Goal: Communication & Community: Answer question/provide support

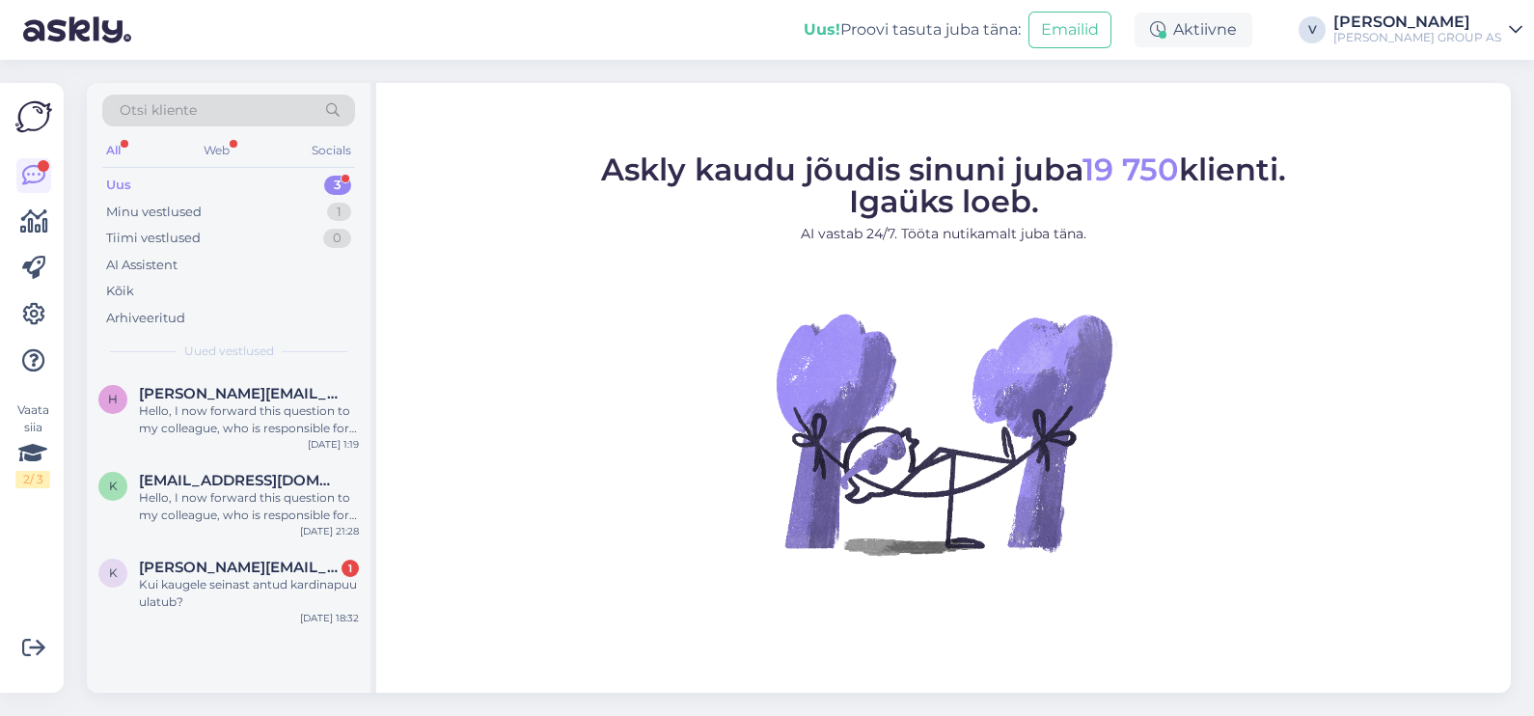
click at [213, 179] on div "Uus 3" at bounding box center [228, 185] width 253 height 27
click at [216, 402] on div "Hello, I now forward this question to my colleague, who is responsible for this…" at bounding box center [249, 419] width 220 height 35
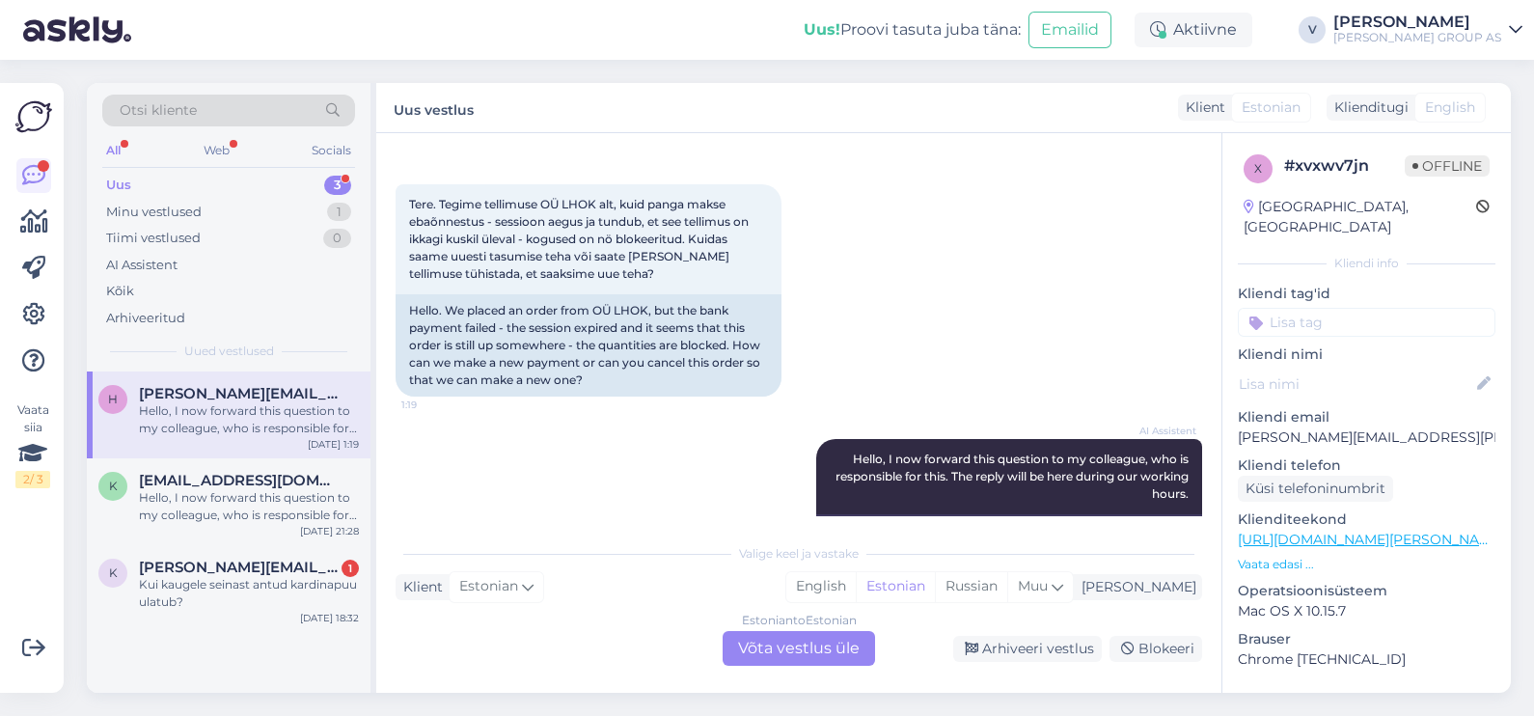
scroll to position [18, 0]
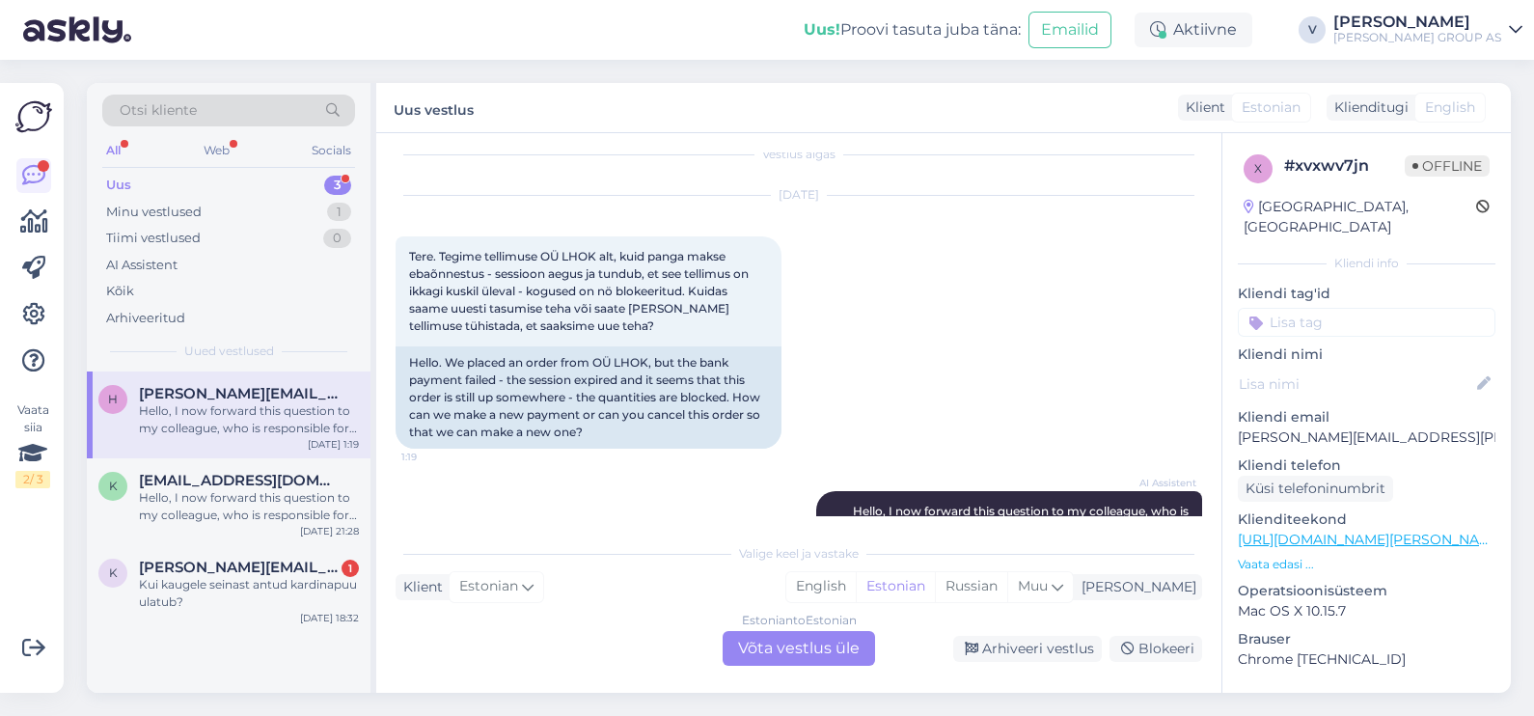
click at [802, 646] on div "Estonian to Estonian Võta vestlus üle" at bounding box center [799, 648] width 152 height 35
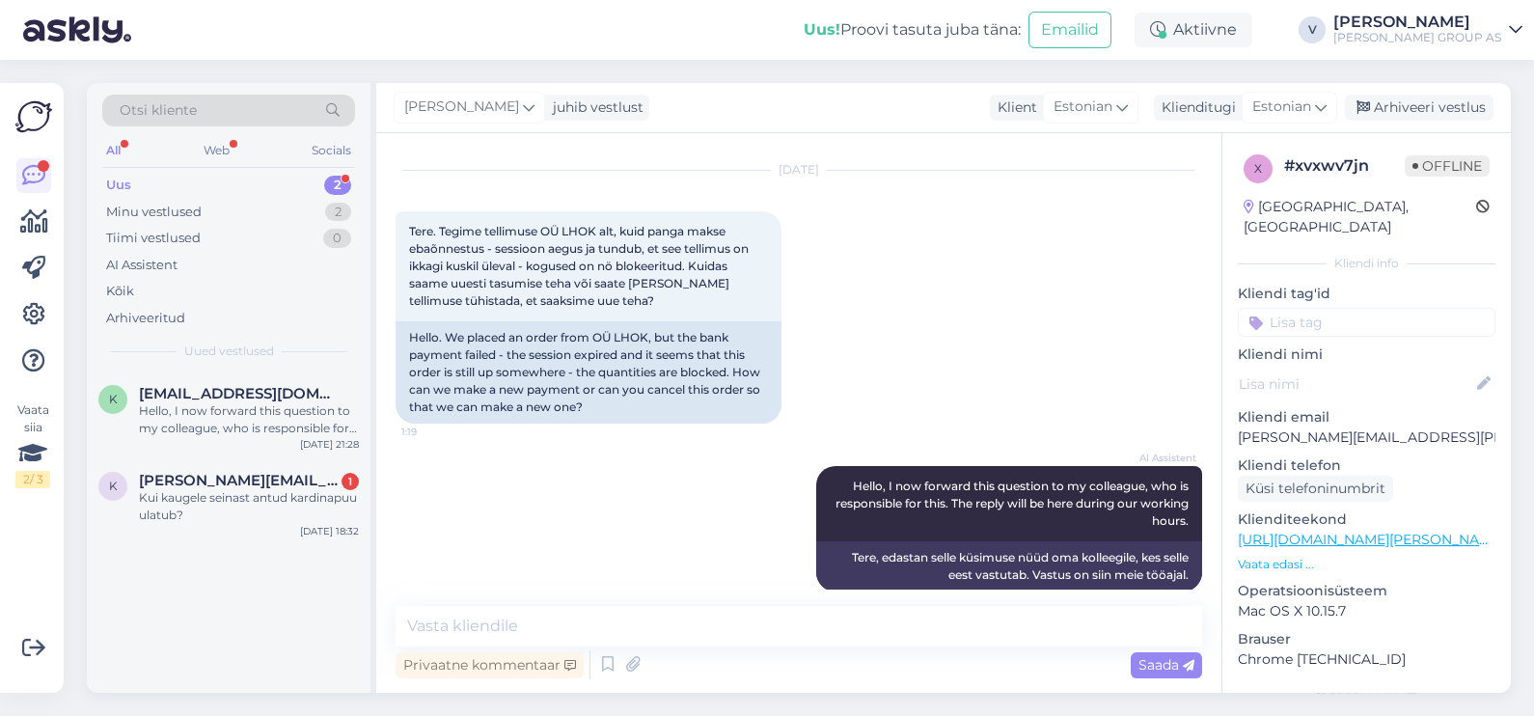
scroll to position [67, 0]
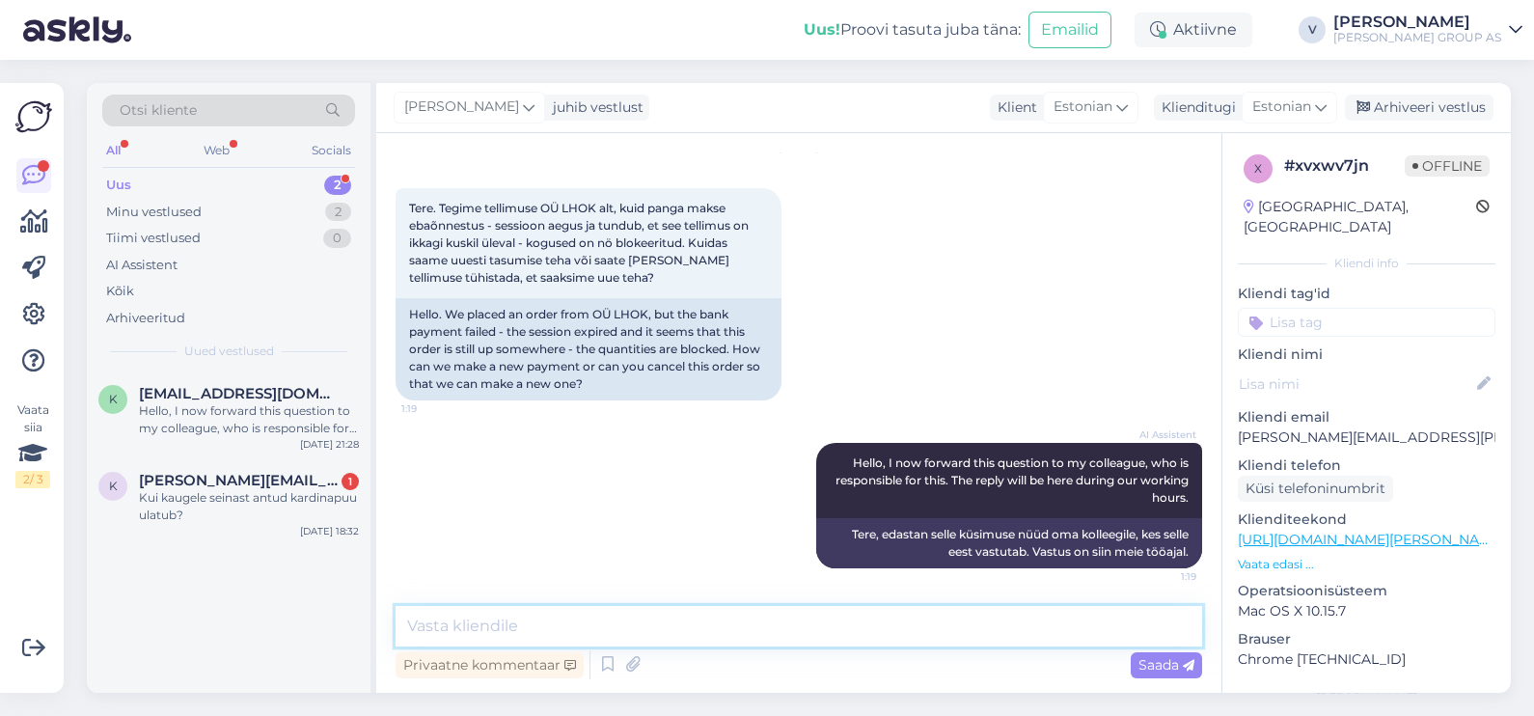
click at [664, 608] on textarea at bounding box center [799, 626] width 807 height 41
type textarea "Tere. proovige uuesti palun. Tooted peaksid nüüd broneeringust lahti minema."
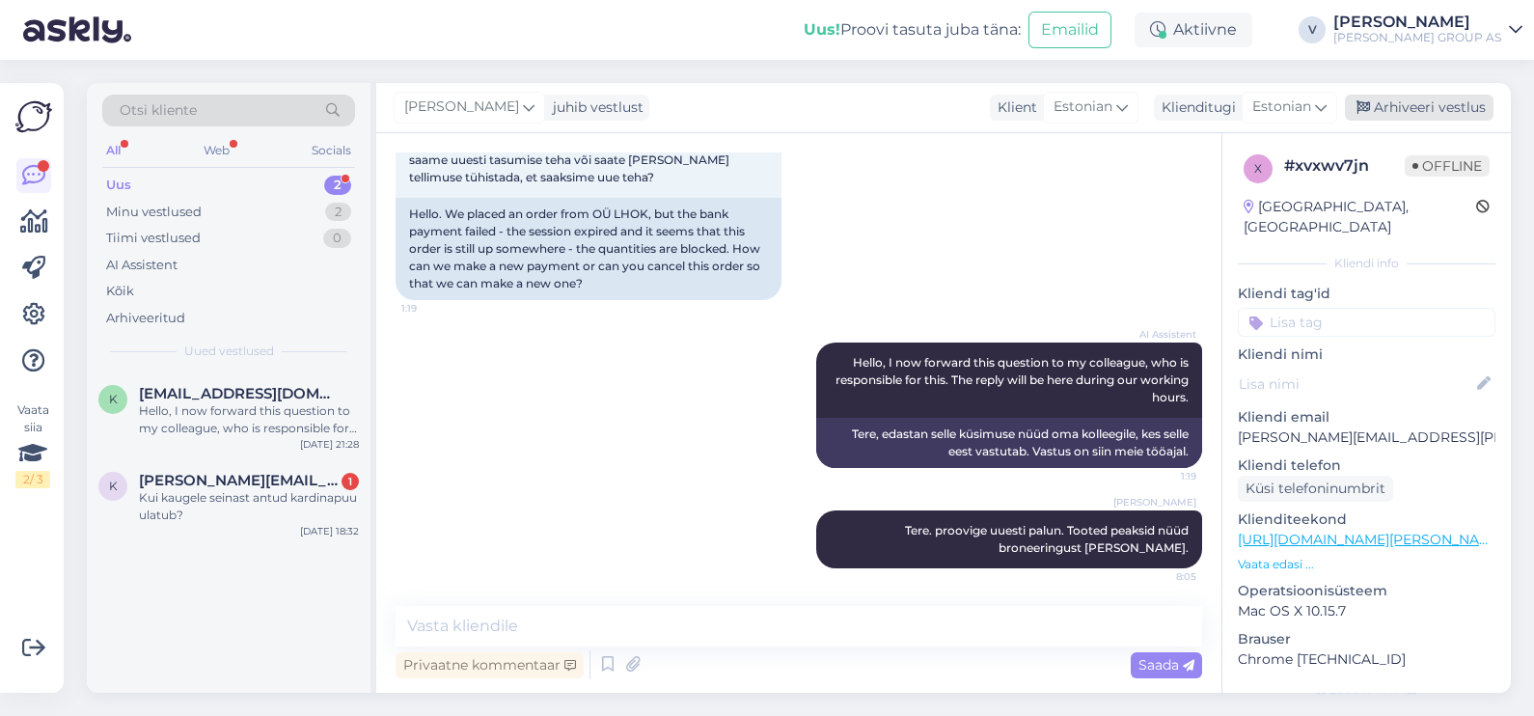
click at [1382, 104] on div "Arhiveeri vestlus" at bounding box center [1419, 108] width 149 height 26
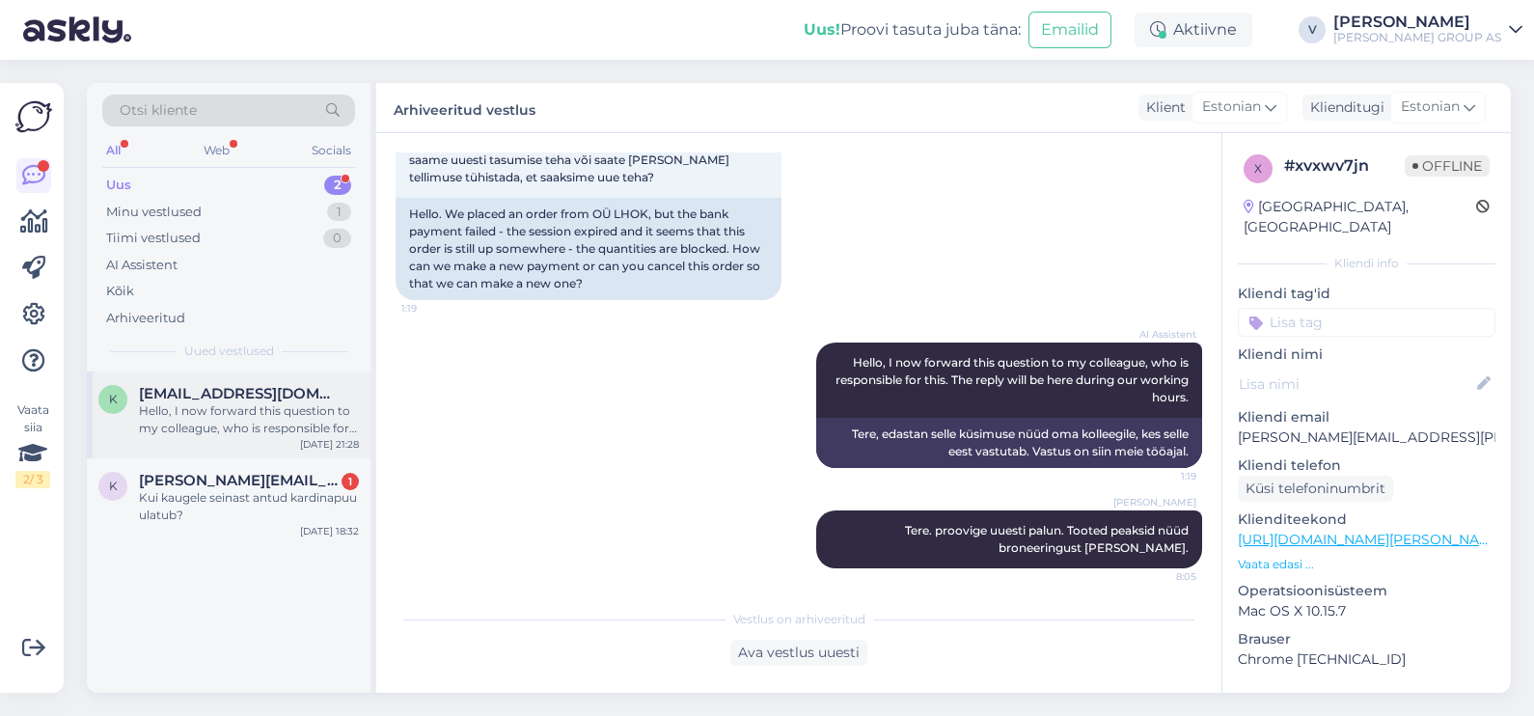
click at [232, 433] on div "Hello, I now forward this question to my colleague, who is responsible for this…" at bounding box center [249, 419] width 220 height 35
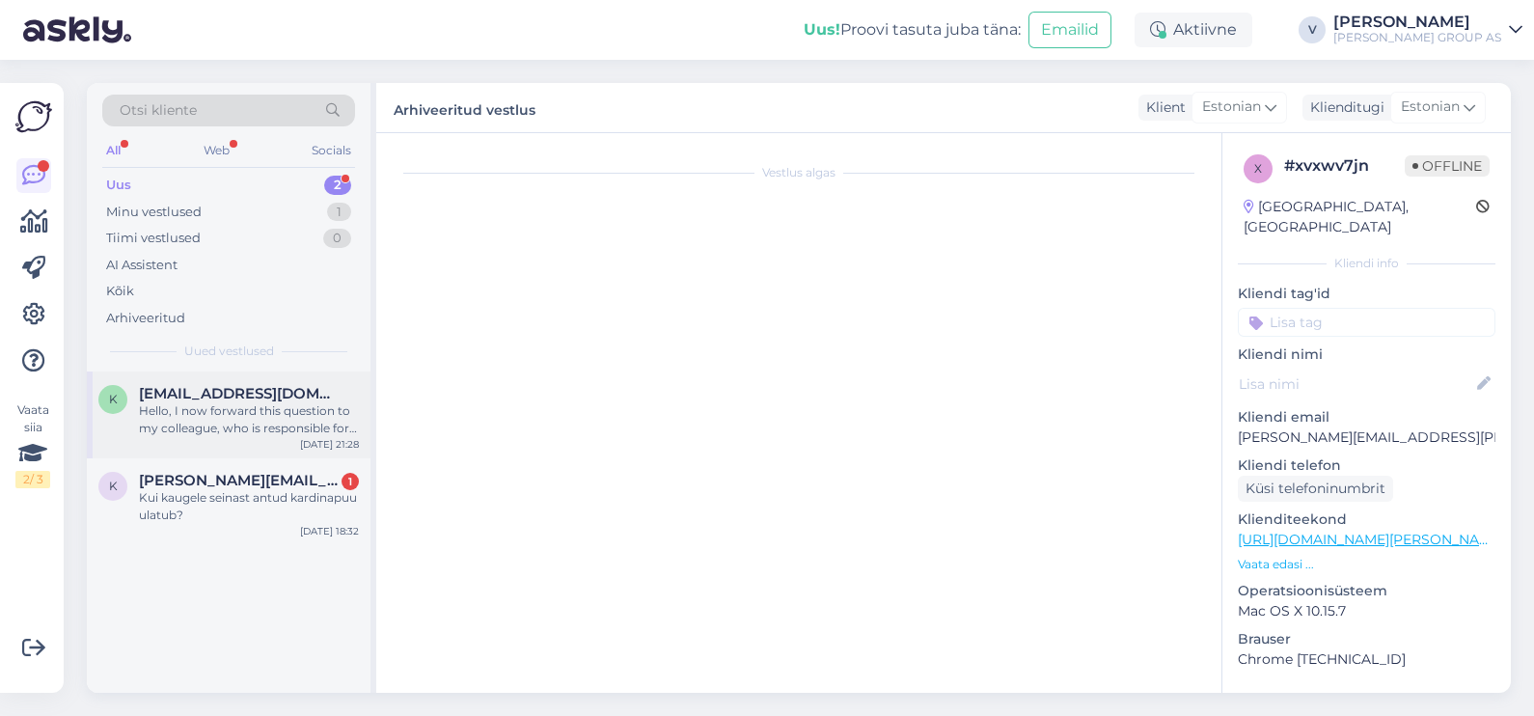
scroll to position [52, 0]
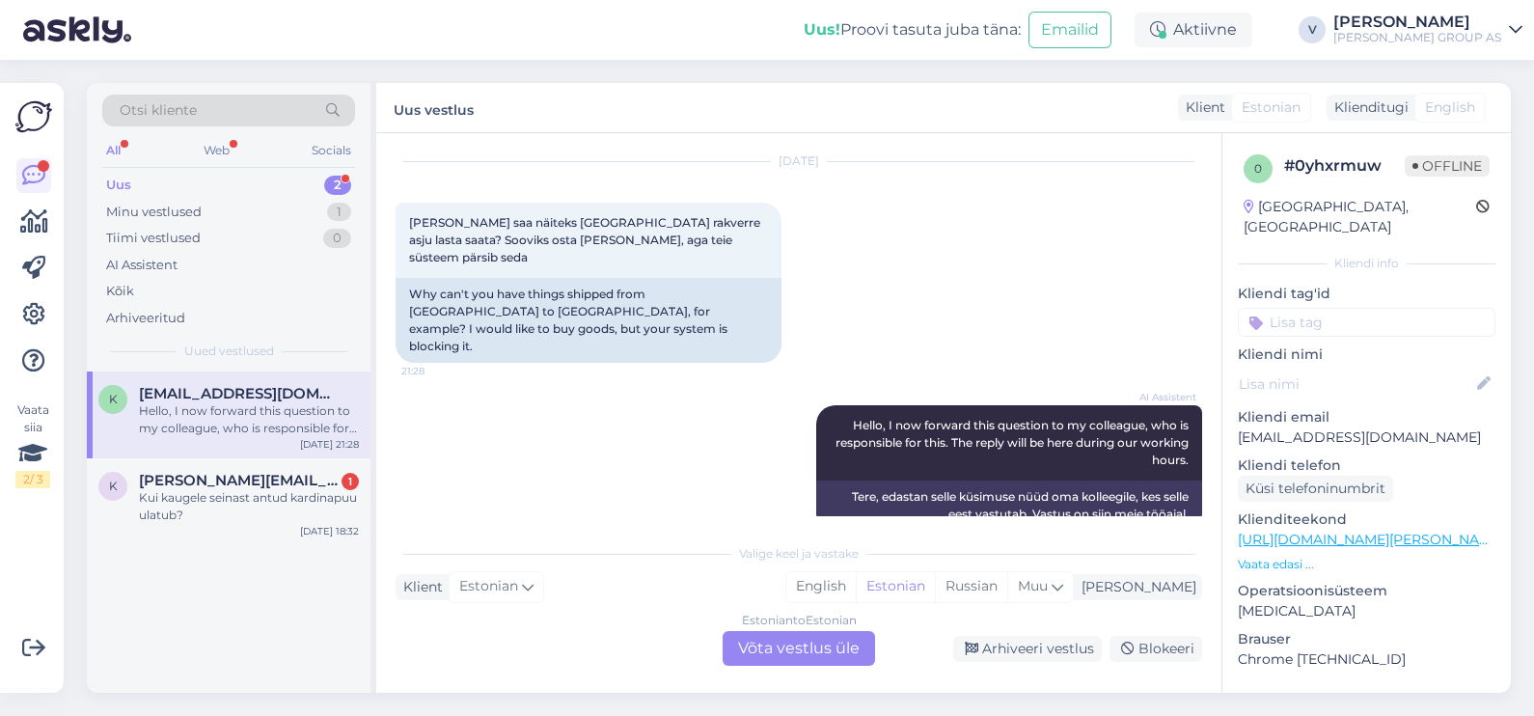
click at [771, 645] on div "Estonian to Estonian Võta vestlus üle" at bounding box center [799, 648] width 152 height 35
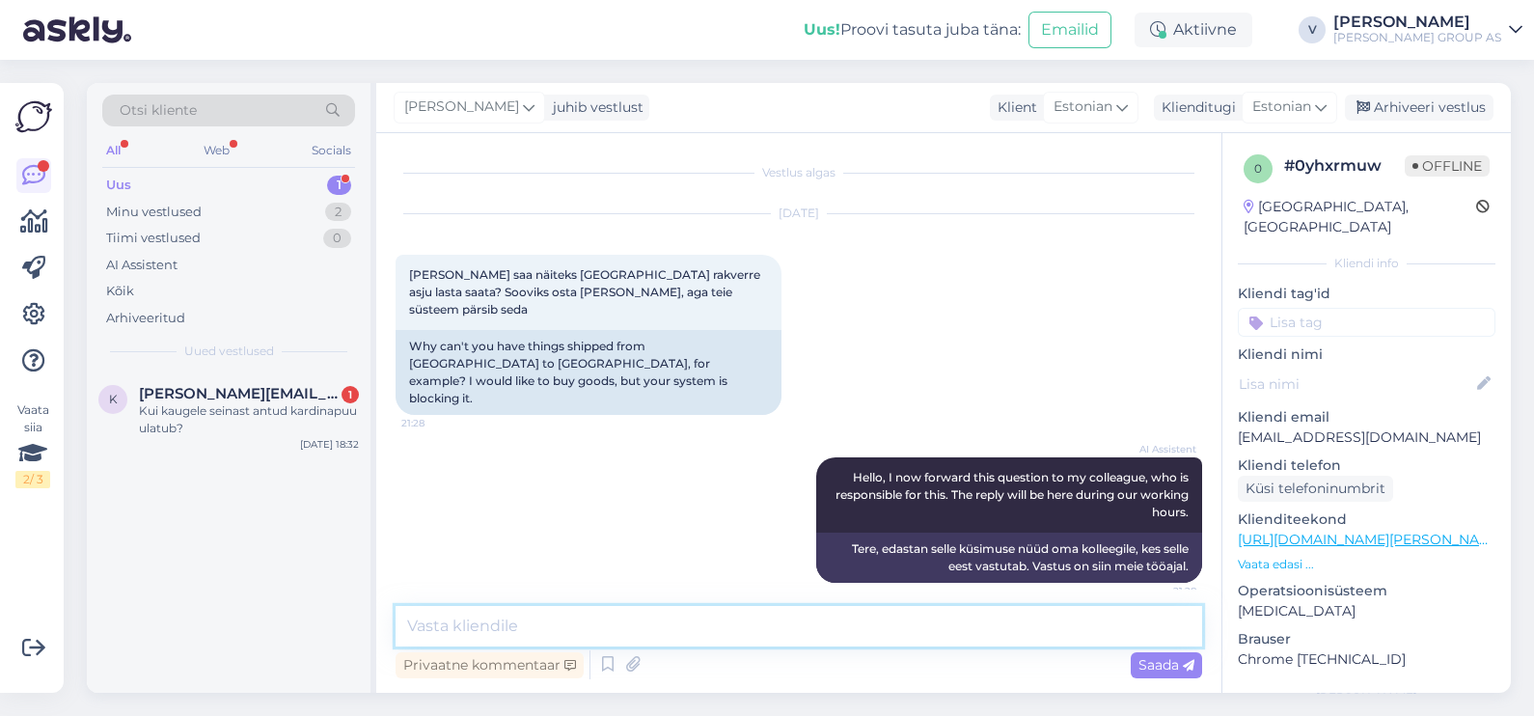
click at [769, 645] on textarea at bounding box center [799, 626] width 807 height 41
type textarea "Tere. Meil puudub võimalus kauplusest kauplusesse saatmine. Saab tellida ainult…"
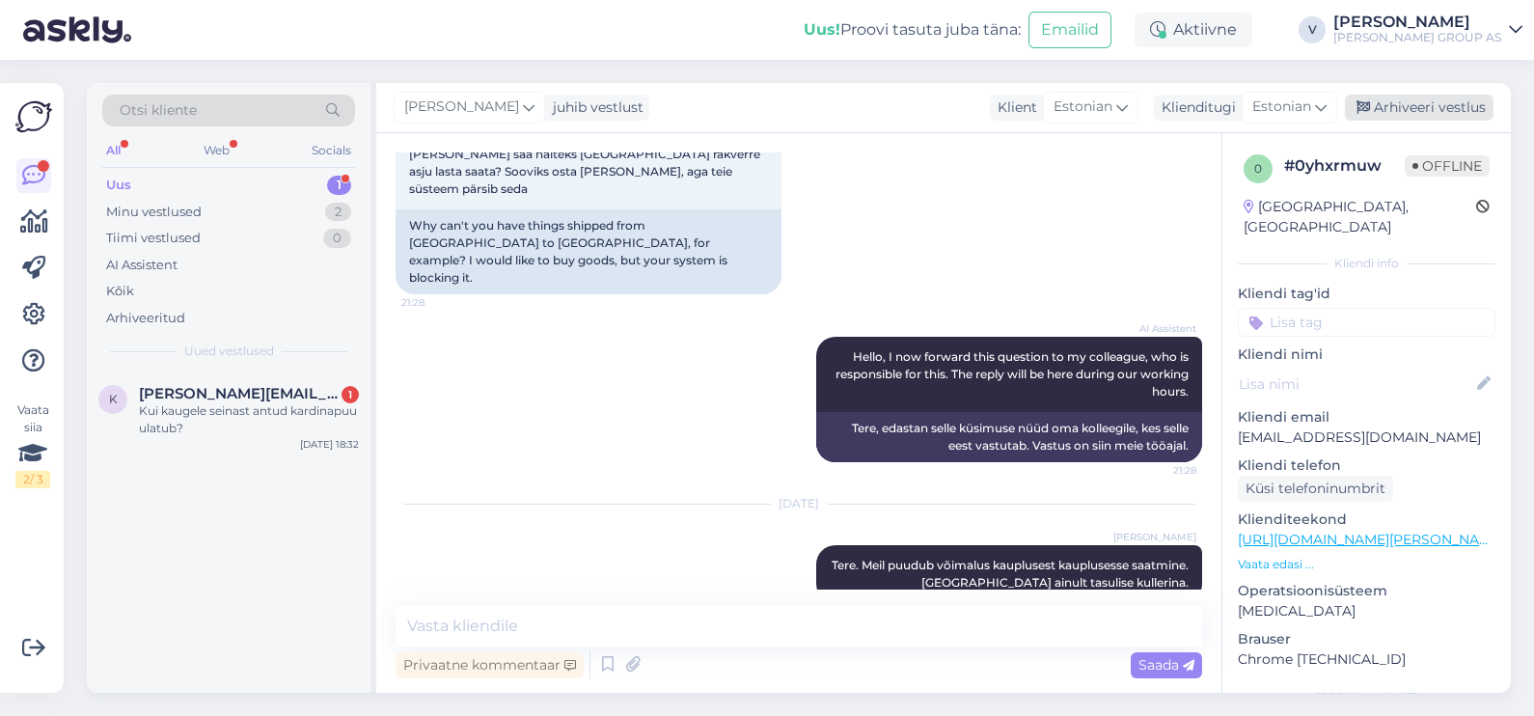
click at [1413, 105] on div "Arhiveeri vestlus" at bounding box center [1419, 108] width 149 height 26
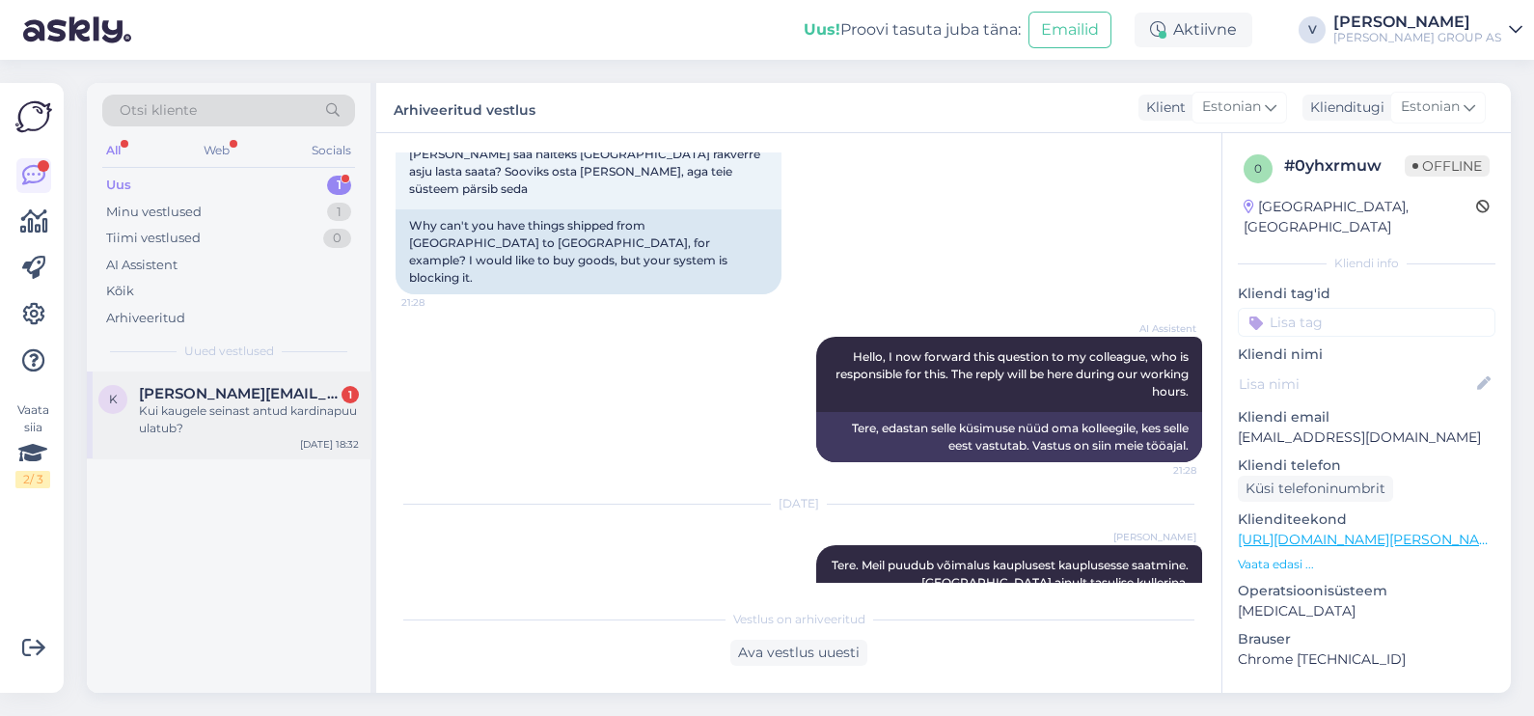
click at [222, 421] on div "Kui kaugele seinast antud kardinapuu ulatub?" at bounding box center [249, 419] width 220 height 35
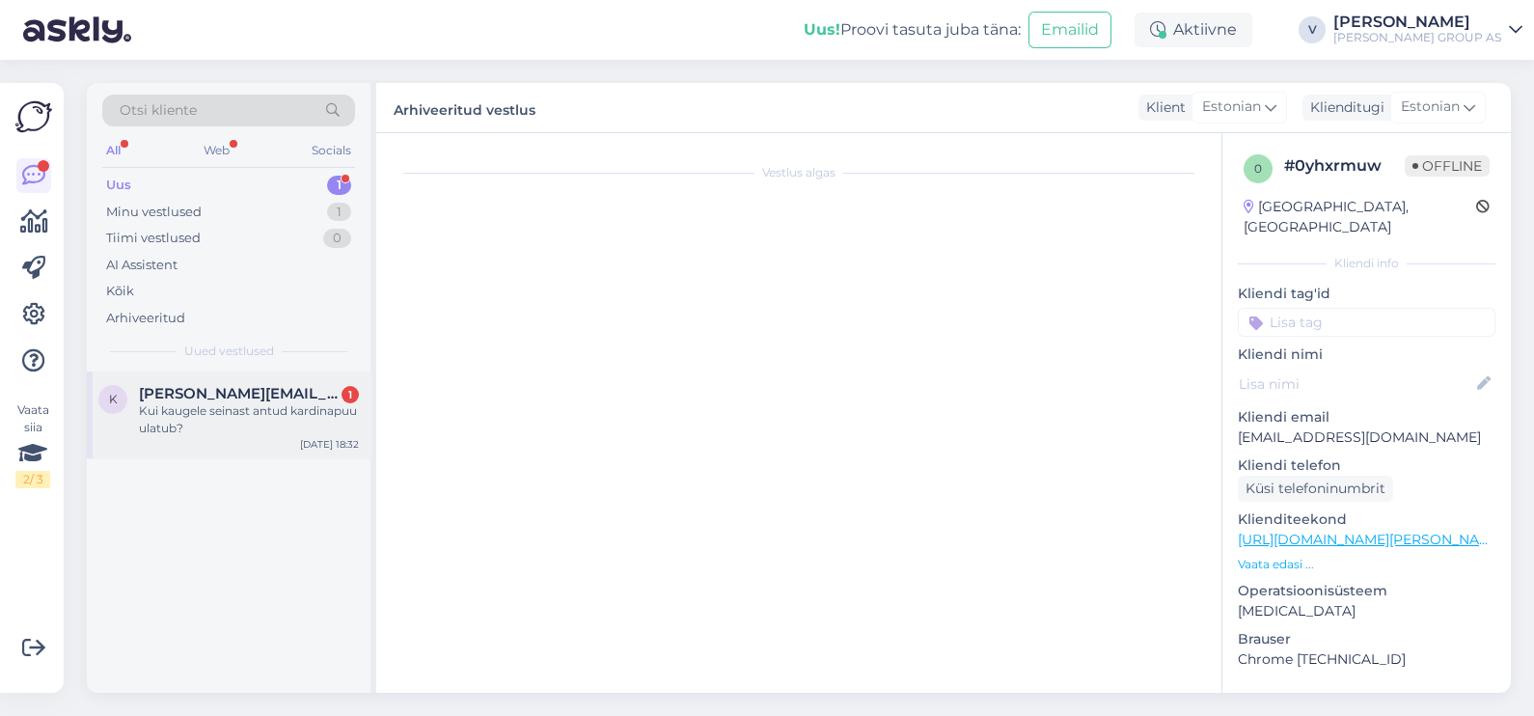
scroll to position [417, 0]
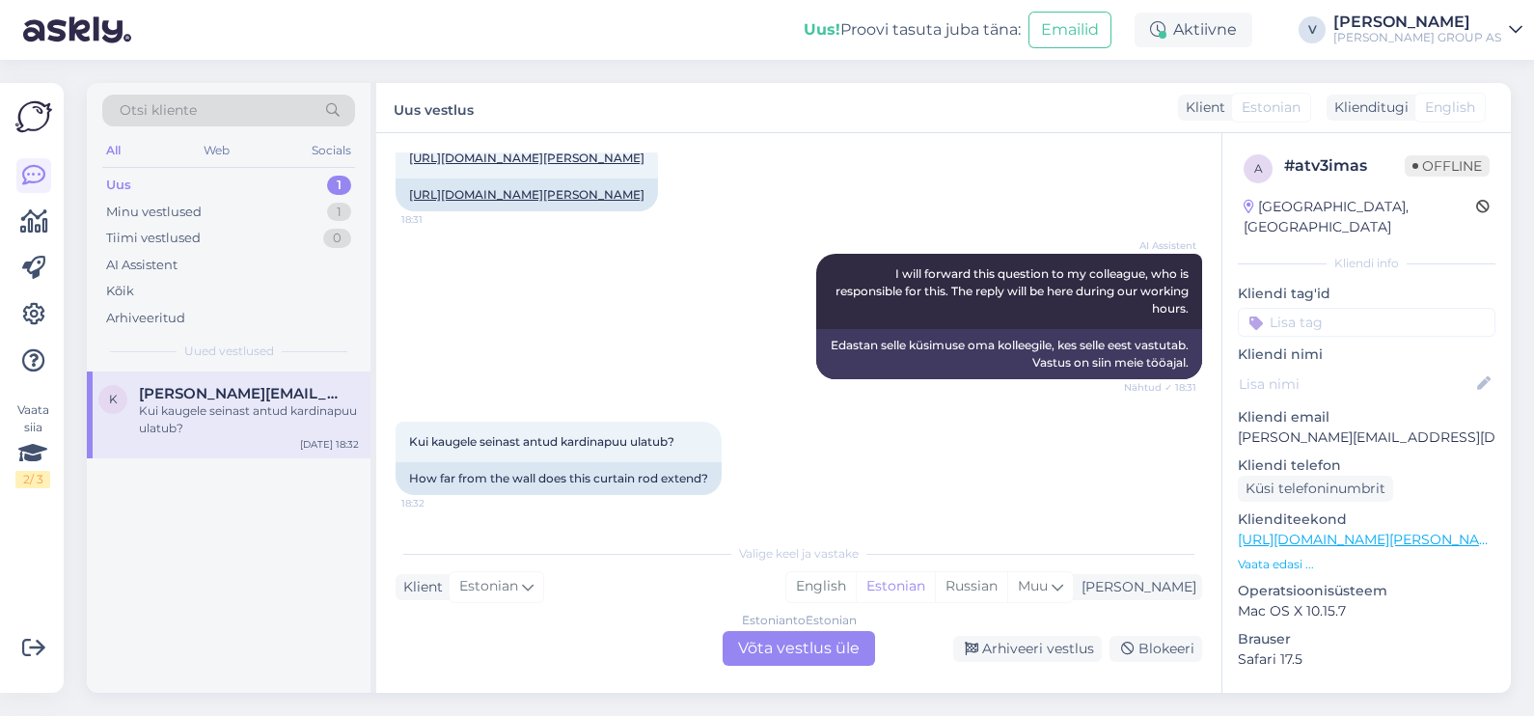
click at [788, 646] on div "Estonian to Estonian Võta vestlus üle" at bounding box center [799, 648] width 152 height 35
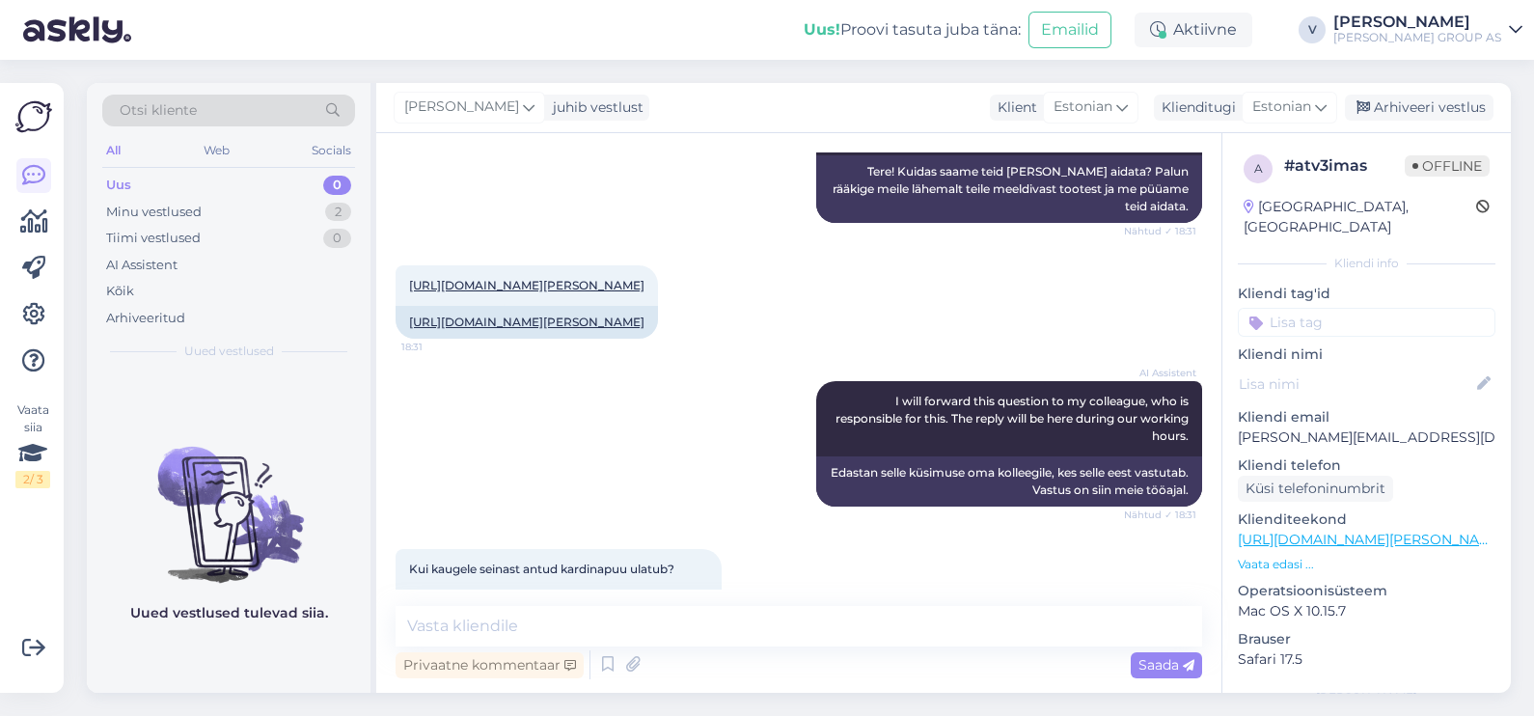
scroll to position [224, 0]
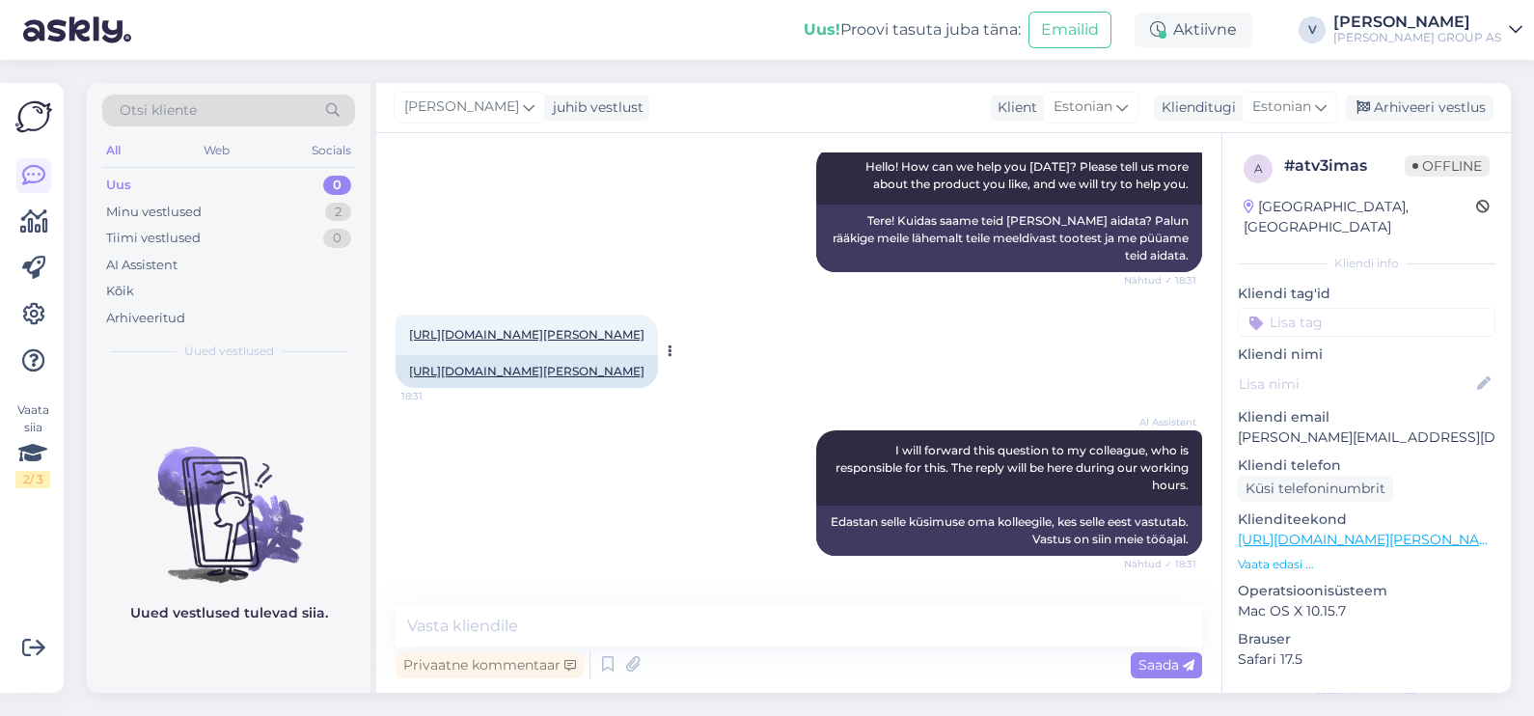
click at [535, 327] on link "https://www.bauhof.ee/et/p/631565/kardinapuu-komplekt-wieza-lunas-300cm-o19mm-a…" at bounding box center [526, 334] width 235 height 14
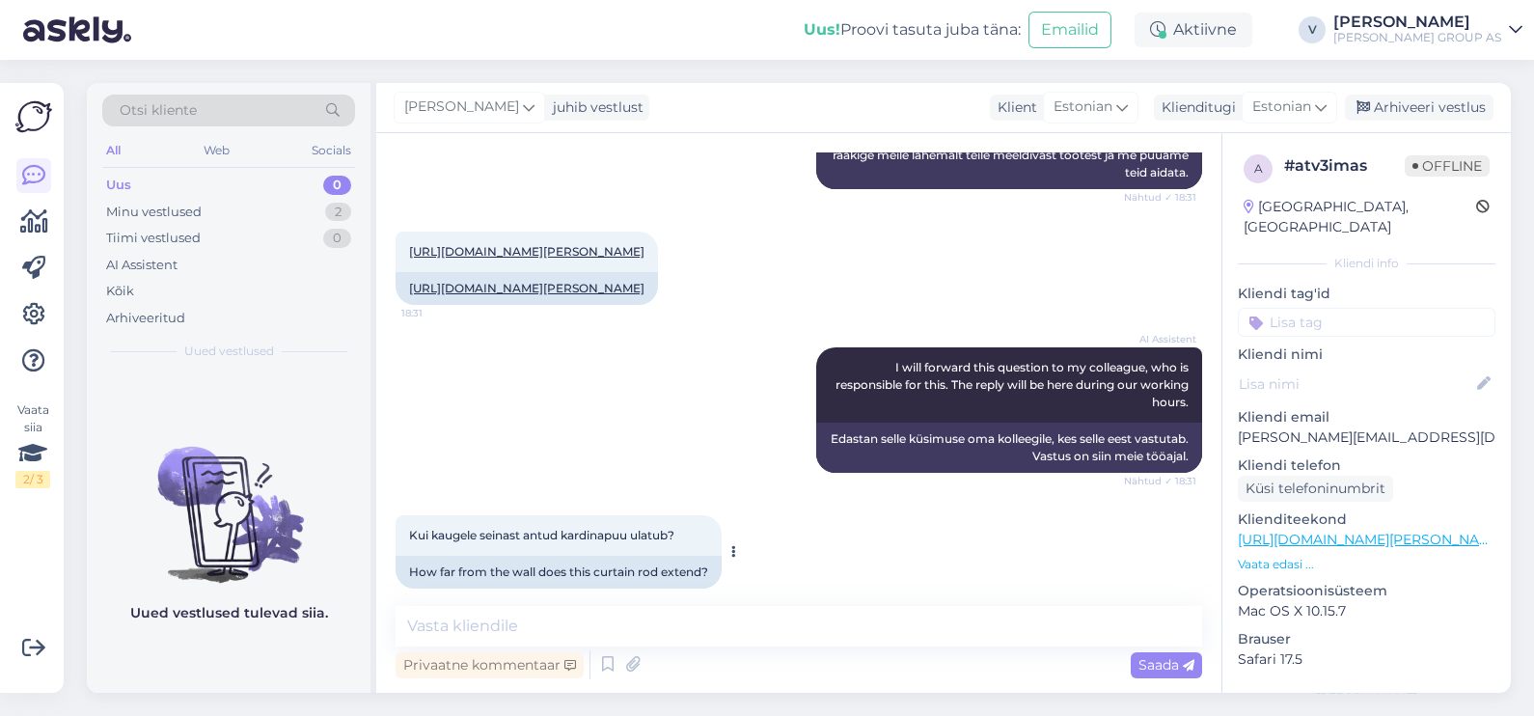
scroll to position [344, 0]
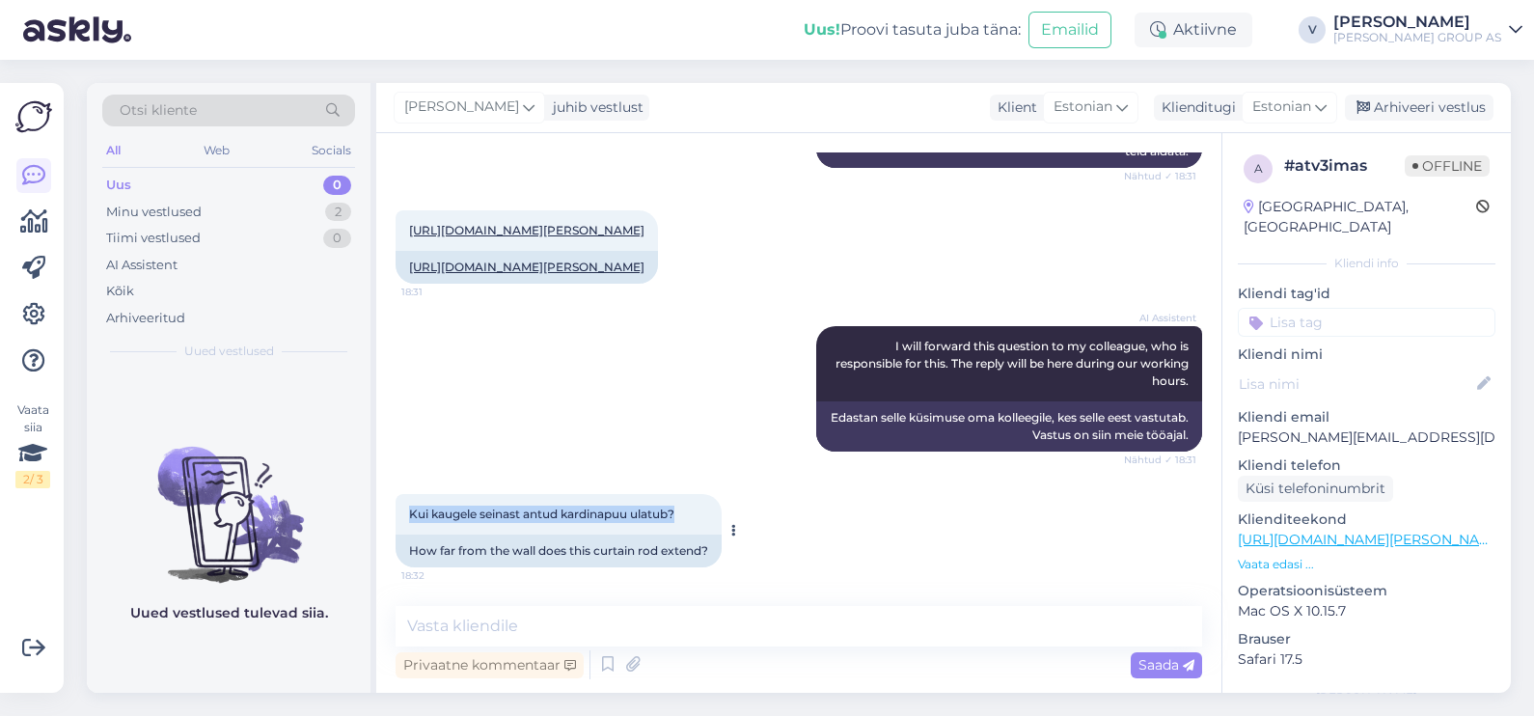
drag, startPoint x: 405, startPoint y: 515, endPoint x: 696, endPoint y: 512, distance: 290.5
click at [696, 512] on div "Kui kaugele seinast antud kardinapuu ulatub? 18:32" at bounding box center [559, 514] width 326 height 41
copy span "Kui kaugele seinast antud kardinapuu ulatub?"
click at [480, 627] on textarea at bounding box center [799, 626] width 807 height 41
paste textarea "7–9 cm (70-90 mm) kaugusele seinast, arvestades kinnituste (kronsteinid) suurus…"
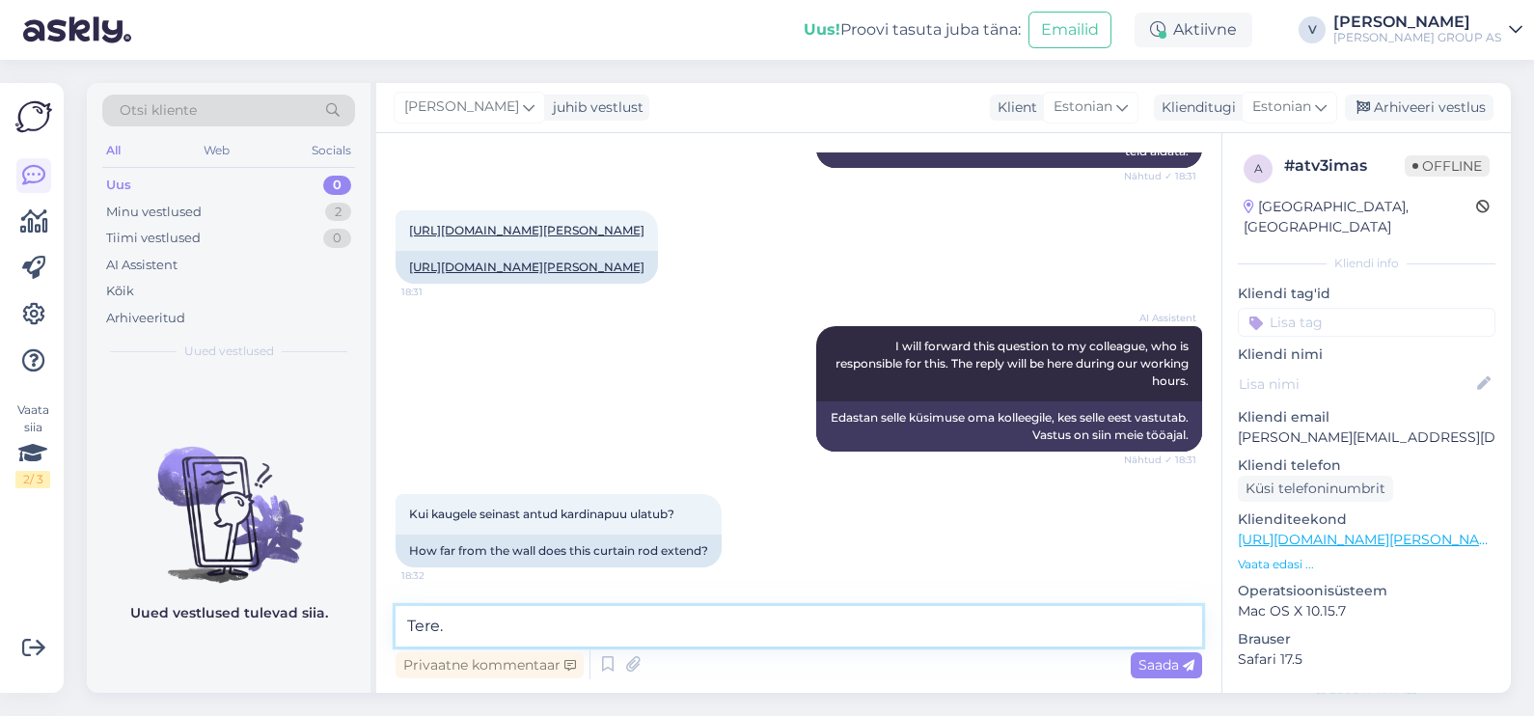
type textarea "Tere. 7–9 cm (70-90 mm) kaugusele seinast, arvestades kinnituste (kronsteinid) …"
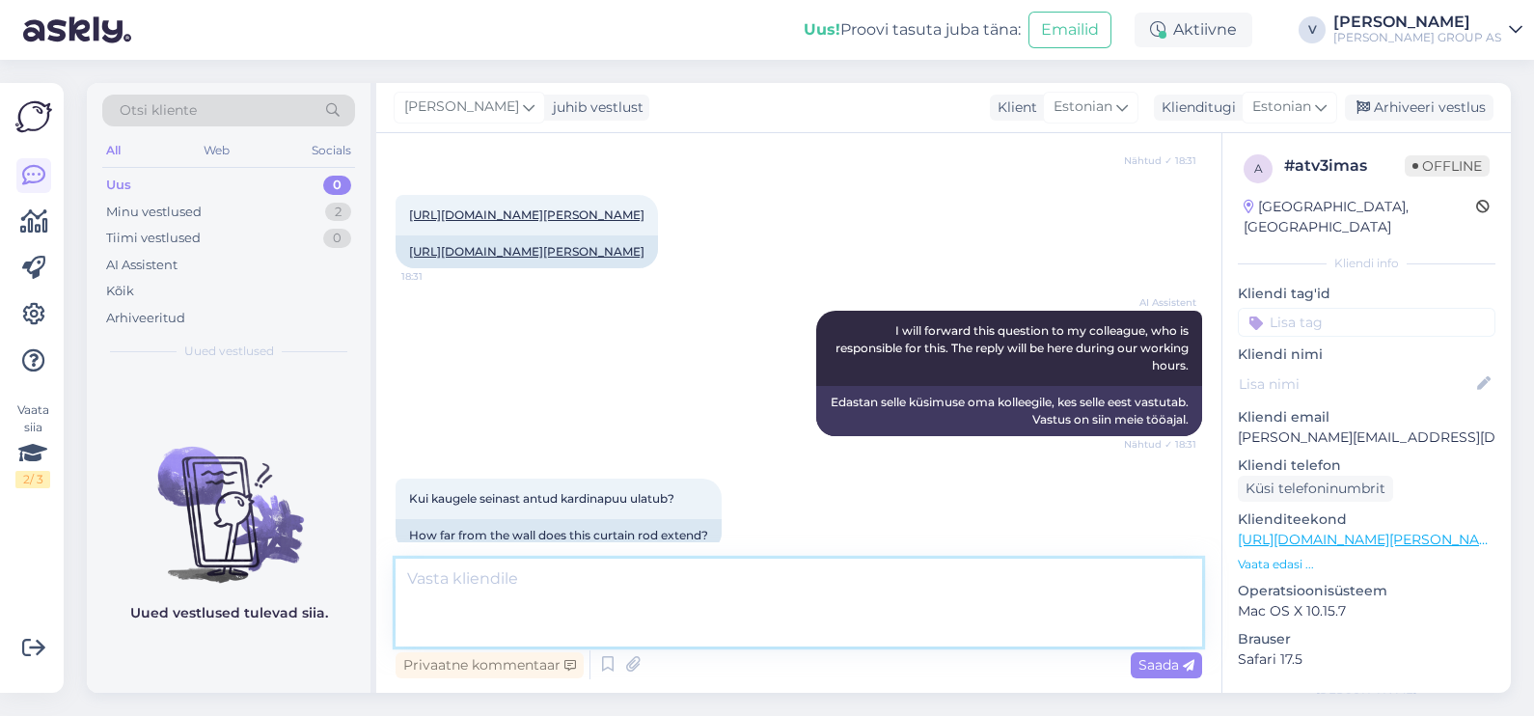
scroll to position [520, 0]
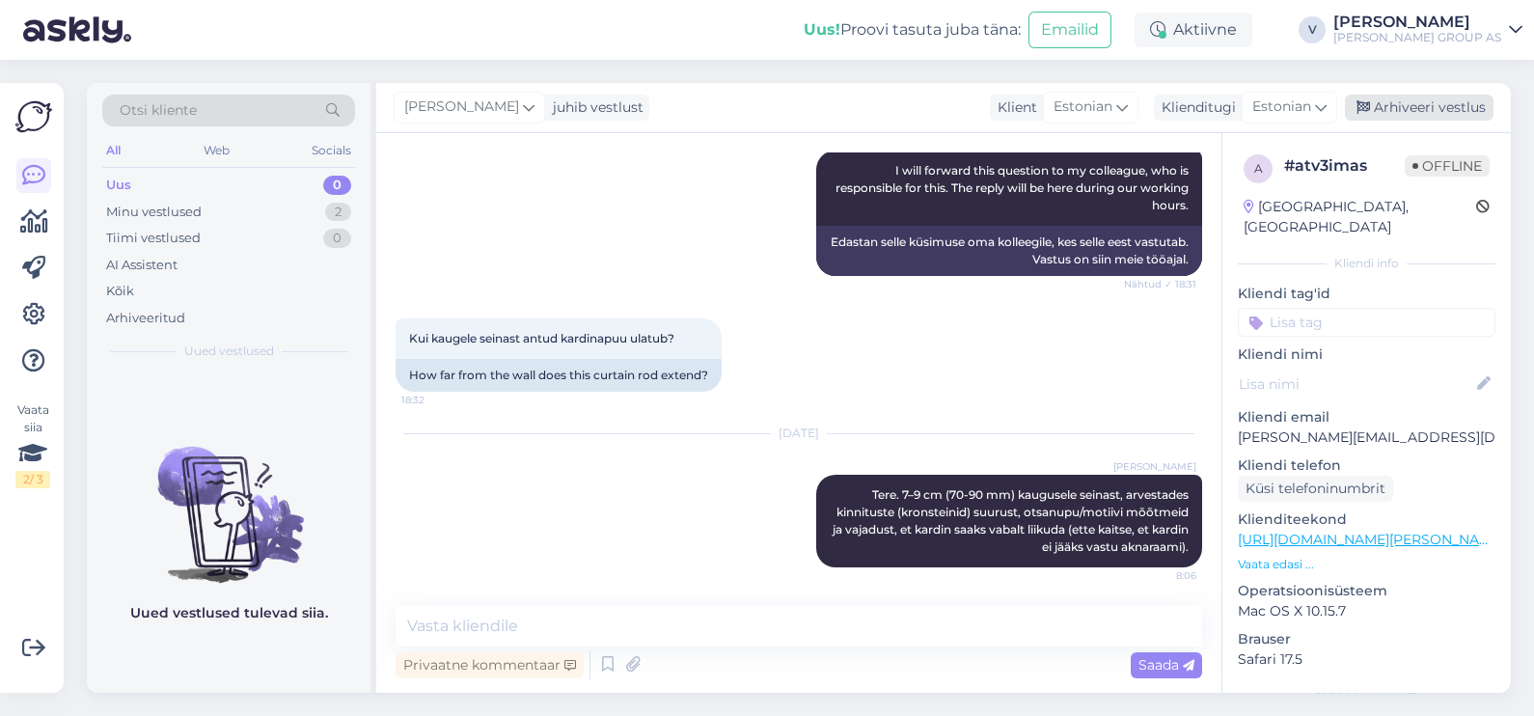
click at [1440, 111] on div "Arhiveeri vestlus" at bounding box center [1419, 108] width 149 height 26
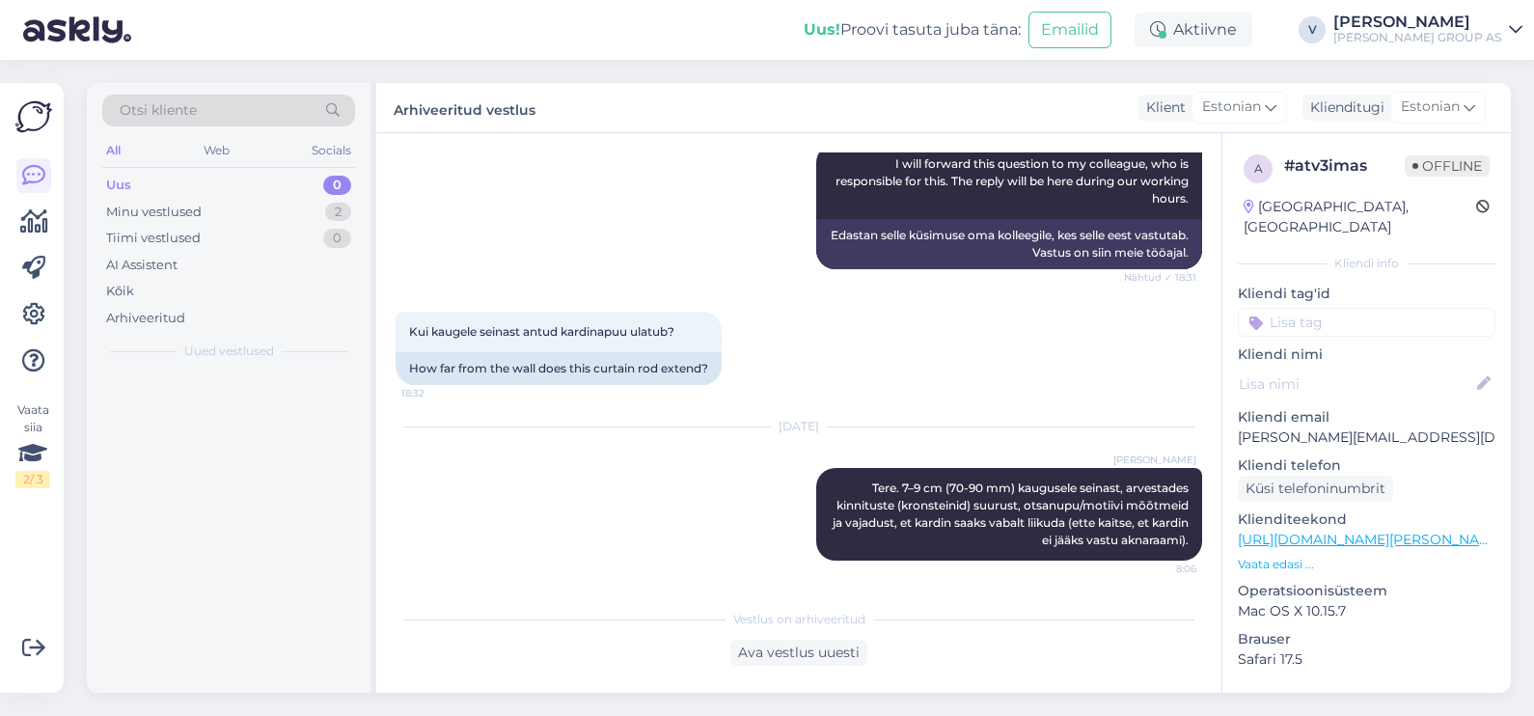
scroll to position [526, 0]
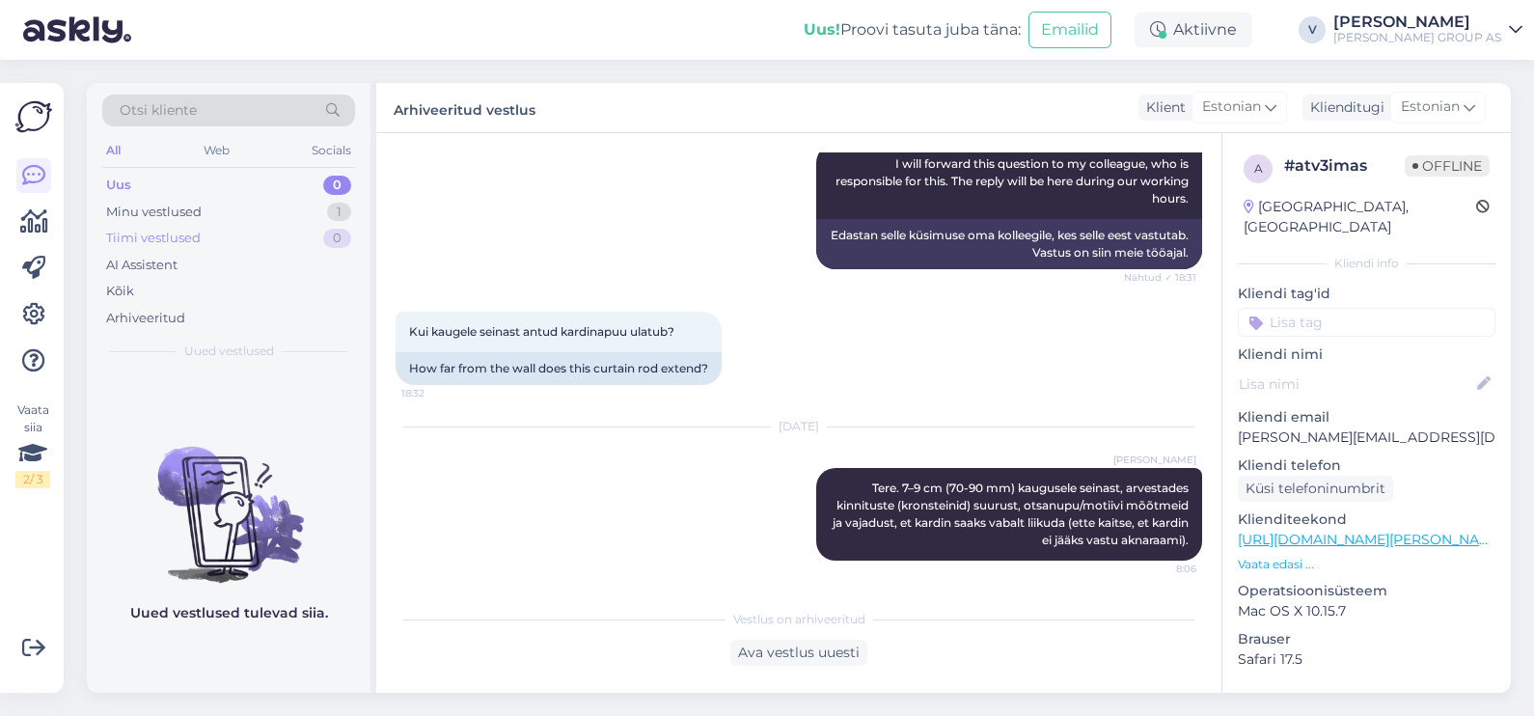
drag, startPoint x: 194, startPoint y: 202, endPoint x: 207, endPoint y: 246, distance: 46.4
click at [193, 203] on div "Minu vestlused" at bounding box center [154, 212] width 96 height 19
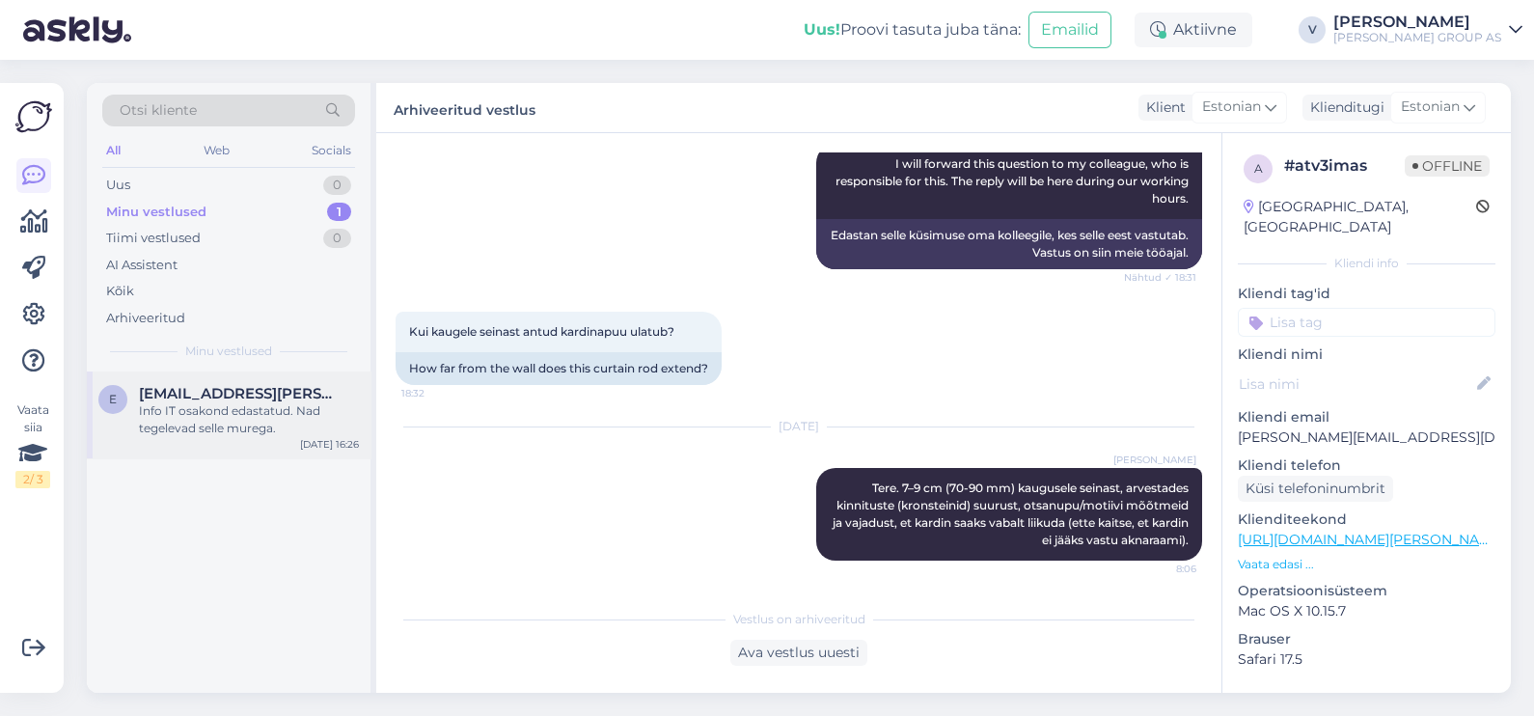
click at [228, 423] on div "Info IT osakond edastatud. Nad tegelevad selle murega." at bounding box center [249, 419] width 220 height 35
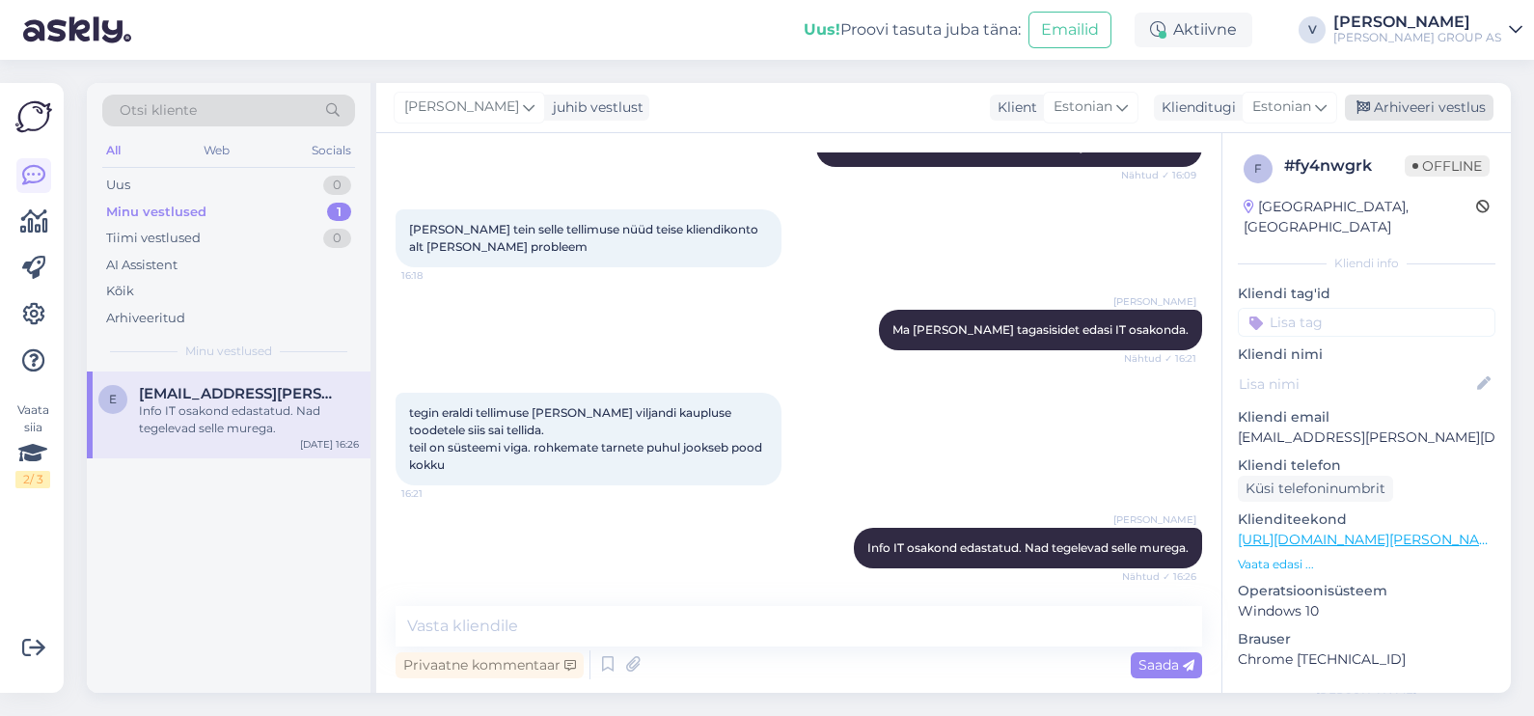
click at [1428, 96] on div "Arhiveeri vestlus" at bounding box center [1419, 108] width 149 height 26
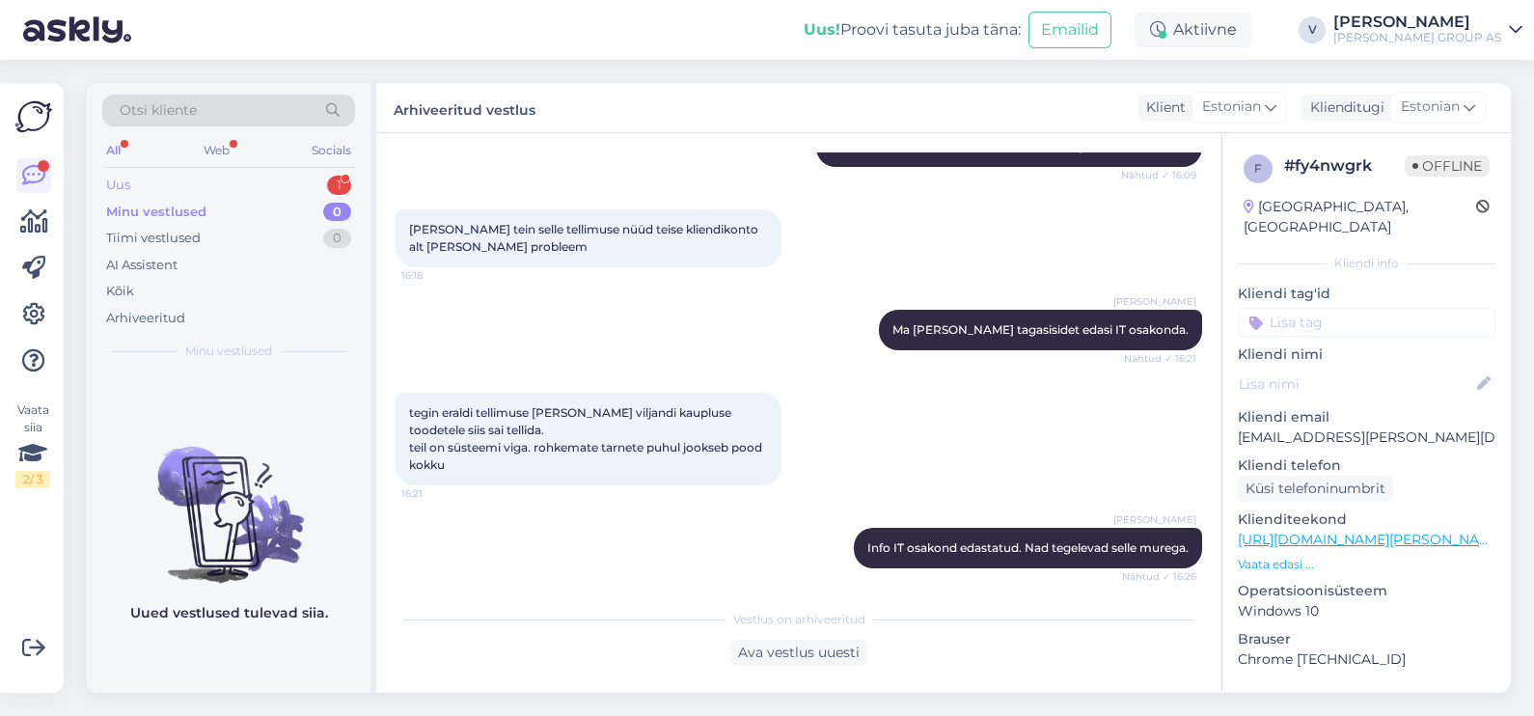
click at [221, 184] on div "Uus 1" at bounding box center [228, 185] width 253 height 27
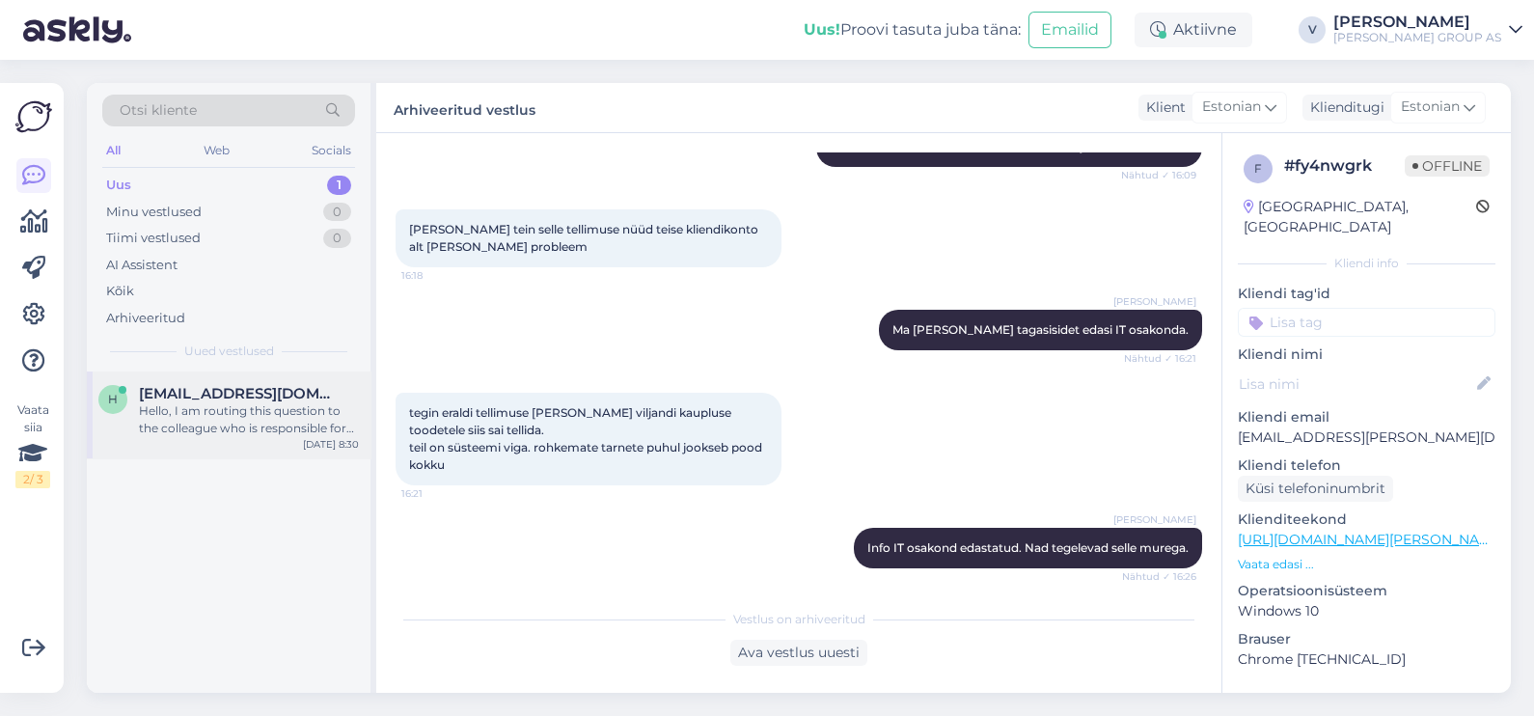
click at [231, 436] on div "h helohamer@gmail.com Hello, I am routing this question to the colleague who is…" at bounding box center [229, 414] width 284 height 87
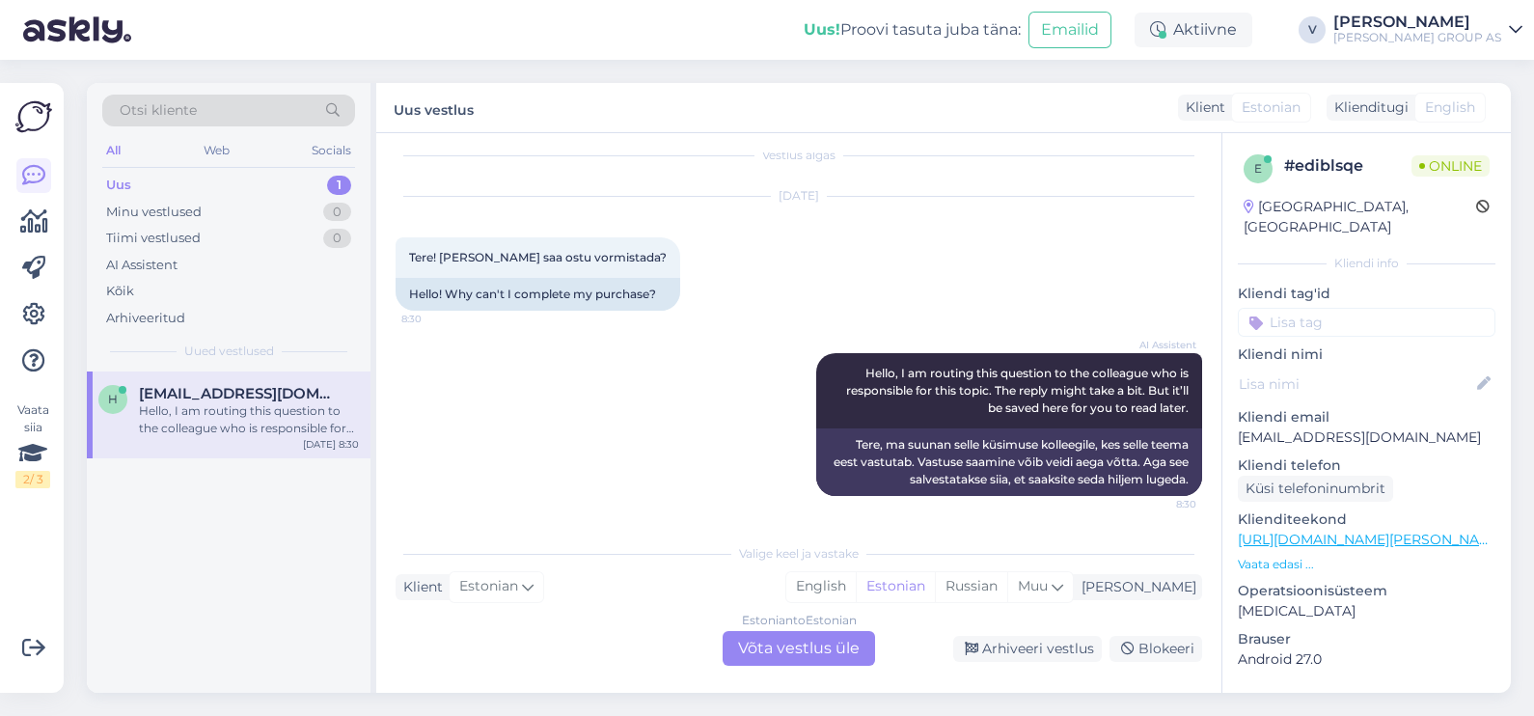
scroll to position [0, 0]
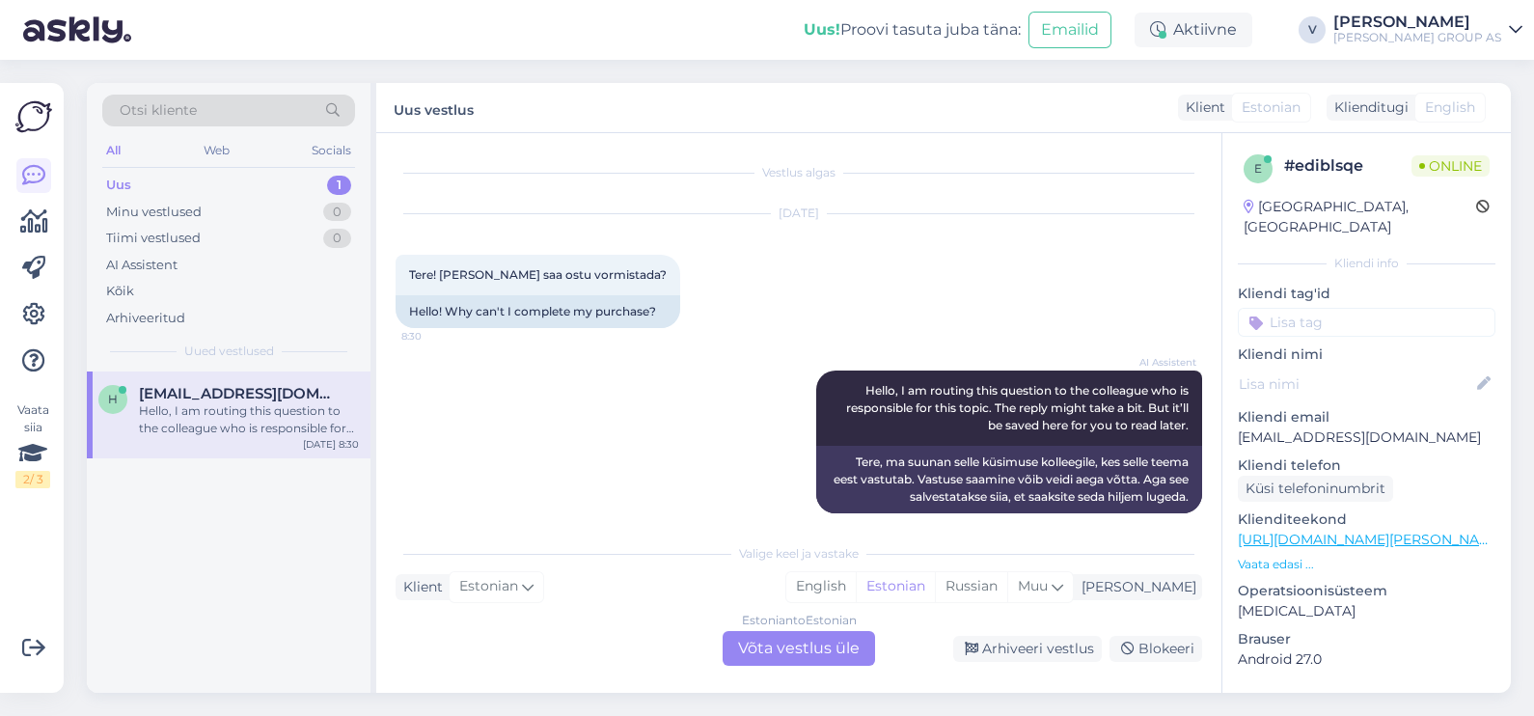
click at [768, 637] on div "Estonian to Estonian Võta vestlus üle" at bounding box center [799, 648] width 152 height 35
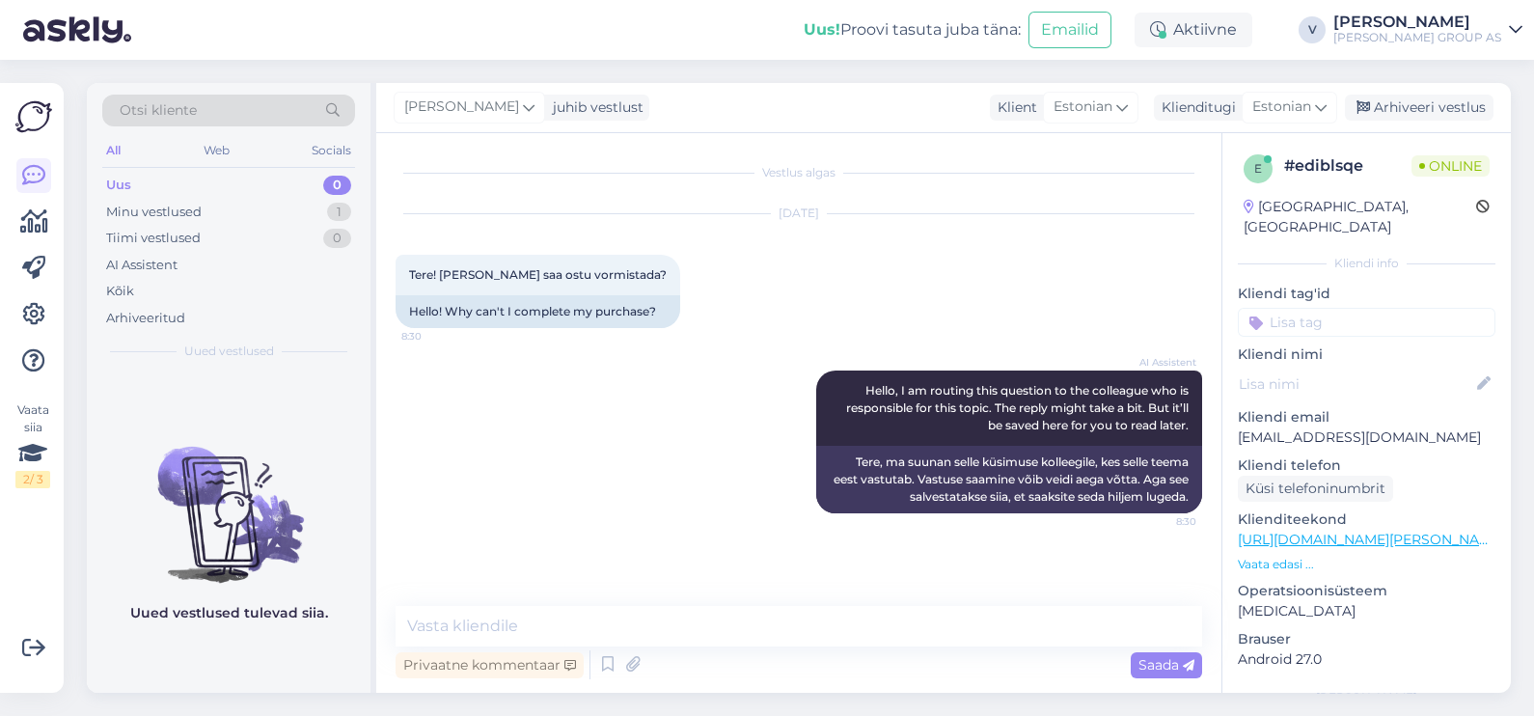
click at [709, 655] on div "Privaatne kommentaar Saada" at bounding box center [799, 664] width 807 height 37
click at [700, 619] on textarea at bounding box center [799, 626] width 807 height 41
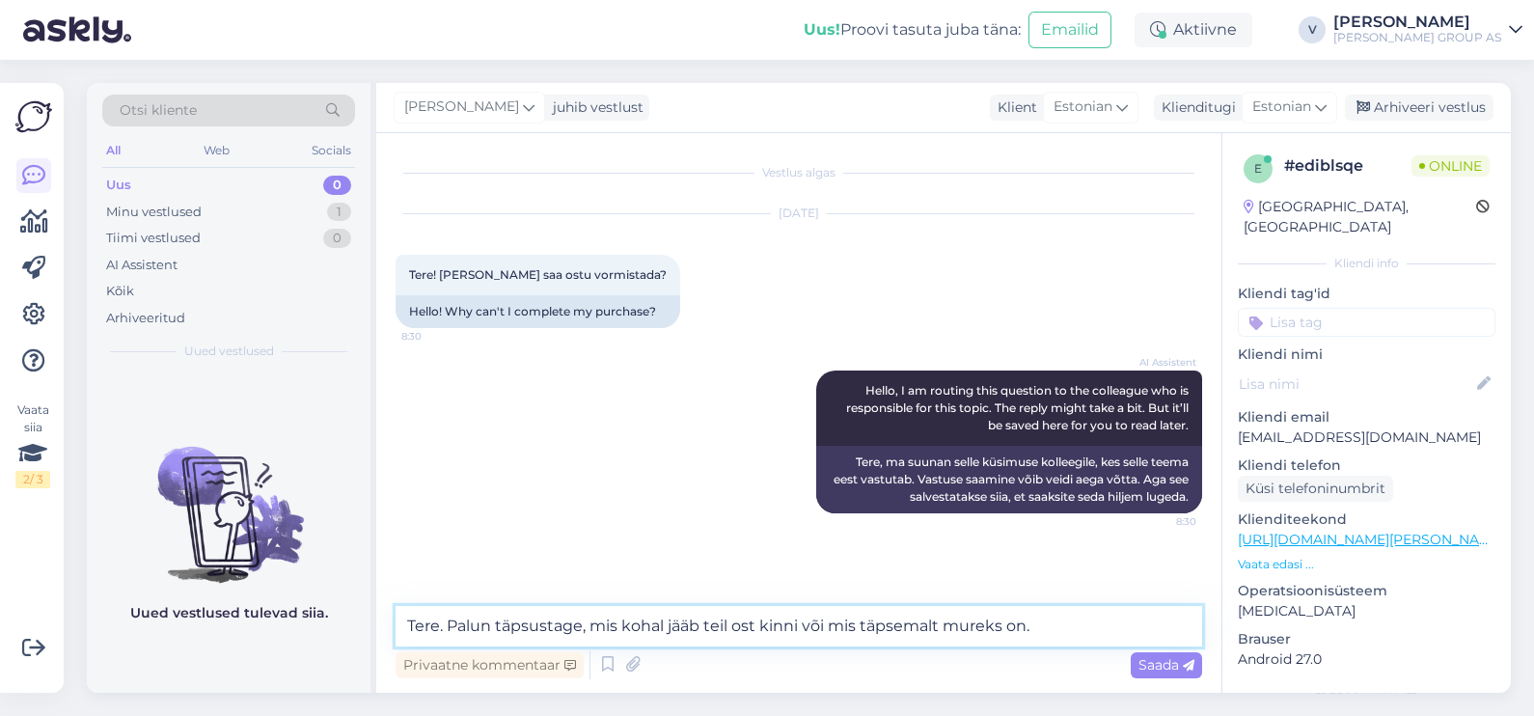
type textarea "Tere. Palun täpsustage, mis kohal jääb teil ost kinni või mis täpsemalt mureks …"
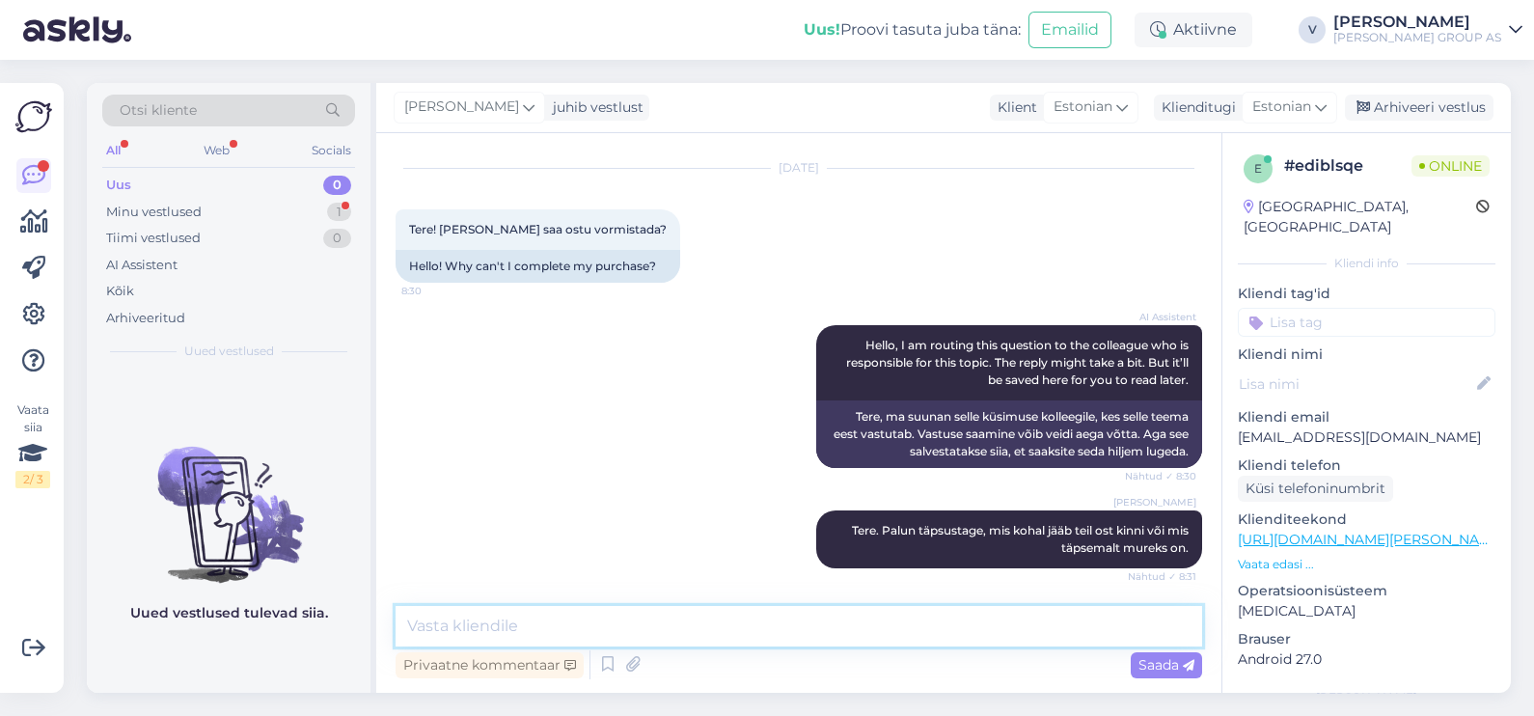
scroll to position [128, 0]
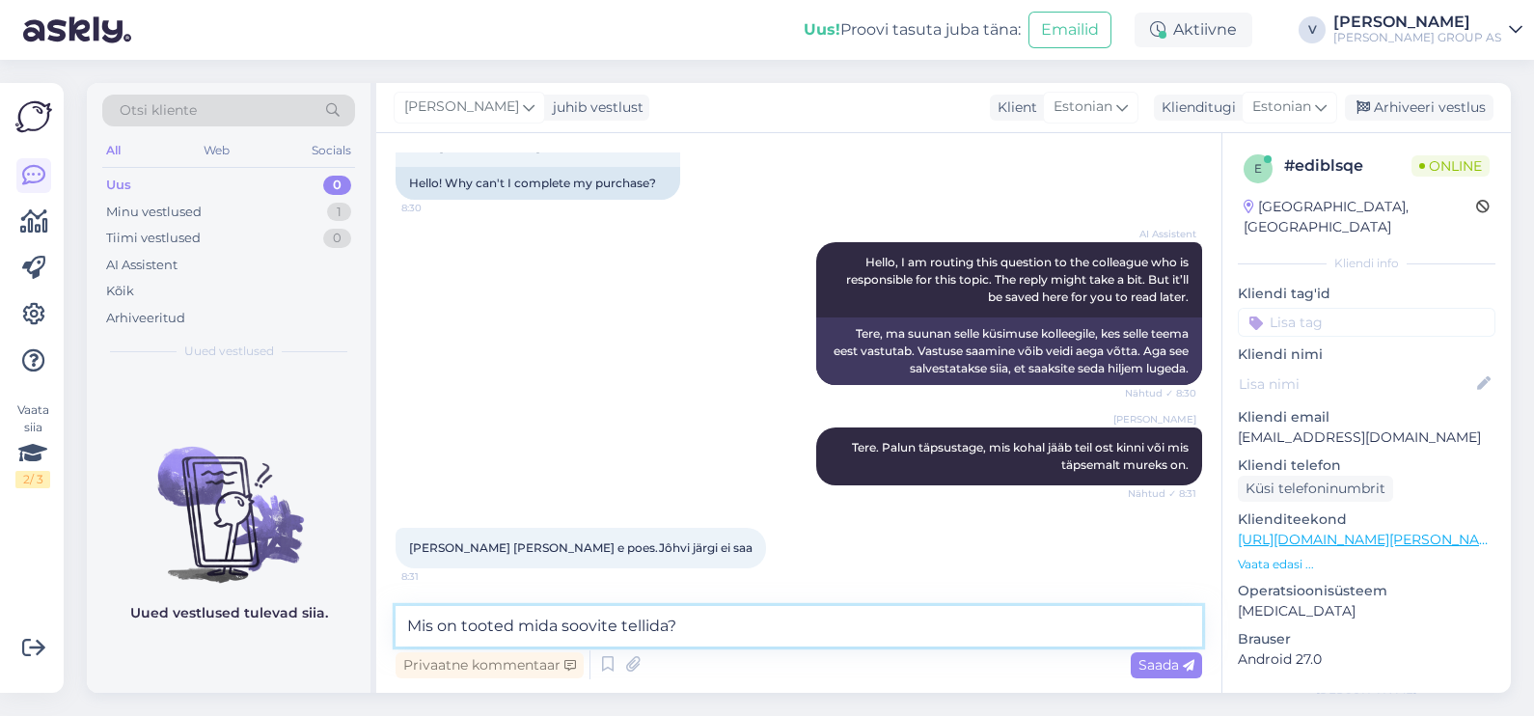
type textarea "Mis on tooted mida soovite tellida?"
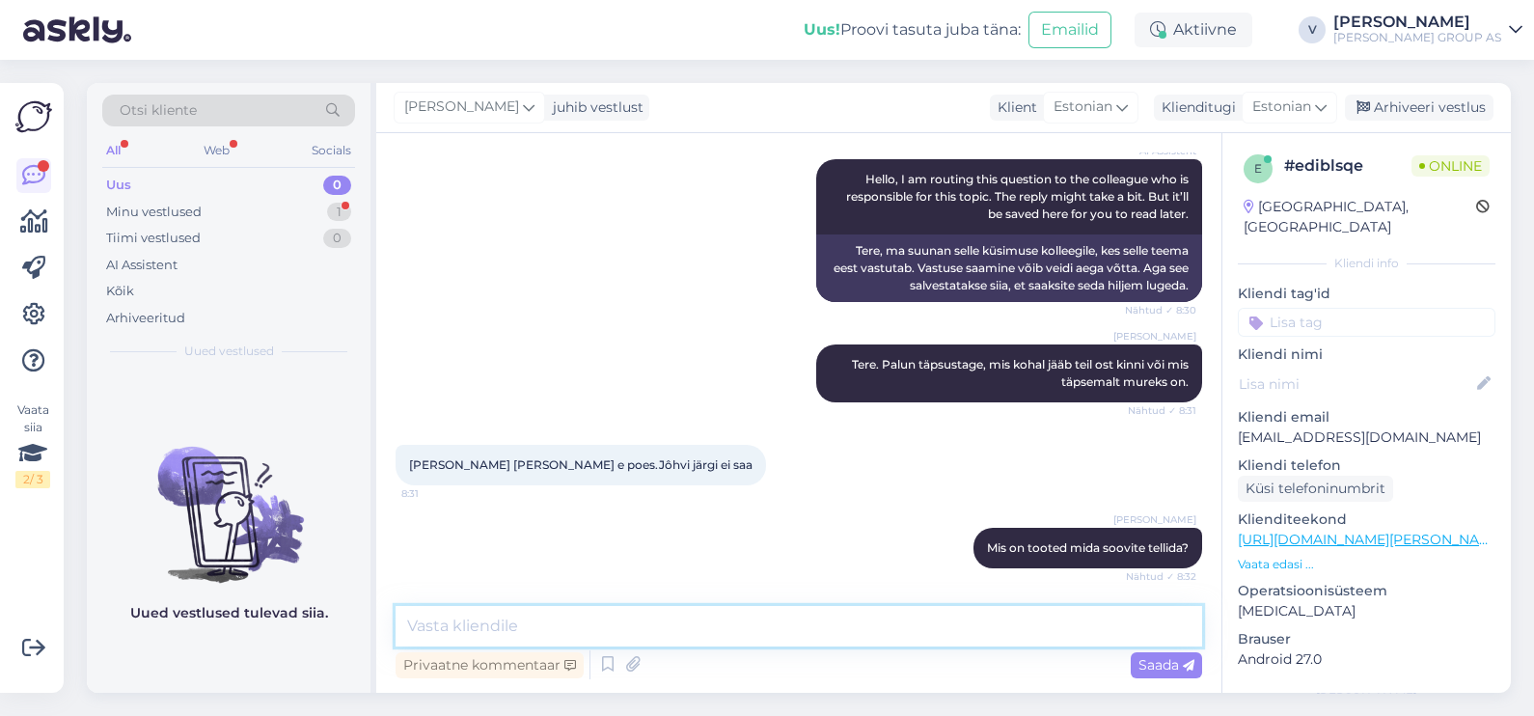
scroll to position [377, 0]
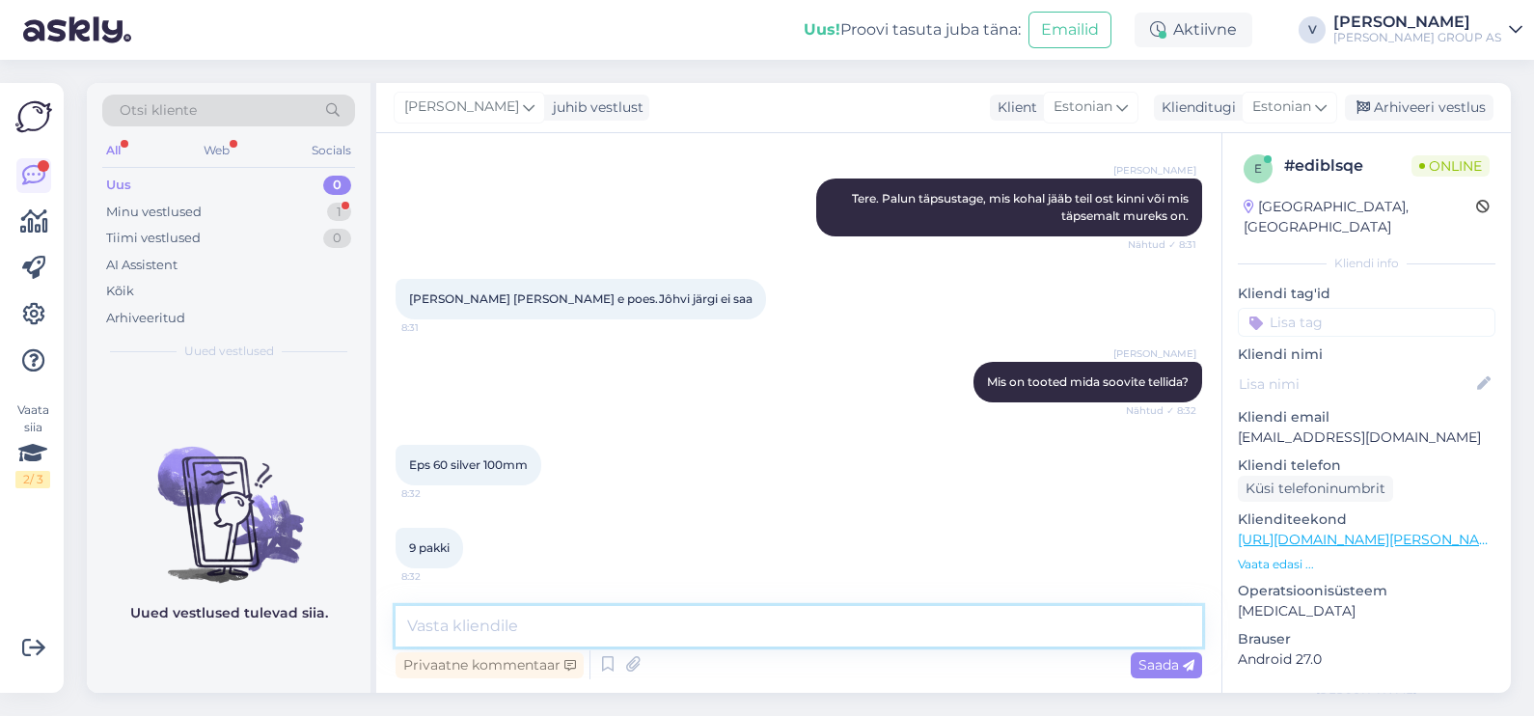
drag, startPoint x: 490, startPoint y: 631, endPoint x: 488, endPoint y: 596, distance: 34.8
click at [490, 632] on textarea at bounding box center [799, 626] width 807 height 41
drag, startPoint x: 404, startPoint y: 470, endPoint x: 549, endPoint y: 471, distance: 144.7
click at [541, 471] on div "Eps 60 silver 100mm 8:32" at bounding box center [469, 465] width 146 height 41
copy div "Eps 60 silver 100mm 8:32"
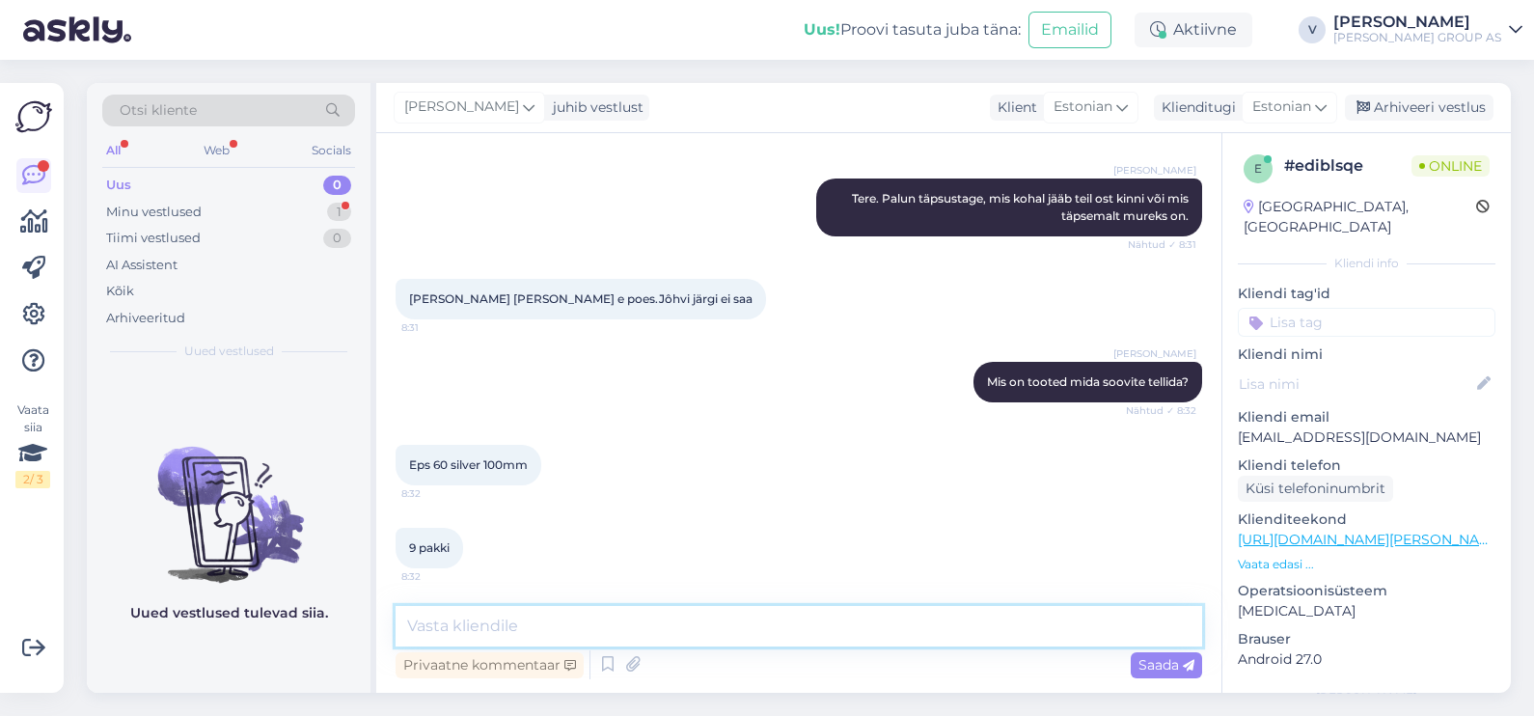
click at [655, 646] on textarea at bounding box center [799, 626] width 807 height 41
type textarea "p"
type textarea "Palun andke tootekoodi"
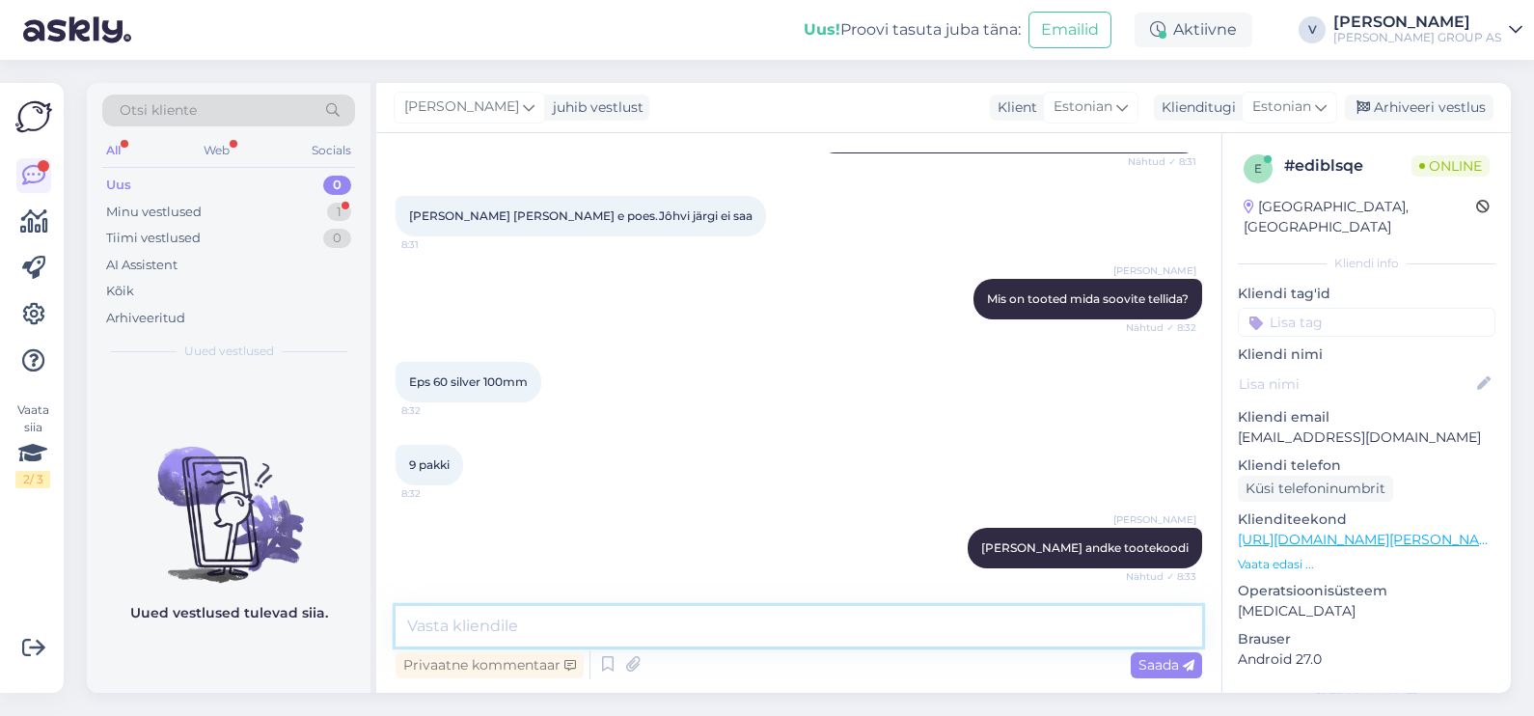
scroll to position [543, 0]
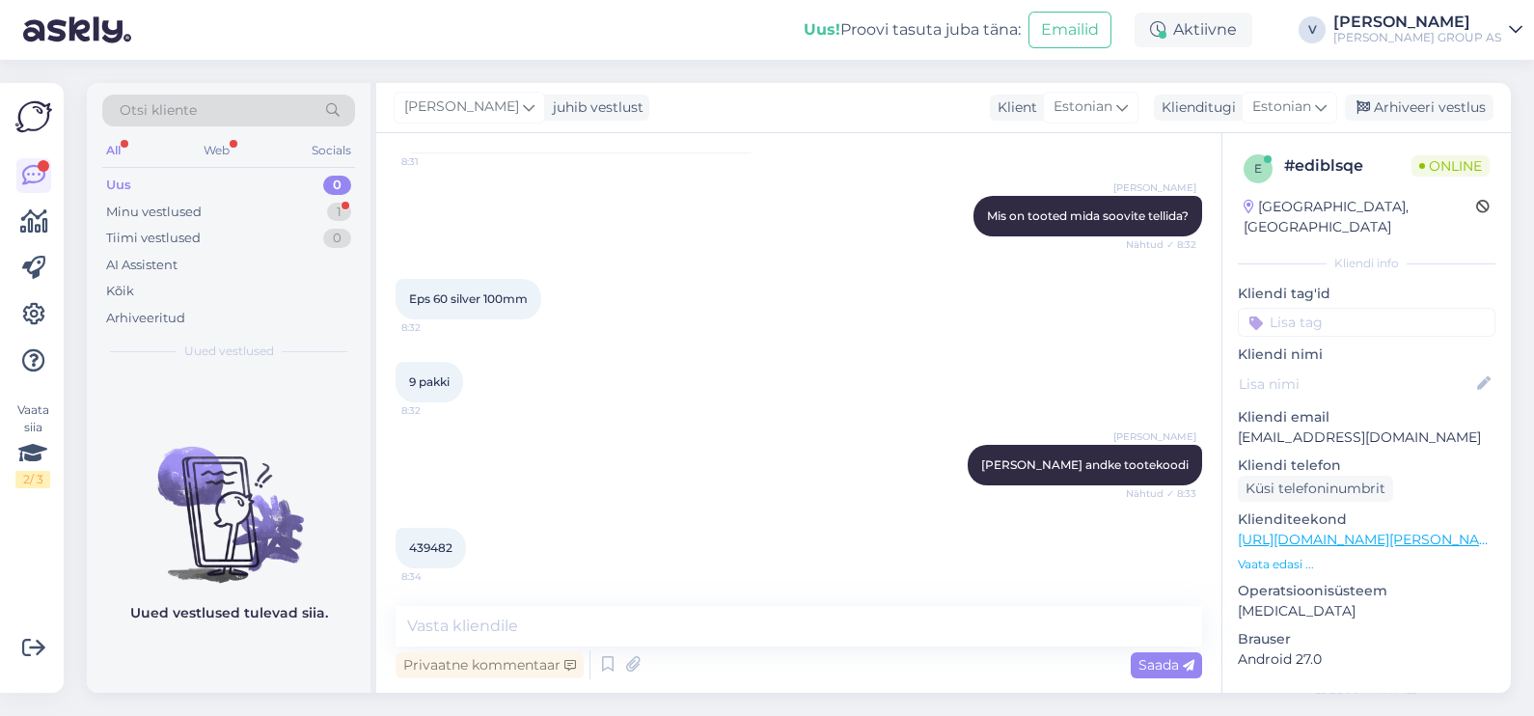
click at [427, 552] on span "439482" at bounding box center [430, 547] width 43 height 14
copy div "439482 8:34"
click at [470, 639] on textarea at bounding box center [799, 626] width 807 height 41
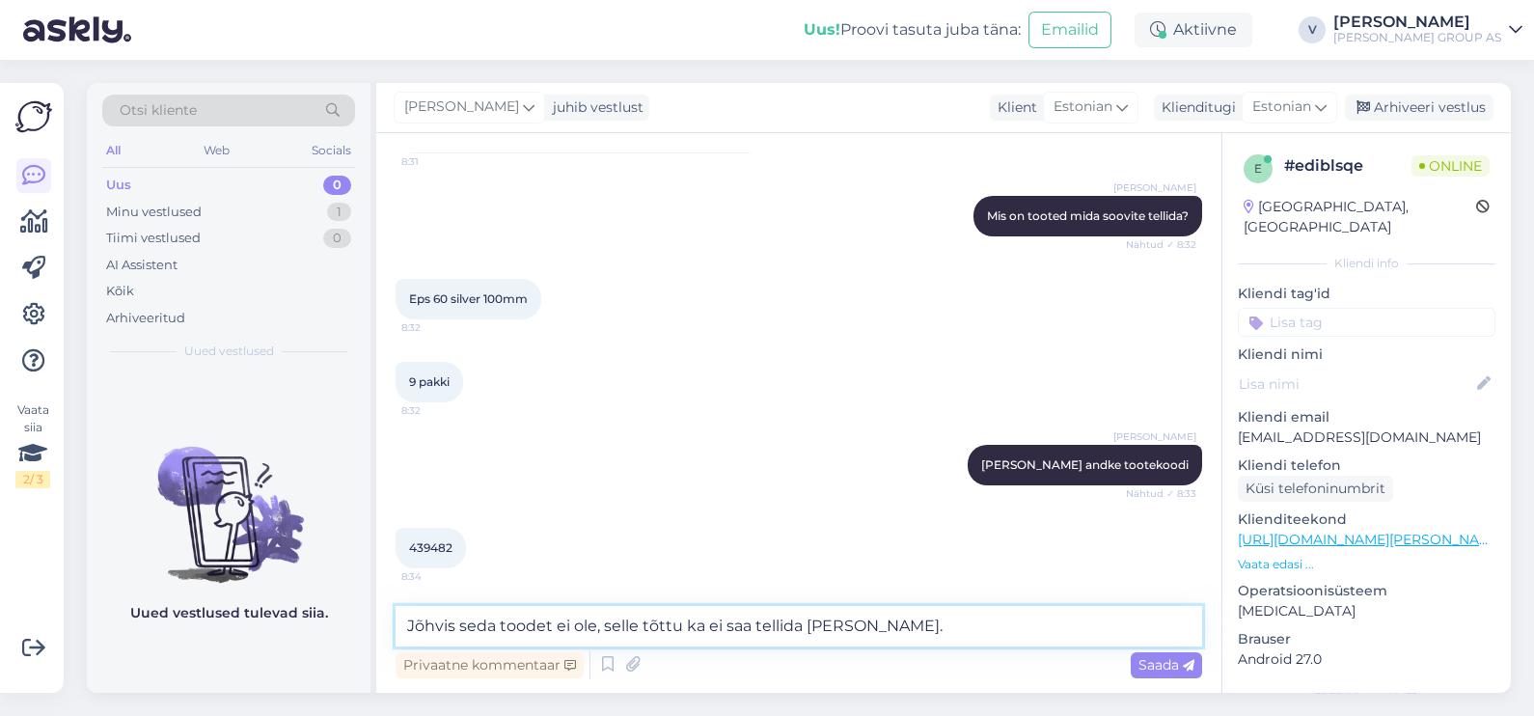
type textarea "Jõhvis seda toodet ei ole, selle tõttu ka ei saa tellida seda sinna."
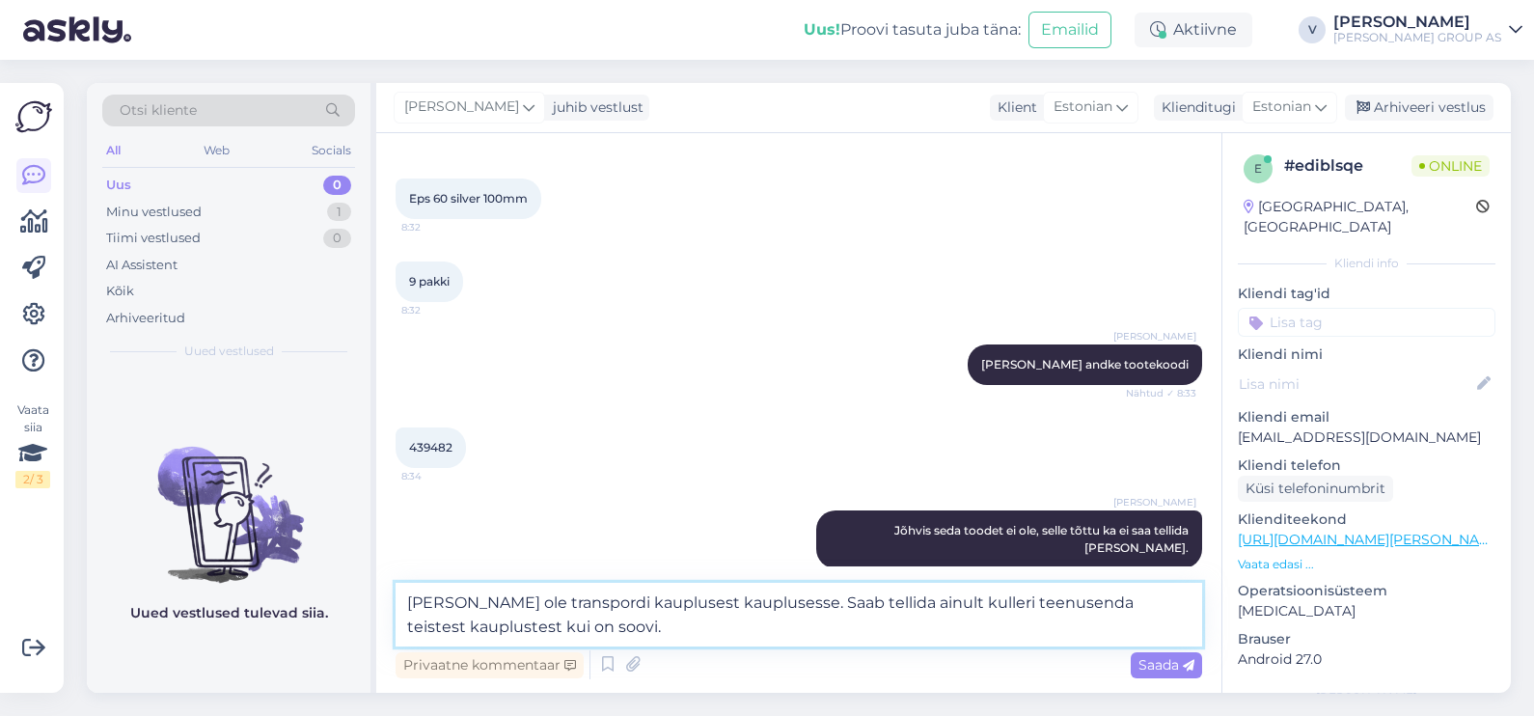
type textarea "Meil ei ole transpordi kauplusest kauplusesse. Saab tellida ainult kulleri teen…"
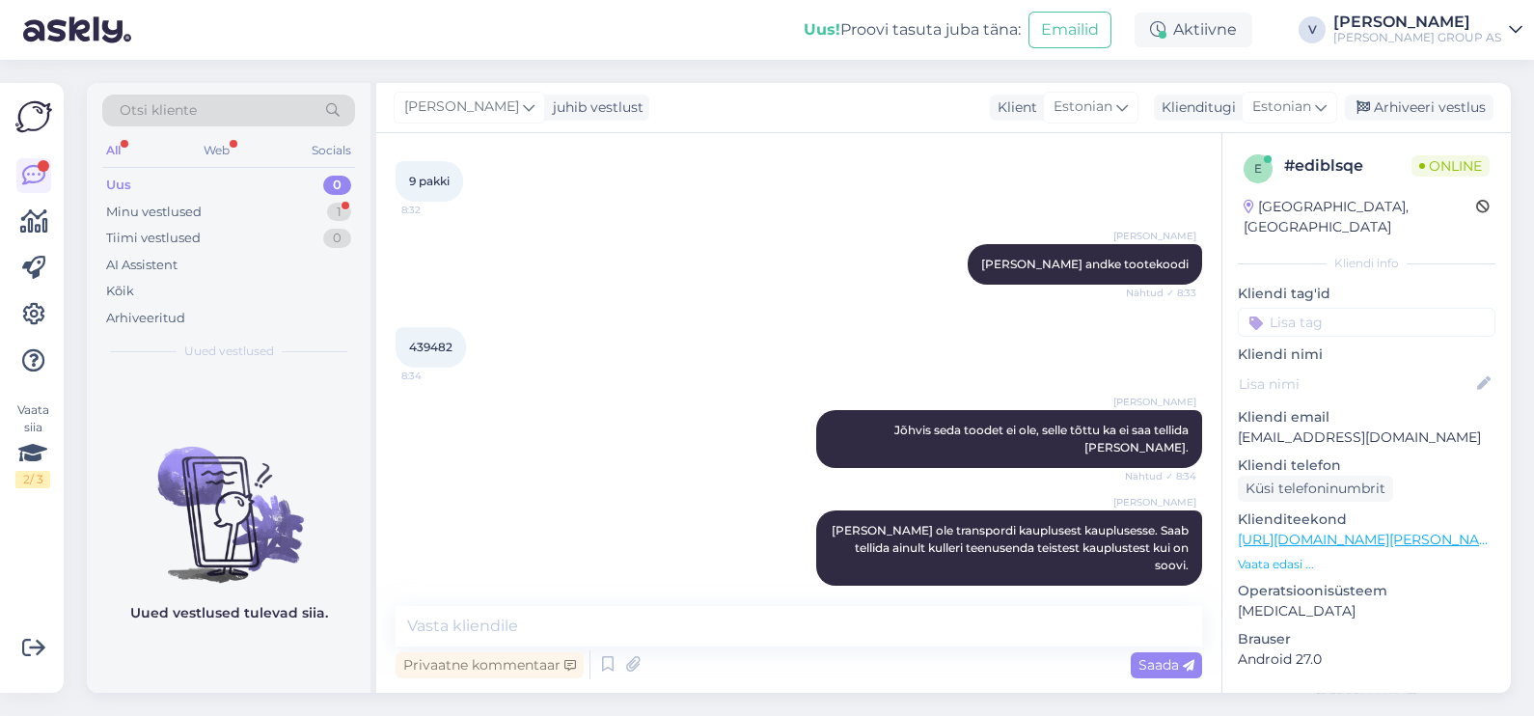
scroll to position [0, 0]
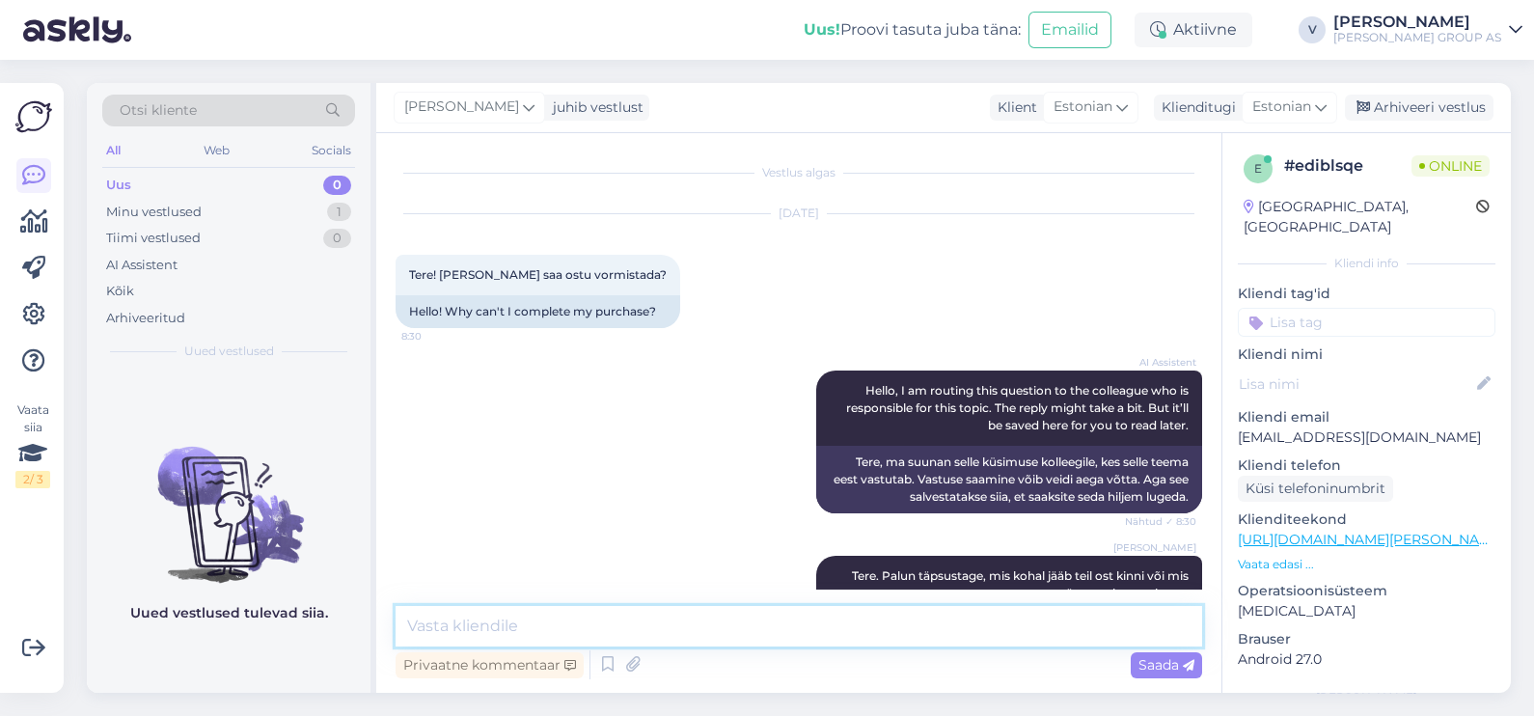
click at [794, 640] on textarea at bounding box center [799, 626] width 807 height 41
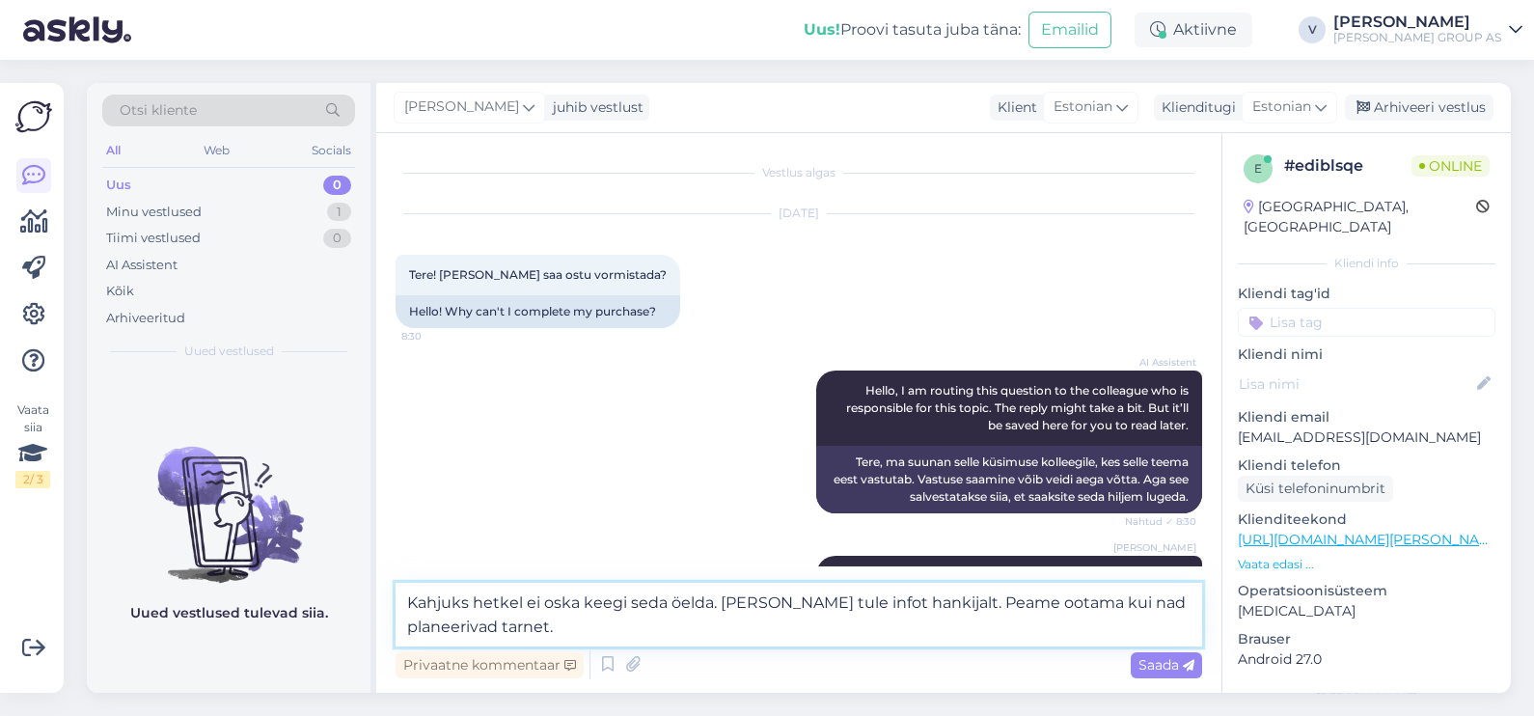
type textarea "Kahjuks hetkel ei oska keegi seda öelda. Meile ei tule infot hankijalt. Peame o…"
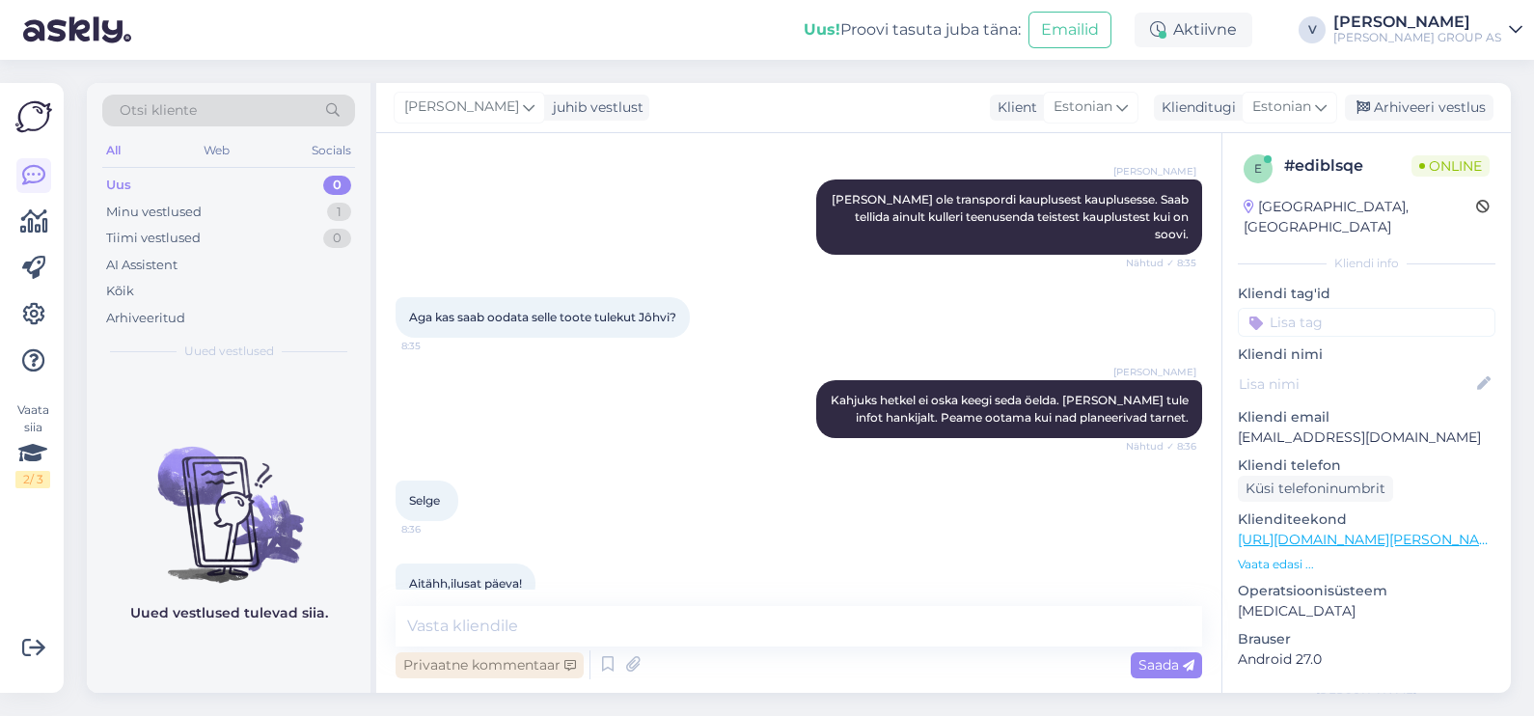
scroll to position [1092, 0]
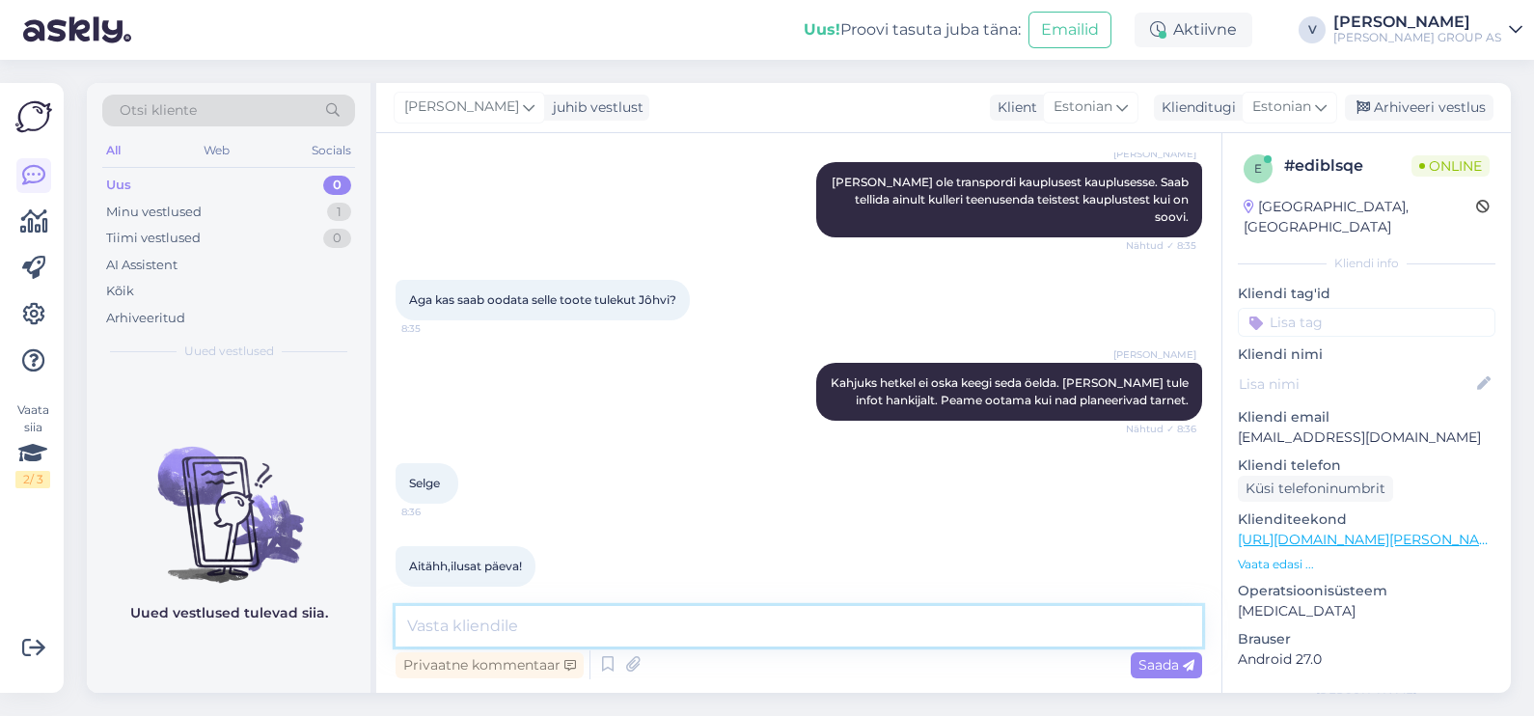
drag, startPoint x: 531, startPoint y: 613, endPoint x: 539, endPoint y: 618, distance: 9.9
click at [531, 614] on textarea at bounding box center [799, 626] width 807 height 41
type textarea "Rõõm oli v'ähemalt kuidagi abiks olla. Ilusat päeva teilegi."
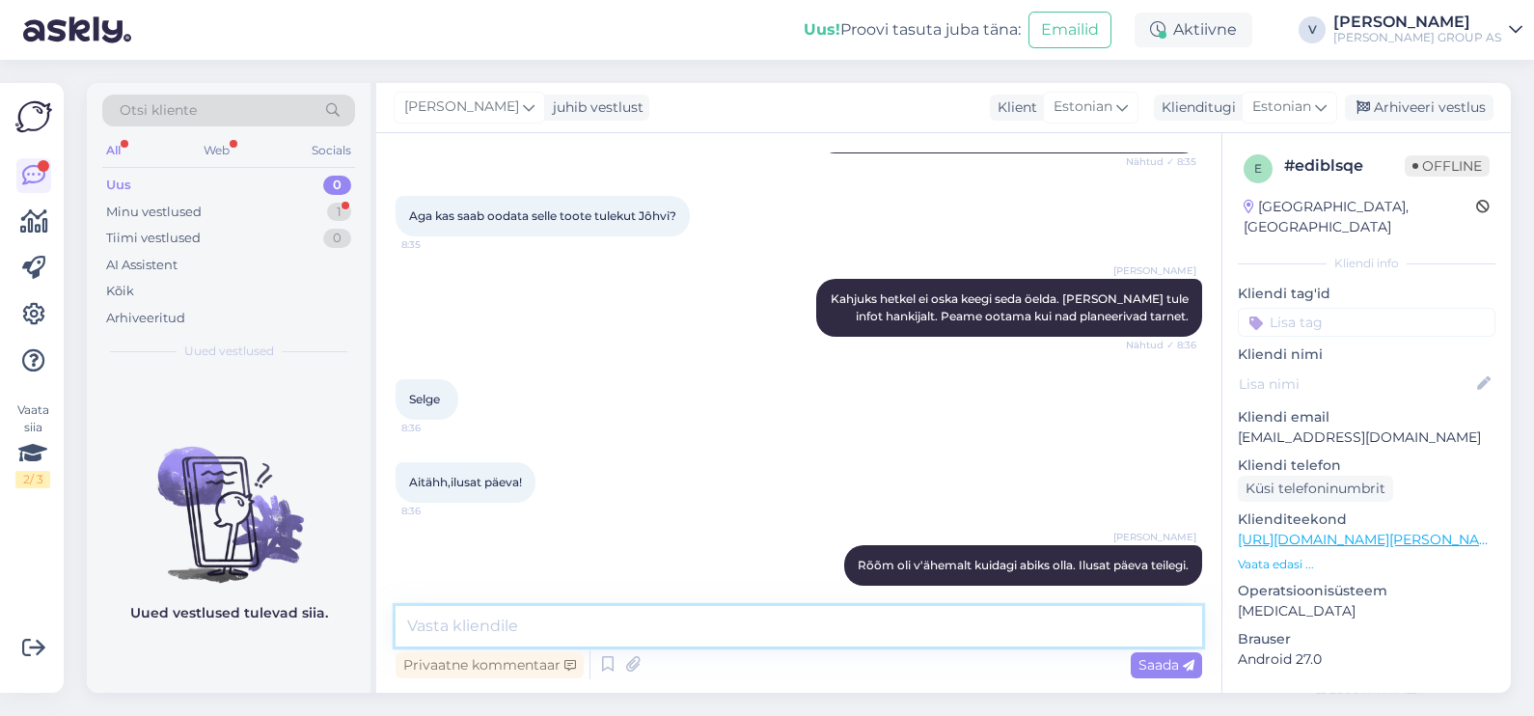
scroll to position [1259, 0]
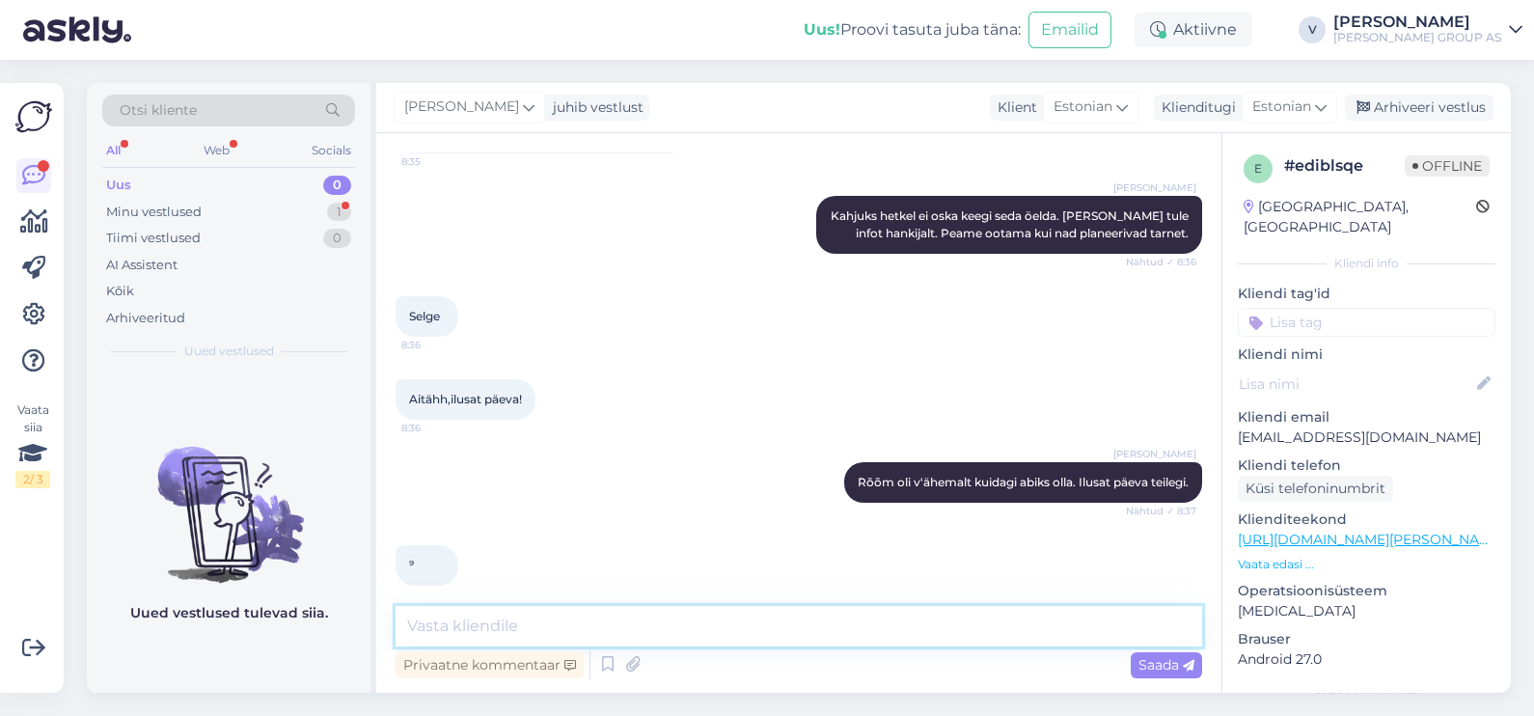
click at [455, 627] on textarea at bounding box center [799, 626] width 807 height 41
click at [1422, 95] on div "Arhiveeri vestlus" at bounding box center [1419, 108] width 149 height 26
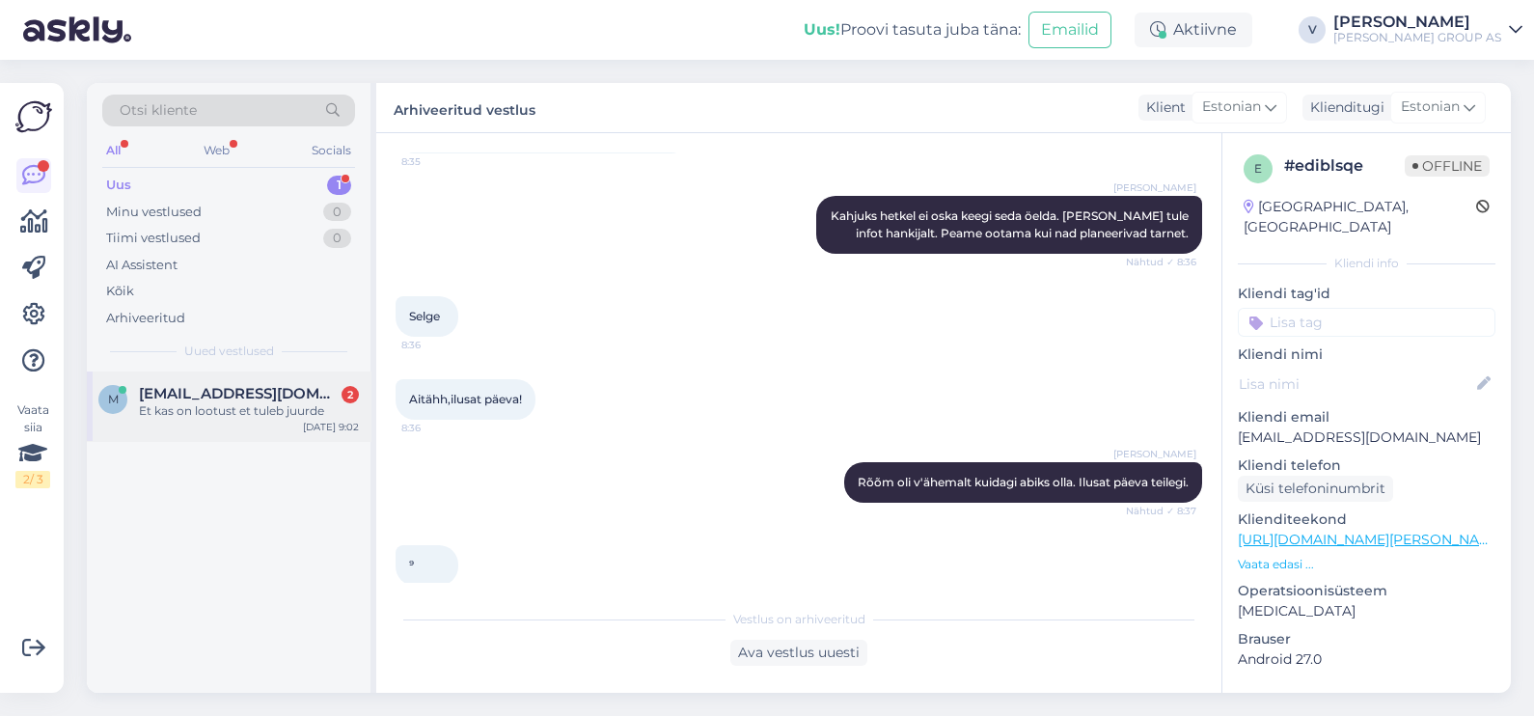
click at [260, 399] on span "Mirrike2016@gmail.com" at bounding box center [239, 393] width 201 height 17
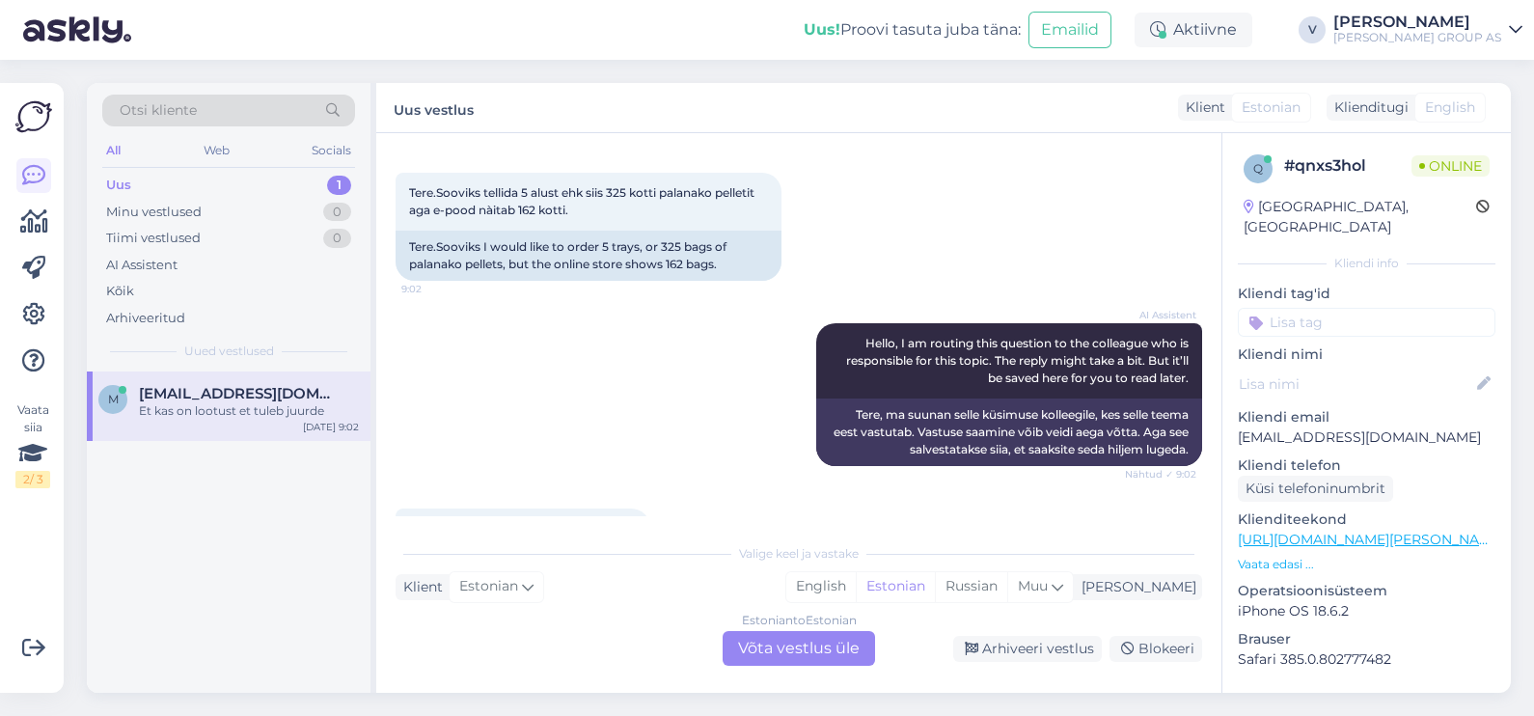
scroll to position [120, 0]
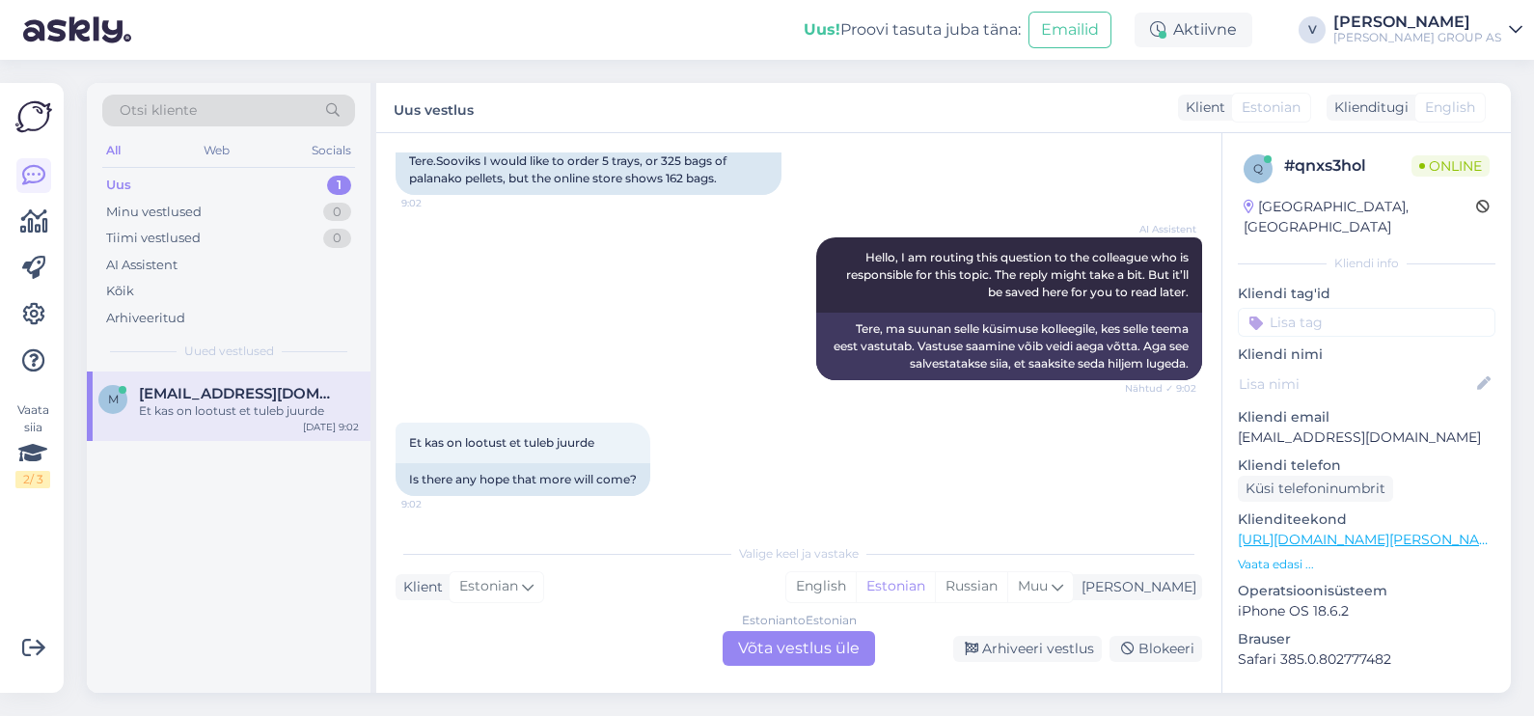
click at [821, 642] on div "Estonian to Estonian Võta vestlus üle" at bounding box center [799, 648] width 152 height 35
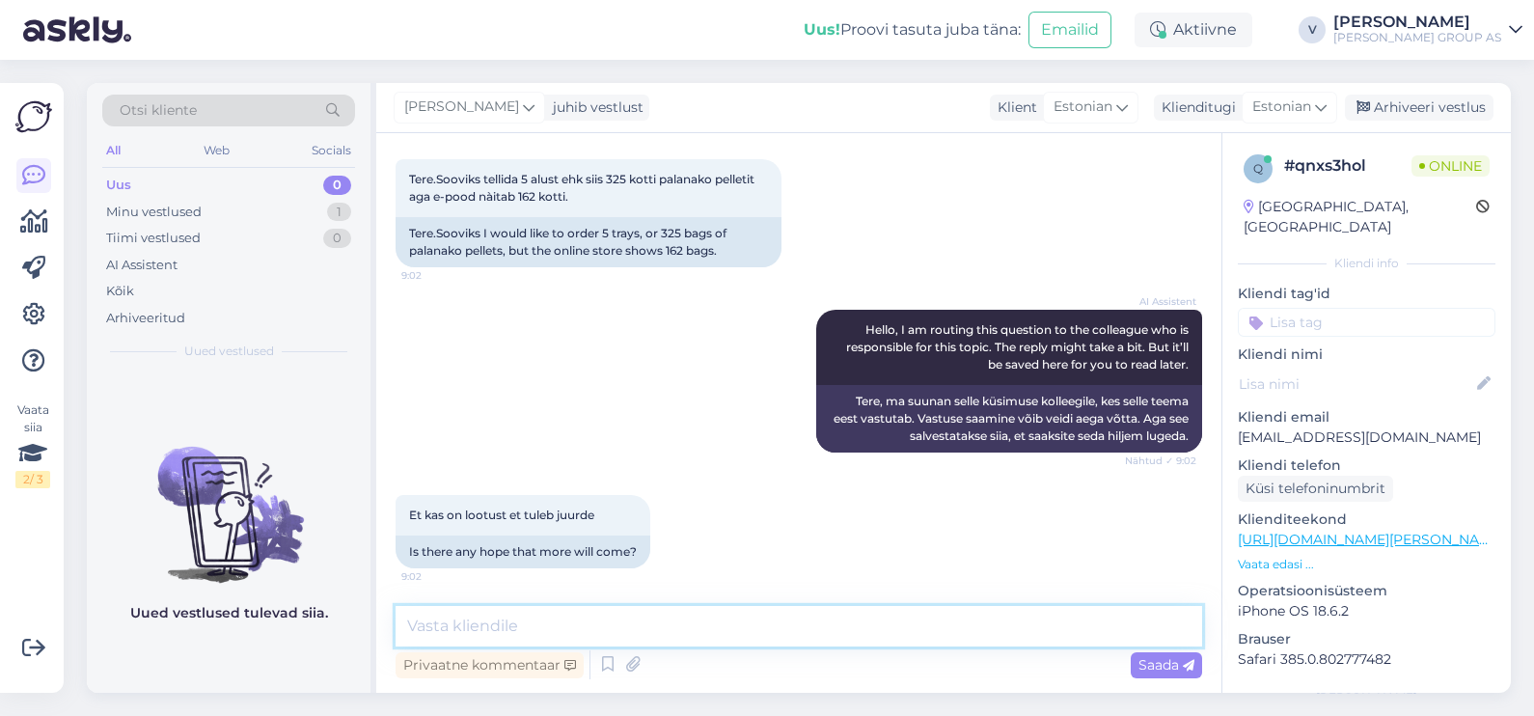
drag, startPoint x: 682, startPoint y: 631, endPoint x: 680, endPoint y: 663, distance: 31.9
click at [682, 632] on textarea at bounding box center [799, 626] width 807 height 41
type textarea "Tere. Neid tuleb juurde aga kahjuks ajaliselt ei oska öelda."
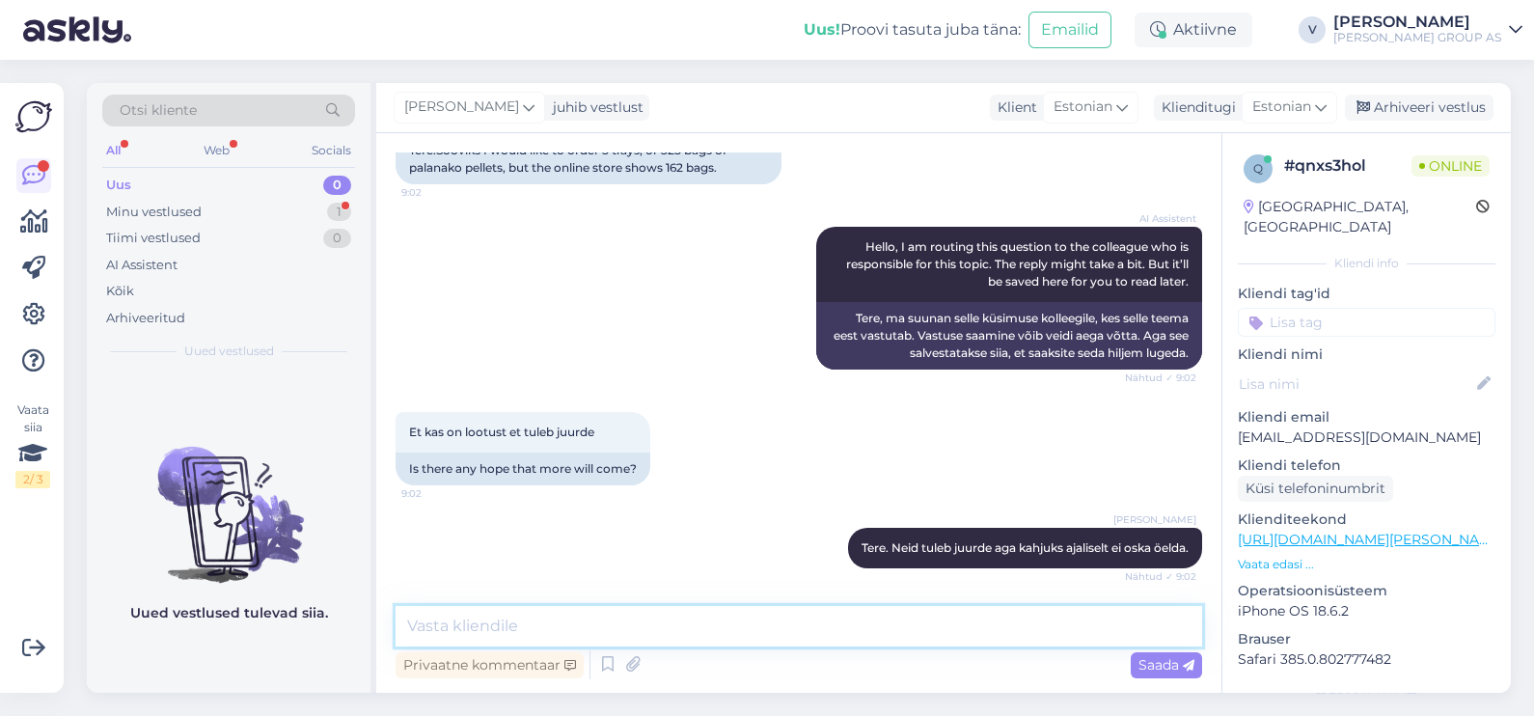
scroll to position [362, 0]
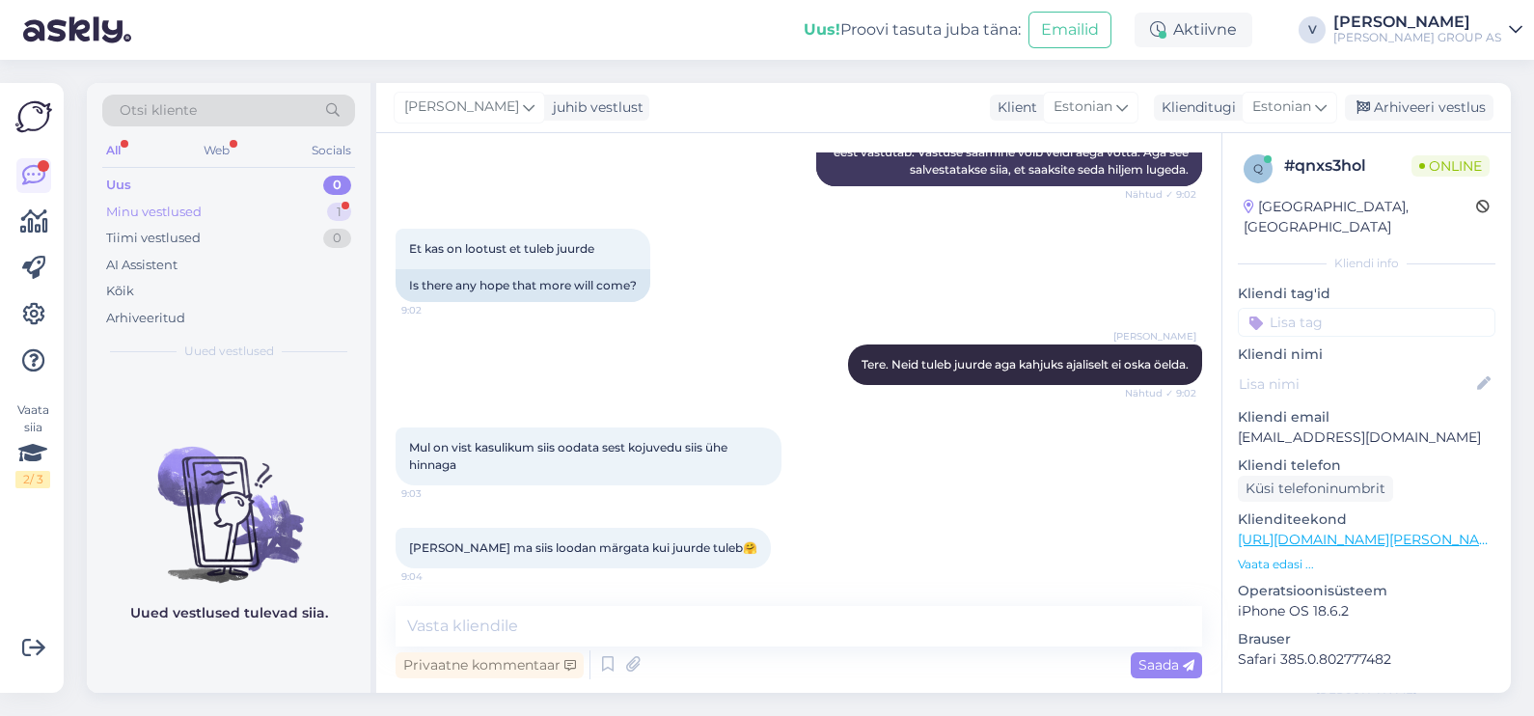
click at [217, 202] on div "Minu vestlused 1" at bounding box center [228, 212] width 253 height 27
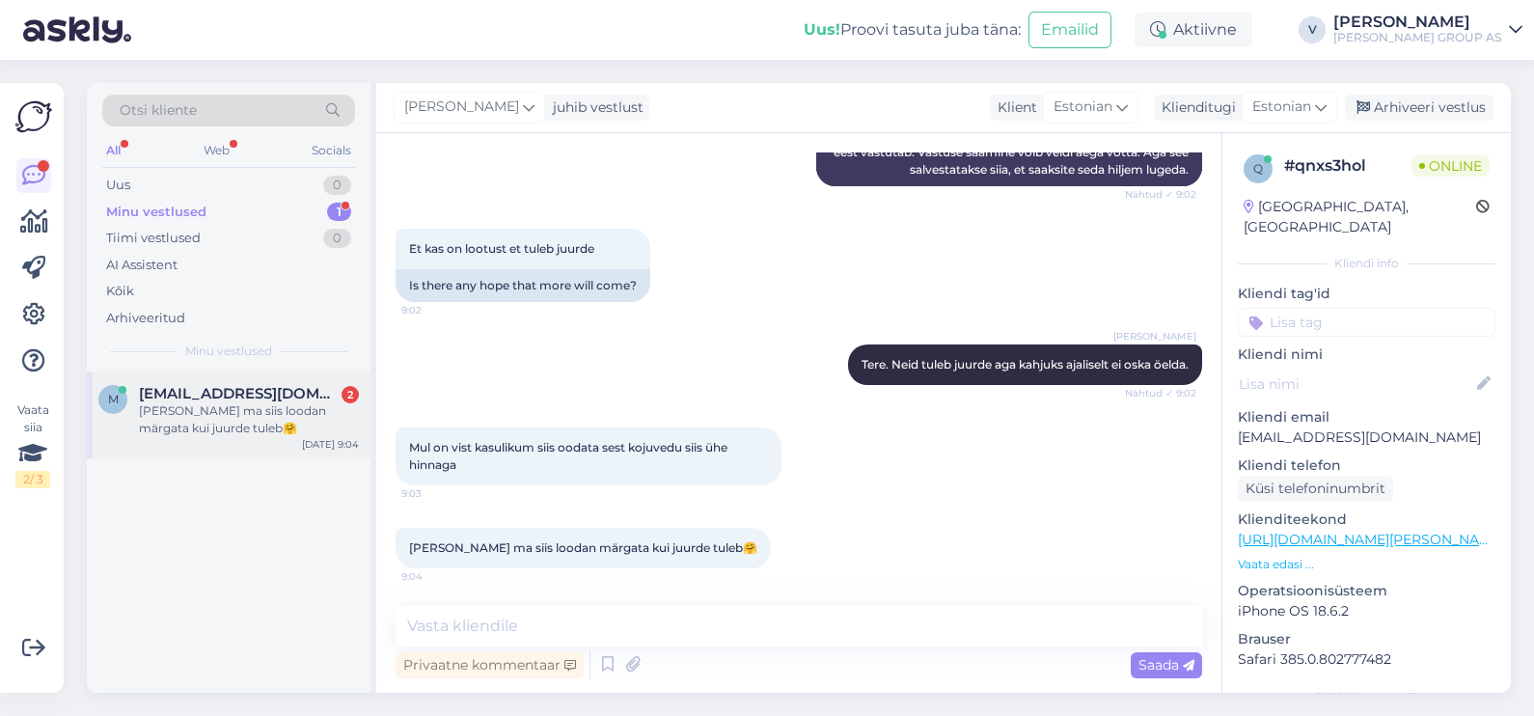
click at [254, 413] on div "Aitäh ja ma siis loodan märgata kui juurde tuleb🤗" at bounding box center [249, 419] width 220 height 35
click at [657, 619] on textarea at bounding box center [799, 626] width 807 height 41
click at [1416, 98] on div "Arhiveeri vestlus" at bounding box center [1419, 108] width 149 height 26
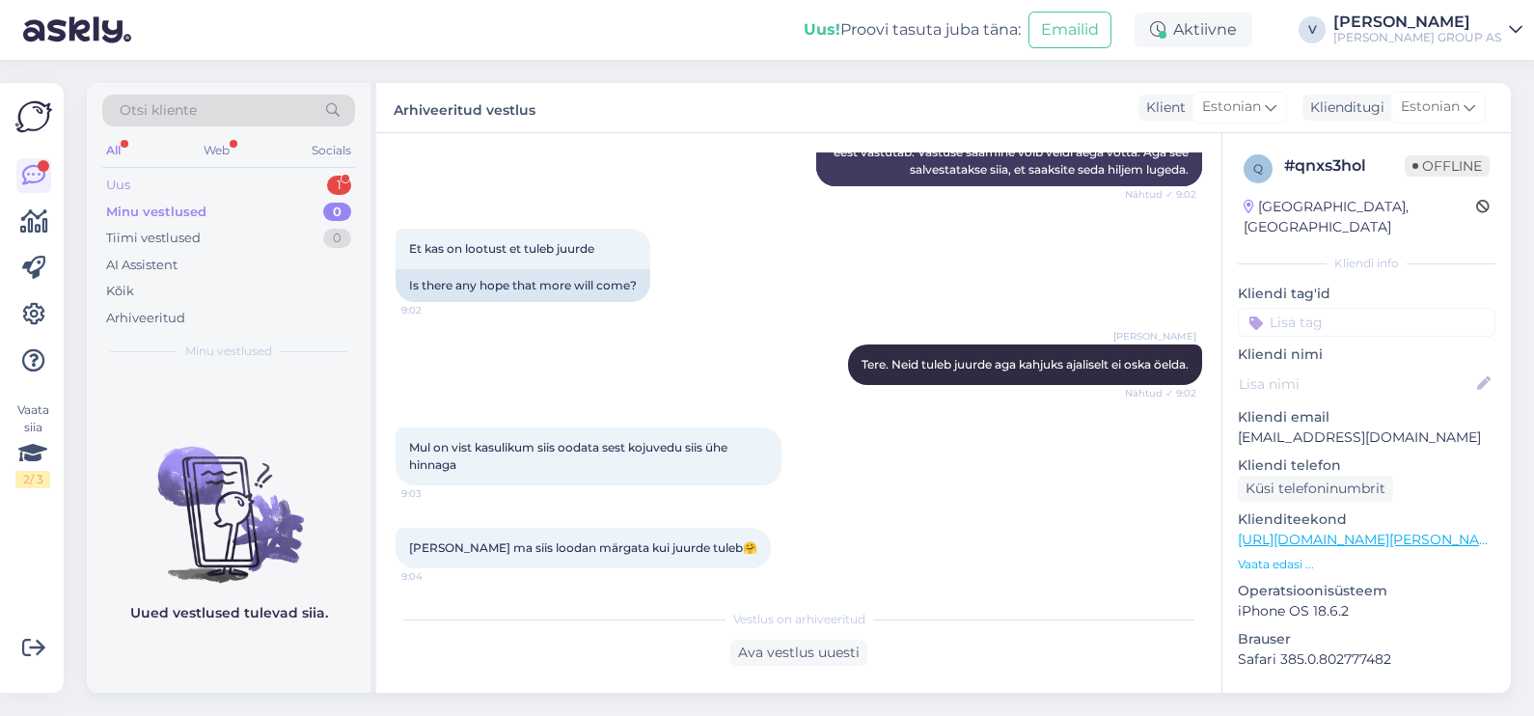
click at [203, 179] on div "Uus 1" at bounding box center [228, 185] width 253 height 27
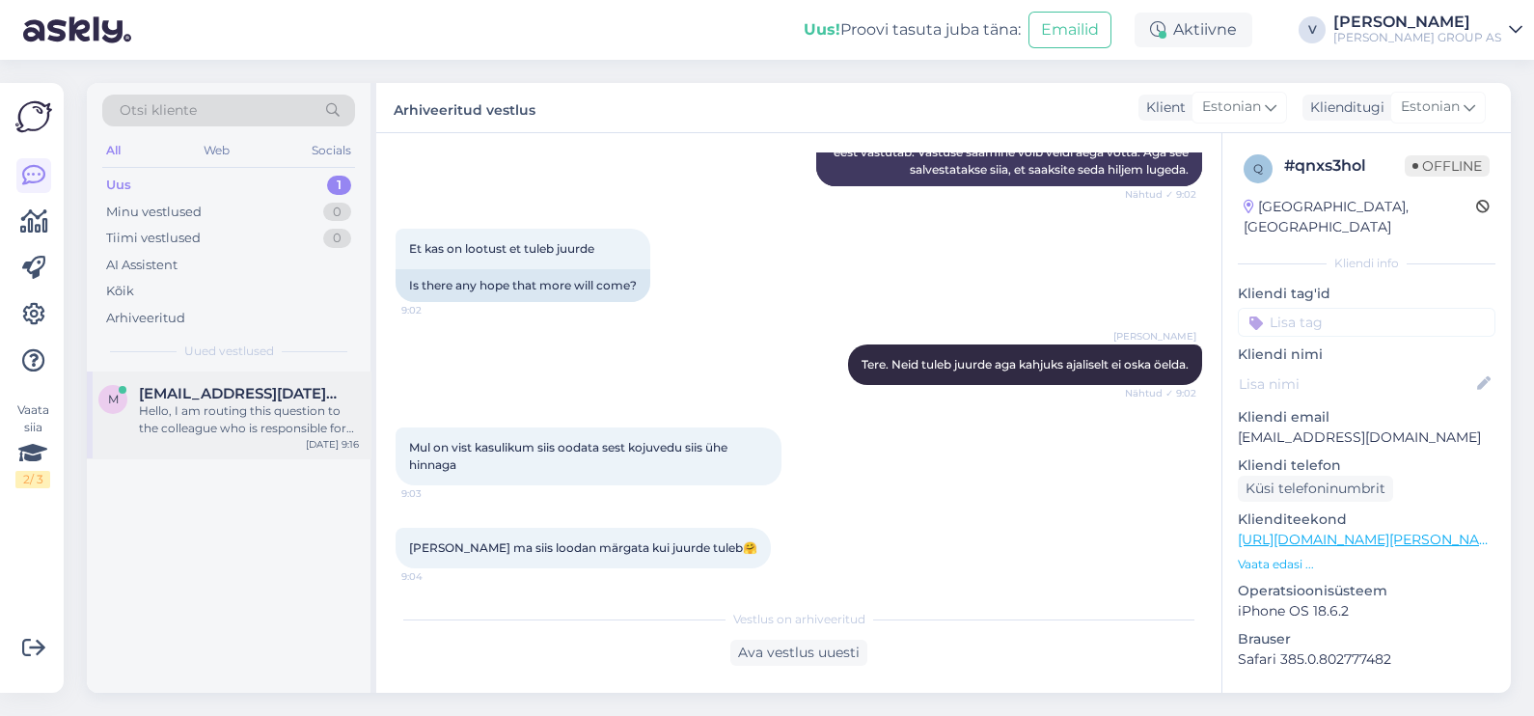
click at [265, 386] on span "maarja.raja@gmail.com" at bounding box center [239, 393] width 201 height 17
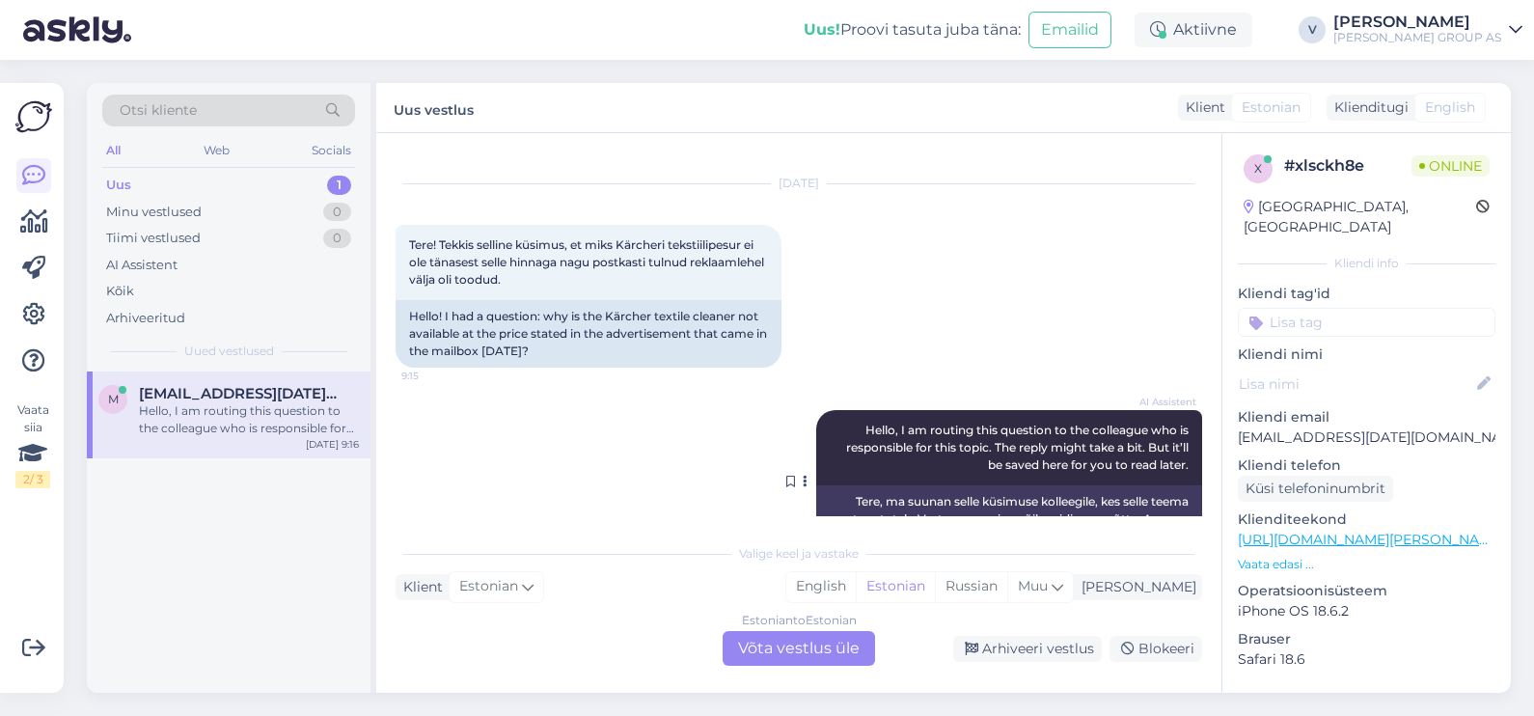
scroll to position [0, 0]
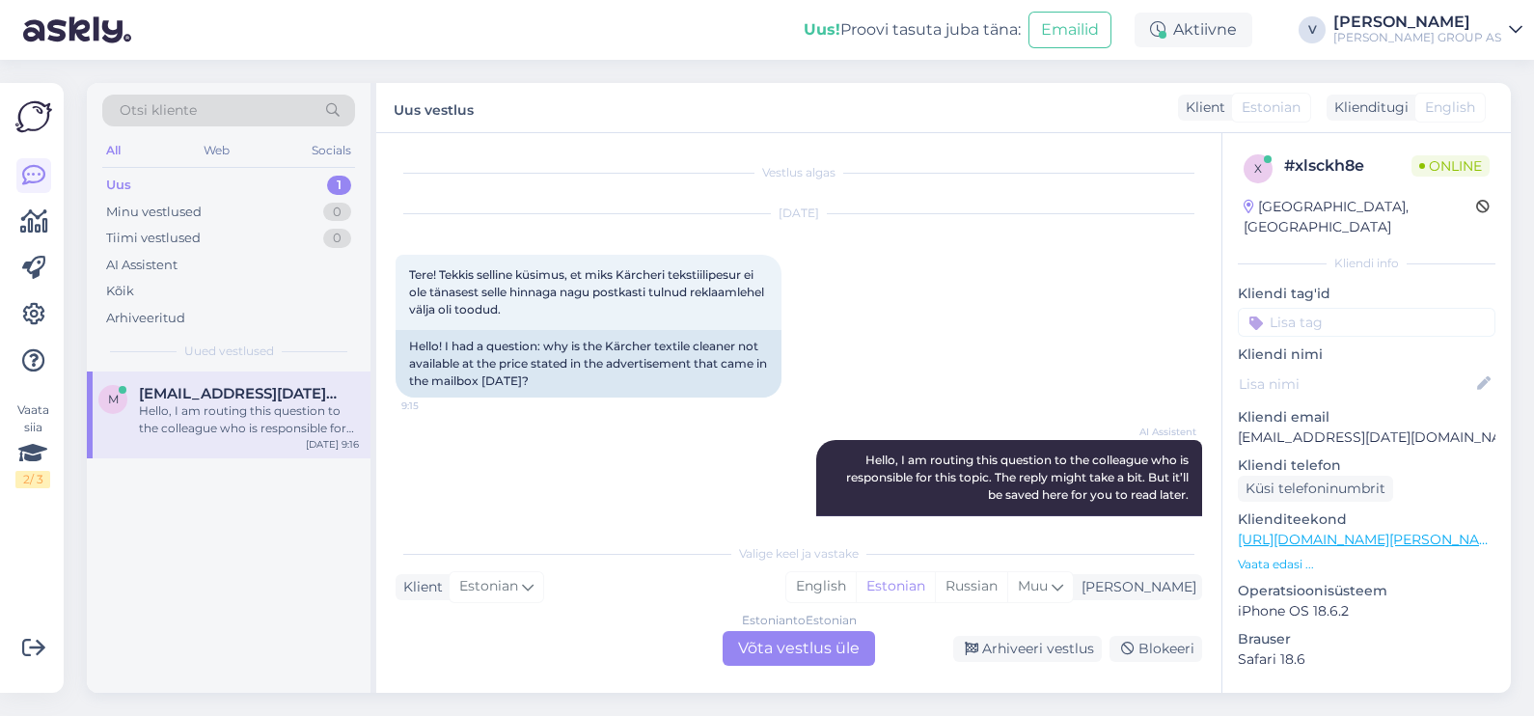
click at [796, 653] on div "Estonian to Estonian Võta vestlus üle" at bounding box center [799, 648] width 152 height 35
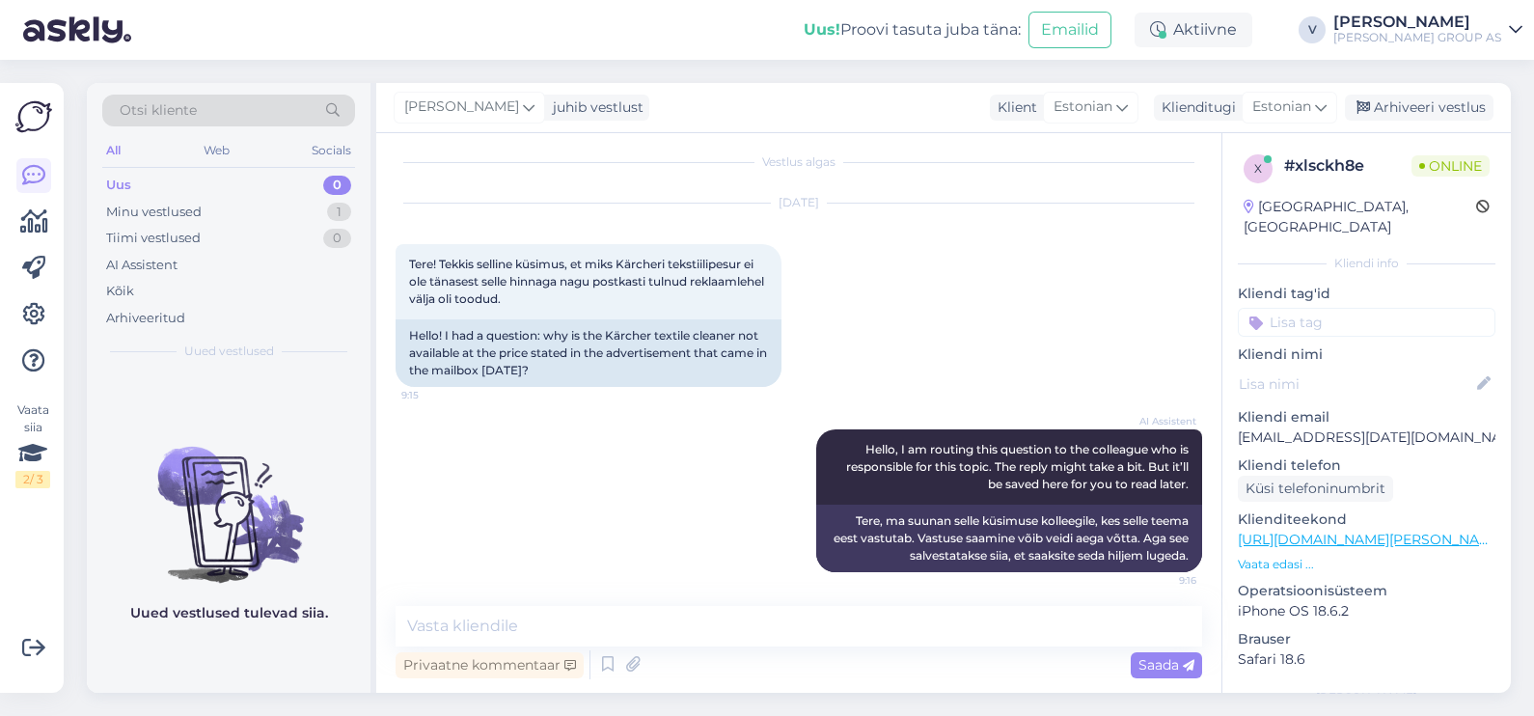
scroll to position [14, 0]
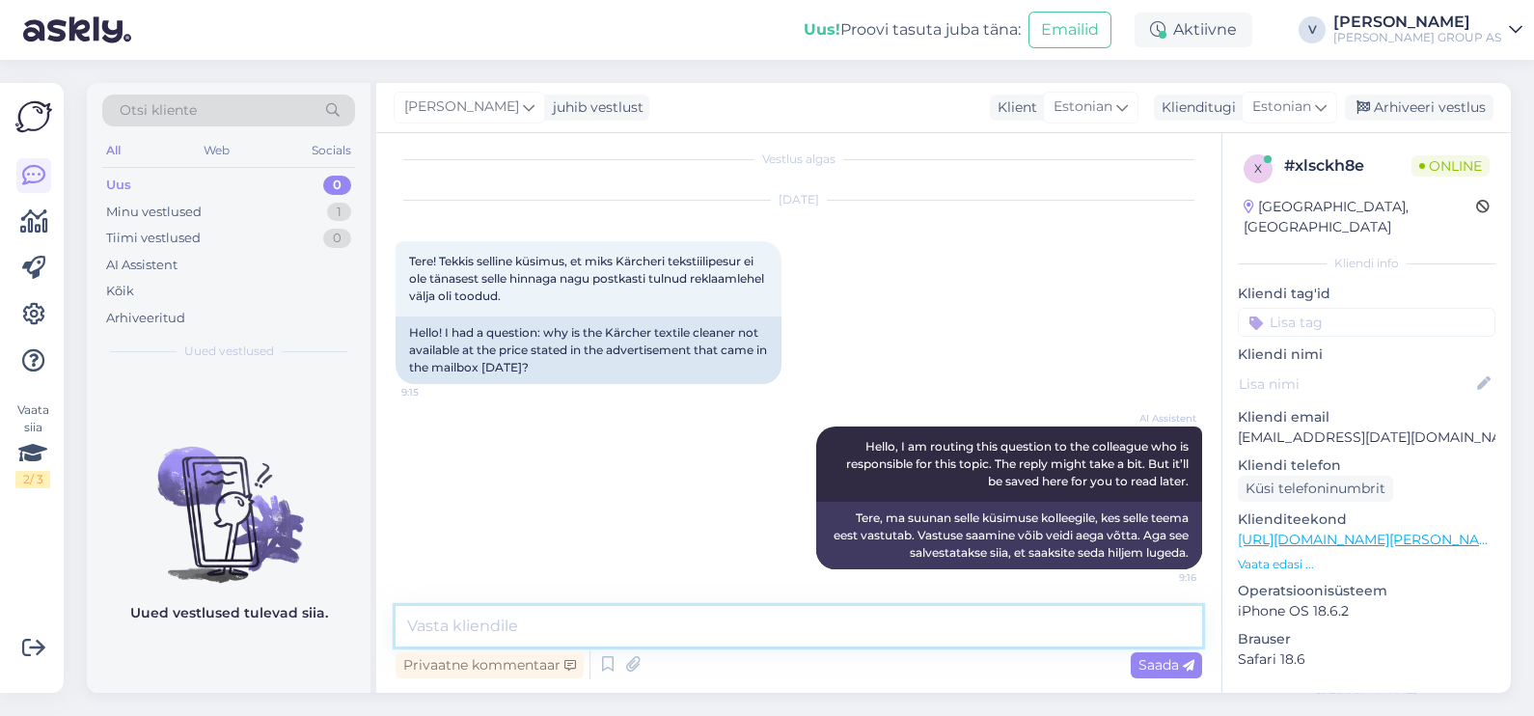
click at [569, 624] on textarea at bounding box center [799, 626] width 807 height 41
type textarea "Tere. Kas teil on tootekoodi anda?"
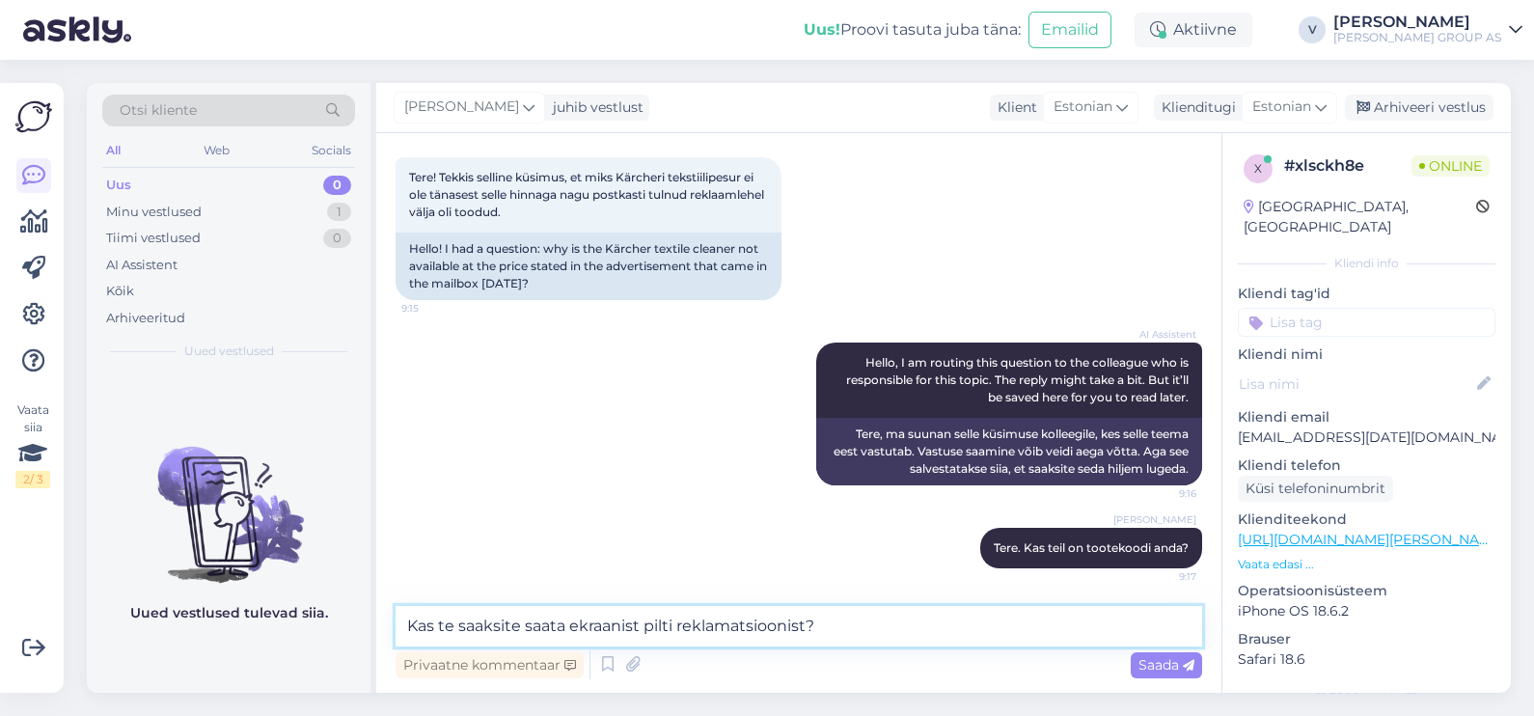
type textarea "Kas te saaksite saata ekraanist pilti reklamatsioonist?"
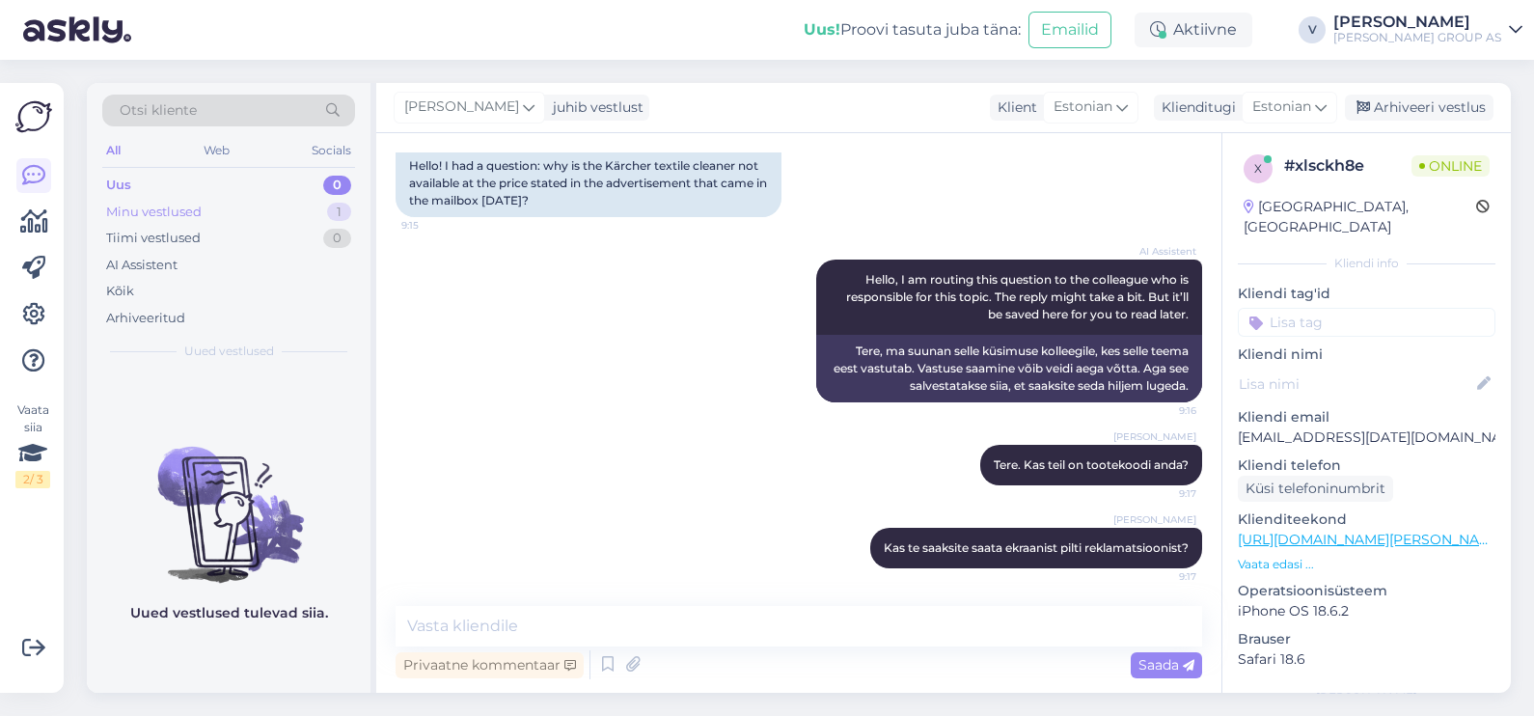
click at [195, 216] on div "Minu vestlused" at bounding box center [154, 212] width 96 height 19
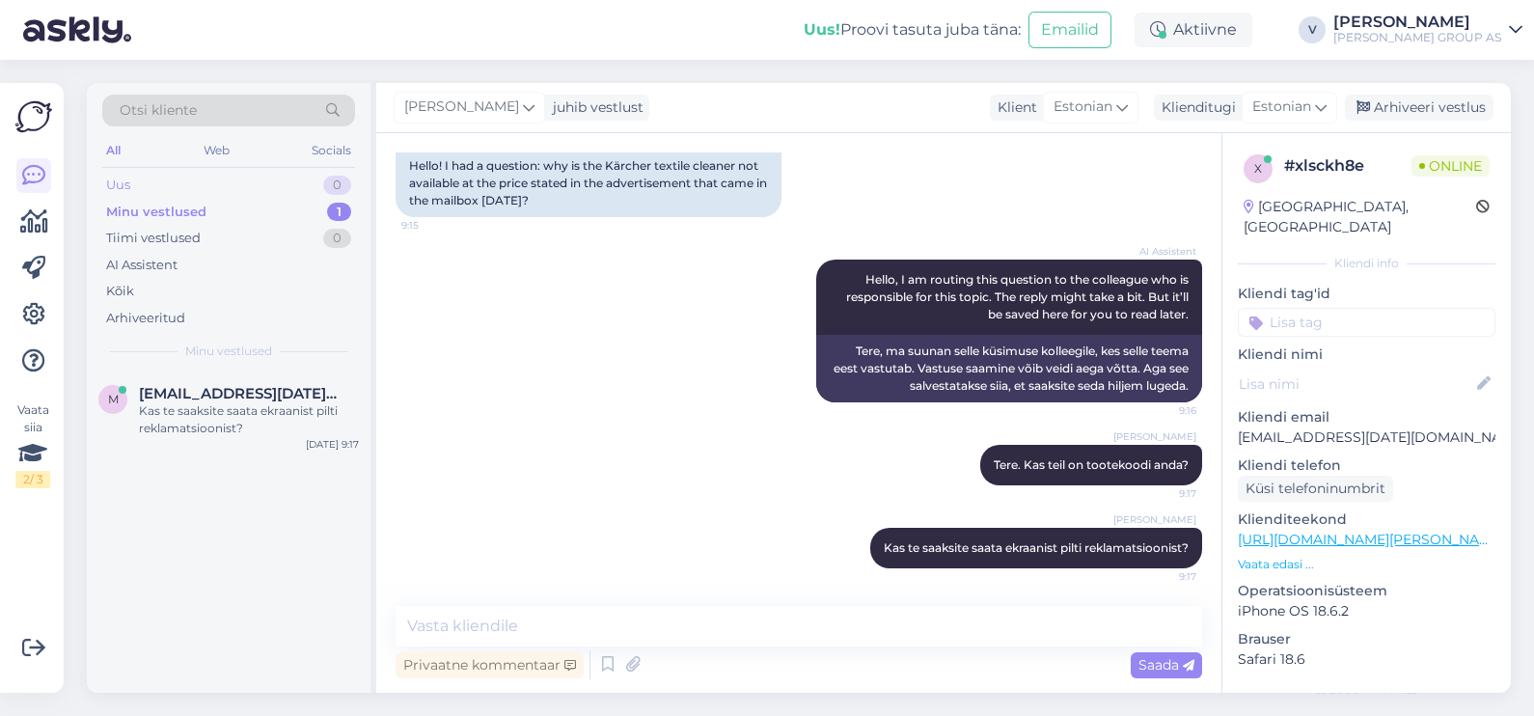
click at [181, 188] on div "Uus 0" at bounding box center [228, 185] width 253 height 27
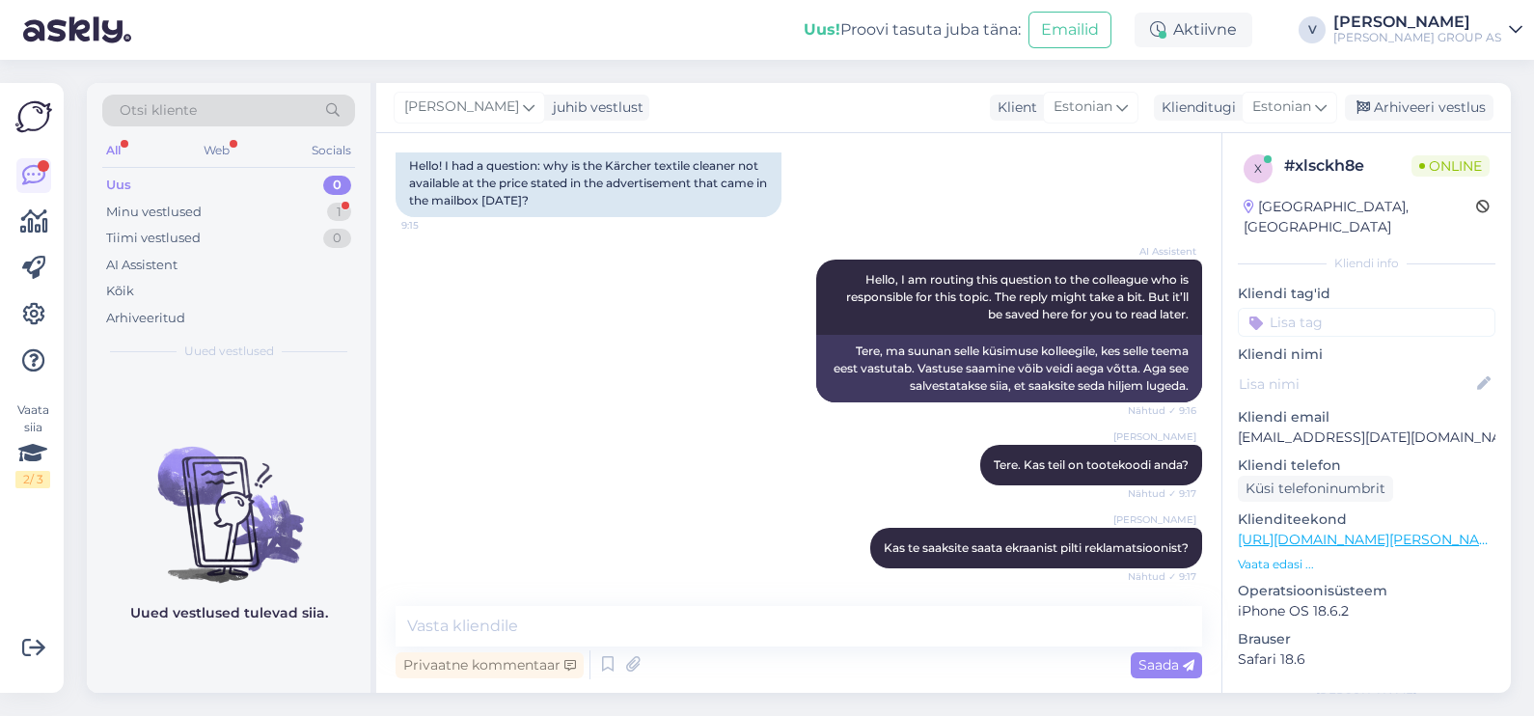
scroll to position [263, 0]
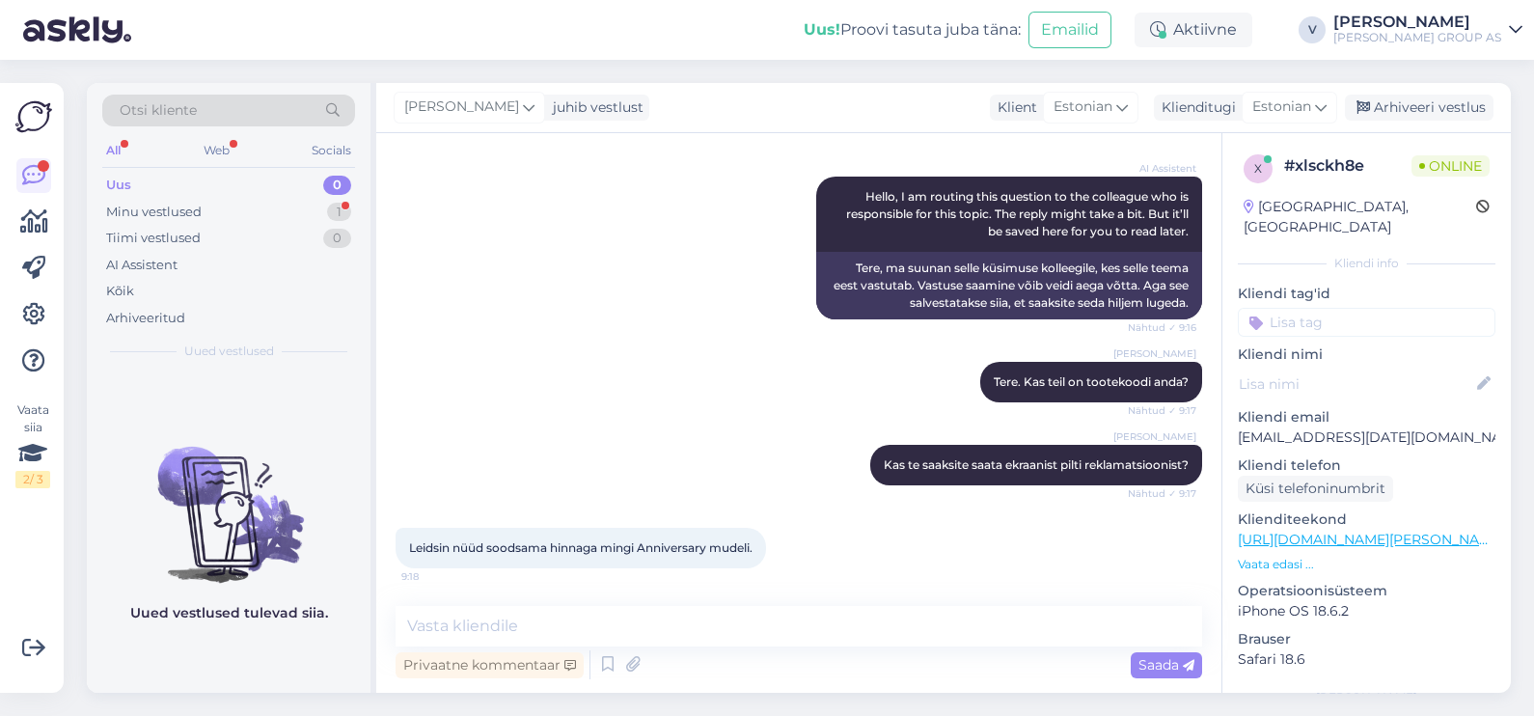
click at [236, 195] on div "Uus 0" at bounding box center [228, 185] width 253 height 27
click at [238, 202] on div "Minu vestlused 1" at bounding box center [228, 212] width 253 height 27
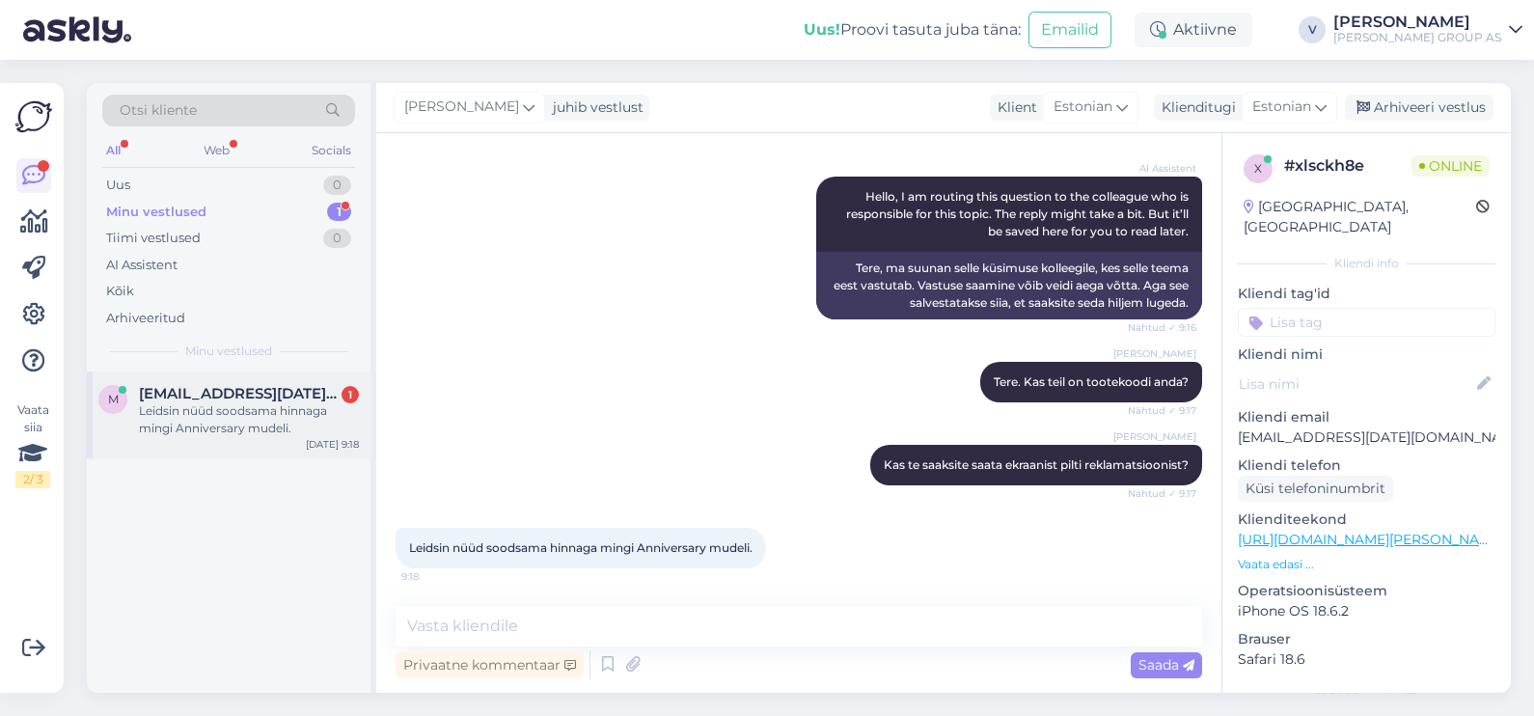
click at [201, 440] on div "m maarja.raja@gmail.com 1 Leidsin nüüd soodsama hinnaga mingi Anniversary mudel…" at bounding box center [229, 414] width 284 height 87
click at [621, 614] on textarea at bounding box center [799, 626] width 807 height 41
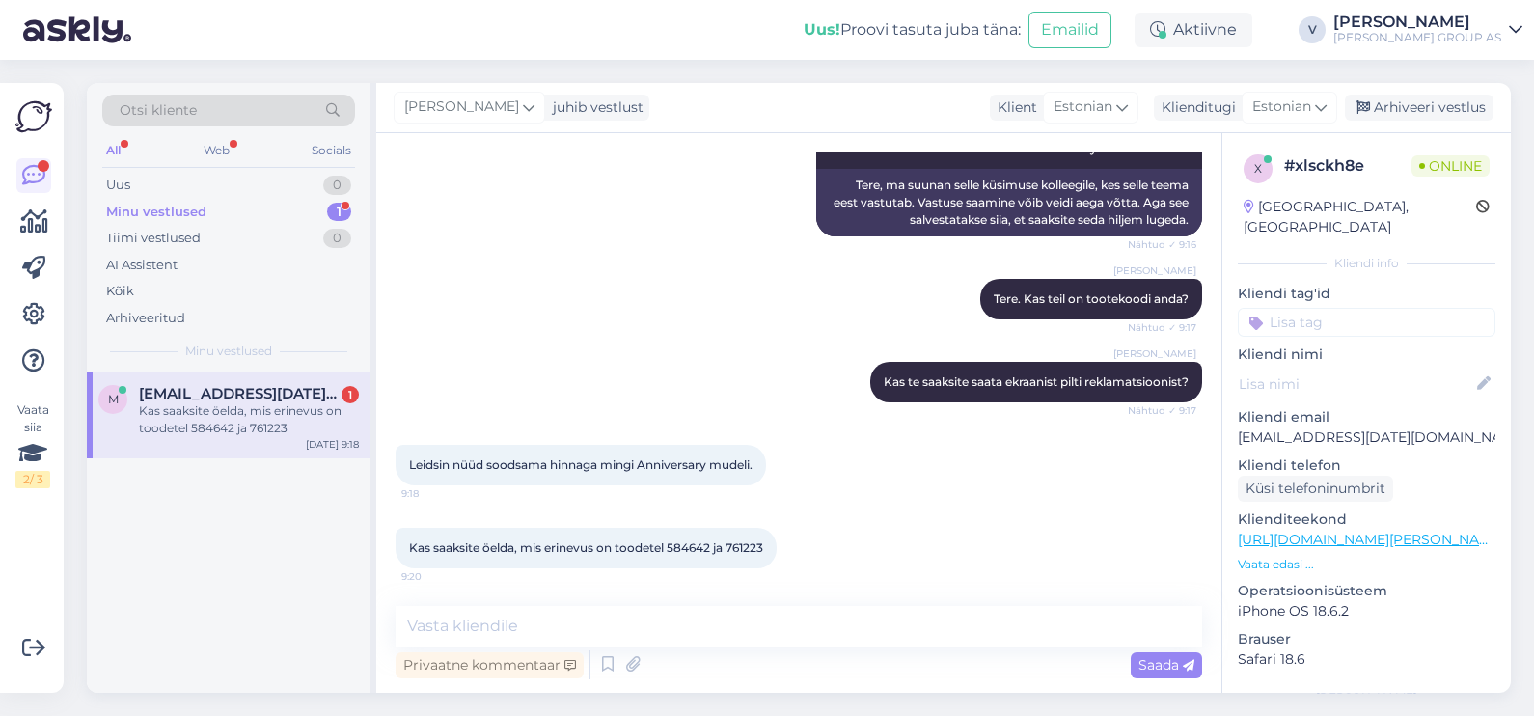
click at [693, 546] on span "Kas saaksite öelda, mis erinevus on toodetel 584642 ja 761223" at bounding box center [586, 547] width 354 height 14
copy span "584642"
click at [748, 550] on span "Kas saaksite öelda, mis erinevus on toodetel 584642 ja 761223" at bounding box center [586, 547] width 354 height 14
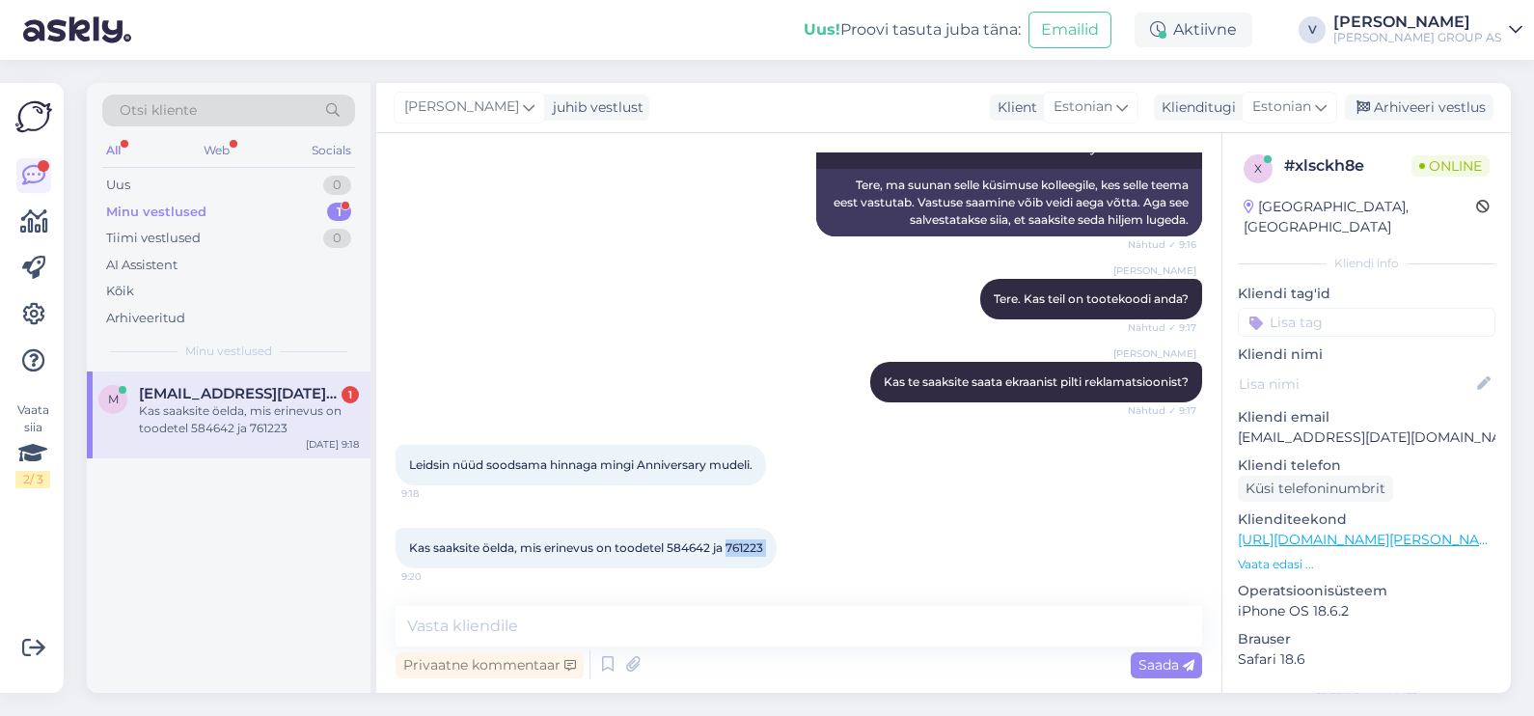
copy div "761223 9:20"
drag, startPoint x: 493, startPoint y: 606, endPoint x: 498, endPoint y: 616, distance: 10.8
click at [493, 607] on textarea at bounding box center [799, 626] width 807 height 41
paste textarea "Anniversary versioonil on kaasa 16 tk RM 760 CarpetPro Cleaner iCapsol tablette…"
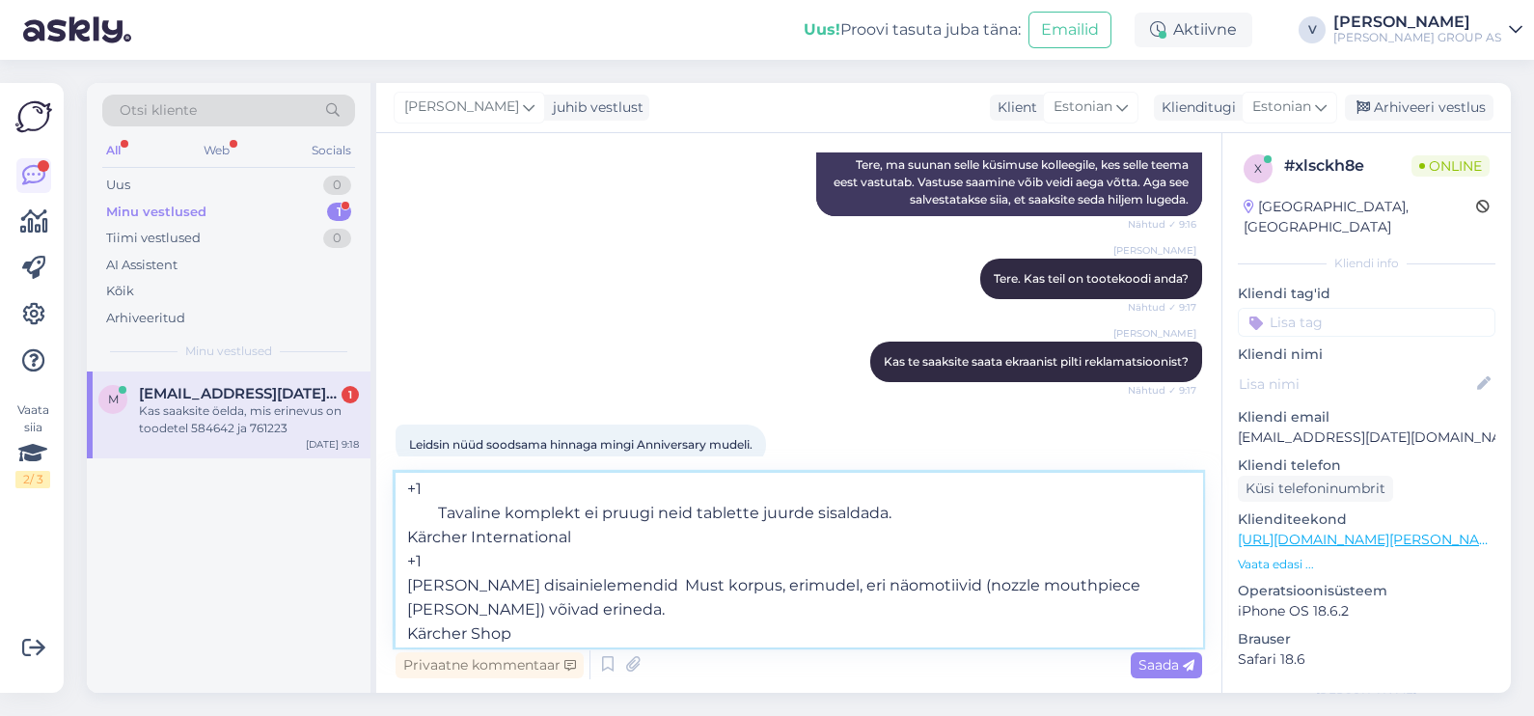
scroll to position [0, 0]
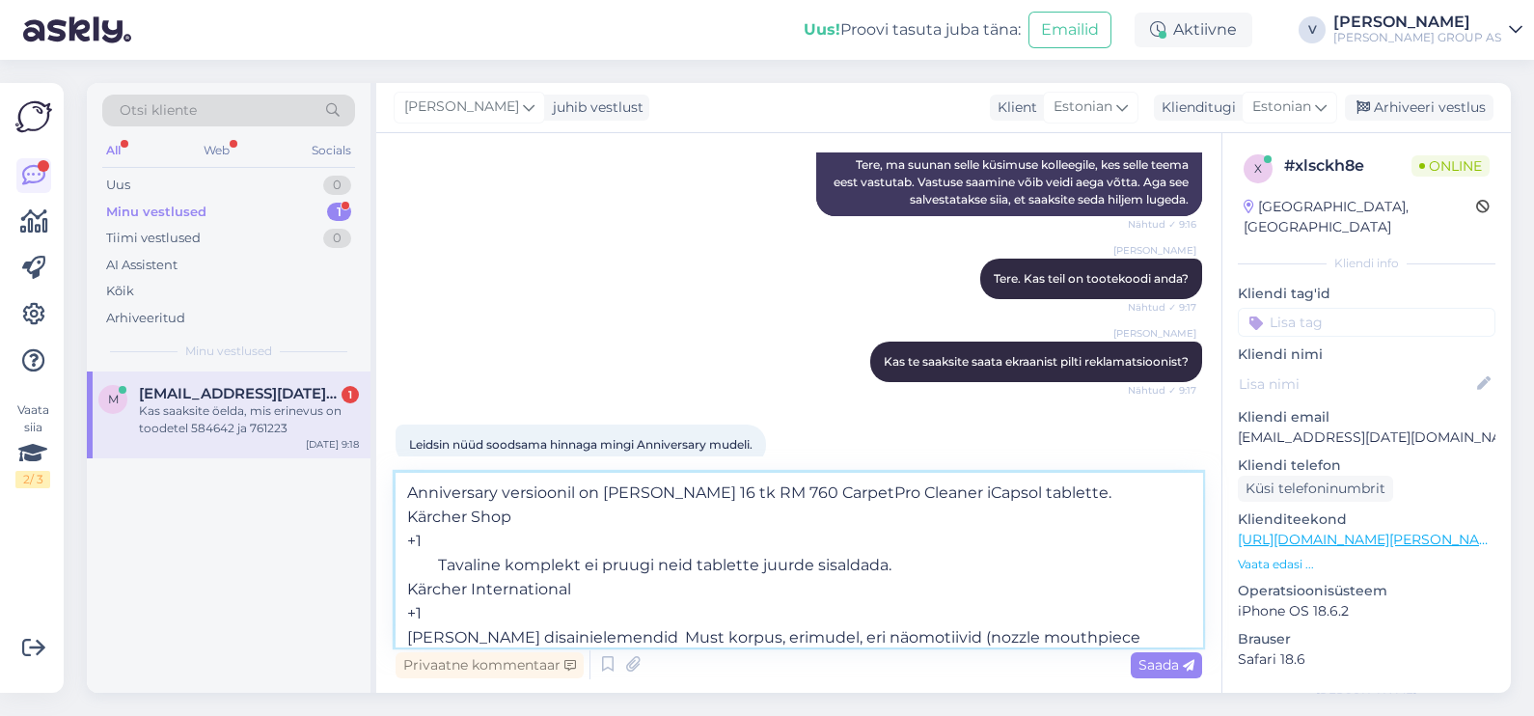
drag, startPoint x: 432, startPoint y: 538, endPoint x: 403, endPoint y: 539, distance: 29.0
click at [403, 539] on textarea "Anniversary versioonil on kaasa 16 tk RM 760 CarpetPro Cleaner iCapsol tablette…" at bounding box center [799, 560] width 807 height 174
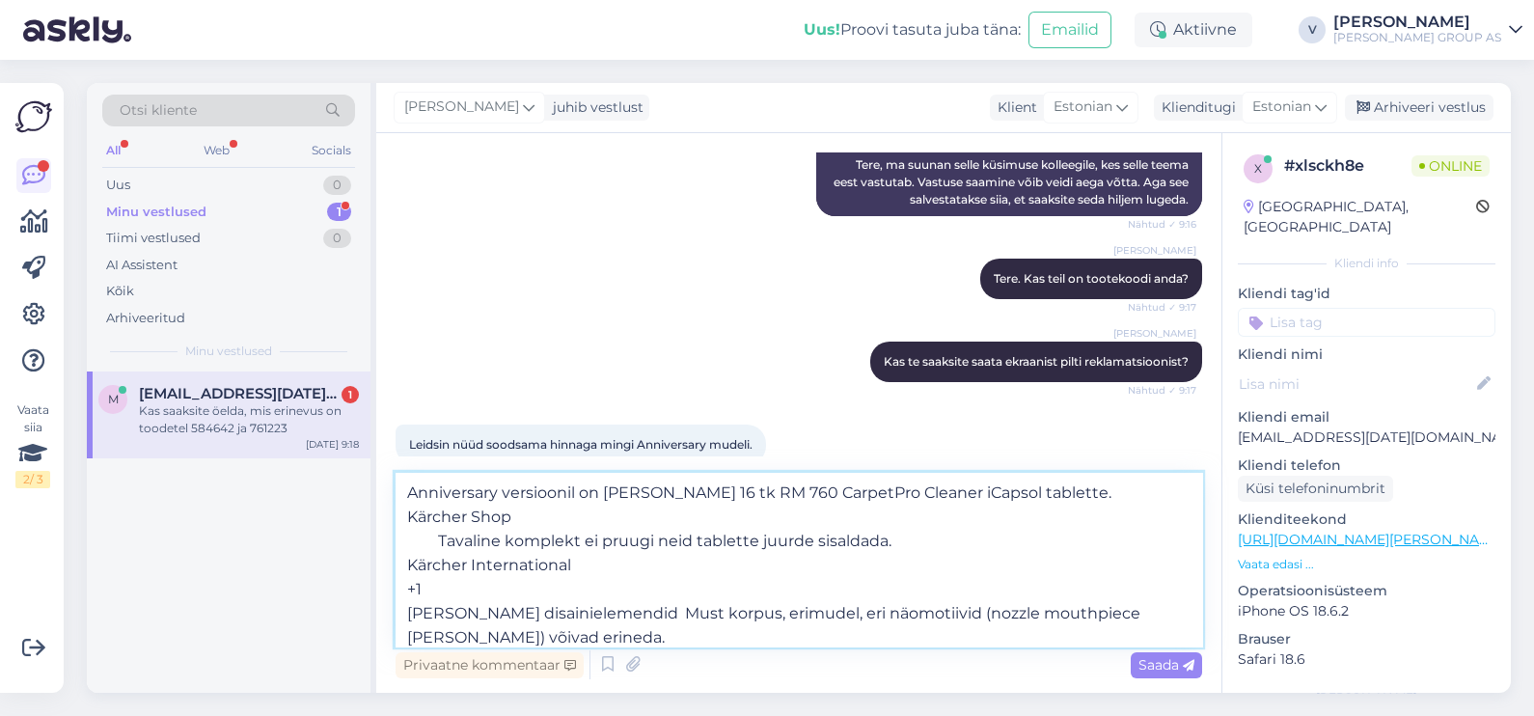
click at [441, 535] on textarea "Anniversary versioonil on kaasa 16 tk RM 760 CarpetPro Cleaner iCapsol tablette…" at bounding box center [799, 560] width 807 height 174
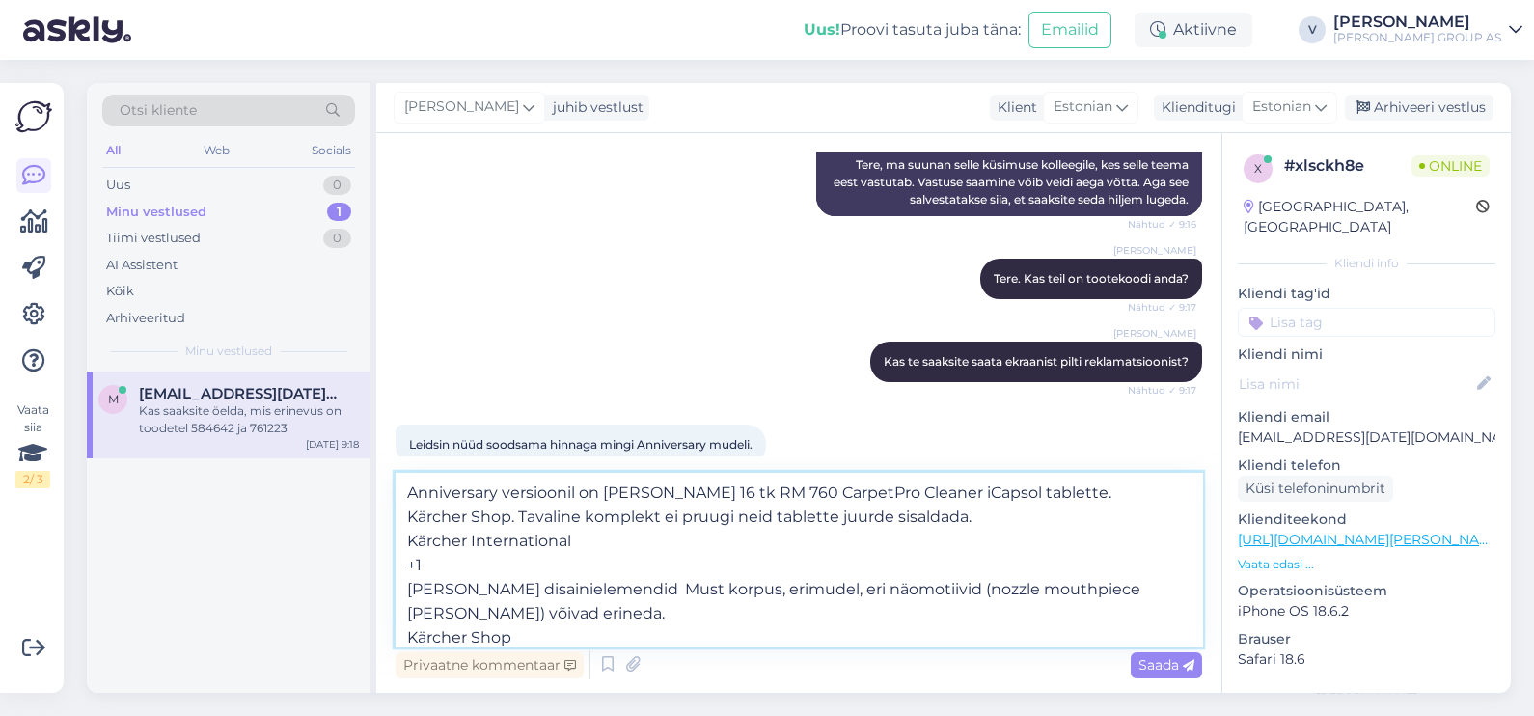
click at [446, 562] on textarea "Anniversary versioonil on kaasa 16 tk RM 760 CarpetPro Cleaner iCapsol tablette…" at bounding box center [799, 560] width 807 height 174
drag, startPoint x: 433, startPoint y: 570, endPoint x: 376, endPoint y: 540, distance: 64.3
click at [376, 540] on div "Vestlus algas Sep 16 2025 Tere! Tekkis selline küsimus, et miks Kärcheri teksti…" at bounding box center [798, 413] width 845 height 560
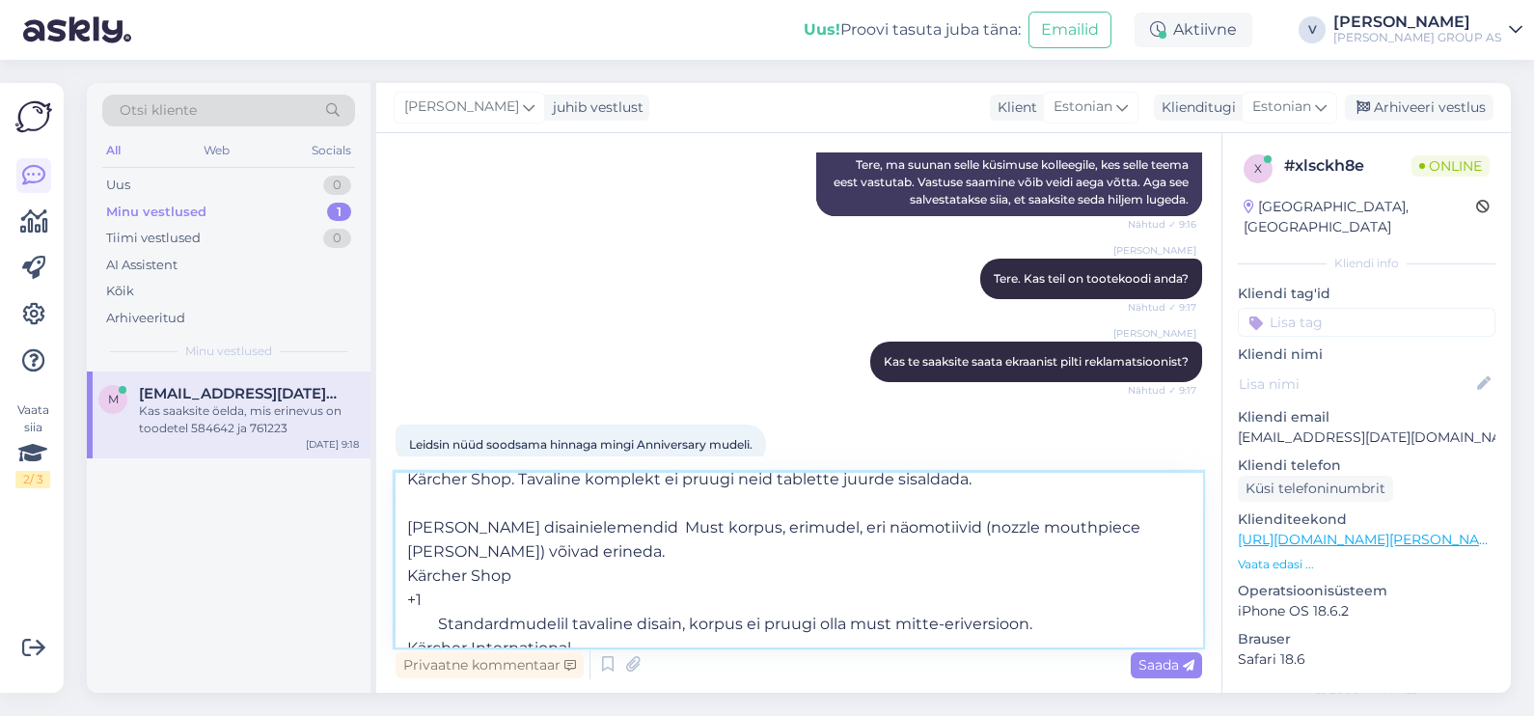
scroll to position [58, 0]
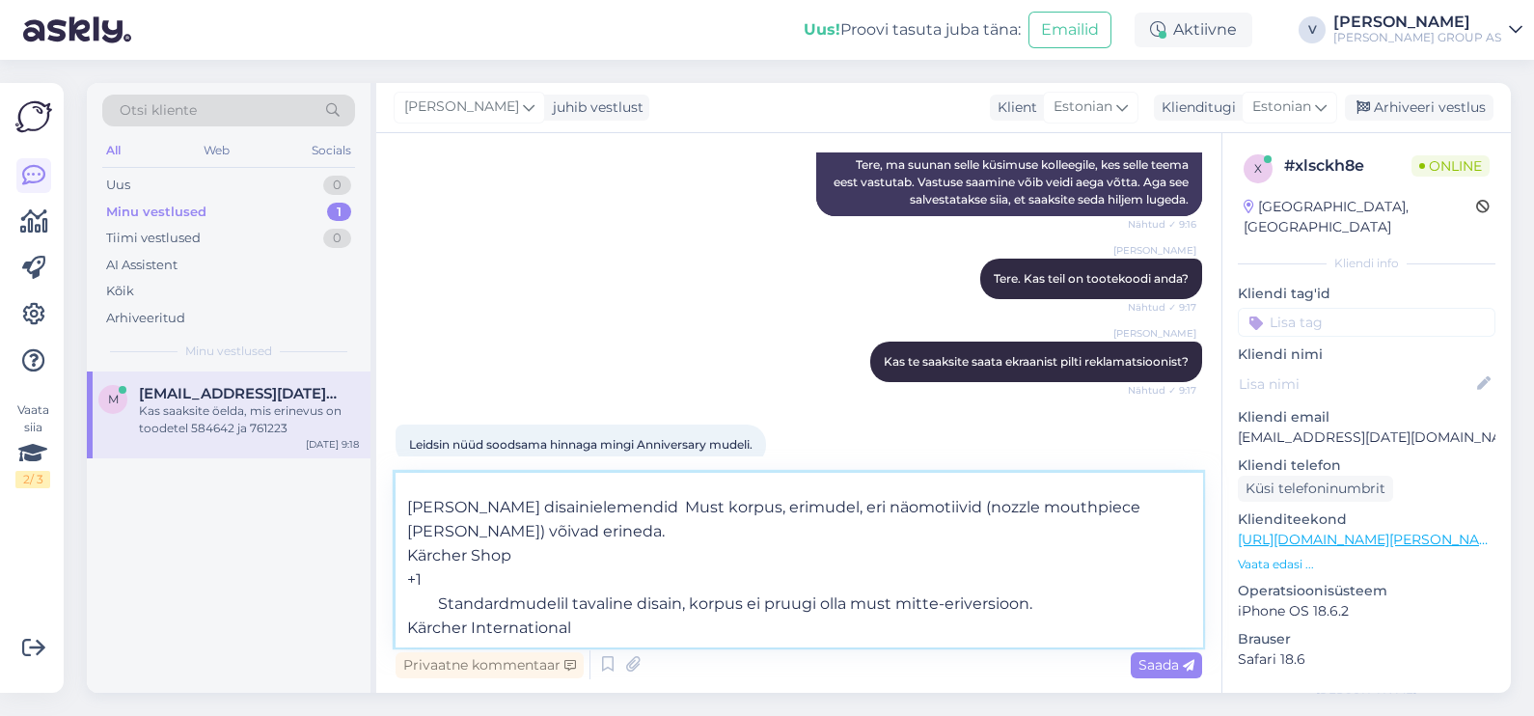
drag, startPoint x: 597, startPoint y: 511, endPoint x: 400, endPoint y: 511, distance: 196.8
click at [401, 511] on textarea "Anniversary versioonil on kaasa 16 tk RM 760 CarpetPro Cleaner iCapsol tablette…" at bounding box center [799, 560] width 807 height 174
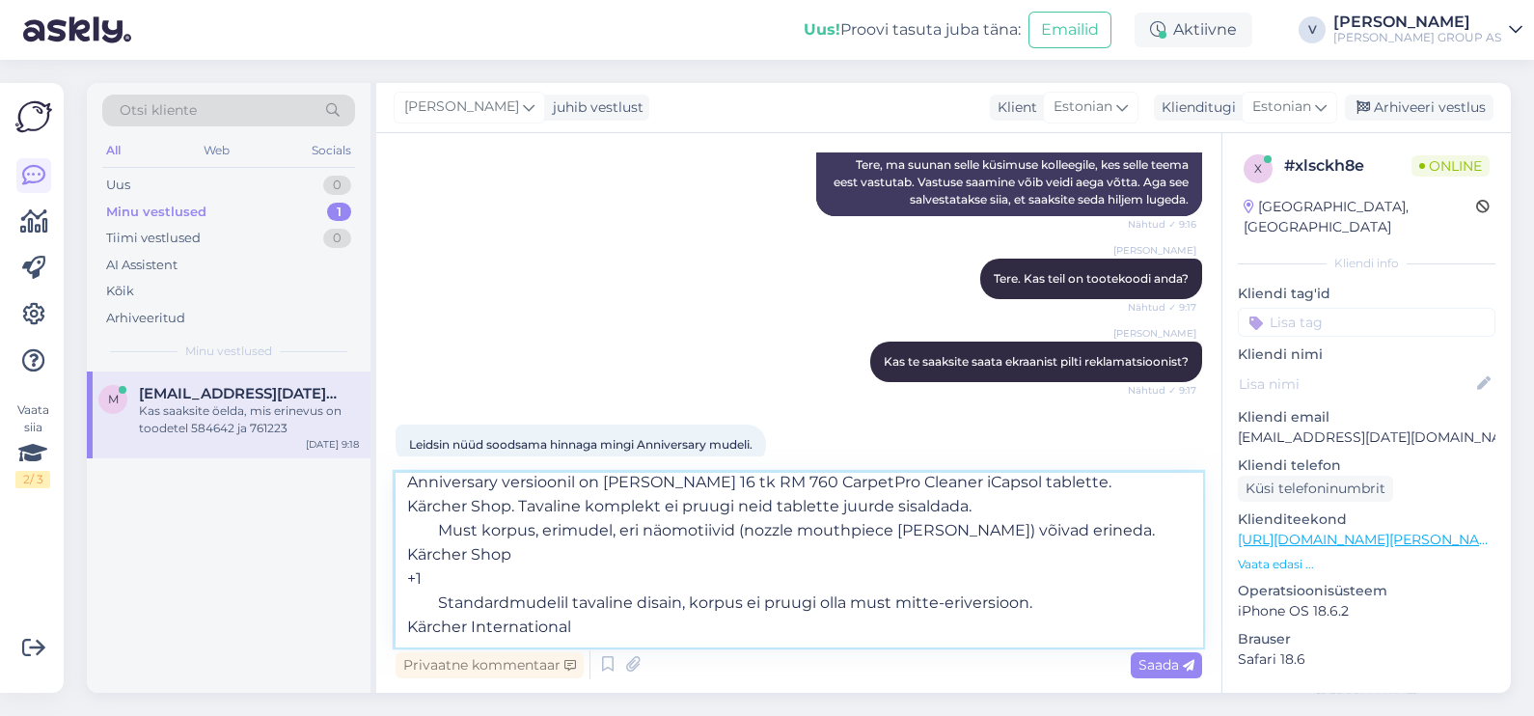
scroll to position [10, 0]
click at [441, 531] on textarea "Anniversary versioonil on kaasa 16 tk RM 760 CarpetPro Cleaner iCapsol tablette…" at bounding box center [799, 560] width 807 height 174
drag, startPoint x: 426, startPoint y: 585, endPoint x: 397, endPoint y: 560, distance: 39.0
click at [397, 560] on textarea "Anniversary versioonil on kaasa 16 tk RM 760 CarpetPro Cleaner iCapsol tablette…" at bounding box center [799, 560] width 807 height 174
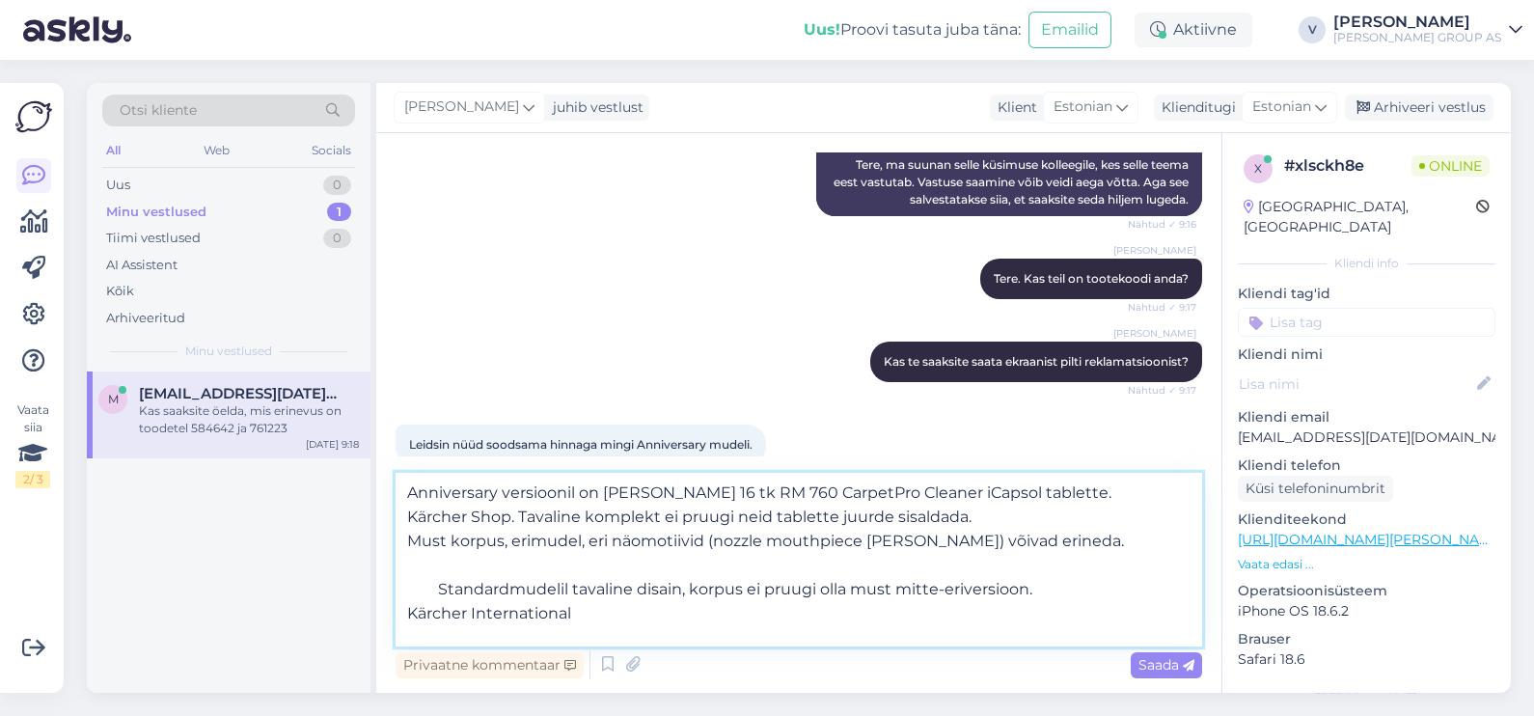
scroll to position [0, 0]
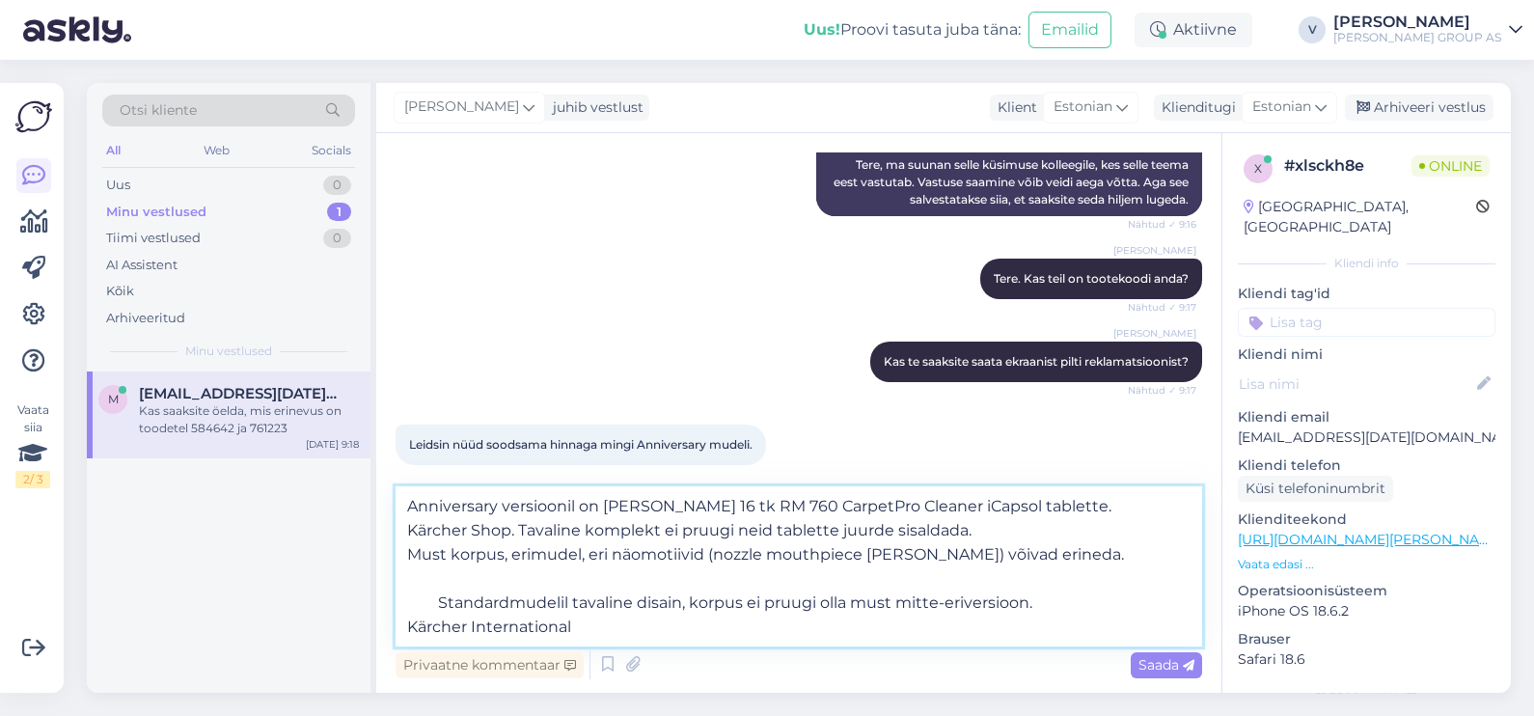
click at [435, 608] on textarea "Anniversary versioonil on kaasa 16 tk RM 760 CarpetPro Cleaner iCapsol tablette…" at bounding box center [799, 566] width 807 height 160
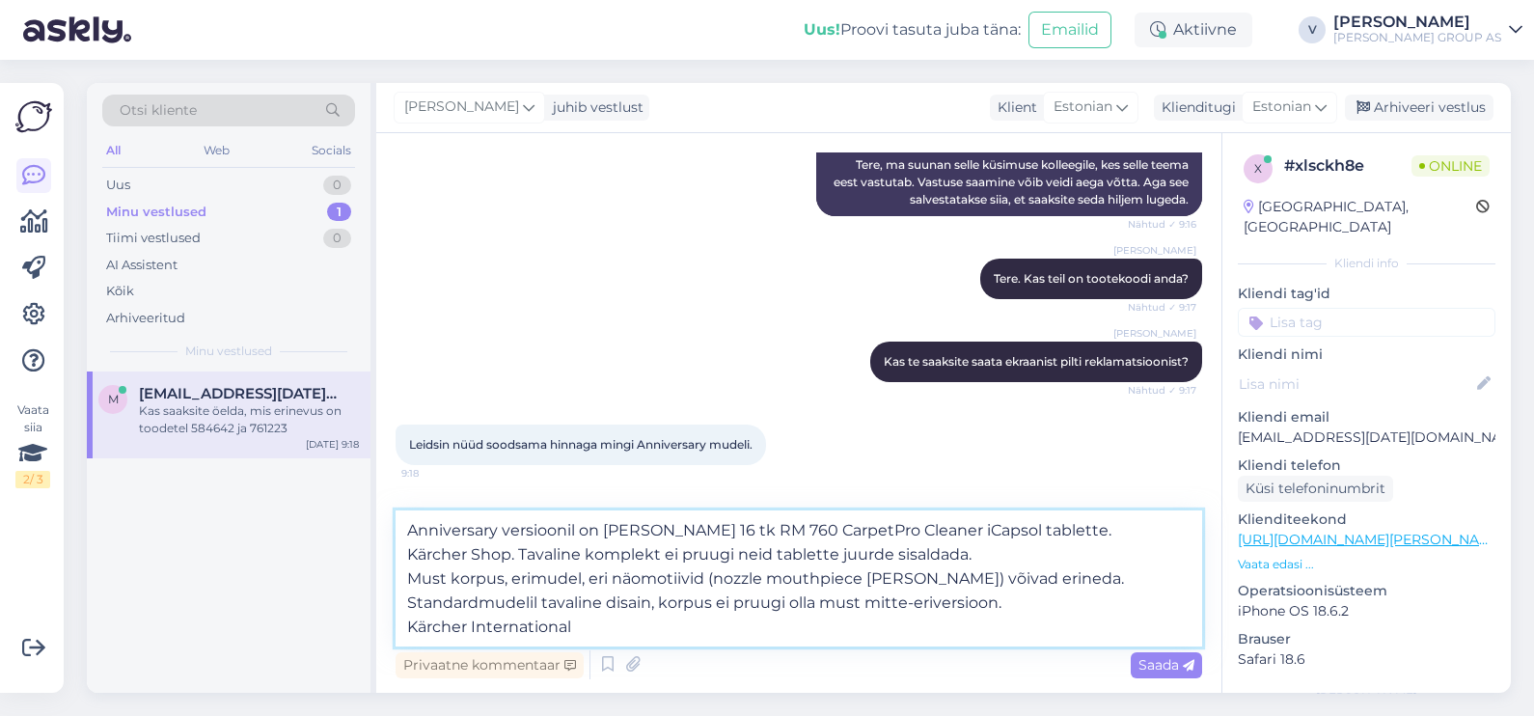
drag, startPoint x: 409, startPoint y: 628, endPoint x: 549, endPoint y: 628, distance: 139.9
click at [549, 628] on textarea "Anniversary versioonil on kaasa 16 tk RM 760 CarpetPro Cleaner iCapsol tablette…" at bounding box center [799, 578] width 807 height 136
drag, startPoint x: 454, startPoint y: 633, endPoint x: 380, endPoint y: 642, distance: 73.8
click at [380, 642] on div "Vestlus algas Sep 16 2025 Tere! Tekkis selline küsimus, et miks Kärcheri teksti…" at bounding box center [798, 413] width 845 height 560
type textarea "Anniversary versioonil on kaasa 16 tk RM 760 CarpetPro Cleaner iCapsol tablette…"
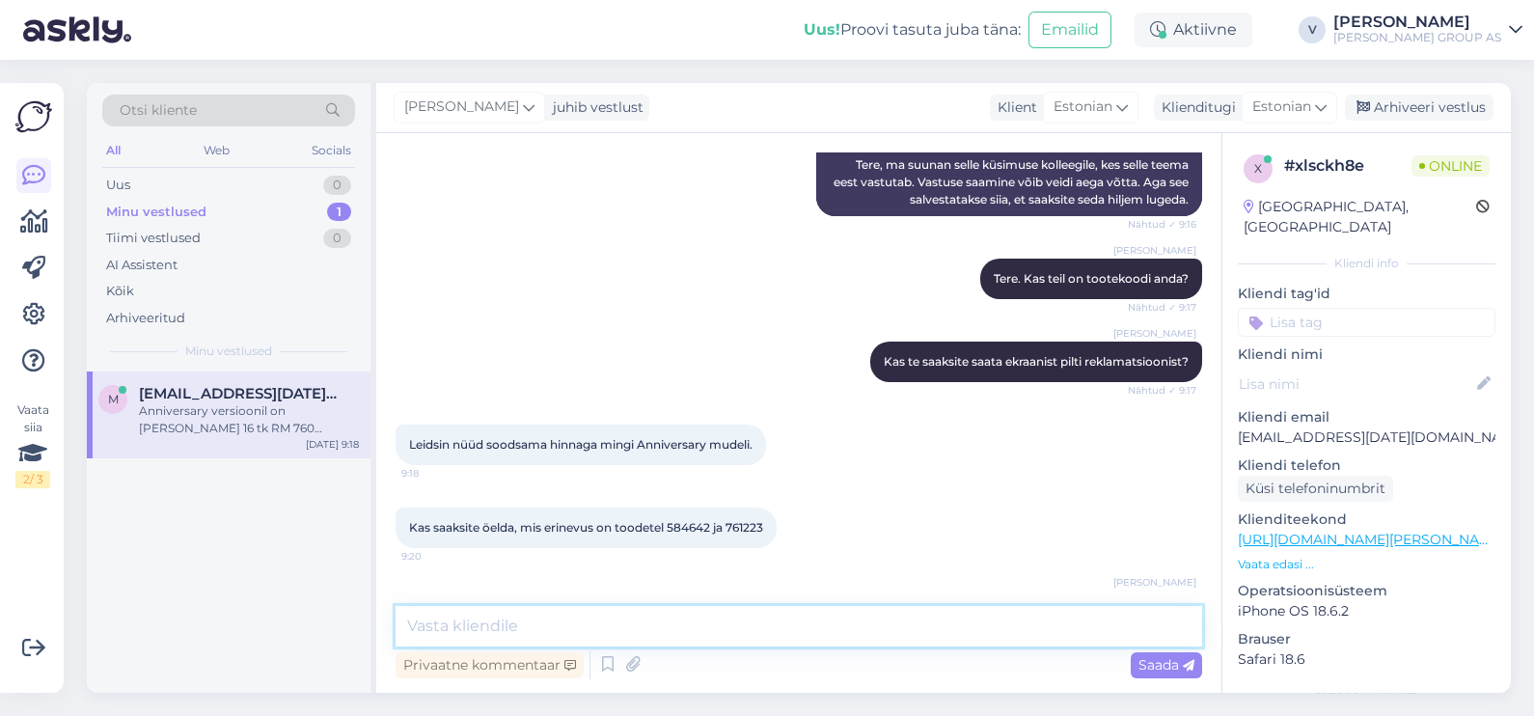
scroll to position [551, 0]
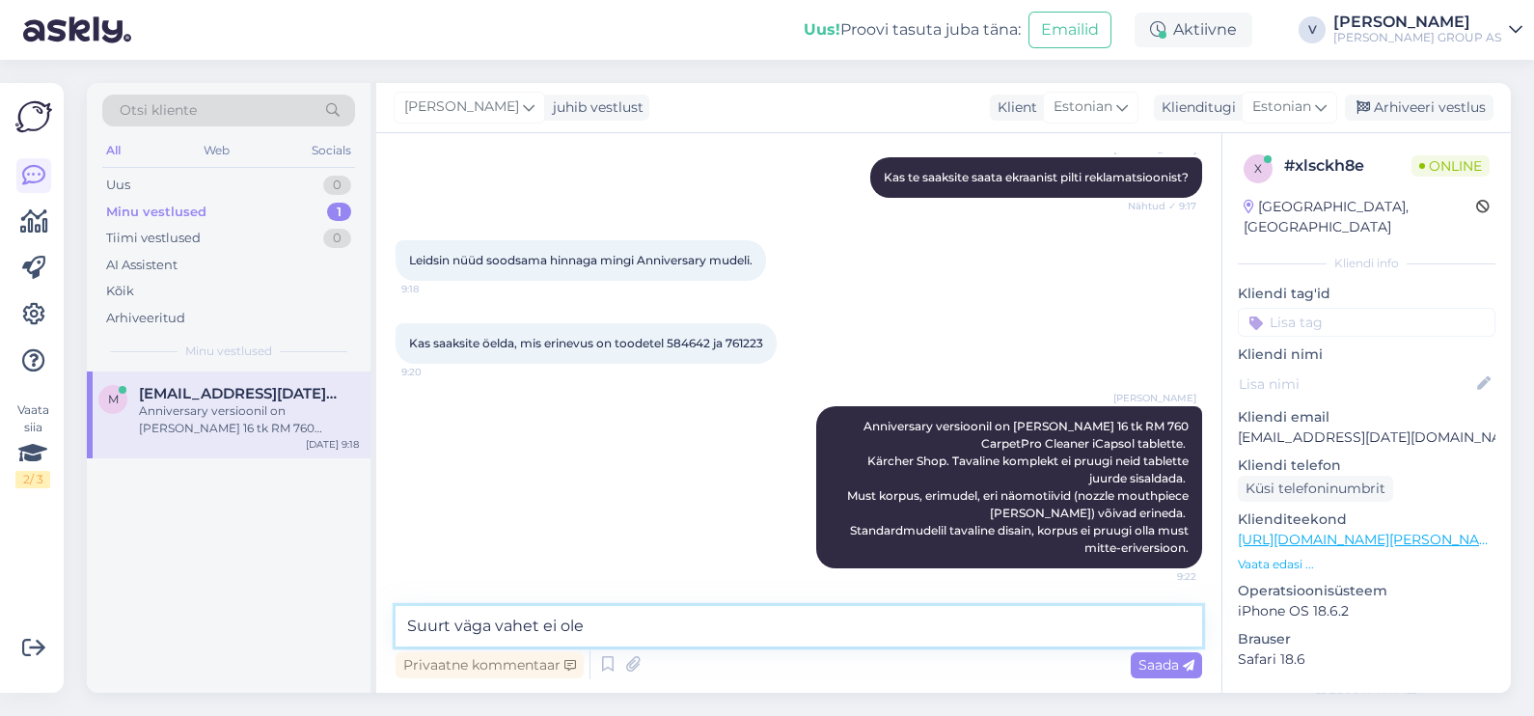
type textarea "Suurt väga vahet ei ole"
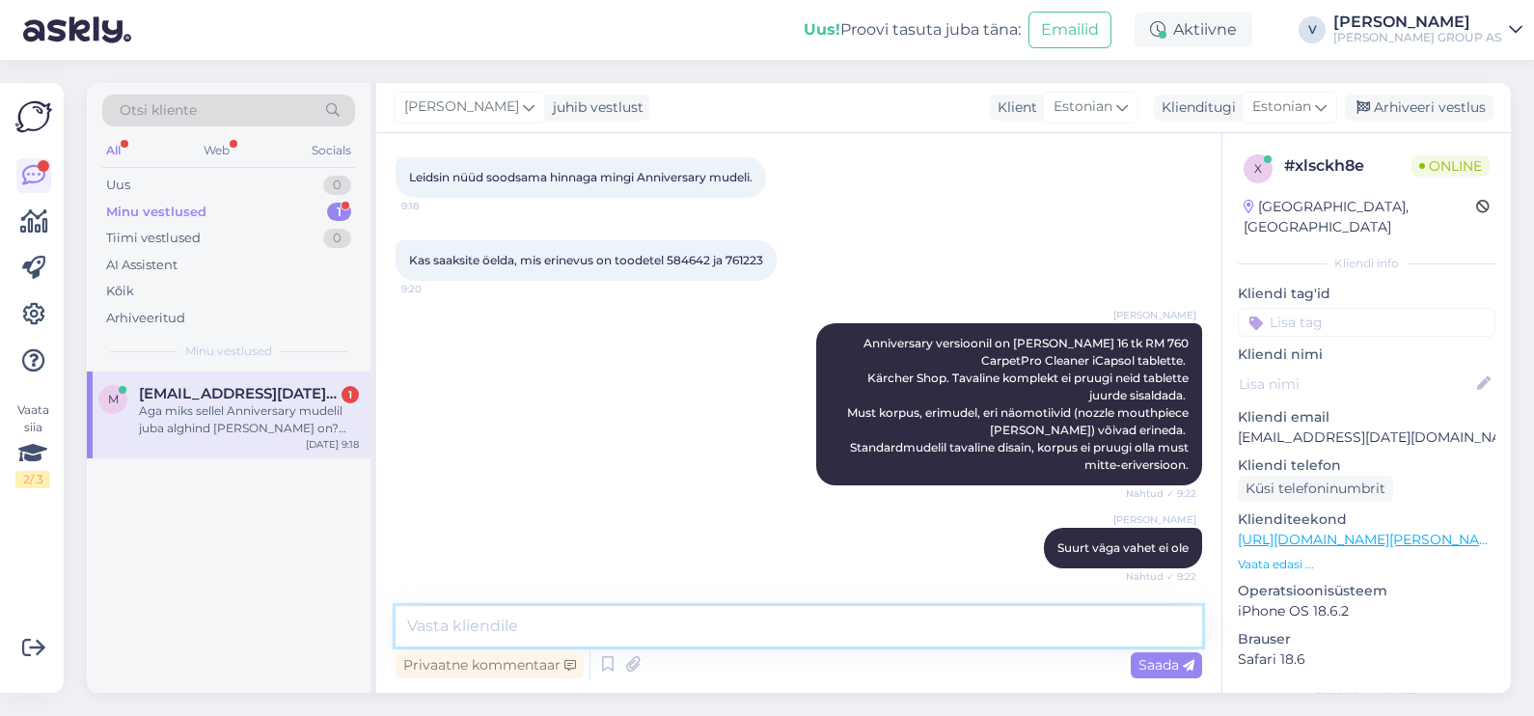
scroll to position [752, 0]
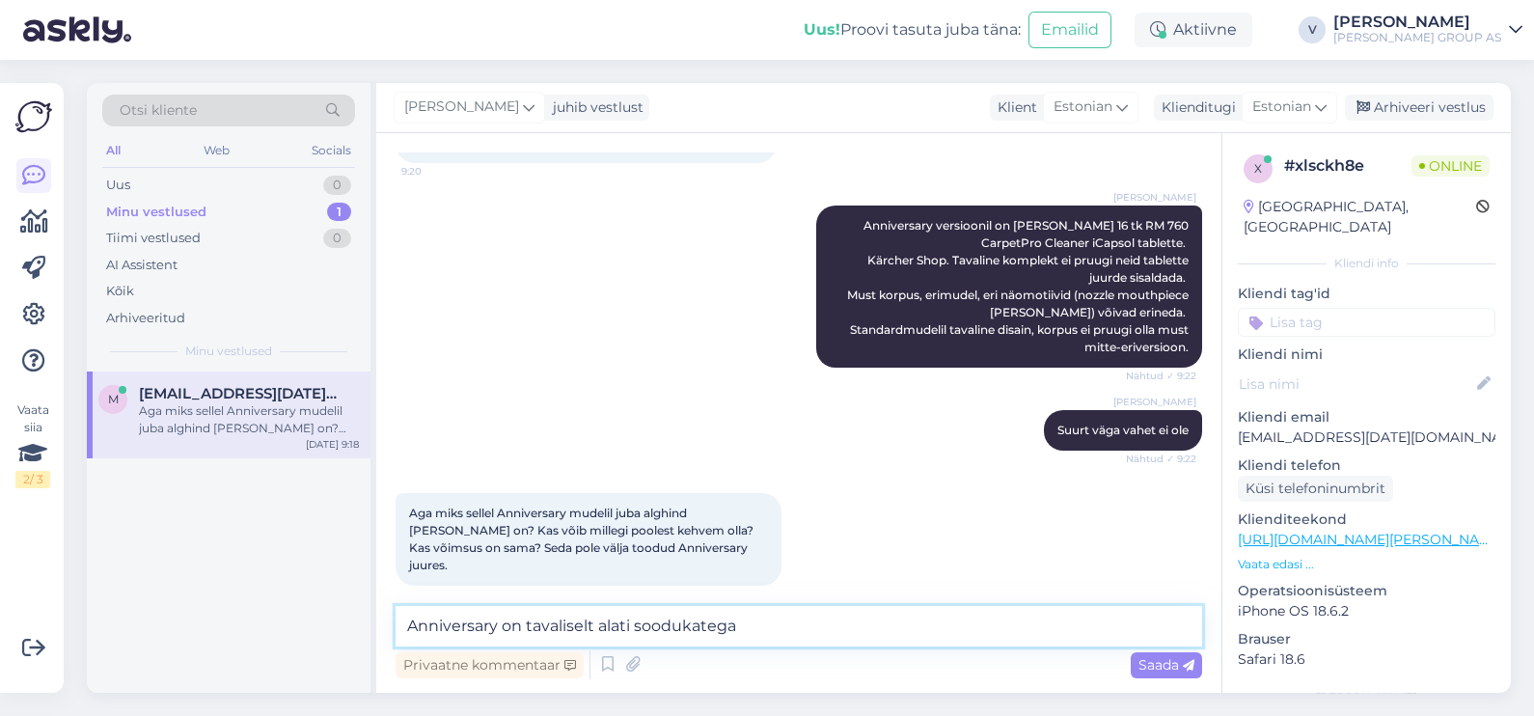
type textarea "Anniversary on tavaliselt alati soodukatega"
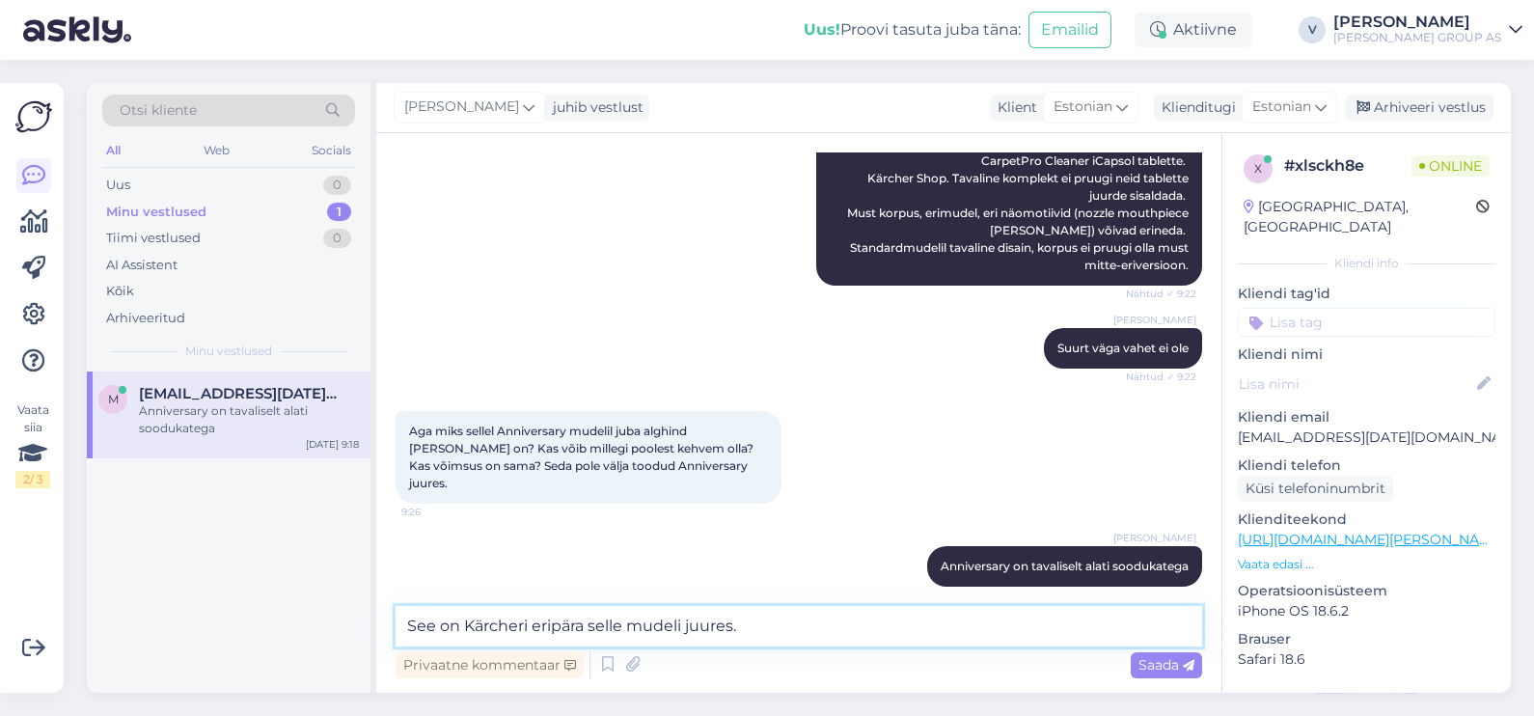
type textarea "See on Kärcheri eripära selle mudeli juures."
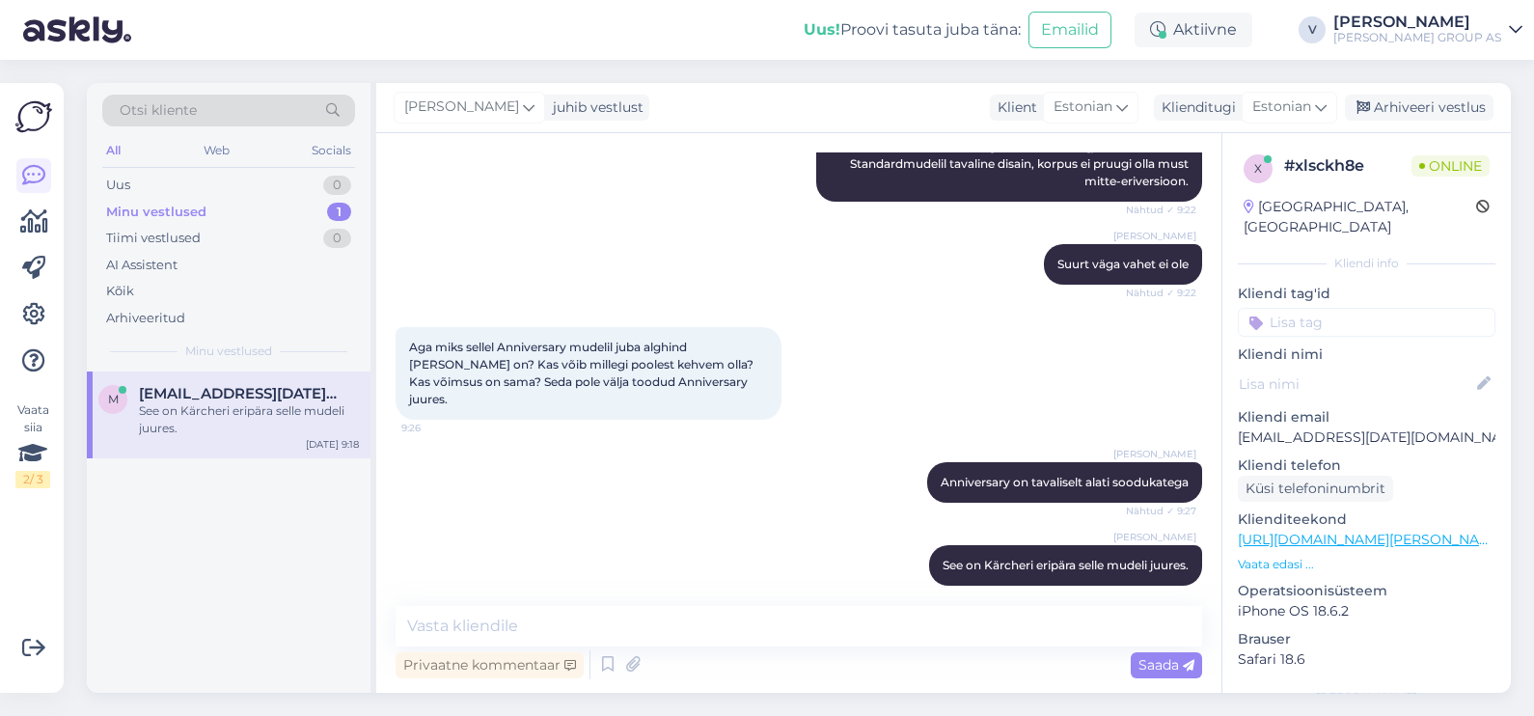
click at [787, 648] on div "Privaatne kommentaar Saada" at bounding box center [799, 664] width 807 height 37
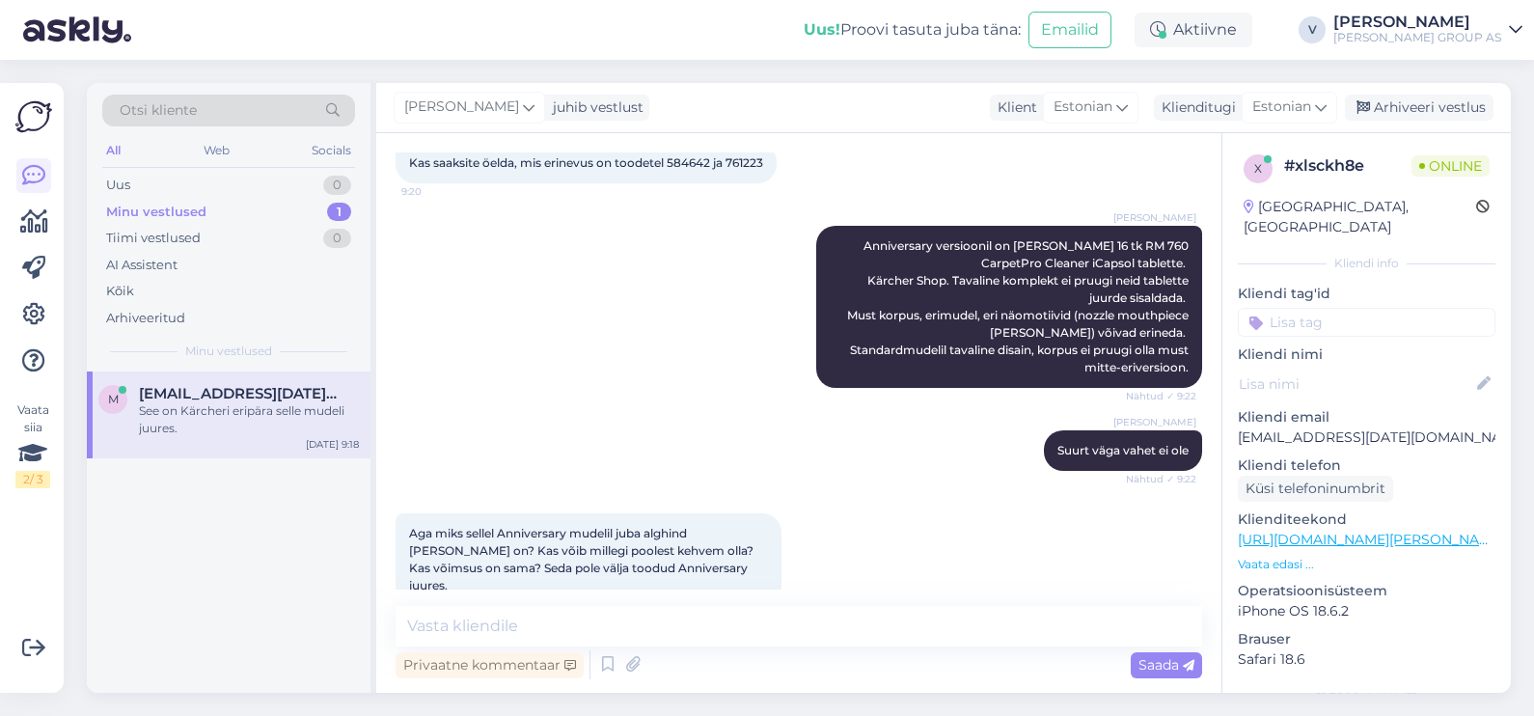
scroll to position [917, 0]
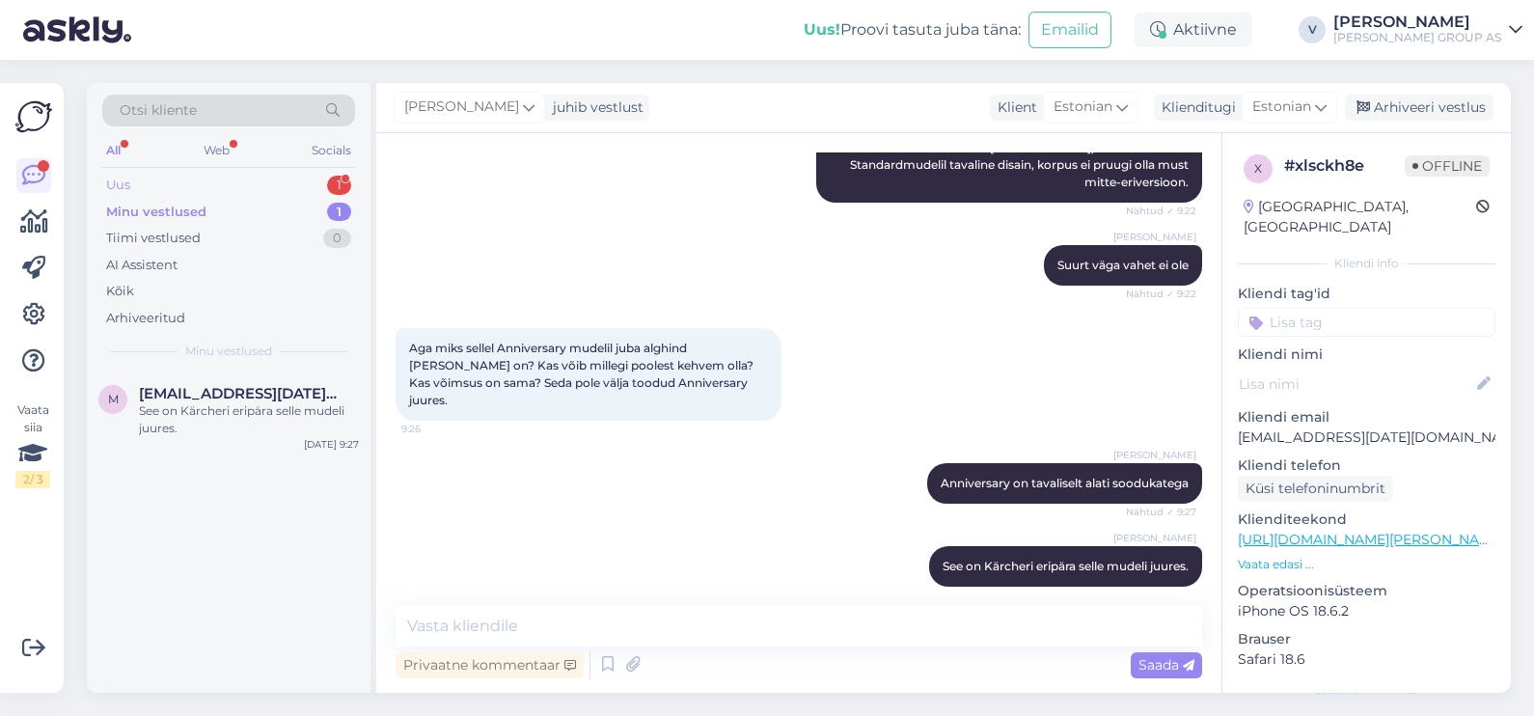
click at [185, 185] on div "Uus 1" at bounding box center [228, 185] width 253 height 27
click at [225, 387] on span "markus.kamps@mail.ee" at bounding box center [239, 393] width 201 height 17
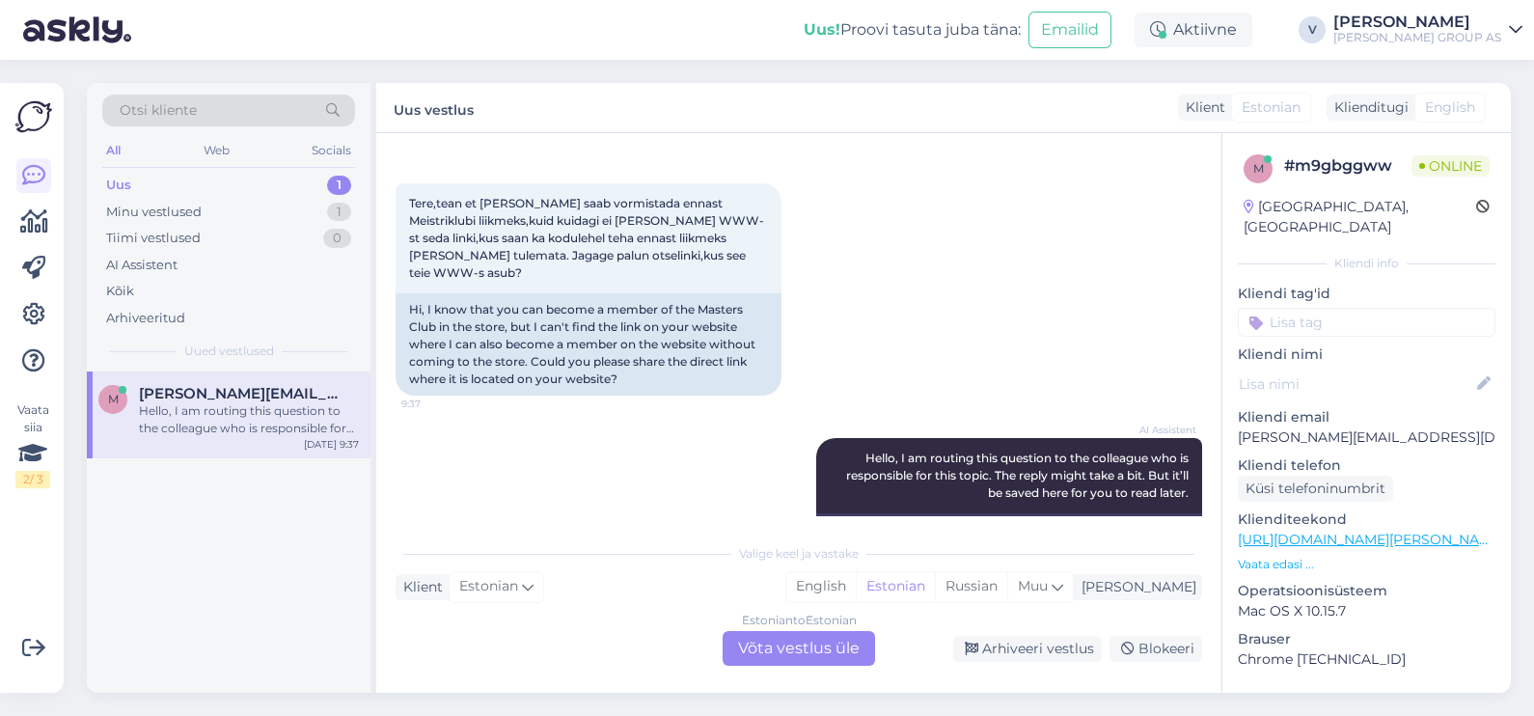
scroll to position [0, 0]
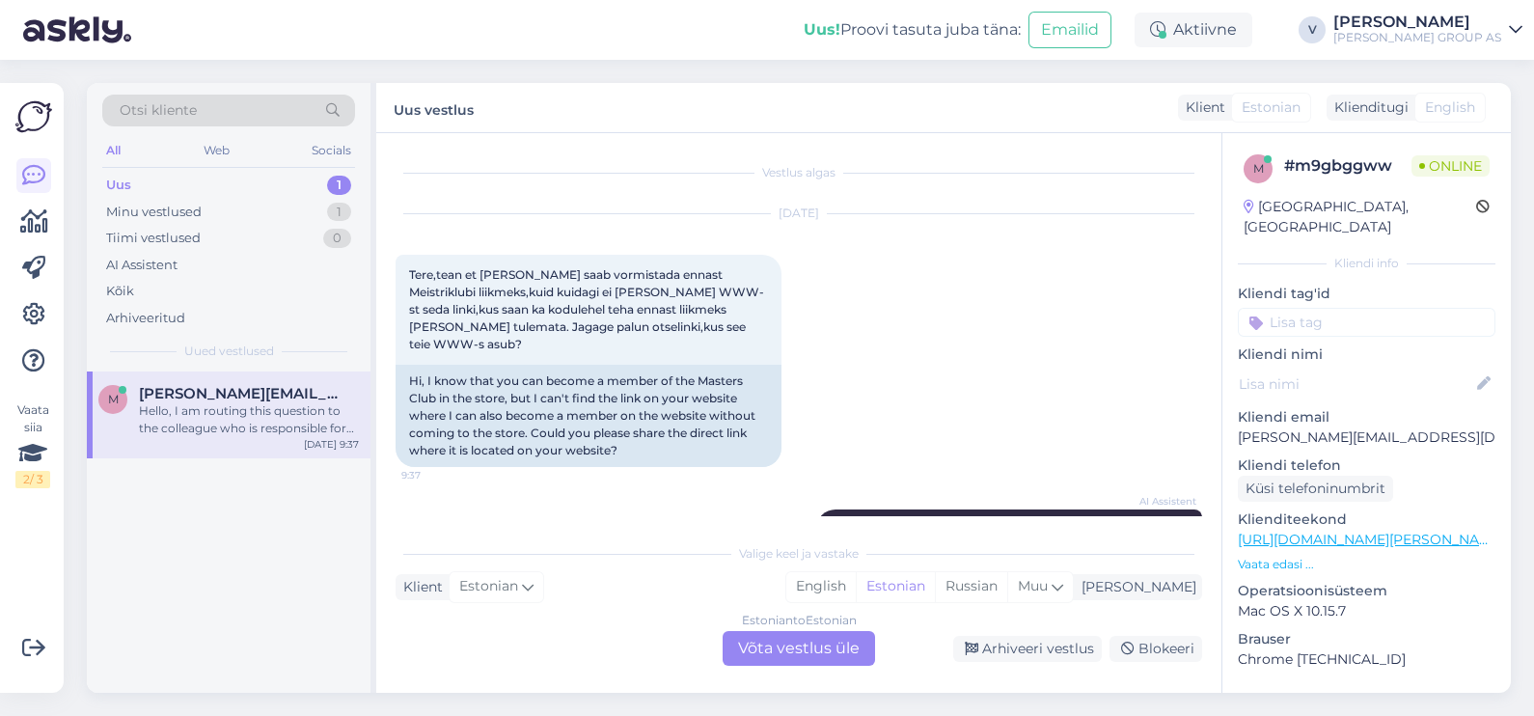
click at [811, 637] on div "Estonian to Estonian Võta vestlus üle" at bounding box center [799, 648] width 152 height 35
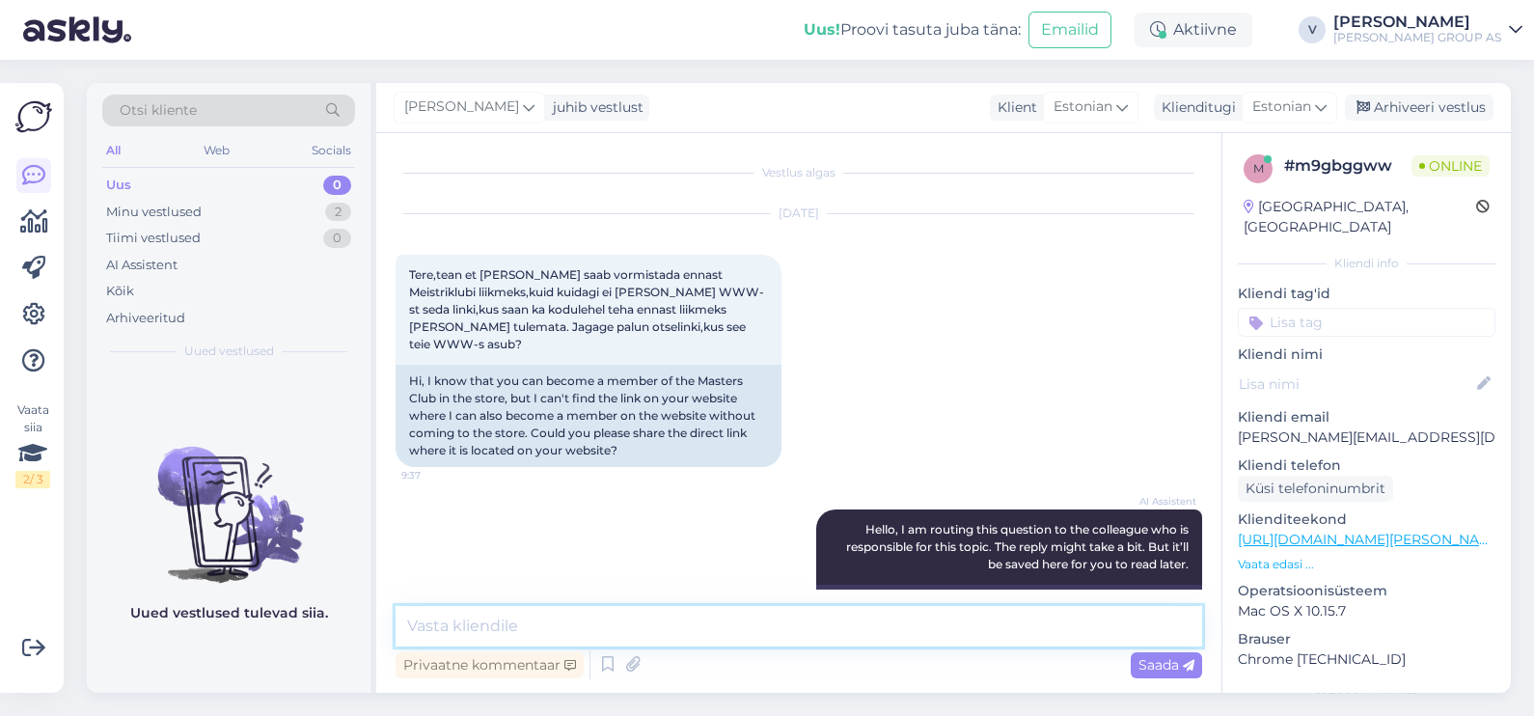
click at [650, 606] on textarea at bounding box center [799, 626] width 807 height 41
paste textarea "https://www.bauhof.ee/et"
type textarea "Tere. https://www.bauhof.ee/et"
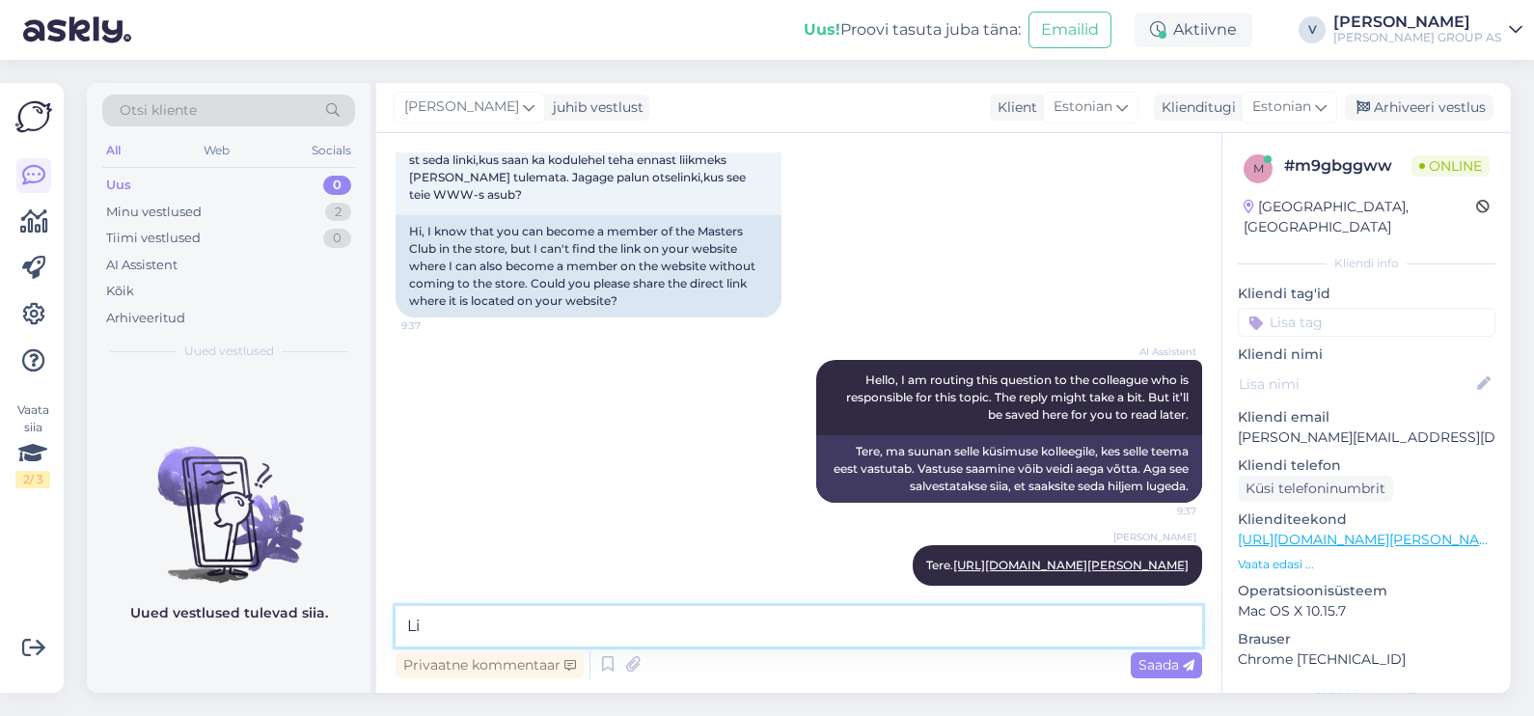
type textarea "L"
click at [1071, 558] on link "https://www.bauhof.ee/et" at bounding box center [1070, 565] width 235 height 14
click at [741, 610] on textarea at bounding box center [799, 626] width 807 height 41
type textarea "Seejärel vajutage Logi sisse nupule"
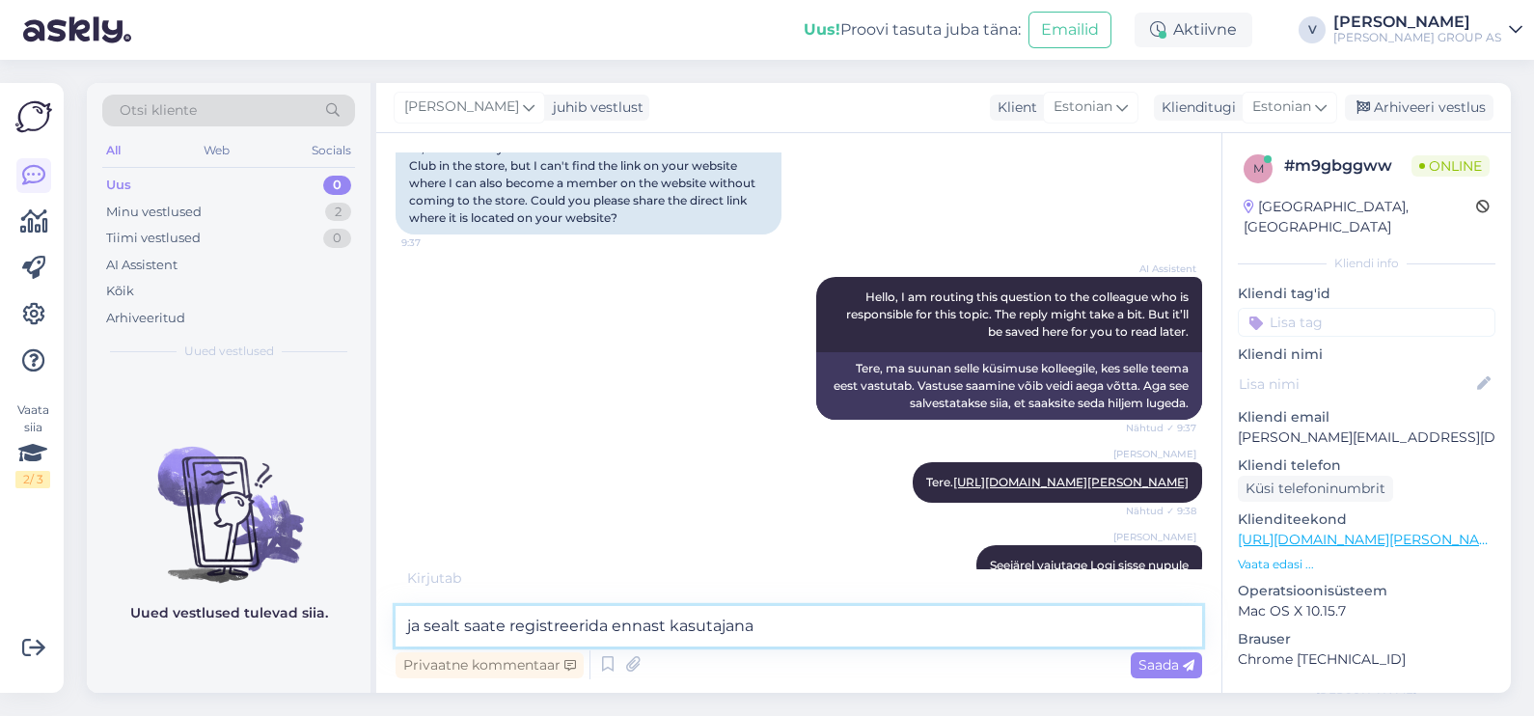
type textarea "ja sealt saate registreerida ennast kasutajana"
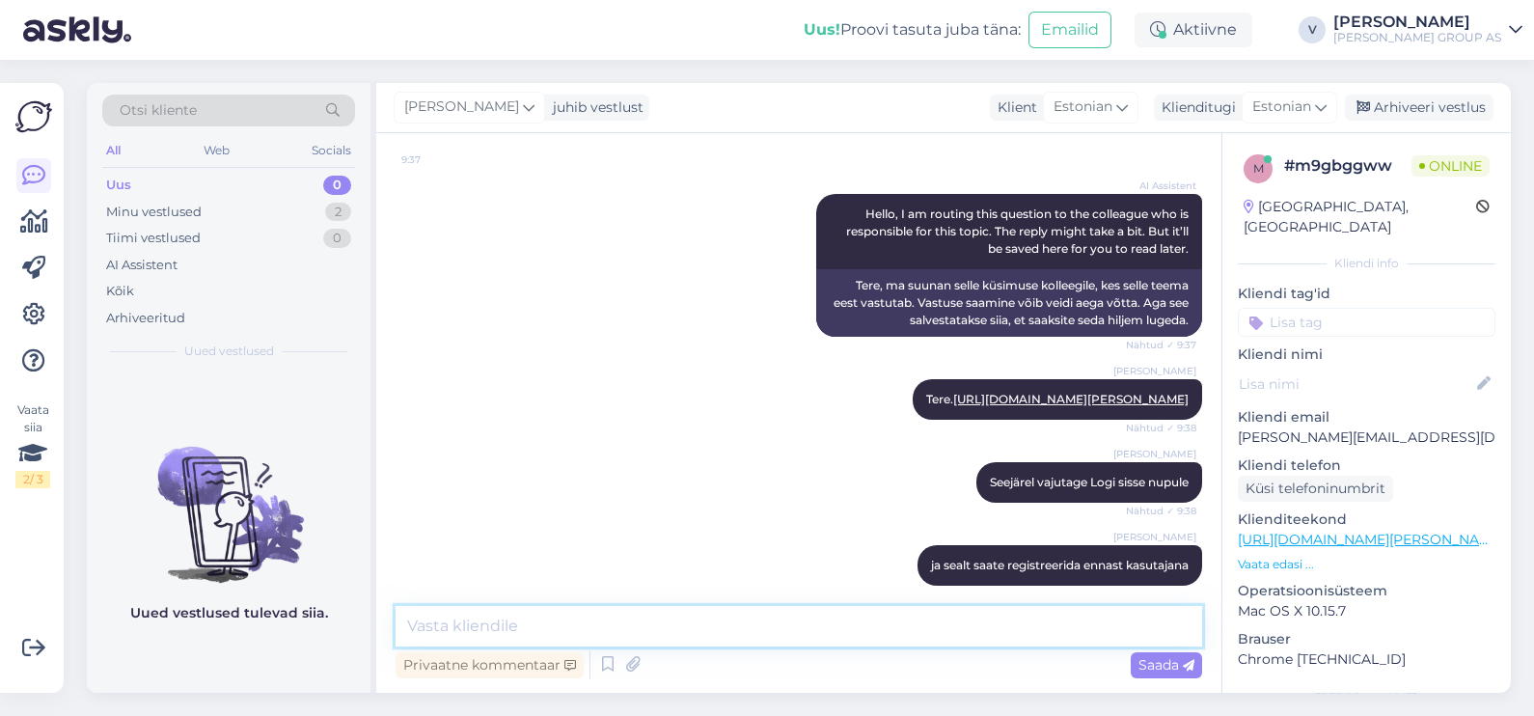
scroll to position [399, 0]
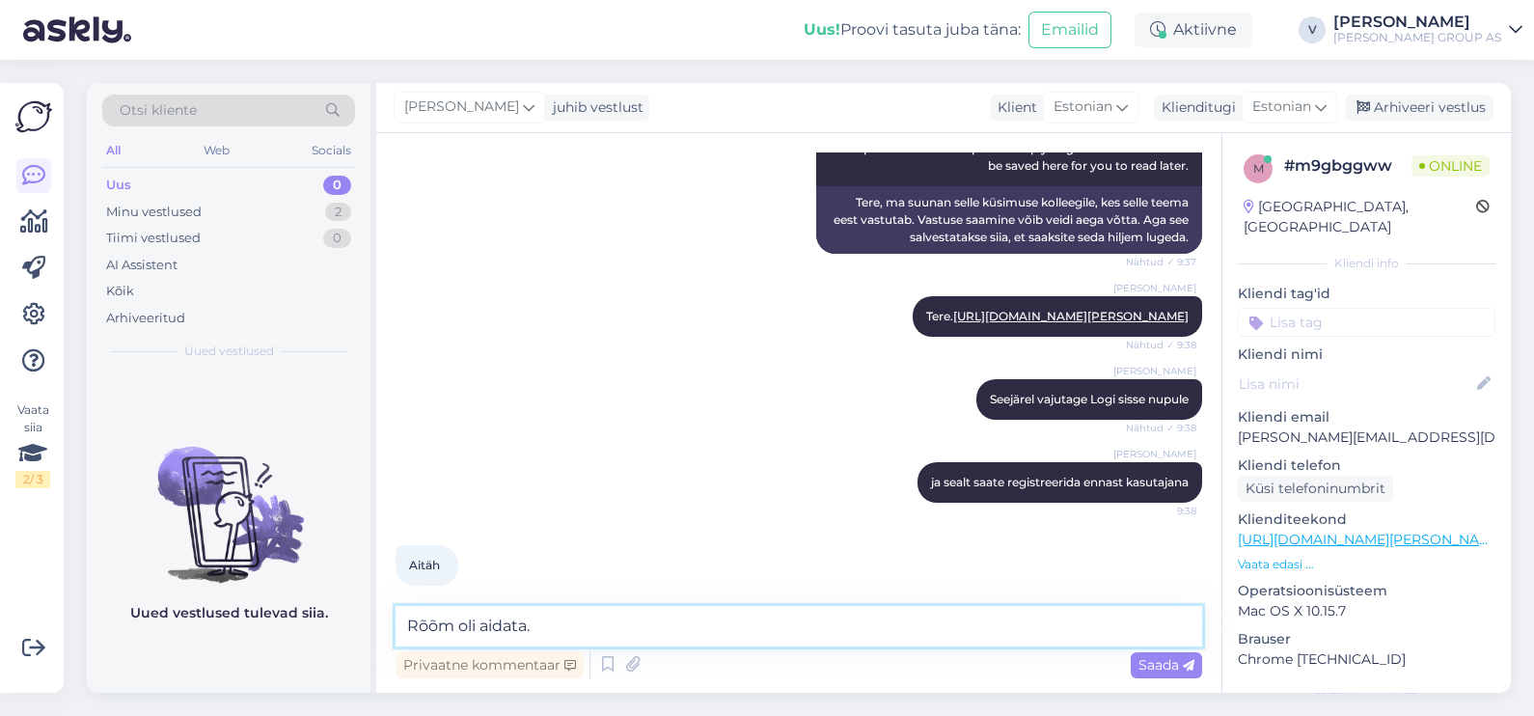
type textarea "Rõõm oli aidata."
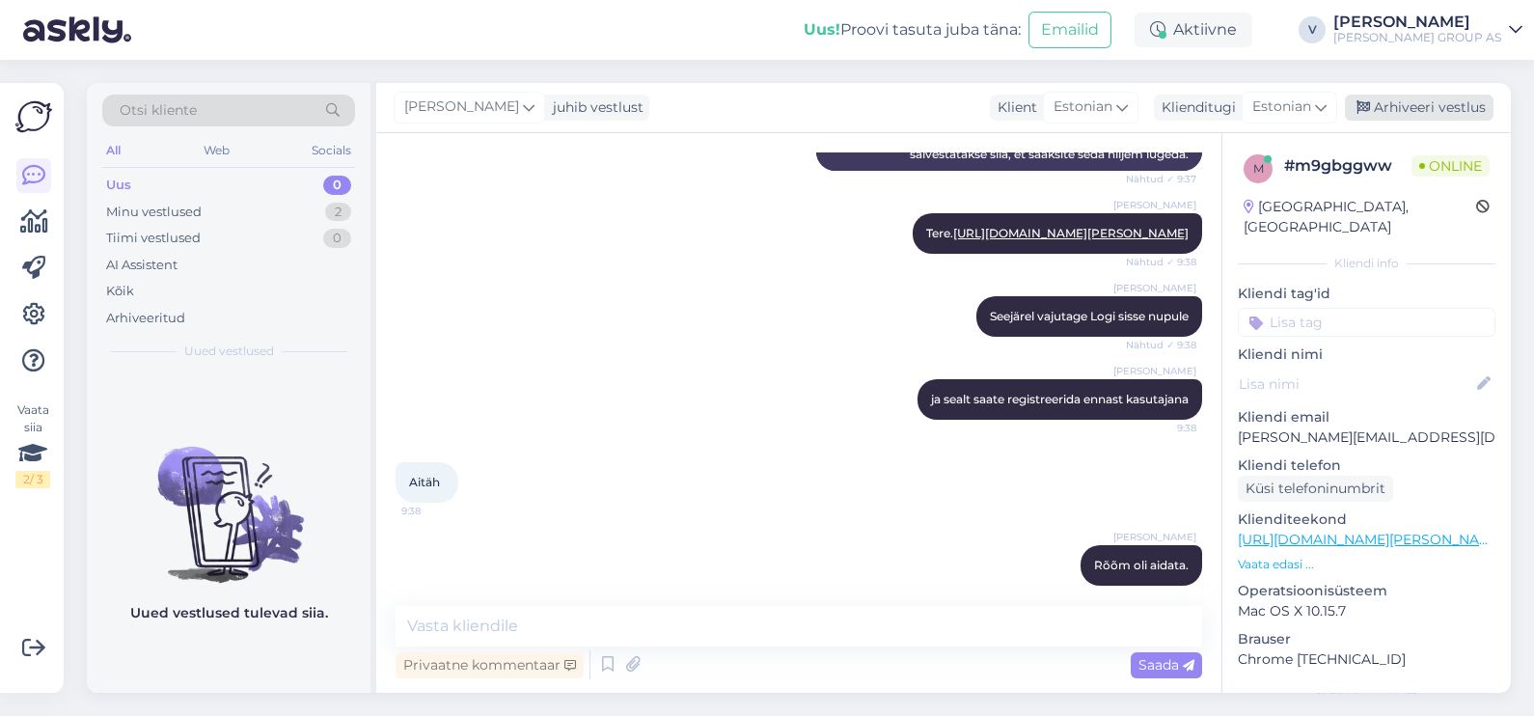
click at [1458, 103] on div "Arhiveeri vestlus" at bounding box center [1419, 108] width 149 height 26
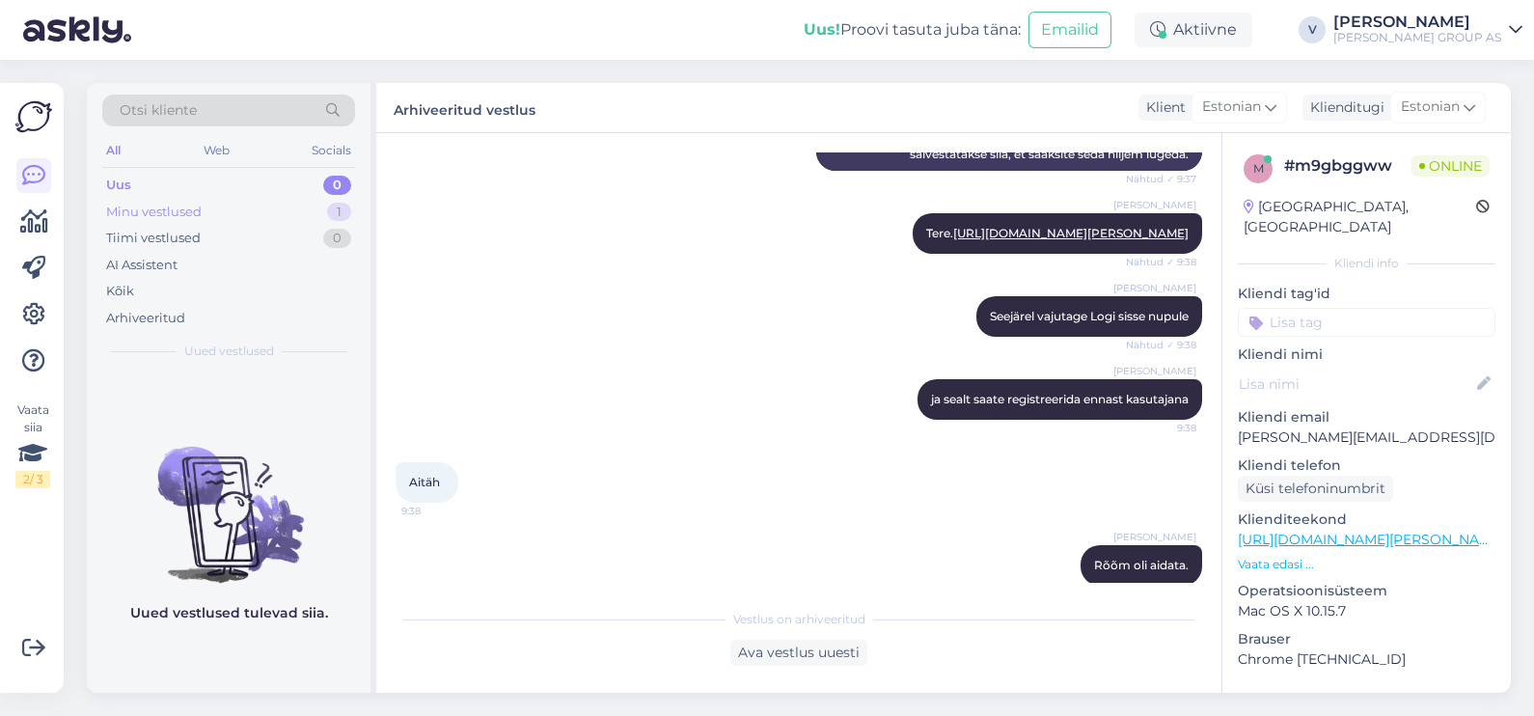
click at [212, 212] on div "Minu vestlused 1" at bounding box center [228, 212] width 253 height 27
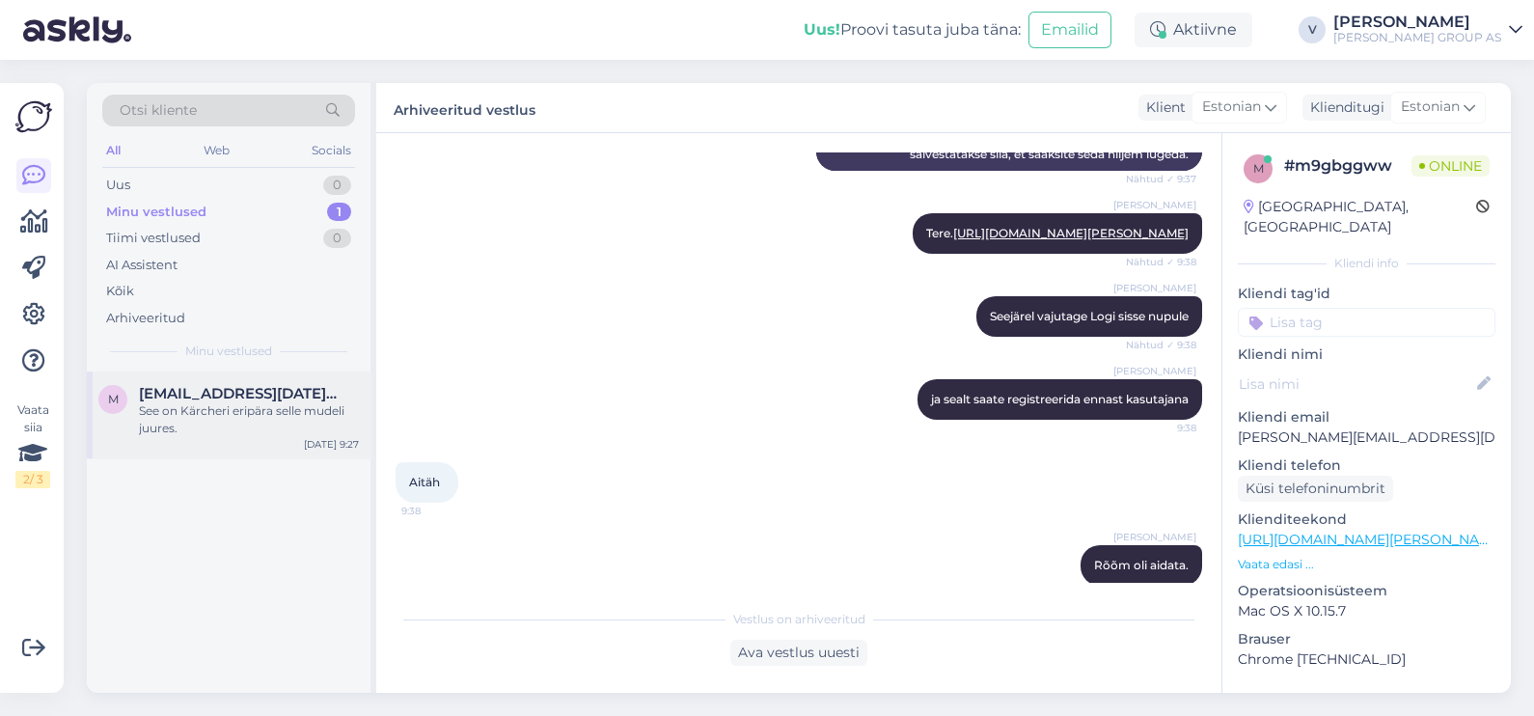
click at [191, 430] on div "See on Kärcheri eripära selle mudeli juures." at bounding box center [249, 419] width 220 height 35
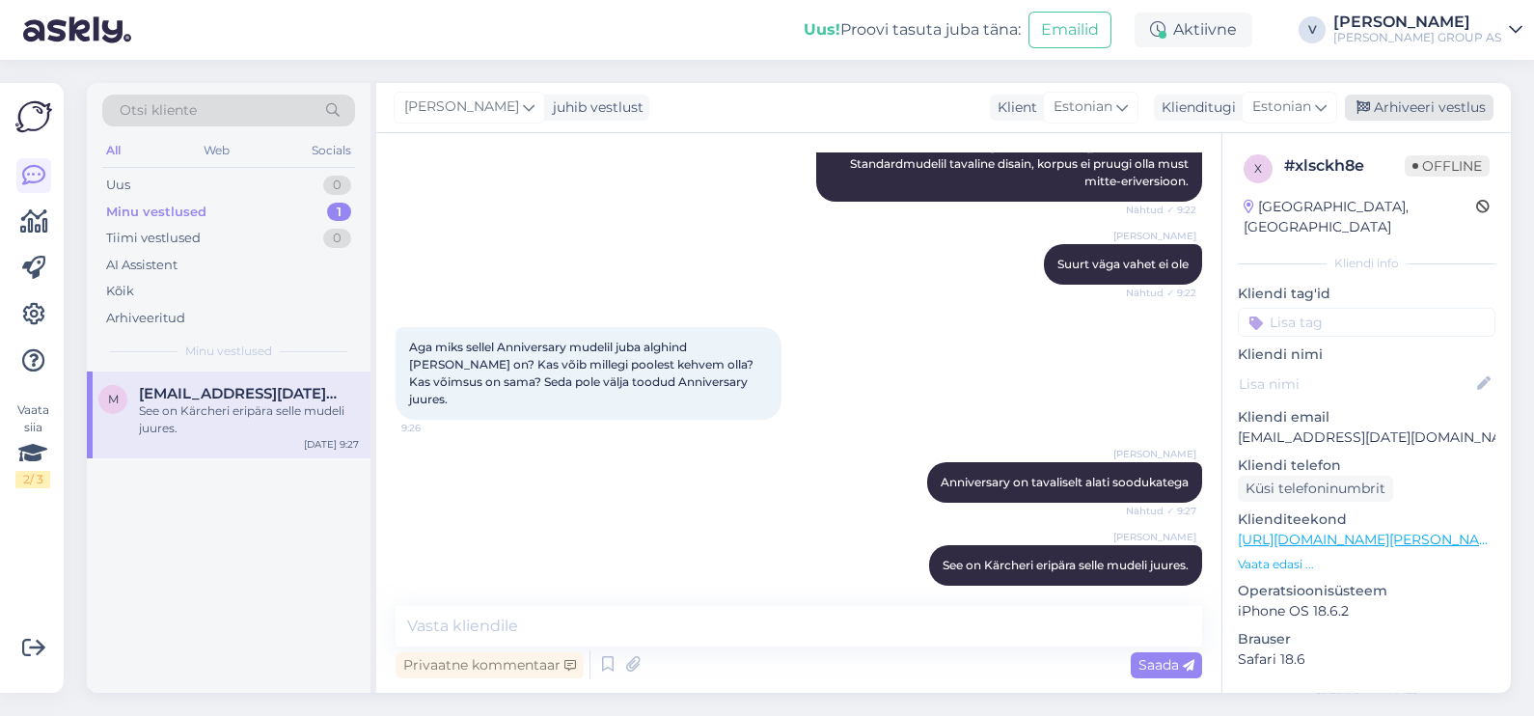
click at [1404, 112] on div "Arhiveeri vestlus" at bounding box center [1419, 108] width 149 height 26
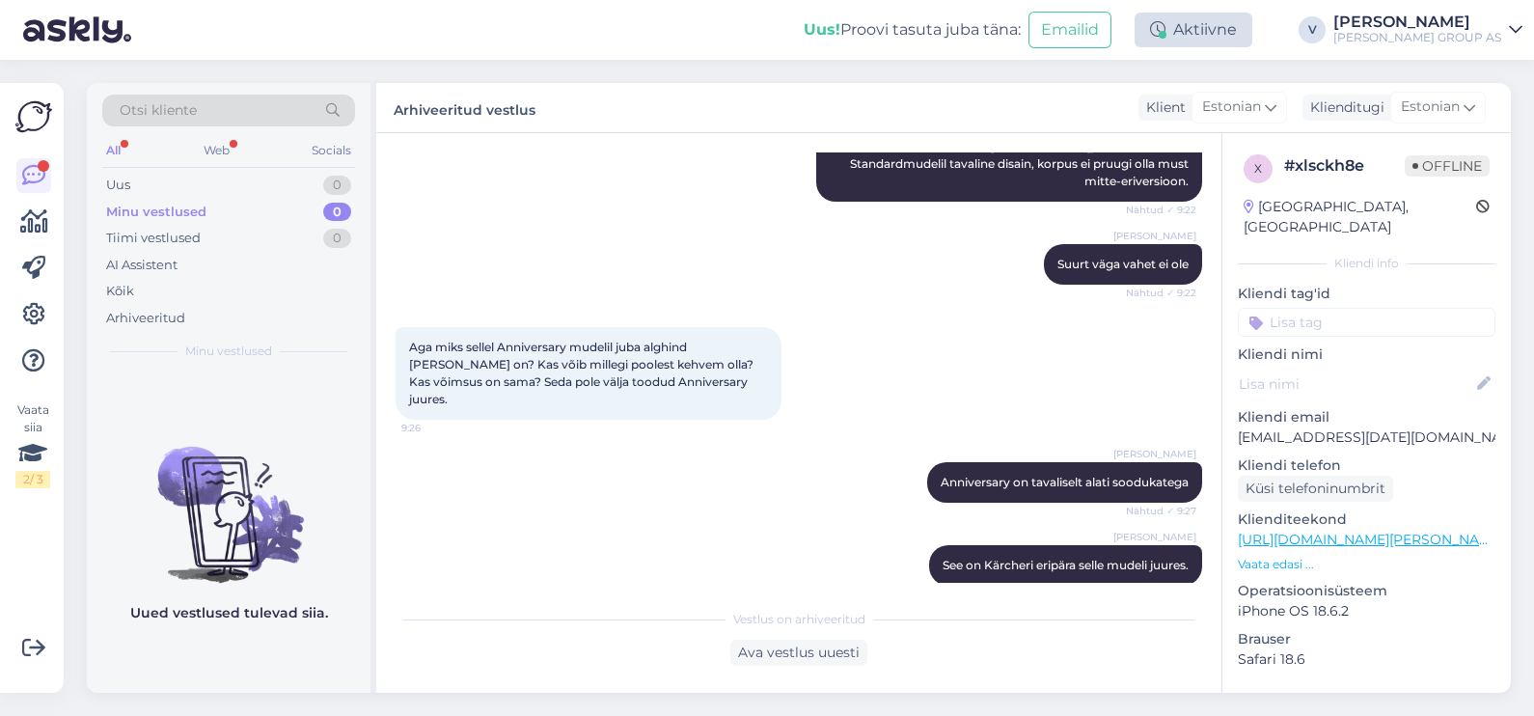
click at [1252, 34] on div "Aktiivne" at bounding box center [1194, 30] width 118 height 35
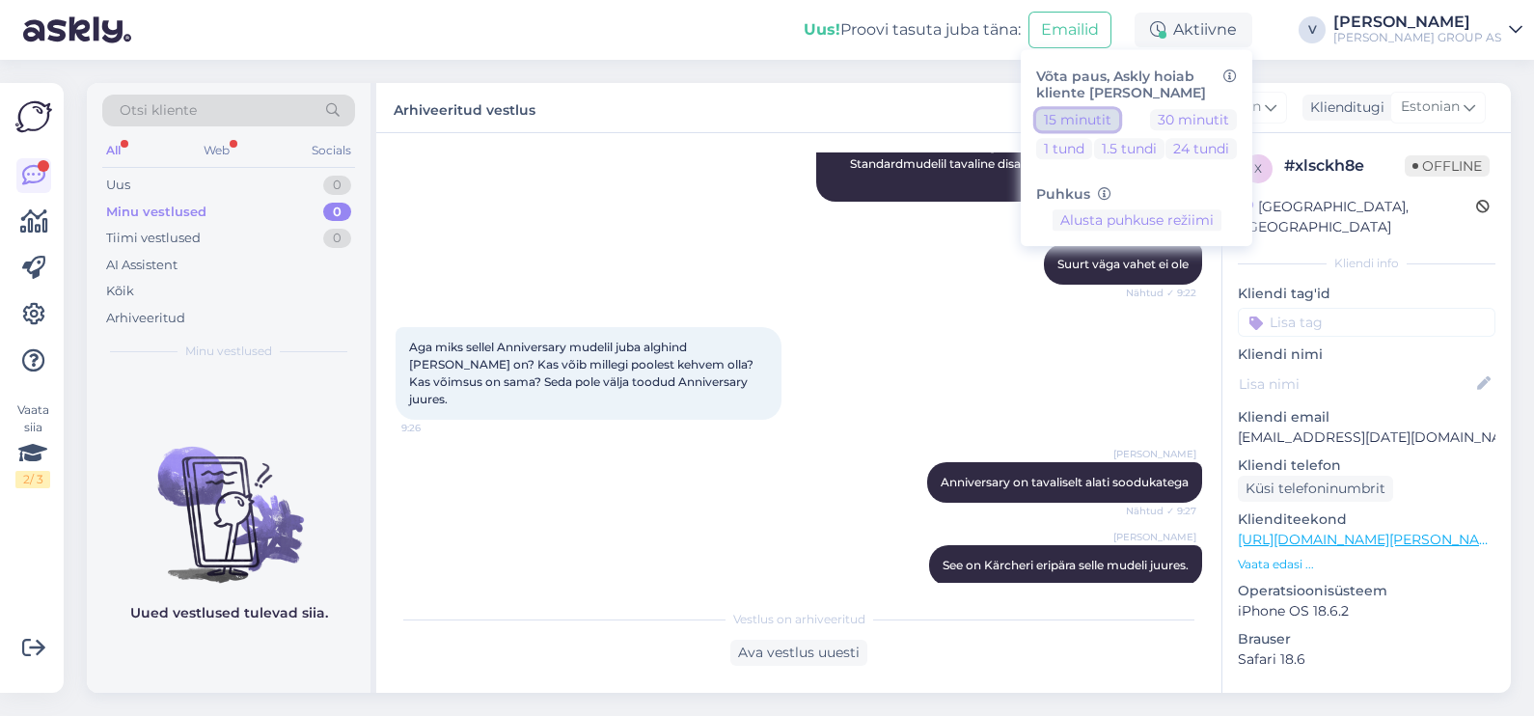
click at [1119, 111] on button "15 minutit" at bounding box center [1077, 119] width 83 height 21
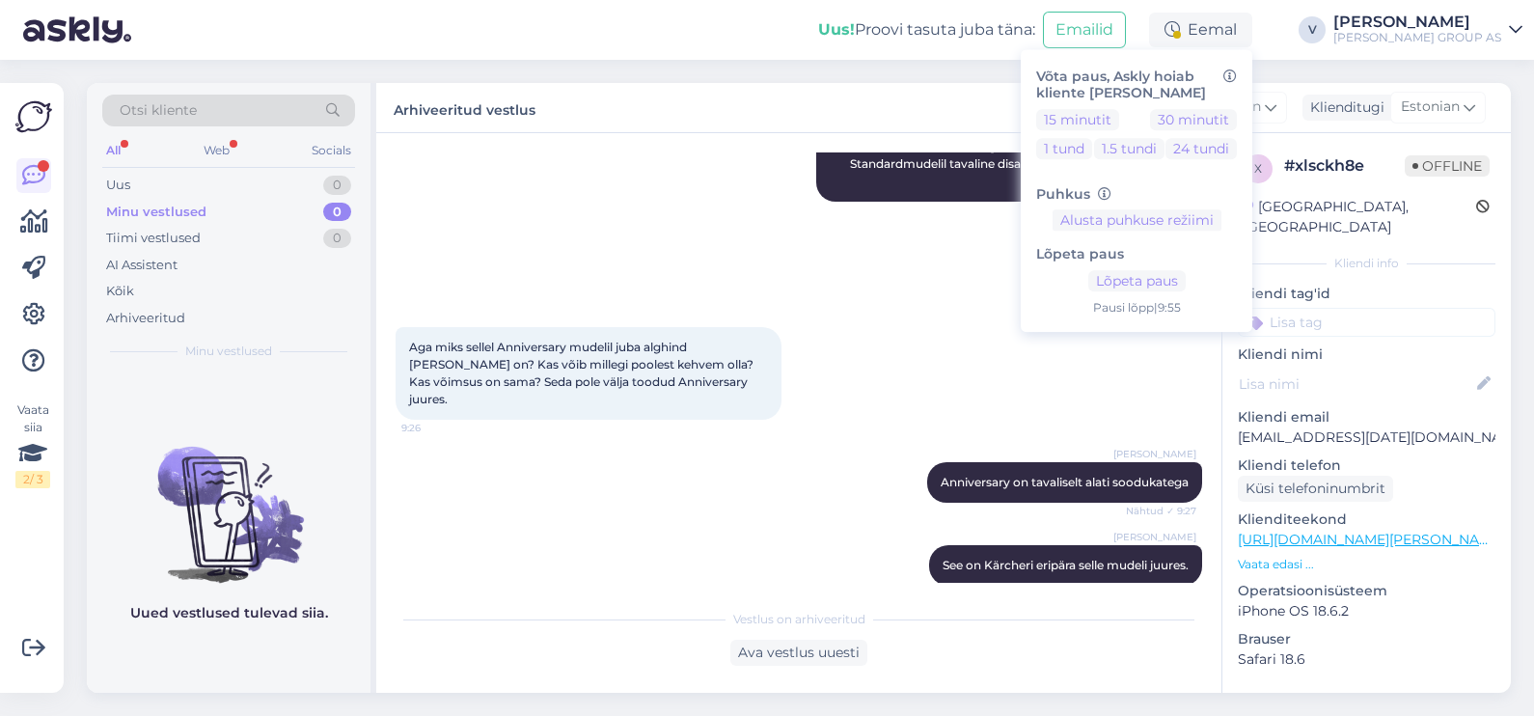
click at [111, 149] on div "All" at bounding box center [113, 150] width 22 height 25
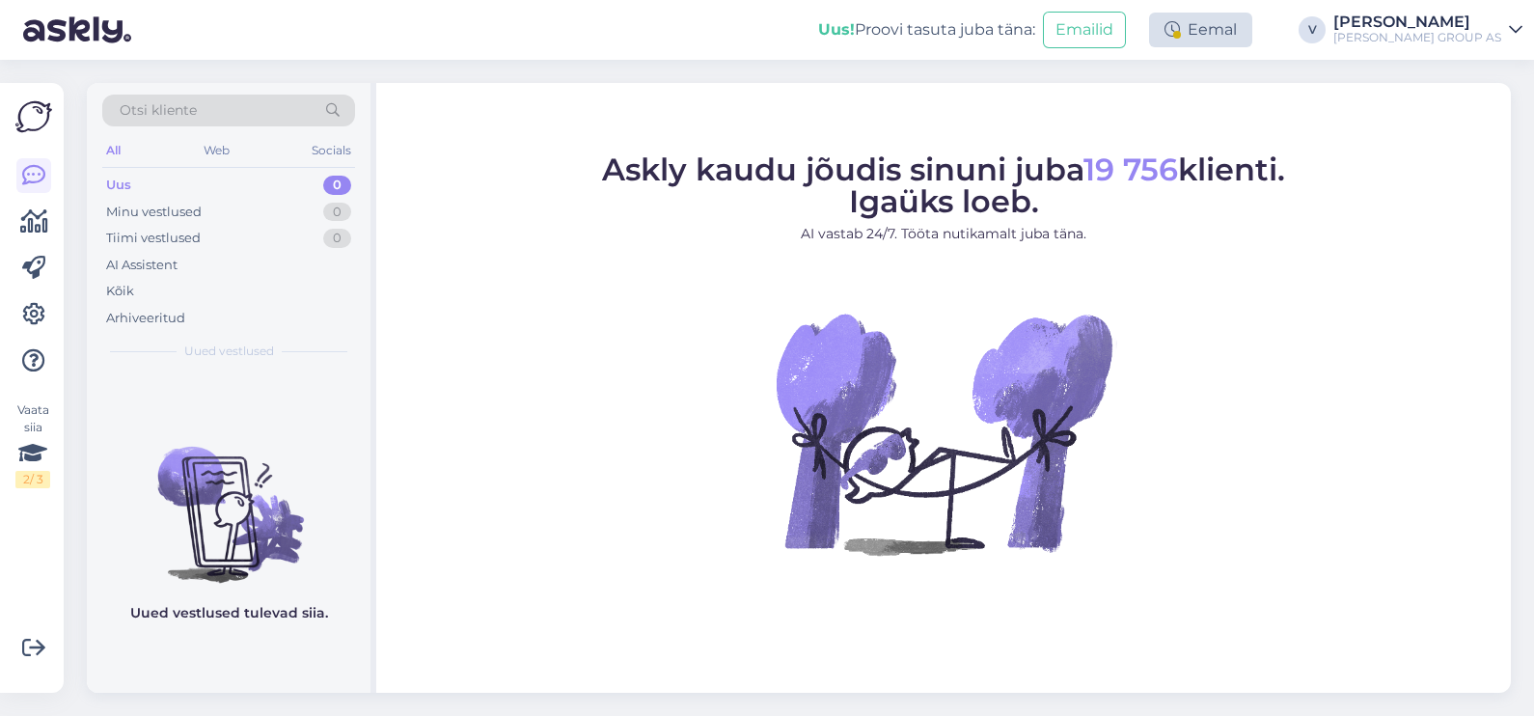
click at [1244, 30] on div "Eemal" at bounding box center [1200, 30] width 103 height 35
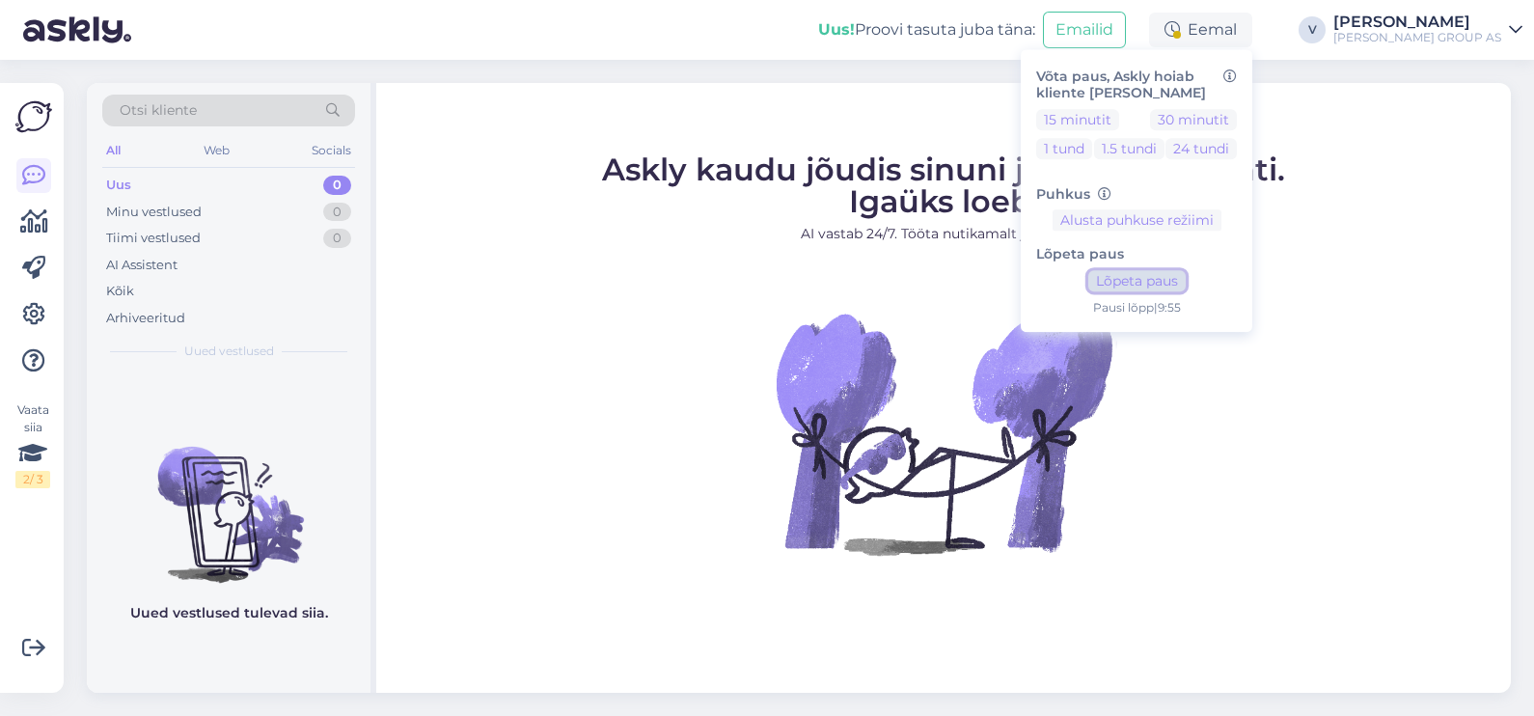
click at [1163, 285] on button "Lõpeta paus" at bounding box center [1136, 281] width 97 height 21
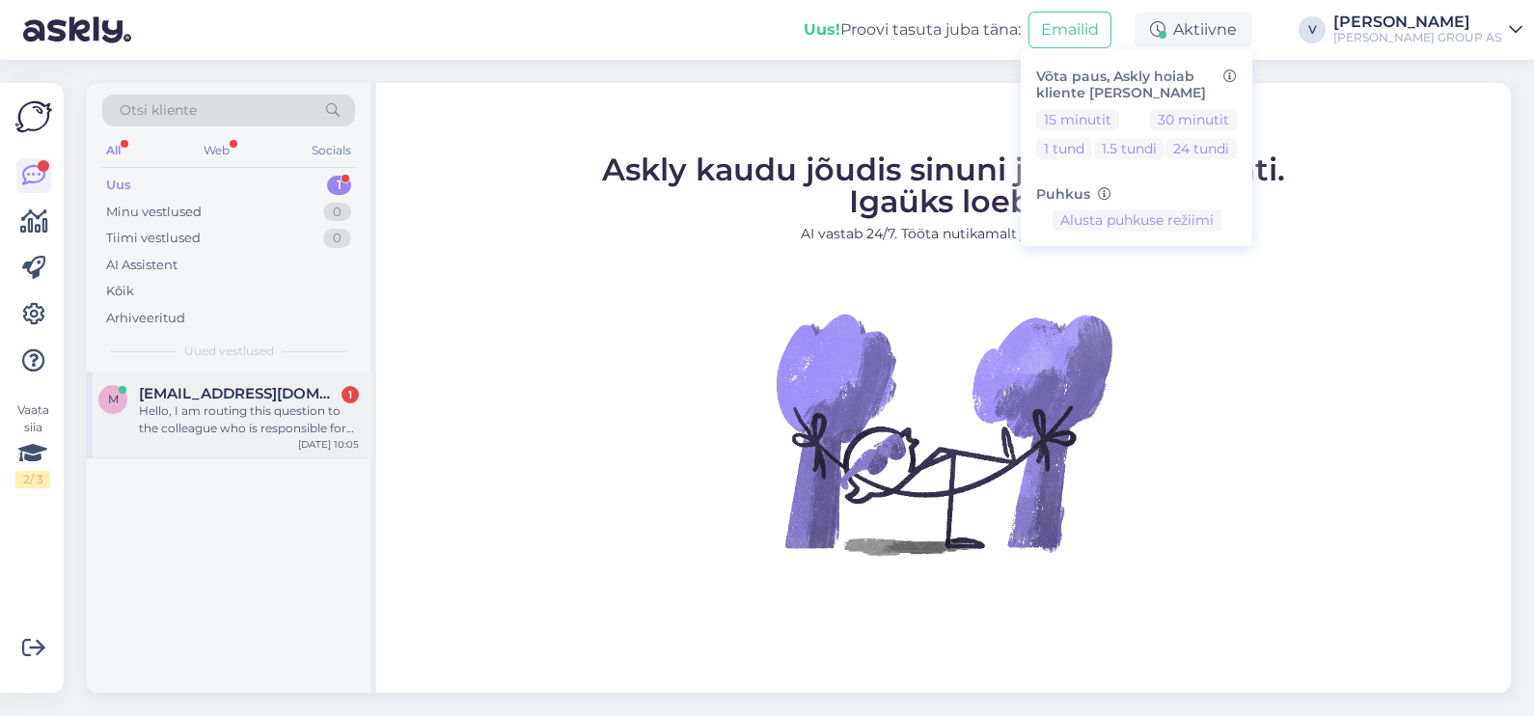
click at [305, 387] on span "[EMAIL_ADDRESS][DOMAIN_NAME]" at bounding box center [239, 393] width 201 height 17
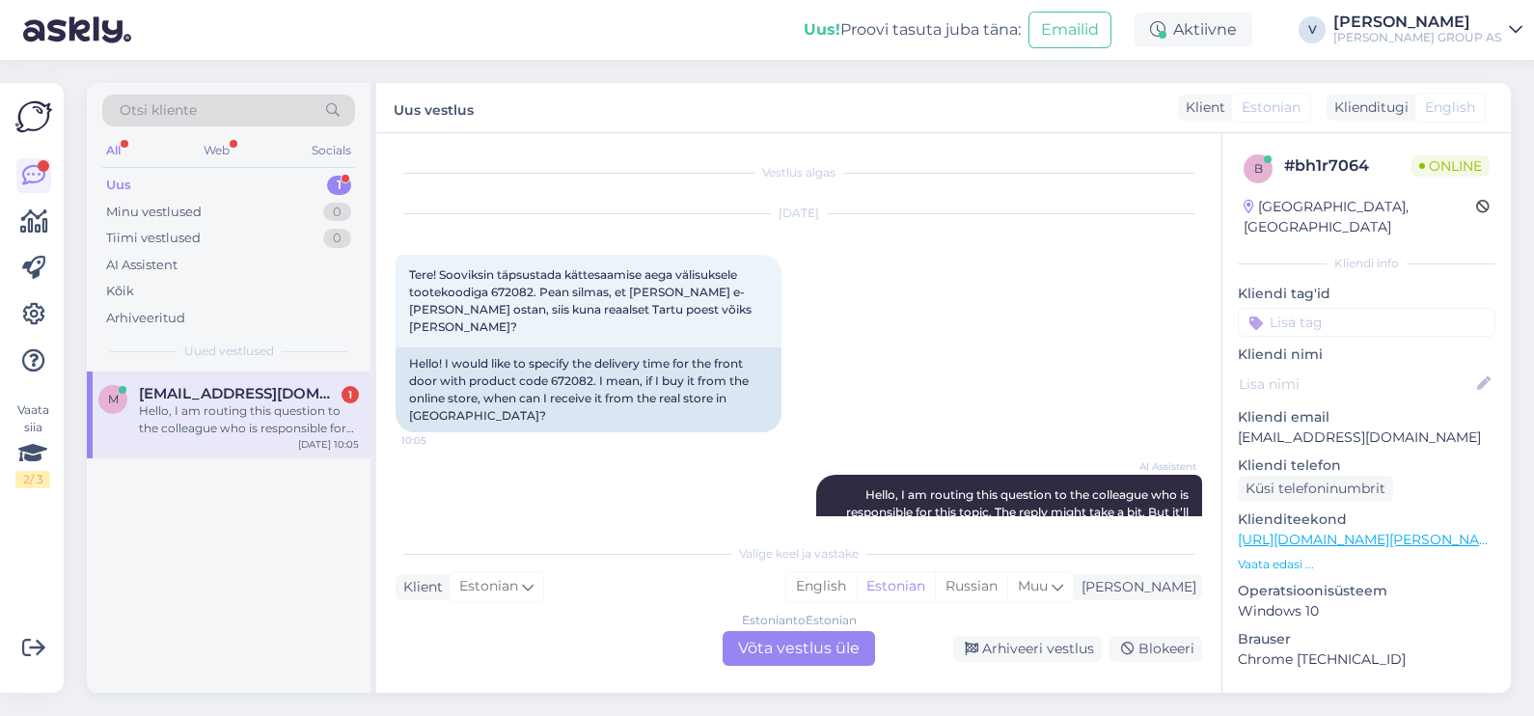
scroll to position [40, 0]
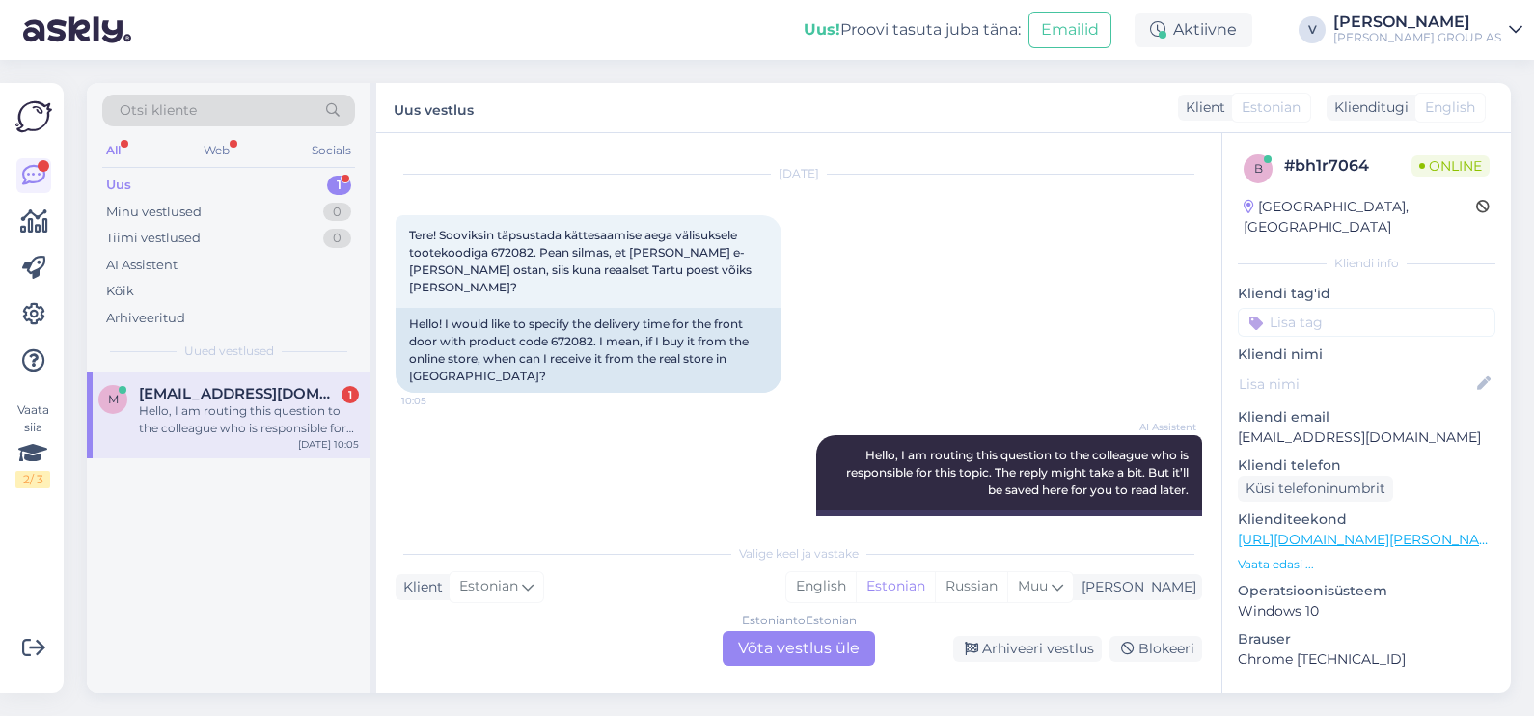
click at [806, 627] on div "Estonian to Estonian" at bounding box center [799, 620] width 115 height 17
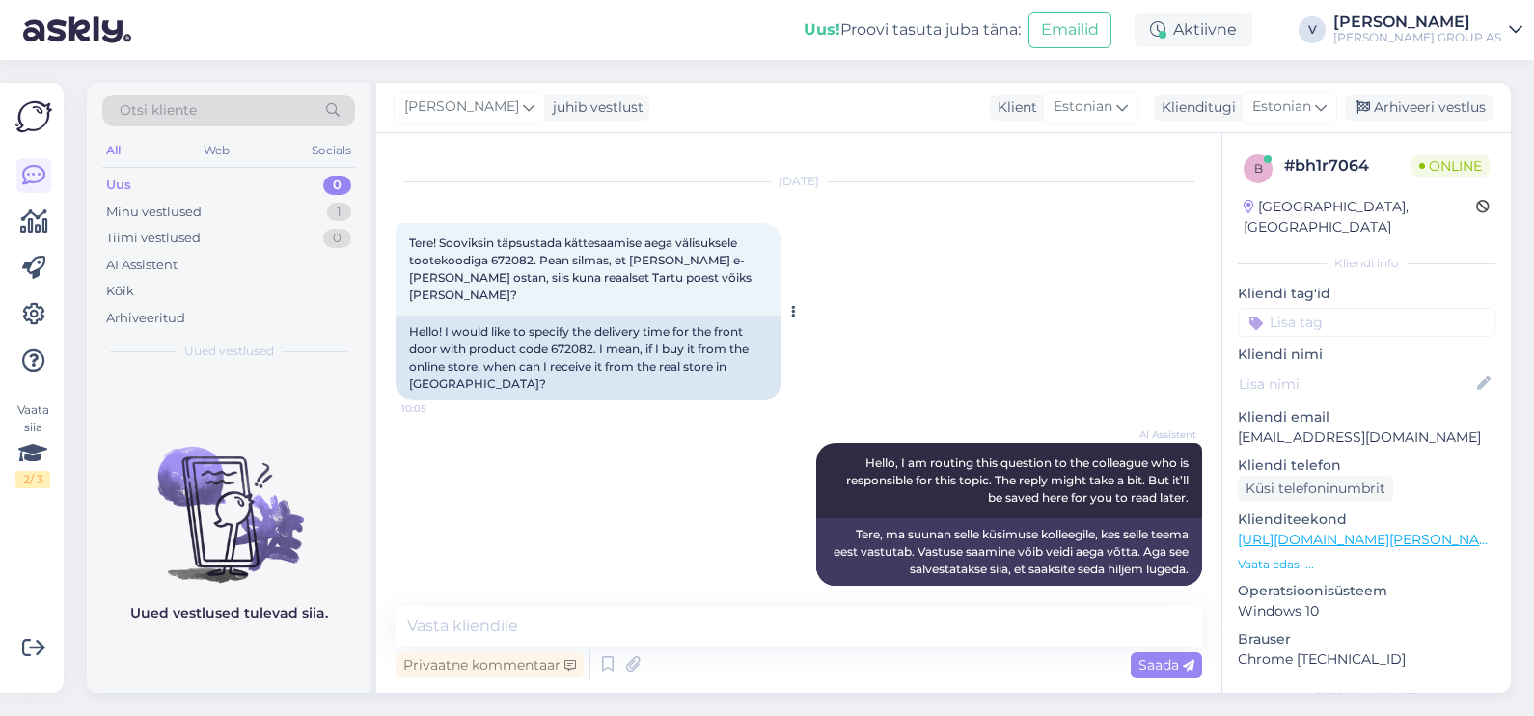
click at [520, 261] on span "Tere! Sooviksin täpsustada kättesaamise aega välisuksele tootekoodiga 672082. P…" at bounding box center [581, 268] width 345 height 67
click at [519, 260] on span "Tere! Sooviksin täpsustada kättesaamise aega välisuksele tootekoodiga 672082. P…" at bounding box center [581, 268] width 345 height 67
click at [519, 258] on span "Tere! Sooviksin täpsustada kättesaamise aega välisuksele tootekoodiga 672082. P…" at bounding box center [581, 268] width 345 height 67
copy span "672082"
click at [540, 628] on textarea at bounding box center [799, 626] width 807 height 41
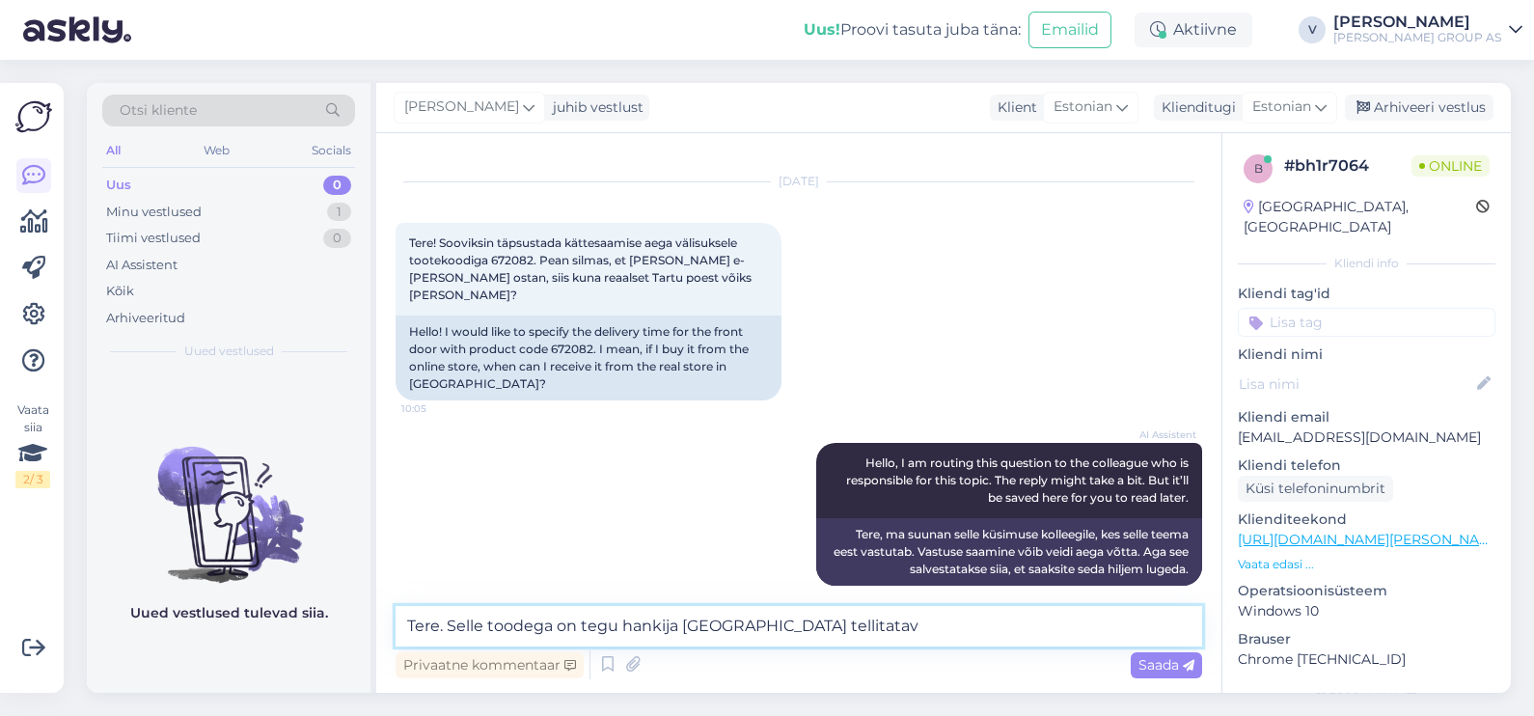
drag, startPoint x: 579, startPoint y: 625, endPoint x: 439, endPoint y: 618, distance: 140.1
click at [439, 618] on textarea "Tere. Selle toodega on tegu hankija laost tellitatav" at bounding box center [799, 626] width 807 height 41
click at [713, 628] on textarea "Tere. Tegu hankija laost tellitatav" at bounding box center [799, 626] width 807 height 41
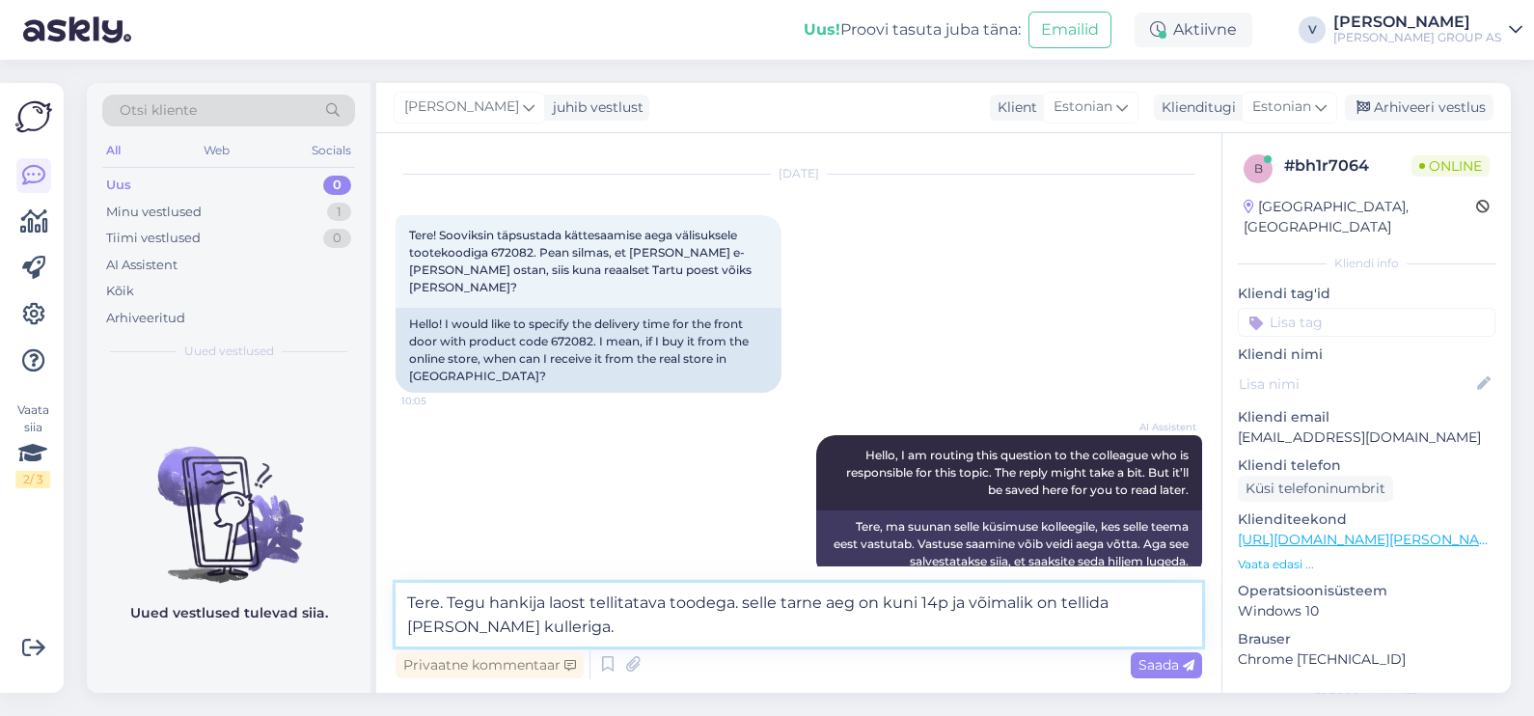
type textarea "Tere. Tegu hankija laost tellitatava toodega. selle tarne aeg on kuni 14p ja võ…"
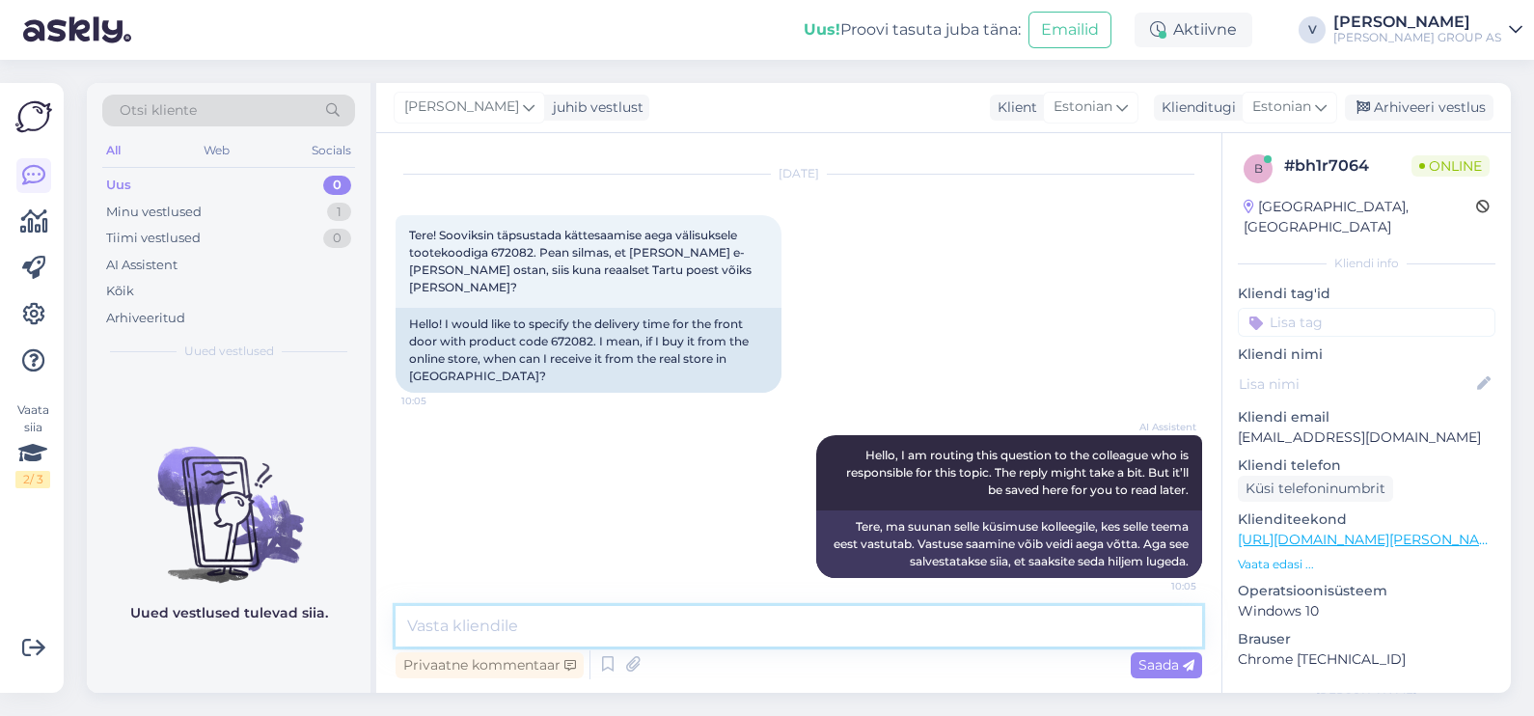
scroll to position [132, 0]
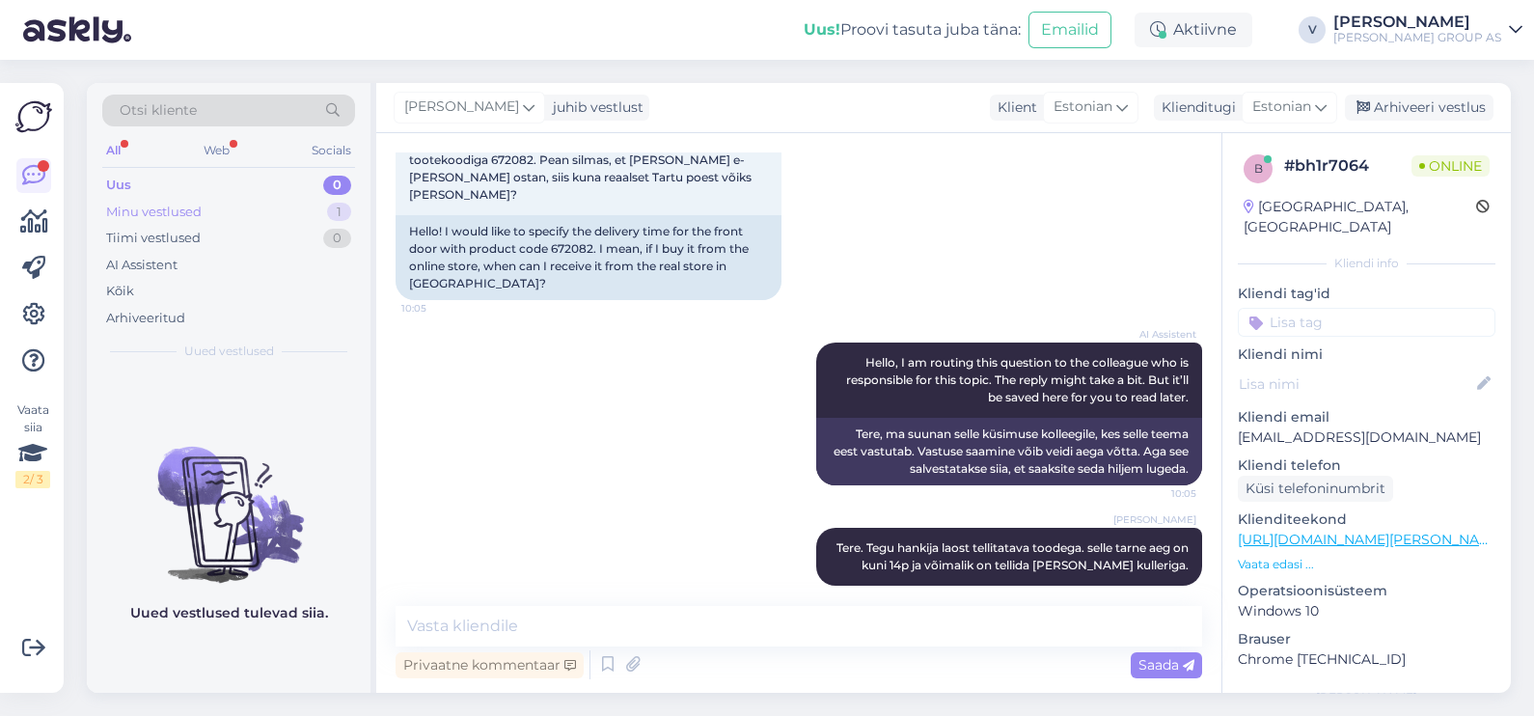
click at [250, 208] on div "Minu vestlused 1" at bounding box center [228, 212] width 253 height 27
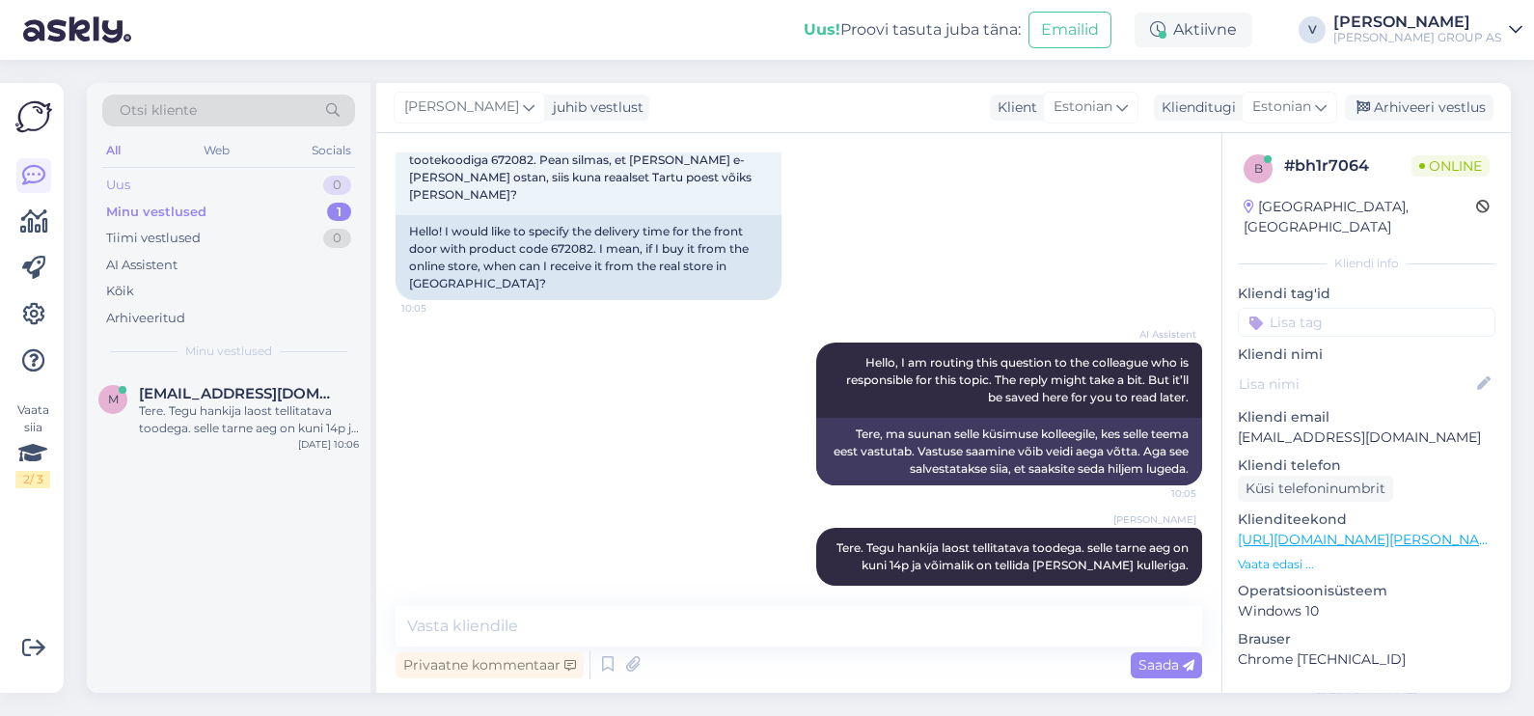
click at [234, 172] on div "Uus 0" at bounding box center [228, 185] width 253 height 27
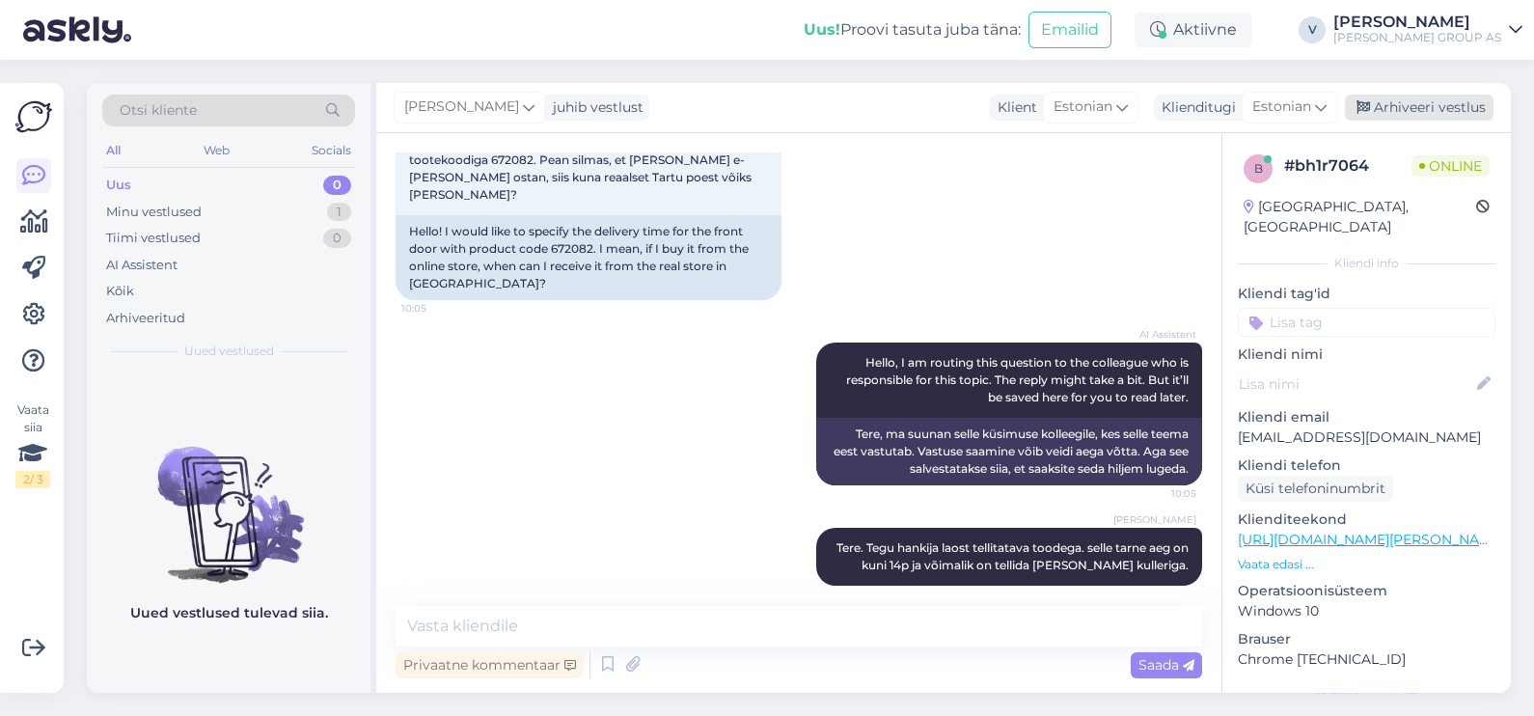
click at [1426, 105] on div "Arhiveeri vestlus" at bounding box center [1419, 108] width 149 height 26
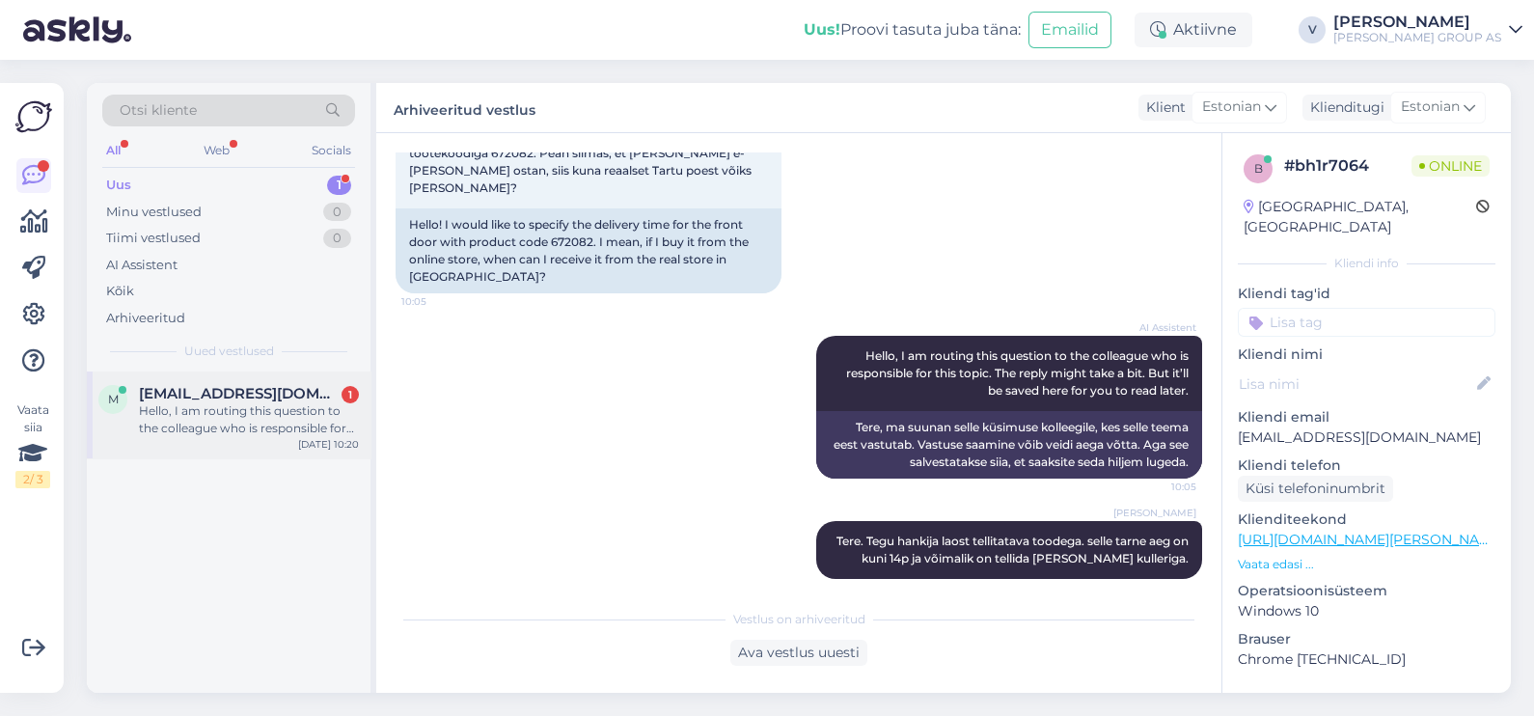
click at [264, 425] on div "Hello, I am routing this question to the colleague who is responsible for this …" at bounding box center [249, 419] width 220 height 35
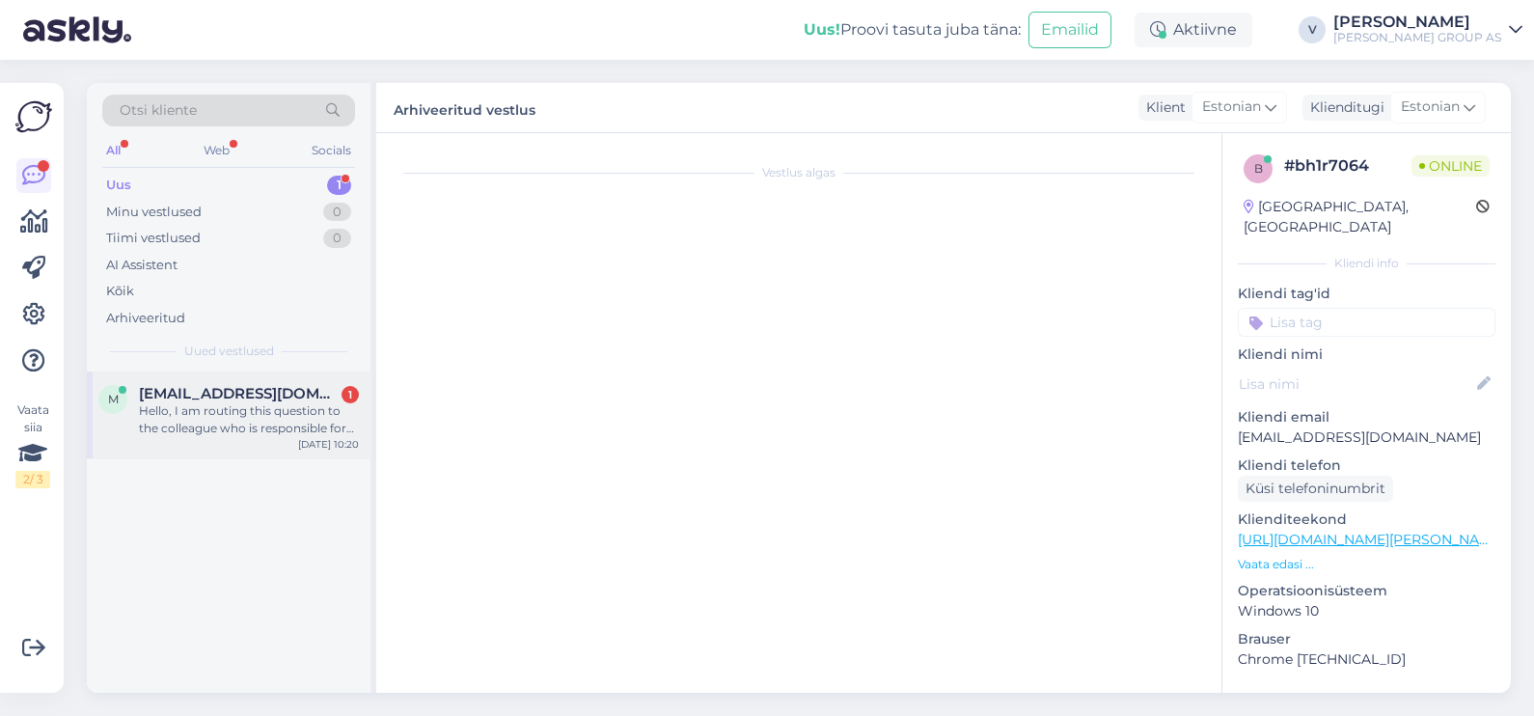
scroll to position [40, 0]
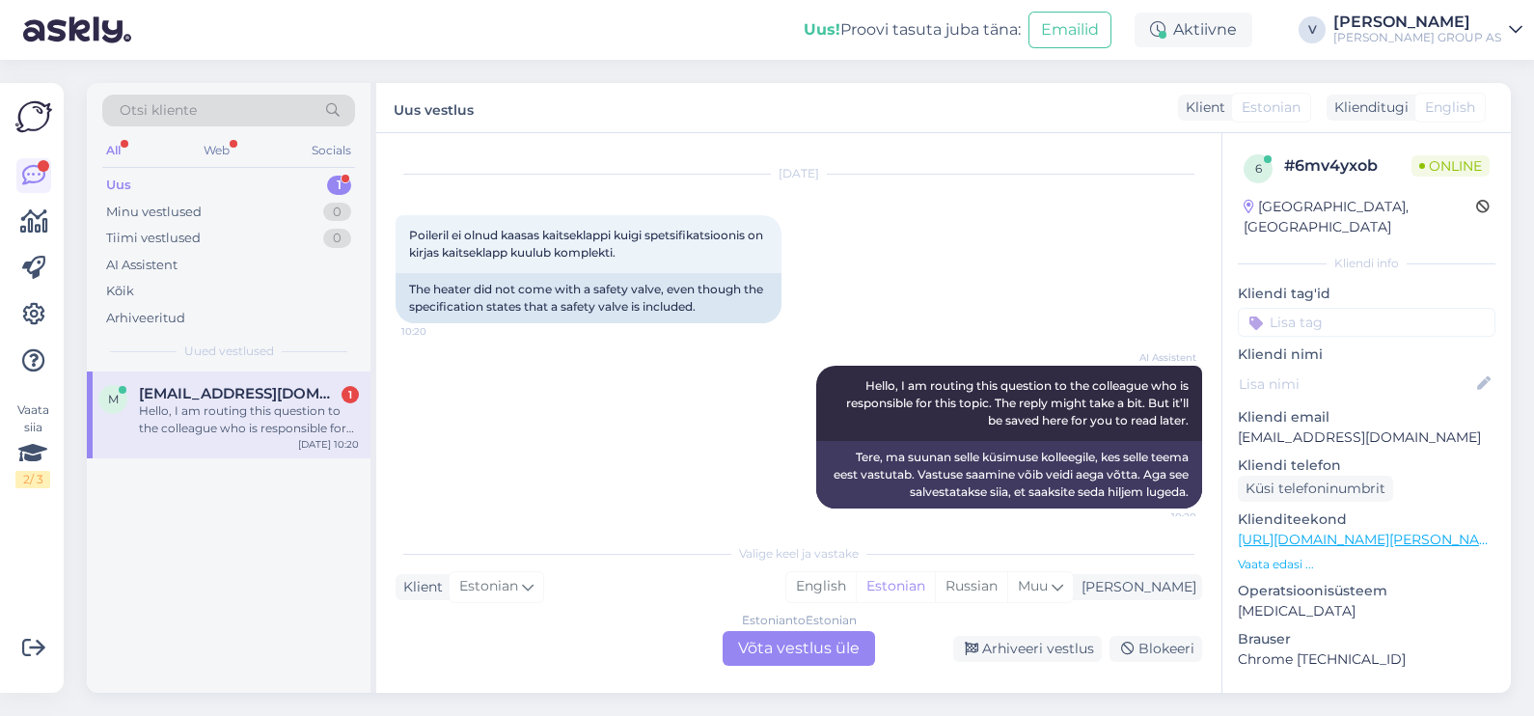
click at [835, 640] on div "Estonian to Estonian Võta vestlus üle" at bounding box center [799, 648] width 152 height 35
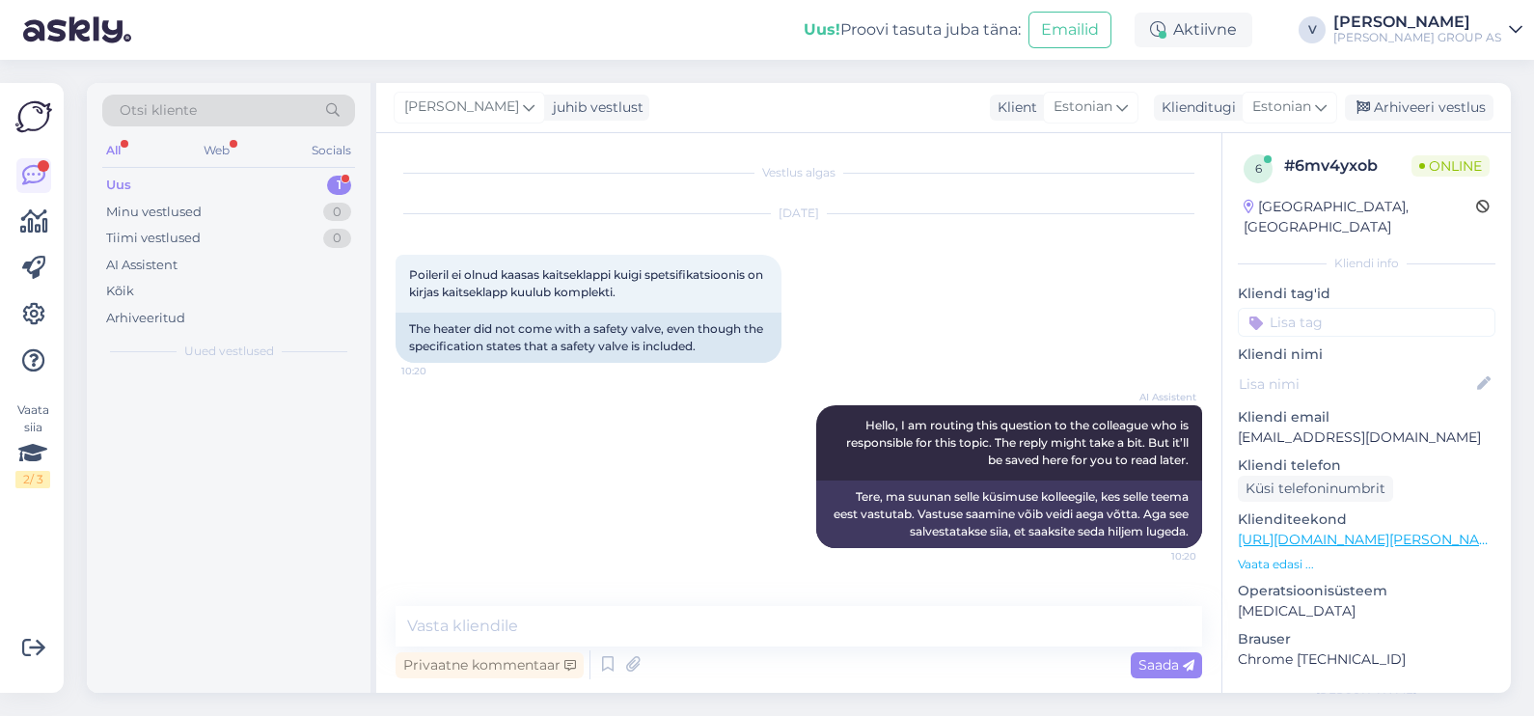
scroll to position [0, 0]
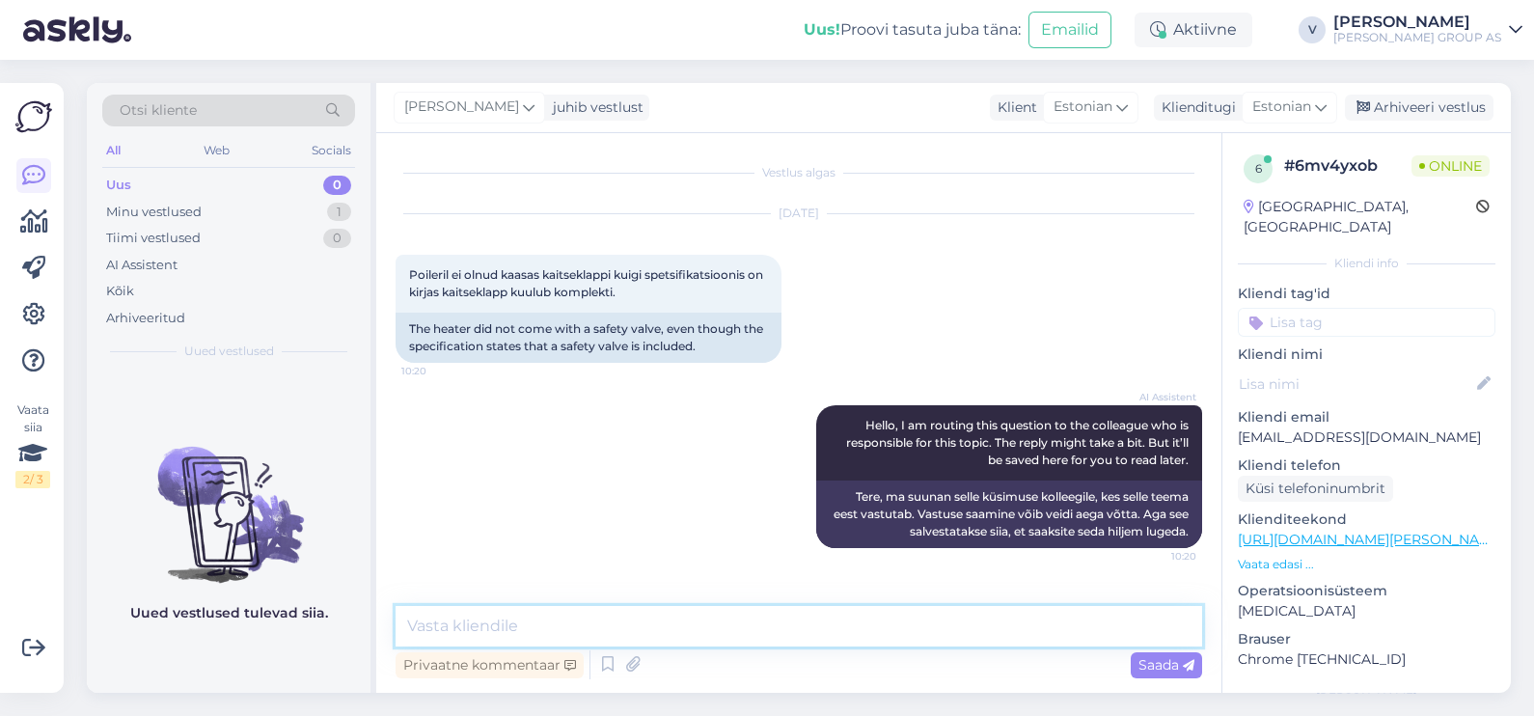
click at [701, 635] on textarea at bounding box center [799, 626] width 807 height 41
type textarea "Tere. Palun kirjutage sellest klienditugi@bauhof.ee ja saatke pilte komplektist…"
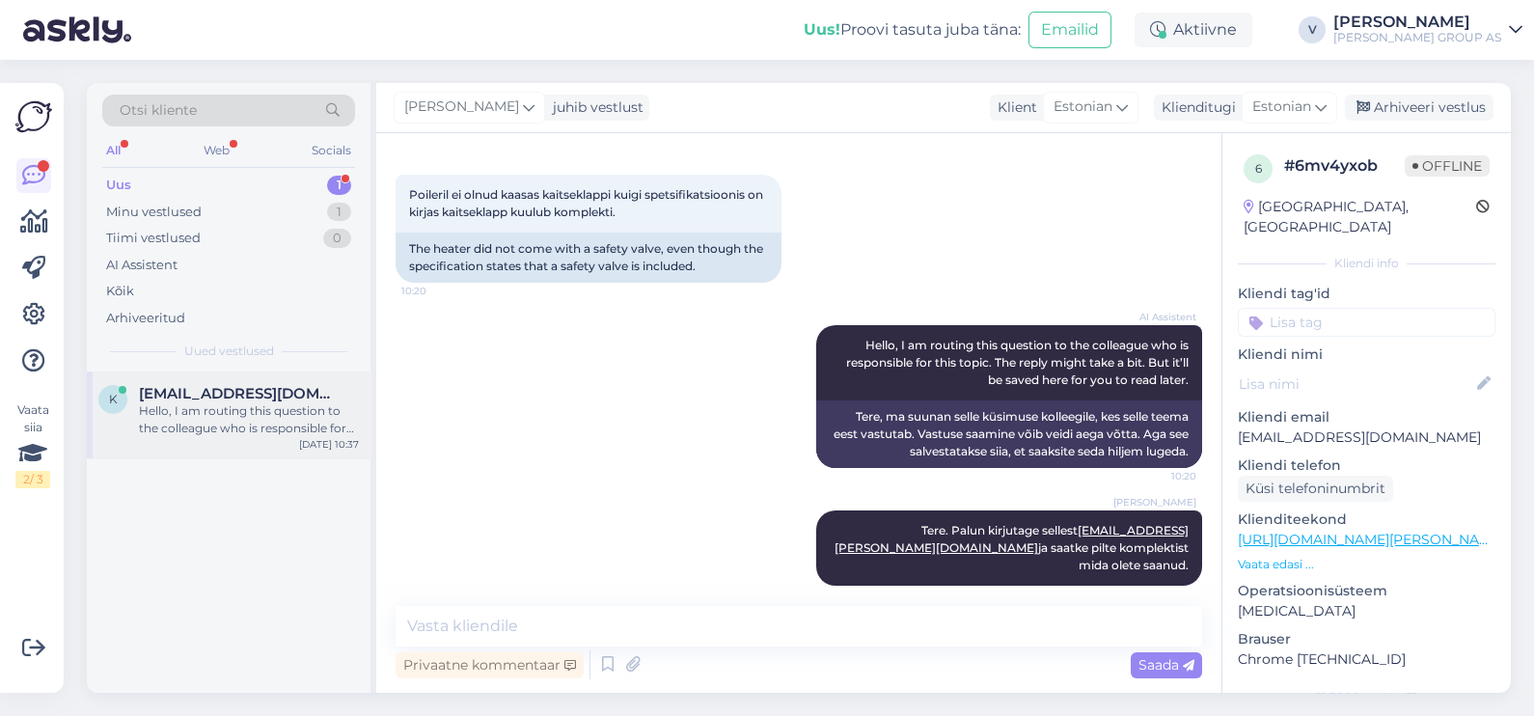
click at [238, 422] on div "Hello, I am routing this question to the colleague who is responsible for this …" at bounding box center [249, 419] width 220 height 35
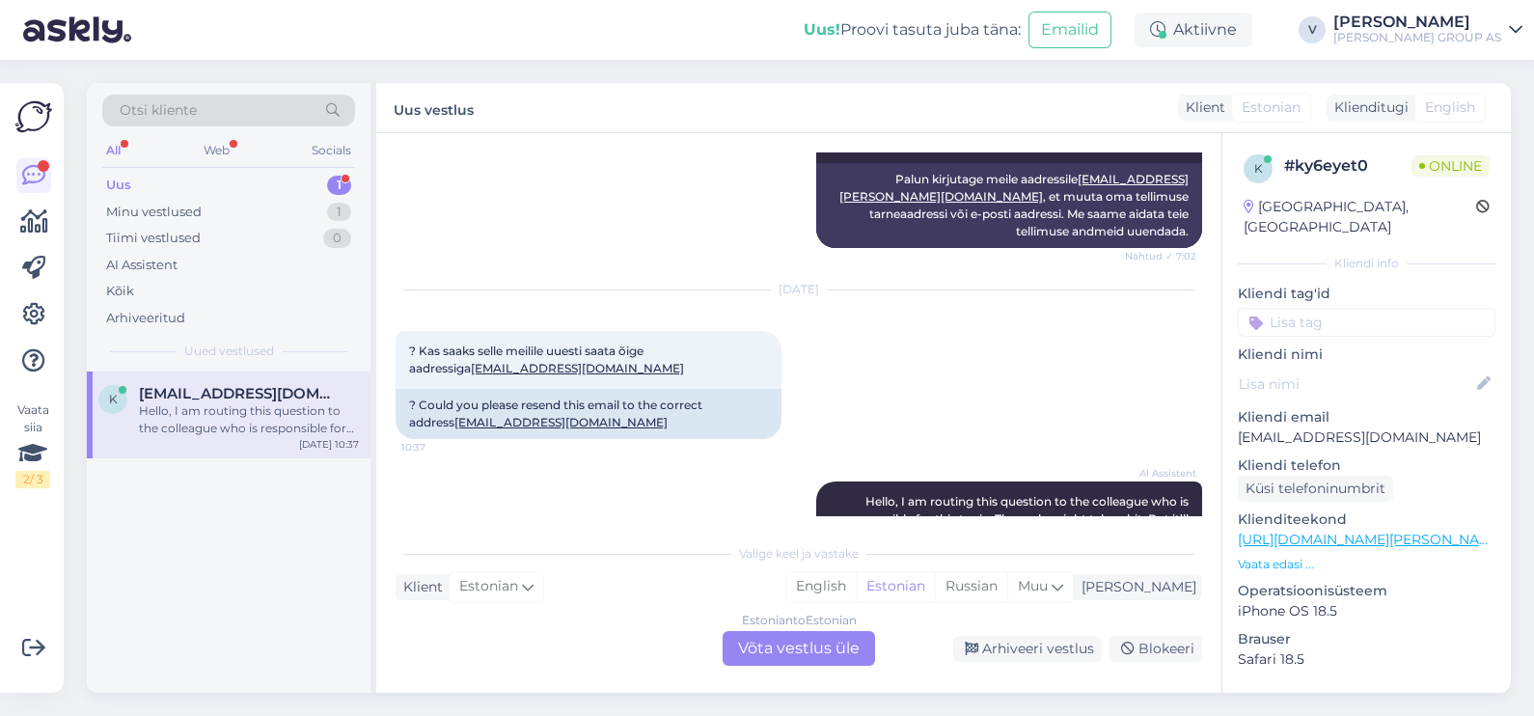
scroll to position [1345, 0]
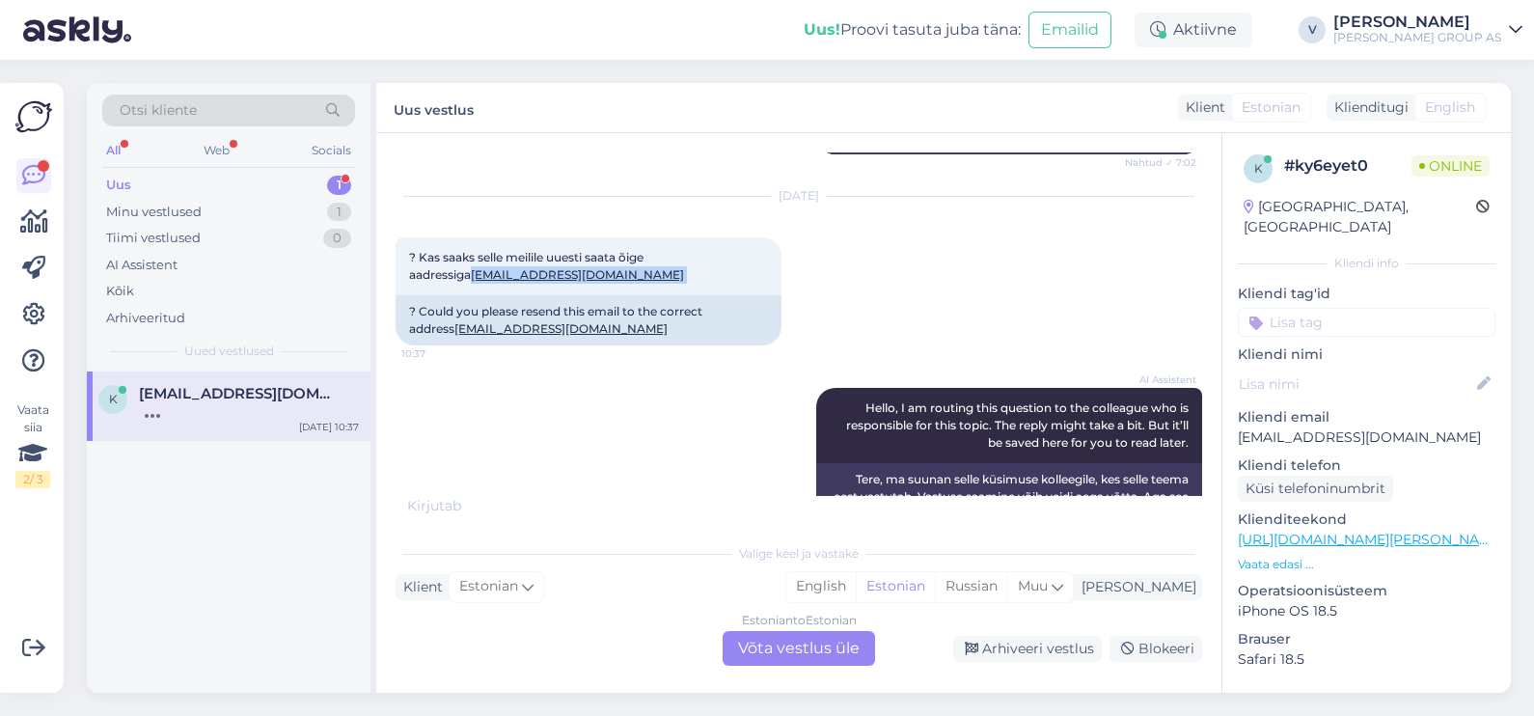
drag, startPoint x: 601, startPoint y: 256, endPoint x: 383, endPoint y: 237, distance: 218.8
click at [383, 237] on div "Vestlus algas Sep 7 2025 Tere sooviks saada infot enda tellimuse kohta 30004828…" at bounding box center [798, 413] width 845 height 560
copy span "kaisa.saalits@gmail.com"
click at [751, 655] on div "Estonian to Estonian Võta vestlus üle" at bounding box center [799, 648] width 152 height 35
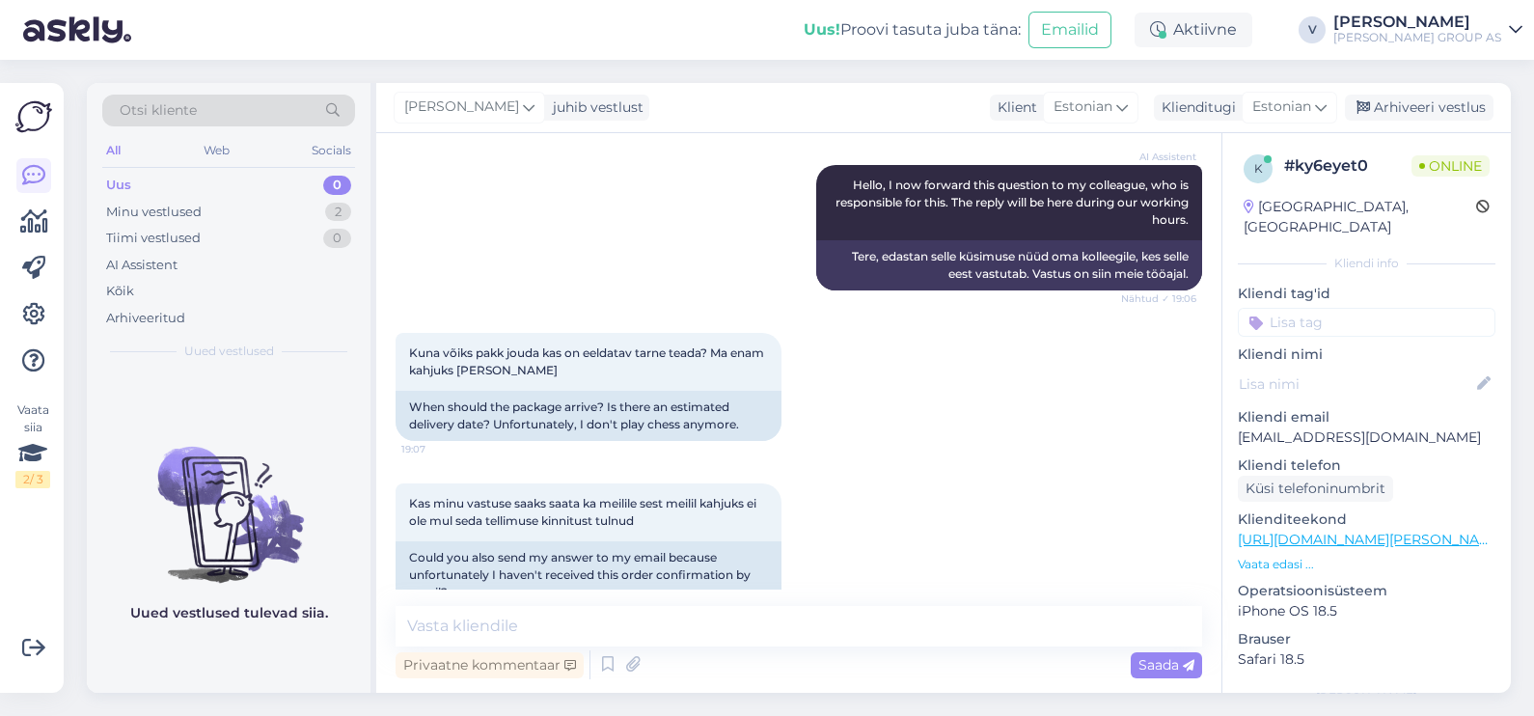
scroll to position [1356, 0]
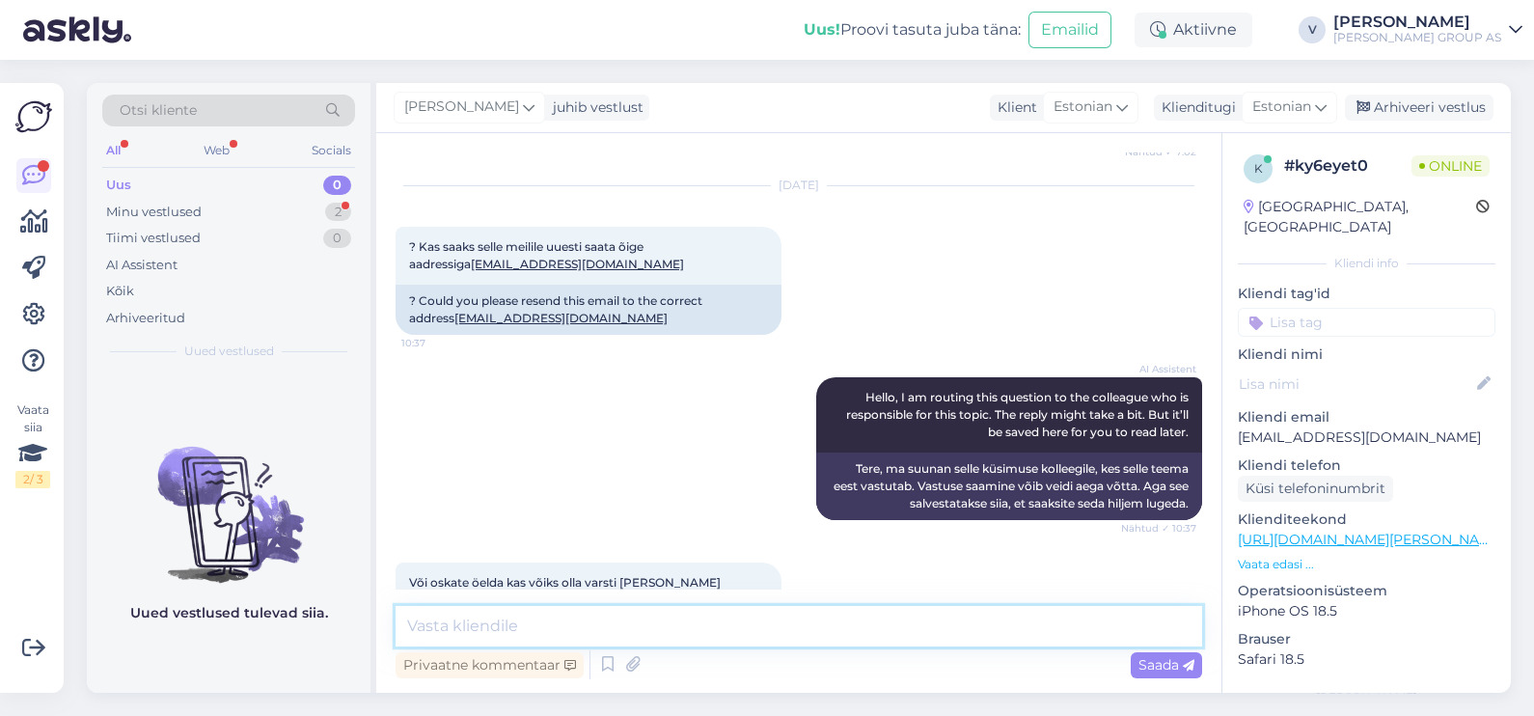
click at [637, 627] on textarea at bounding box center [799, 626] width 807 height 41
type textarea "Tere. Kohe uurin"
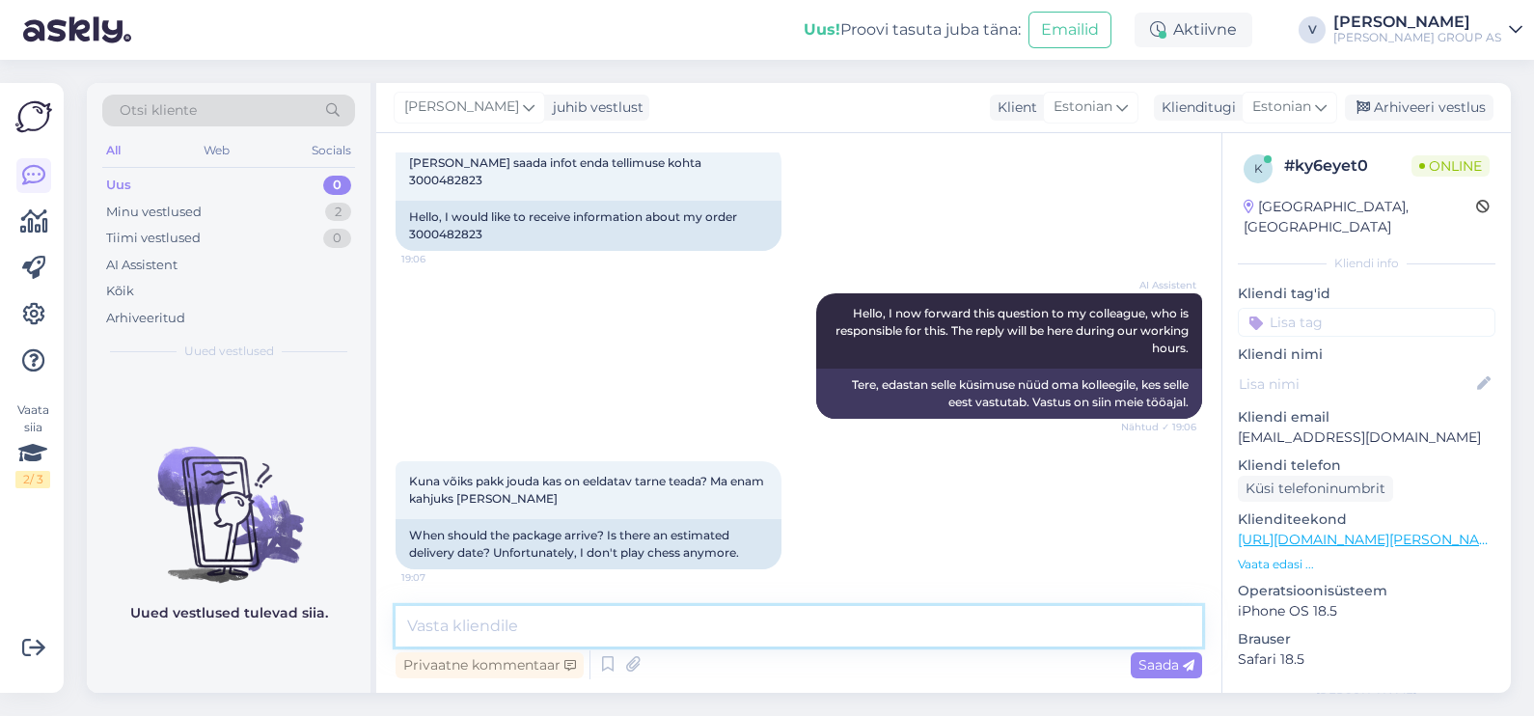
scroll to position [0, 0]
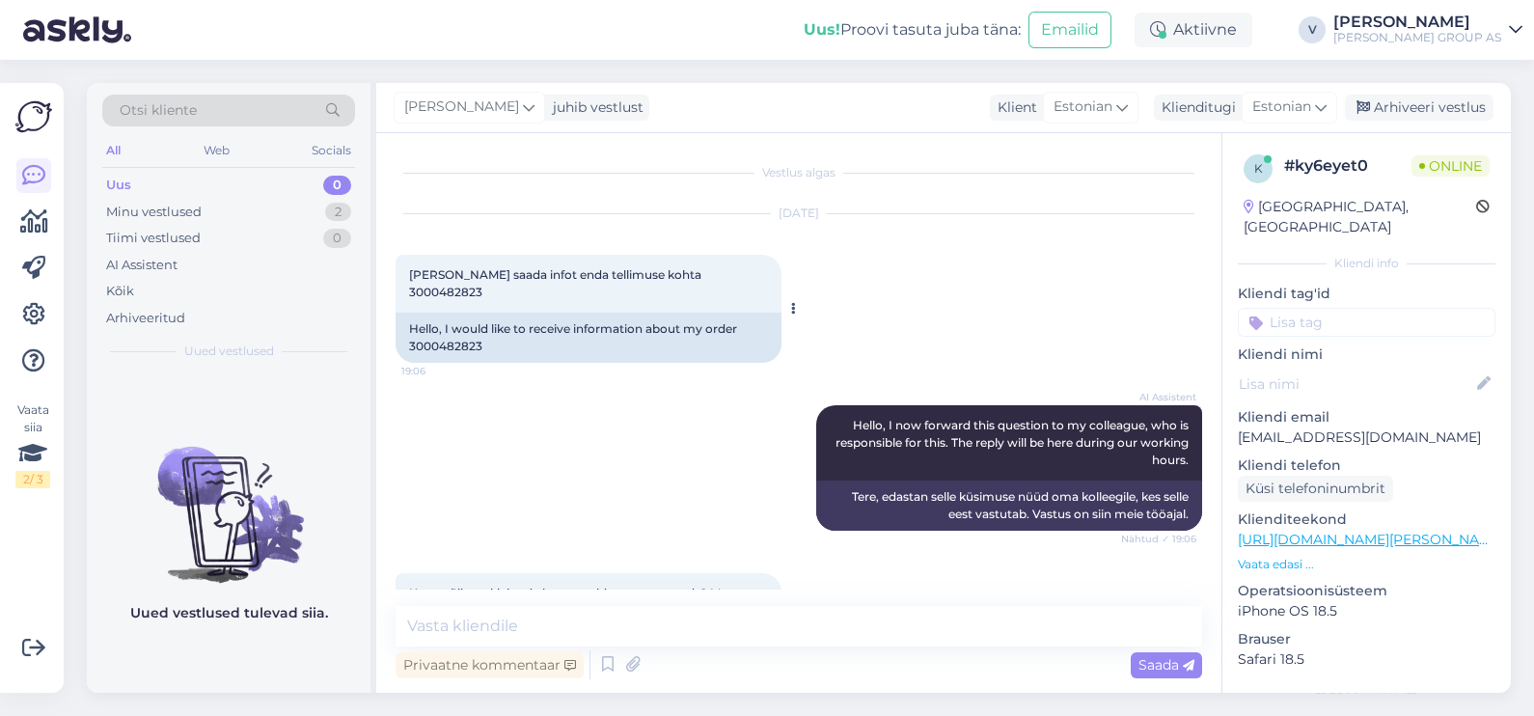
click at [701, 275] on span "Tere sooviks saada infot enda tellimuse kohta 3000482823" at bounding box center [556, 283] width 295 height 32
copy div "3000482823 19:06"
click at [473, 627] on textarea at bounding box center [799, 626] width 807 height 41
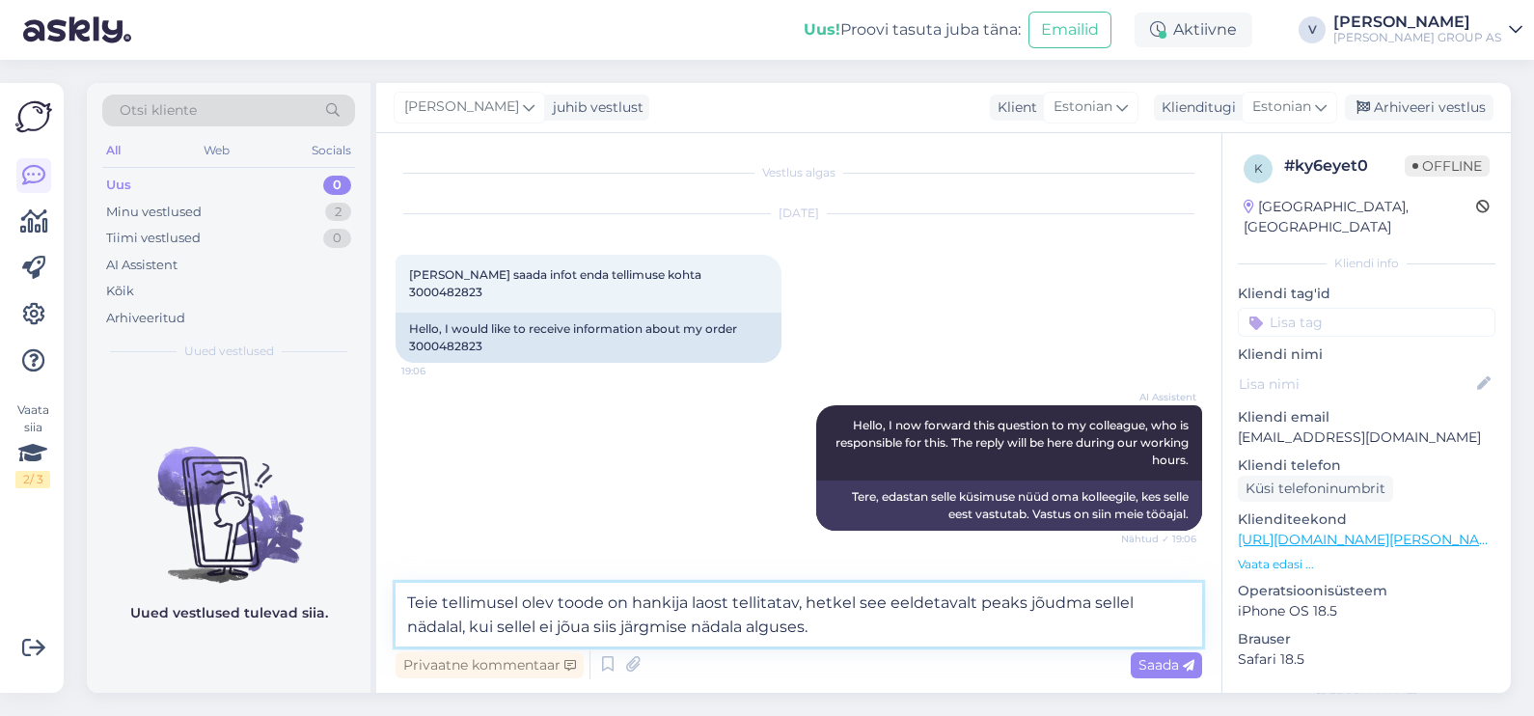
type textarea "Teie tellimusel olev toode on hankija laost tellitatav, hetkel see eeldetavalt …"
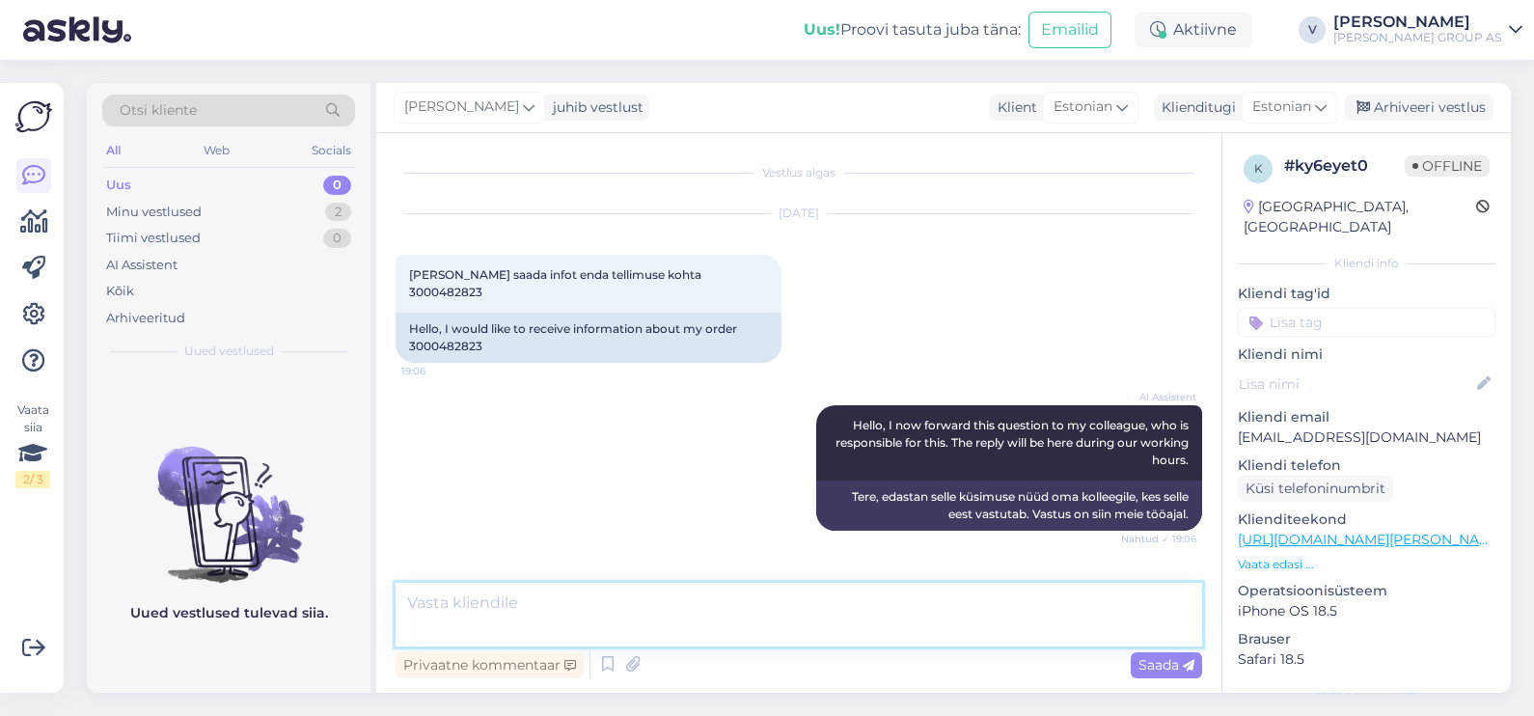
scroll to position [1556, 0]
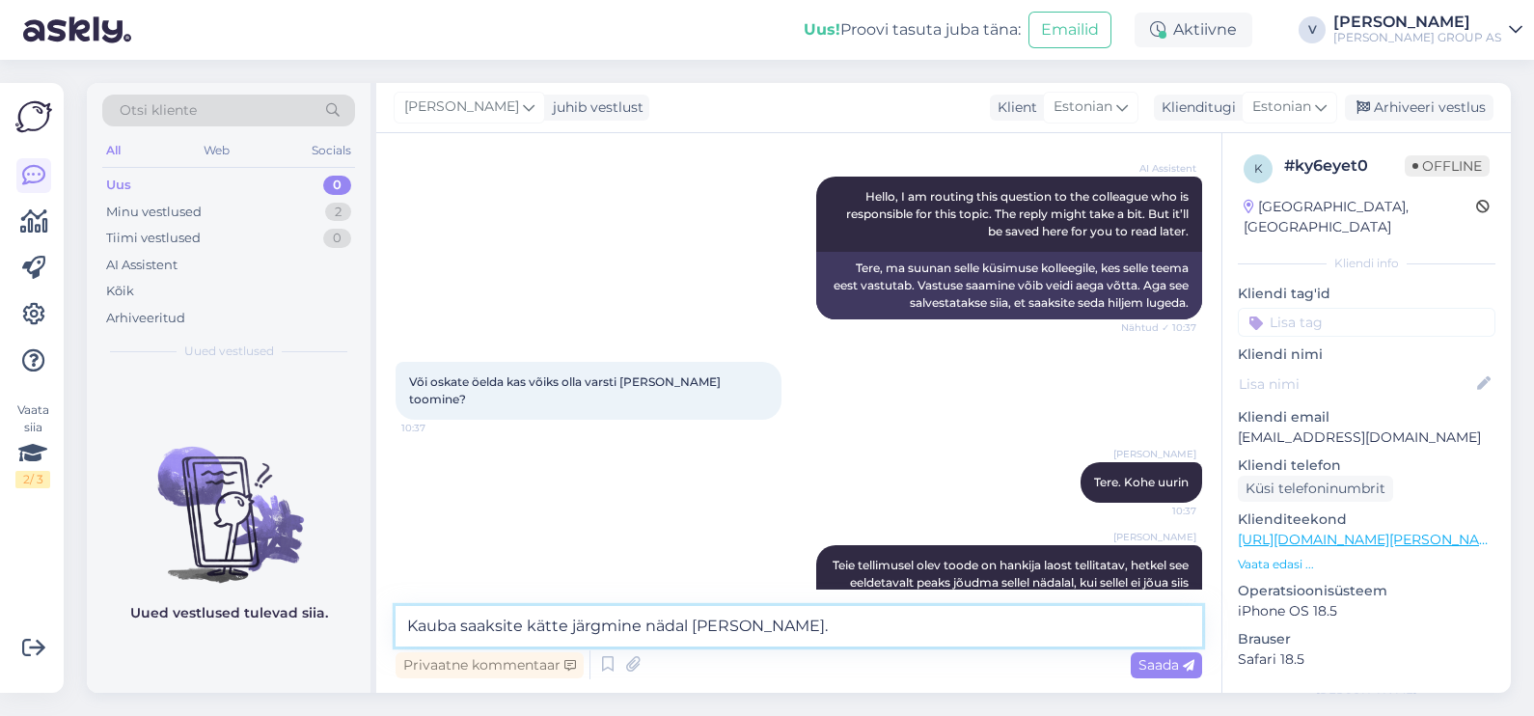
type textarea "Kauba saaksite kätte järgmine nädal lõpu poole."
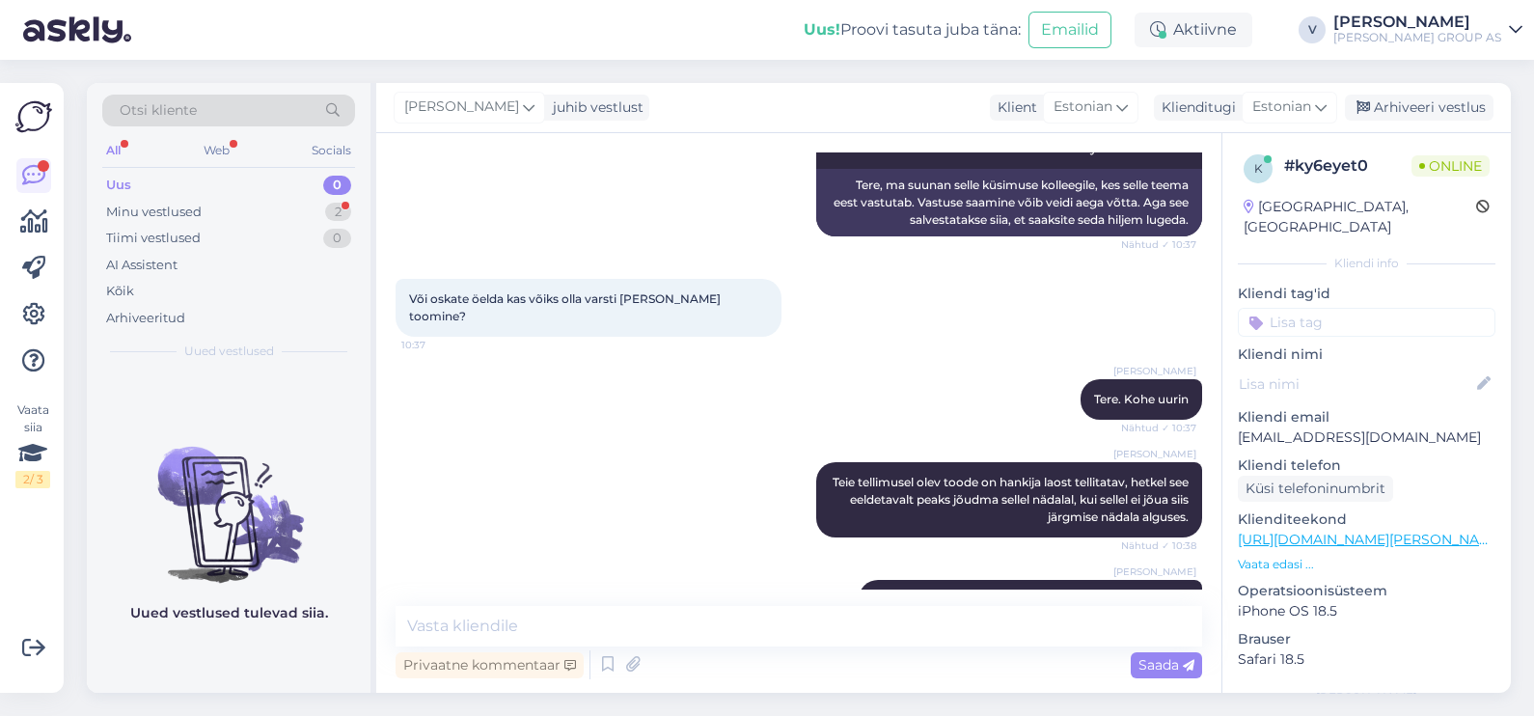
scroll to position [1721, 0]
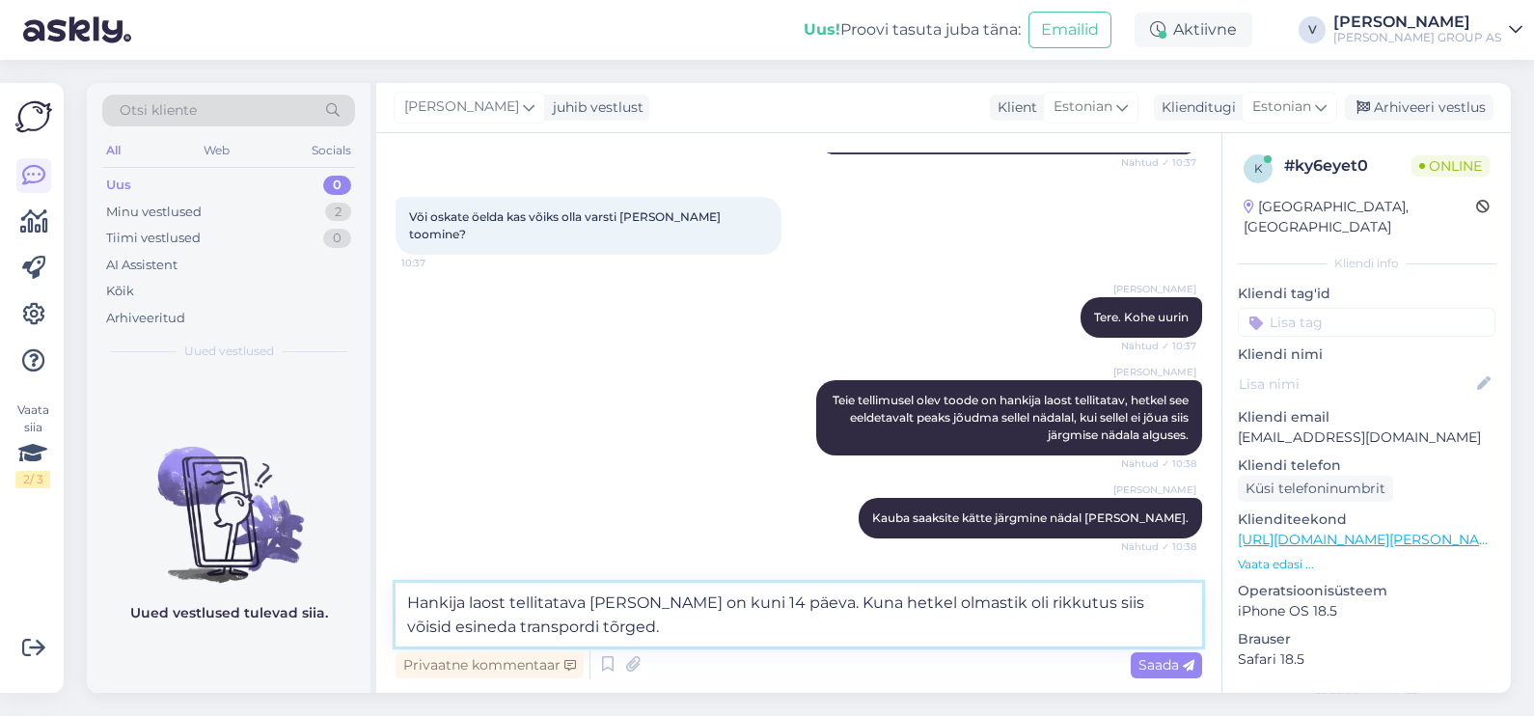
click at [935, 597] on textarea "Hankija laost tellitatava kauba tarne on kuni 14 päeva. Kuna hetkel olmastik ol…" at bounding box center [799, 615] width 807 height 64
click at [1070, 612] on textarea "Hankija laost tellitatava kauba tarne on kuni 14 päeva. Kuna hetkel ilmastik ol…" at bounding box center [799, 615] width 807 height 64
click at [704, 623] on textarea "Hankija laost tellitatava kauba tarne on kuni 14 päeva. Kuna hetkel ilmastik ol…" at bounding box center [799, 615] width 807 height 64
type textarea "Hankija laost tellitatava kauba tarne on kuni 14 päeva. Kuna hetkel ilmastik ol…"
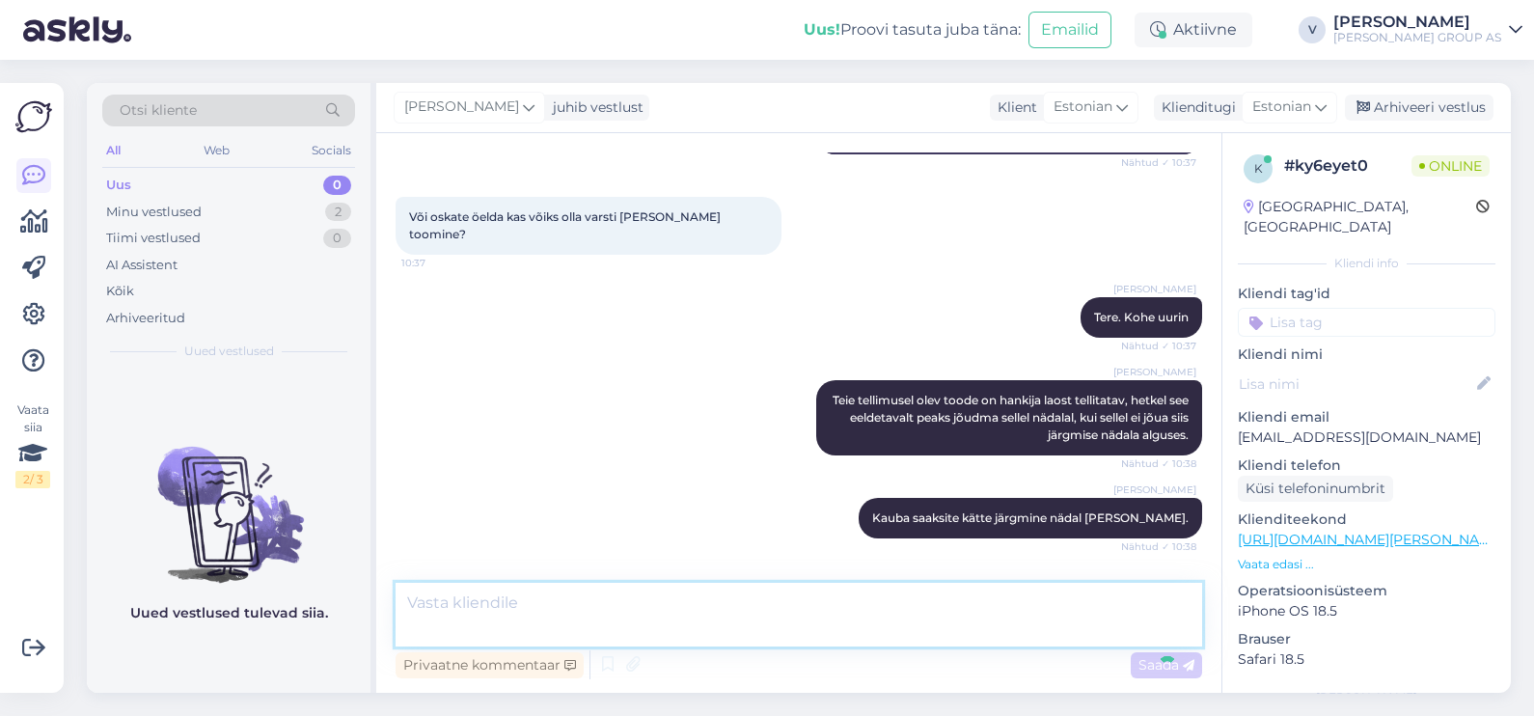
scroll to position [1856, 0]
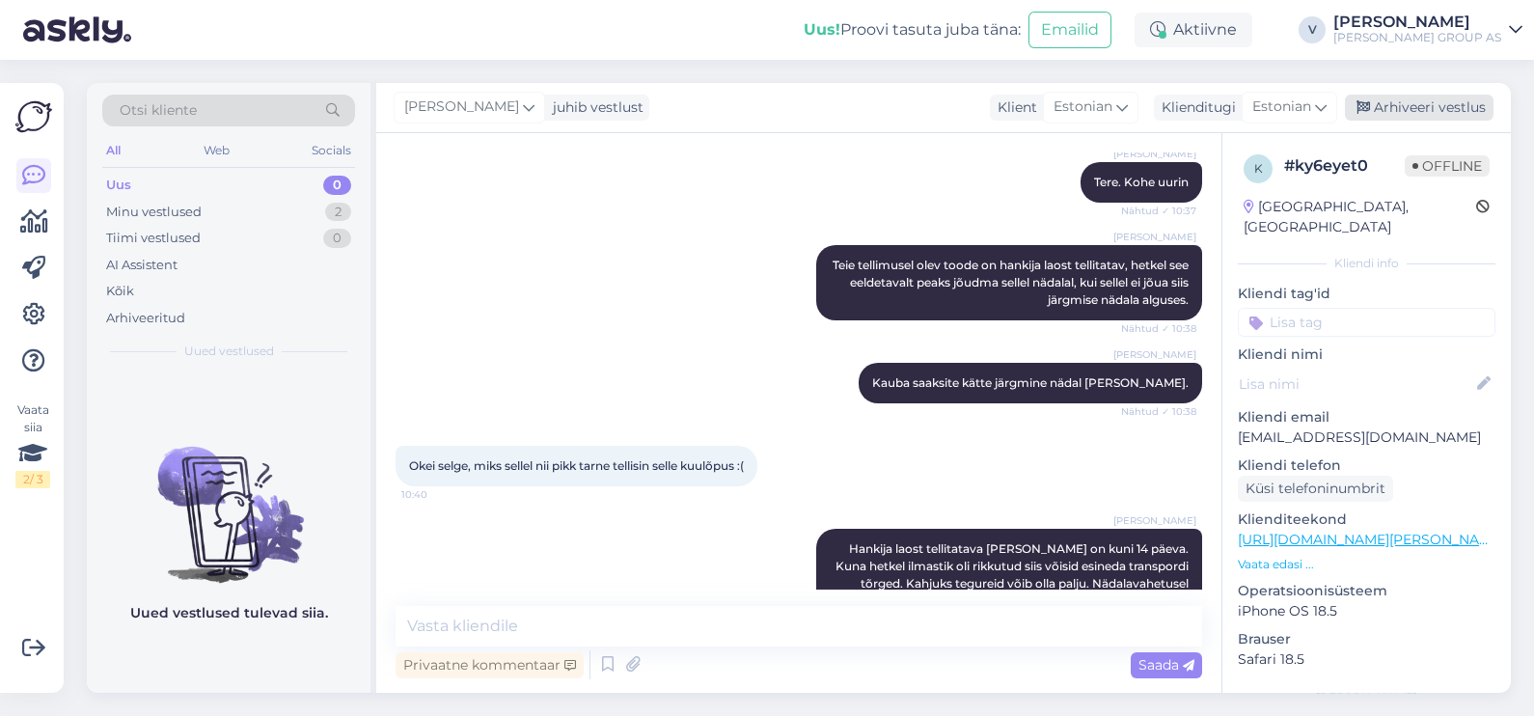
click at [1390, 111] on div "Arhiveeri vestlus" at bounding box center [1419, 108] width 149 height 26
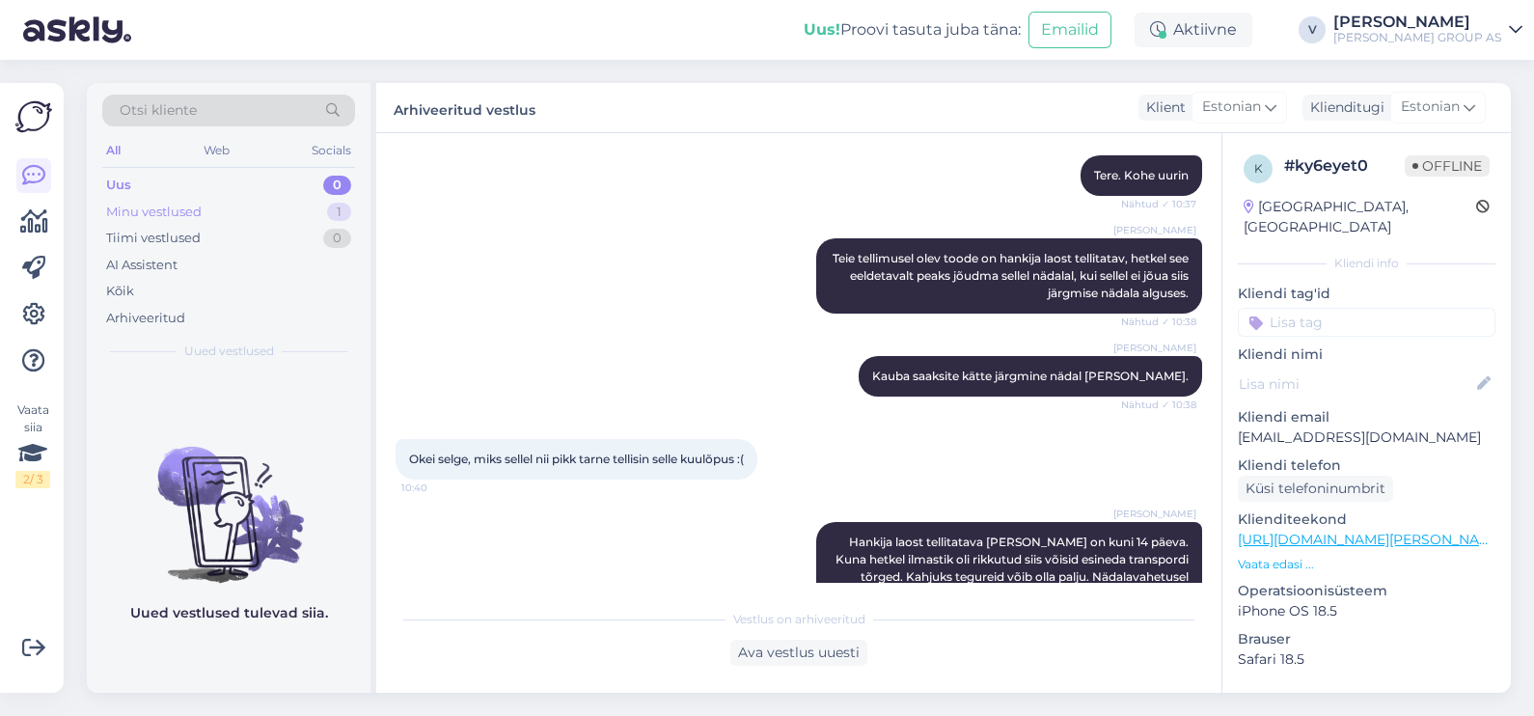
click at [280, 211] on div "Minu vestlused 1" at bounding box center [228, 212] width 253 height 27
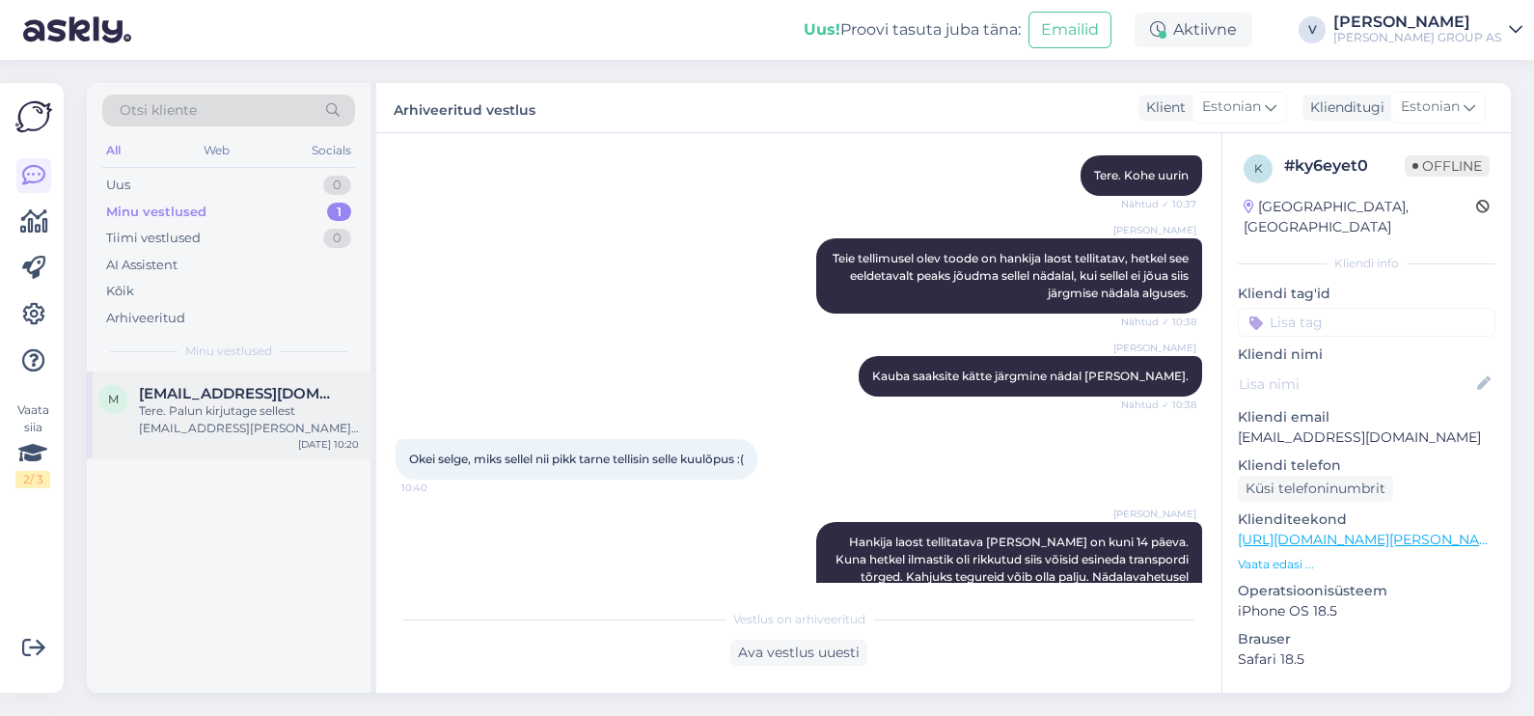
click at [257, 404] on div "Tere. Palun kirjutage sellest klienditugi@bauhof.ee ja saatke pilte komplektist…" at bounding box center [249, 419] width 220 height 35
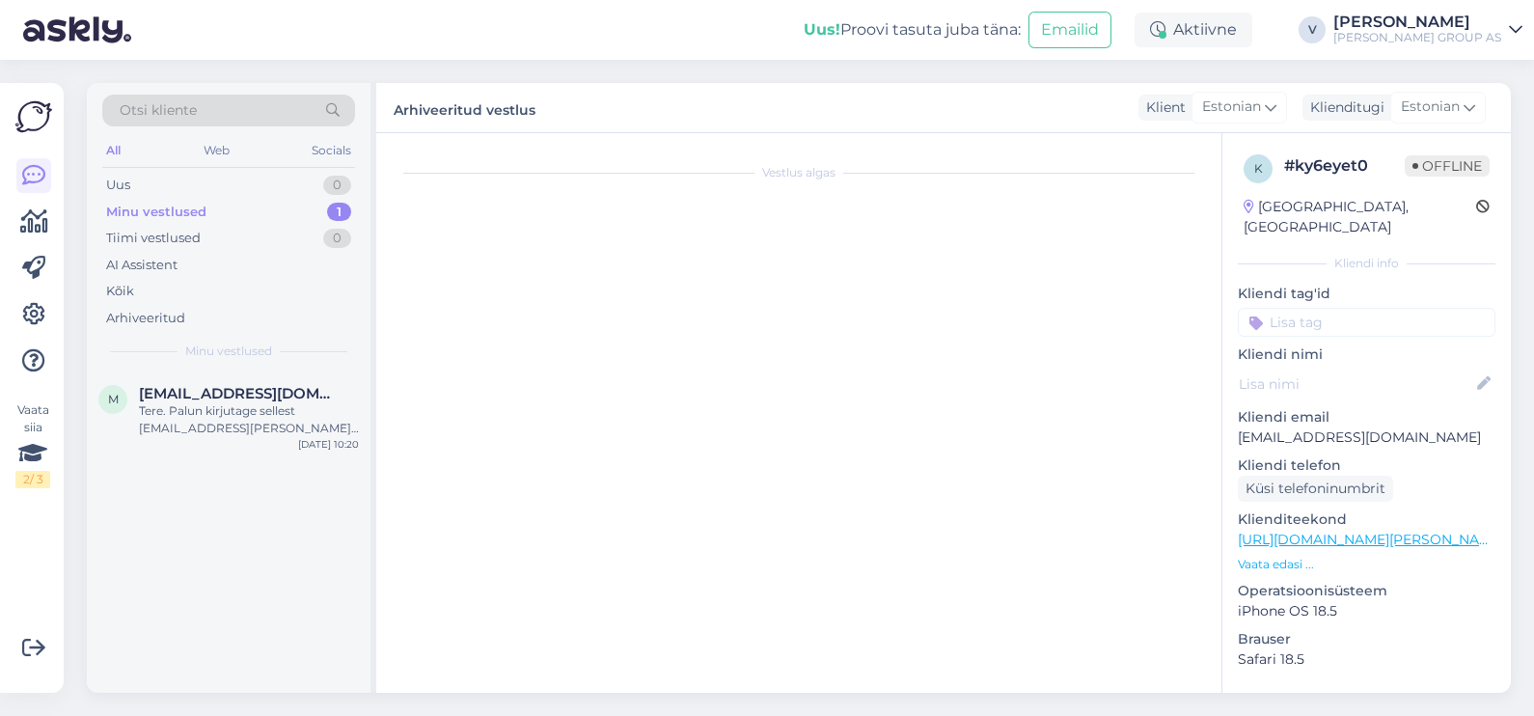
scroll to position [80, 0]
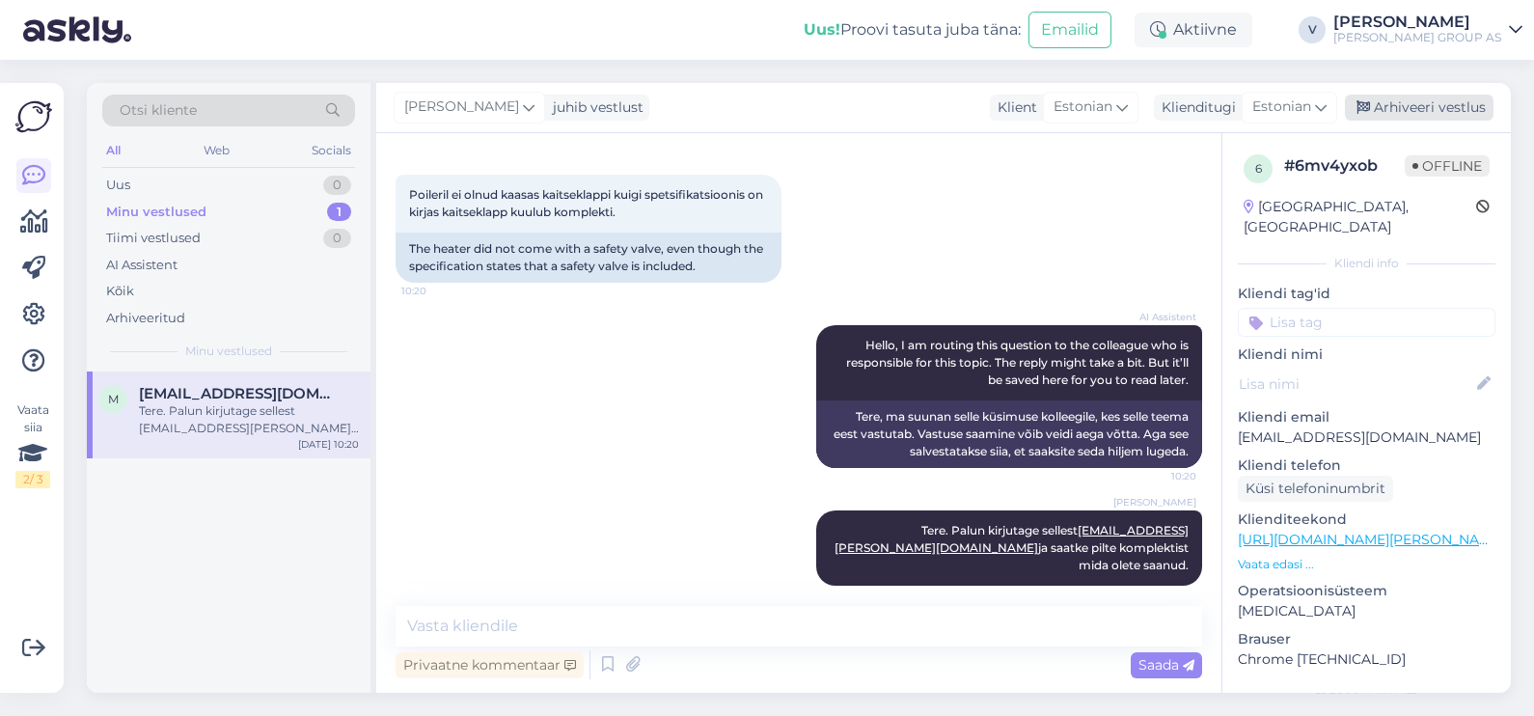
click at [1434, 102] on div "Arhiveeri vestlus" at bounding box center [1419, 108] width 149 height 26
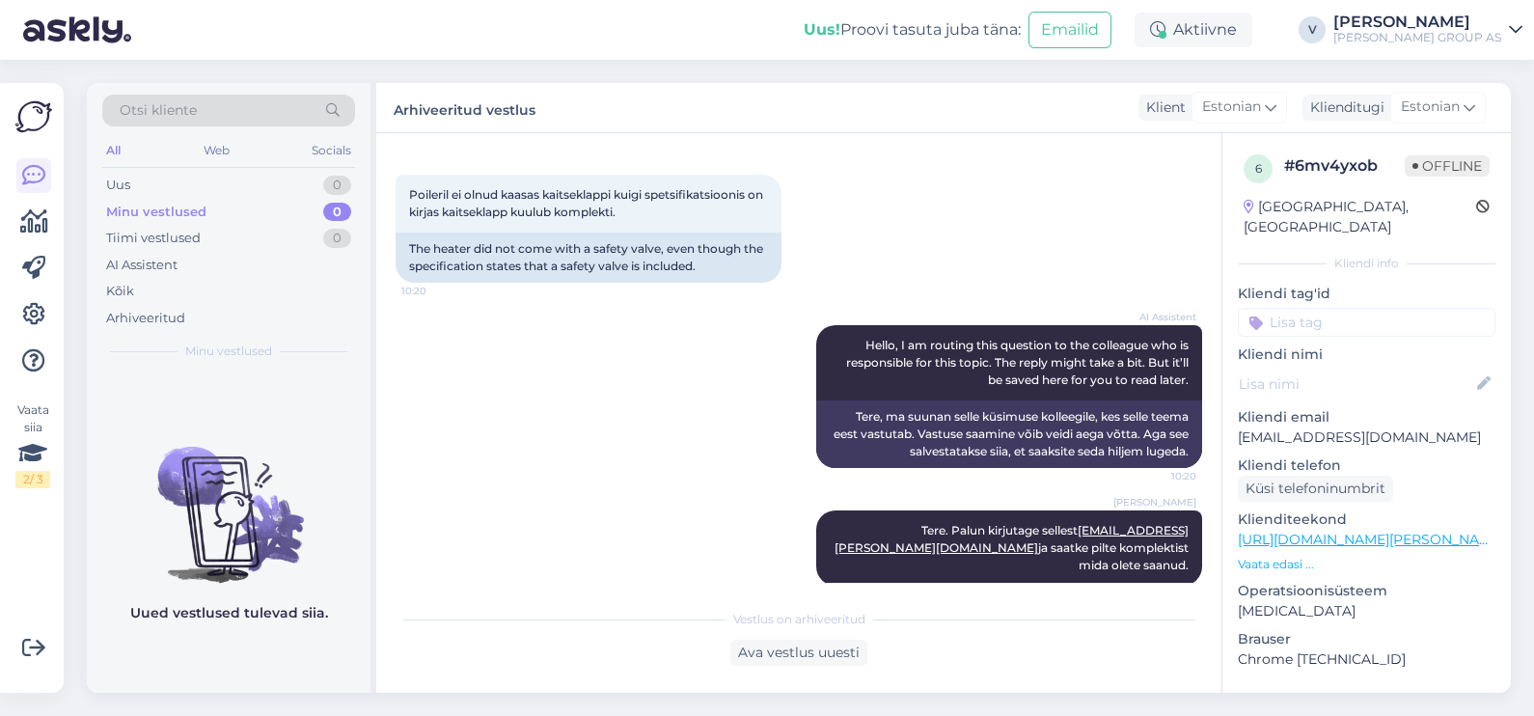
click at [177, 167] on div "All Web Socials" at bounding box center [228, 153] width 253 height 30
click at [188, 187] on div "Uus 0" at bounding box center [228, 185] width 253 height 27
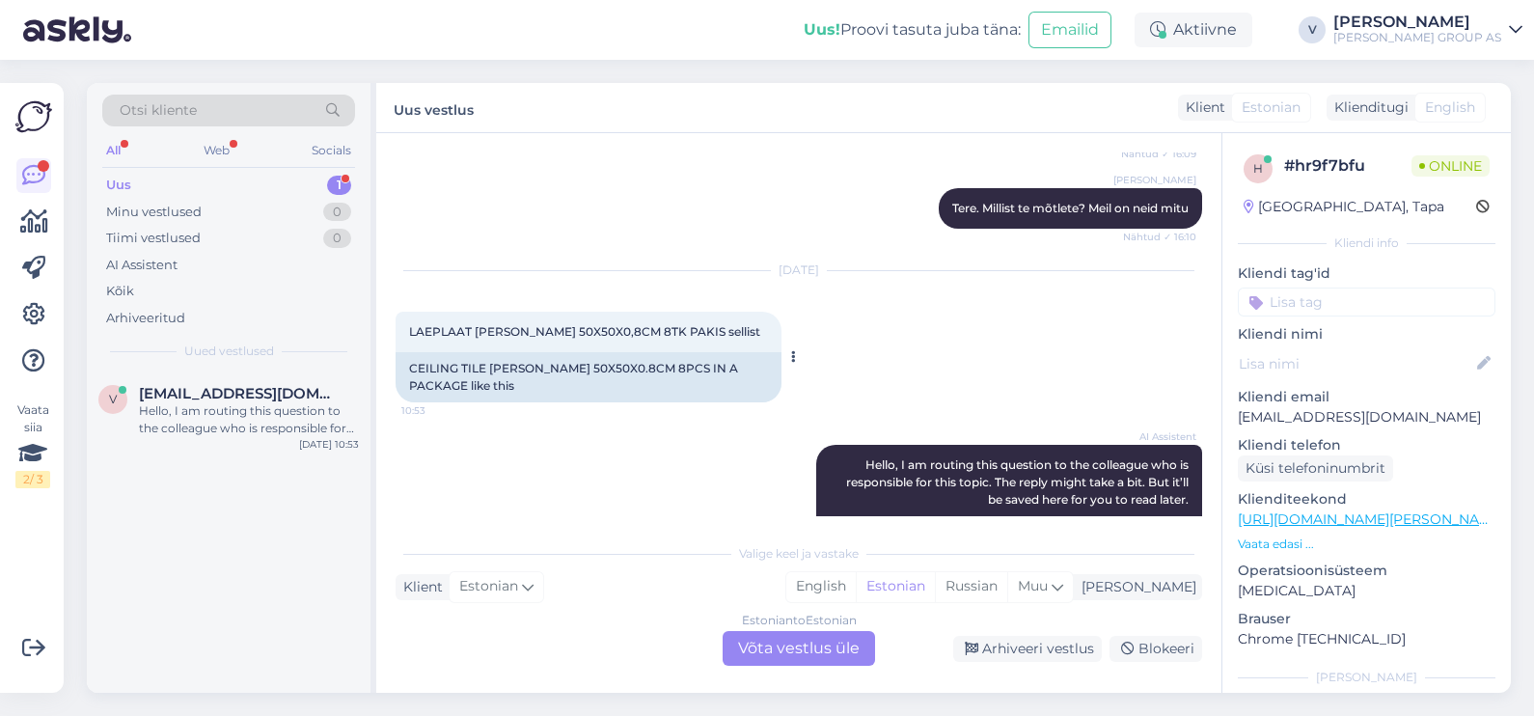
scroll to position [511, 0]
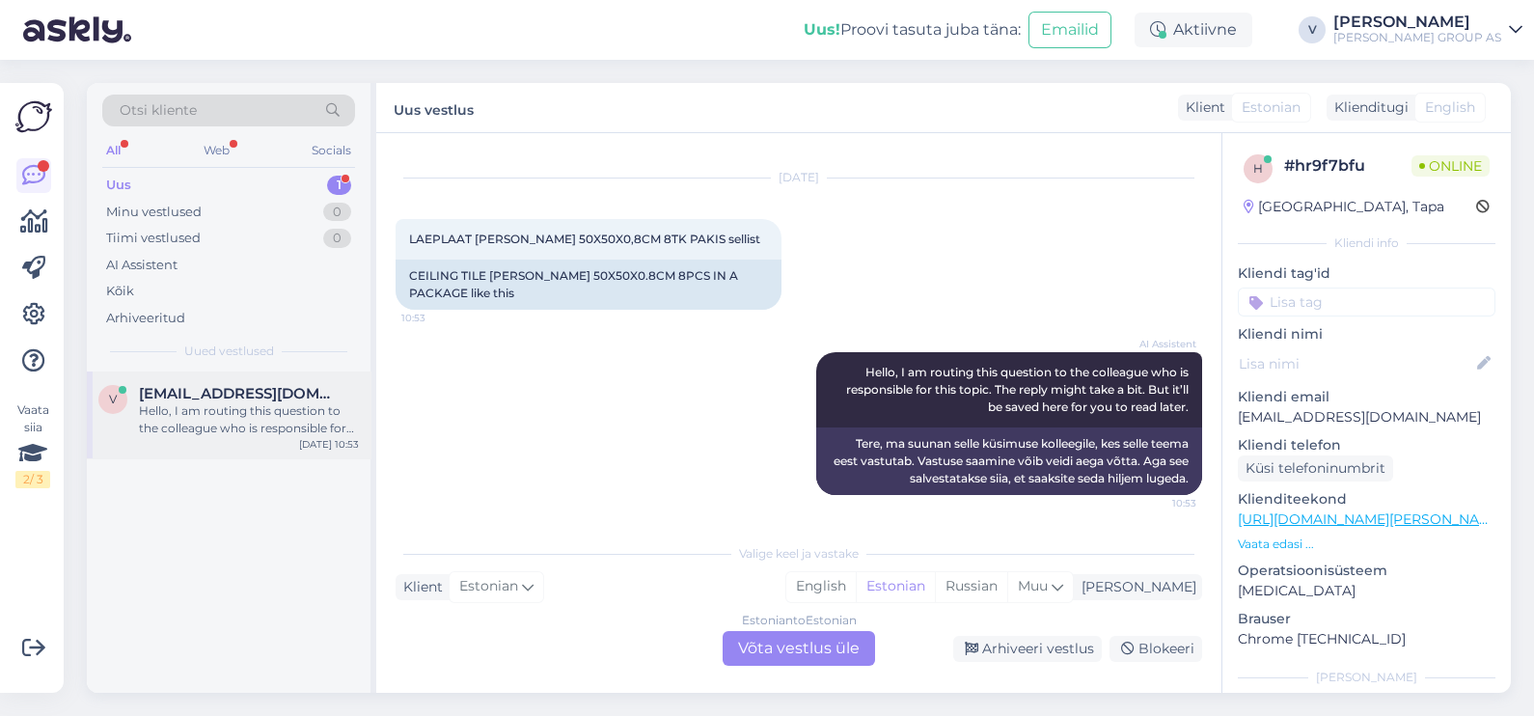
click at [178, 410] on div "Hello, I am routing this question to the colleague who is responsible for this …" at bounding box center [249, 419] width 220 height 35
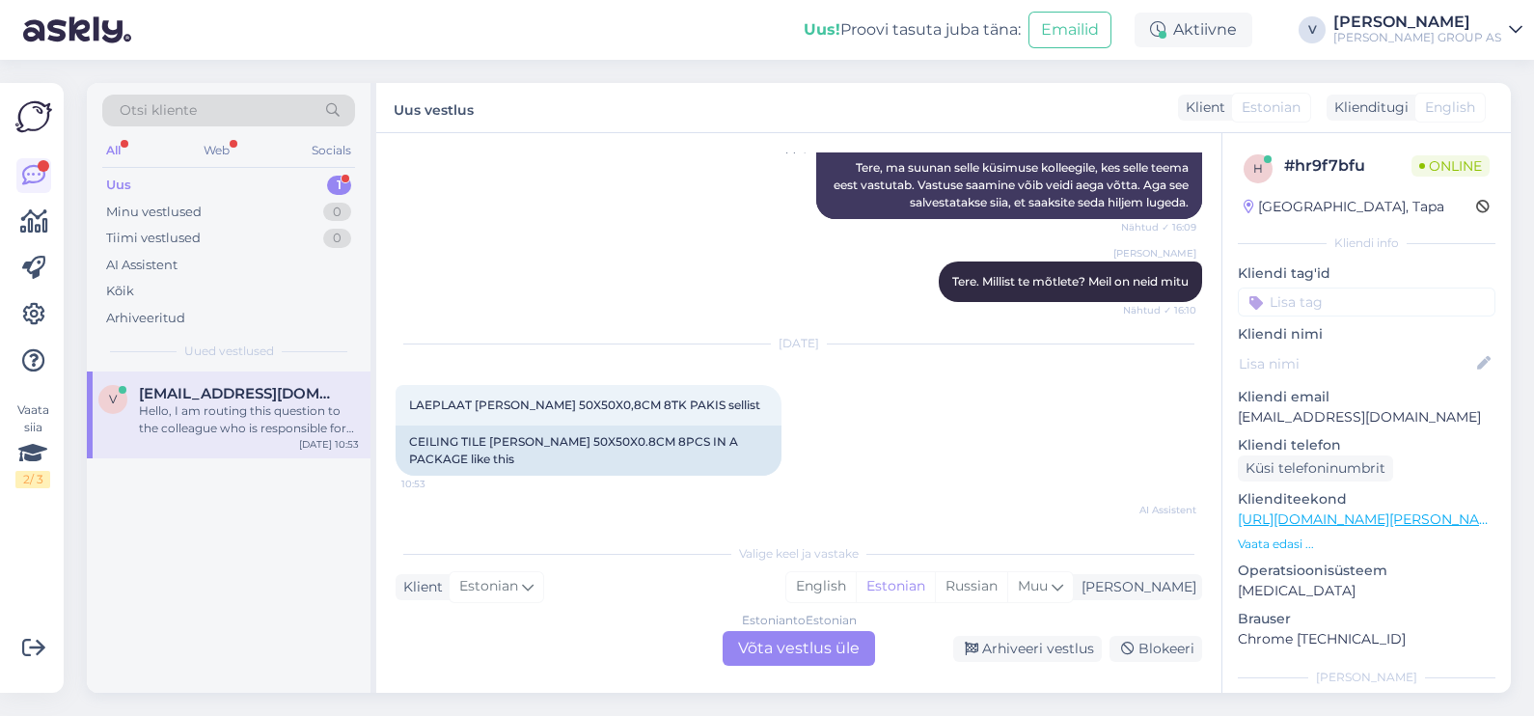
scroll to position [362, 0]
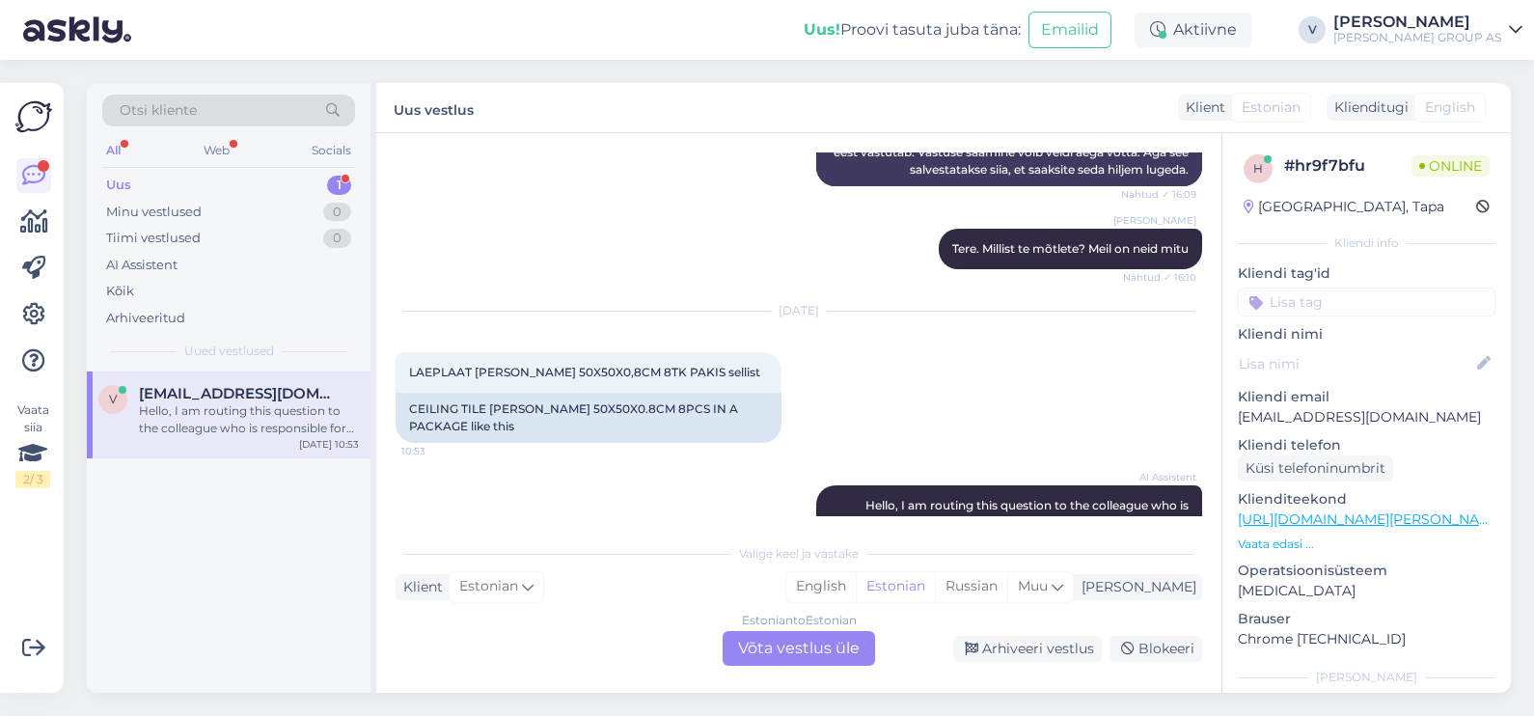
click at [778, 667] on div "Vestlus algas Sep 15 2025 Tere kas on rakvere poes saadaval LAEPLAAT PENOPLAST?…" at bounding box center [798, 413] width 845 height 560
click at [774, 648] on div "Estonian to Estonian Võta vestlus üle" at bounding box center [799, 648] width 152 height 35
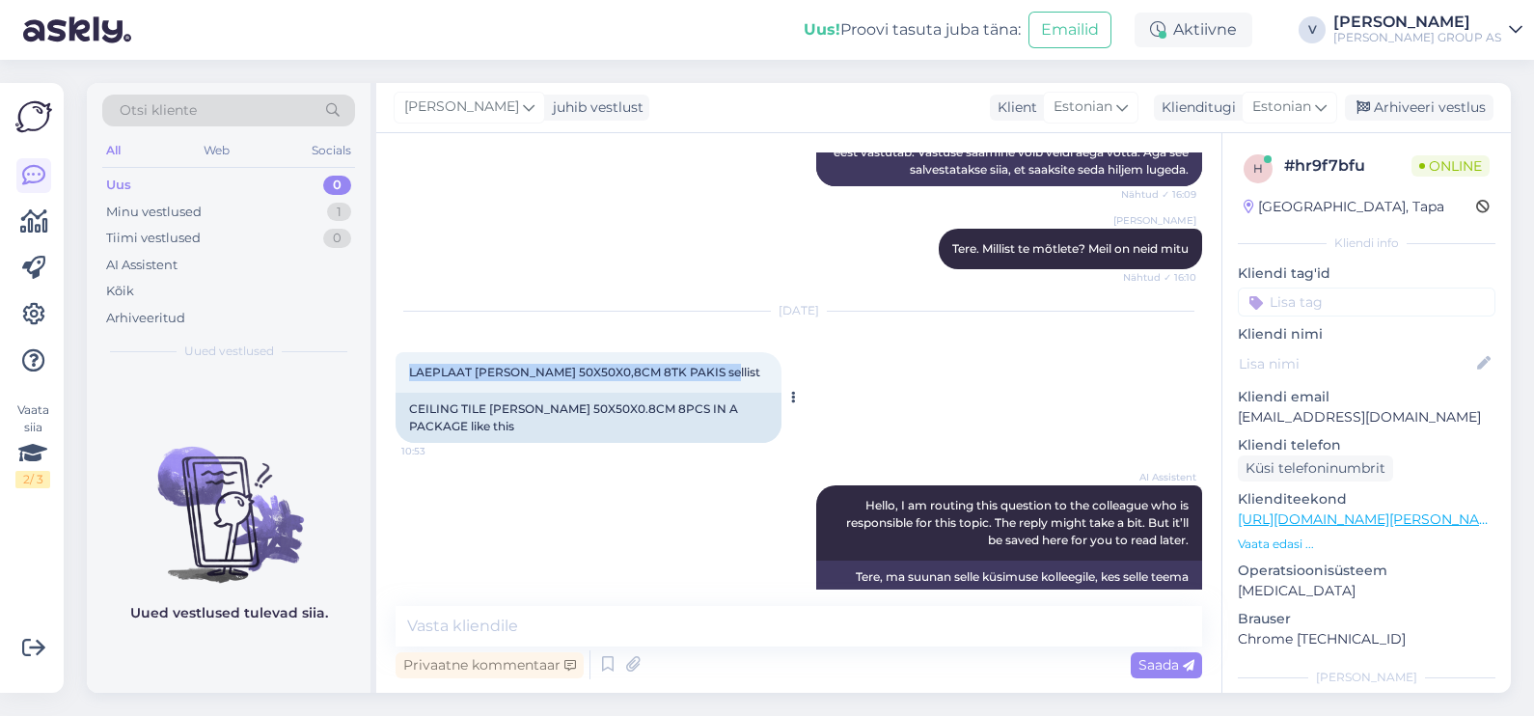
drag, startPoint x: 407, startPoint y: 372, endPoint x: 748, endPoint y: 371, distance: 340.6
click at [748, 371] on div "LAEPLAAT MARBET KRISTALL 50X50X0,8CM 8TK PAKIS sellist 10:53" at bounding box center [589, 372] width 386 height 41
copy span "LAEPLAAT MARBET KRISTALL 50X50X0,8CM 8TK PAKIS"
click at [503, 625] on textarea at bounding box center [799, 626] width 807 height 41
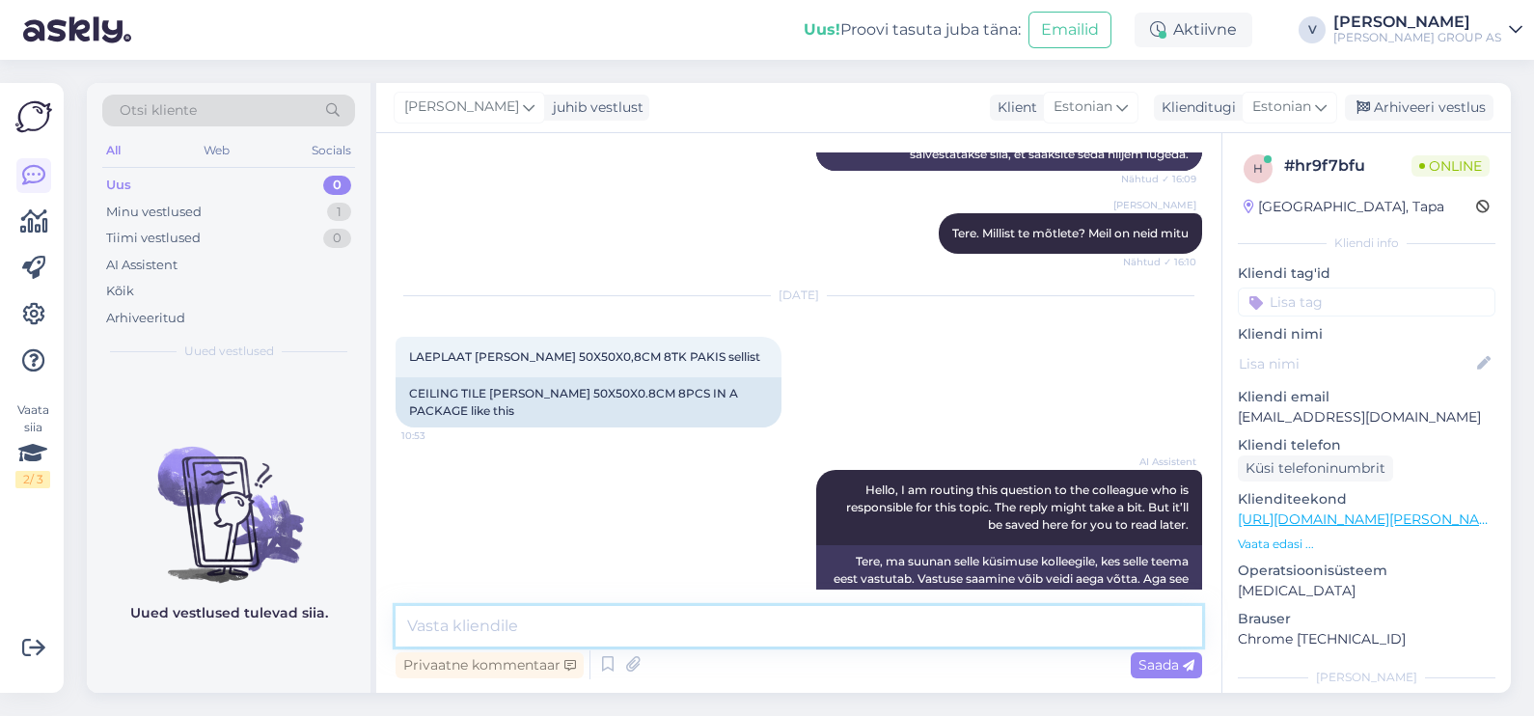
scroll to position [438, 0]
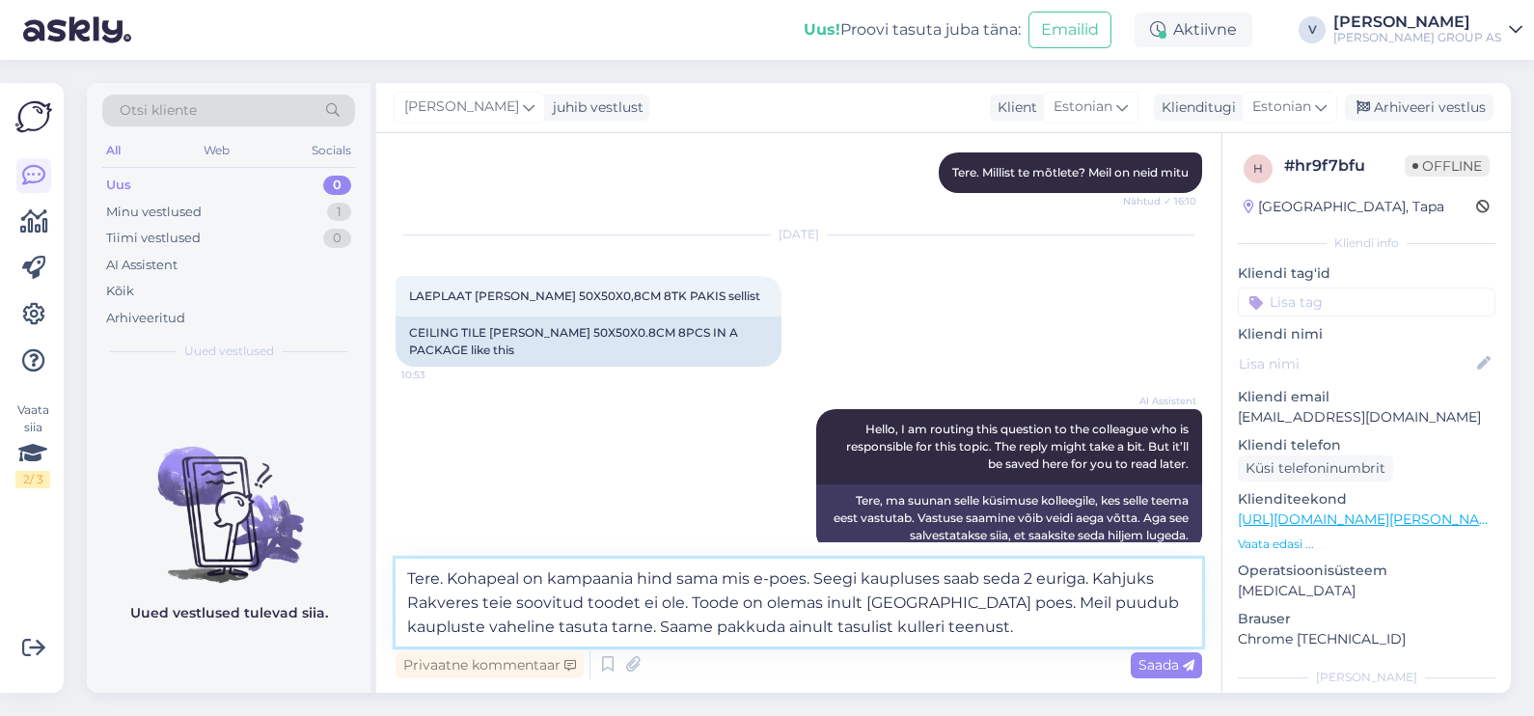
click at [825, 603] on textarea "Tere. Kohapeal on kampaania hind sama mis e-poes. Seegi kaupluses saab seda 2 e…" at bounding box center [799, 603] width 807 height 88
click at [1162, 644] on textarea "Tere. Kohapeal on kampaania hind sama mis e-poes. Seegi kaupluses saab seda 2 e…" at bounding box center [799, 603] width 807 height 88
type textarea "Tere. Kohapeal on kampaania hind sama mis e-poes. Seegi kaupluses saab seda 2 e…"
click at [1178, 666] on span "Saada" at bounding box center [1167, 664] width 56 height 17
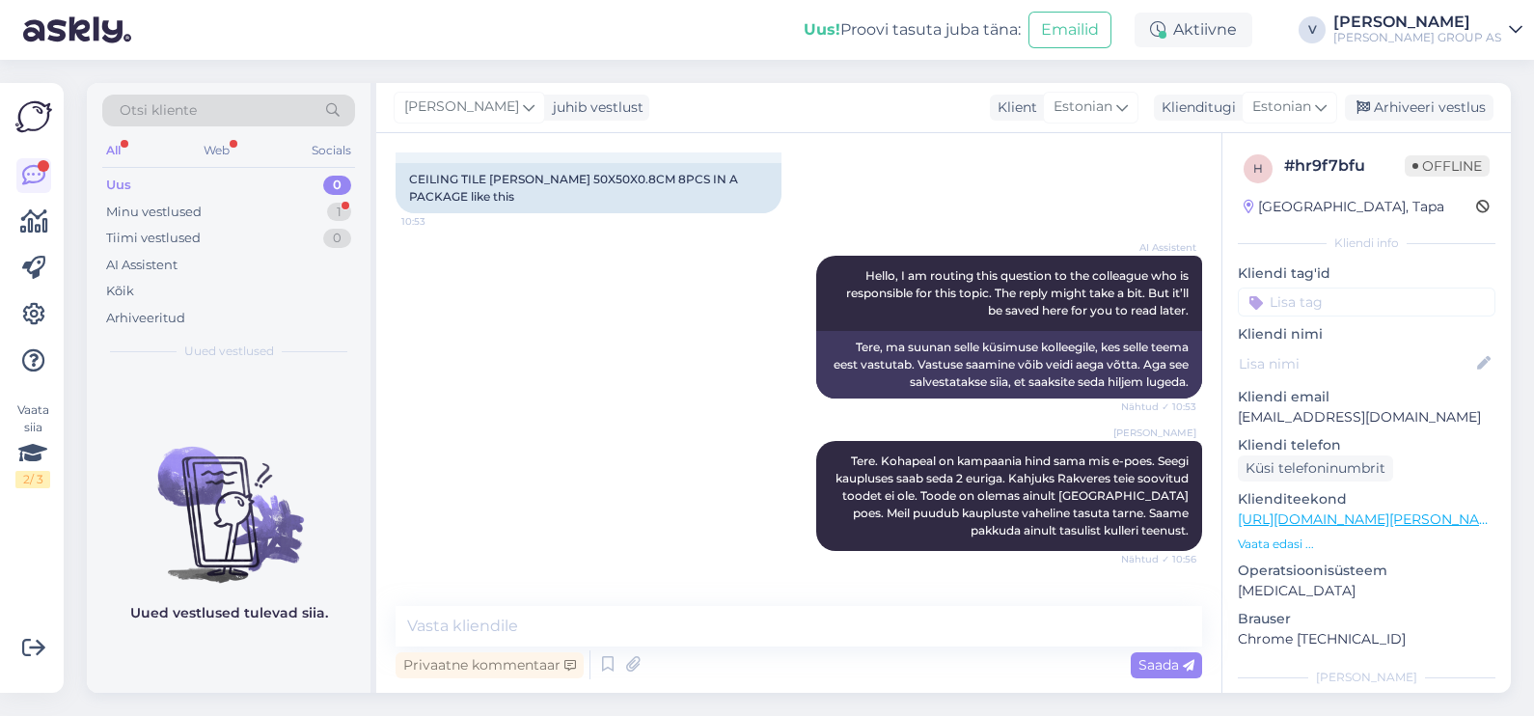
scroll to position [674, 0]
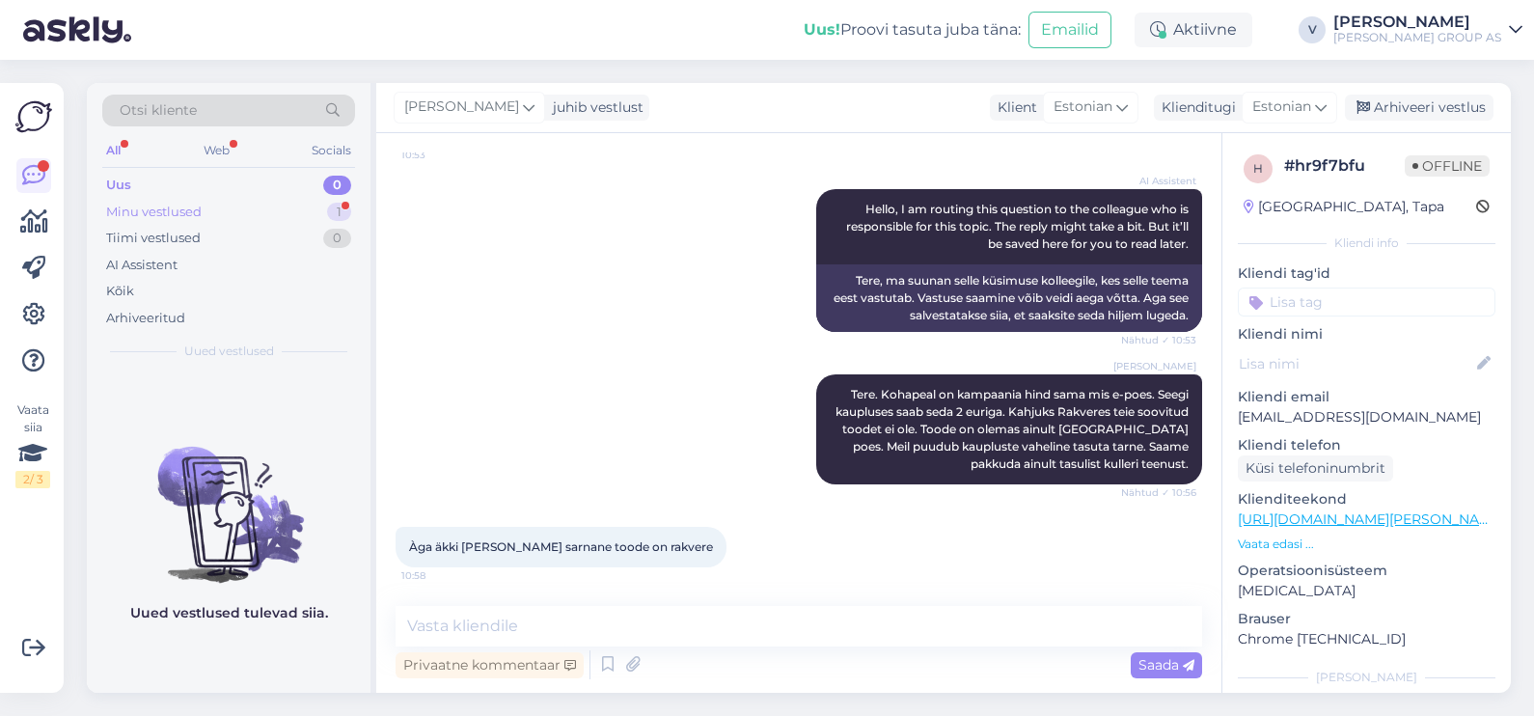
click at [203, 207] on div "Minu vestlused 1" at bounding box center [228, 212] width 253 height 27
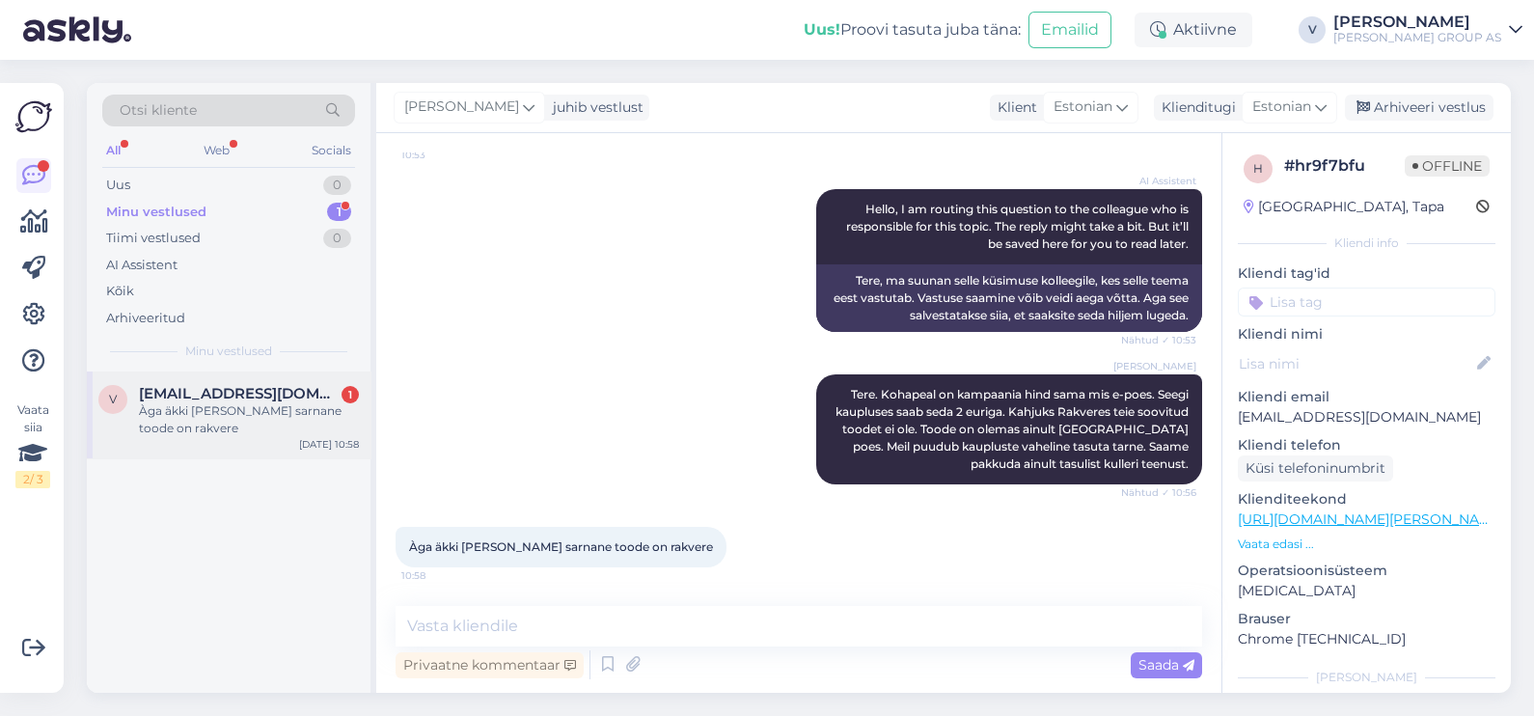
click at [222, 434] on div "Àga äkki mingi selle sarnane toode on rakvere" at bounding box center [249, 419] width 220 height 35
click at [590, 651] on div at bounding box center [590, 664] width 1 height 29
click at [574, 625] on textarea at bounding box center [799, 626] width 807 height 41
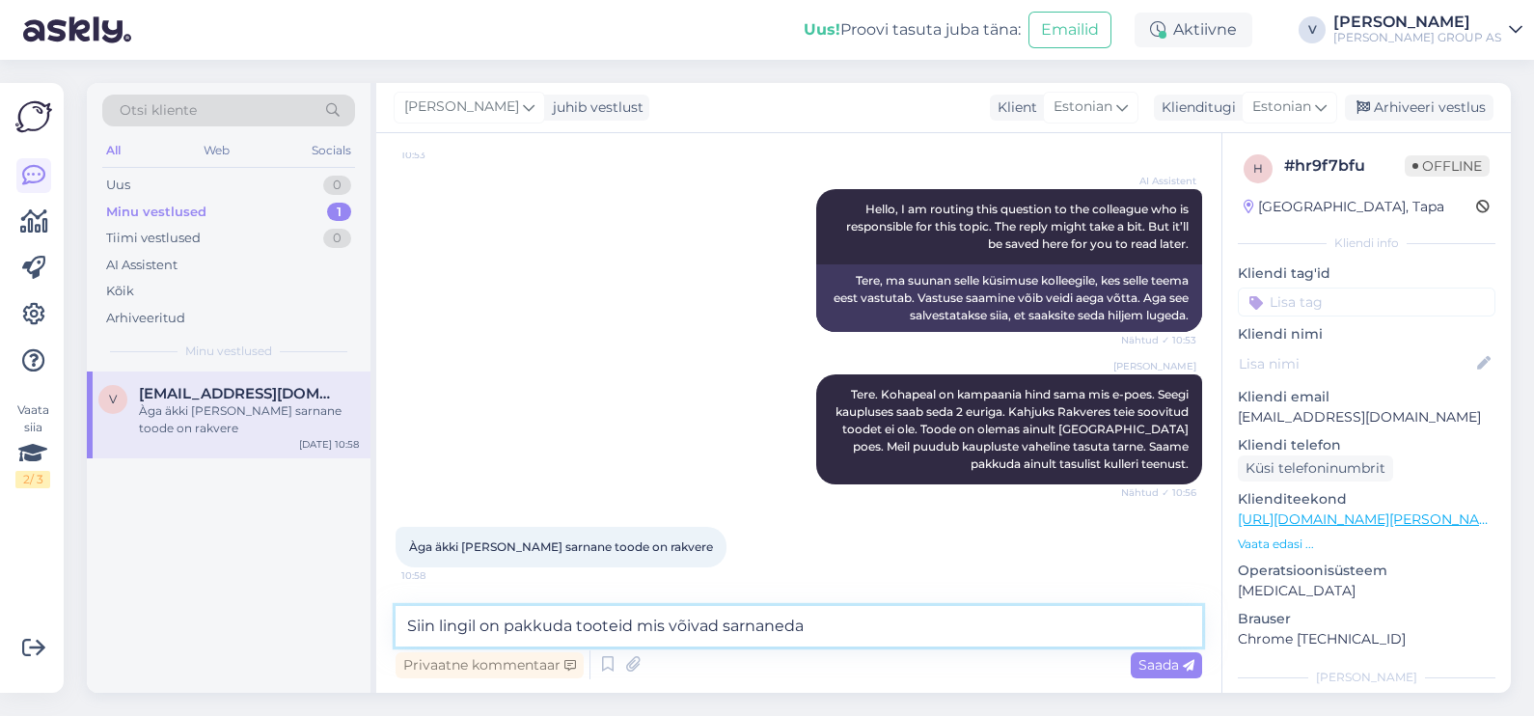
paste textarea "https://www.bauhof.ee/et/search?term=LAEPLAAT%20MARBET"
type textarea "Siin lingil on pakkuda tooteid mis võivad sarnaneda https://www.bauhof.ee/et/se…"
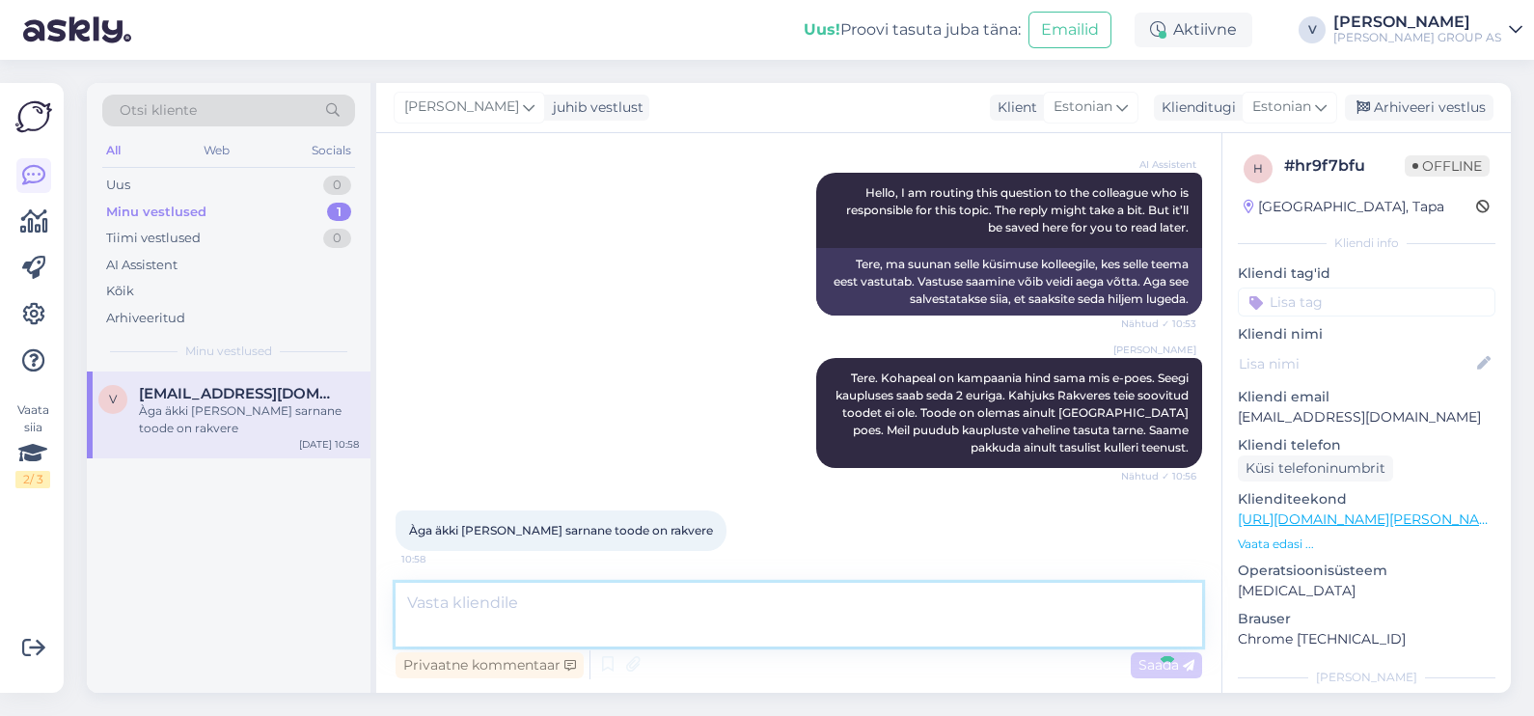
scroll to position [792, 0]
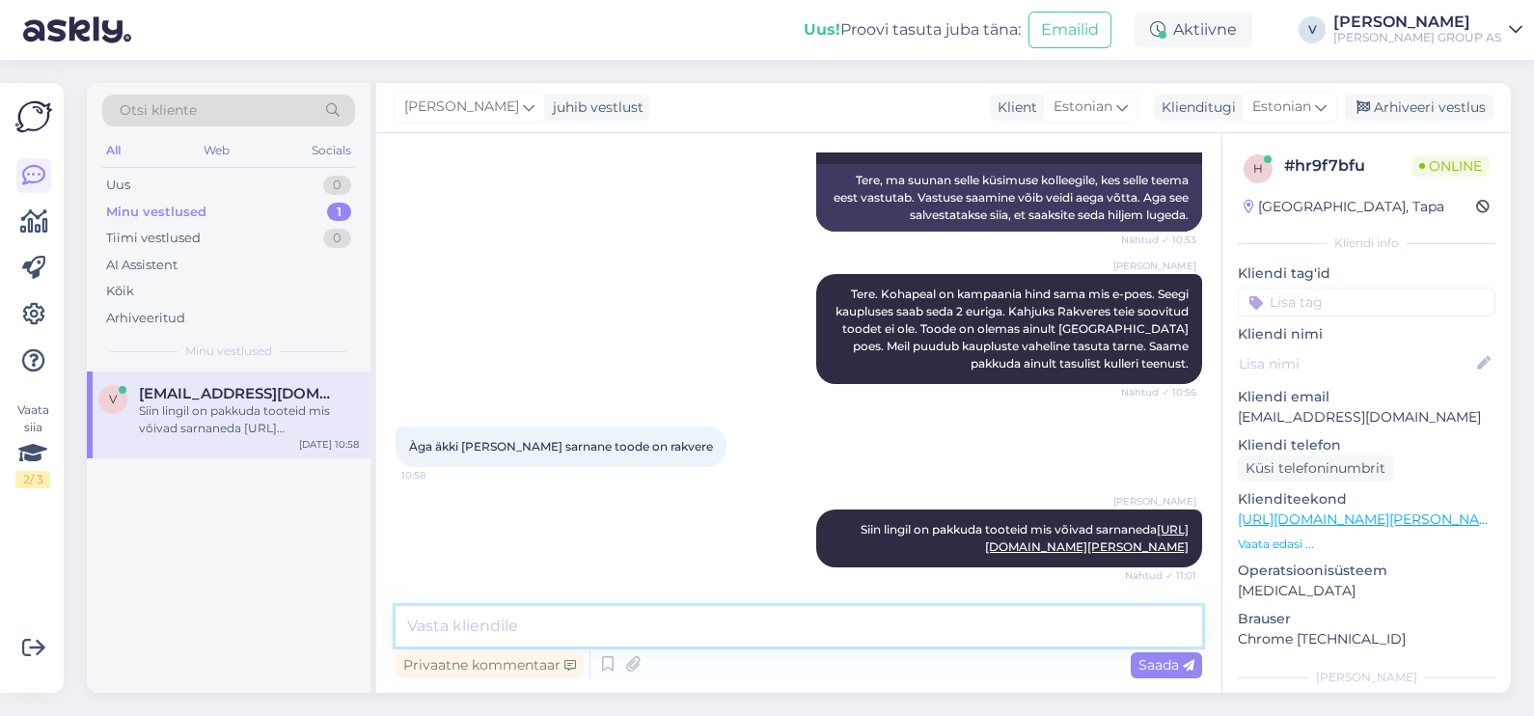
click at [513, 621] on textarea at bounding box center [799, 626] width 807 height 41
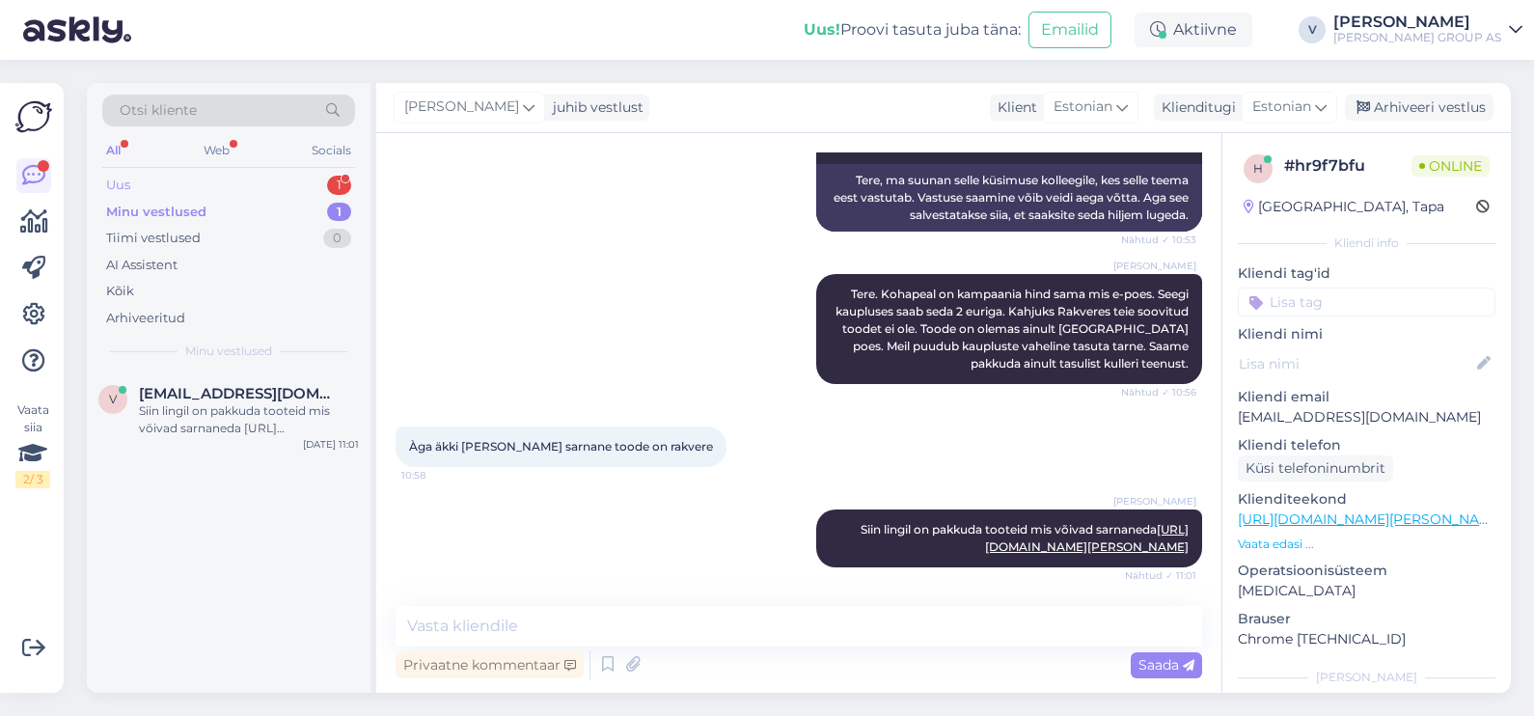
click at [185, 178] on div "Uus 1" at bounding box center [228, 185] width 253 height 27
click at [221, 409] on div "I am routing this question to the colleague who is responsible for this topic. …" at bounding box center [249, 419] width 220 height 35
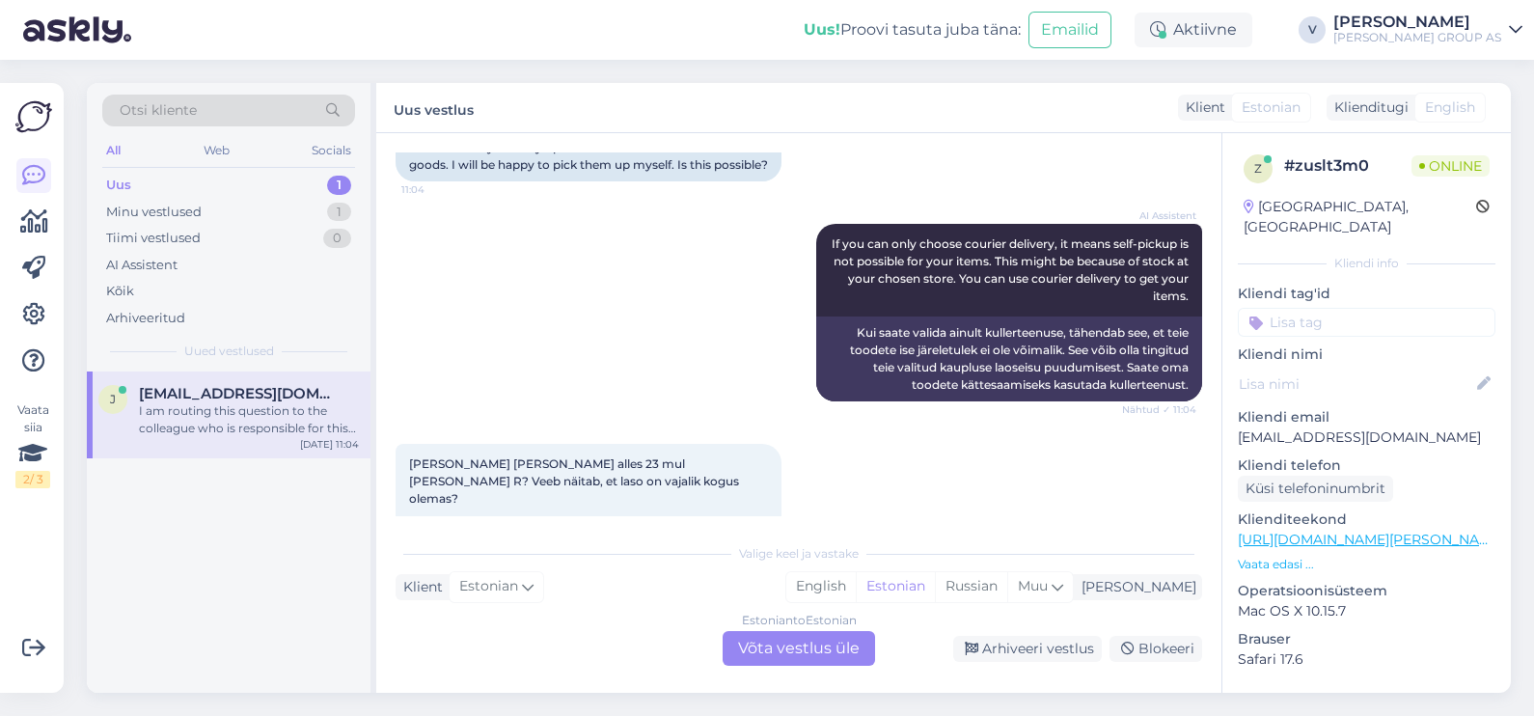
scroll to position [0, 0]
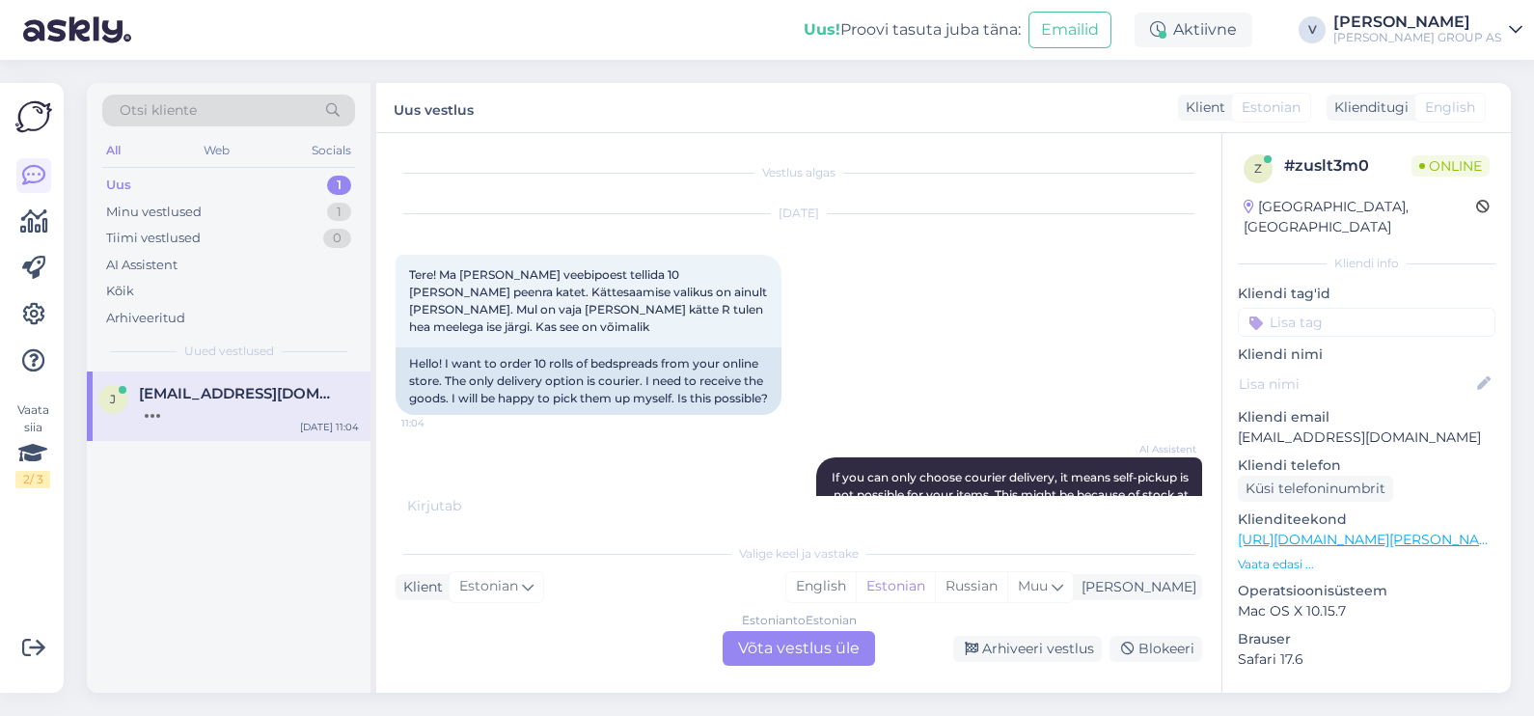
click at [788, 622] on div "Estonian to Estonian" at bounding box center [799, 620] width 115 height 17
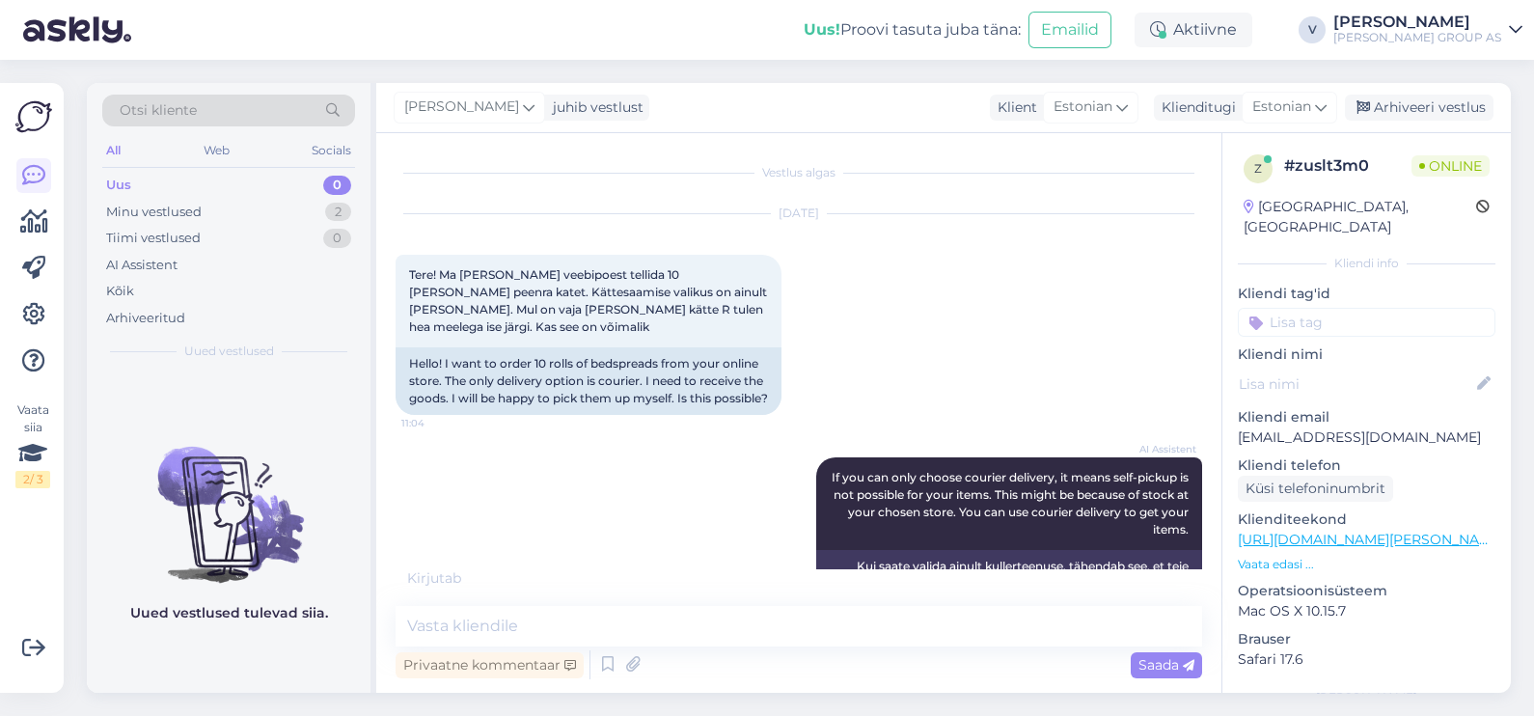
scroll to position [423, 0]
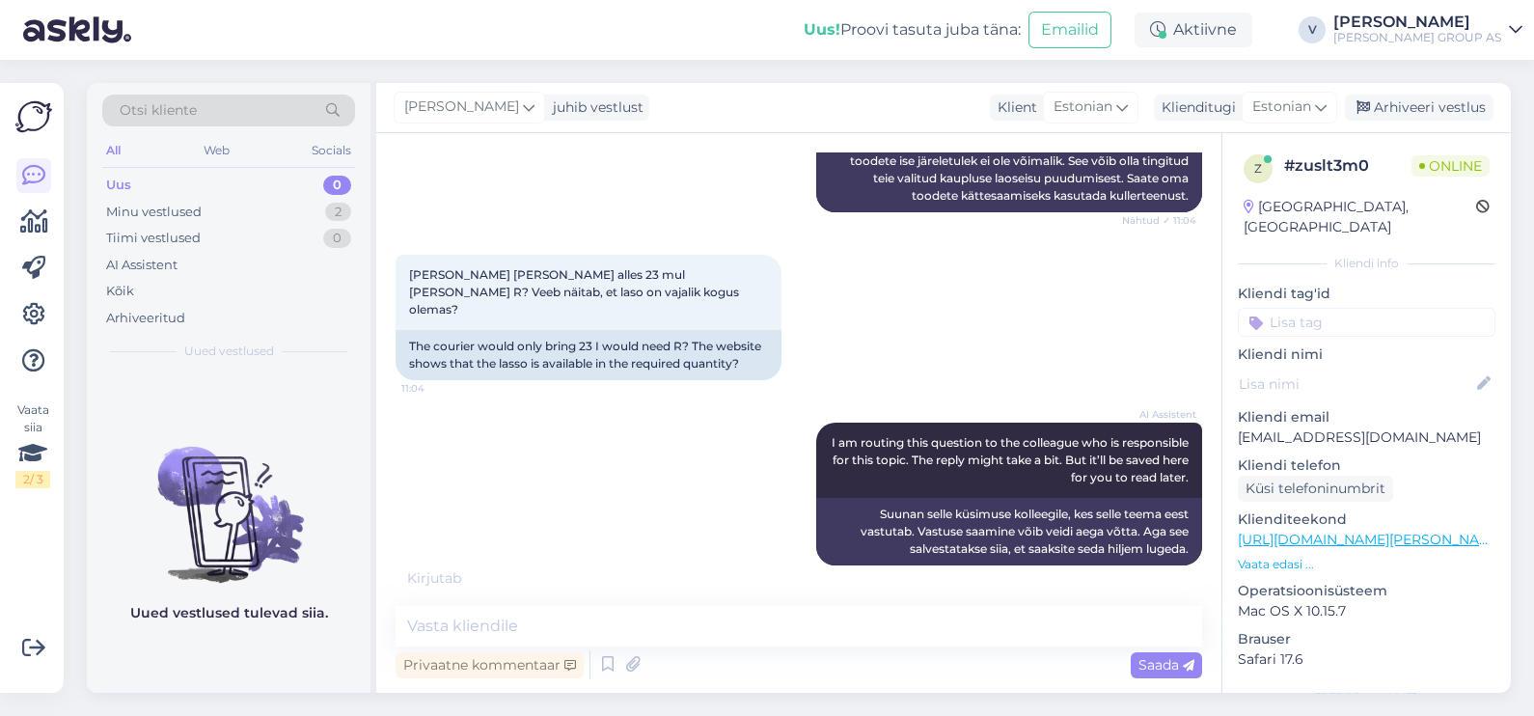
click at [627, 603] on div "Vestlus algas Sep 16 2025 Tere! Ma taha teie veebipoest tellida 10 rulli peenra…" at bounding box center [798, 413] width 845 height 560
click at [632, 621] on textarea at bounding box center [799, 626] width 807 height 41
type textarea "Mis on tootekood?"
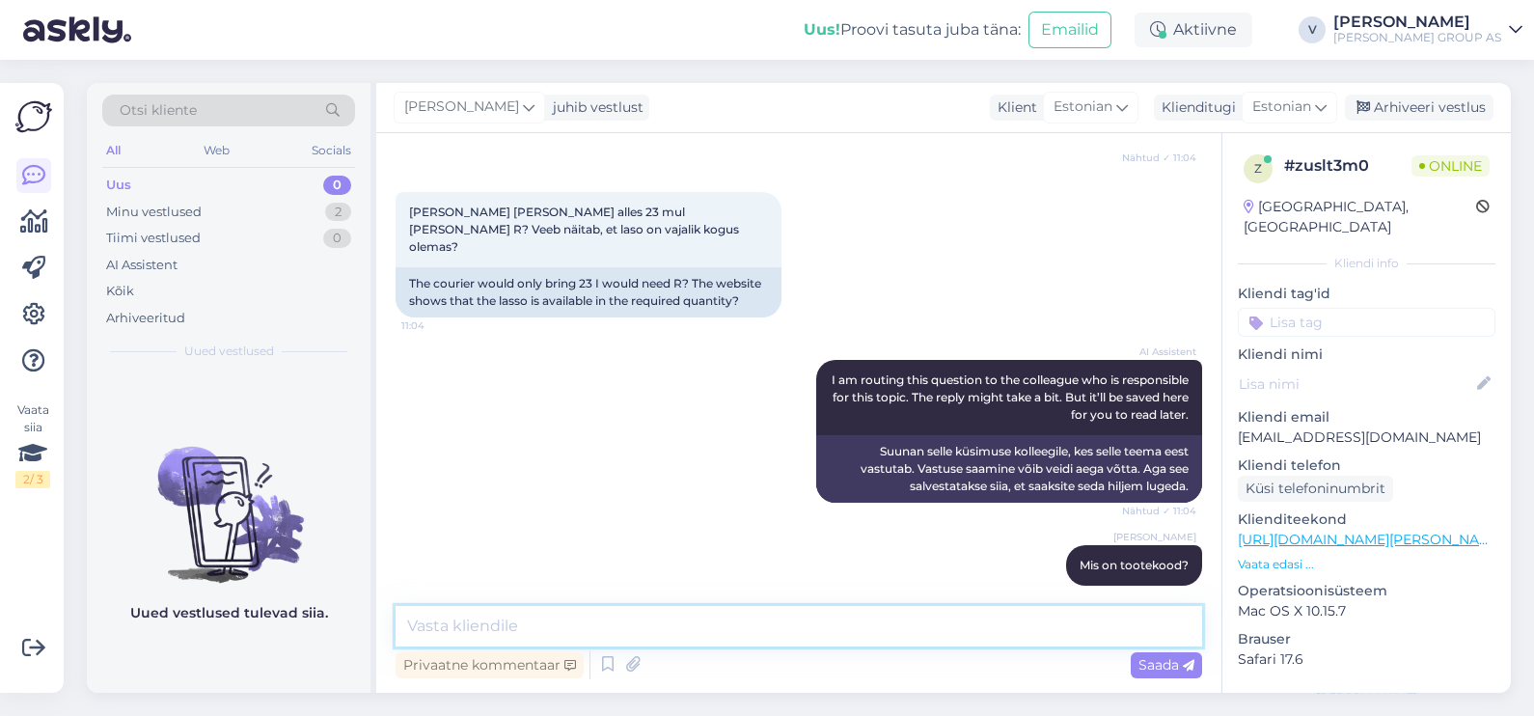
scroll to position [586, 0]
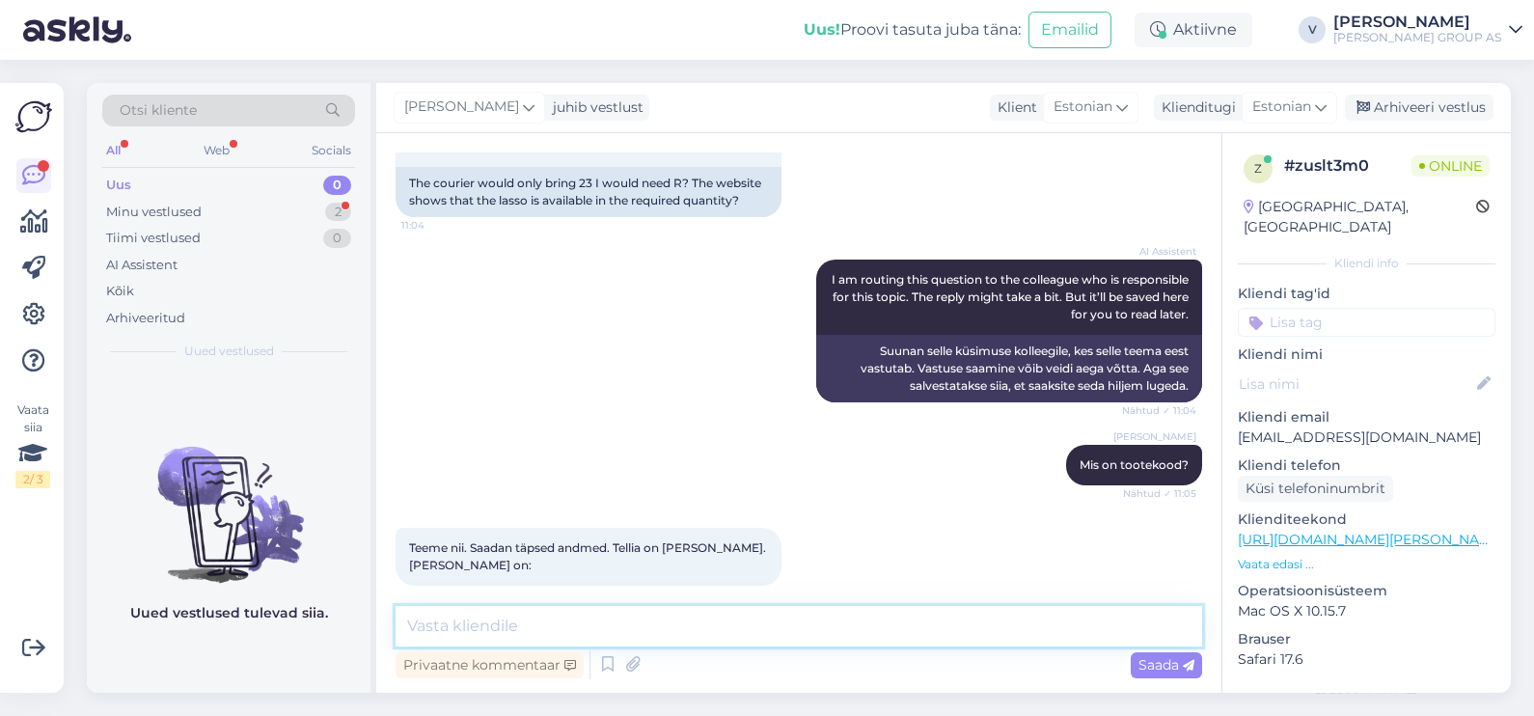
click at [605, 625] on textarea at bounding box center [799, 626] width 807 height 41
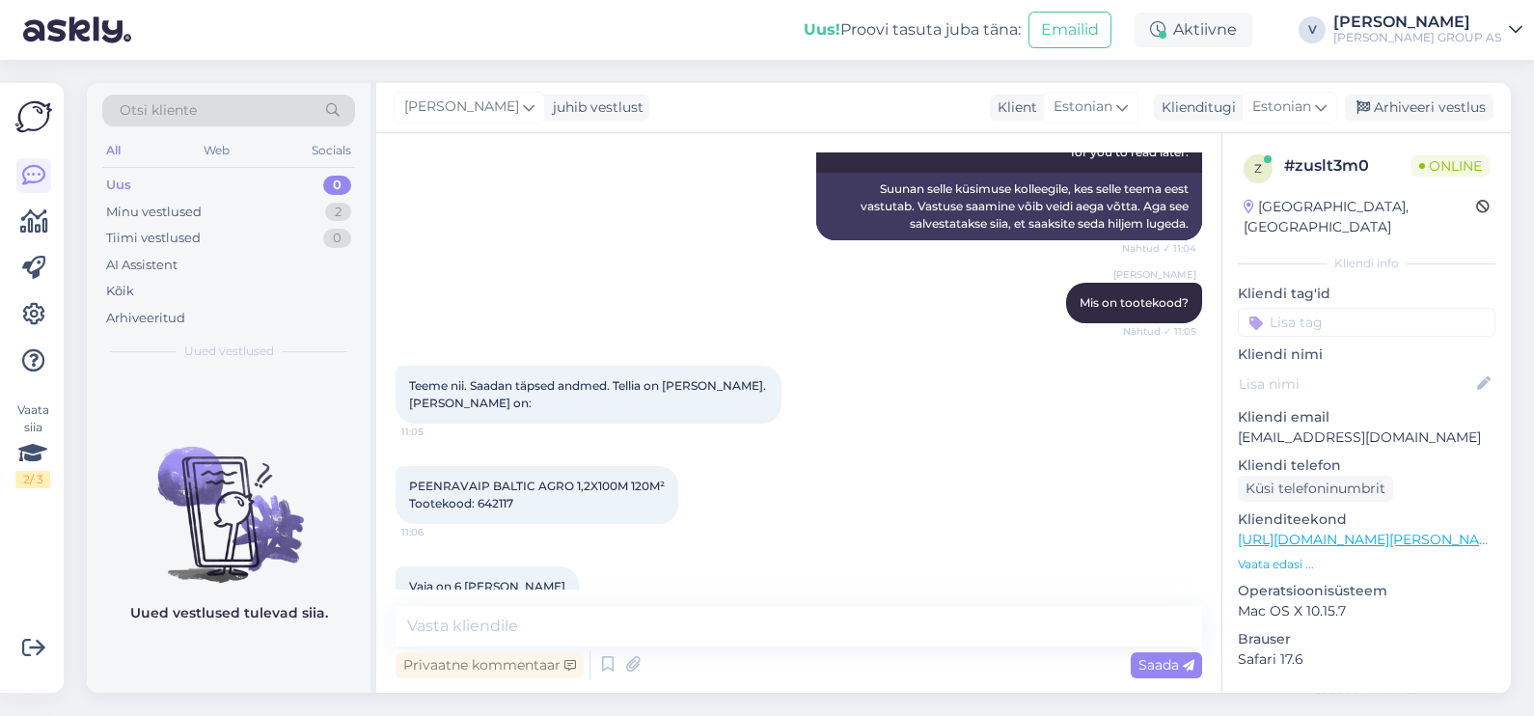
scroll to position [769, 0]
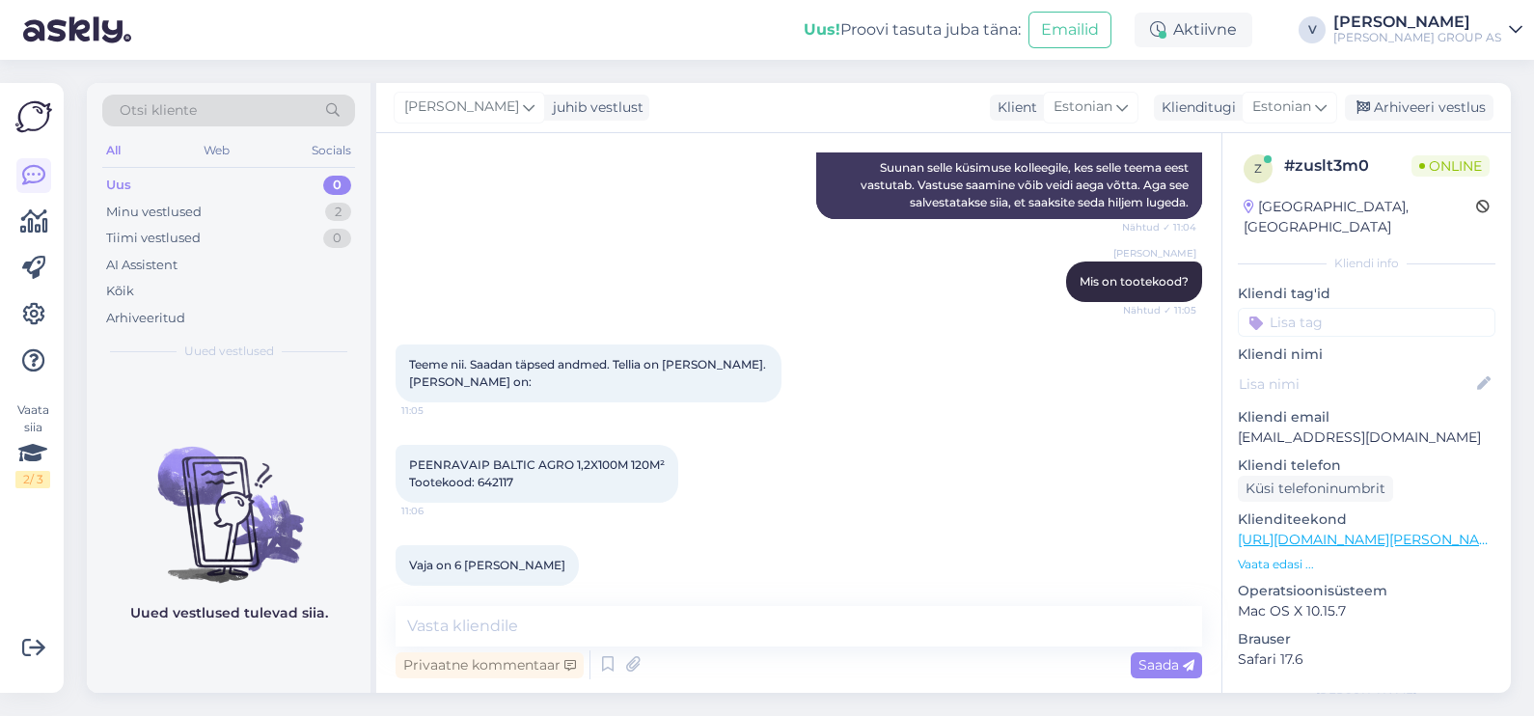
click at [484, 460] on span "PEENRAVAIP BALTIC AGRO 1,2X100M 120M² Tootekood: 642117" at bounding box center [537, 473] width 256 height 32
click at [485, 460] on span "PEENRAVAIP BALTIC AGRO 1,2X100M 120M² Tootekood: 642117" at bounding box center [537, 473] width 256 height 32
copy div "642117 11:06"
click at [495, 630] on textarea at bounding box center [799, 626] width 807 height 41
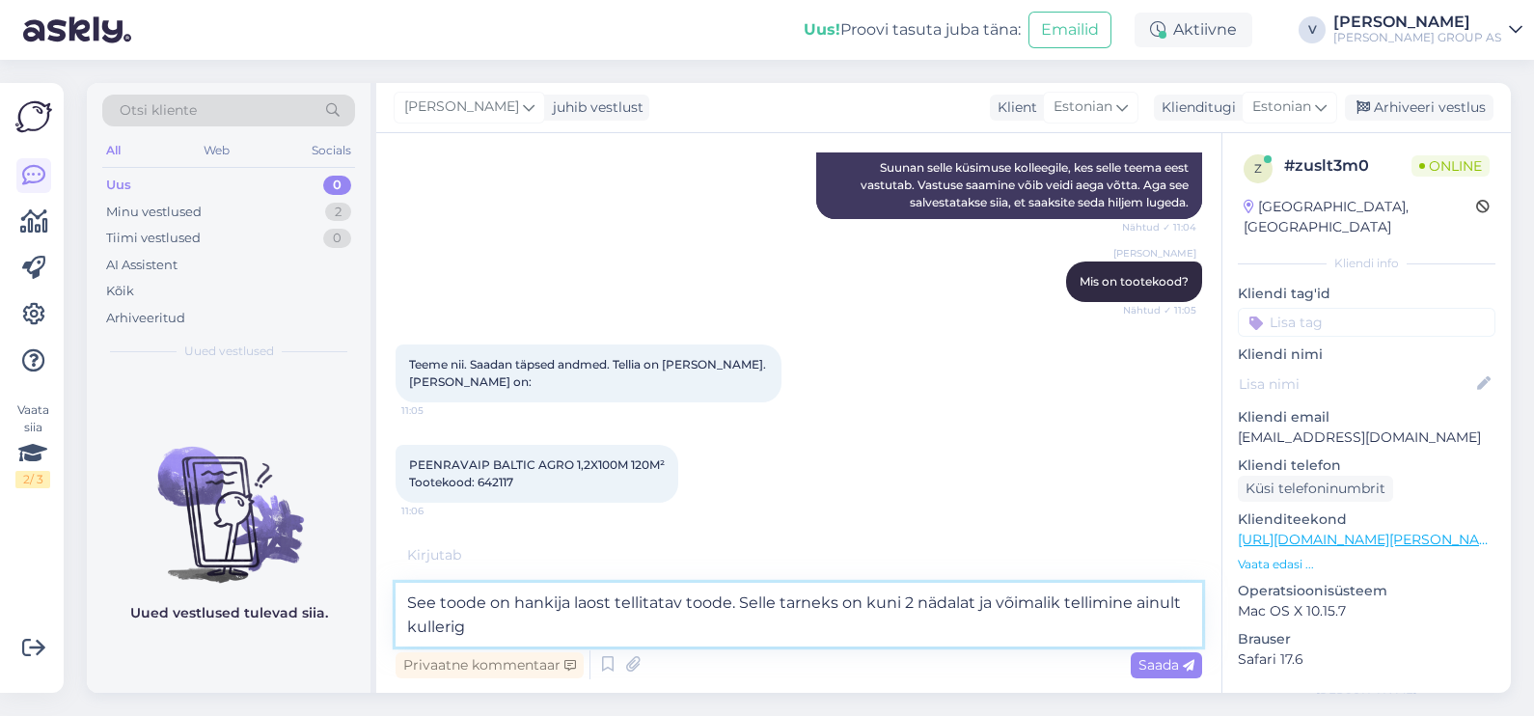
scroll to position [875, 0]
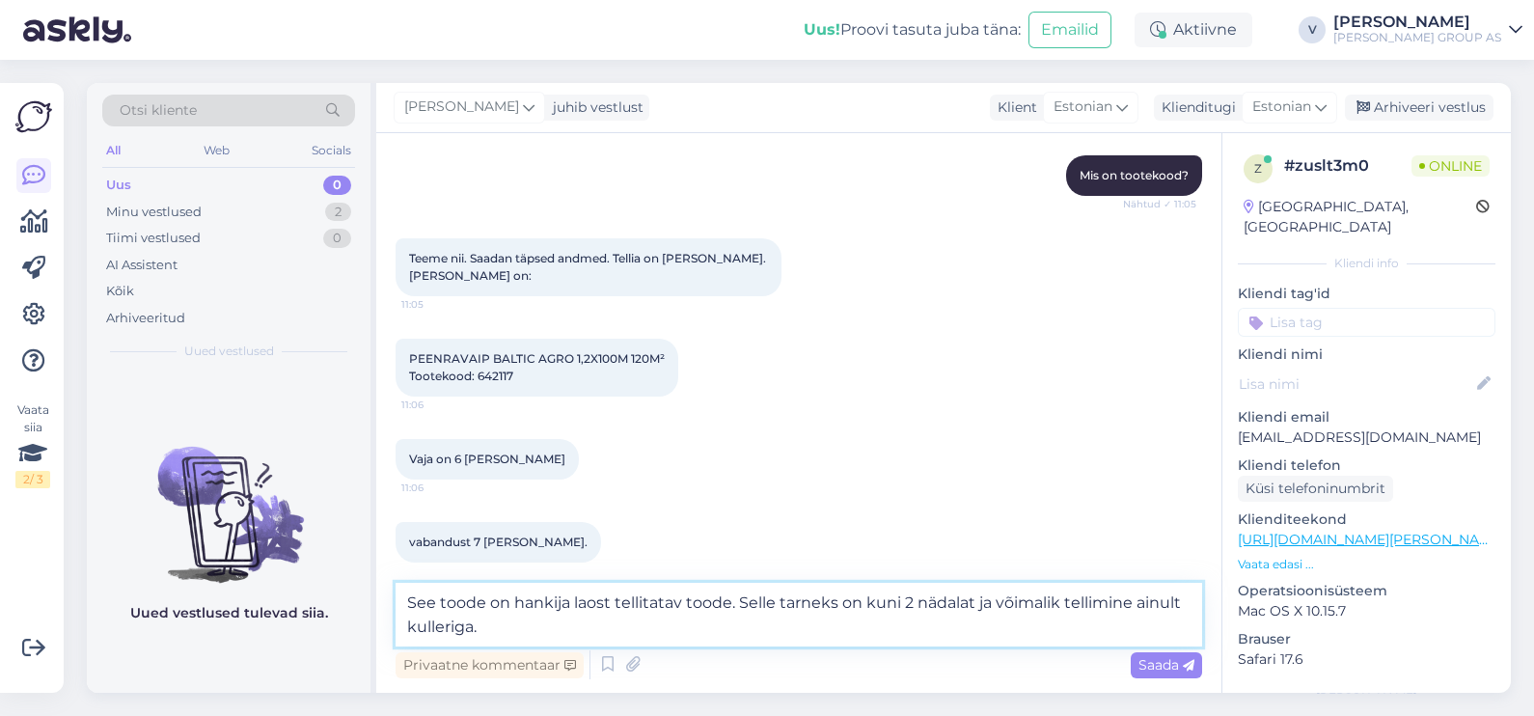
type textarea "See toode on hankija laost tellitatav toode. Selle tarneks on kuni 2 nädalat ja…"
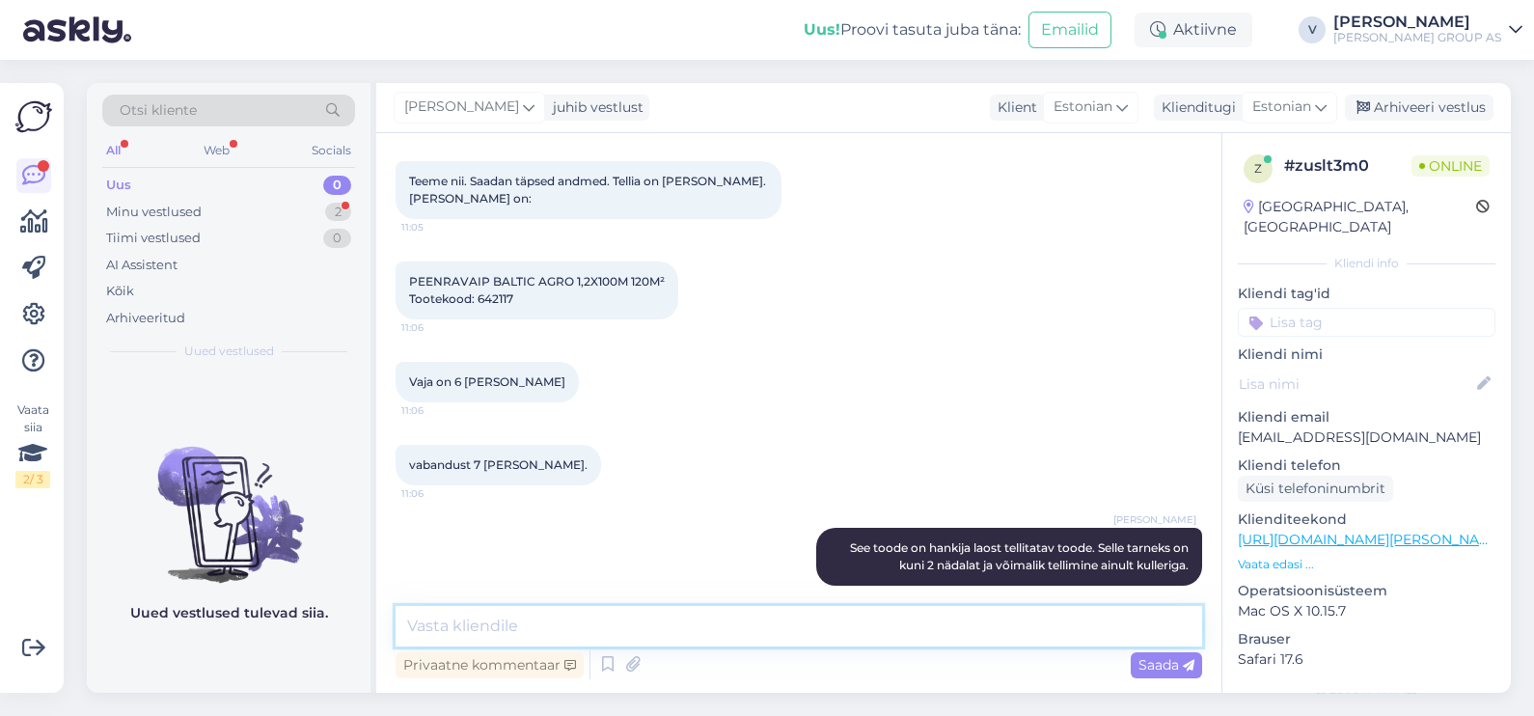
scroll to position [1035, 0]
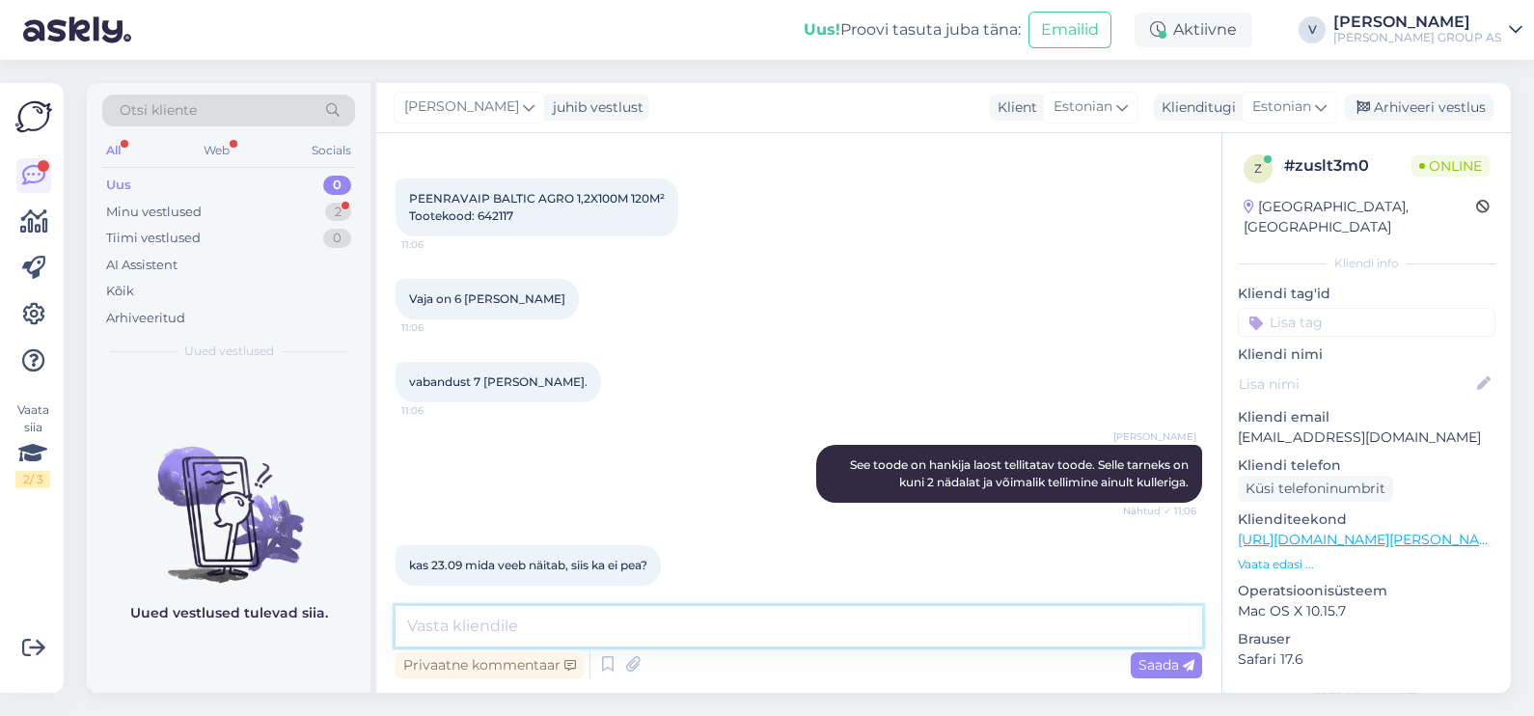
click at [526, 621] on textarea at bounding box center [799, 626] width 807 height 41
type textarea "See on eeldetav tarne."
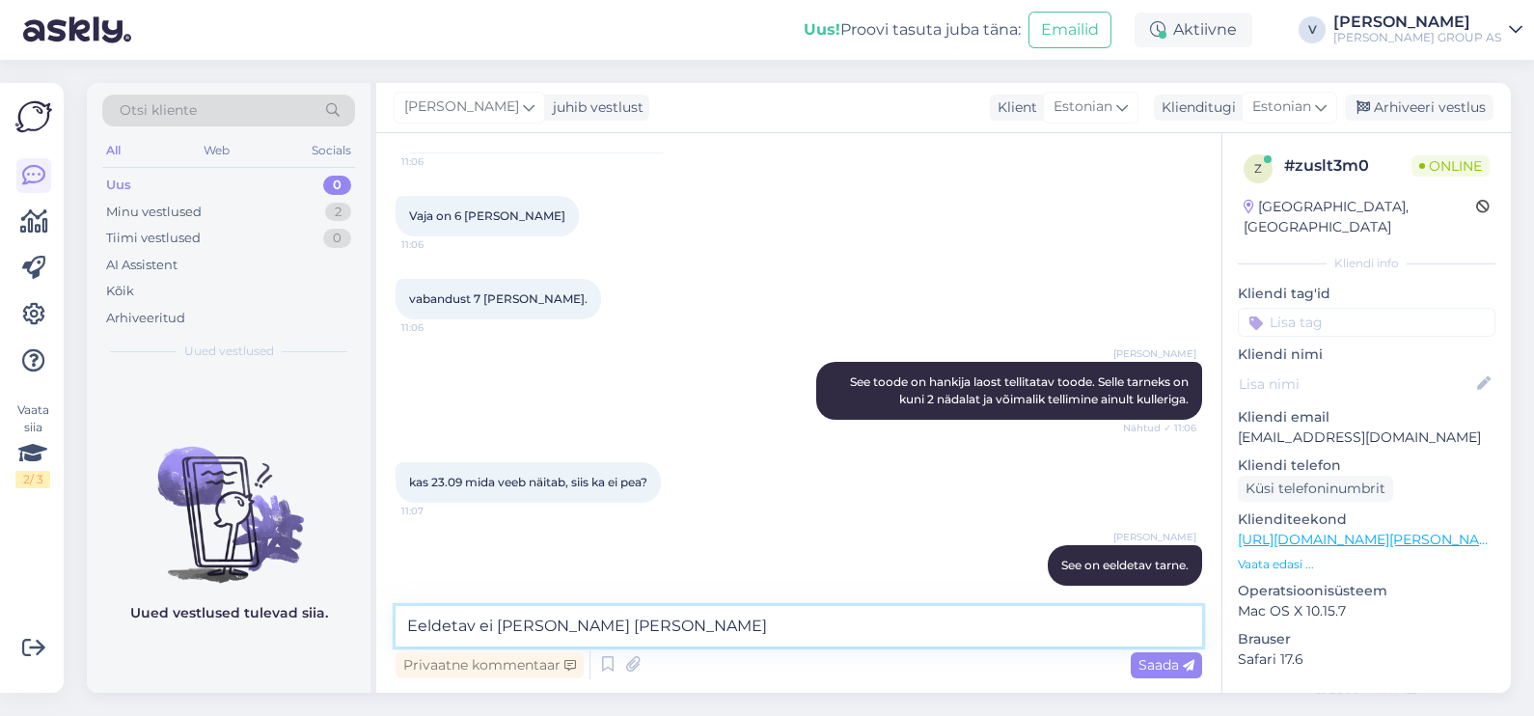
type textarea "Eeldetav ei ole kindel tarne"
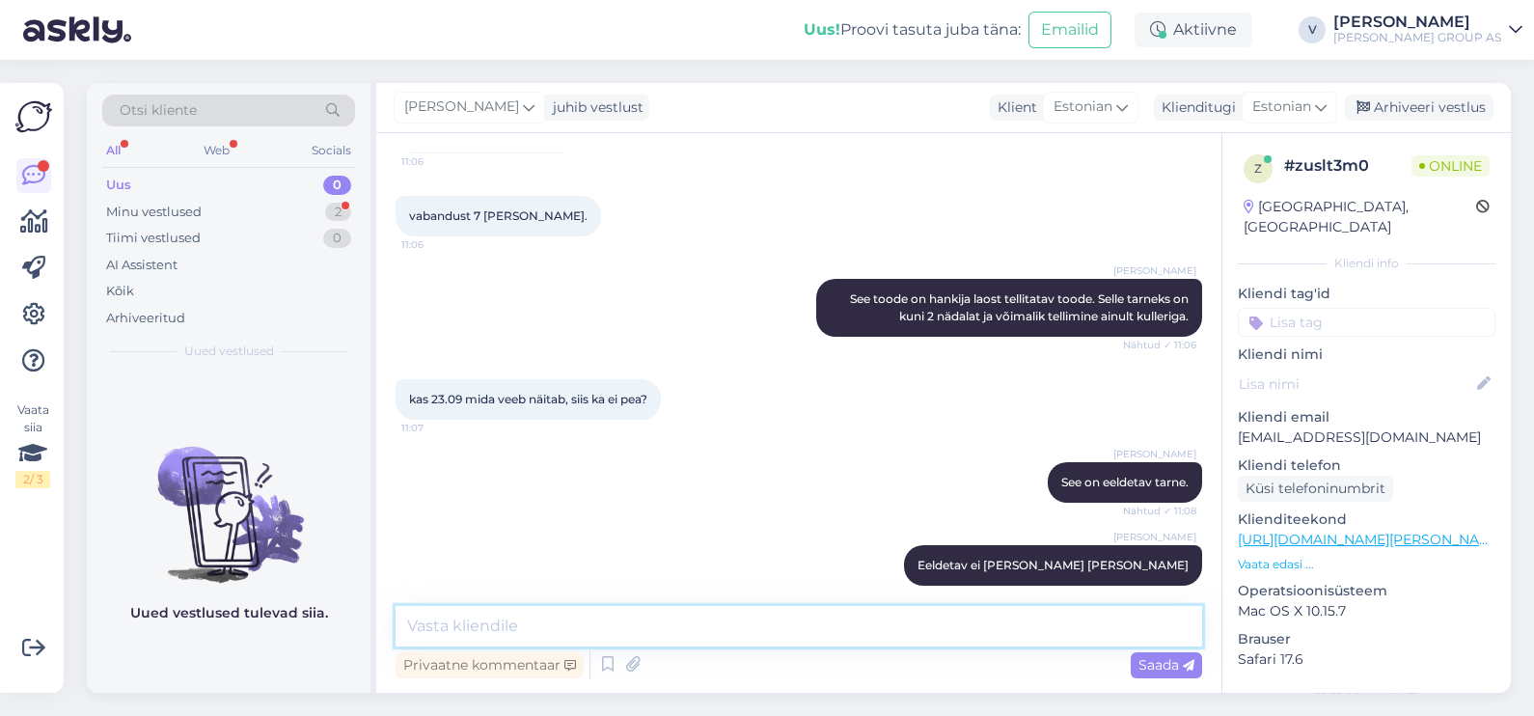
scroll to position [1284, 0]
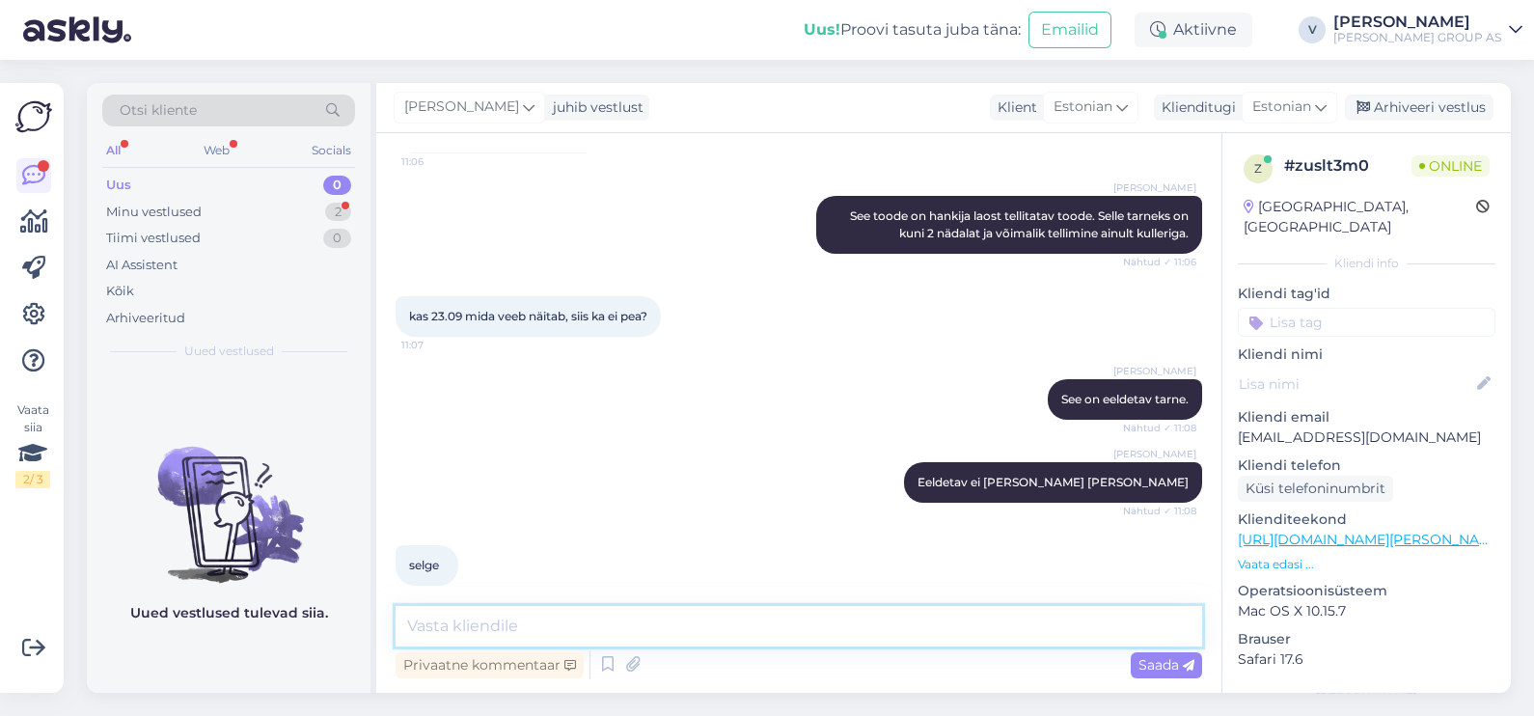
click at [522, 636] on textarea at bounding box center [799, 626] width 807 height 41
click at [198, 209] on div "Minu vestlused" at bounding box center [154, 212] width 96 height 19
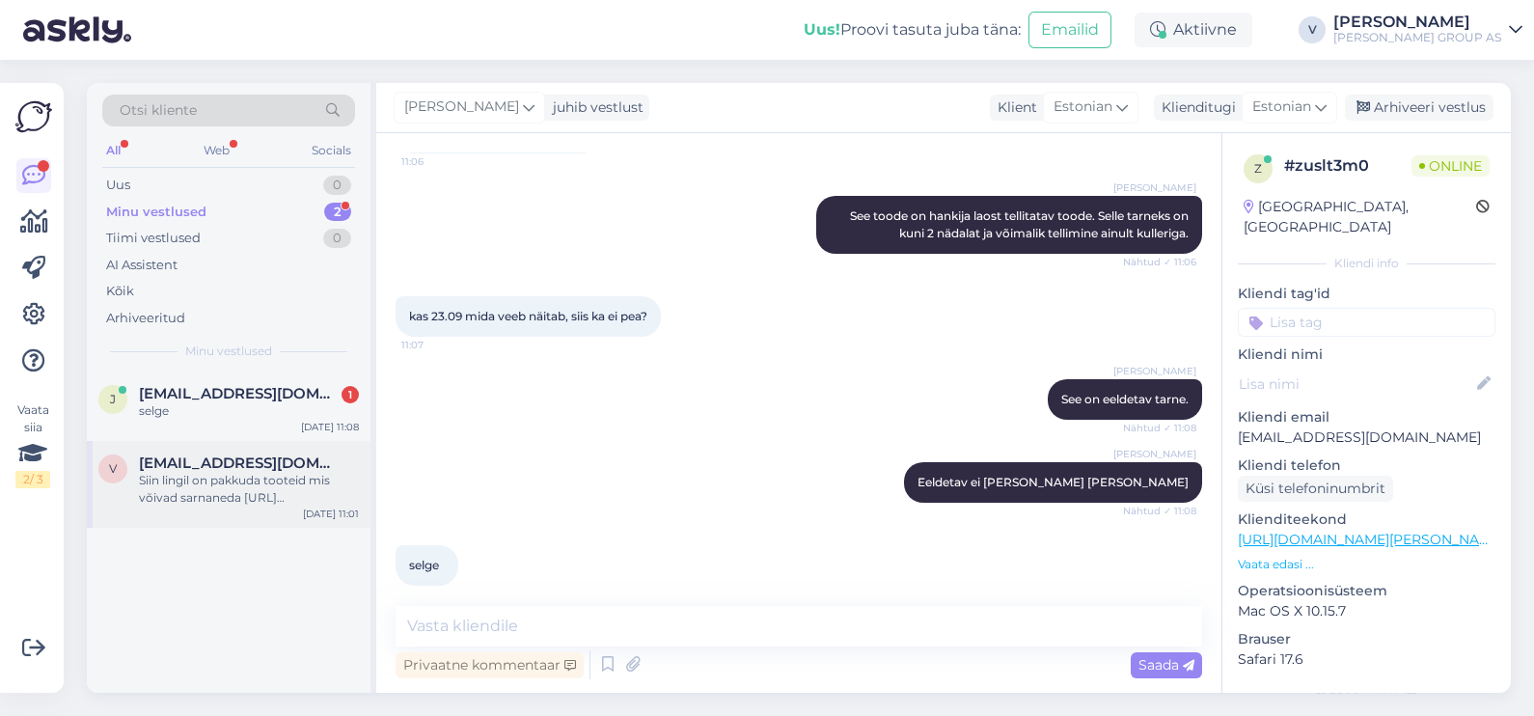
click at [239, 466] on span "Venjaminzemski78@gmail.com" at bounding box center [239, 462] width 201 height 17
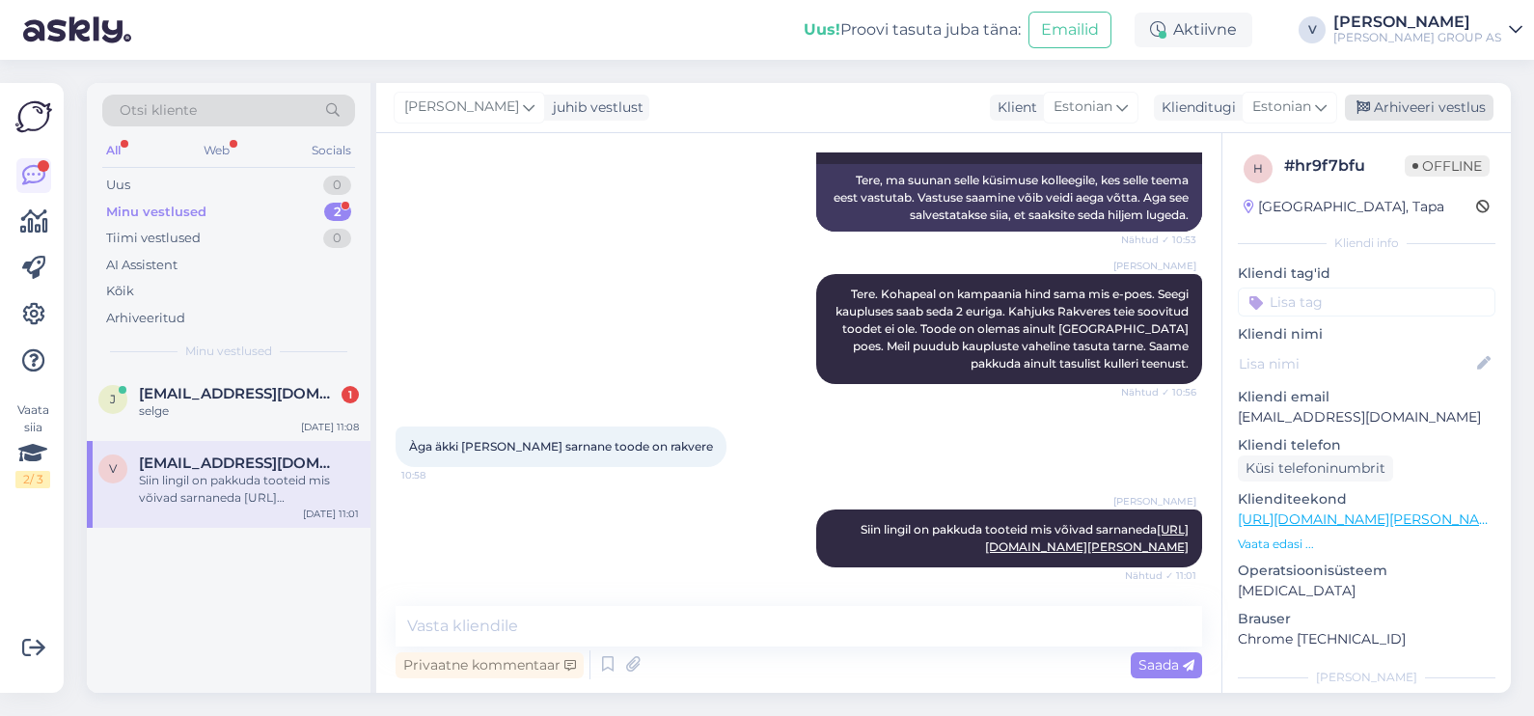
click at [1438, 106] on div "Arhiveeri vestlus" at bounding box center [1419, 108] width 149 height 26
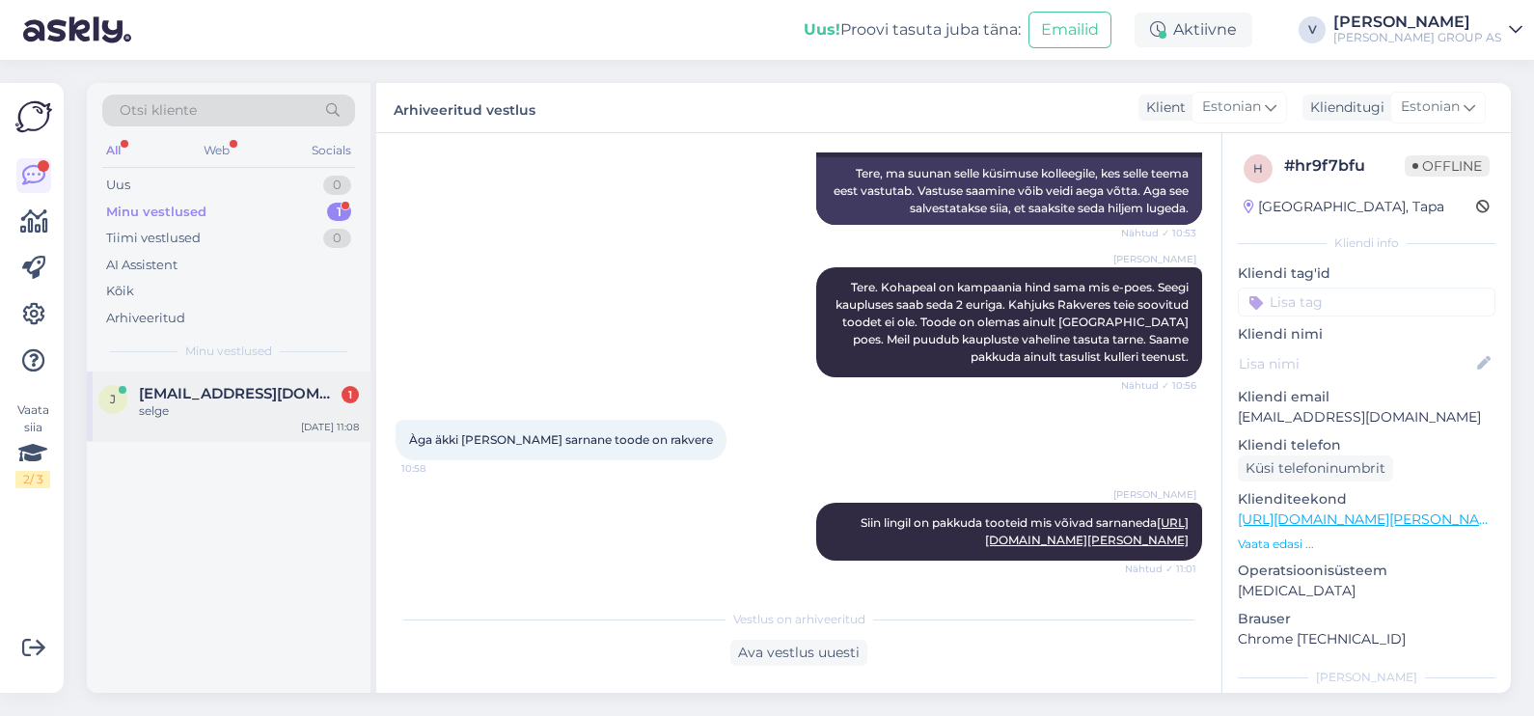
click at [198, 402] on div "selge" at bounding box center [249, 410] width 220 height 17
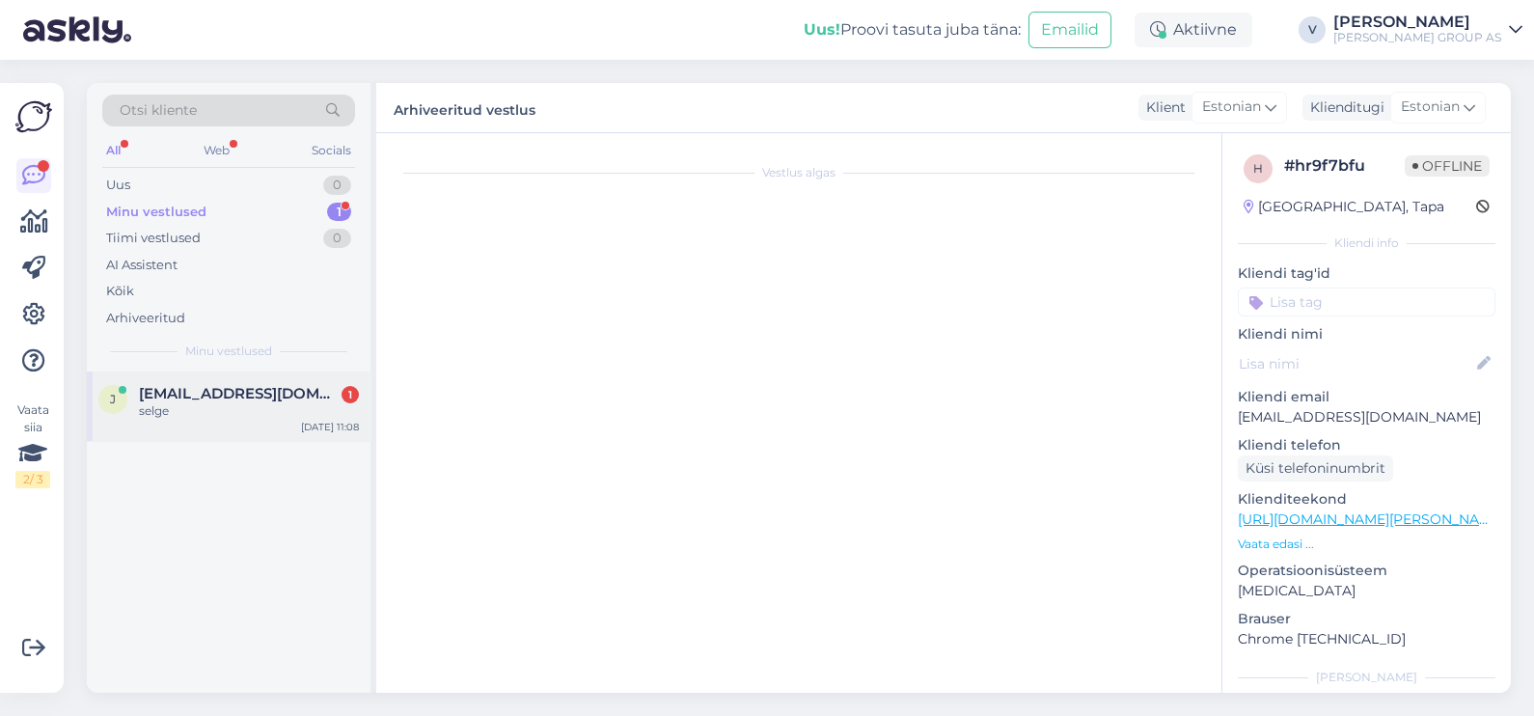
scroll to position [1284, 0]
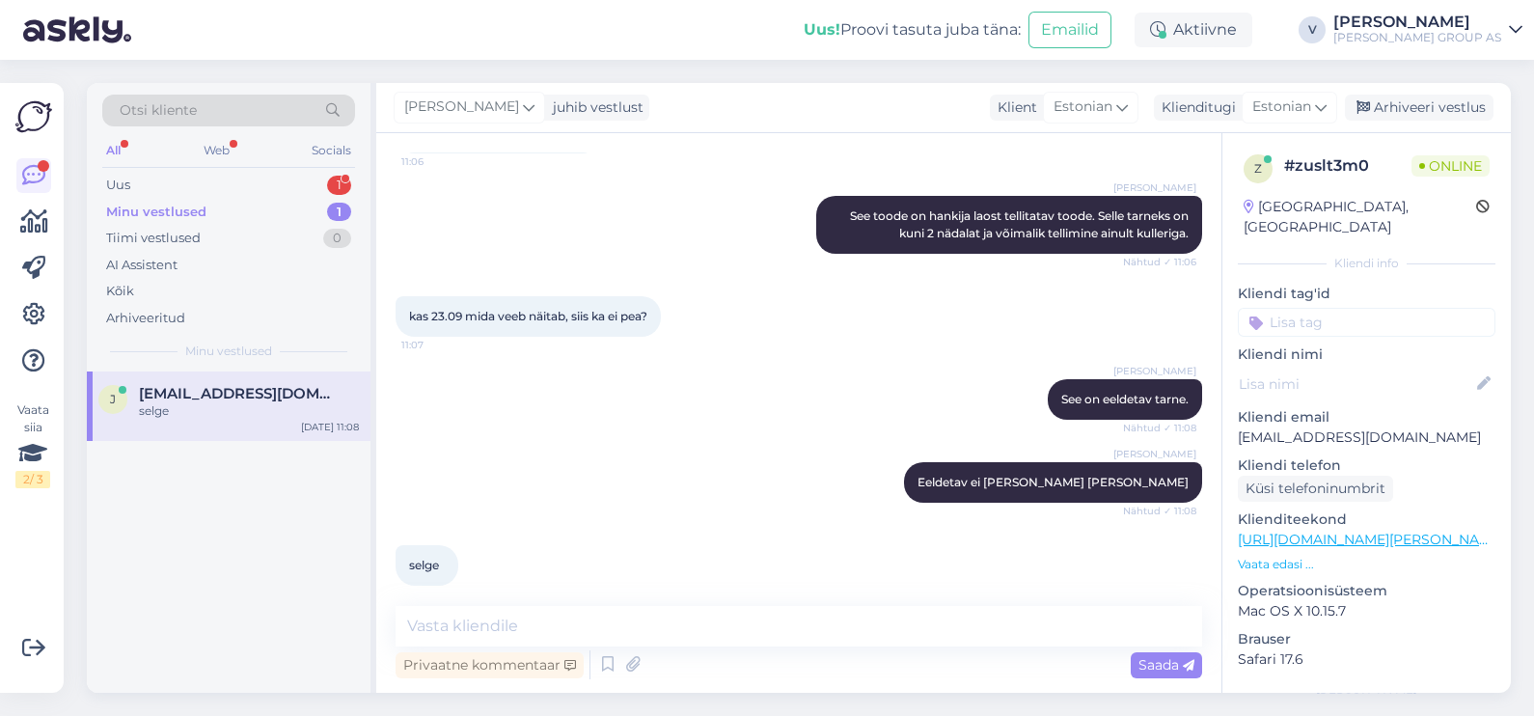
drag, startPoint x: 1471, startPoint y: 109, endPoint x: 1333, endPoint y: 169, distance: 150.4
click at [1471, 109] on div "Arhiveeri vestlus" at bounding box center [1419, 108] width 149 height 26
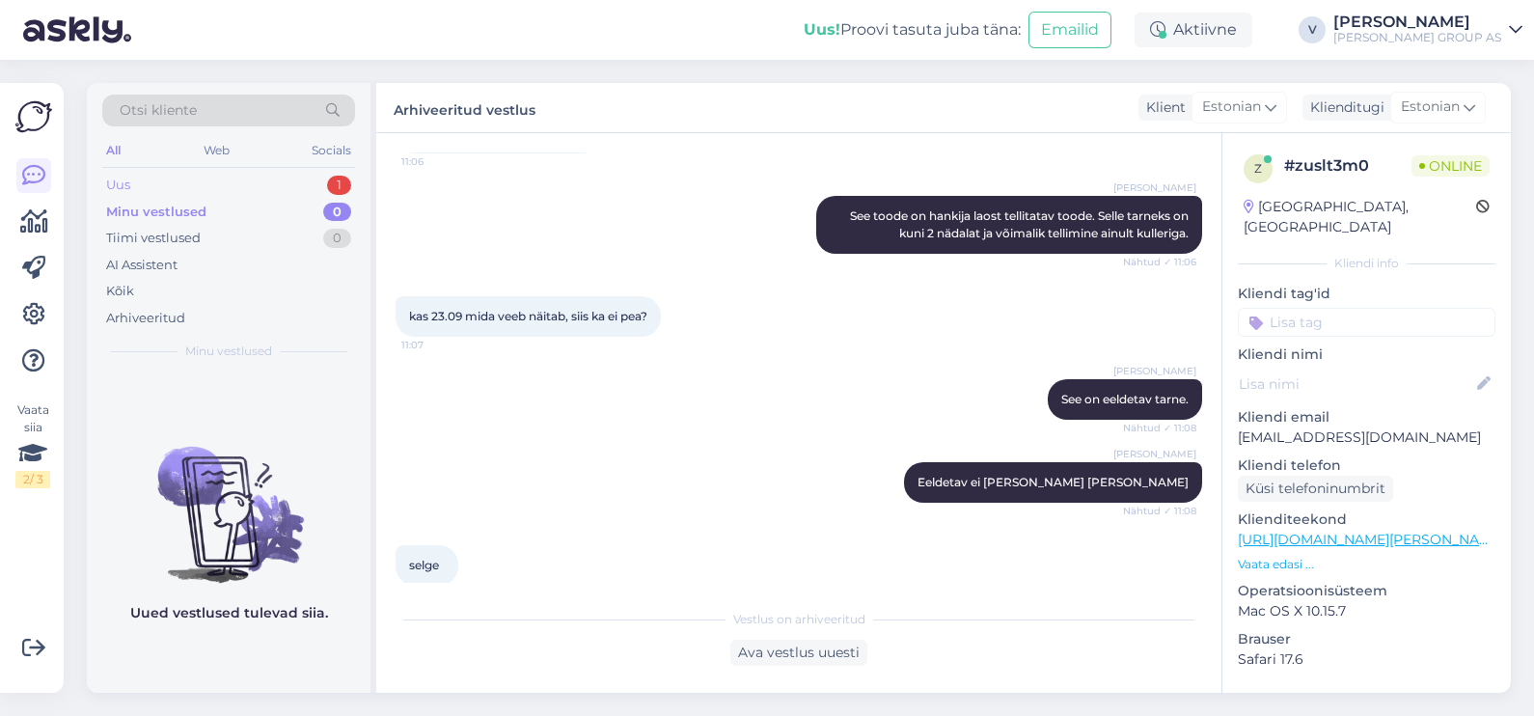
click at [252, 177] on div "Uus 1" at bounding box center [228, 185] width 253 height 27
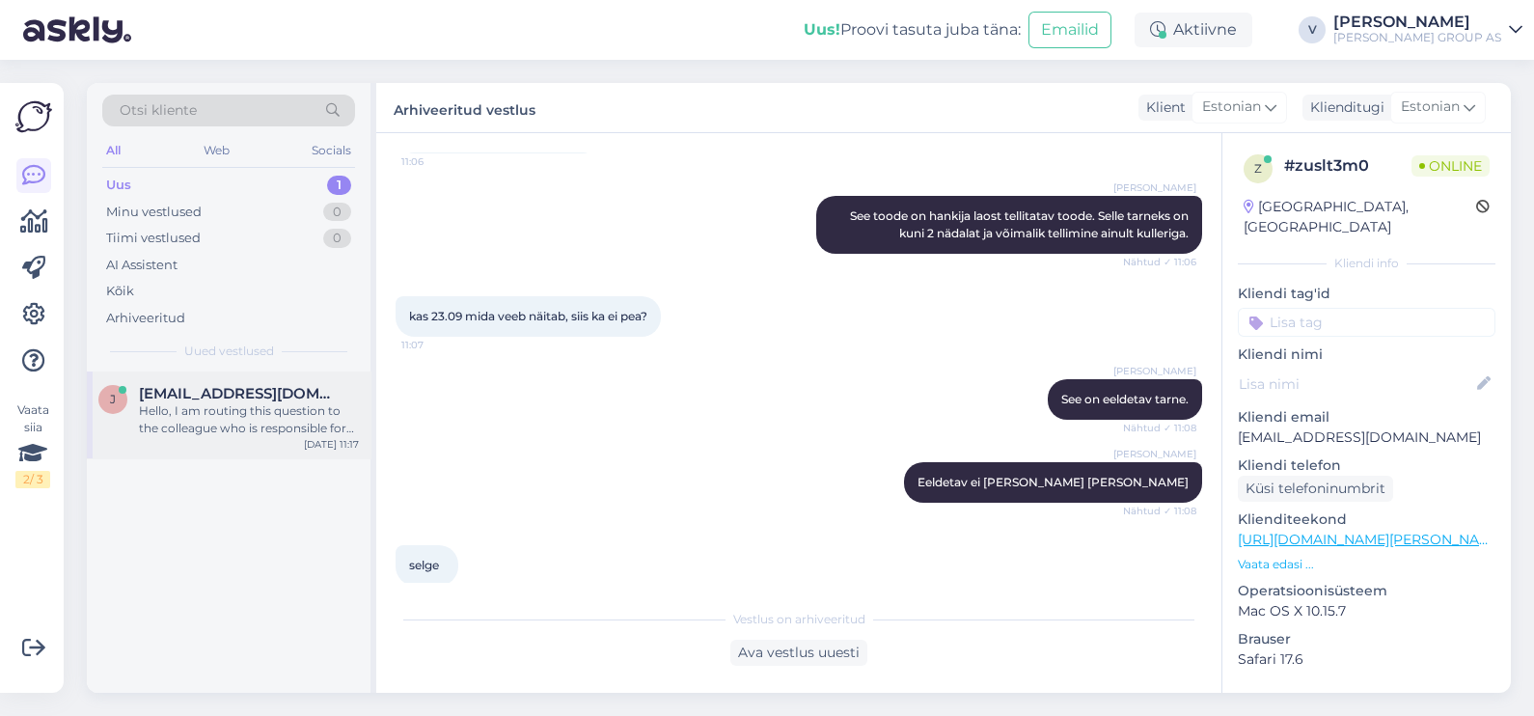
click at [260, 395] on span "janek@prosert.eu" at bounding box center [239, 393] width 201 height 17
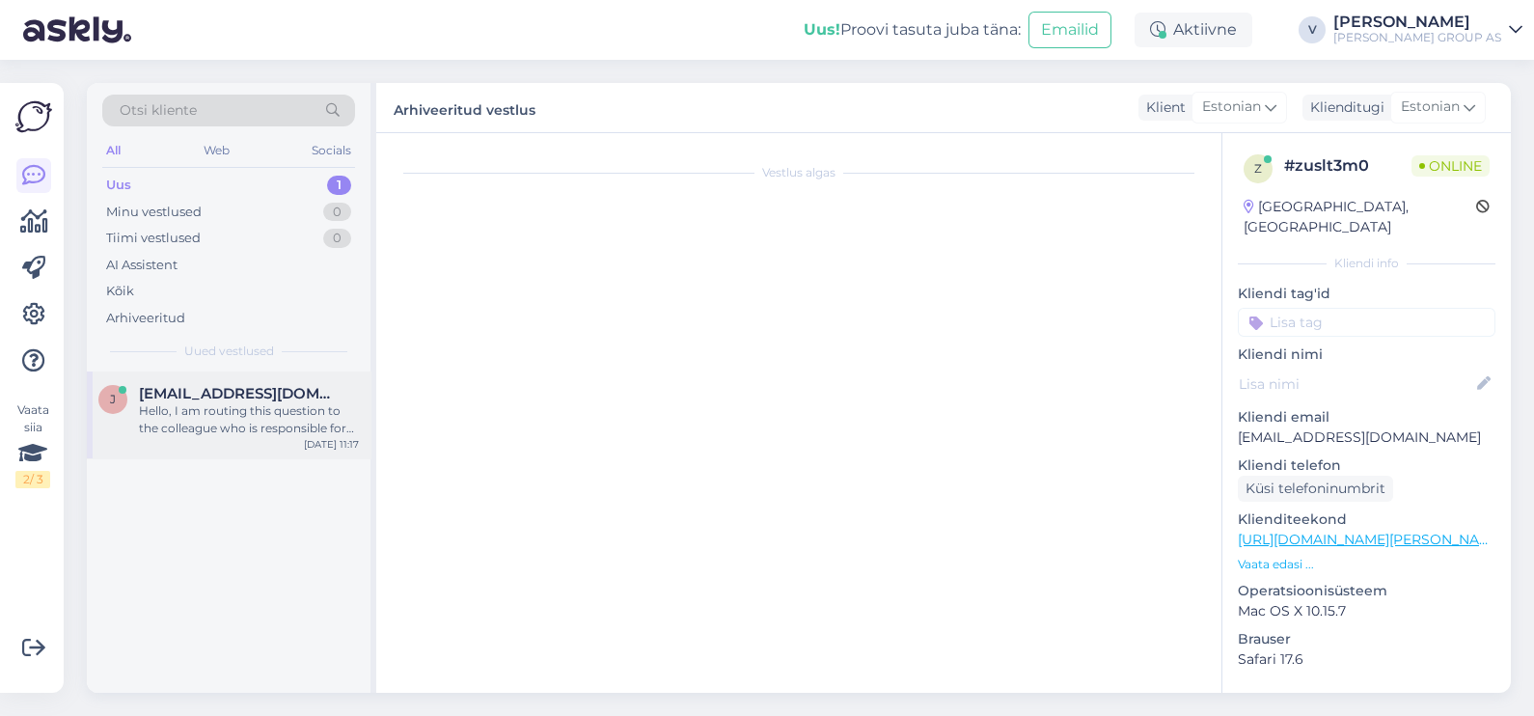
scroll to position [52, 0]
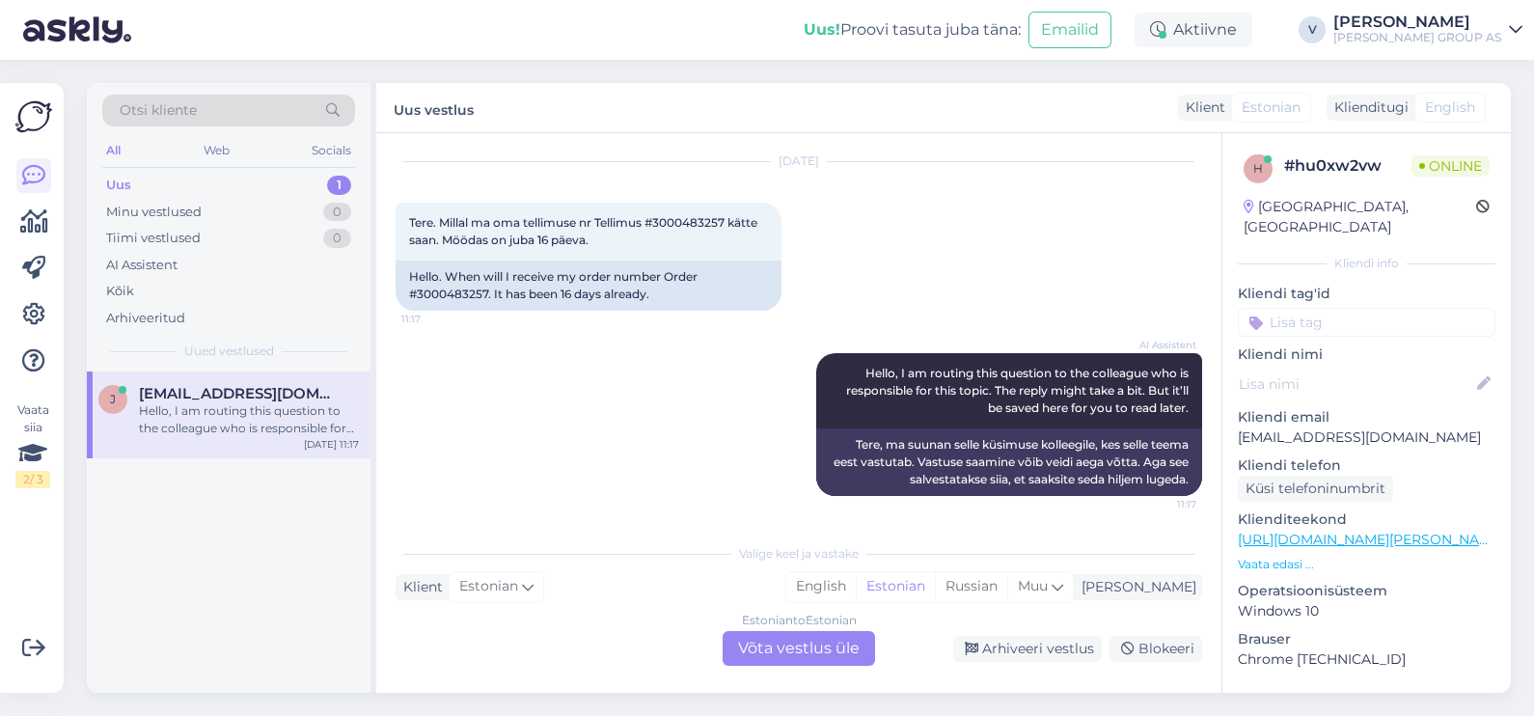
click at [806, 648] on div "Estonian to Estonian Võta vestlus üle" at bounding box center [799, 648] width 152 height 35
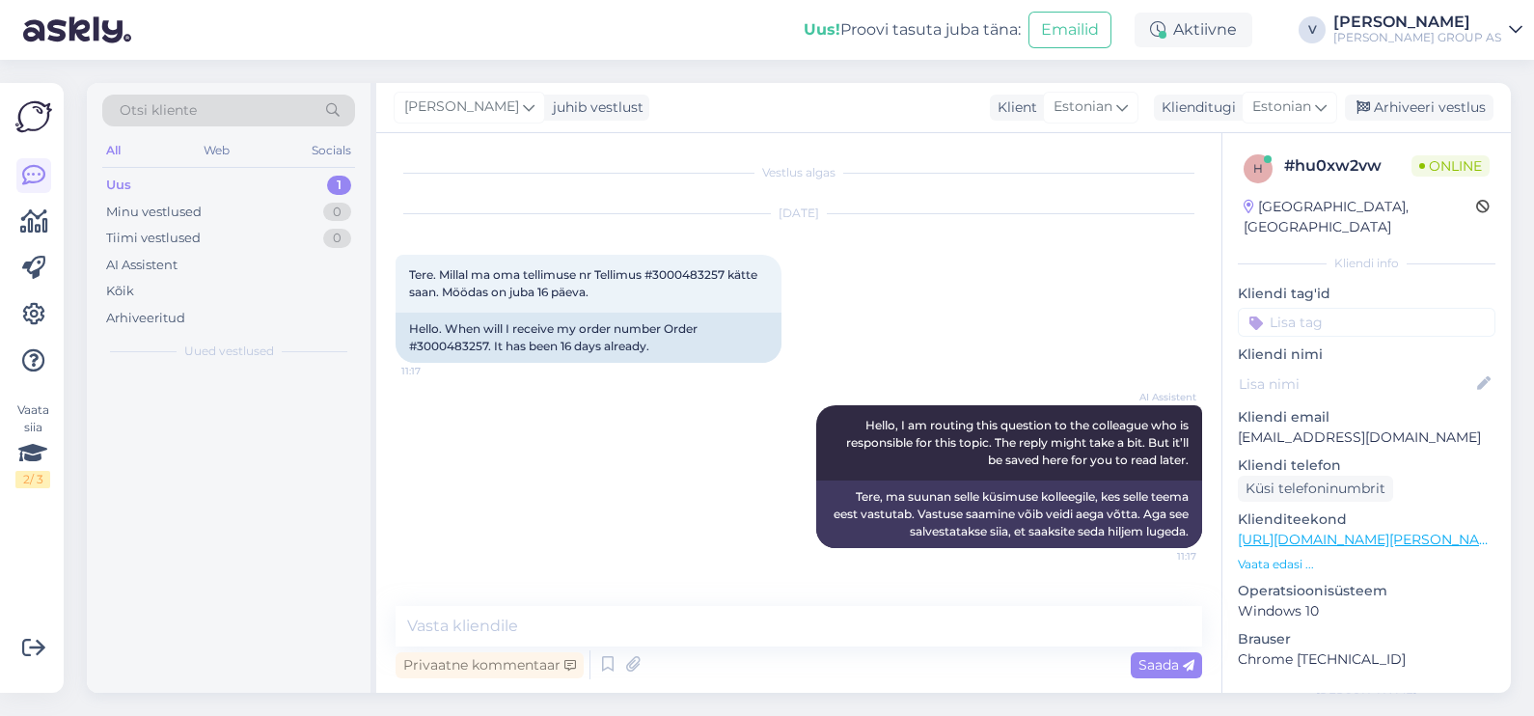
scroll to position [0, 0]
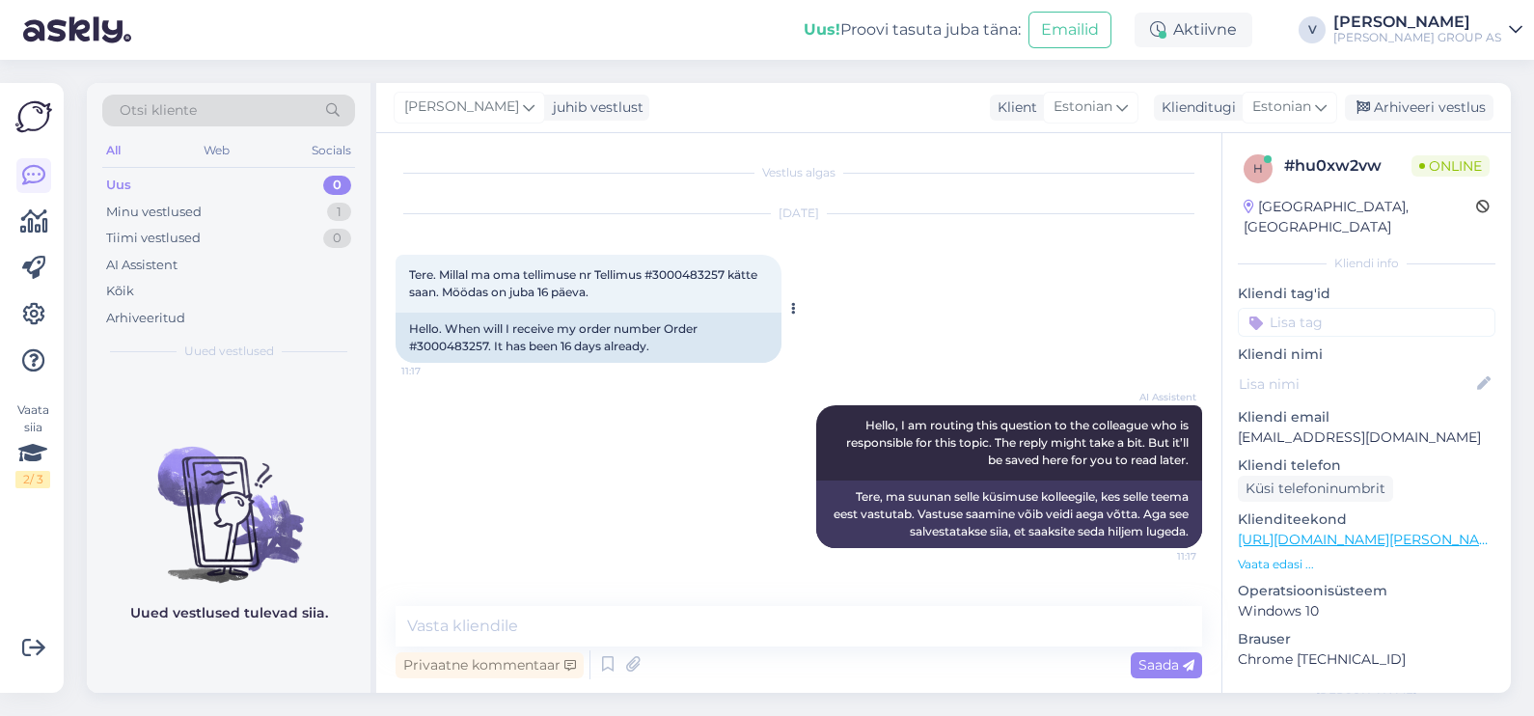
click at [704, 276] on span "Tere. Millal ma oma tellimuse nr Tellimus #3000483257 kätte saan. Möödas on jub…" at bounding box center [584, 283] width 351 height 32
click at [704, 278] on span "Tere. Millal ma oma tellimuse nr Tellimus #3000483257 kätte saan. Möödas on jub…" at bounding box center [584, 283] width 351 height 32
copy span "3000483257"
click at [749, 678] on div "Privaatne kommentaar Saada" at bounding box center [799, 664] width 807 height 37
click at [598, 620] on textarea at bounding box center [799, 626] width 807 height 41
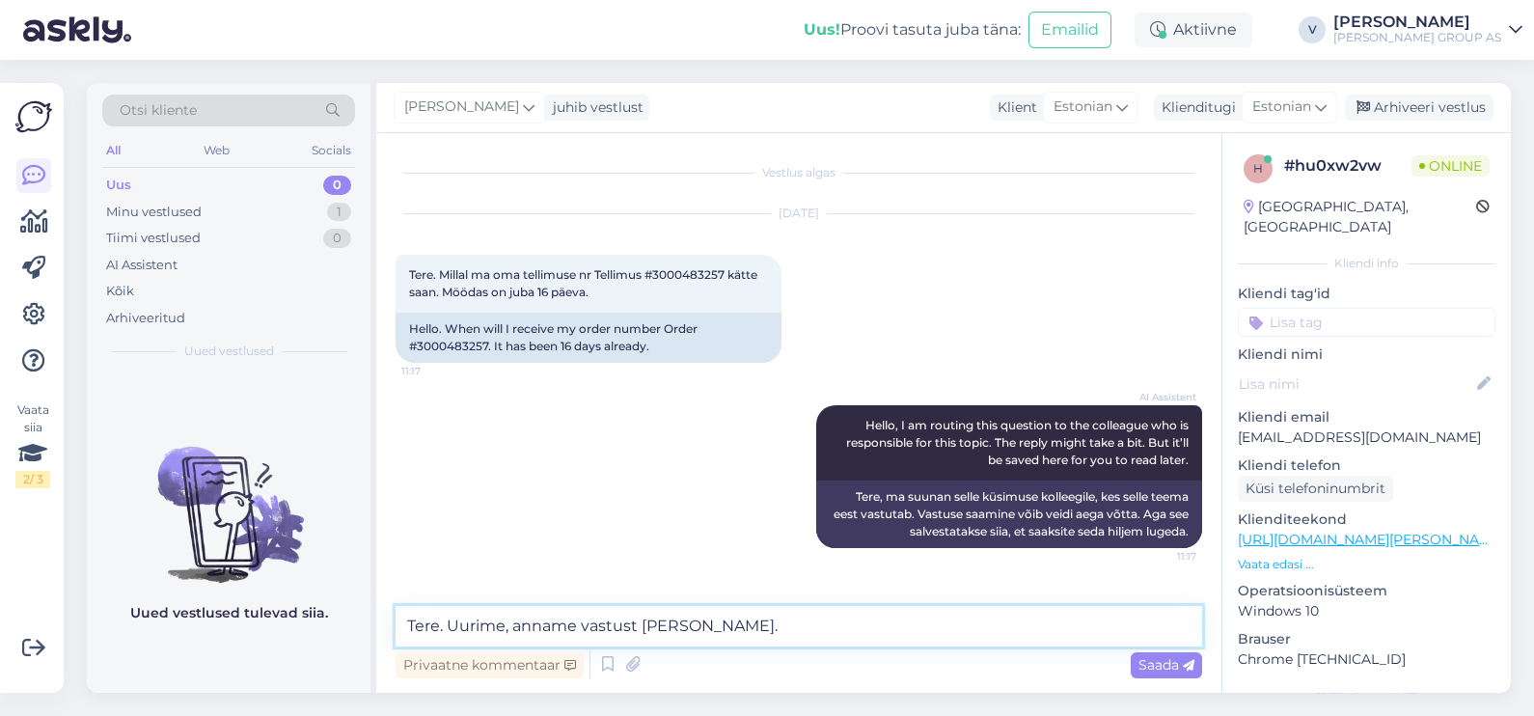
type textarea "Tere. Uurime, anname vastust meili teel."
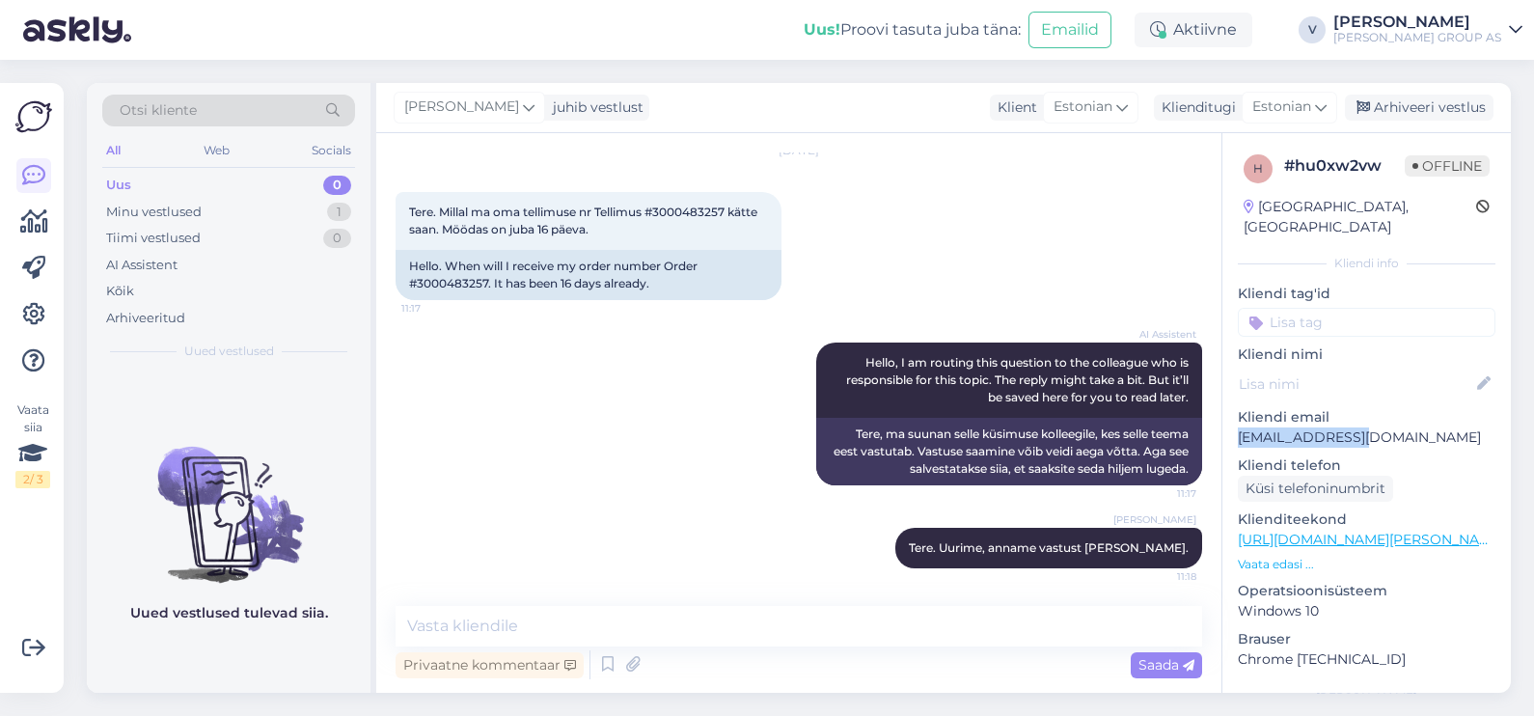
drag, startPoint x: 1373, startPoint y: 413, endPoint x: 1235, endPoint y: 423, distance: 138.3
click at [1235, 423] on div "h # hu0xw2vw Offline Estonia, Tallinn Kliendi info Kliendi tag'id Kliendi nimi …" at bounding box center [1367, 539] width 289 height 813
copy p "janek@prosert.eu"
click at [1452, 106] on div "Arhiveeri vestlus" at bounding box center [1419, 108] width 149 height 26
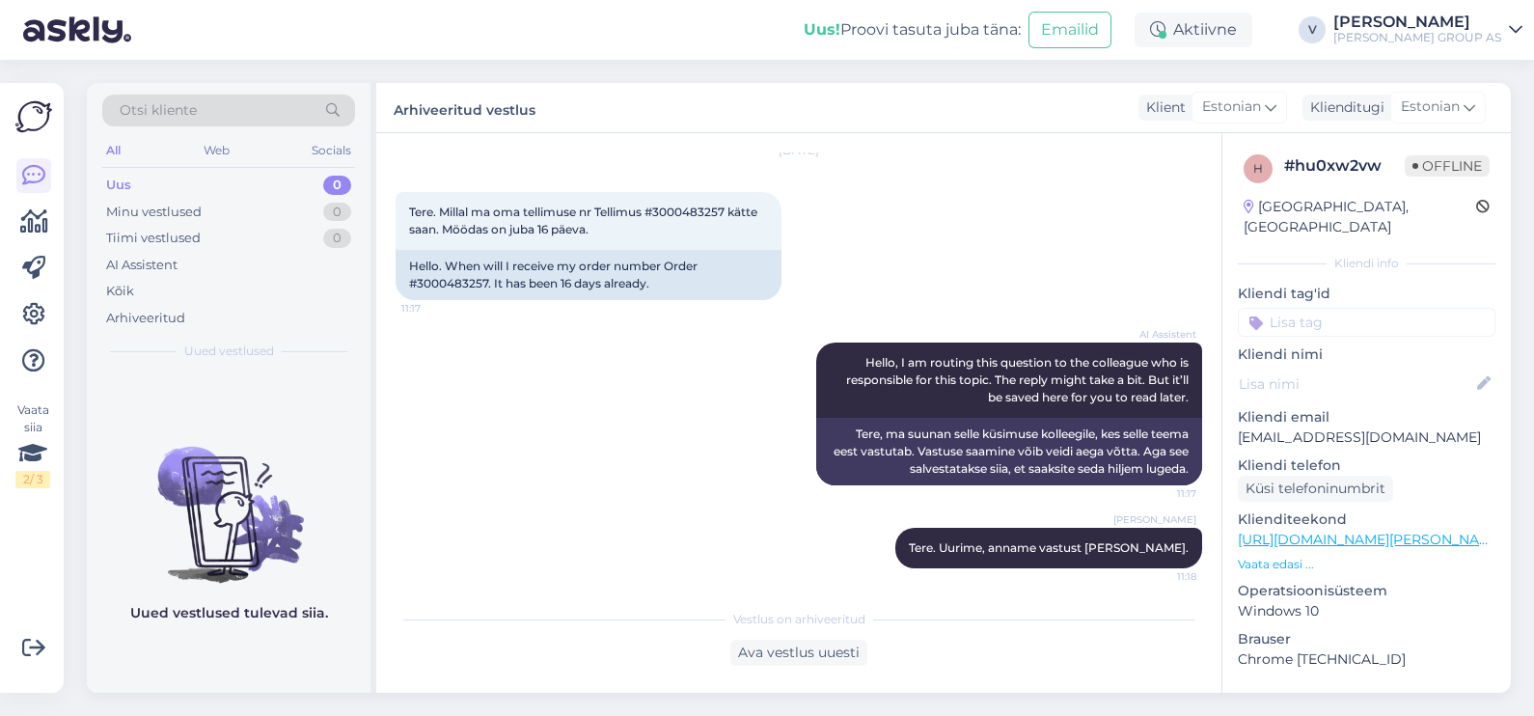
click at [700, 702] on div "Otsi kliente All Web Socials Uus 0 Minu vestlused 0 Tiimi vestlused 0 AI Assist…" at bounding box center [804, 388] width 1459 height 656
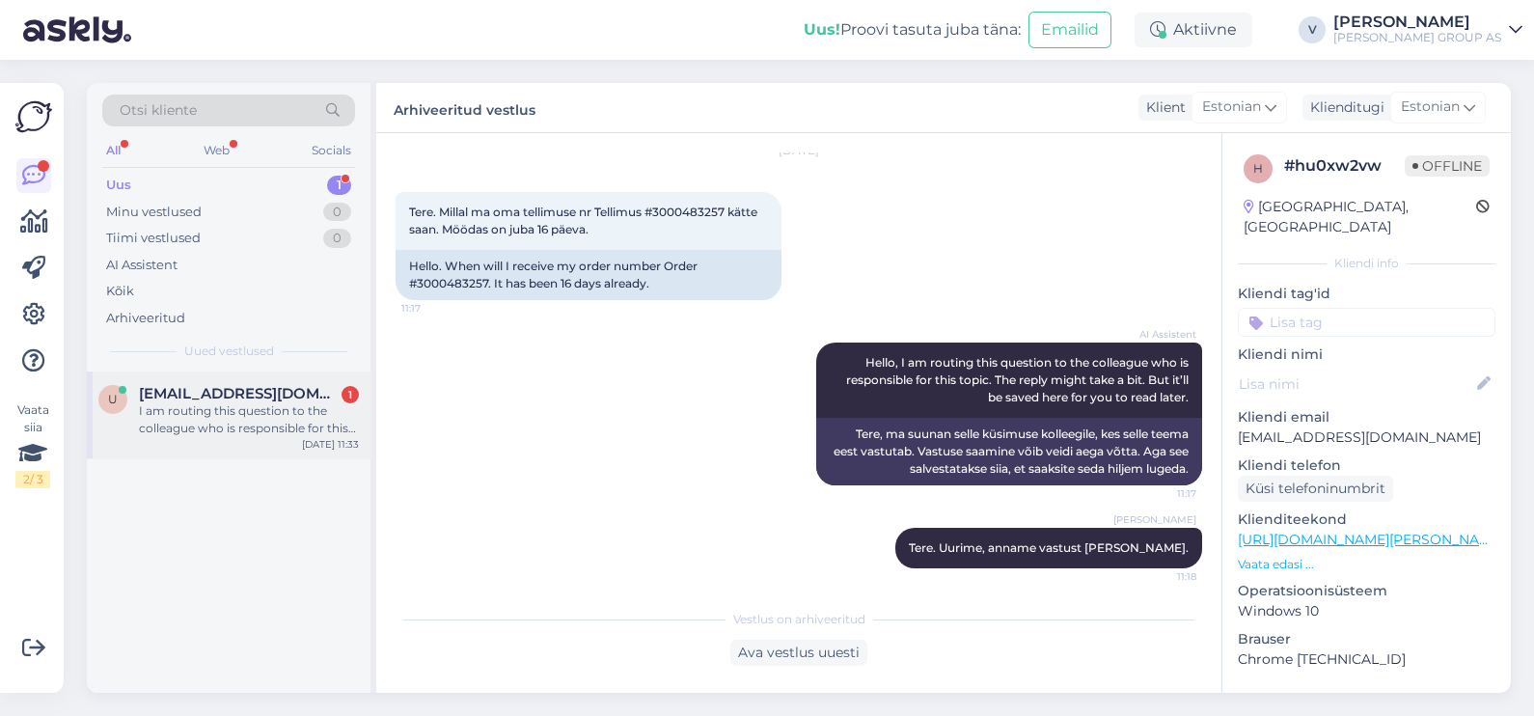
click at [198, 453] on div "u urmas.jarg@hotmail.com 1 I am routing this question to the colleague who is r…" at bounding box center [229, 414] width 284 height 87
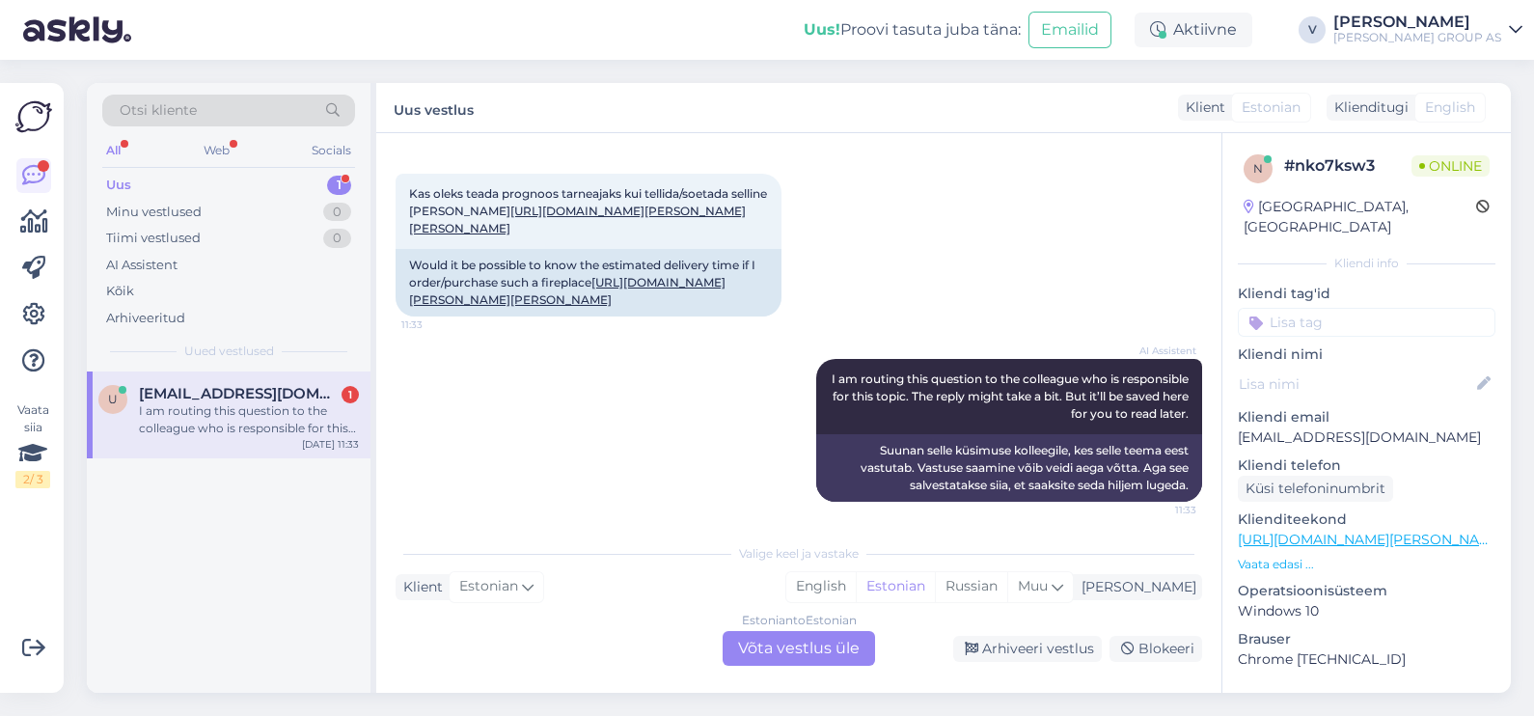
click at [762, 655] on div "Estonian to Estonian Võta vestlus üle" at bounding box center [799, 648] width 152 height 35
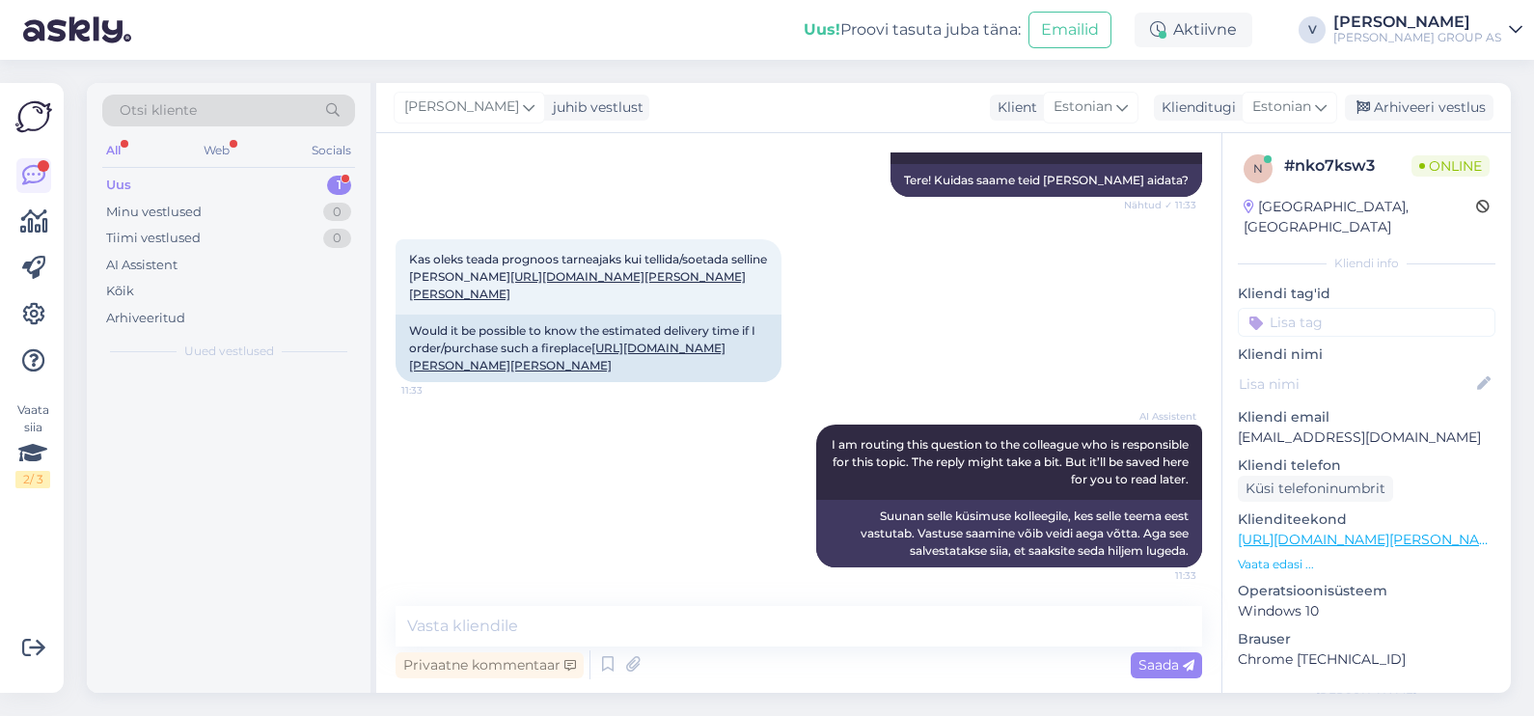
scroll to position [246, 0]
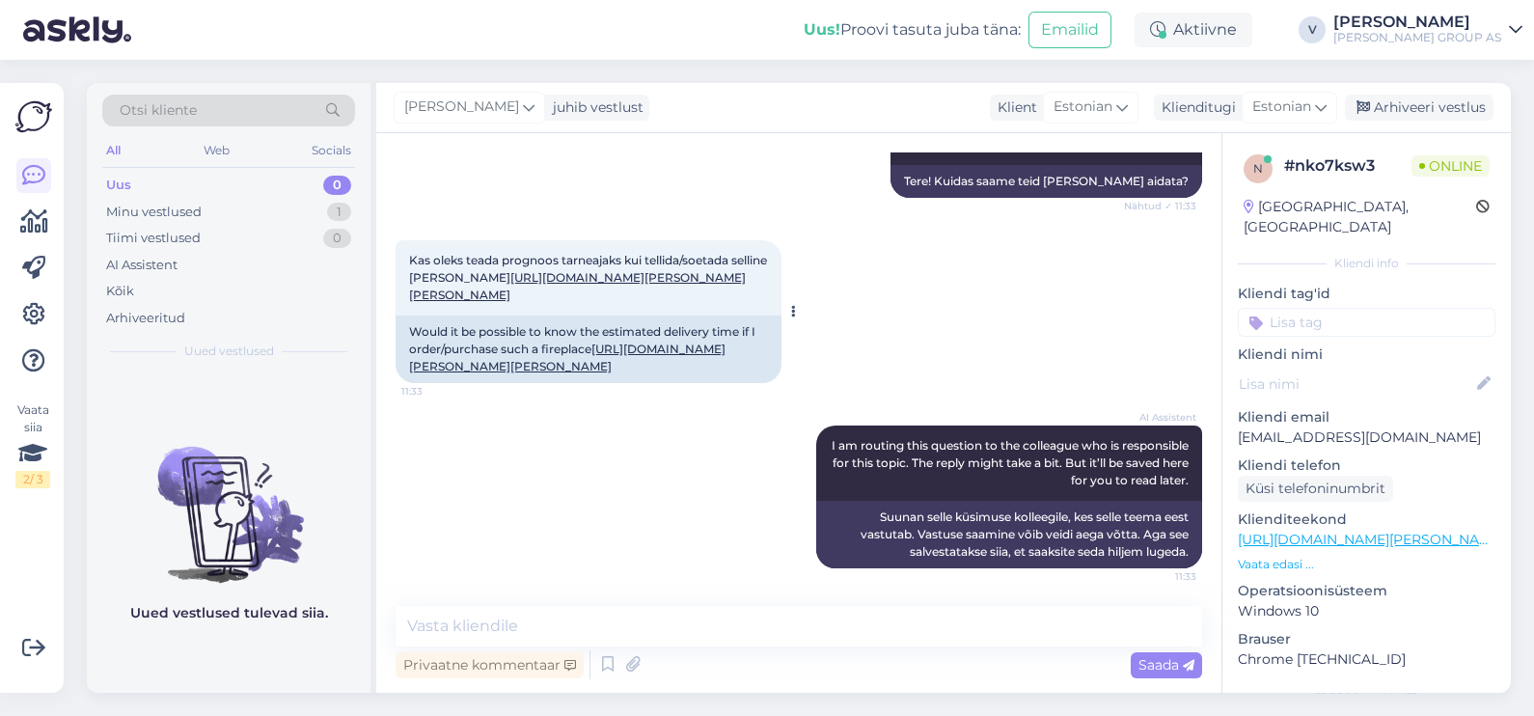
click at [589, 270] on link "https://www.bauhof.ee/et/p/752017/kamin-blist-polar-6-8kw" at bounding box center [577, 286] width 337 height 32
click at [470, 629] on textarea at bounding box center [799, 626] width 807 height 41
type textarea "Tavaliselt tarne on kuni 14p"
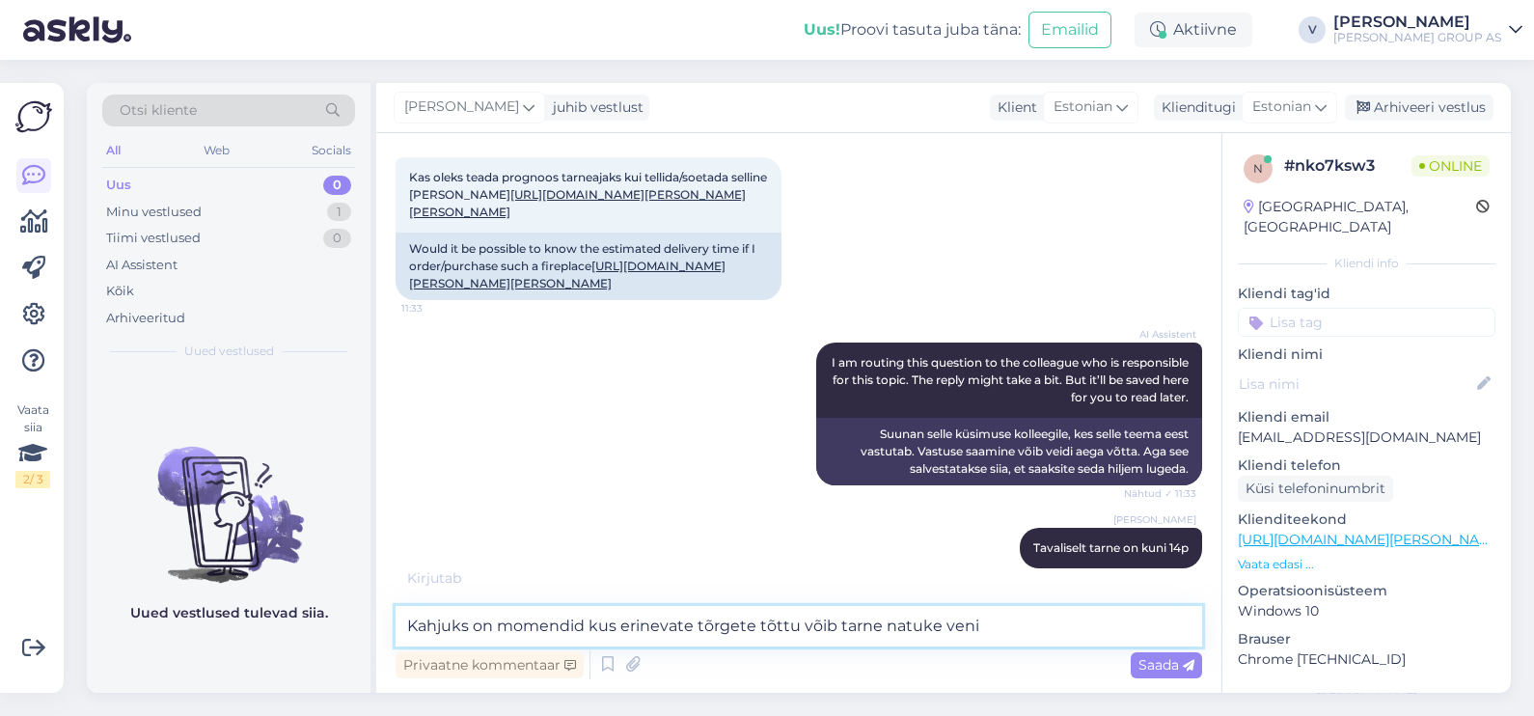
scroll to position [412, 0]
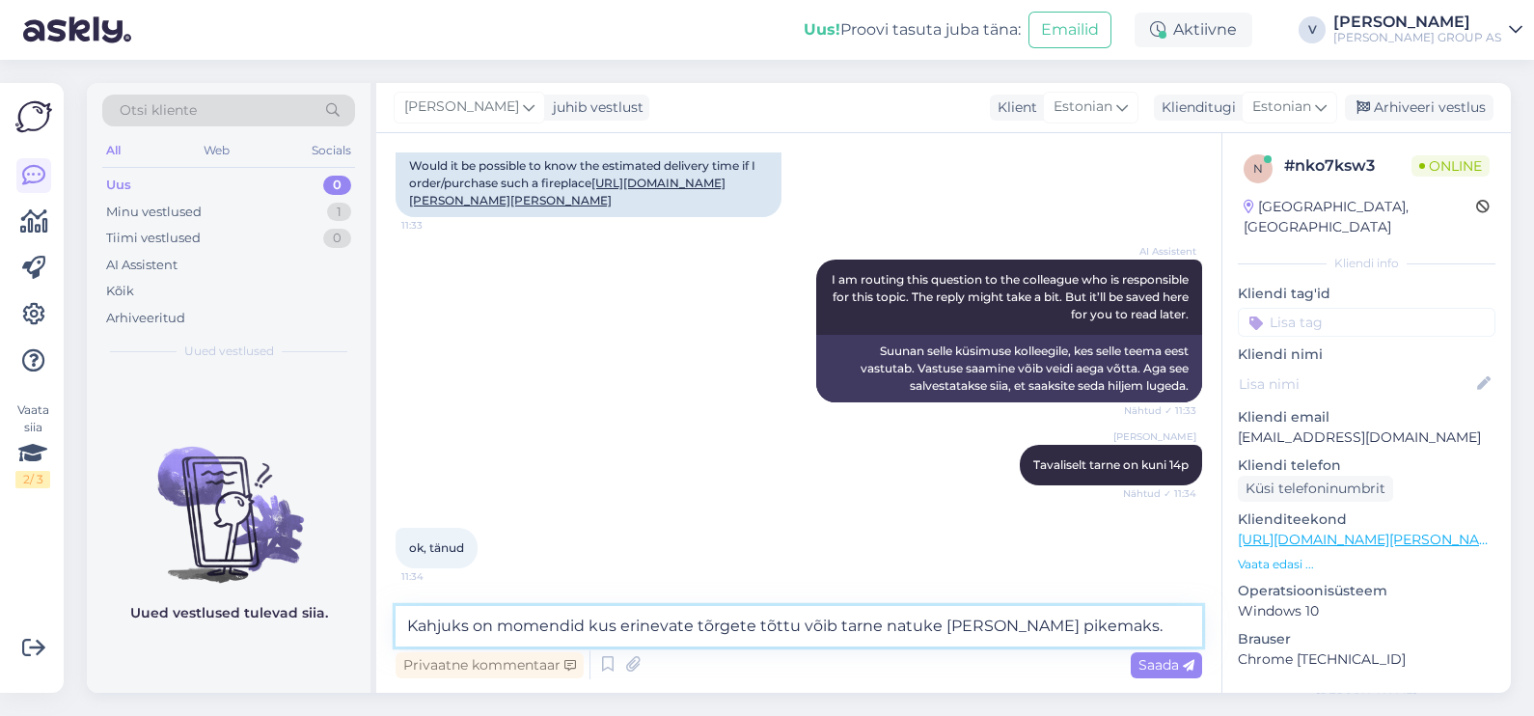
type textarea "Kahjuks on momendid kus erinevate tõrgete tõttu võib tarne natuke venida pikema…"
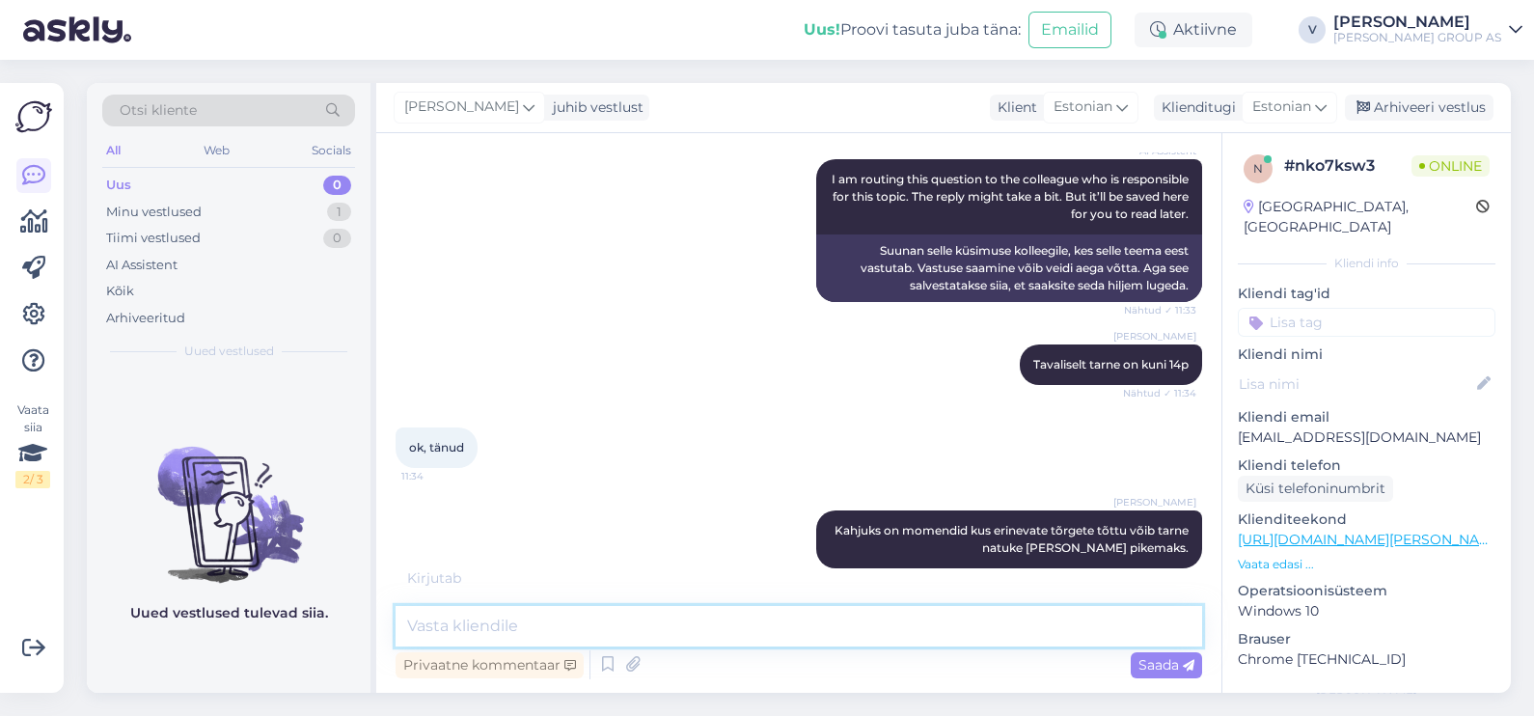
scroll to position [595, 0]
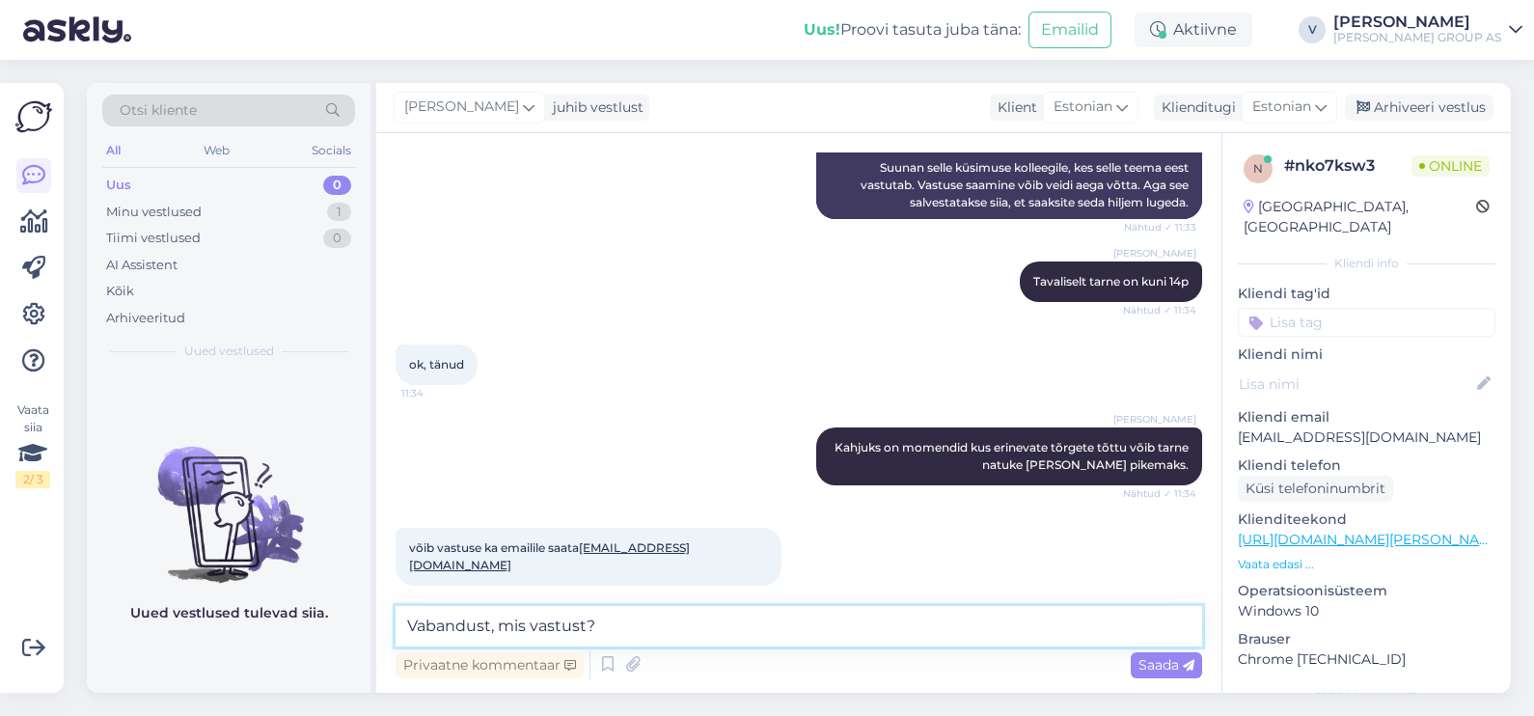
type textarea "Vabandust, mis vastust?"
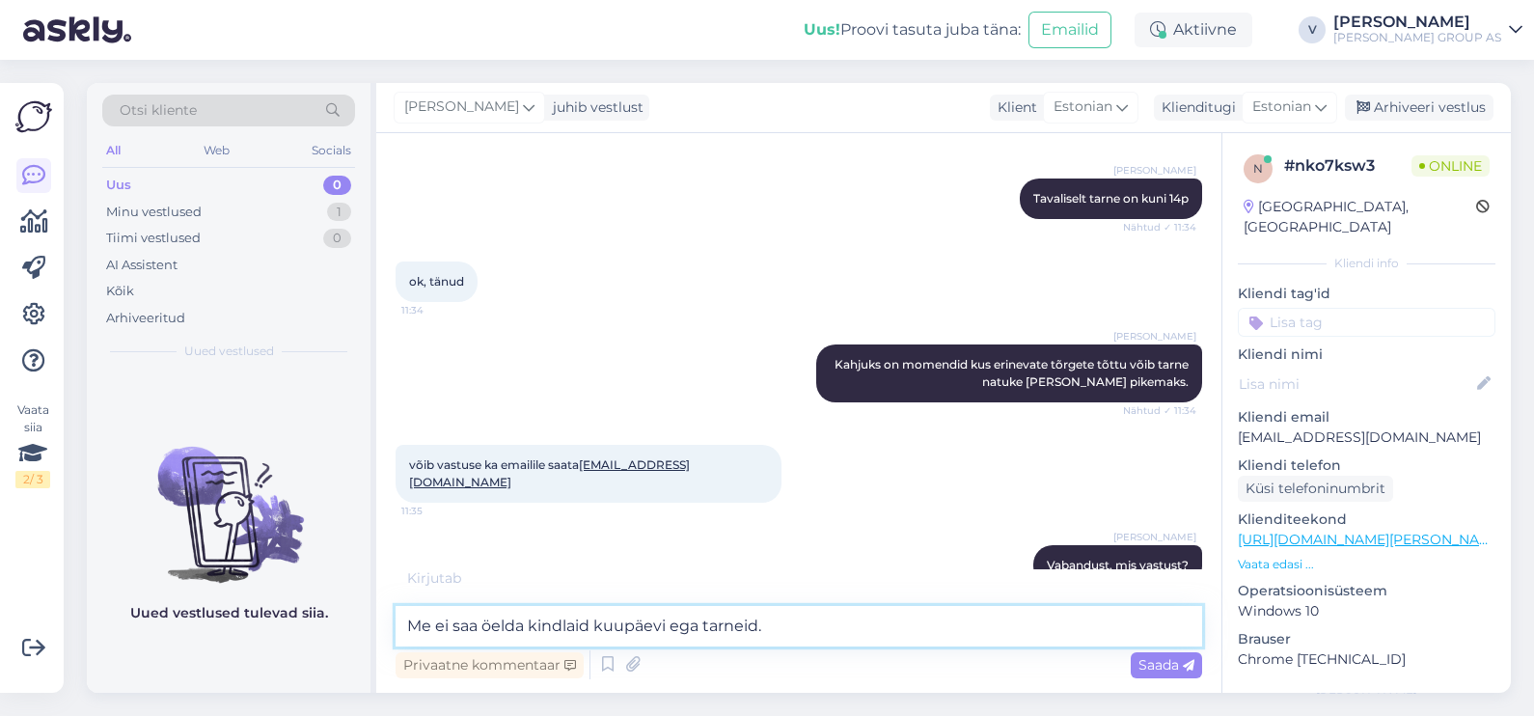
type textarea "Me ei saa öelda kindlaid kuupäevi ega tarneid."
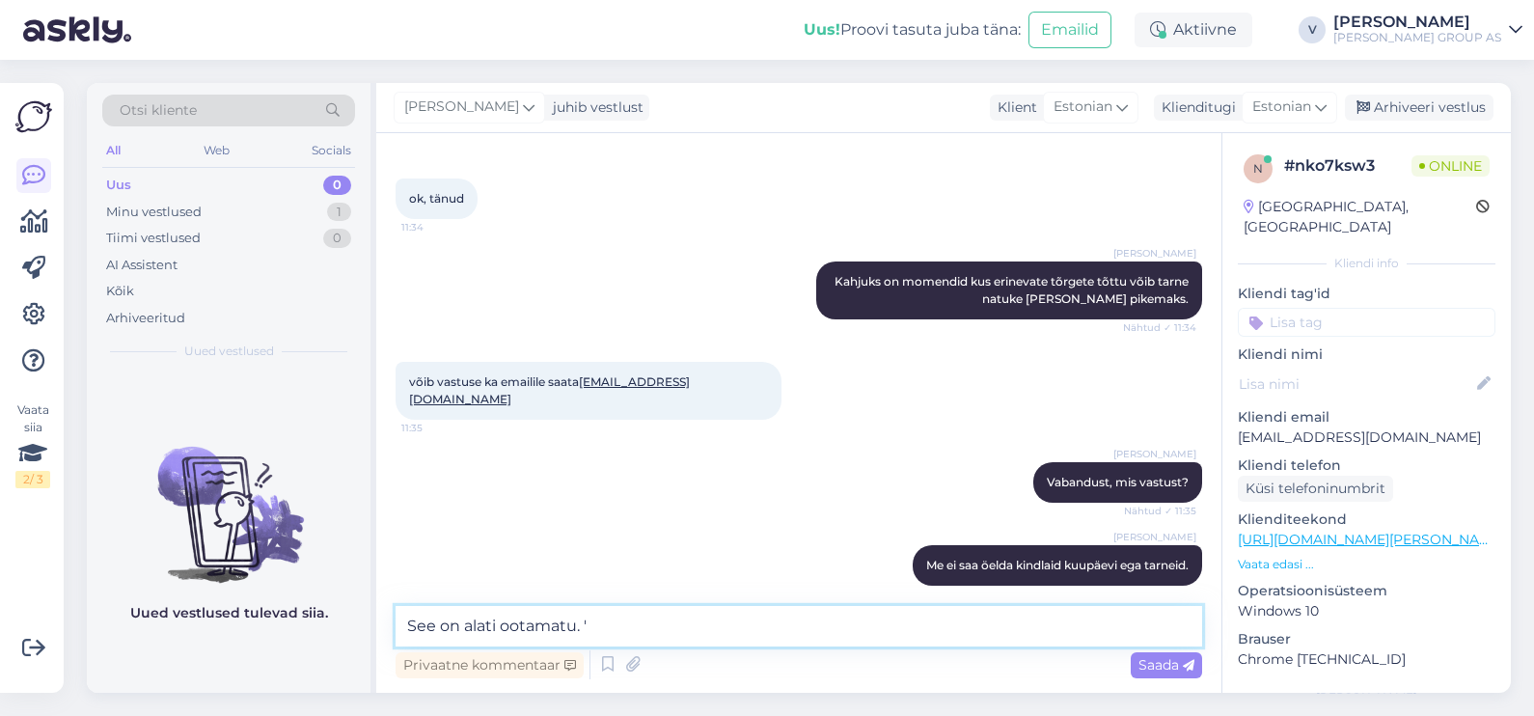
type textarea "See on alati ootamatu."
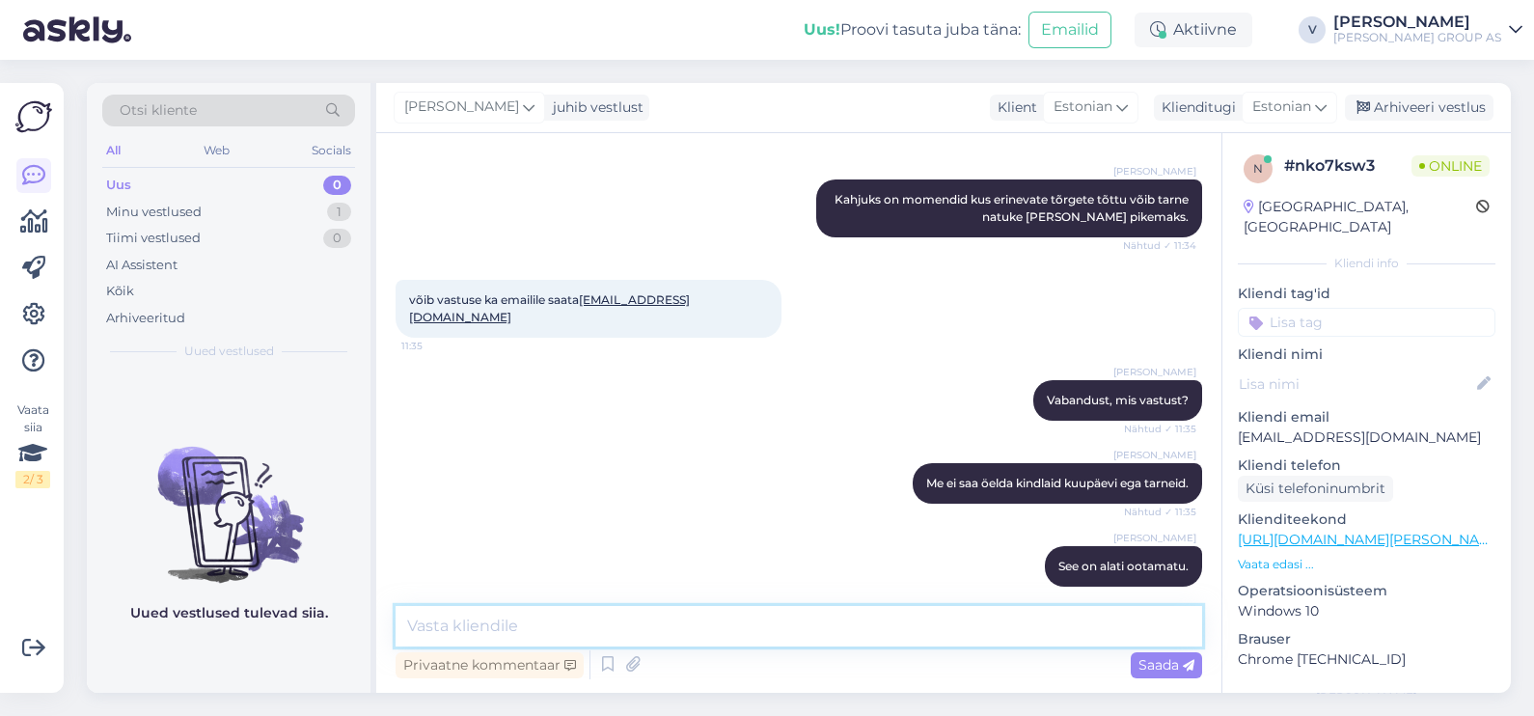
scroll to position [927, 0]
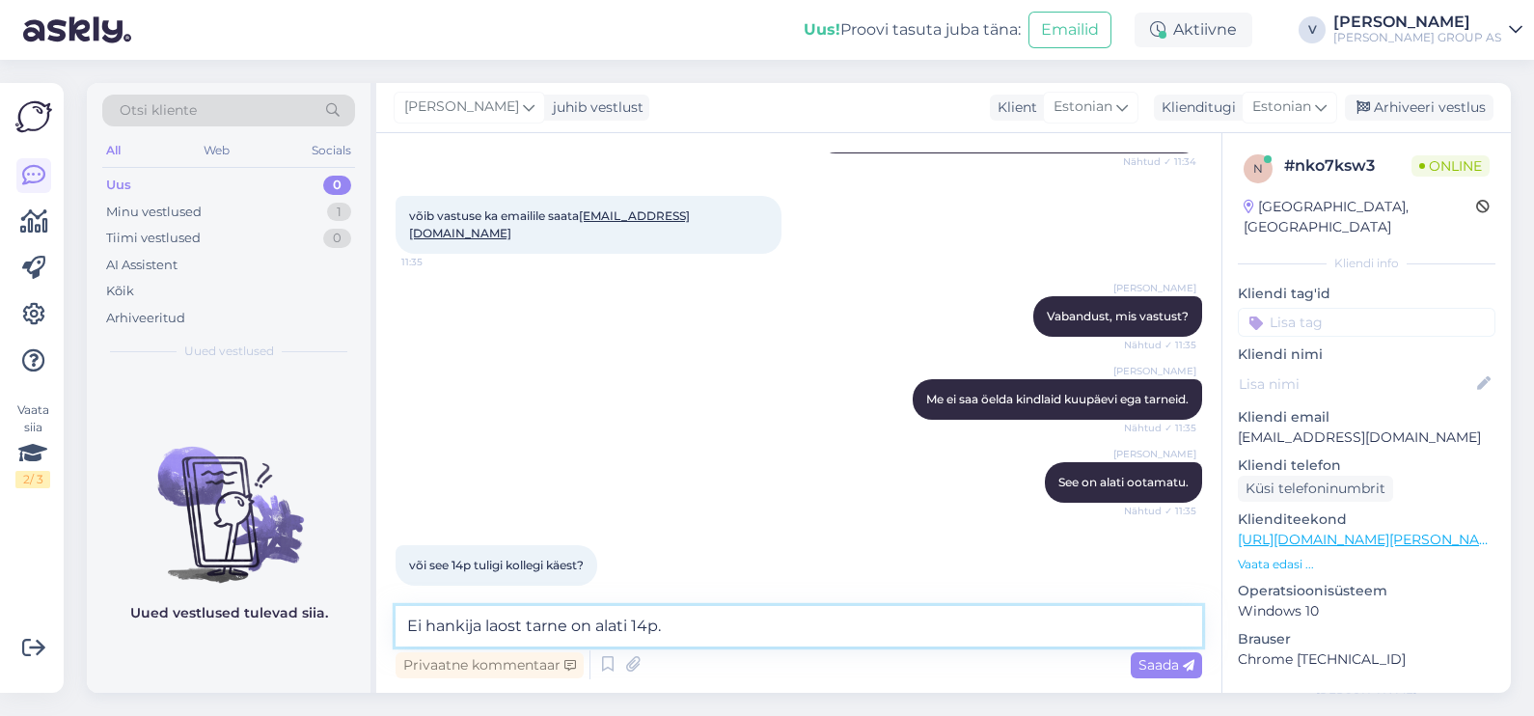
type textarea "Ei hankija laost tarne on alati 14p."
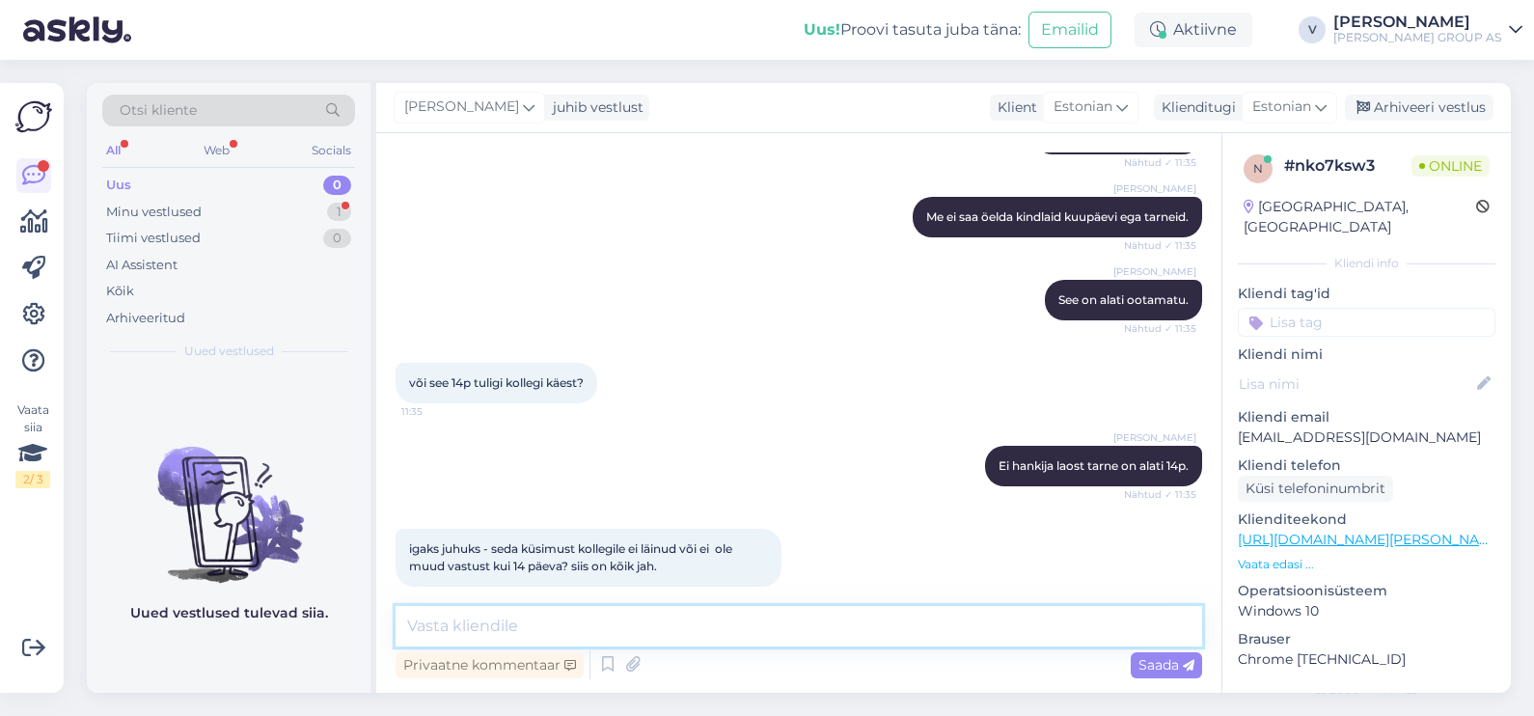
scroll to position [1194, 0]
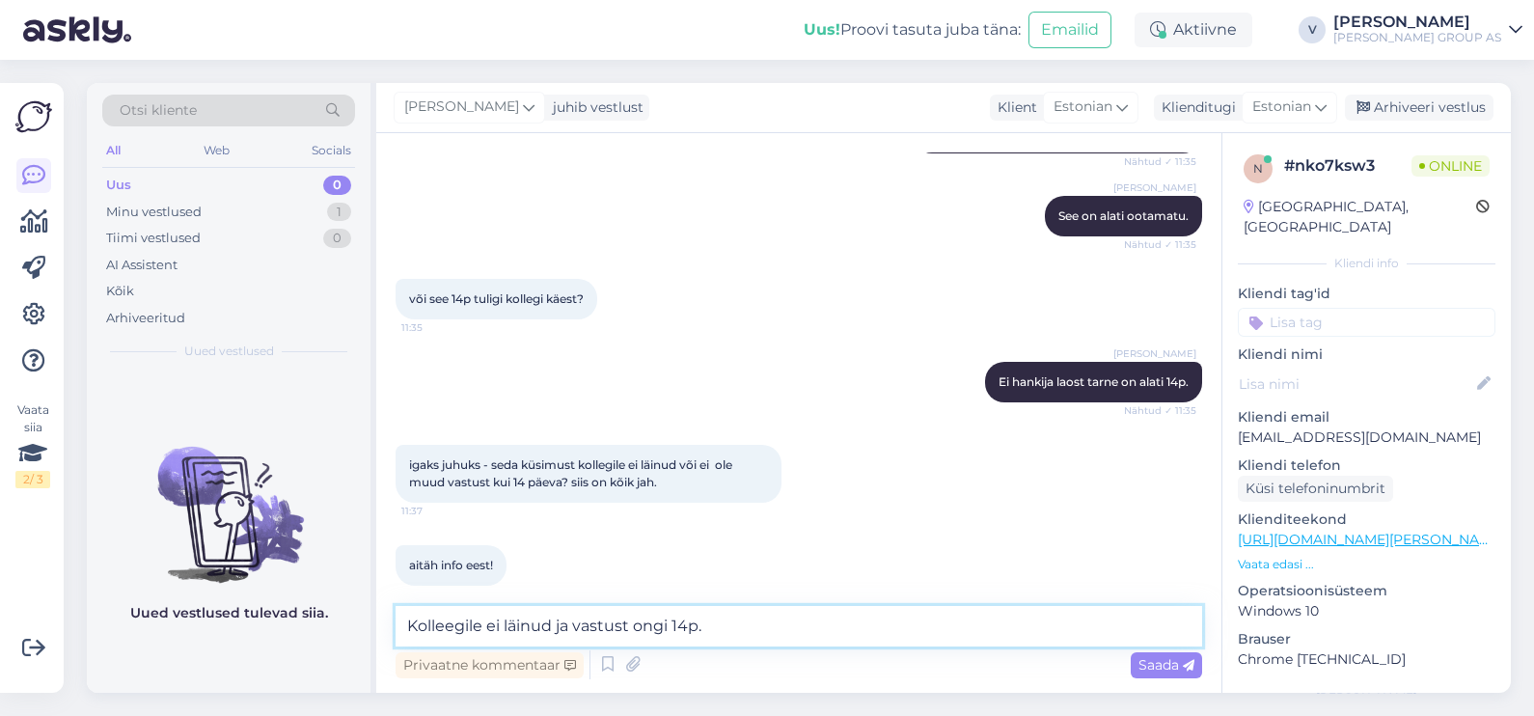
type textarea "Kolleegile ei läinud ja vastust ongi 14p."
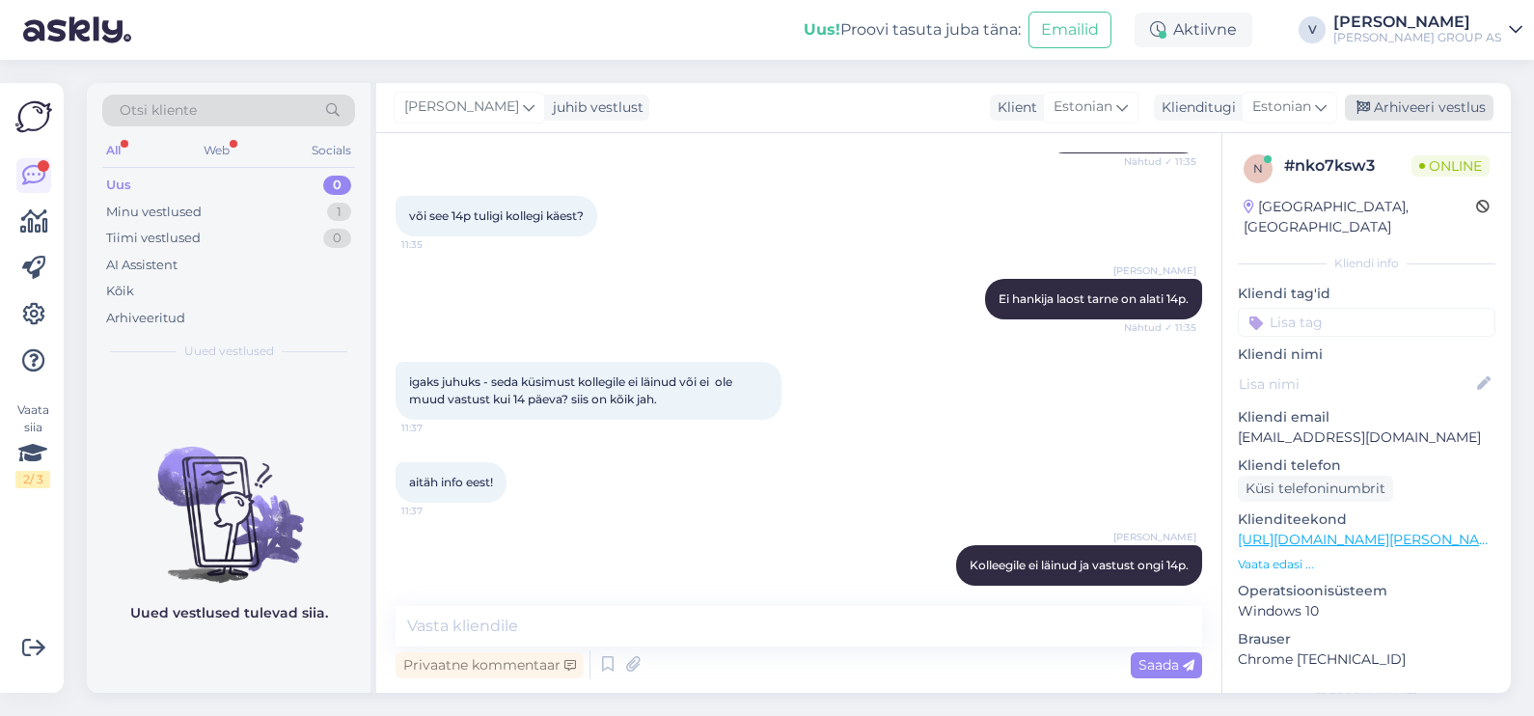
click at [1375, 97] on div "Arhiveeri vestlus" at bounding box center [1419, 108] width 149 height 26
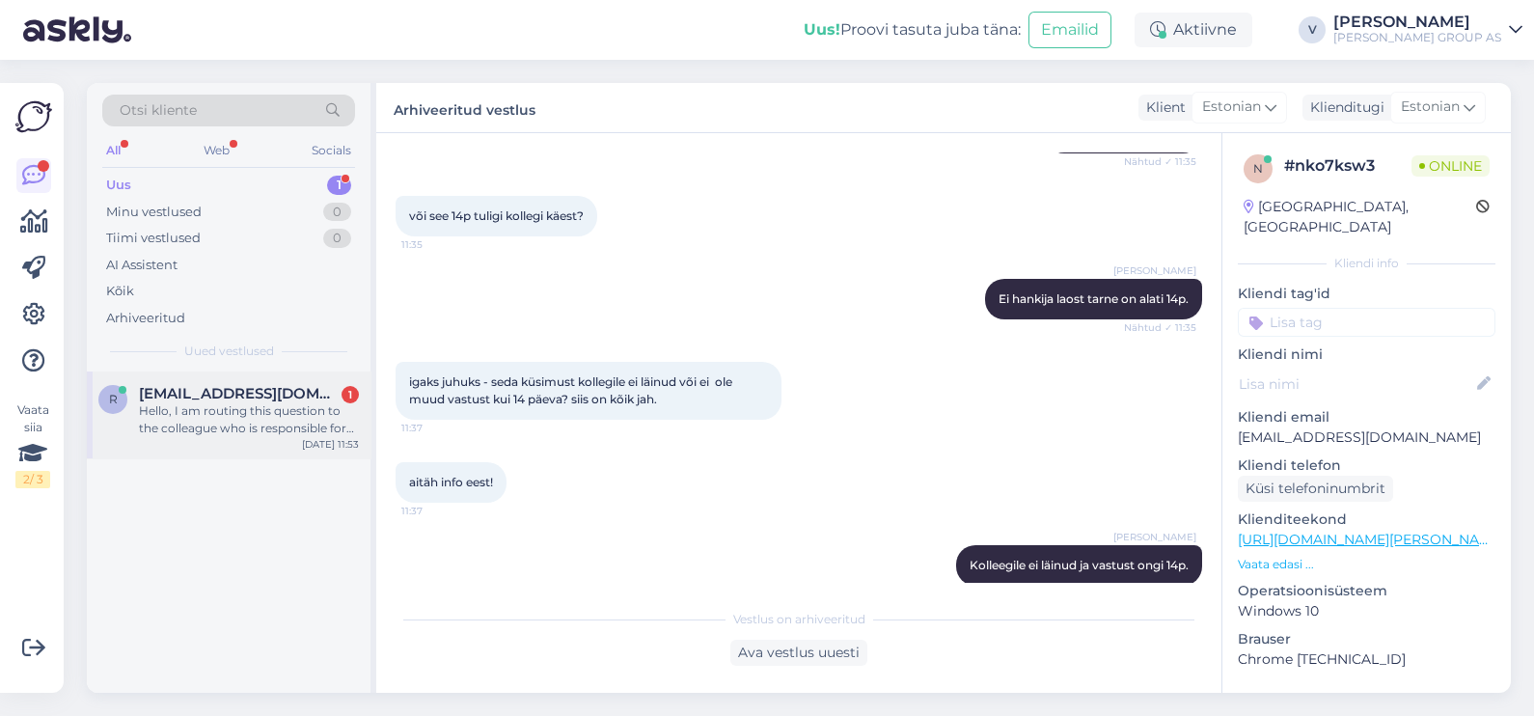
click at [214, 393] on span "Rainkuru09@gmail.com" at bounding box center [239, 393] width 201 height 17
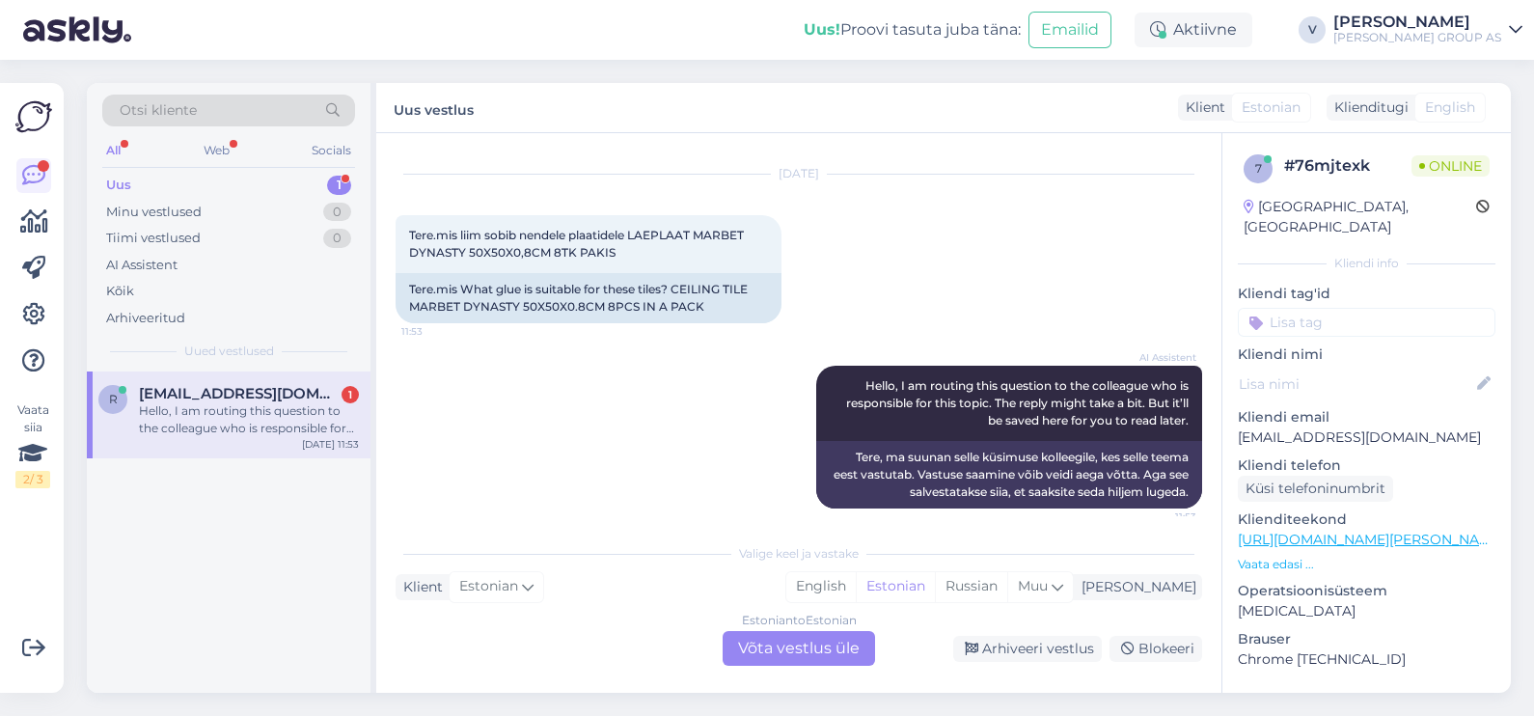
click at [786, 649] on div "Estonian to Estonian Võta vestlus üle" at bounding box center [799, 648] width 152 height 35
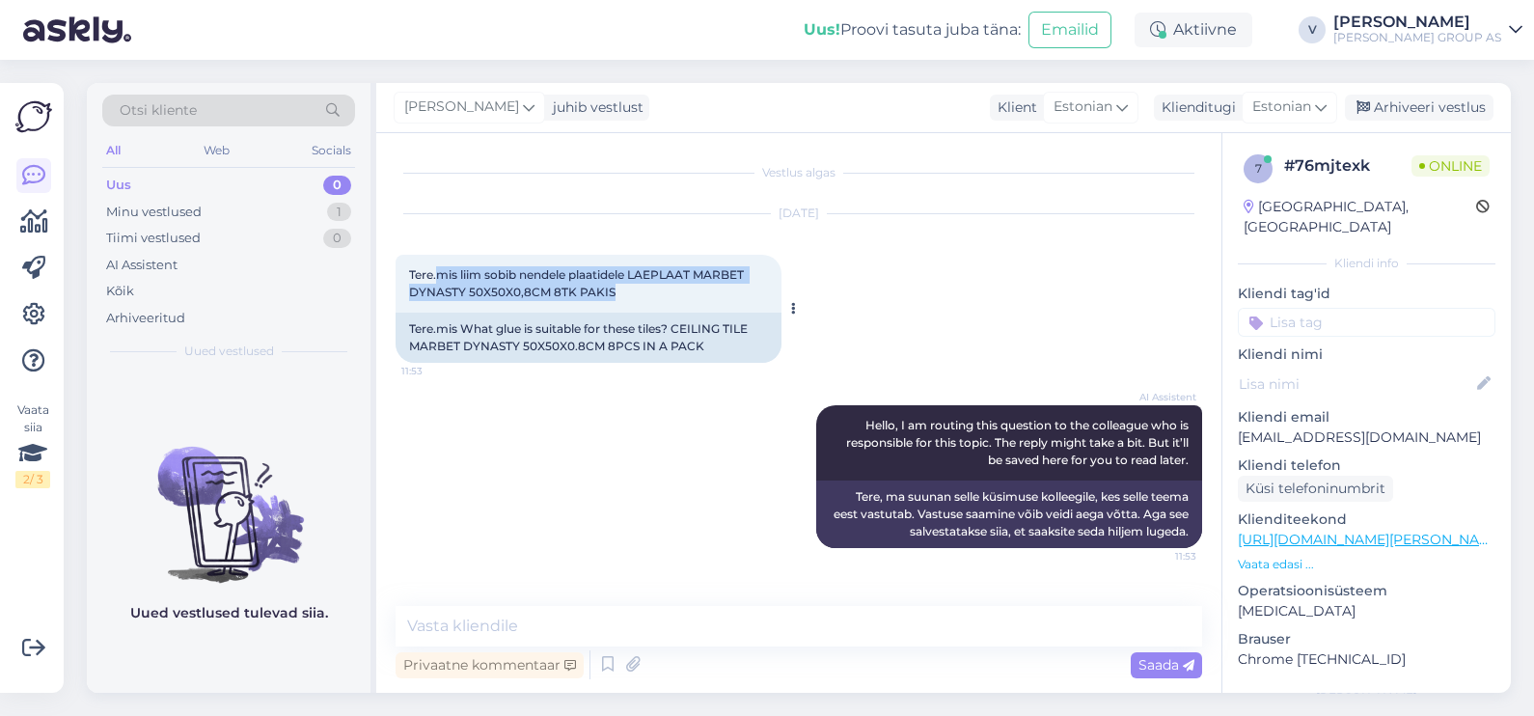
drag, startPoint x: 441, startPoint y: 274, endPoint x: 695, endPoint y: 309, distance: 256.1
click at [695, 309] on div "Tere.mis liim sobib nendele plaatidele LAEPLAAT MARBET DYNASTY 50X50X0,8CM 8TK …" at bounding box center [589, 284] width 386 height 58
copy span "mis liim sobib nendele plaatidele LAEPLAAT MARBET DYNASTY 50X50X0,8CM 8TK PAKIS"
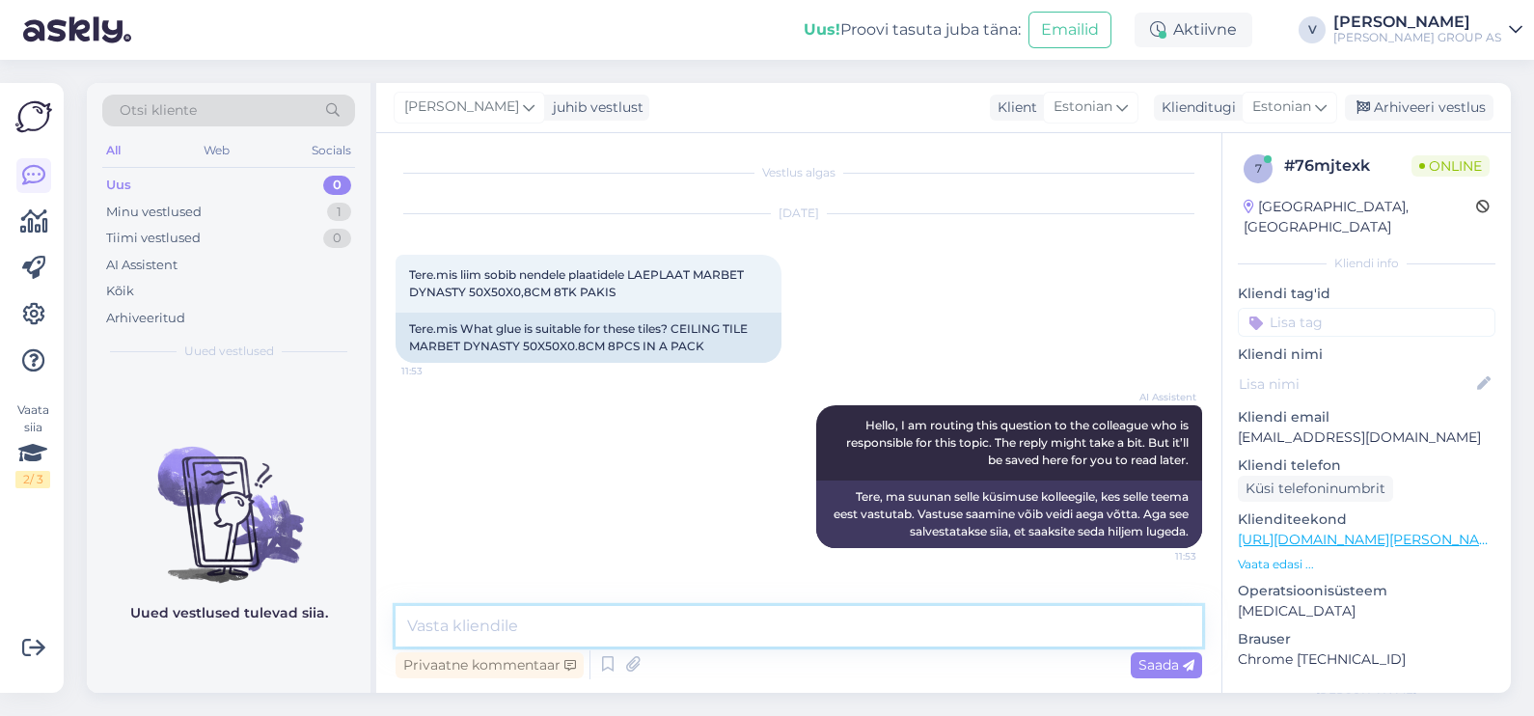
click at [487, 618] on textarea at bounding box center [799, 626] width 807 height 41
paste textarea "sobivad vahtpolüstüreeni jaoks mõeldud laeliimid."
type textarea "Tere. Sobivad vahtpolüstüreeni jaoks mõeldud laeliimid."
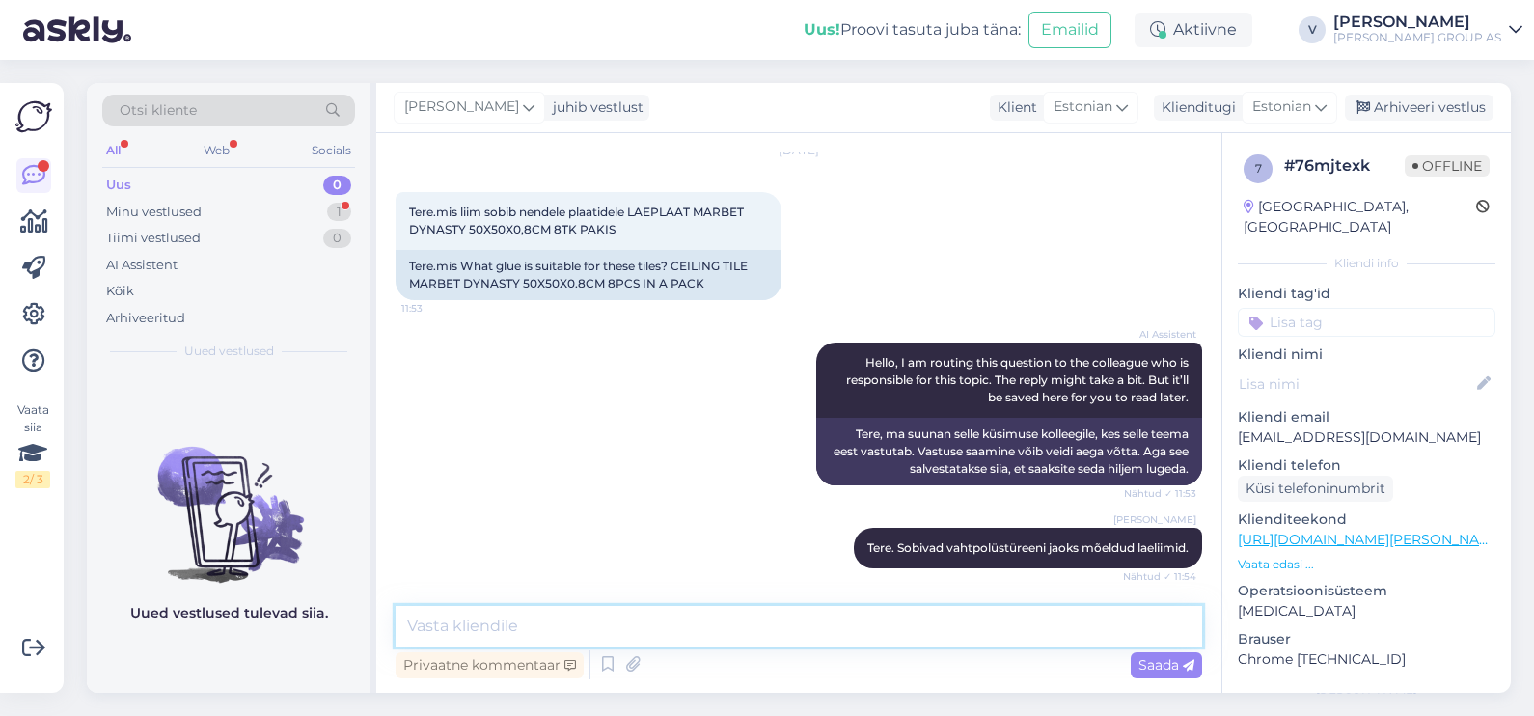
scroll to position [146, 0]
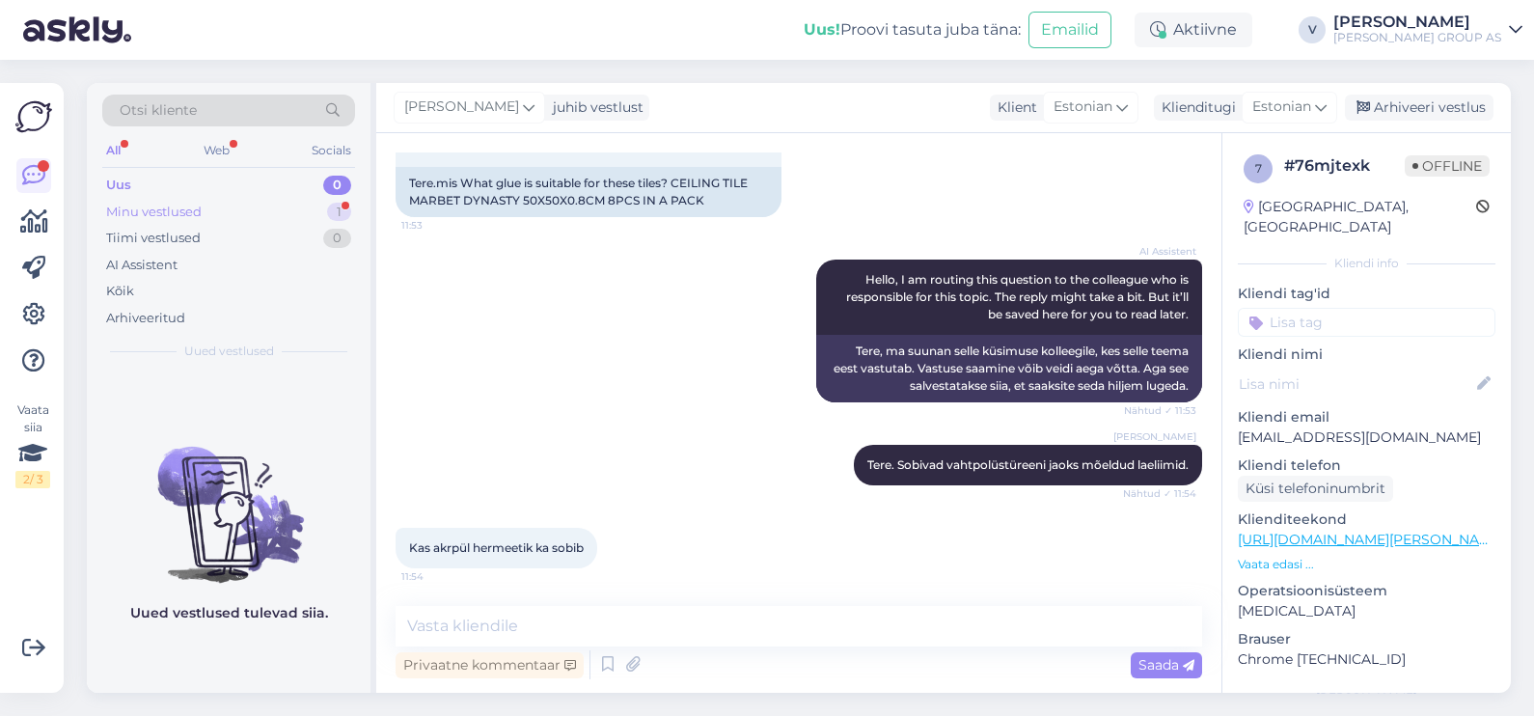
click at [263, 219] on div "Minu vestlused 1" at bounding box center [228, 212] width 253 height 27
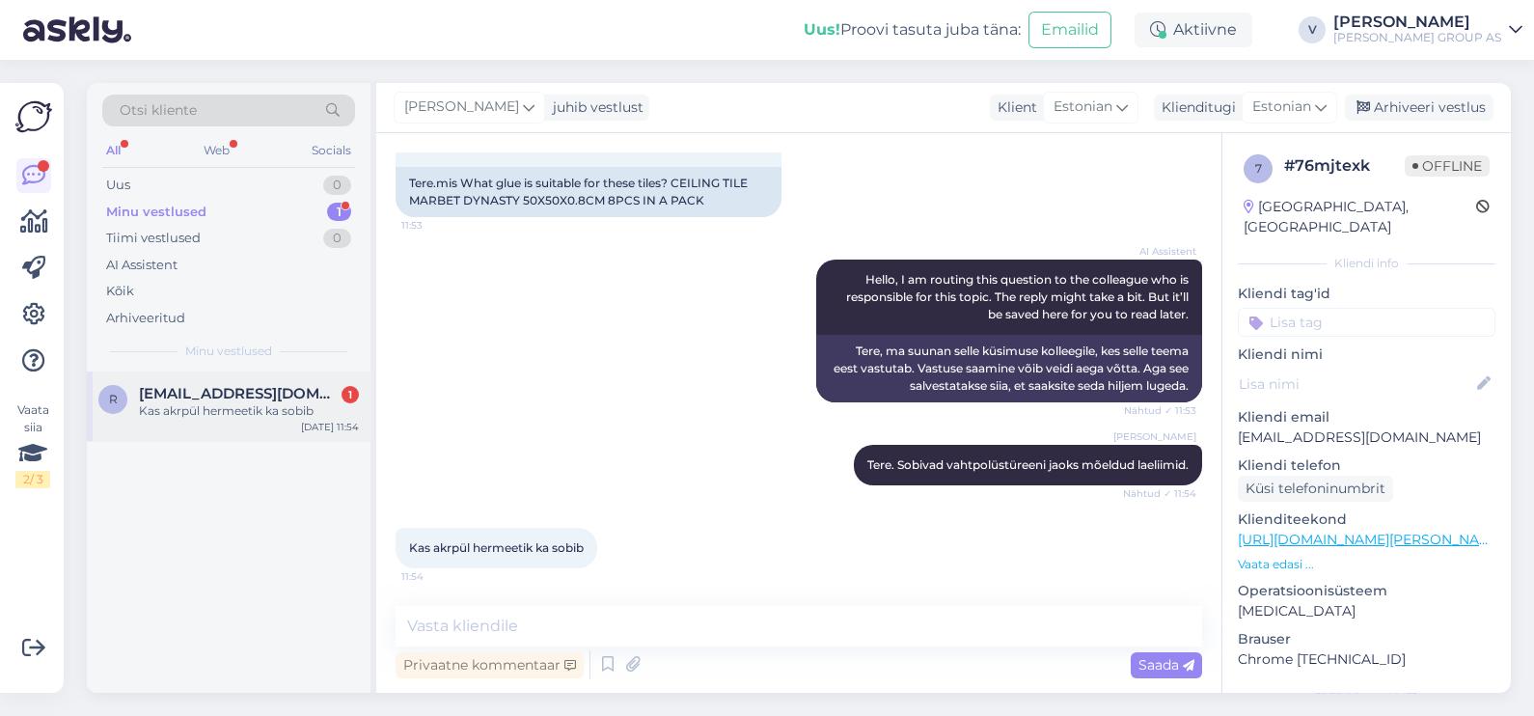
click at [246, 381] on div "R Rainkuru09@gmail.com 1 Kas akrpül hermeetik ka sobib Sep 16 11:54" at bounding box center [229, 405] width 284 height 69
click at [618, 620] on textarea at bounding box center [799, 626] width 807 height 41
drag, startPoint x: 405, startPoint y: 547, endPoint x: 641, endPoint y: 556, distance: 235.6
click at [641, 556] on div "Kas akrpül hermeetik ka sobib 11:54" at bounding box center [799, 548] width 807 height 83
copy span "Kas akrpül hermeetik ka sobib"
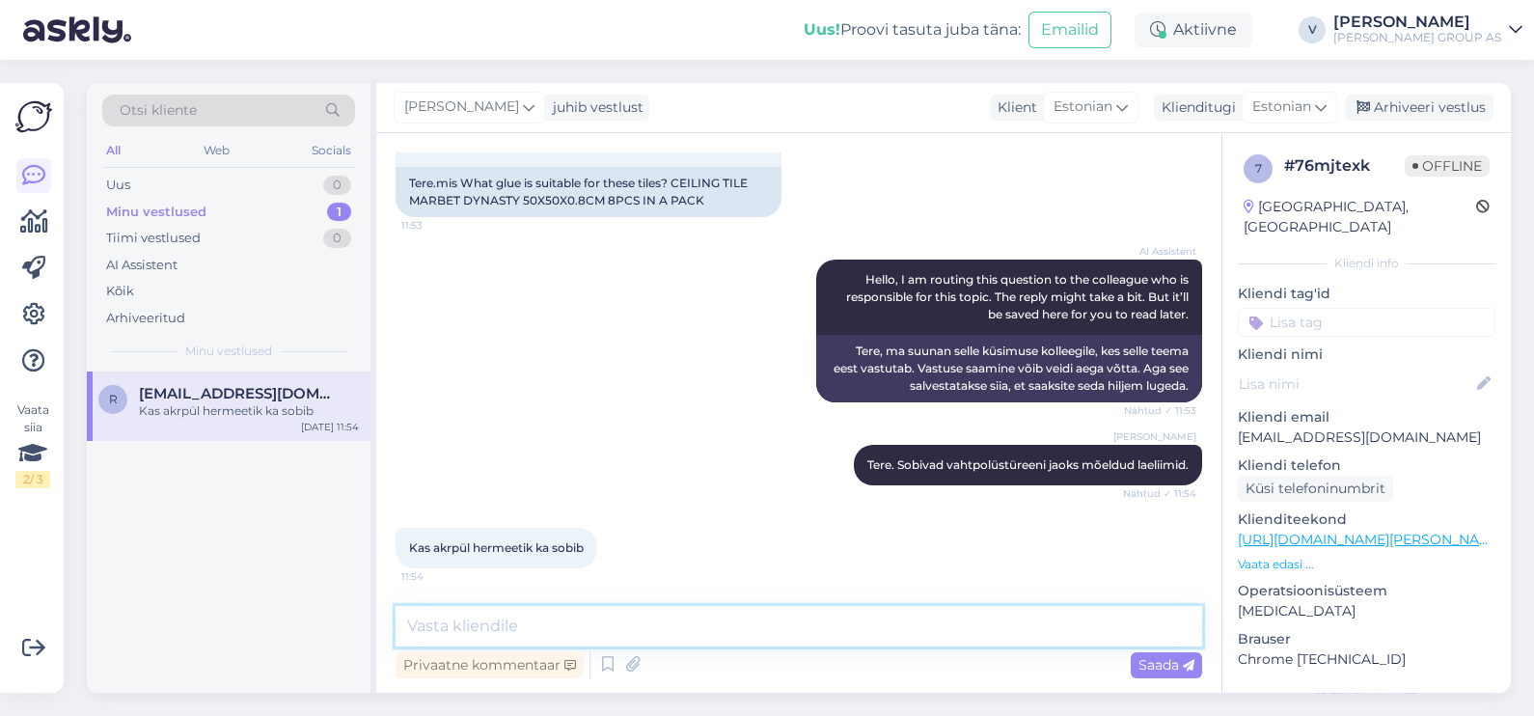
click at [603, 622] on textarea at bounding box center [799, 626] width 807 height 41
paste textarea "Akrüülhermeetik ei ole parim valik laeplaatide paigaldamiseks."
type textarea "Akrüülhermeetik ei ole parim valik laeplaatide paigaldamiseks."
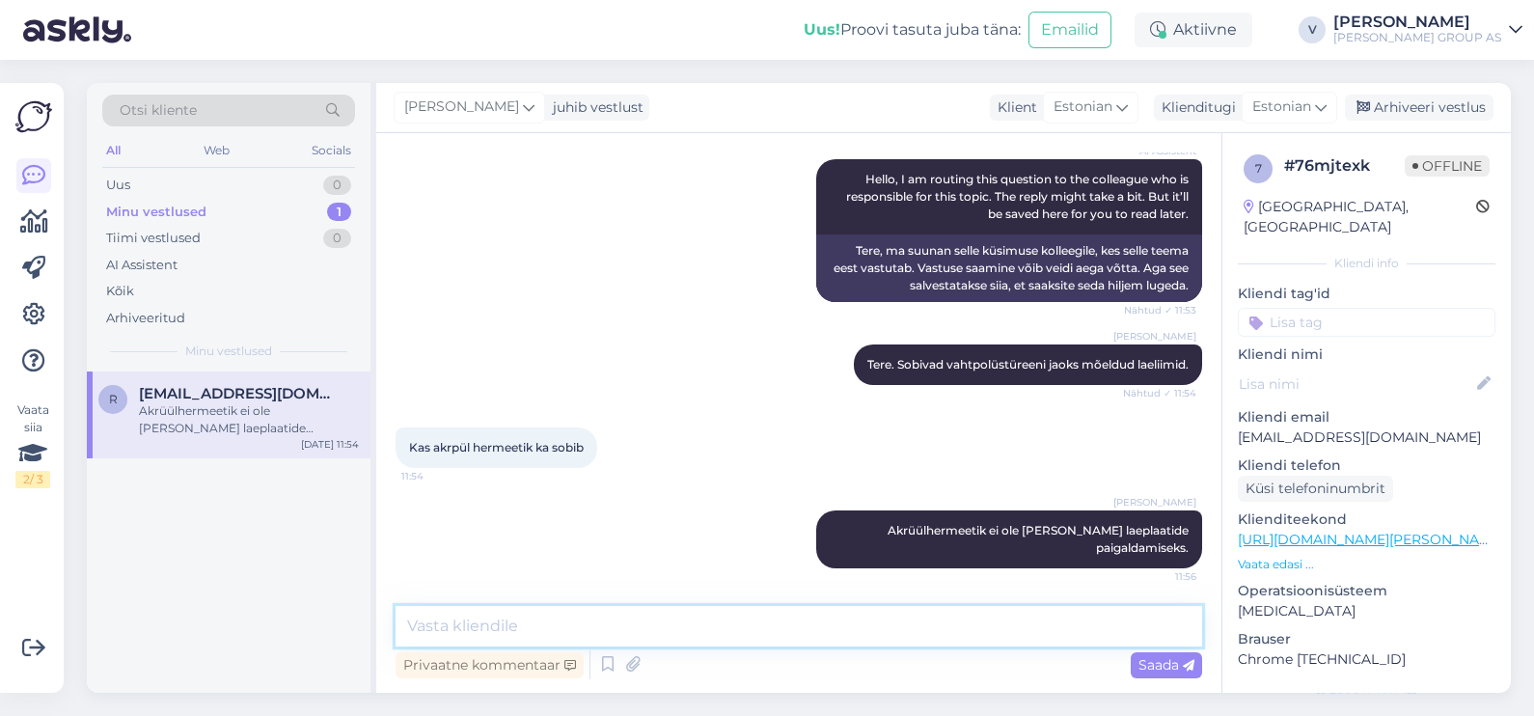
paste textarea "Hermeetik on mõeldud pigem vuukide ja pragude täitmiseks, mitte suurte pindade …"
type textarea "Hermeetik on mõeldud pigem vuukide ja pragude täitmiseks, mitte suurte pindade …"
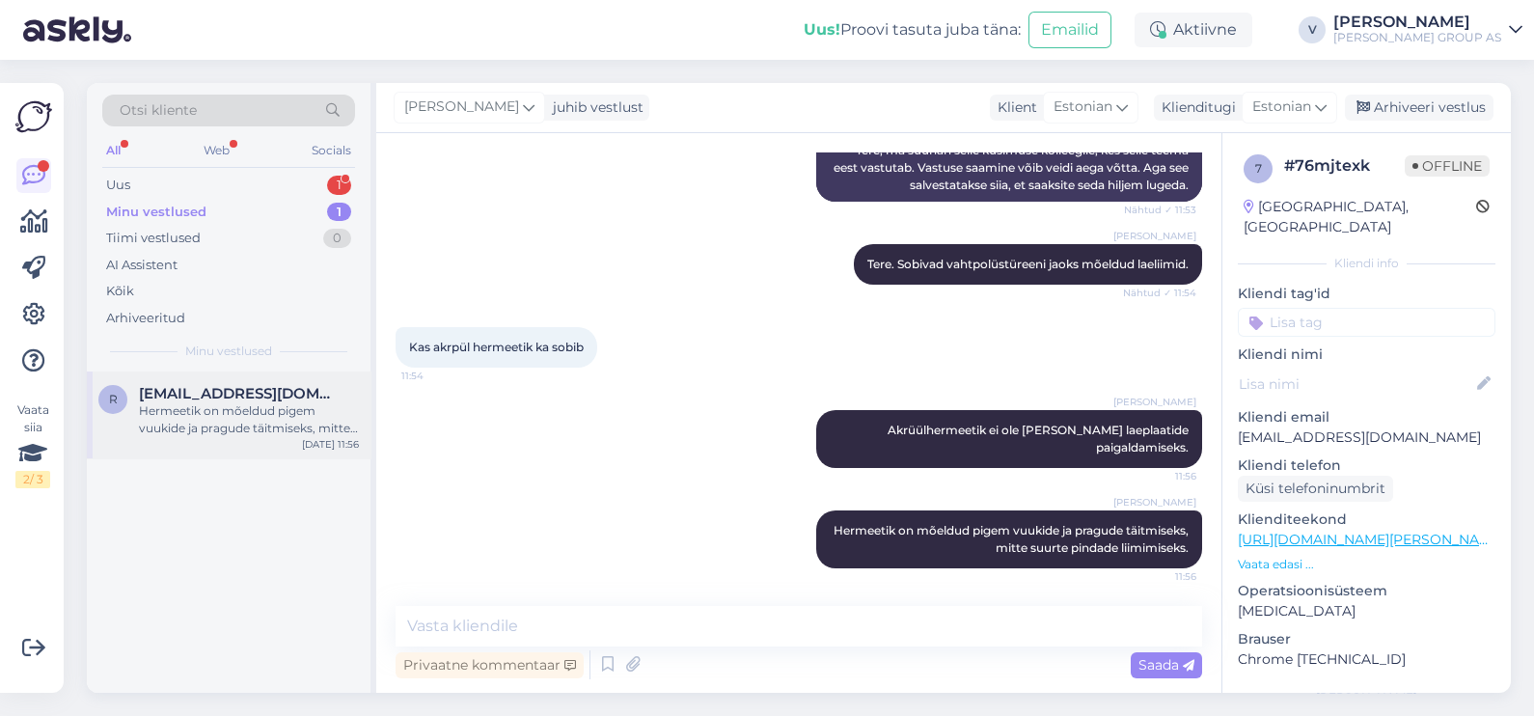
click at [265, 405] on div "Hermeetik on mõeldud pigem vuukide ja pragude täitmiseks, mitte suurte pindade …" at bounding box center [249, 419] width 220 height 35
drag, startPoint x: 1416, startPoint y: 114, endPoint x: 591, endPoint y: 237, distance: 833.2
click at [1415, 114] on div "Arhiveeri vestlus" at bounding box center [1419, 108] width 149 height 26
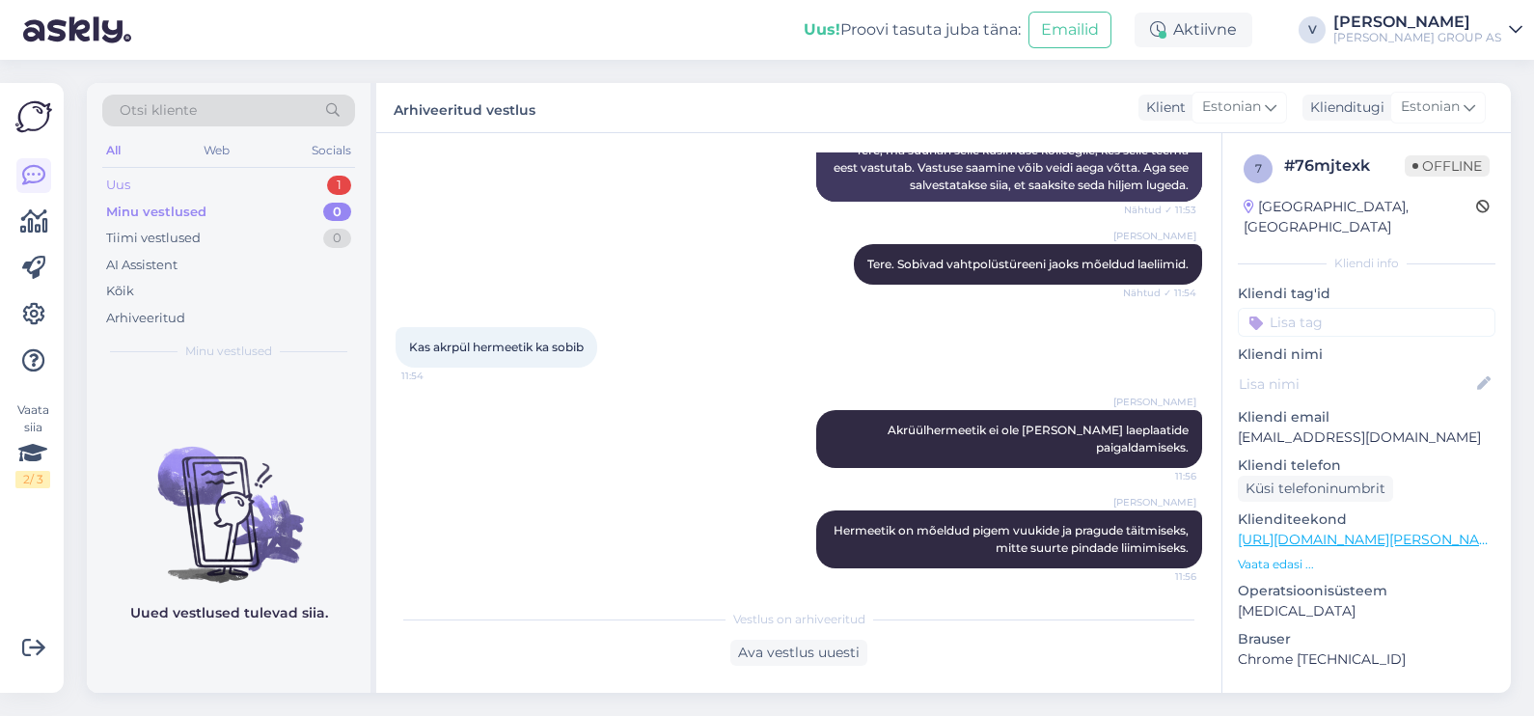
click at [187, 193] on div "Uus 1" at bounding box center [228, 185] width 253 height 27
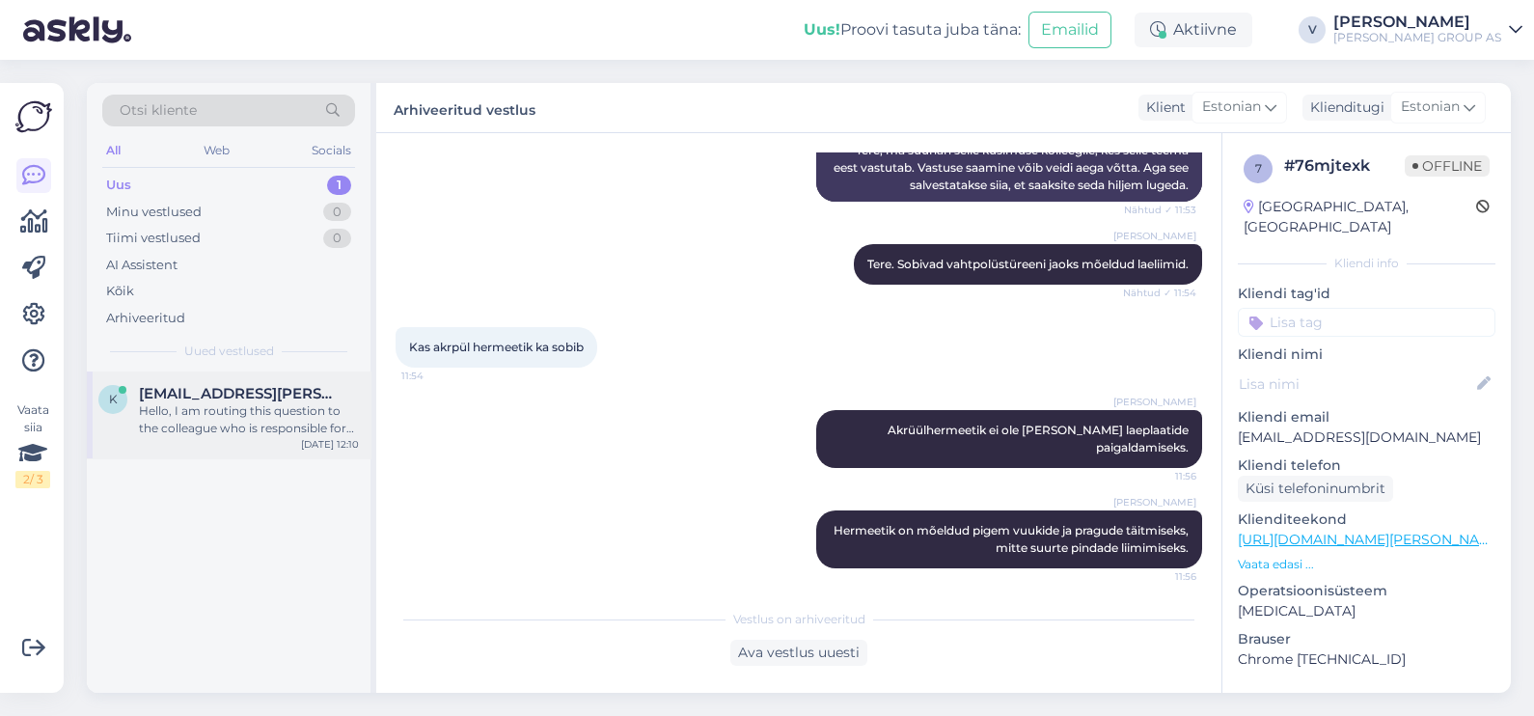
click at [209, 399] on span "[EMAIL_ADDRESS][PERSON_NAME][DOMAIN_NAME]" at bounding box center [239, 393] width 201 height 17
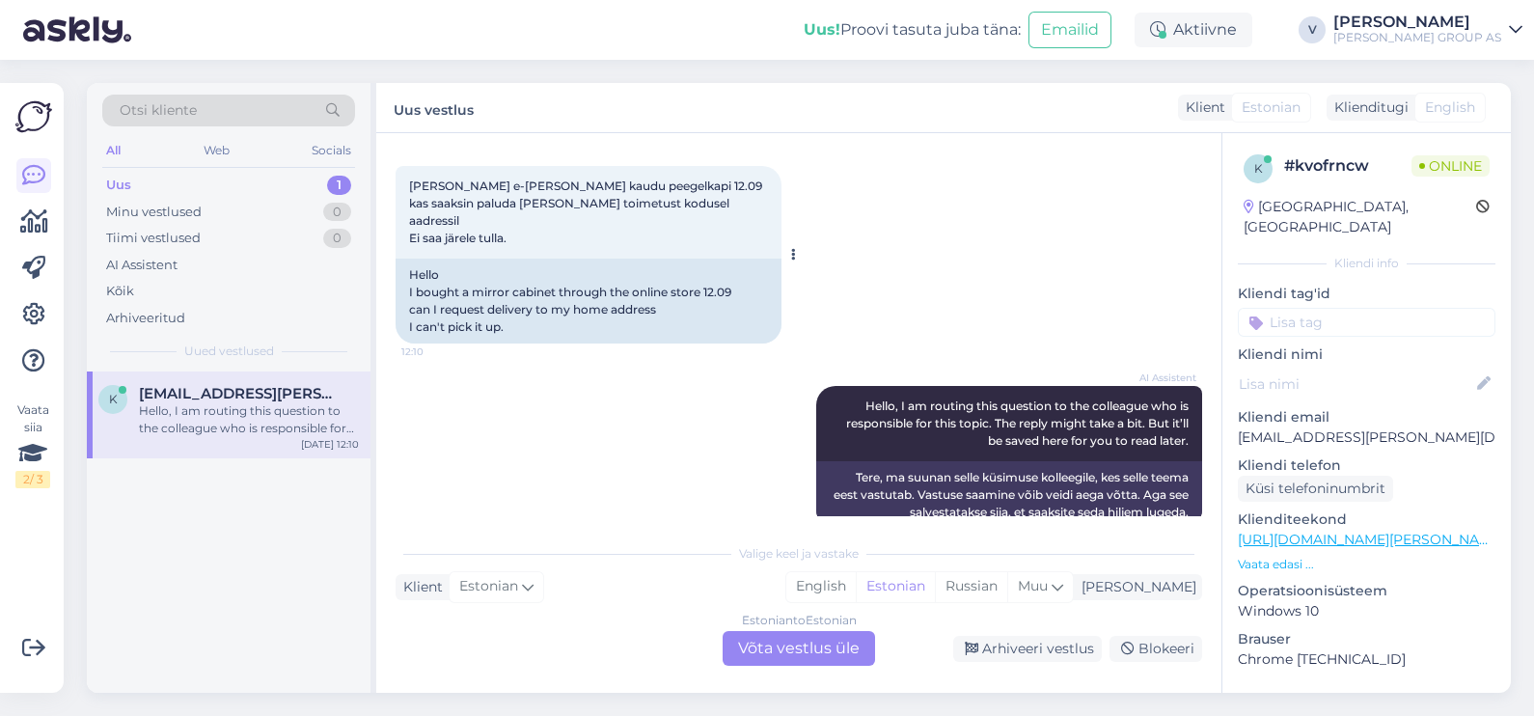
scroll to position [1, 0]
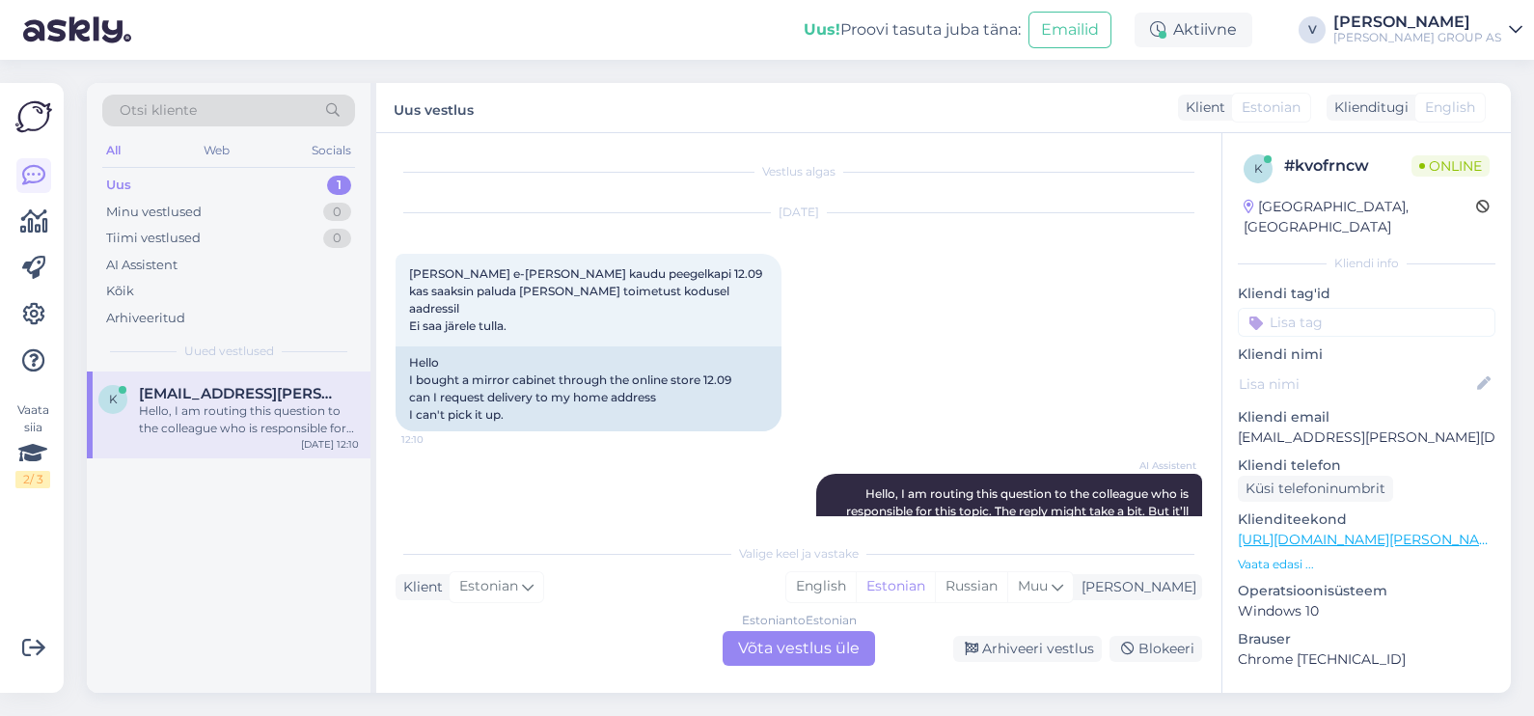
click at [804, 633] on div "Estonian to Estonian Võta vestlus üle" at bounding box center [799, 648] width 152 height 35
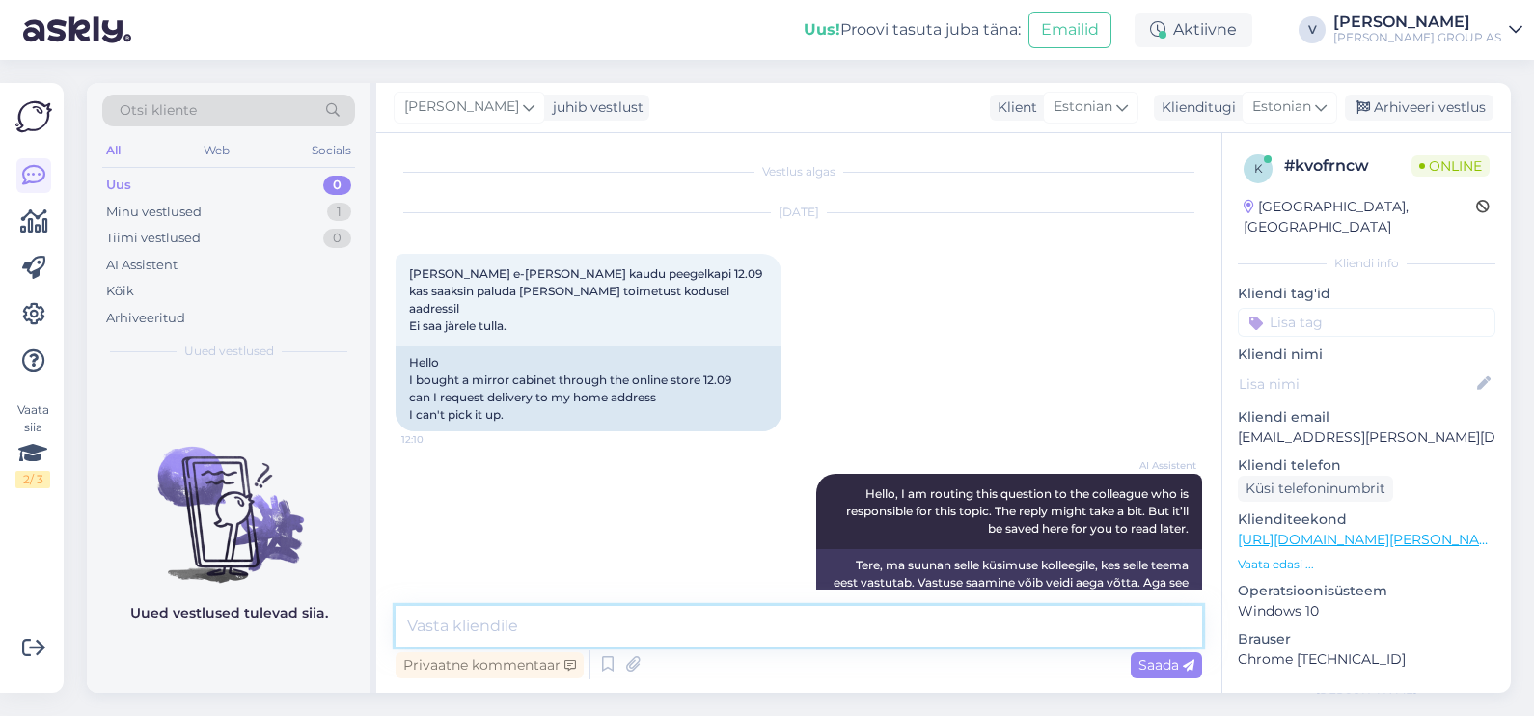
click at [713, 617] on textarea at bounding box center [799, 626] width 807 height 41
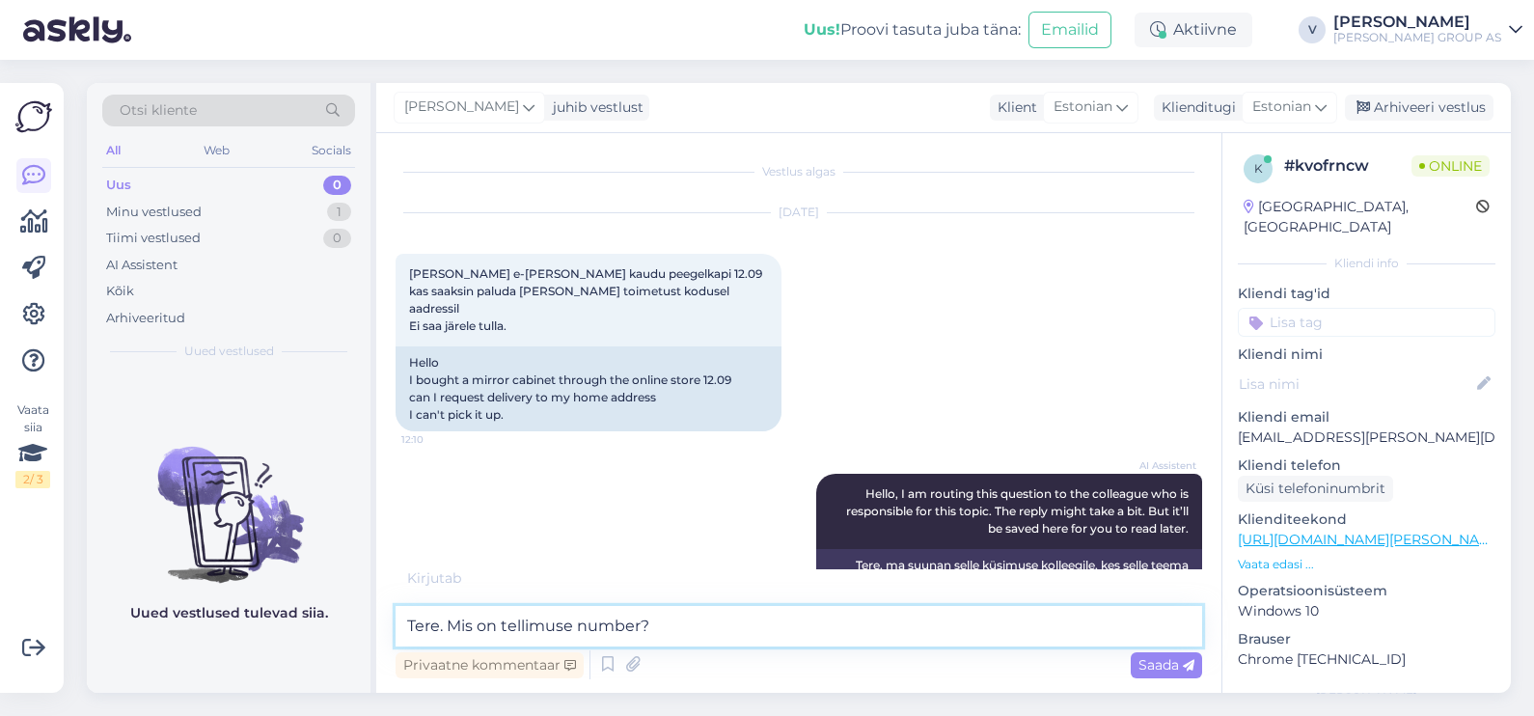
type textarea "Tere. Mis on tellimuse number?"
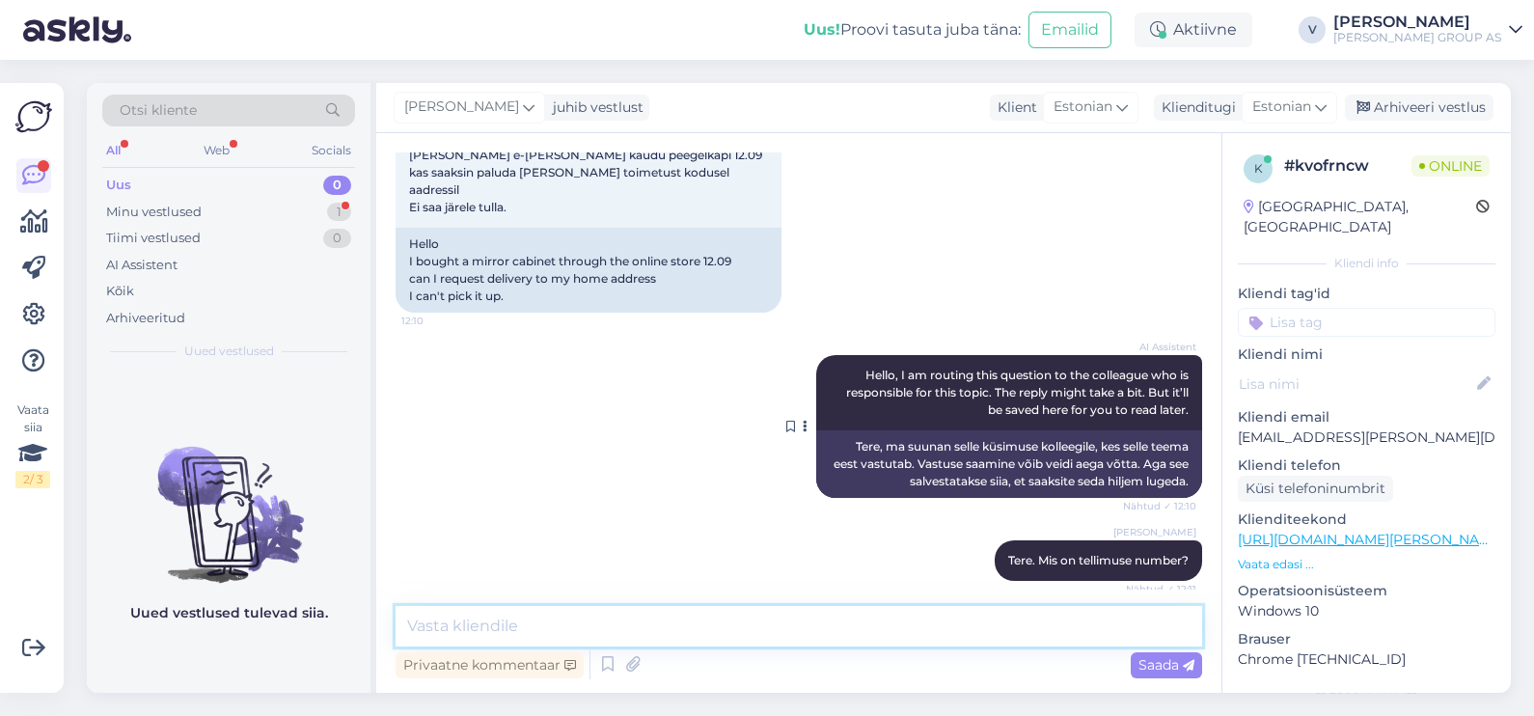
scroll to position [215, 0]
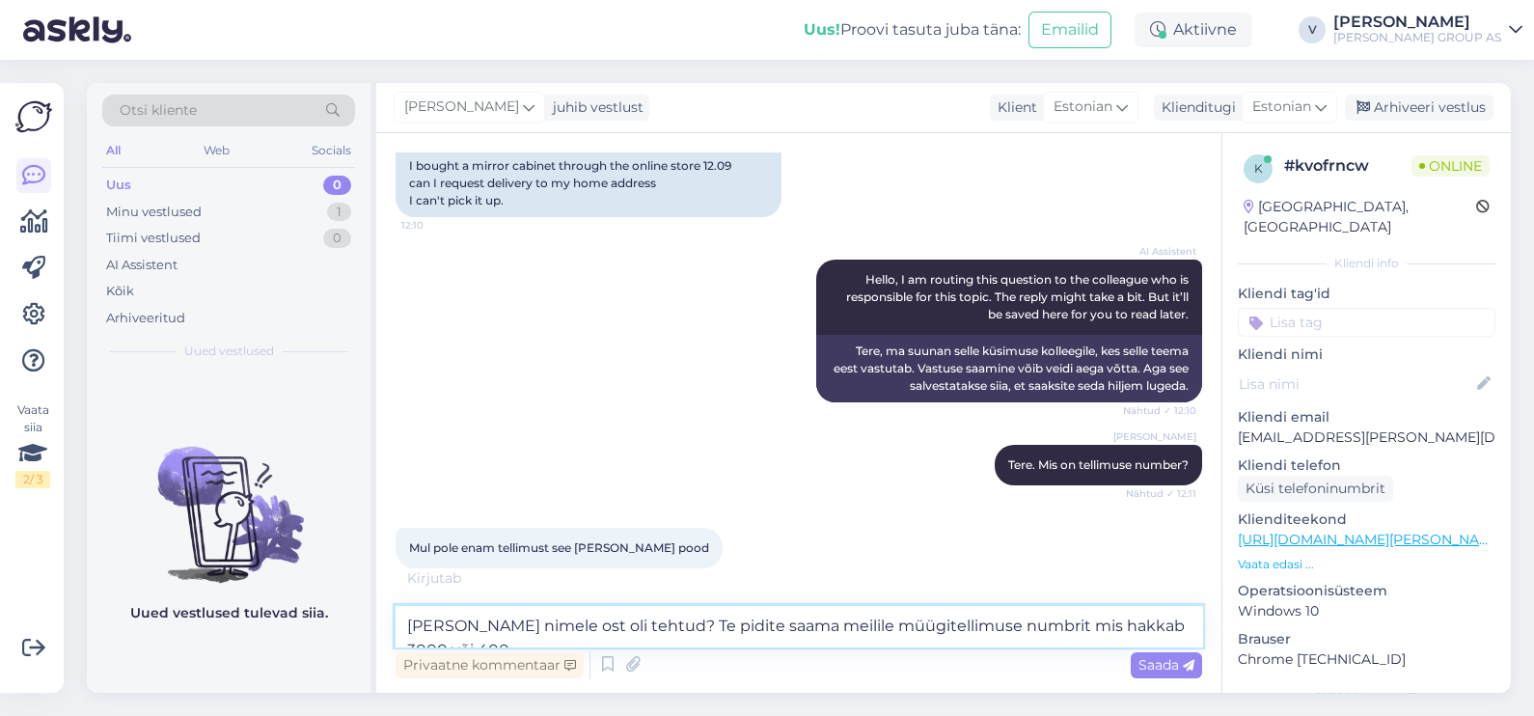
type textarea "Kelle nimele ost oli tehtud? Te pidite saama meilile müügitellimuse numbrit mis…"
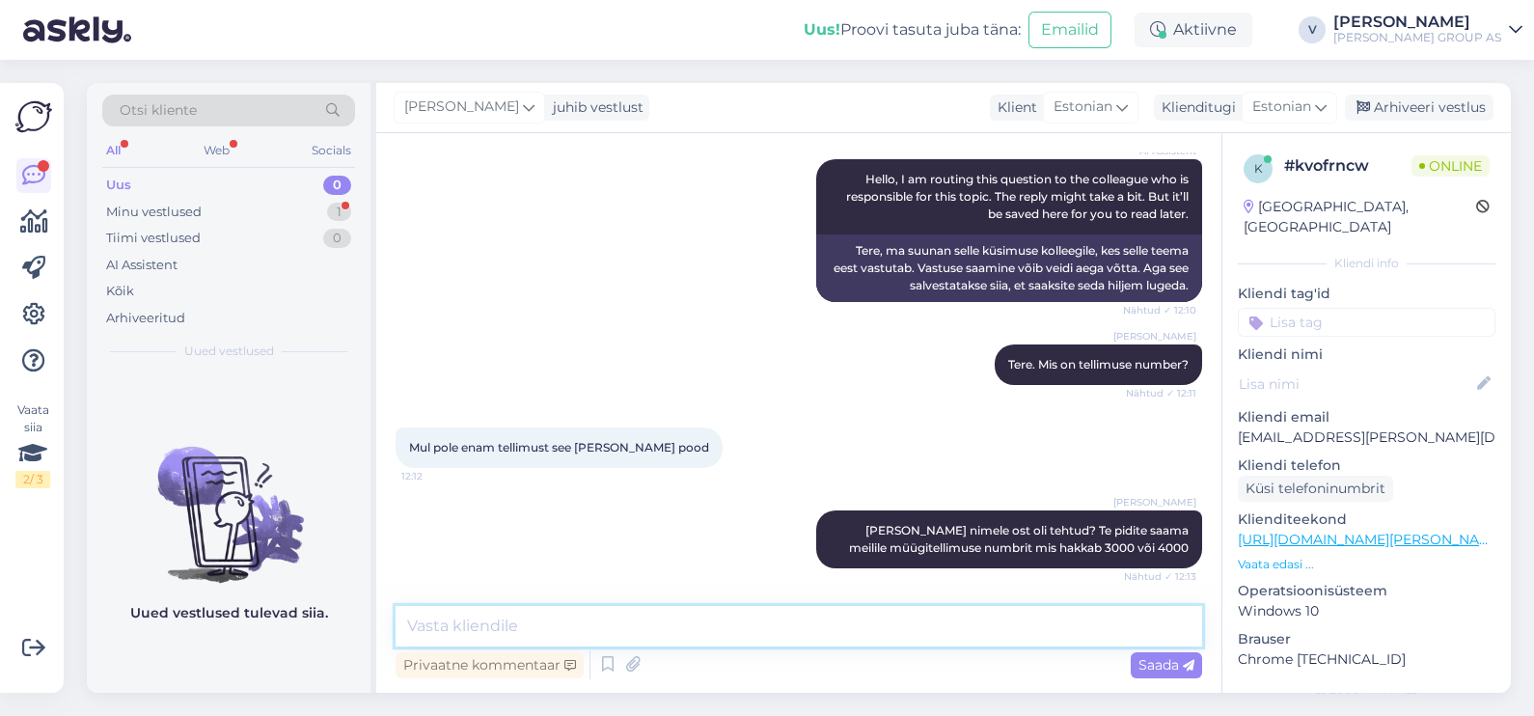
scroll to position [399, 0]
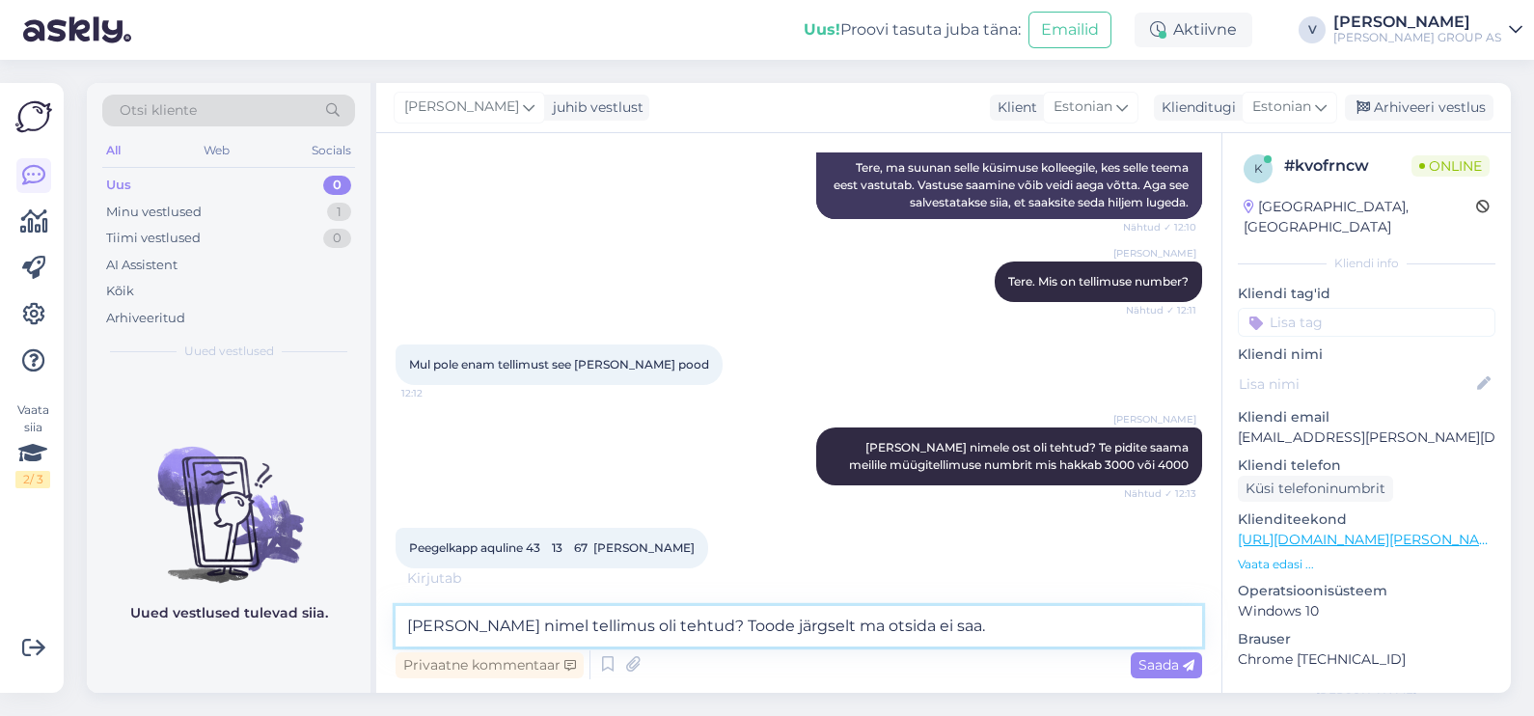
type textarea "Kelle nimel tellimus oli tehtud? Toode järgselt ma otsida ei saa."
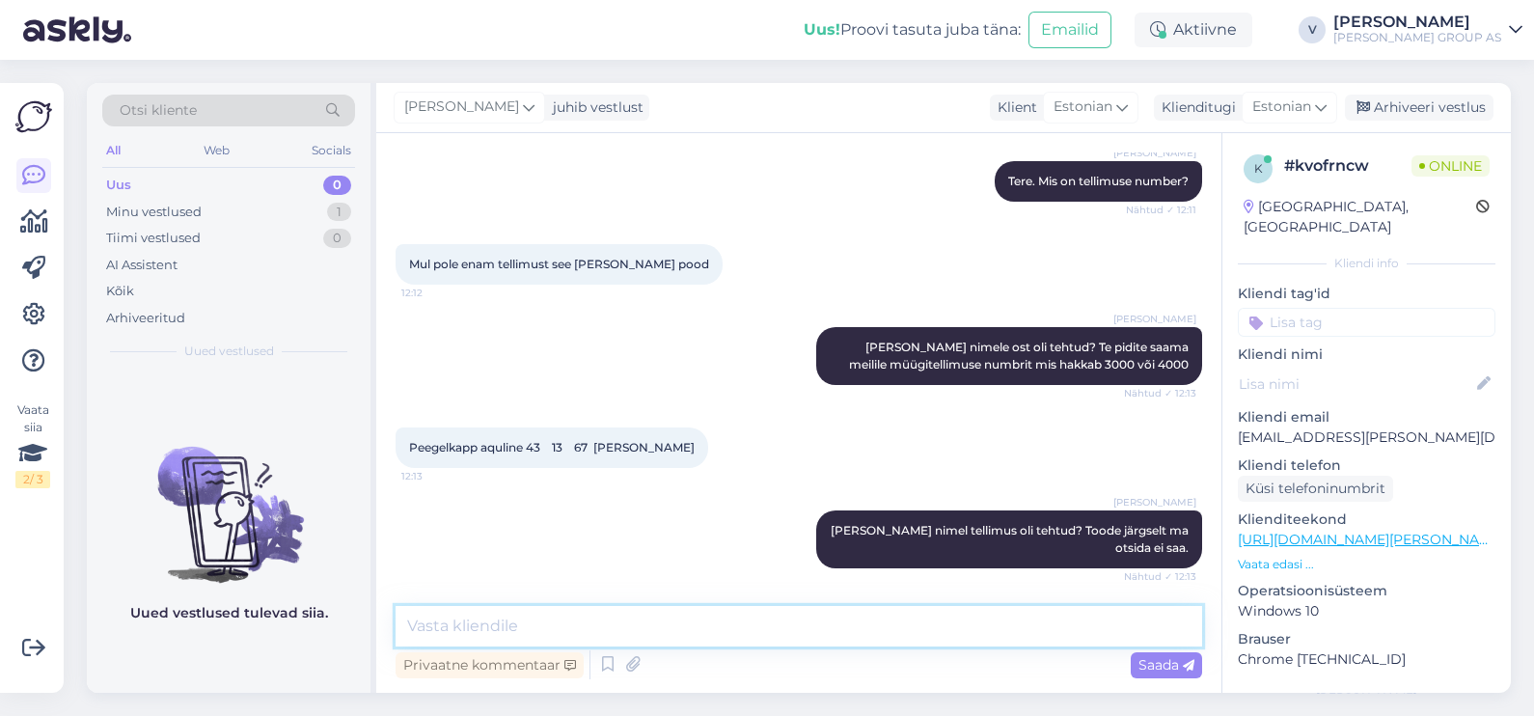
scroll to position [582, 0]
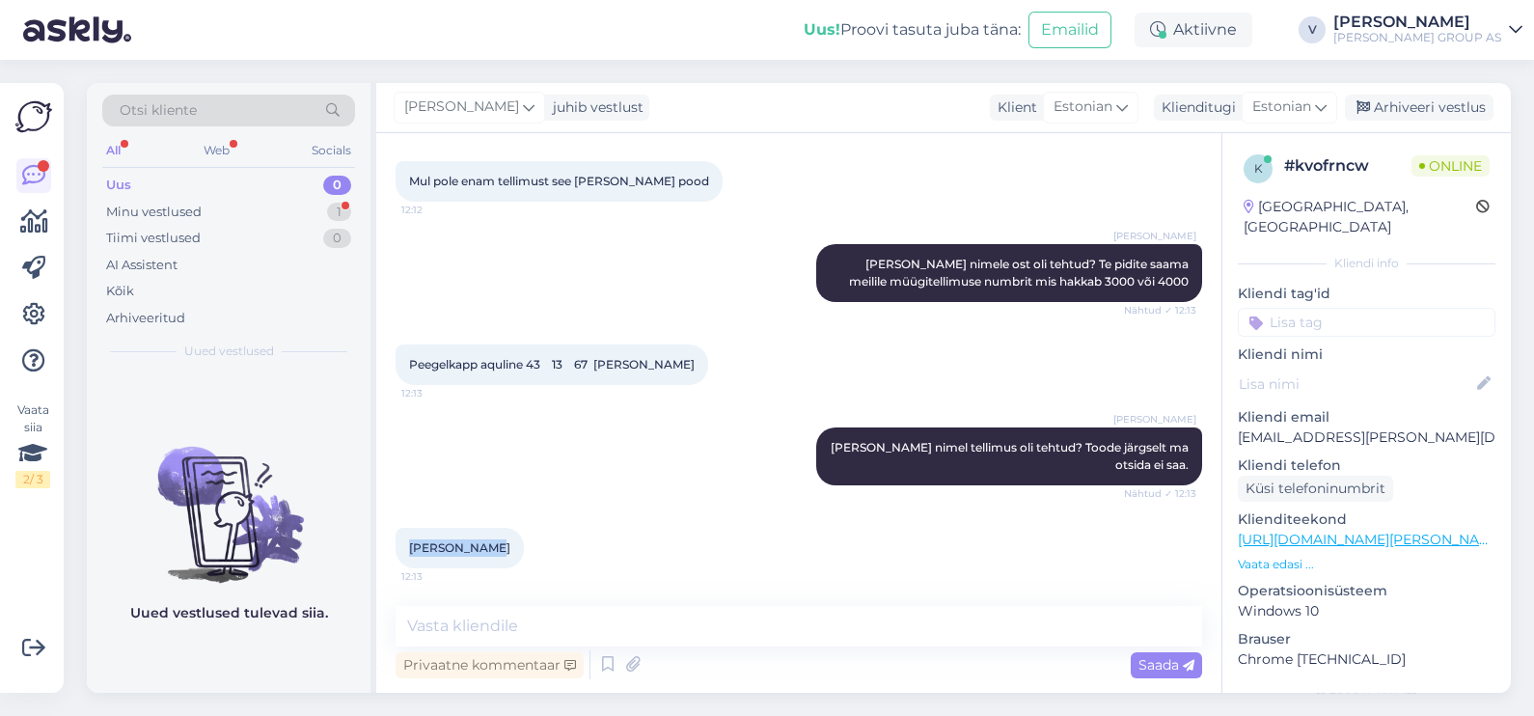
drag, startPoint x: 417, startPoint y: 552, endPoint x: 533, endPoint y: 556, distance: 115.9
click at [533, 556] on div "Imbi sumberg 12:13" at bounding box center [799, 548] width 807 height 83
copy span "Imbi sumberg"
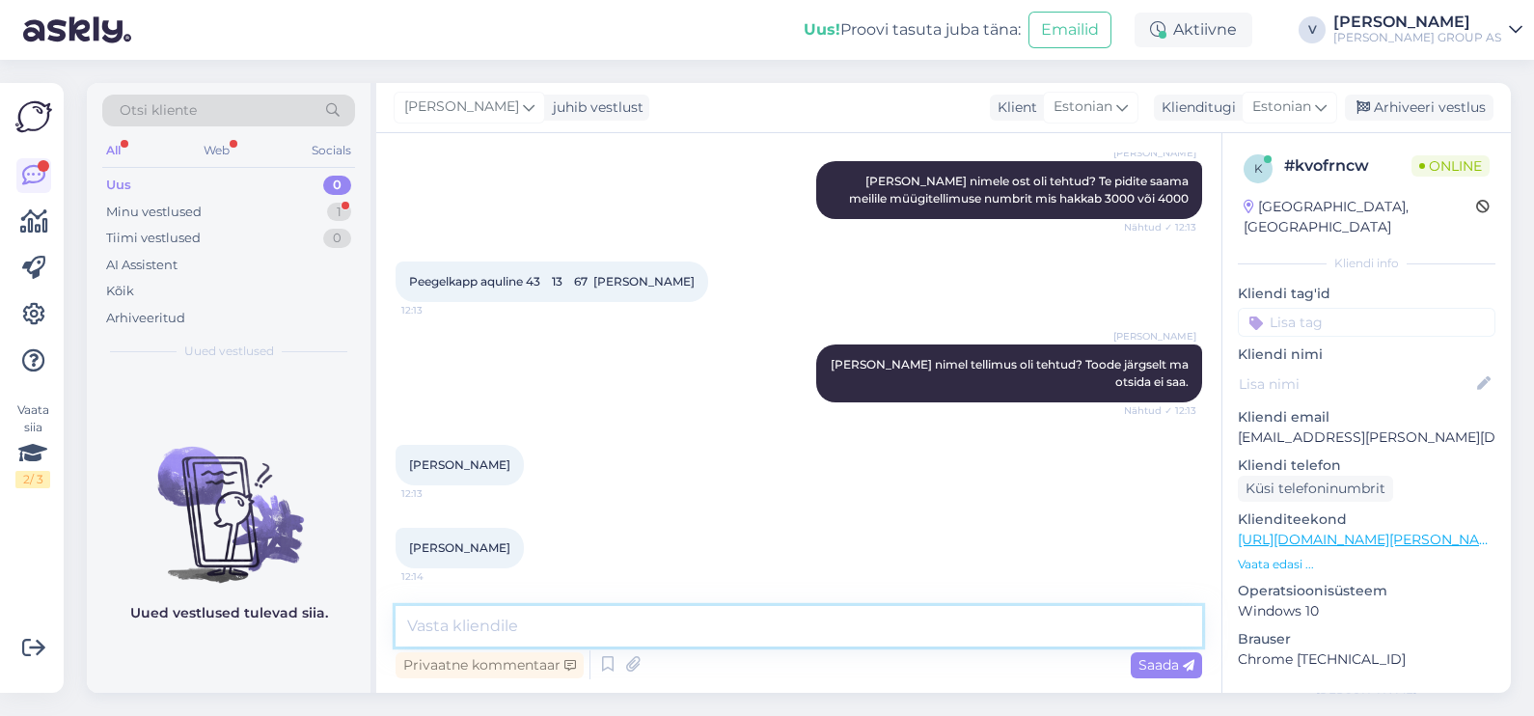
click at [619, 634] on textarea at bounding box center [799, 626] width 807 height 41
paste textarea "E3000489383"
type textarea "Teie tellimuse number on E3000489383"
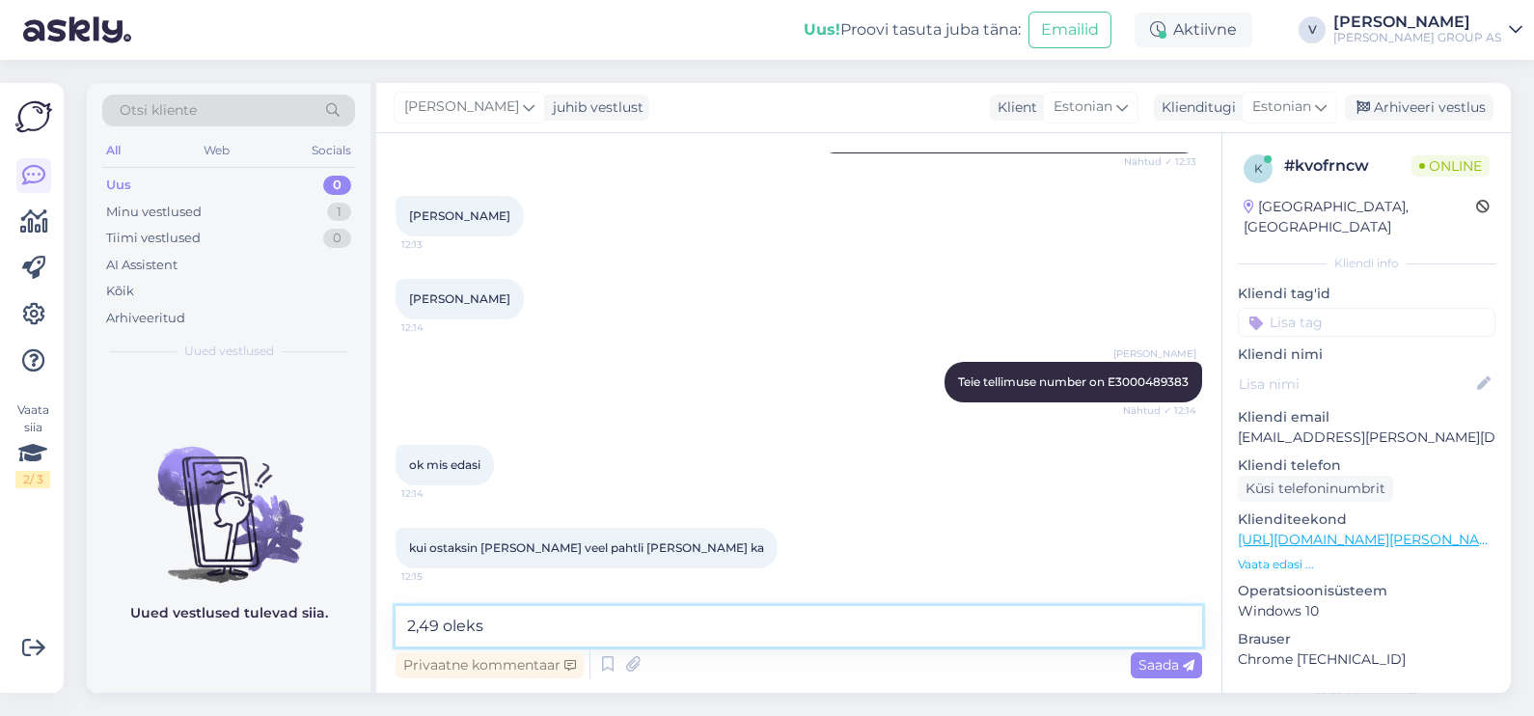
scroll to position [997, 0]
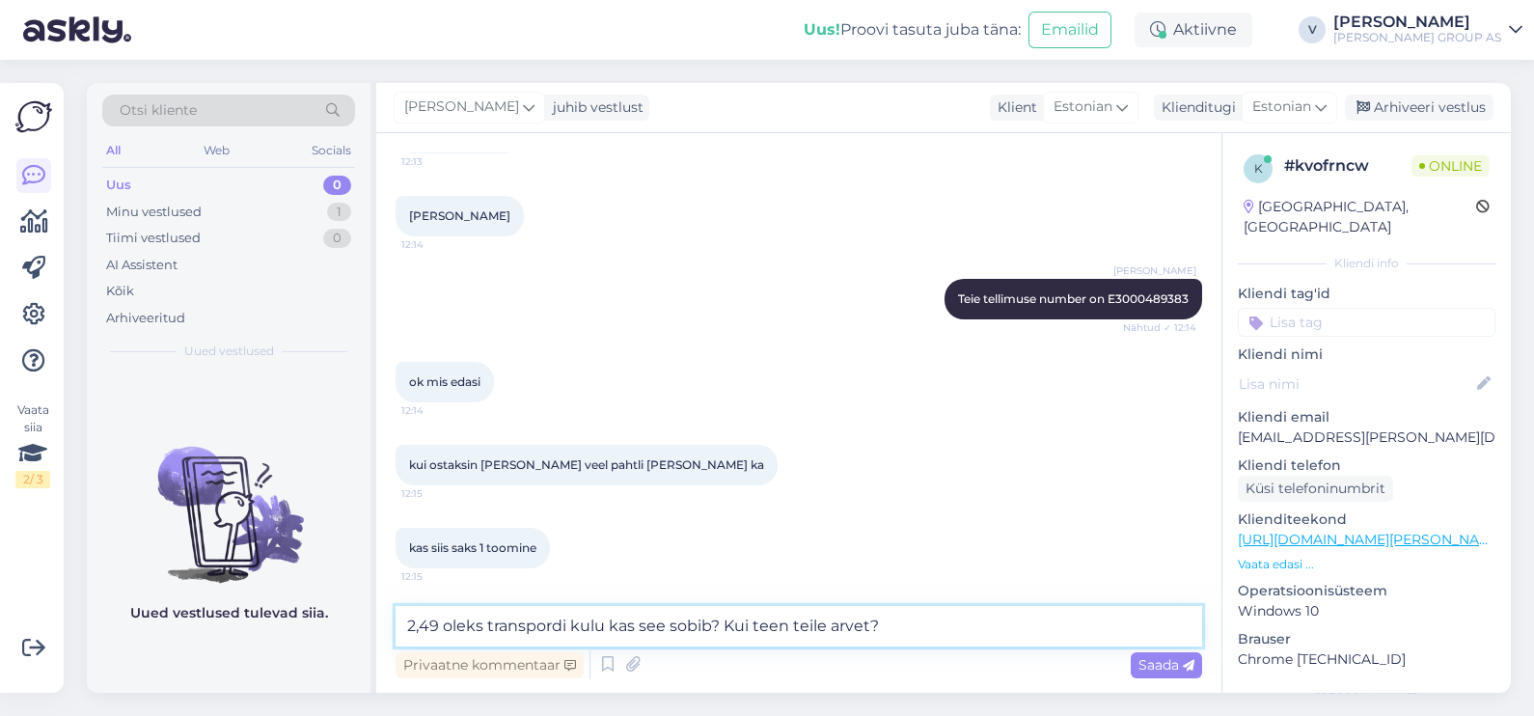
type textarea "2,49 oleks transpordi kulu kas see sobib? Kui teen teile arvet?"
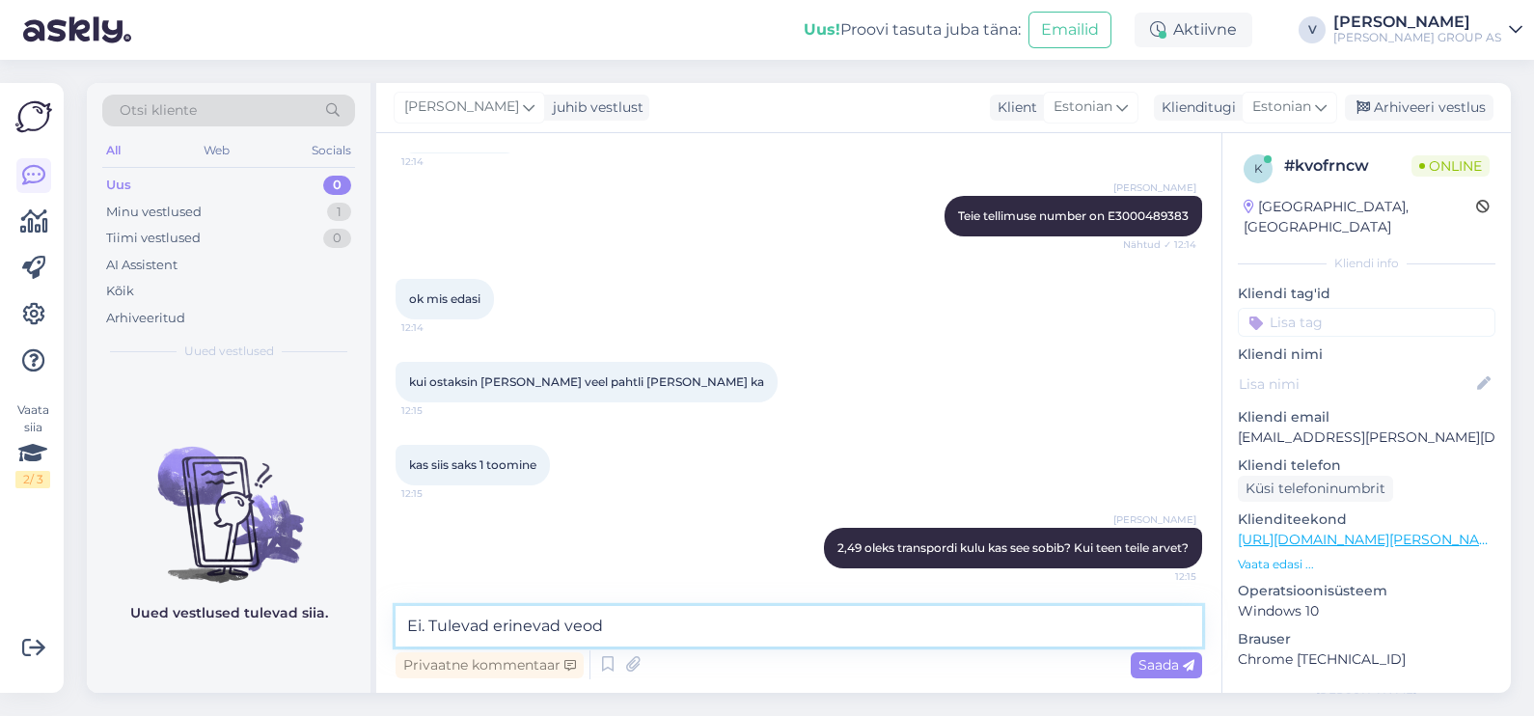
type textarea "Ei. Tulevad erinevad veod"
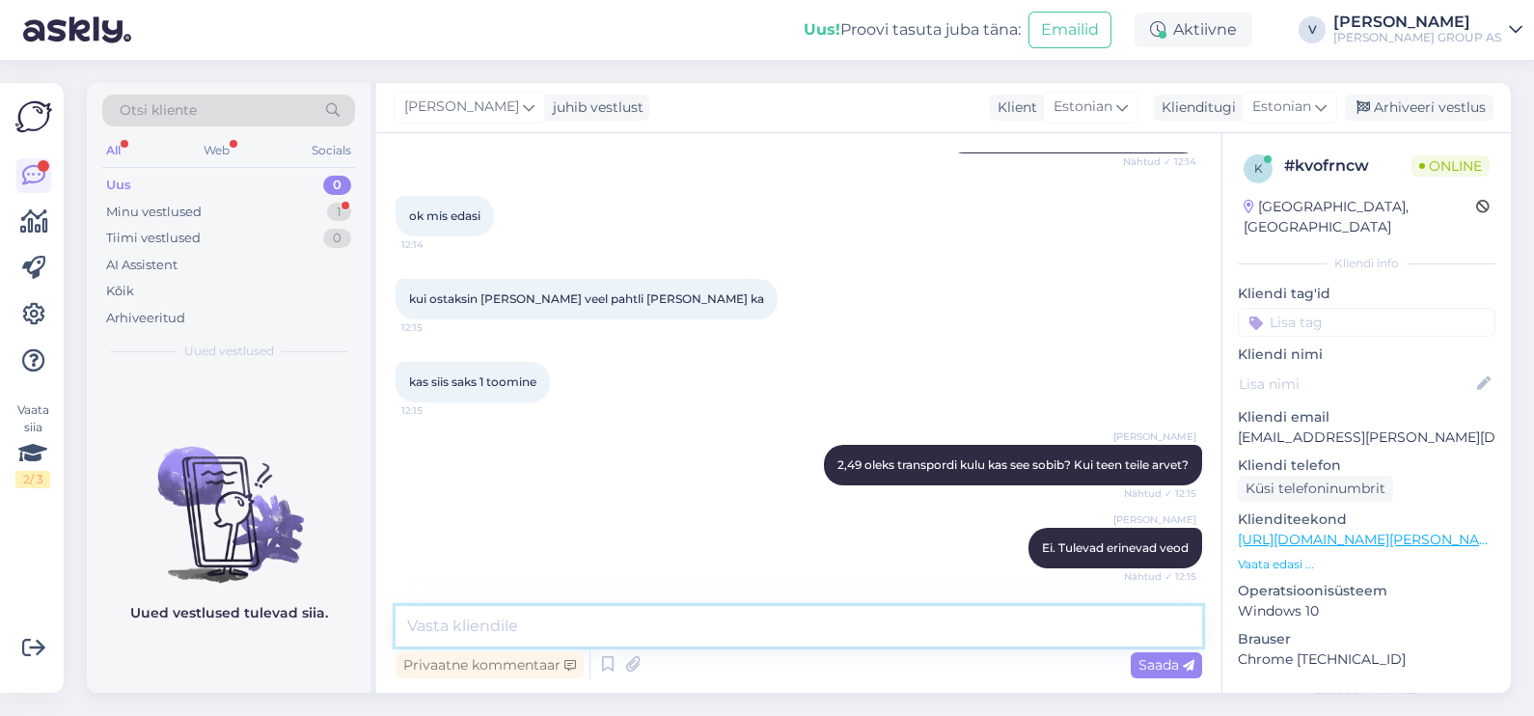
scroll to position [1245, 0]
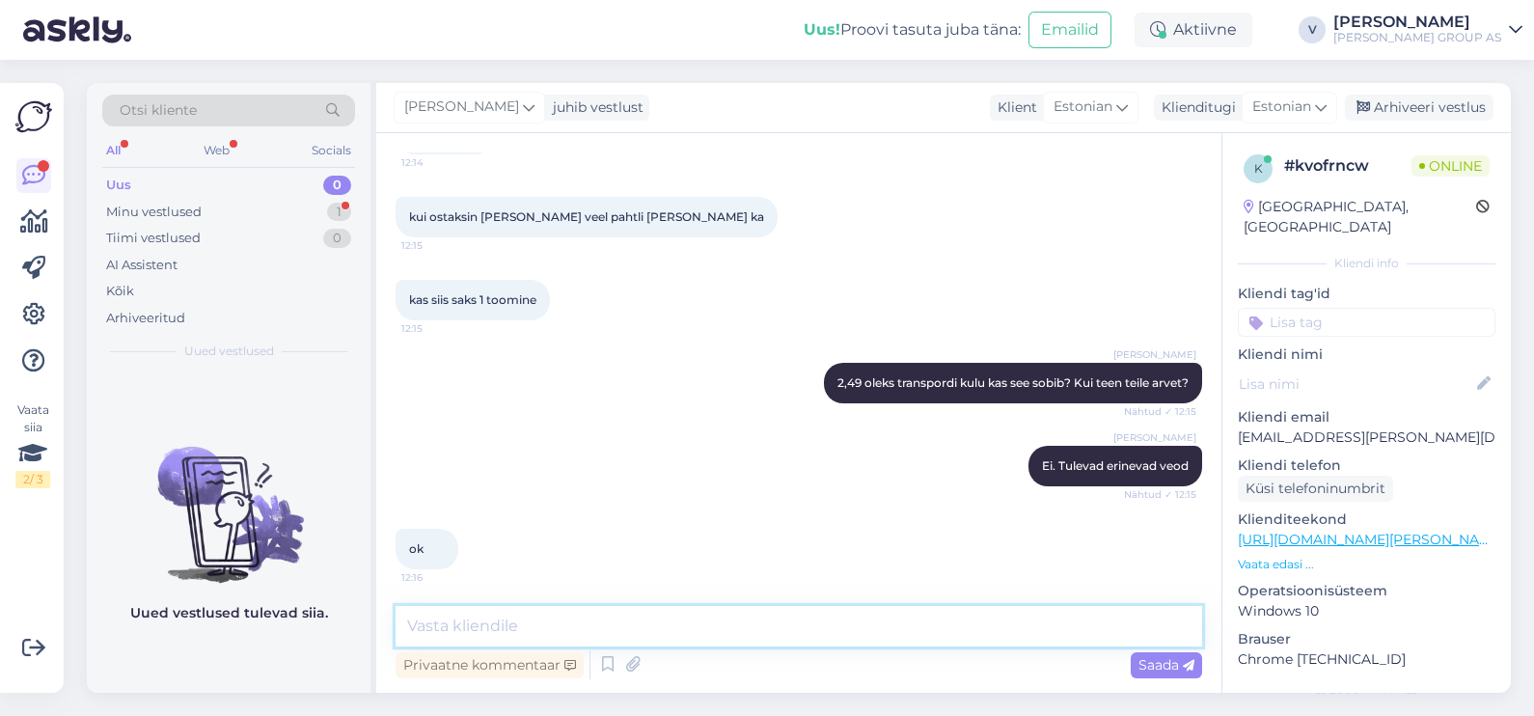
click at [531, 621] on textarea at bounding box center [799, 626] width 807 height 41
click at [624, 629] on textarea at bounding box center [799, 626] width 807 height 41
type textarea "Mis pakiautomaat oleks teile mugavam?"
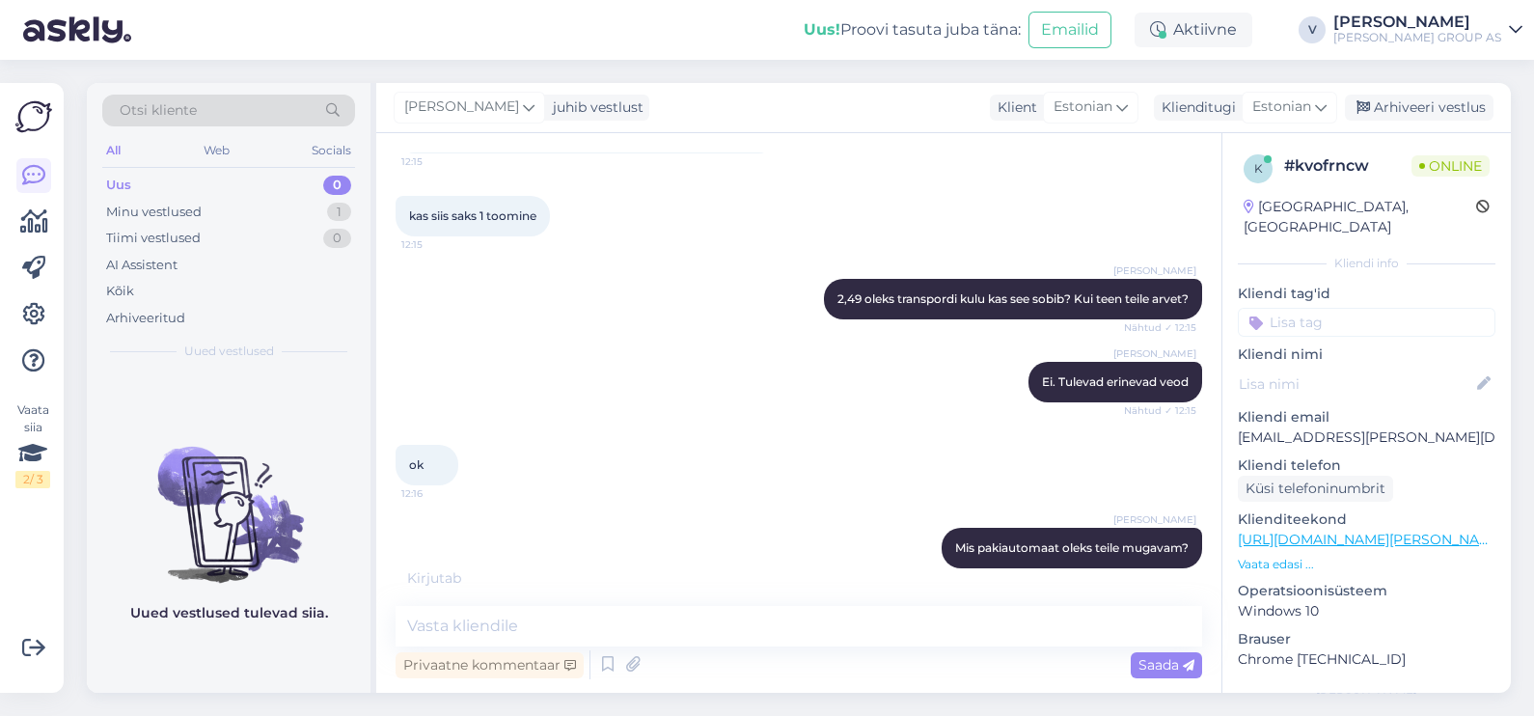
scroll to position [1412, 0]
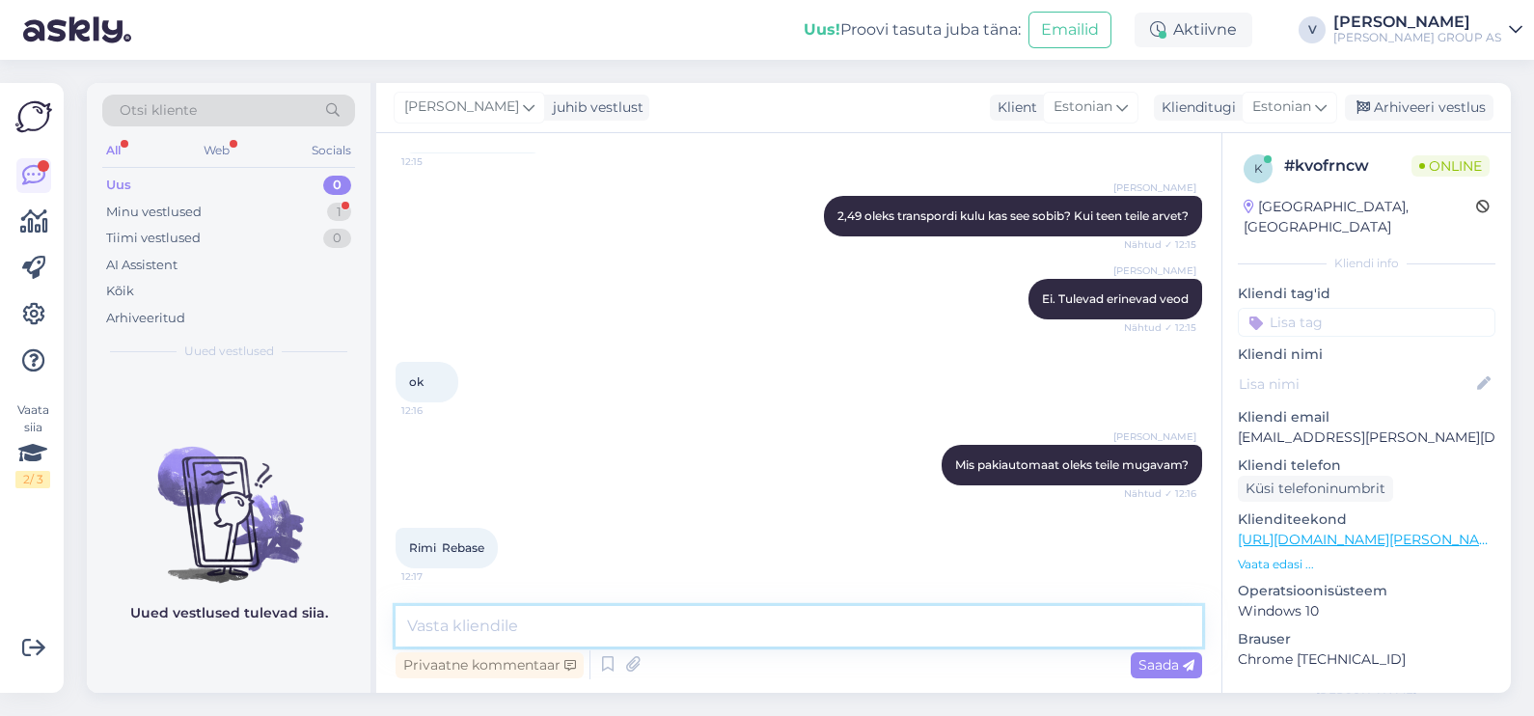
click at [589, 630] on textarea at bounding box center [799, 626] width 807 height 41
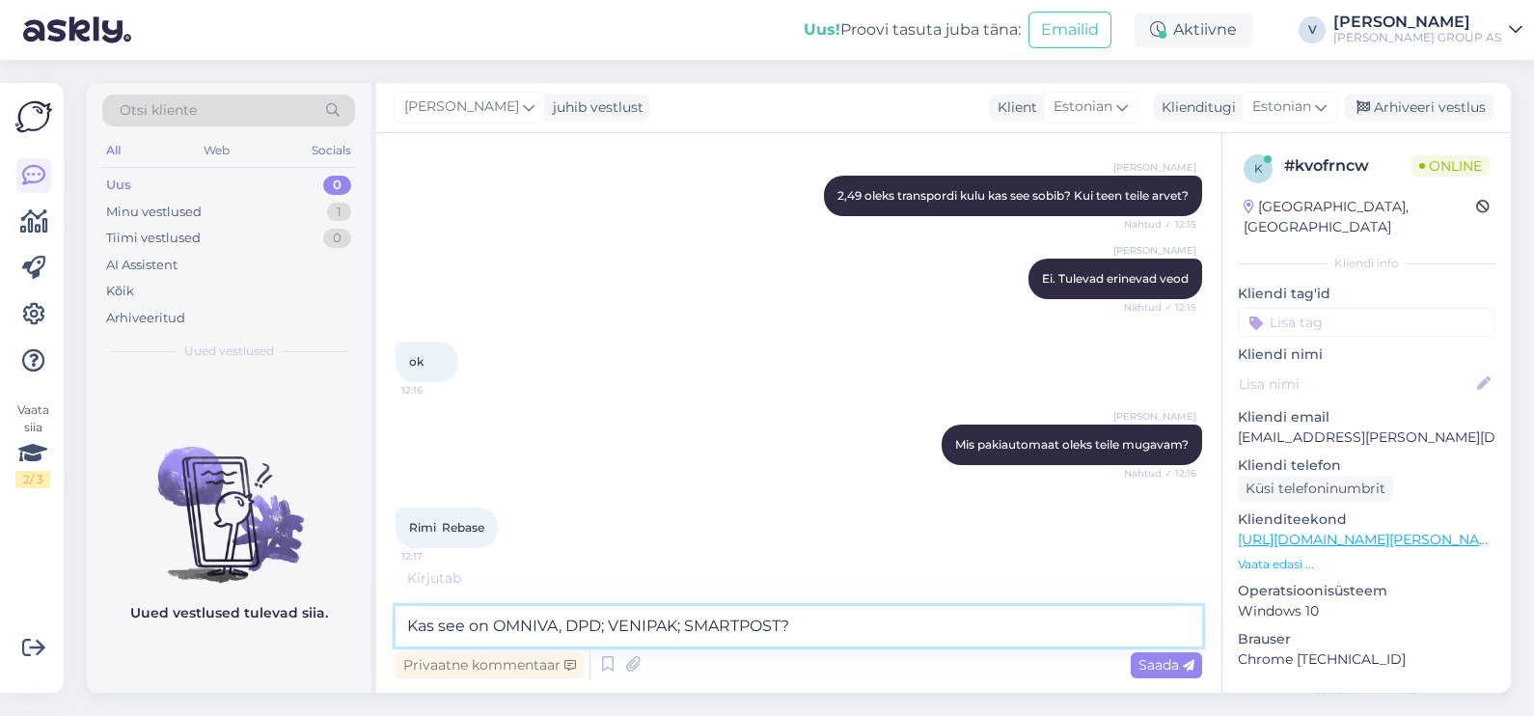
type textarea "Kas see on OMNIVA, DPD; VENIPAK; SMARTPOST?"
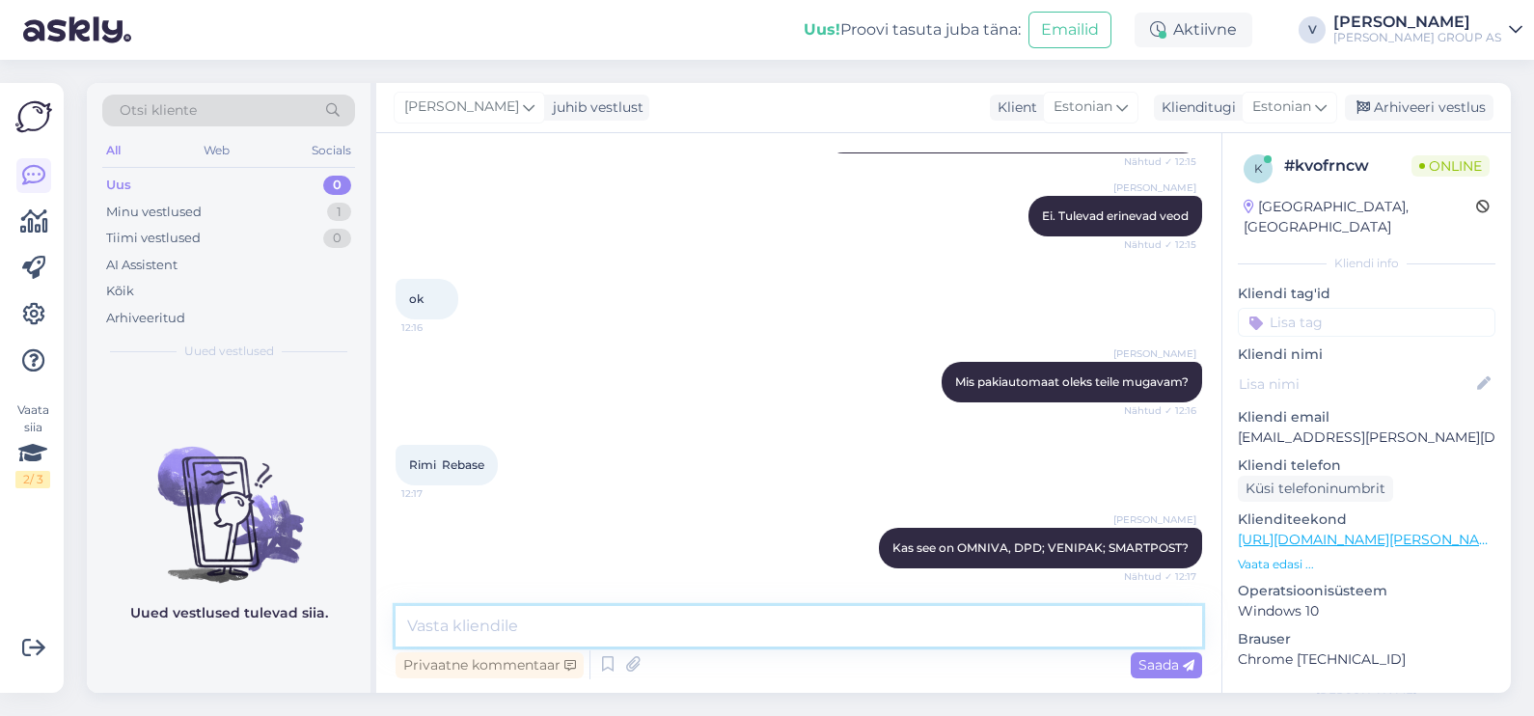
scroll to position [1595, 0]
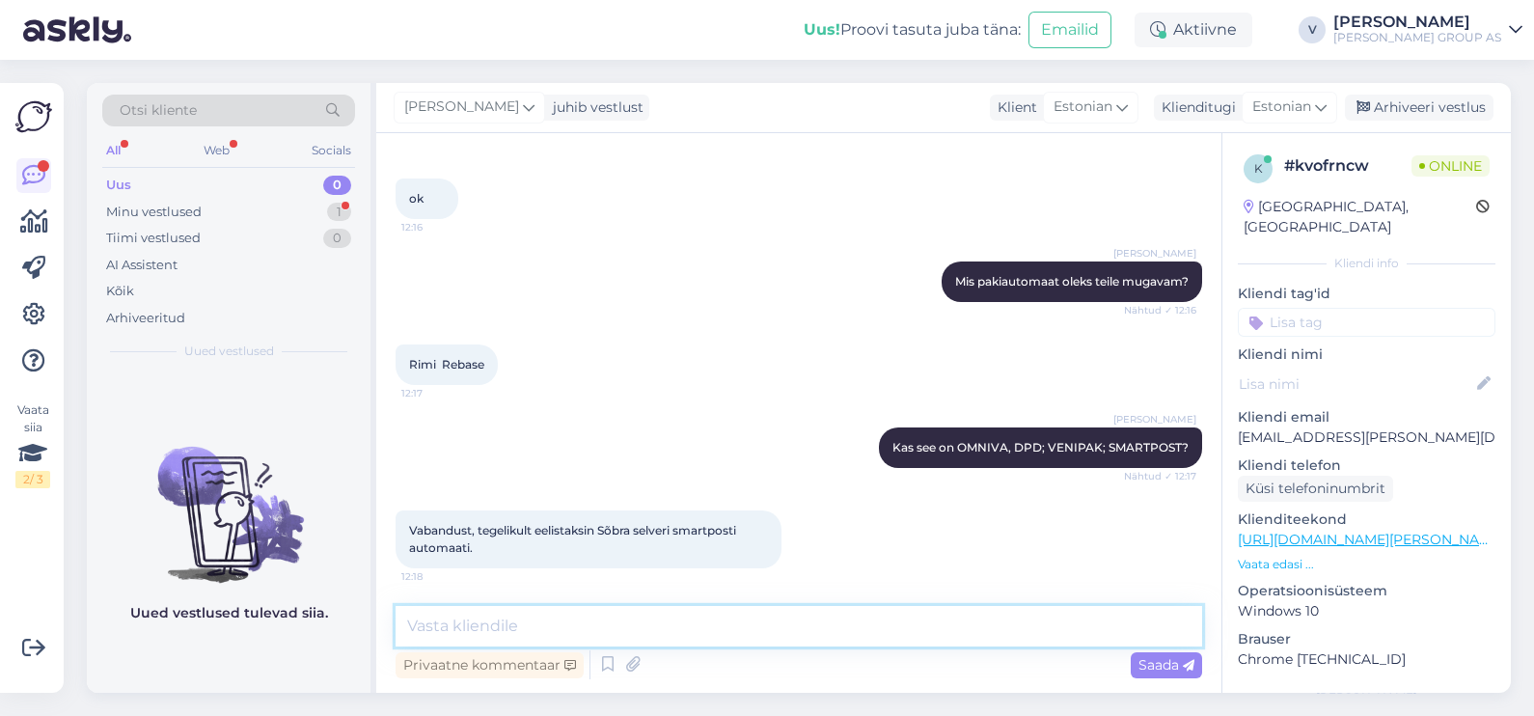
click at [591, 630] on textarea at bounding box center [799, 626] width 807 height 41
type textarea "a"
type textarea "Vabandust siin tuli segadus."
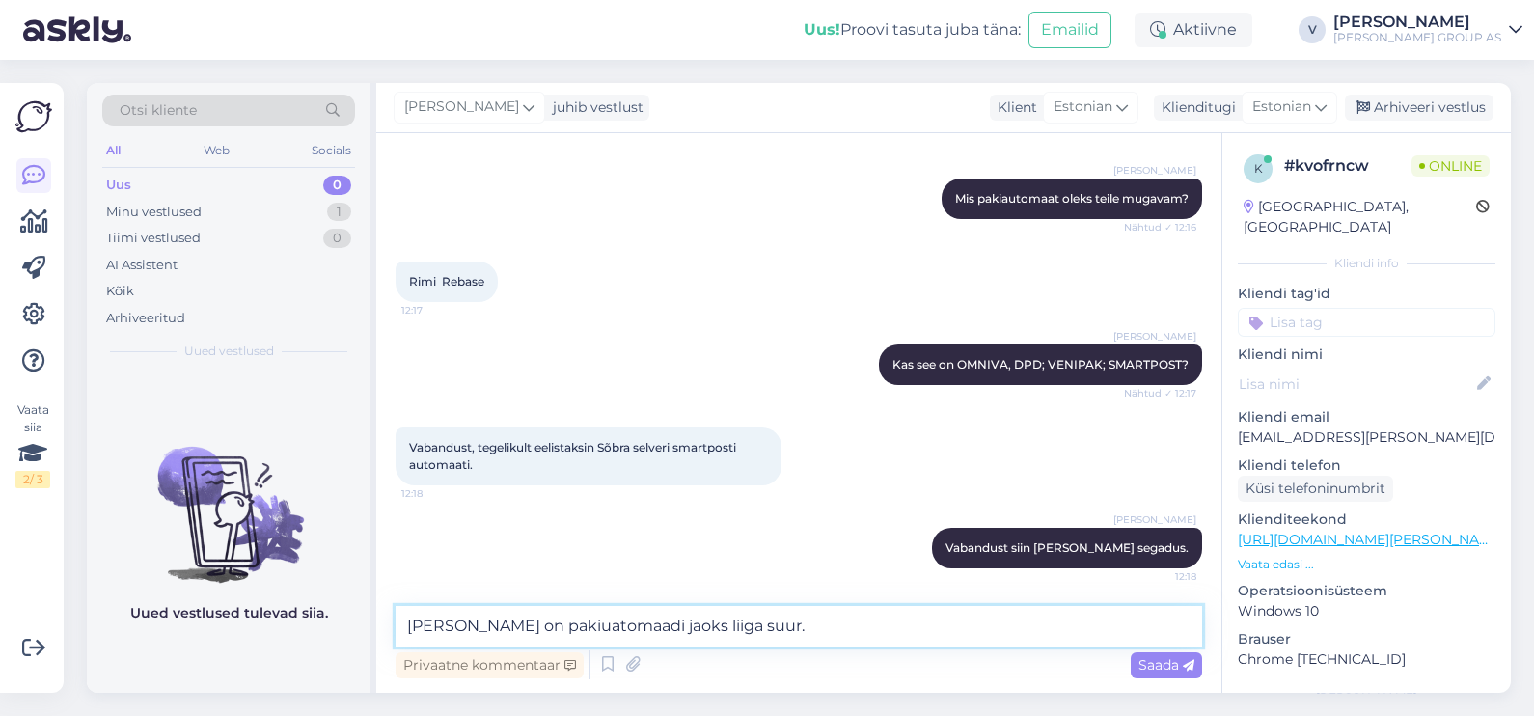
type textarea "Kapp on pakiuatomaadi jaoks liiga suur."
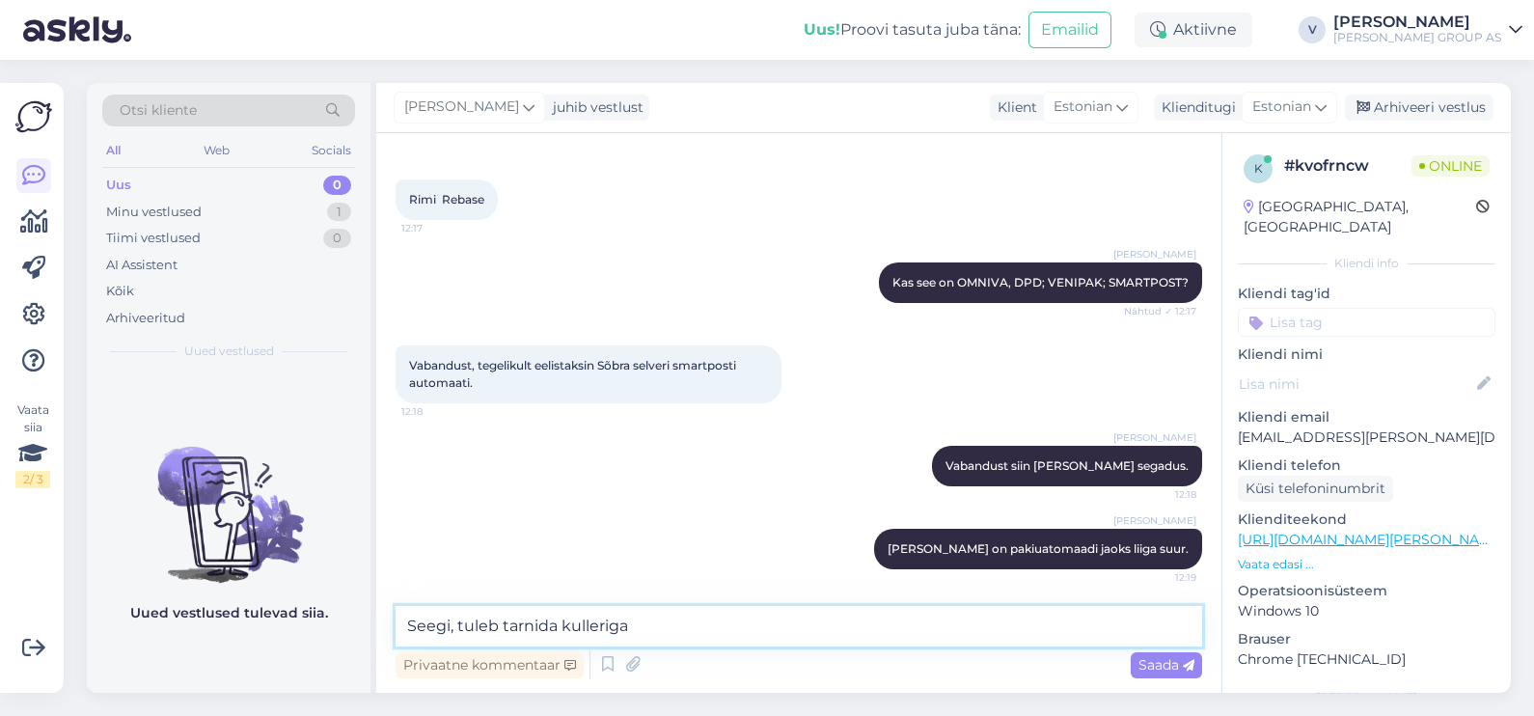
type textarea "Seegi, tuleb tarnida kulleriga"
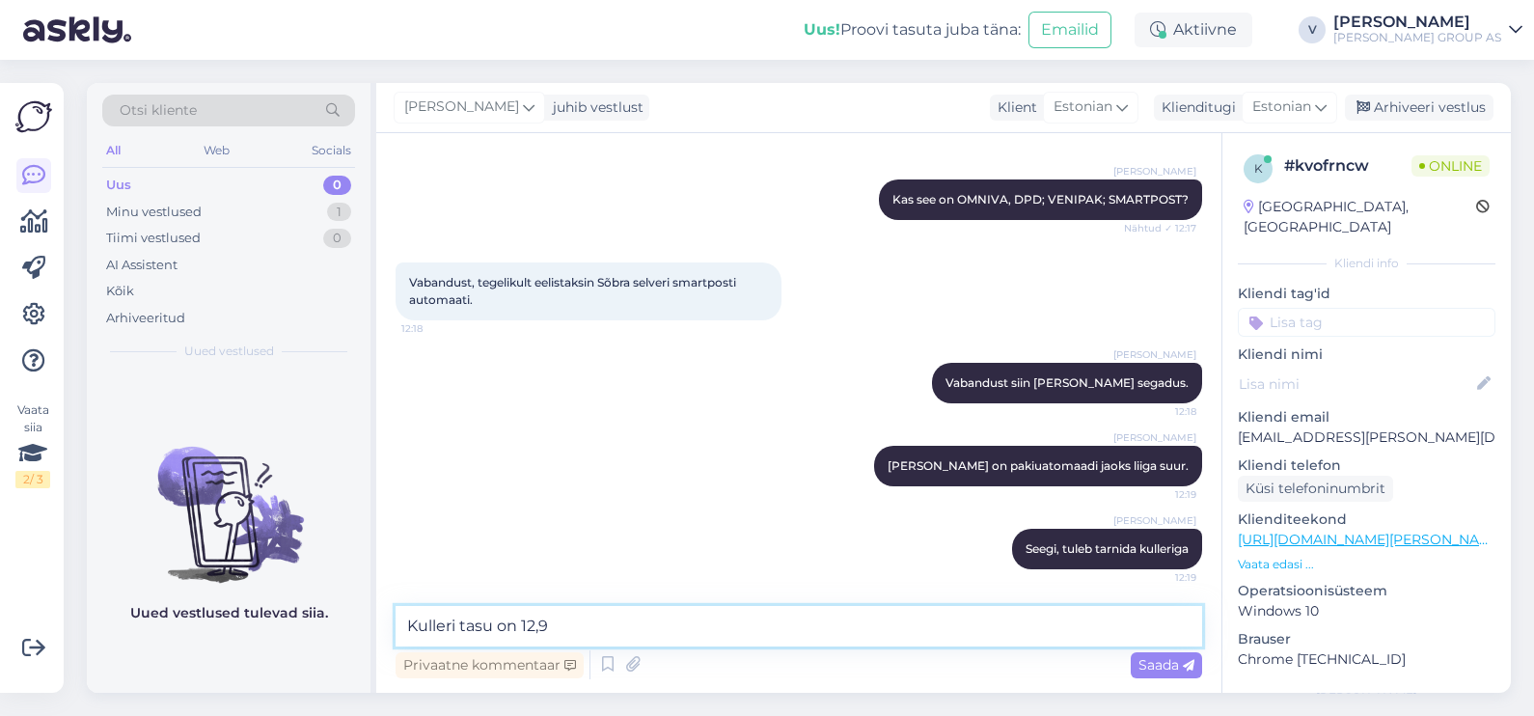
type textarea "Kulleri tasu on 12,99"
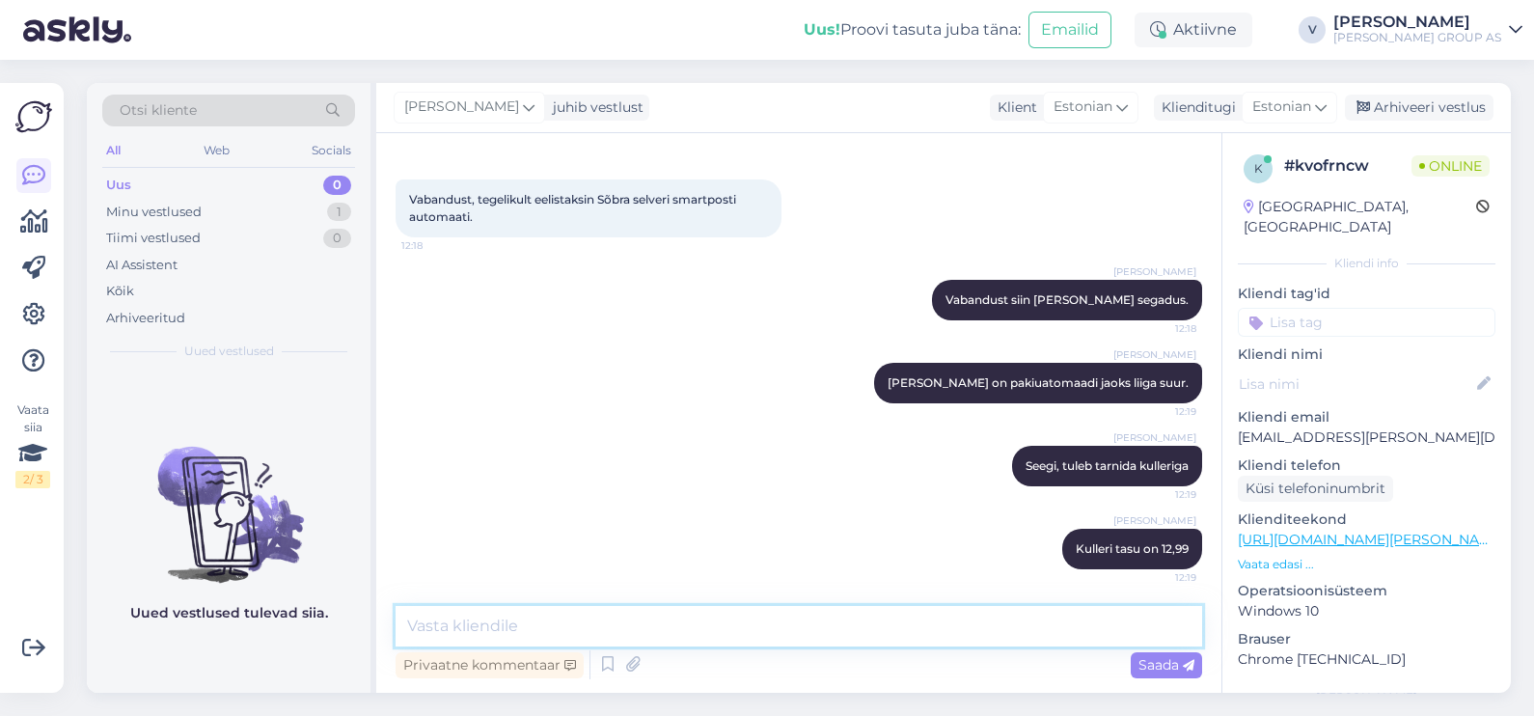
click at [454, 630] on textarea at bounding box center [799, 626] width 807 height 41
click at [898, 629] on textarea at bounding box center [799, 626] width 807 height 41
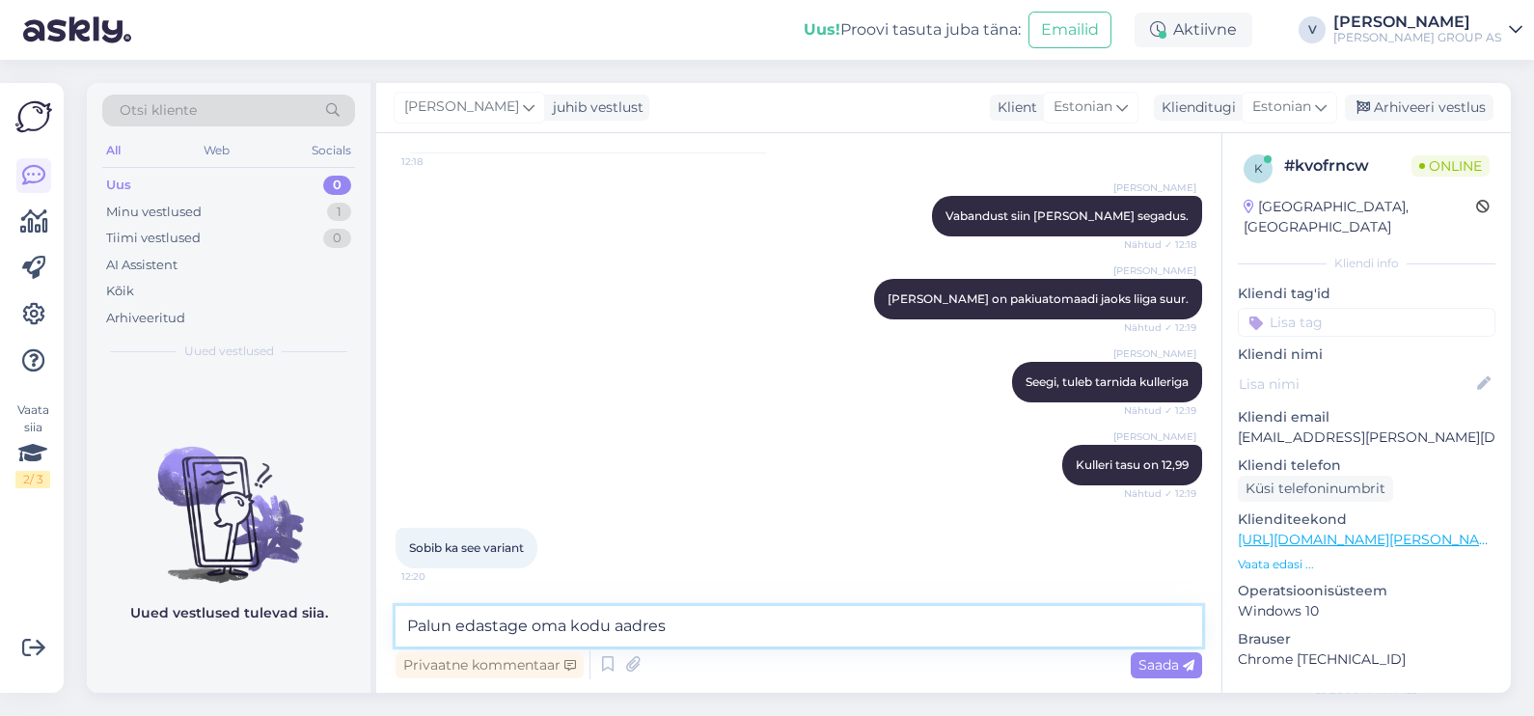
type textarea "Palun edastage oma kodu aadress"
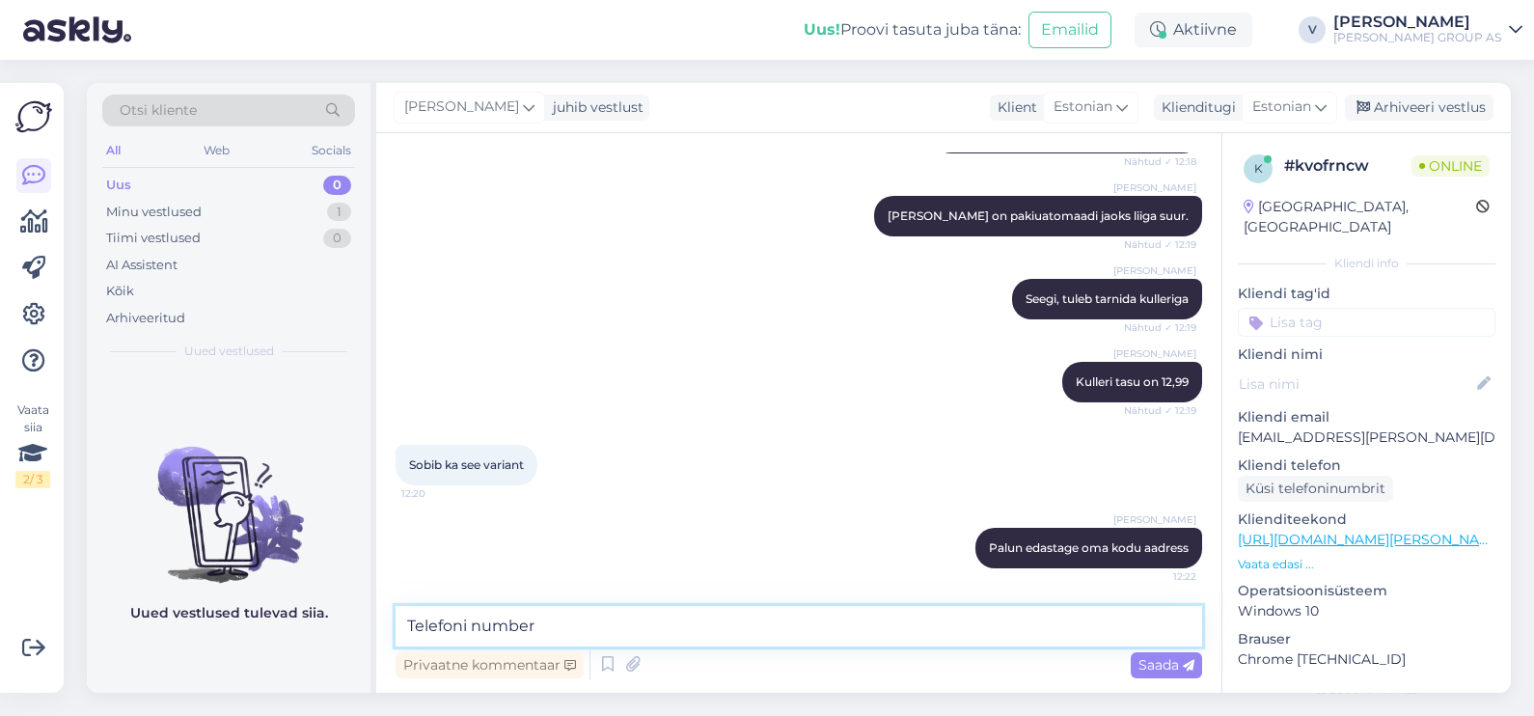
type textarea "Telefoni number"
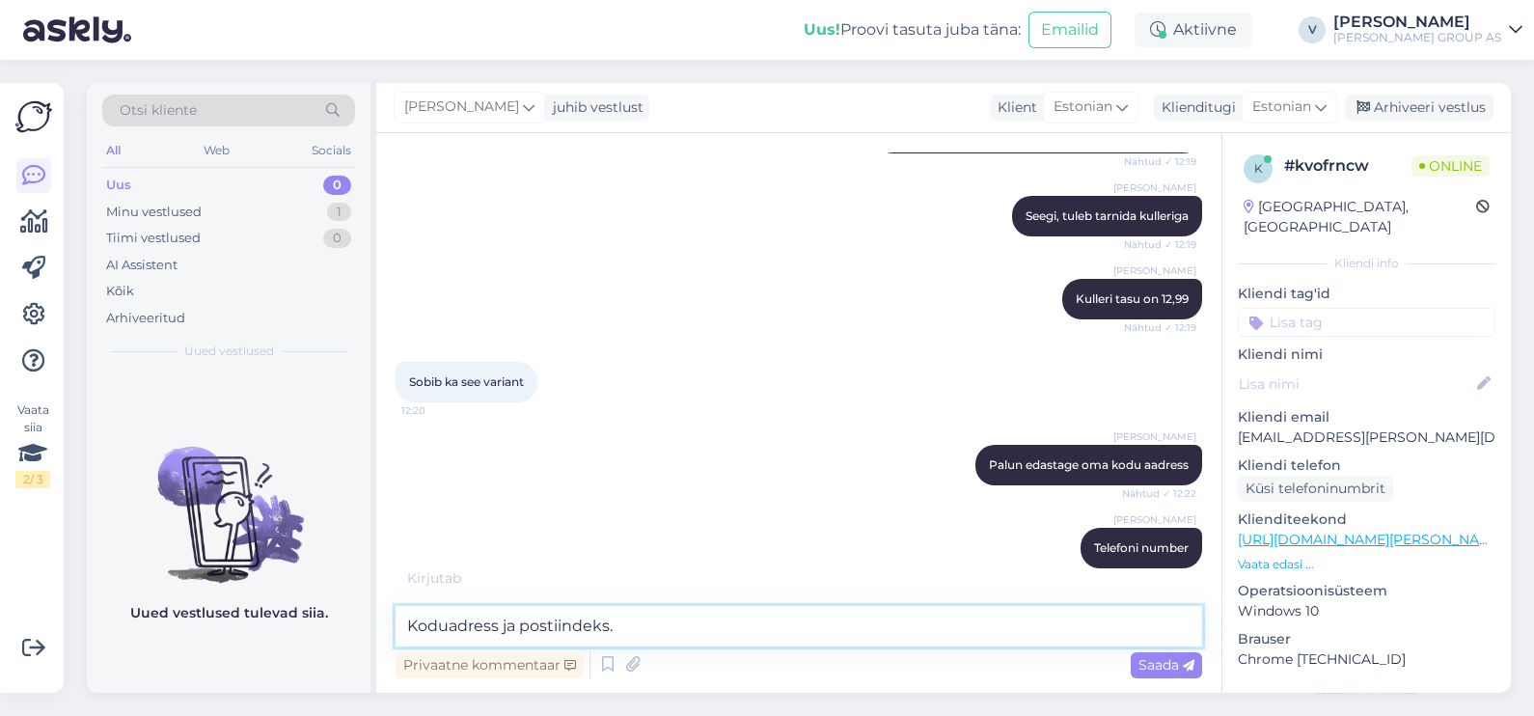
type textarea "Koduadress ja postiindeks."
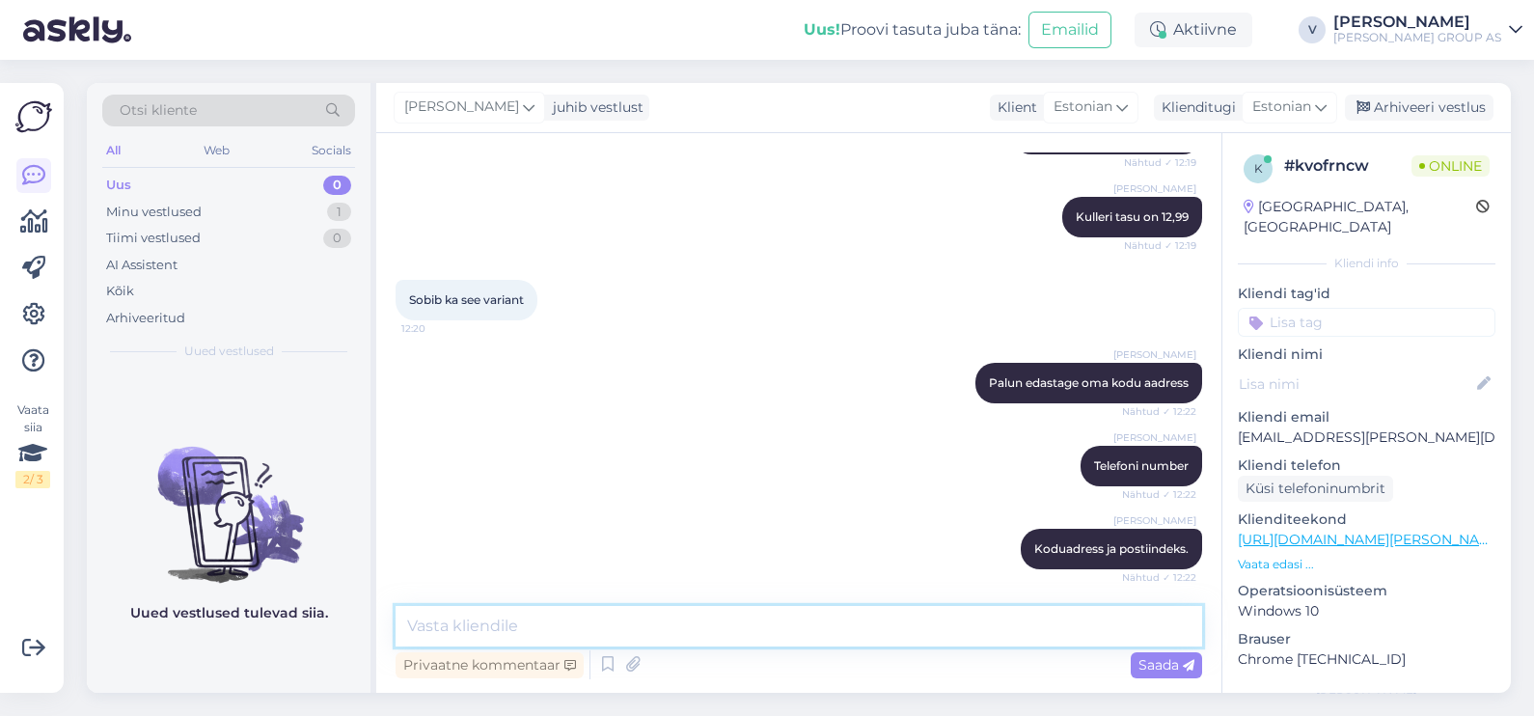
scroll to position [2341, 0]
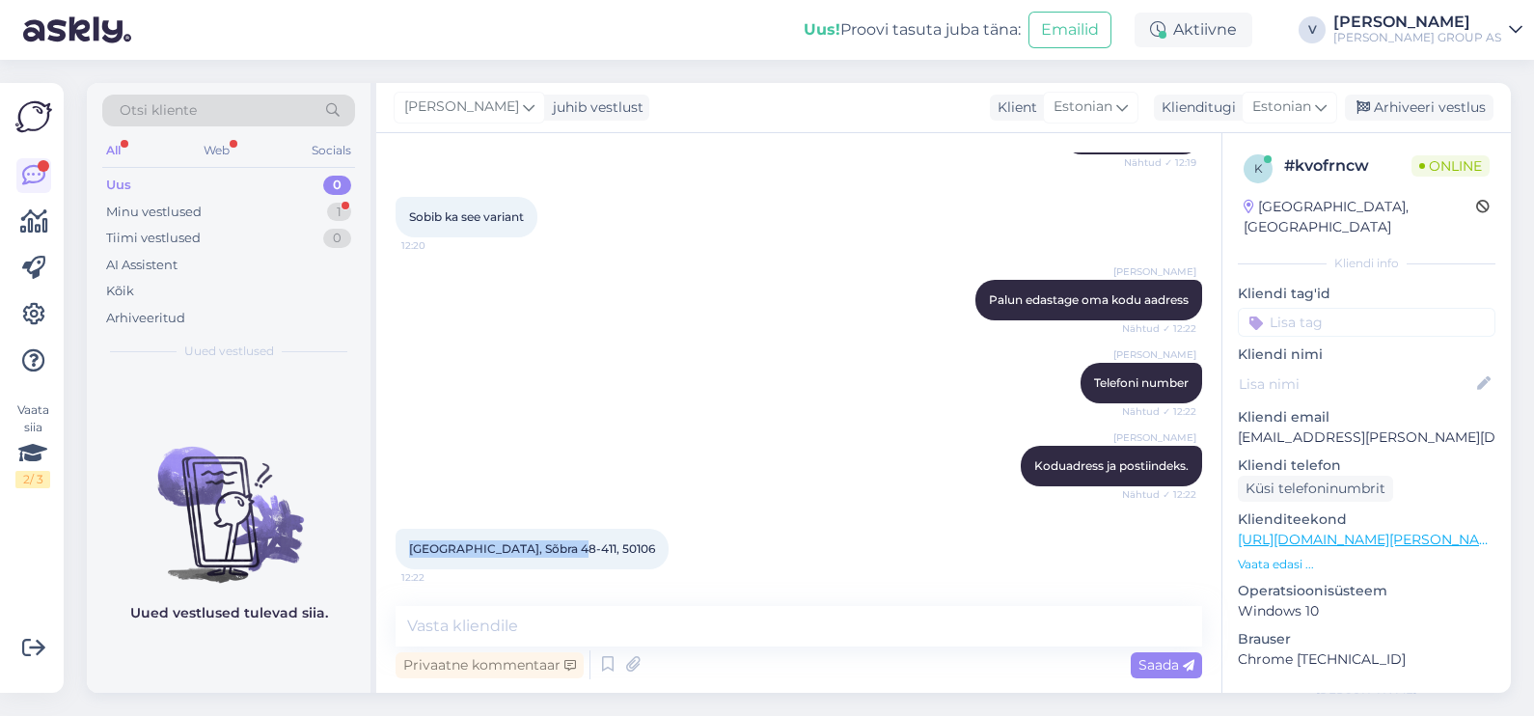
drag, startPoint x: 408, startPoint y: 545, endPoint x: 614, endPoint y: 547, distance: 205.5
click at [614, 547] on div "Tartu, Sõbra 48-411, 50106 12:22" at bounding box center [799, 549] width 807 height 83
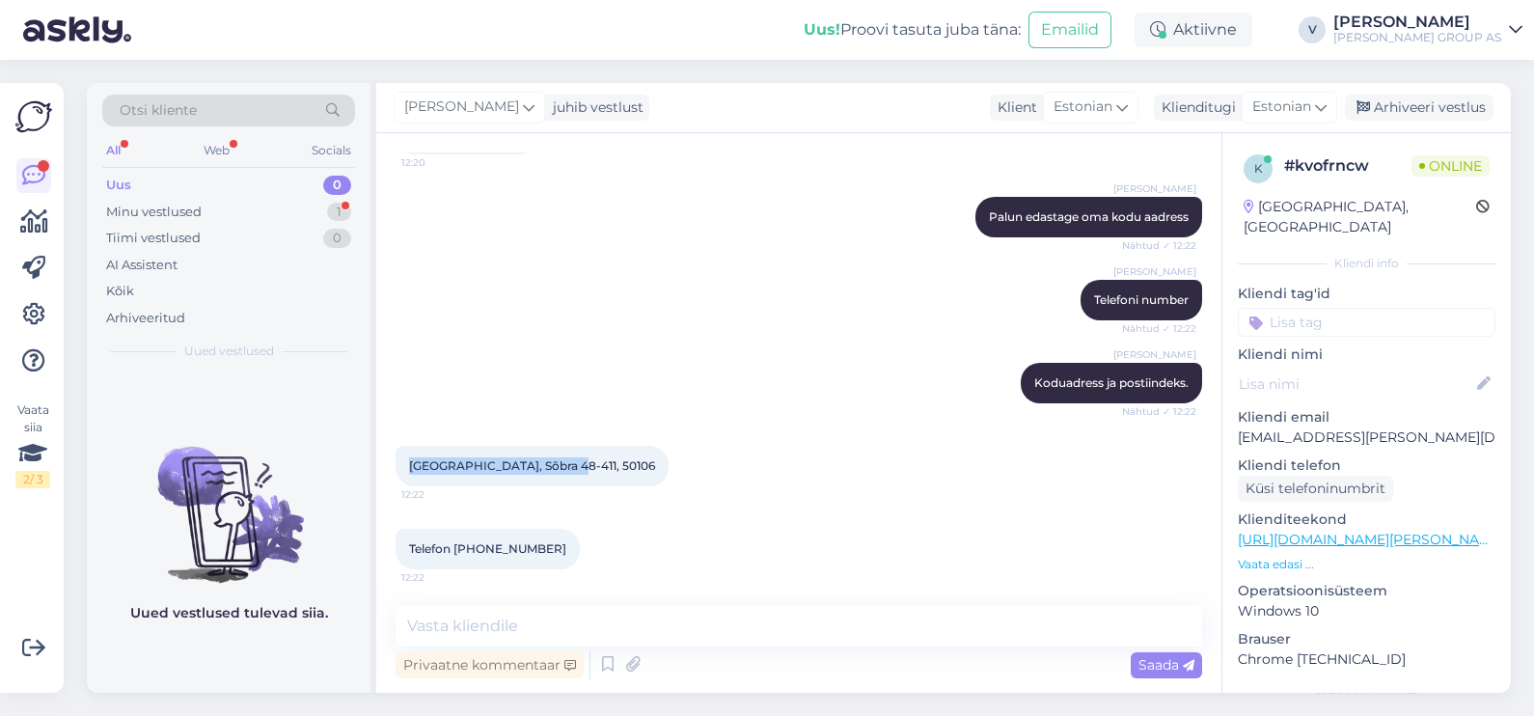
click at [539, 462] on span "Tartu, Sõbra 48-411, 50106" at bounding box center [532, 465] width 246 height 14
drag, startPoint x: 400, startPoint y: 455, endPoint x: 620, endPoint y: 463, distance: 220.1
click at [620, 463] on div "Tartu, Sõbra 48-411, 50106 12:22" at bounding box center [799, 466] width 807 height 83
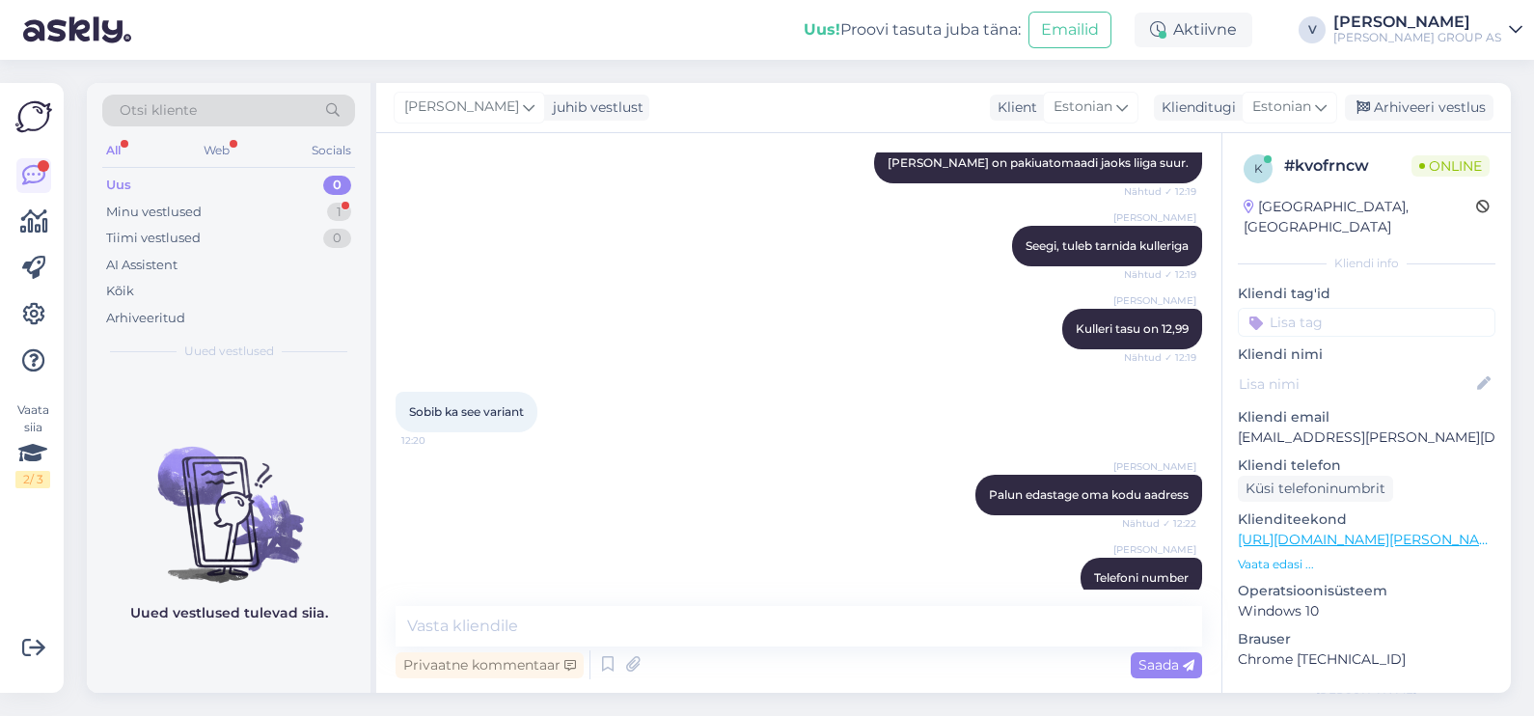
scroll to position [2267, 0]
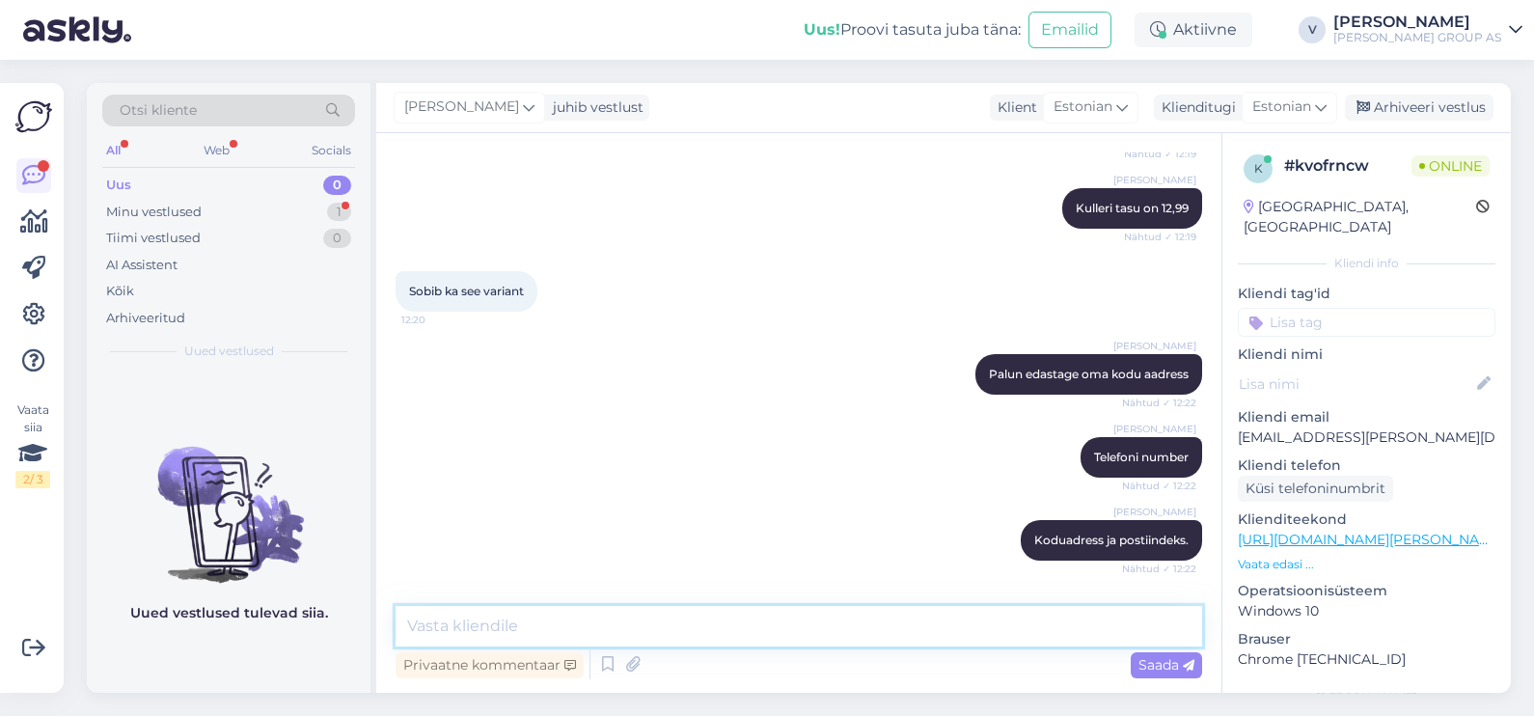
click at [585, 627] on textarea at bounding box center [799, 626] width 807 height 41
paste textarea "M043828414"
click at [621, 666] on icon at bounding box center [632, 664] width 27 height 29
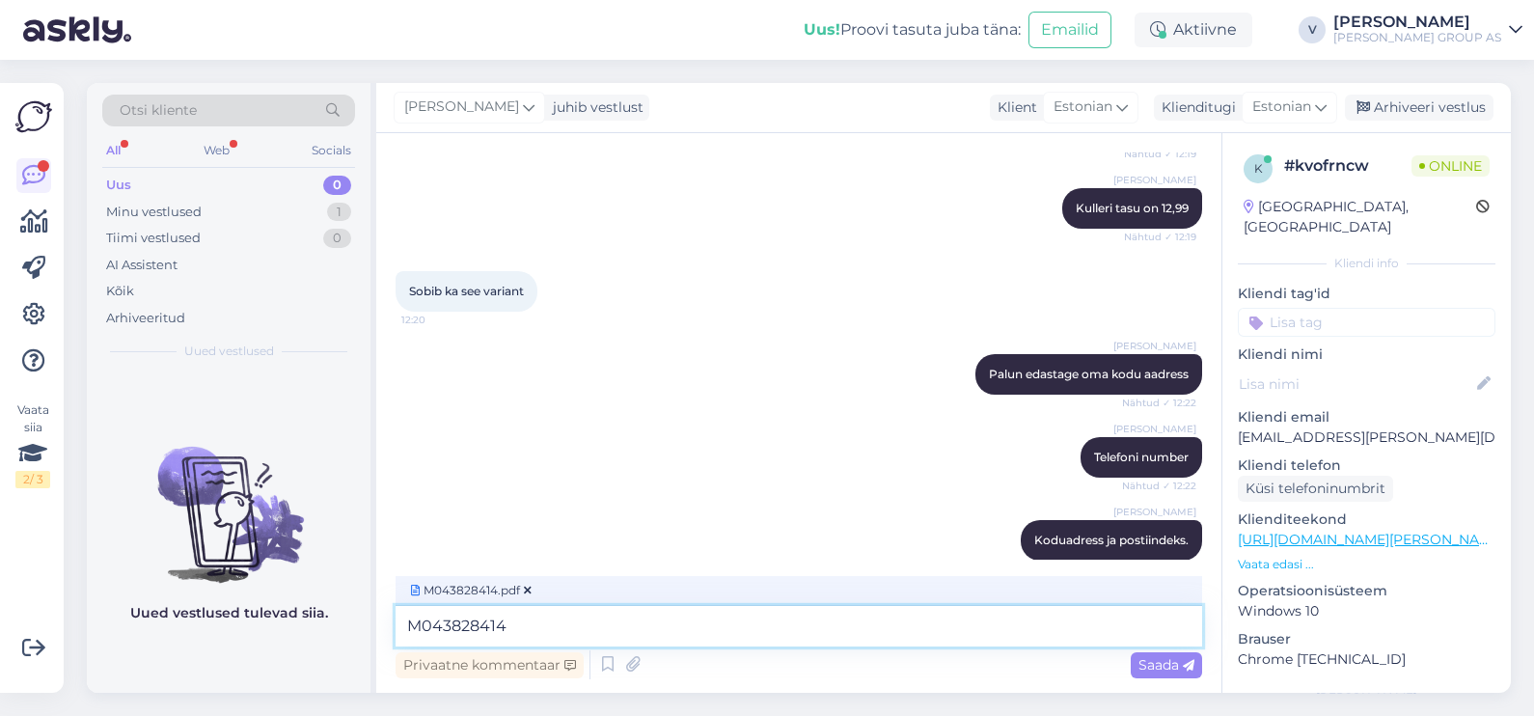
click at [546, 636] on textarea "M043828414" at bounding box center [799, 626] width 807 height 41
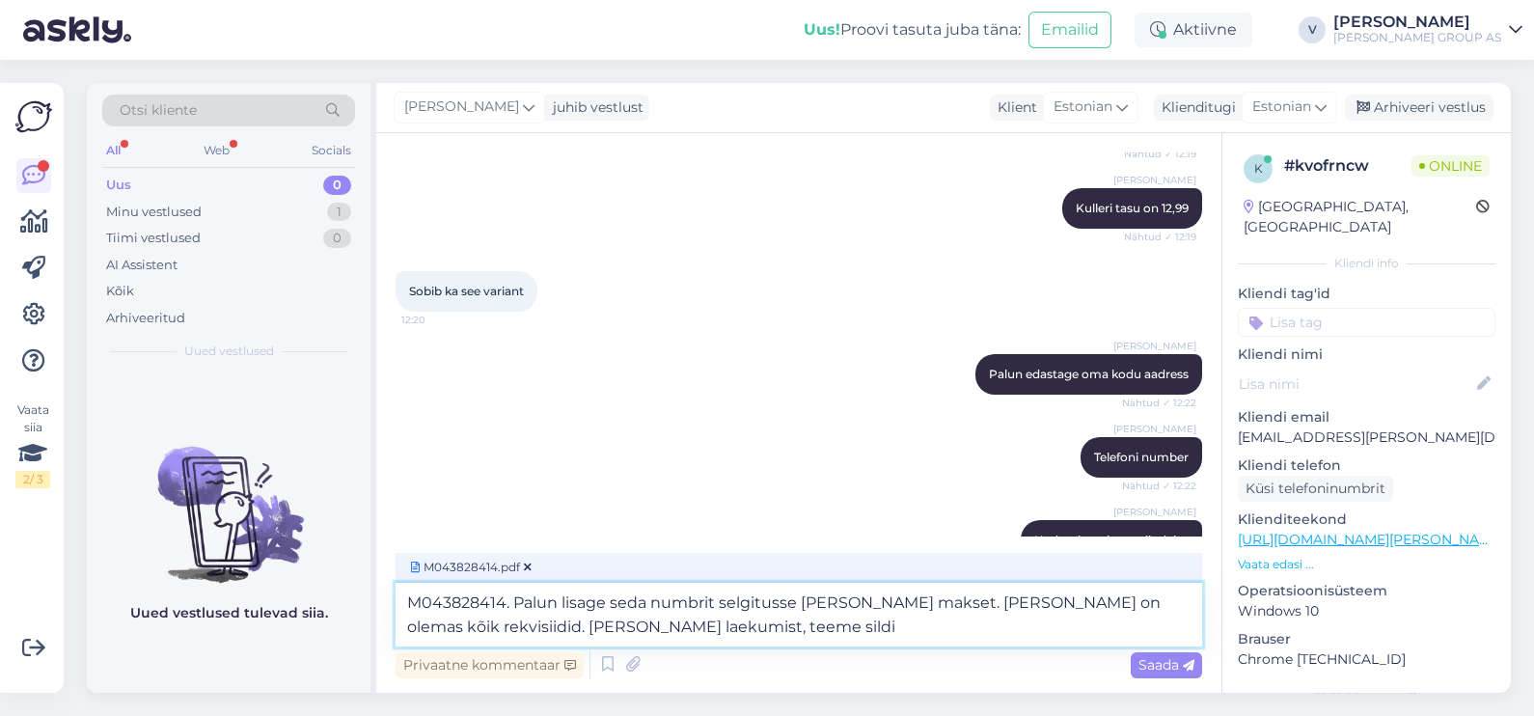
type textarea "M043828414. Palun lisage seda numbrit selgitusse kui teete makset. Arvel on ole…"
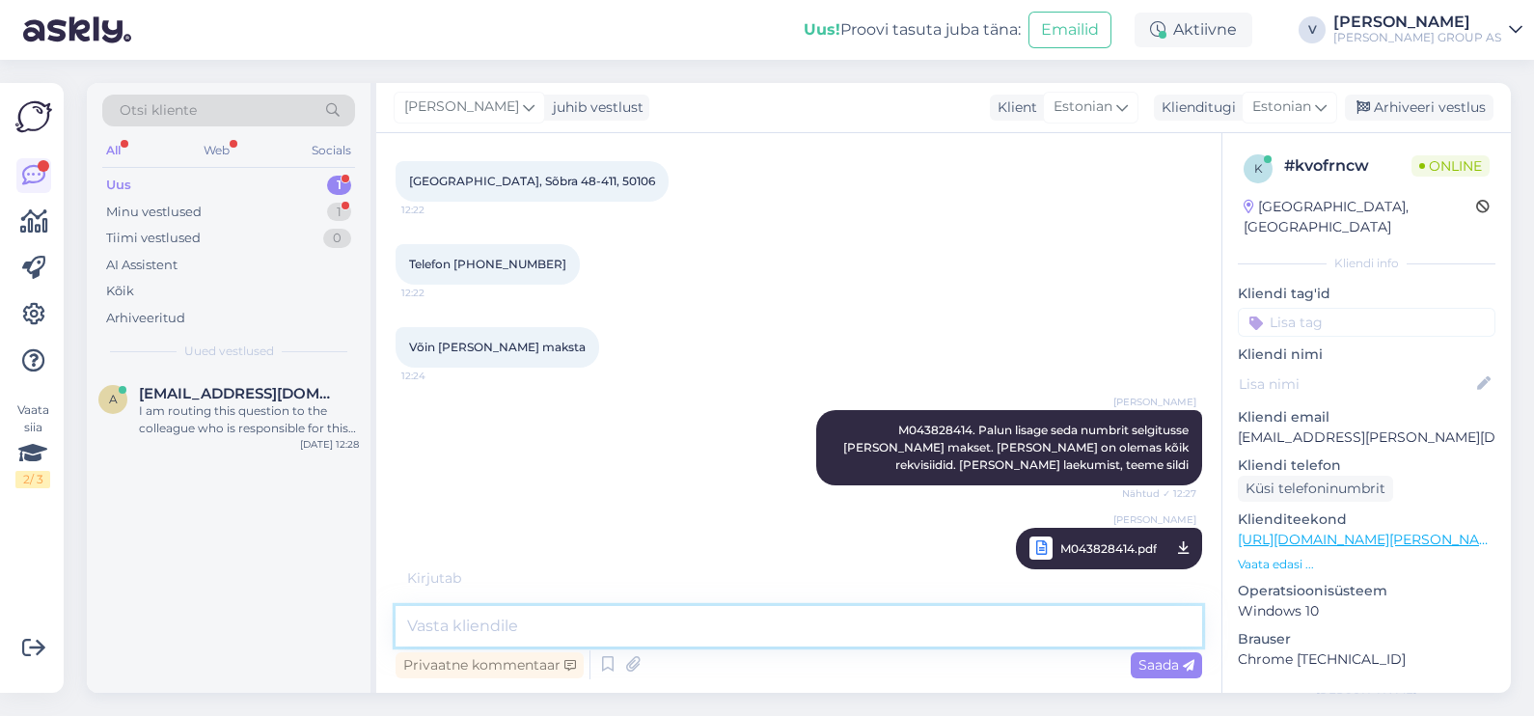
scroll to position [2813, 0]
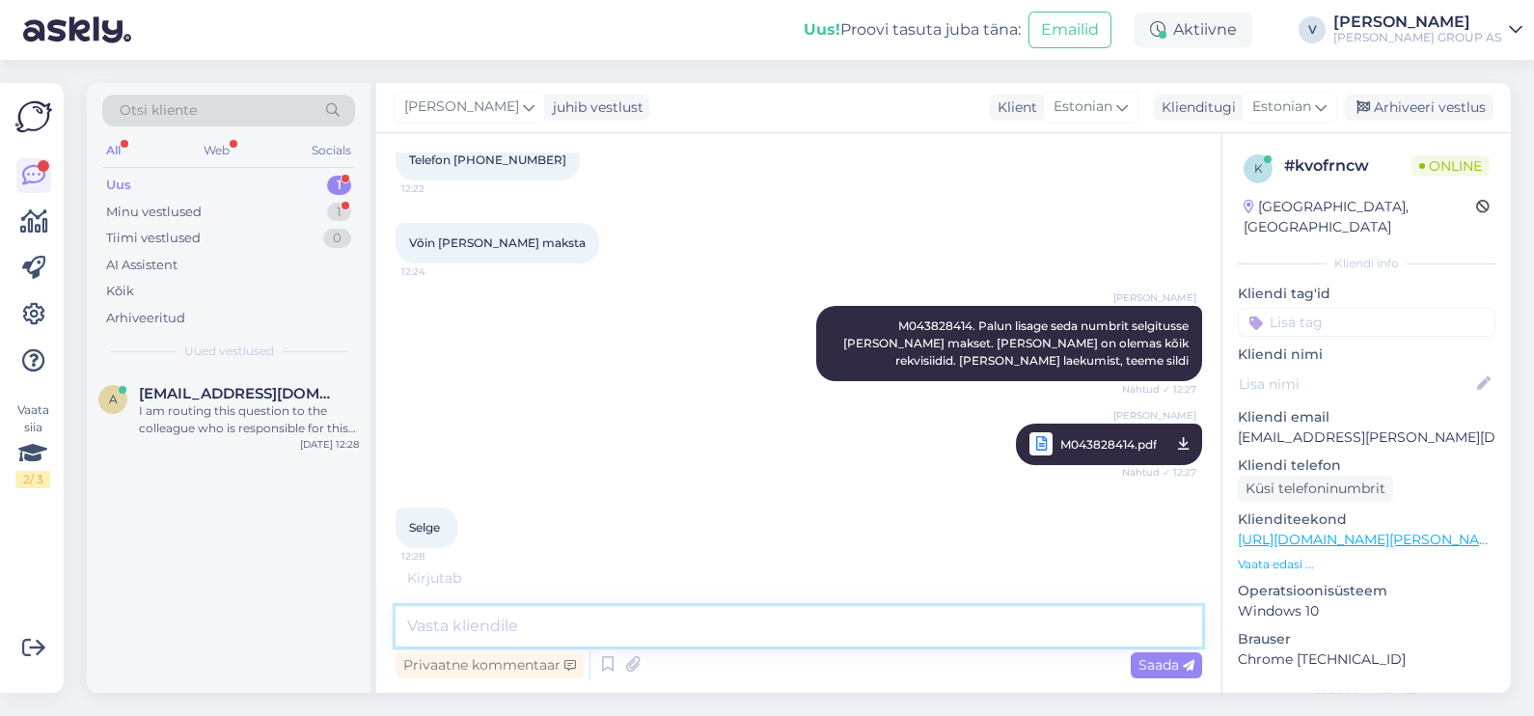
click at [485, 637] on textarea at bounding box center [799, 626] width 807 height 41
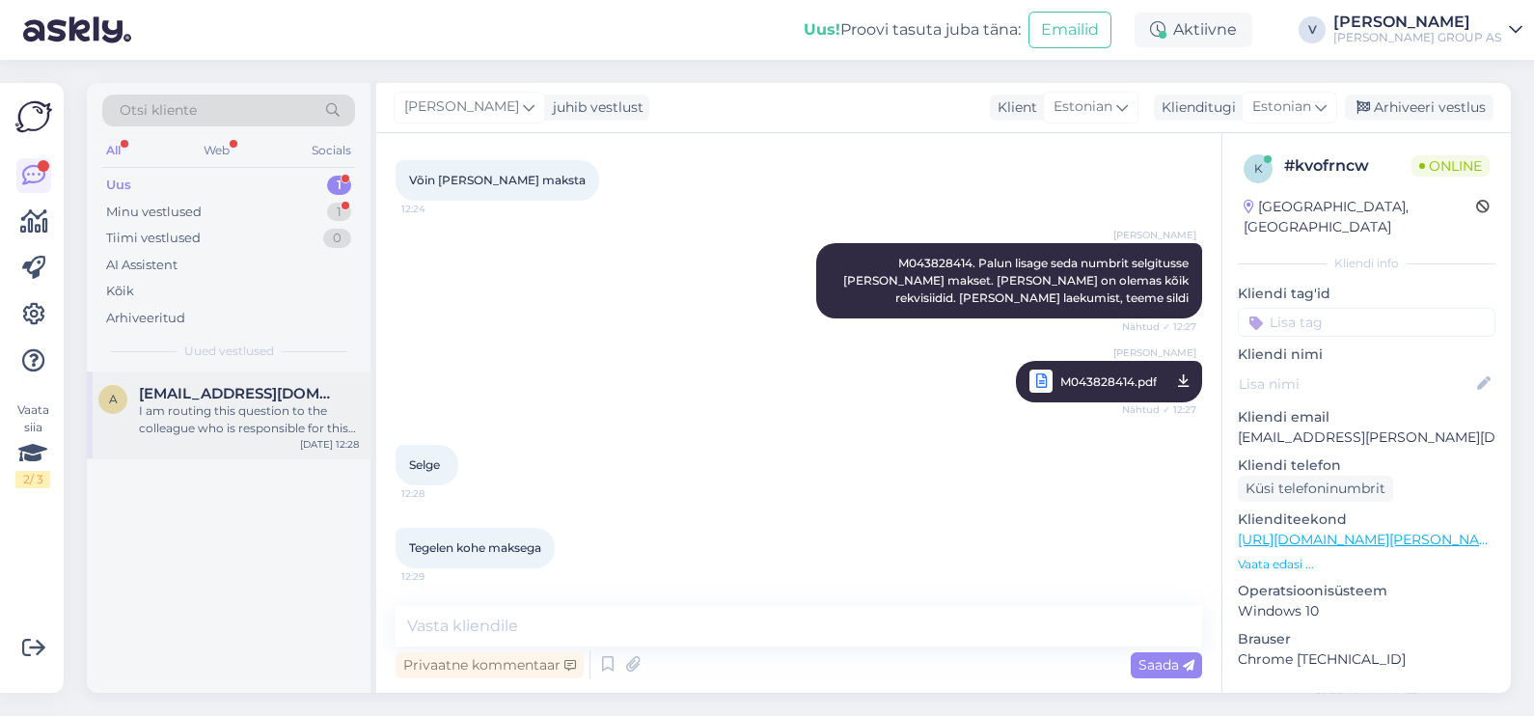
click at [217, 417] on div "I am routing this question to the colleague who is responsible for this topic. …" at bounding box center [249, 419] width 220 height 35
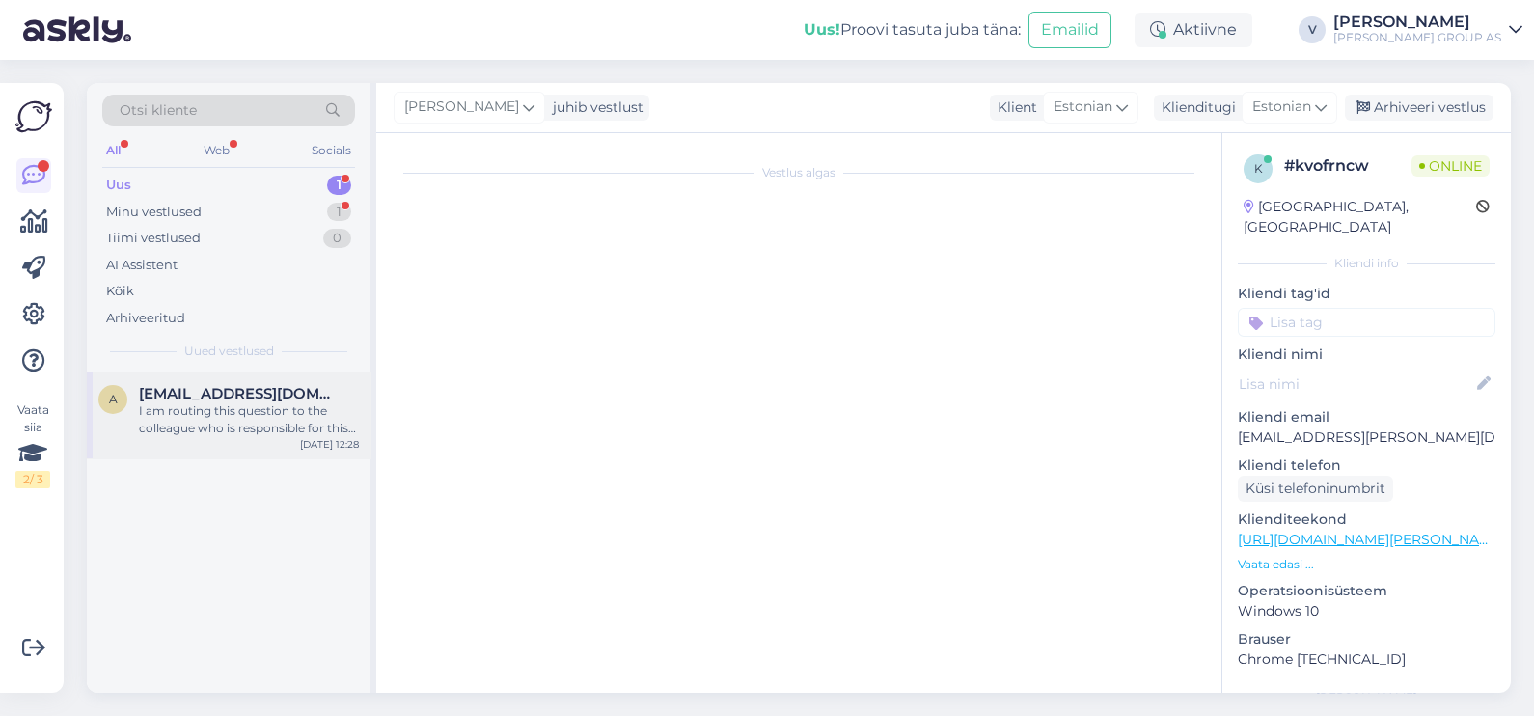
scroll to position [969, 0]
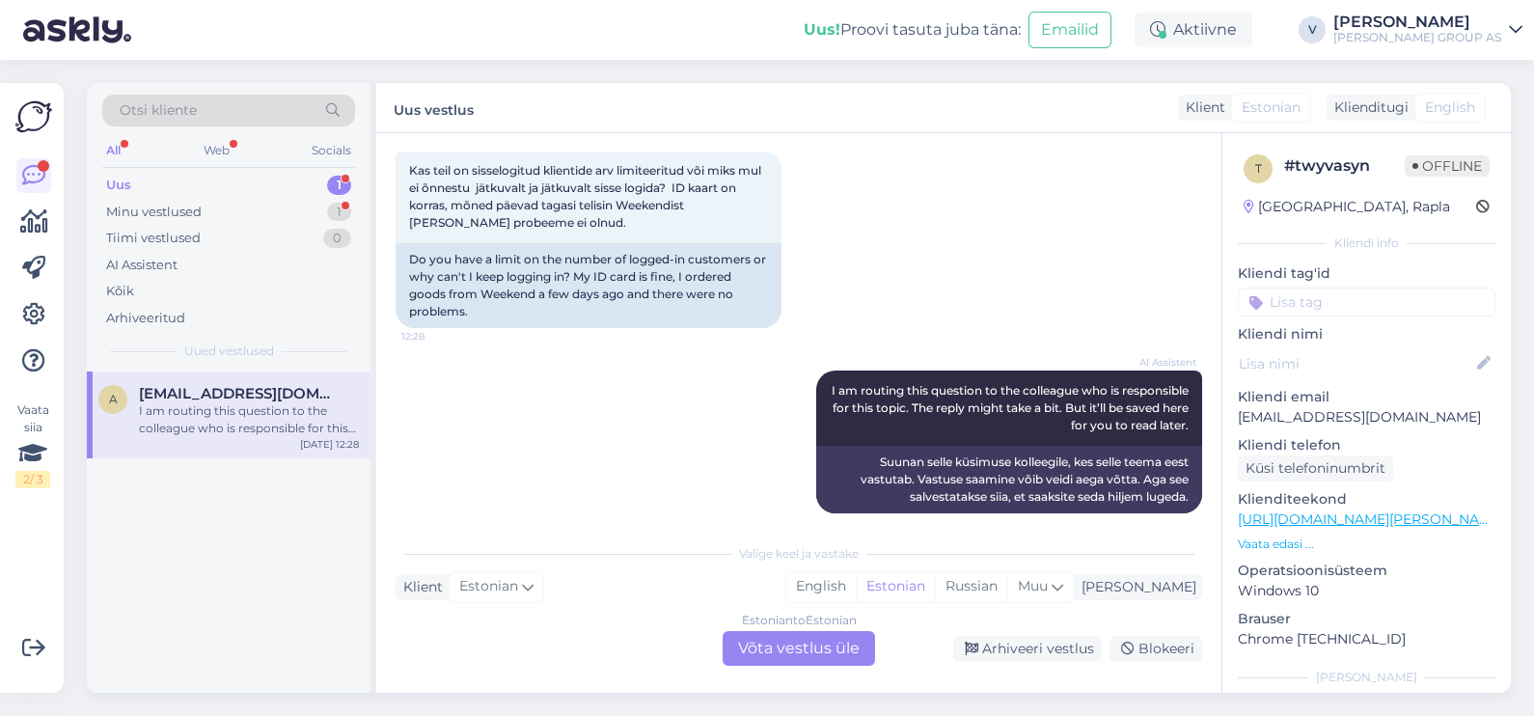
click at [795, 651] on div "Estonian to Estonian Võta vestlus üle" at bounding box center [799, 648] width 152 height 35
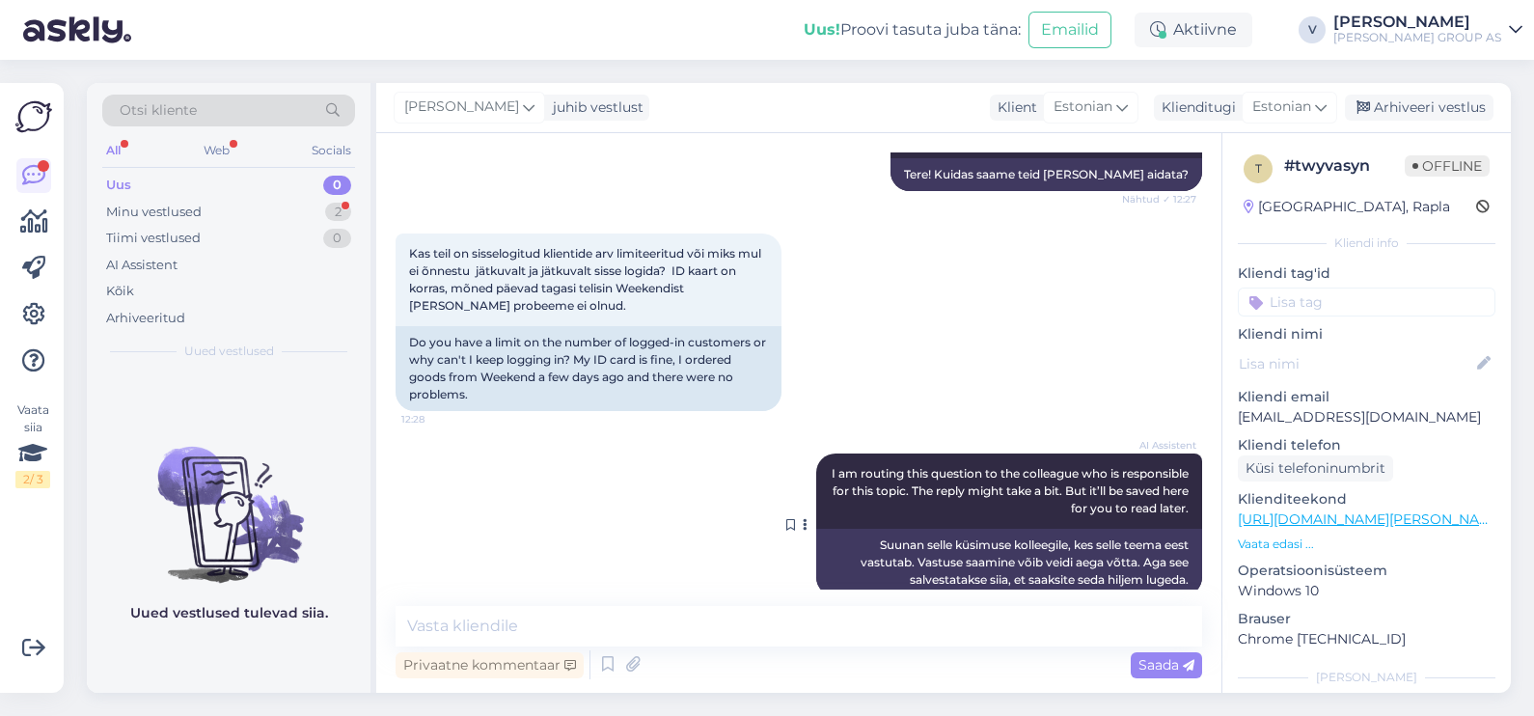
scroll to position [896, 0]
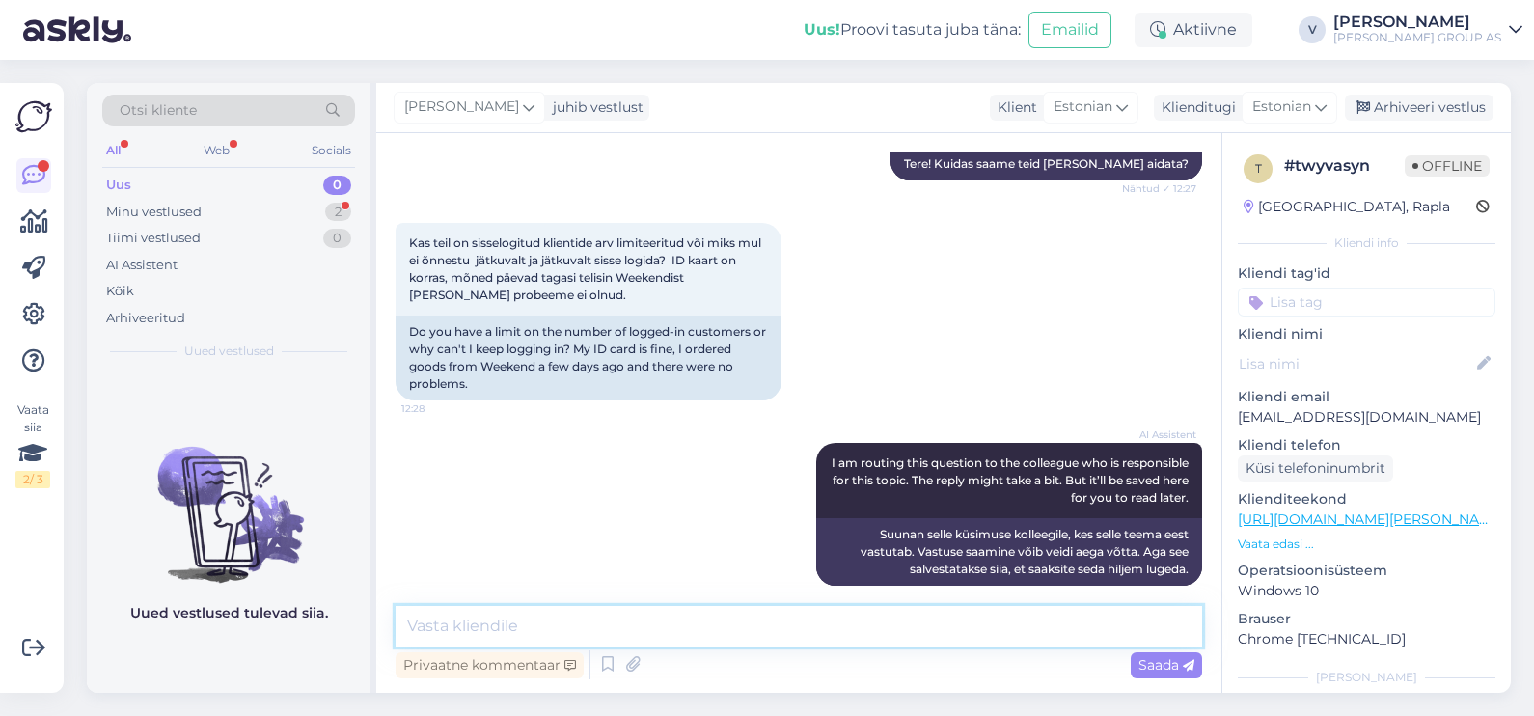
click at [490, 626] on textarea at bounding box center [799, 626] width 807 height 41
type textarea "Tere. Kas esinevad uuesti mured sisselogimisega?"
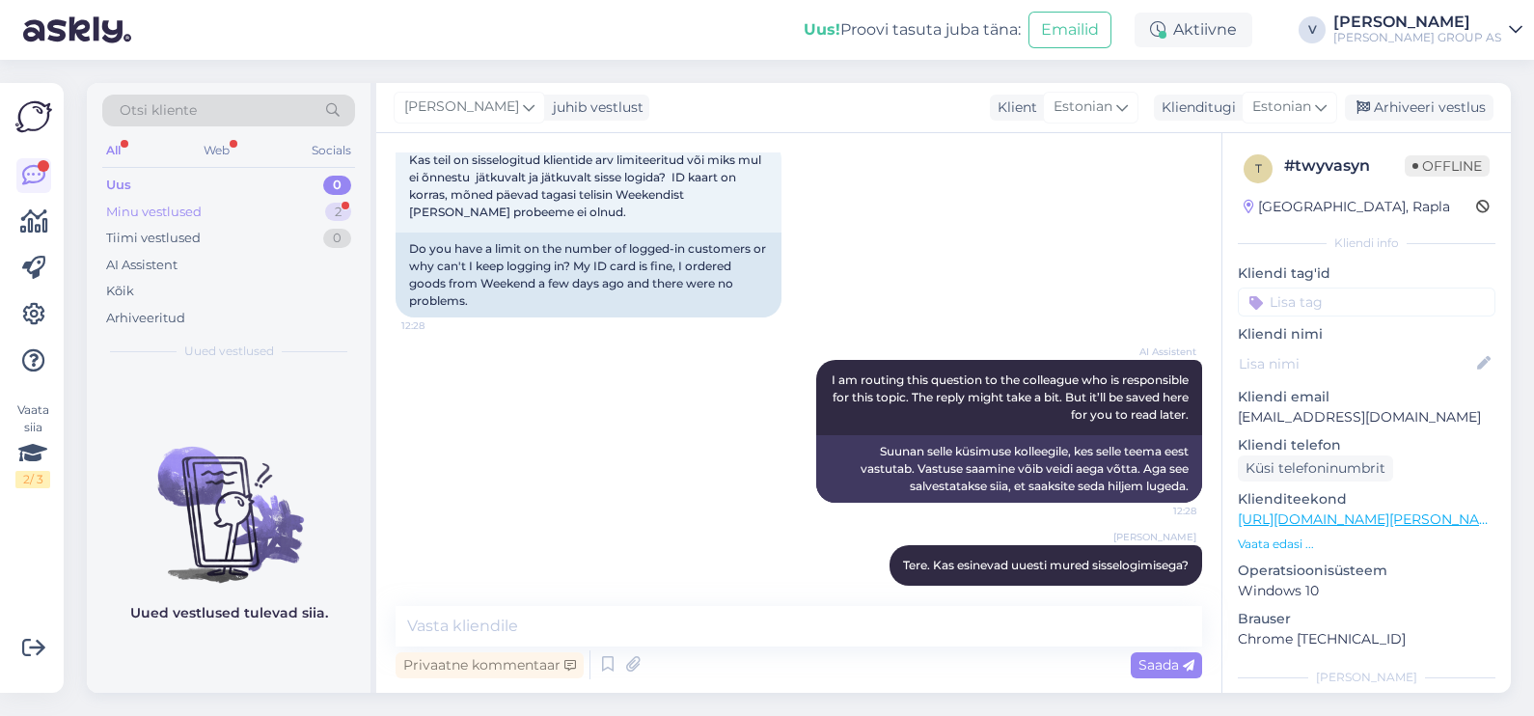
click at [214, 208] on div "Minu vestlused 2" at bounding box center [228, 212] width 253 height 27
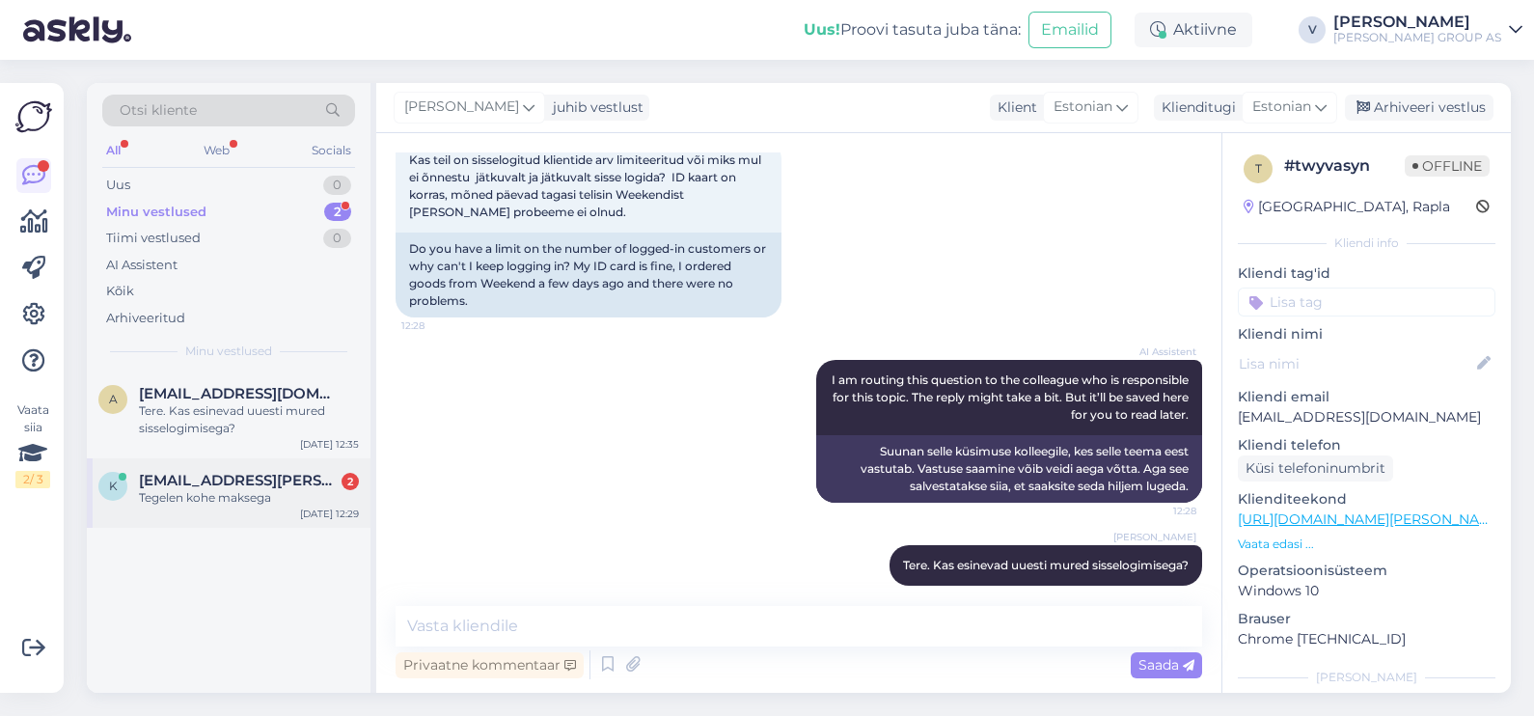
click at [220, 511] on div "k klienditugi@bauhoff.ee 2 Tegelen kohe maksega Sep 16 12:29" at bounding box center [229, 492] width 284 height 69
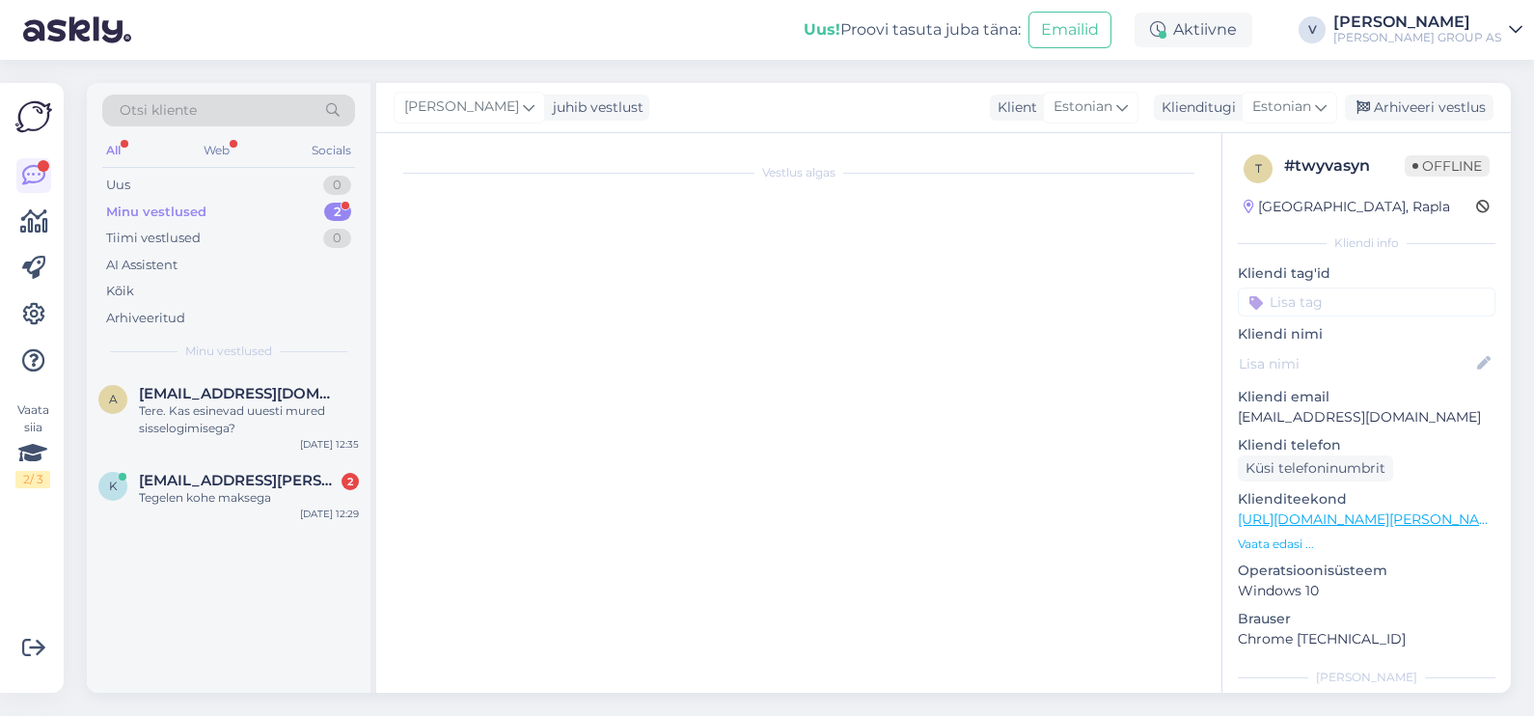
scroll to position [2875, 0]
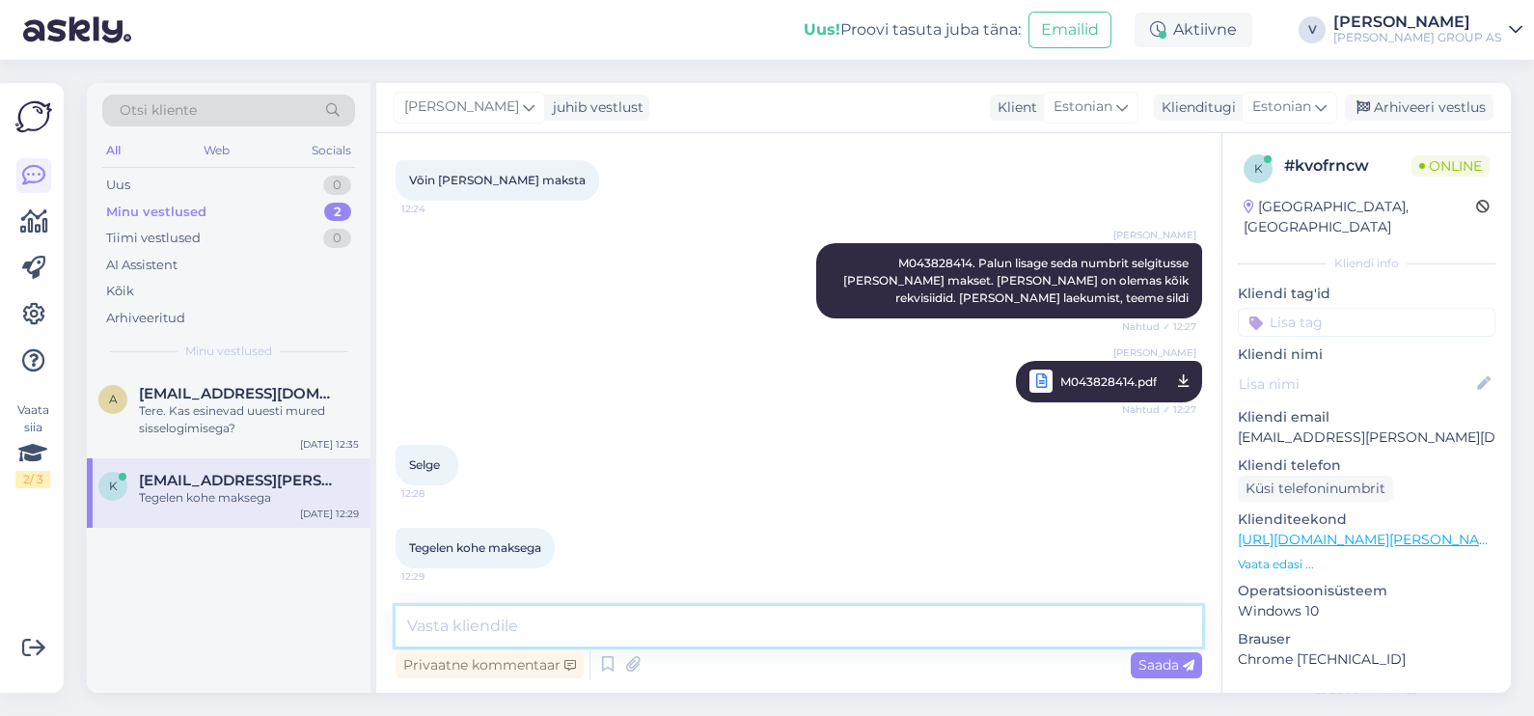
click at [672, 629] on textarea at bounding box center [799, 626] width 807 height 41
click at [249, 439] on div "a anni.uiboupin1@gmail.com Tere. Kas esinevad uuesti mured sisselogimisega? Sep…" at bounding box center [229, 414] width 284 height 87
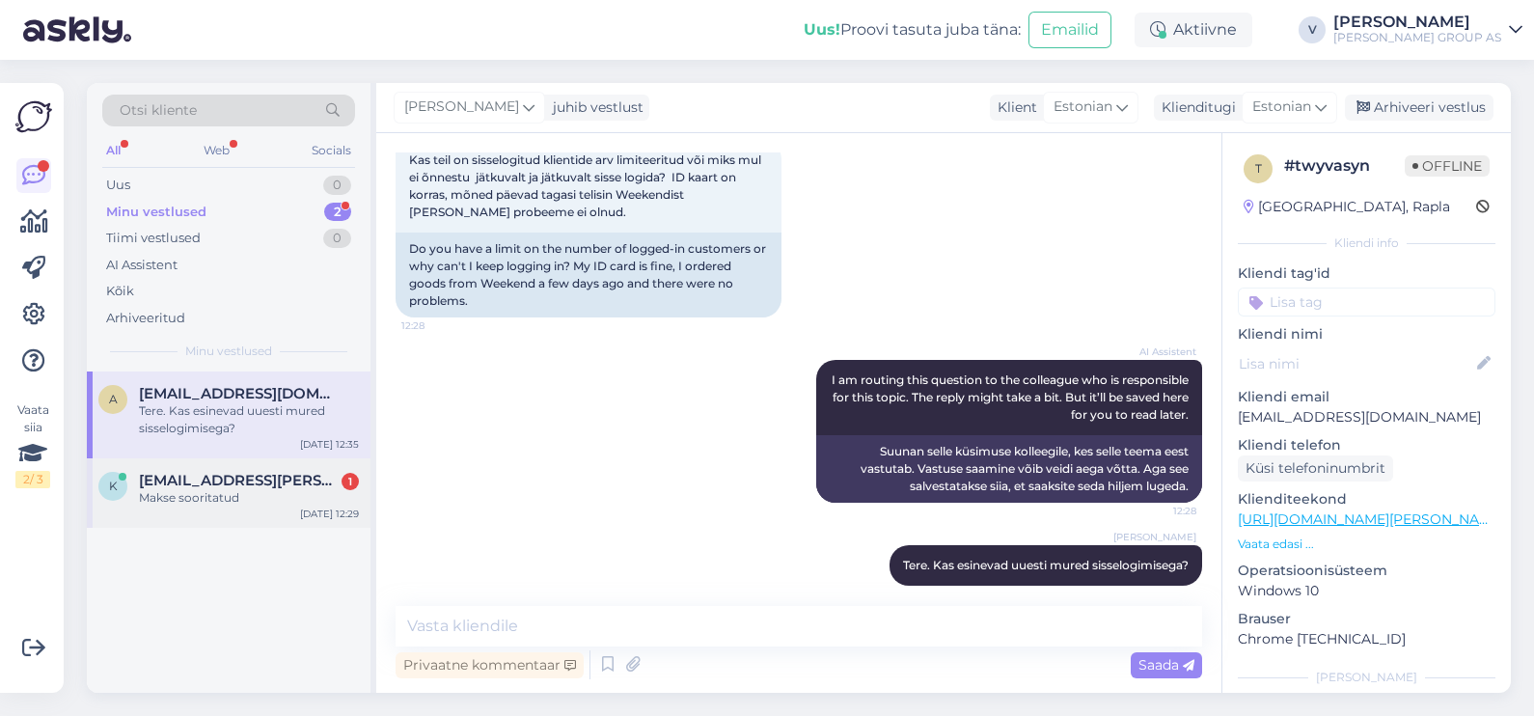
click at [227, 481] on span "[EMAIL_ADDRESS][PERSON_NAME][DOMAIN_NAME]" at bounding box center [239, 480] width 201 height 17
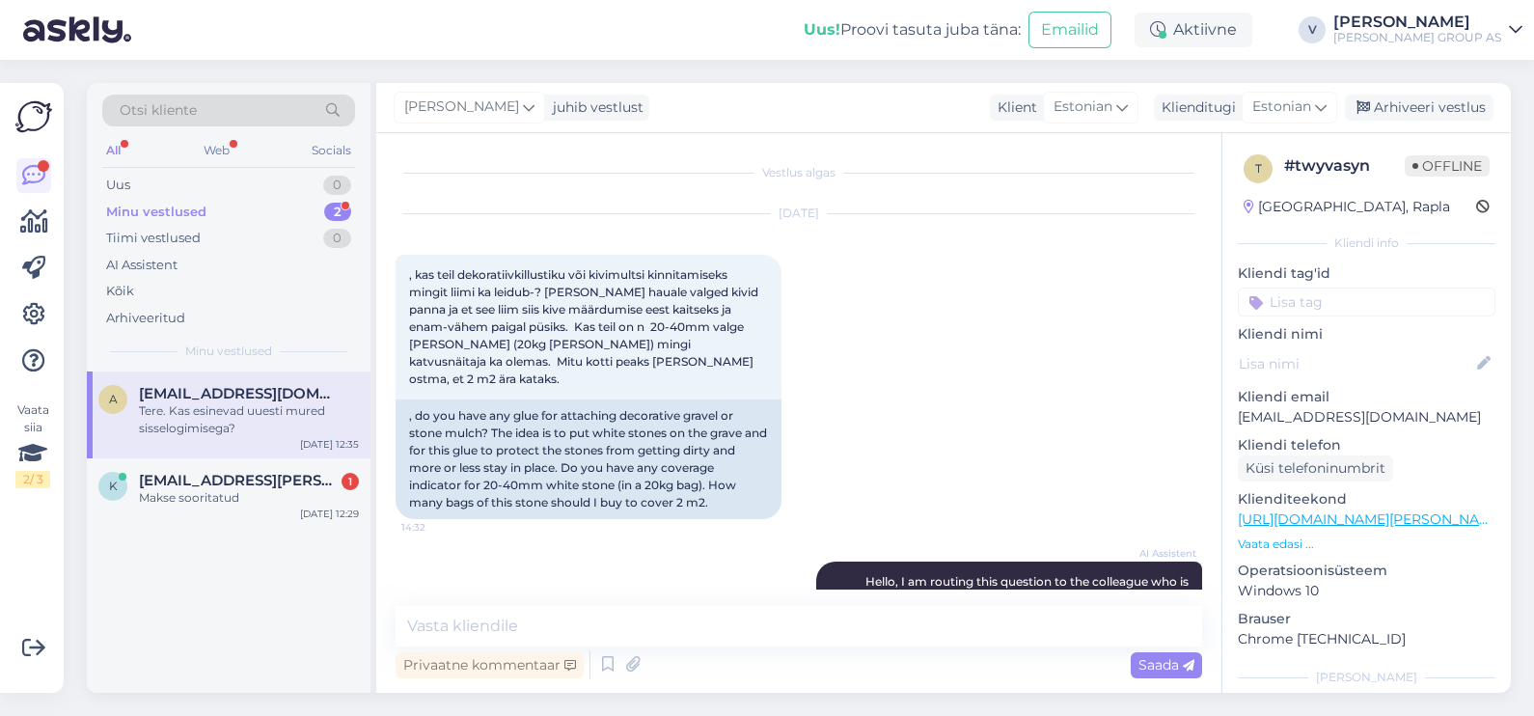
scroll to position [2957, 0]
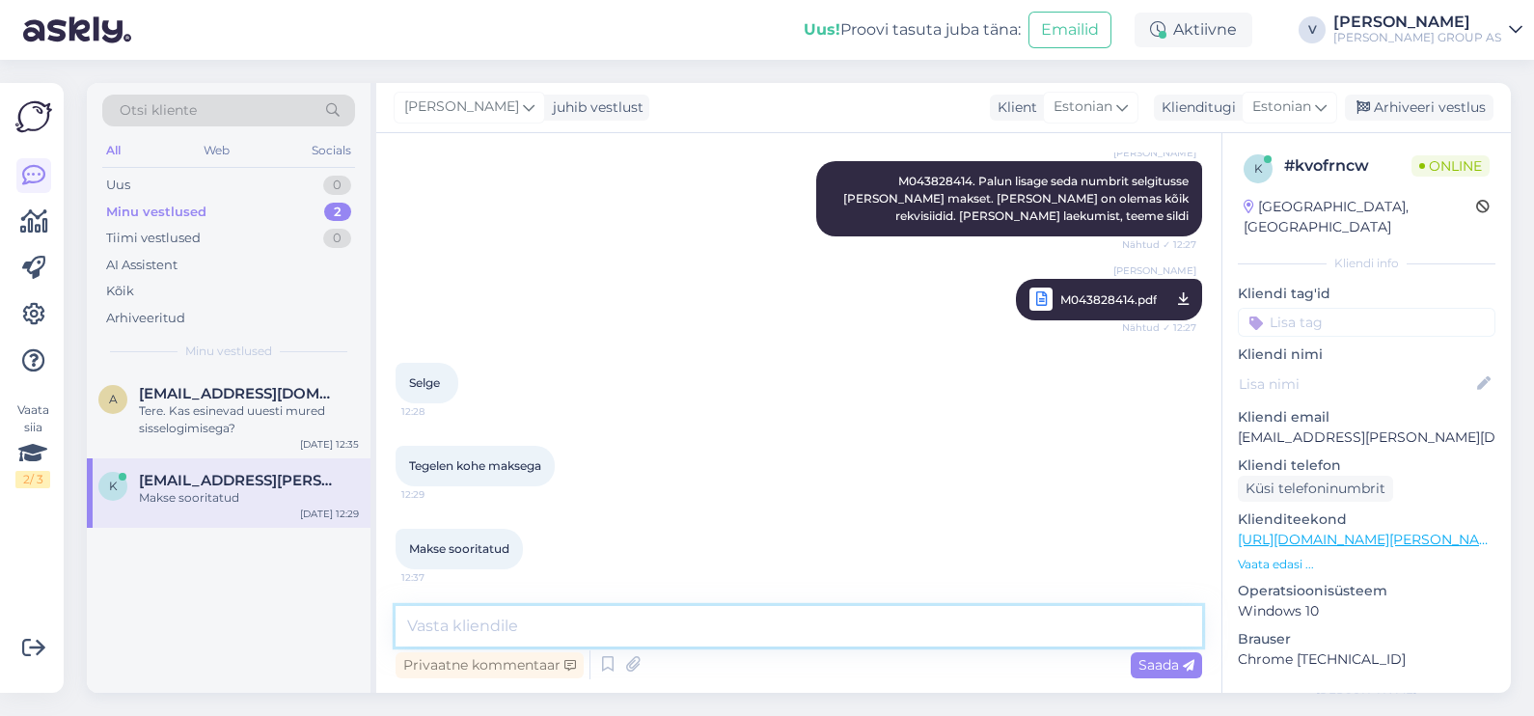
click at [560, 624] on textarea at bounding box center [799, 626] width 807 height 41
type textarea "Otame makse laekumist ja see järel teem ekulleri kutset"
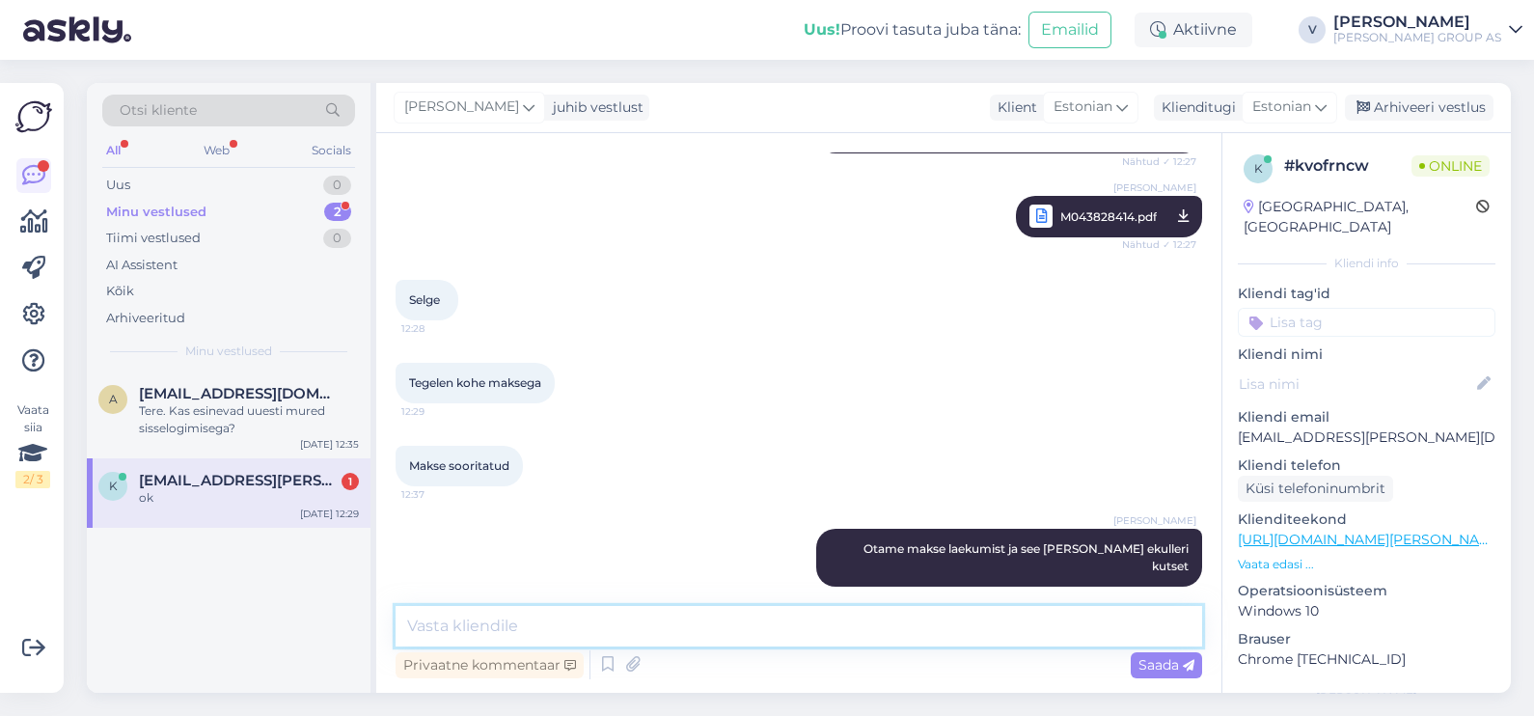
scroll to position [3123, 0]
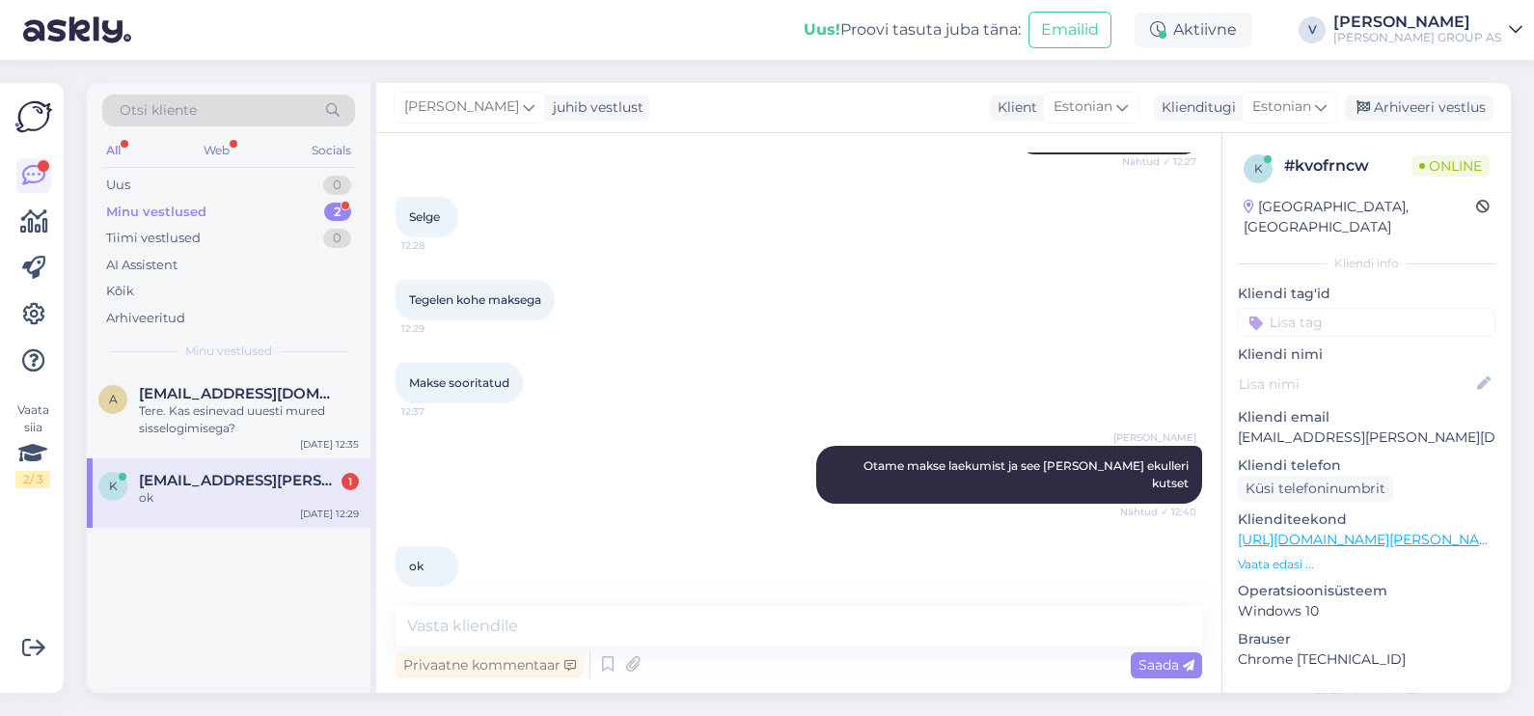
click at [233, 507] on div "k klienditugi@bauhoff.ee 1 ok Sep 16 12:29" at bounding box center [229, 492] width 284 height 69
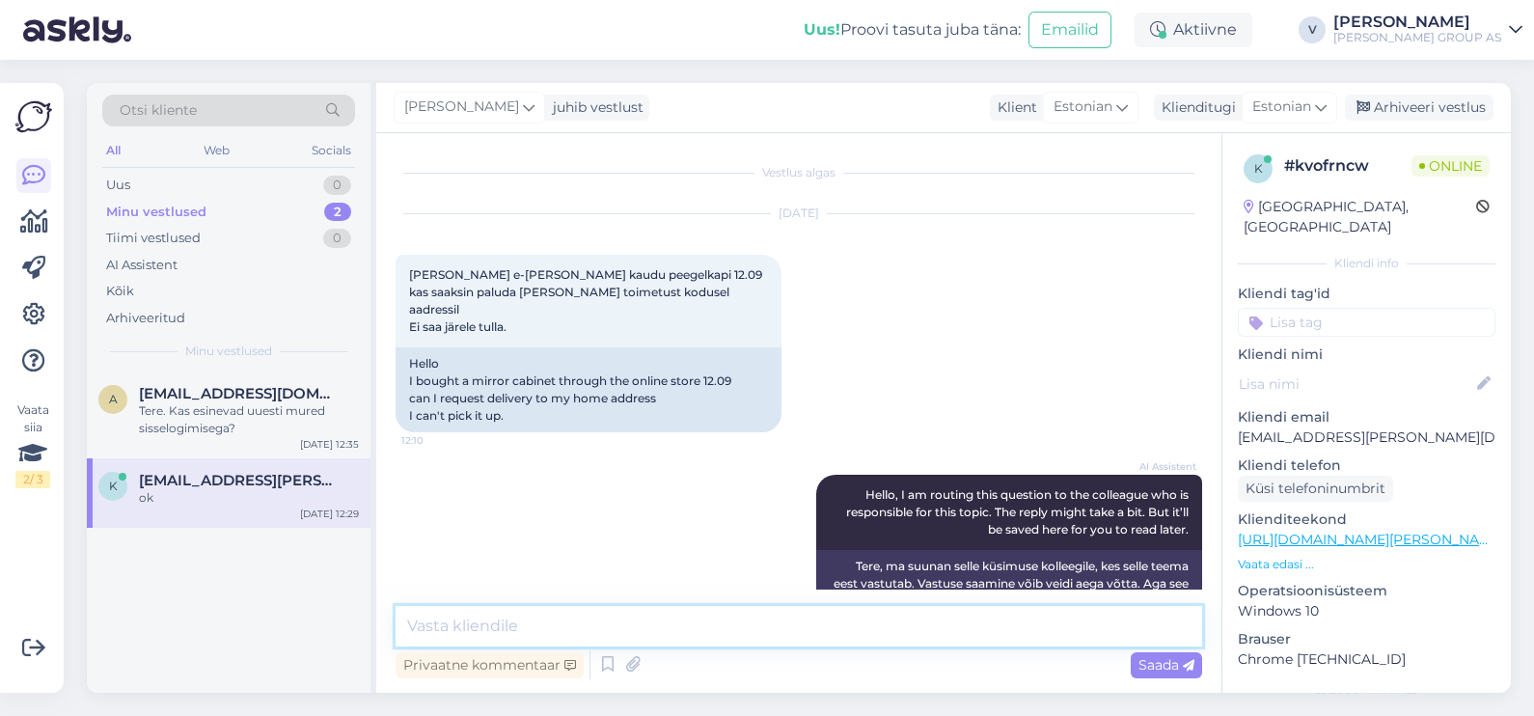
drag, startPoint x: 526, startPoint y: 618, endPoint x: 536, endPoint y: 599, distance: 20.7
click at [524, 620] on textarea at bounding box center [799, 626] width 807 height 41
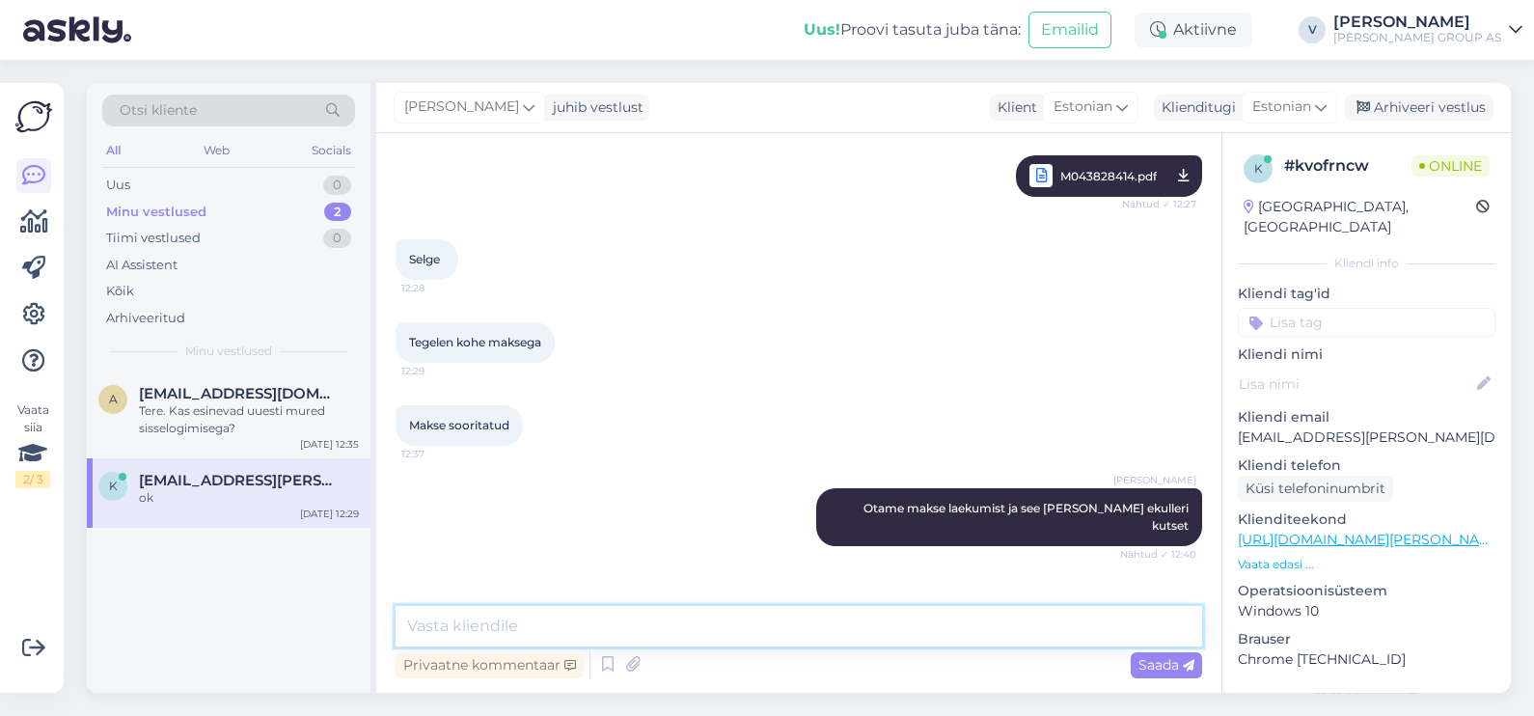
scroll to position [3123, 0]
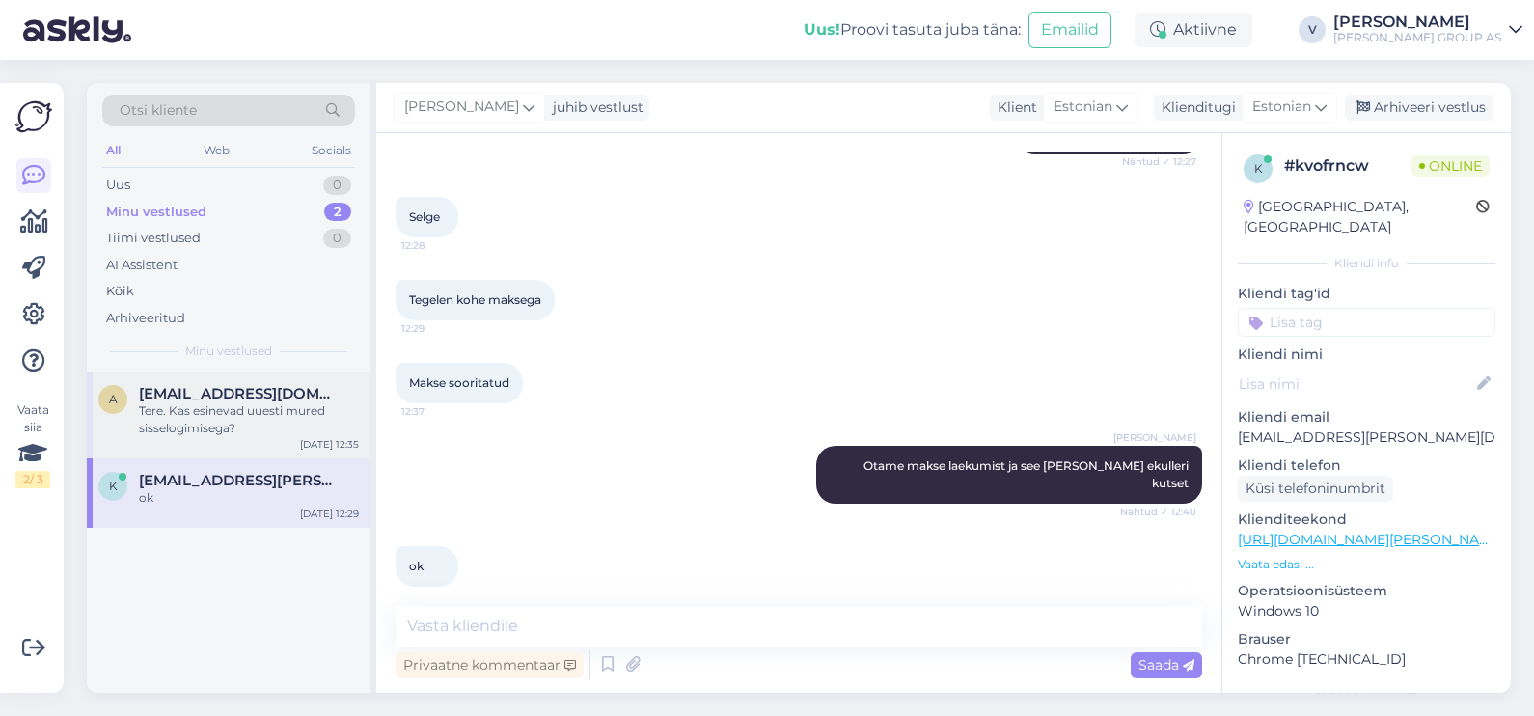
click at [185, 438] on div "a anni.uiboupin1@gmail.com Tere. Kas esinevad uuesti mured sisselogimisega? Sep…" at bounding box center [229, 414] width 284 height 87
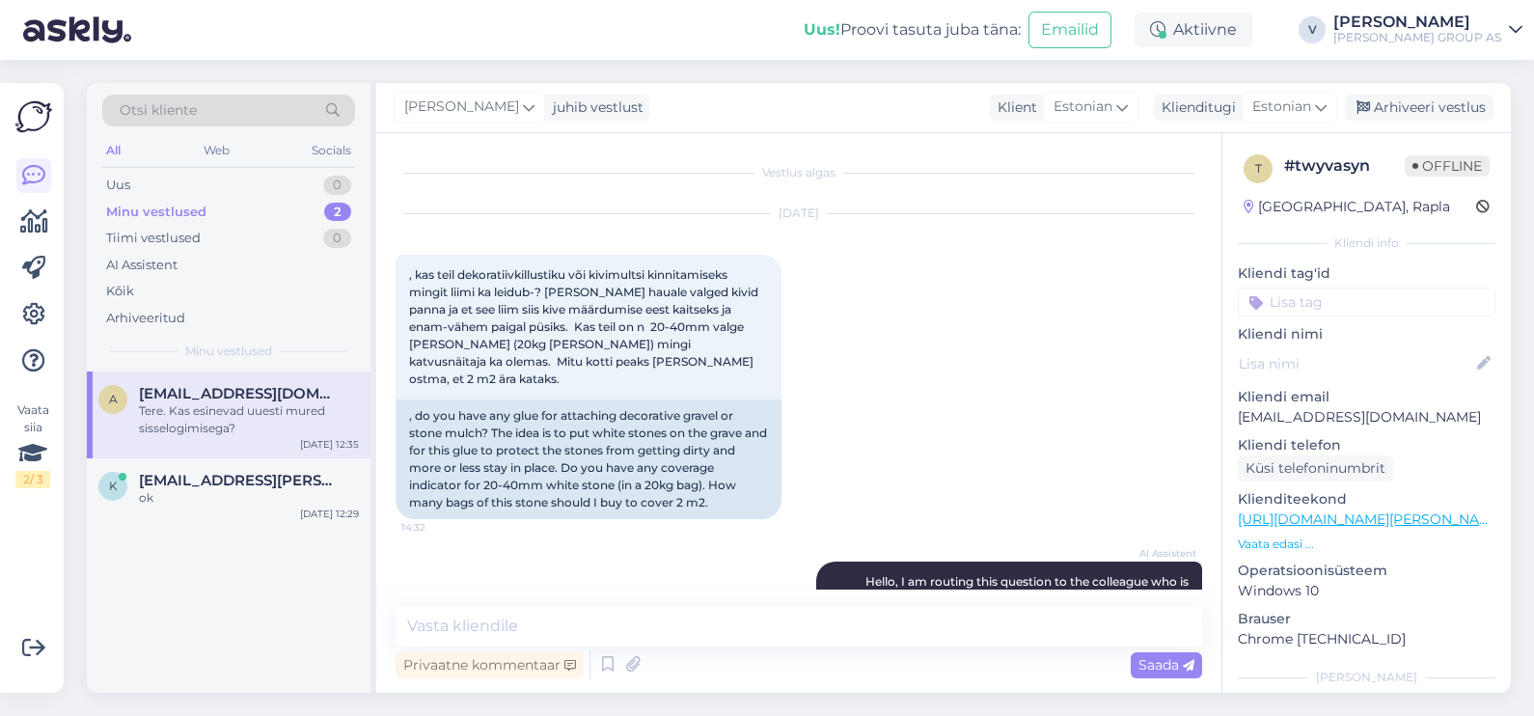
scroll to position [979, 0]
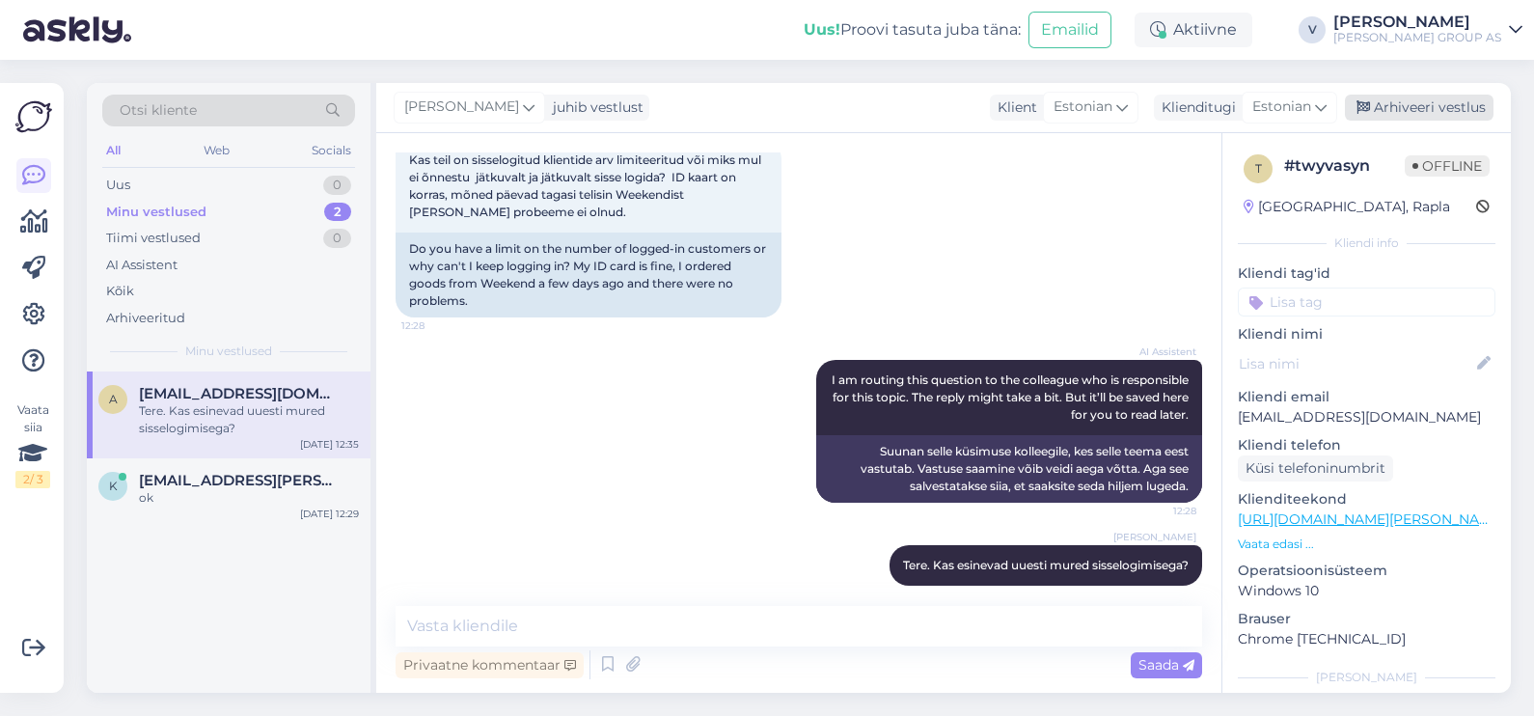
click at [1430, 110] on div "Arhiveeri vestlus" at bounding box center [1419, 108] width 149 height 26
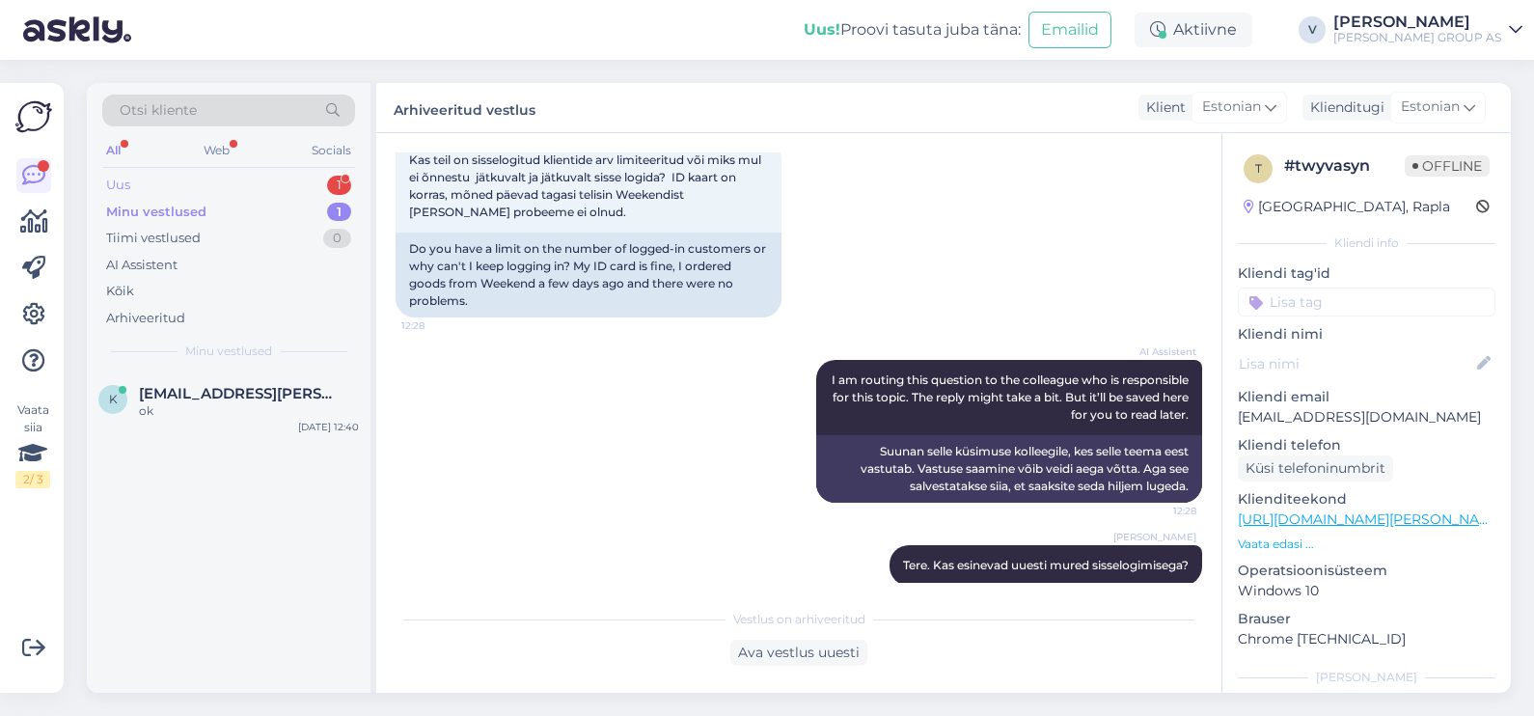
click at [213, 175] on div "Uus 1" at bounding box center [228, 185] width 253 height 27
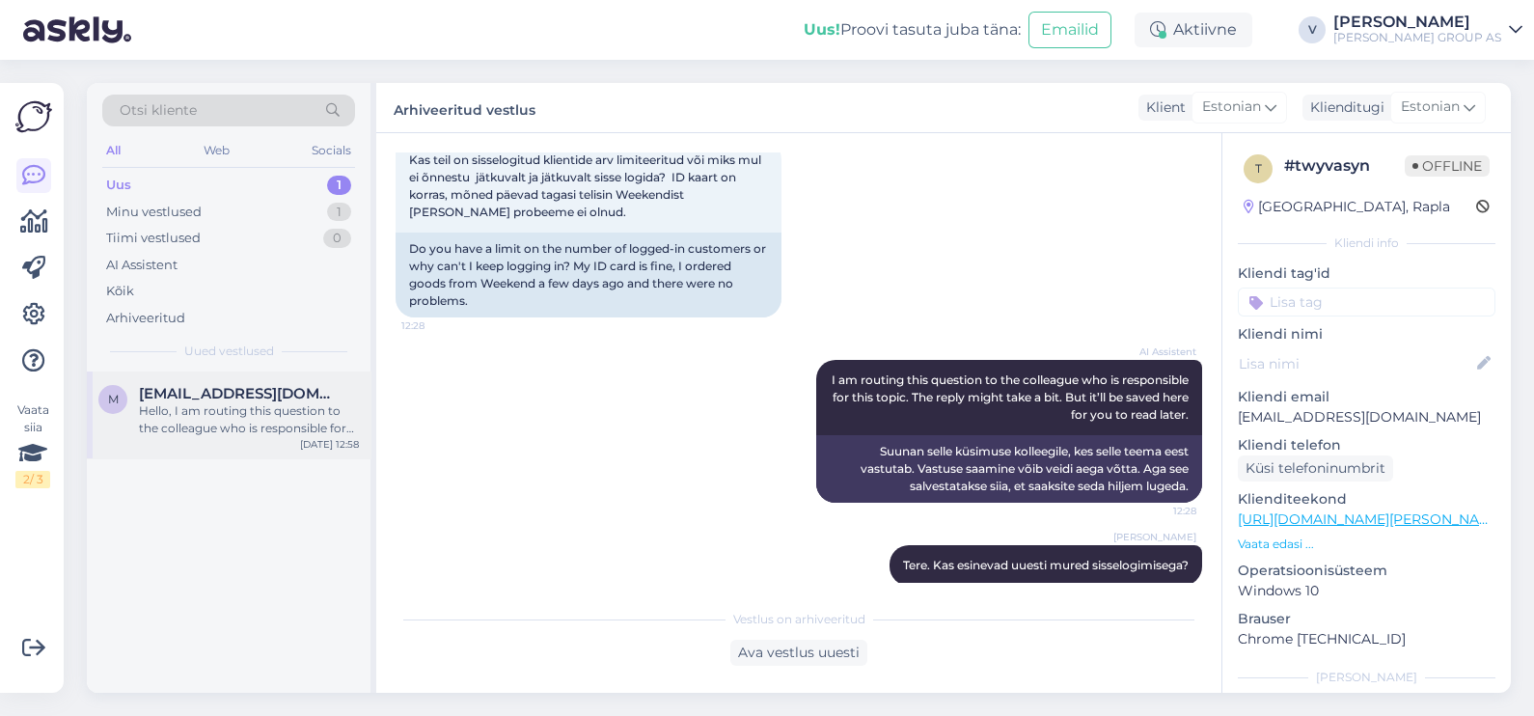
click at [210, 415] on div "Hello, I am routing this question to the colleague who is responsible for this …" at bounding box center [249, 419] width 220 height 35
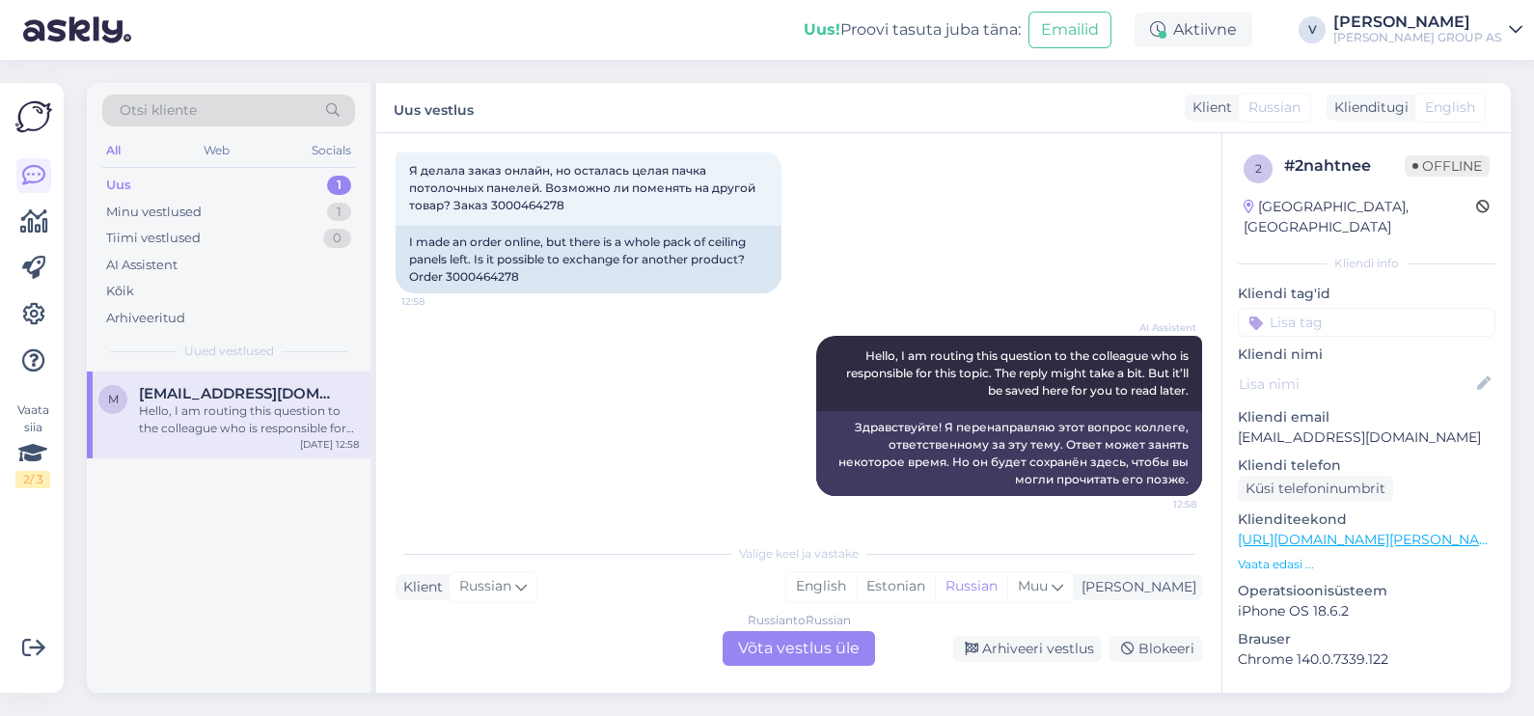
scroll to position [0, 0]
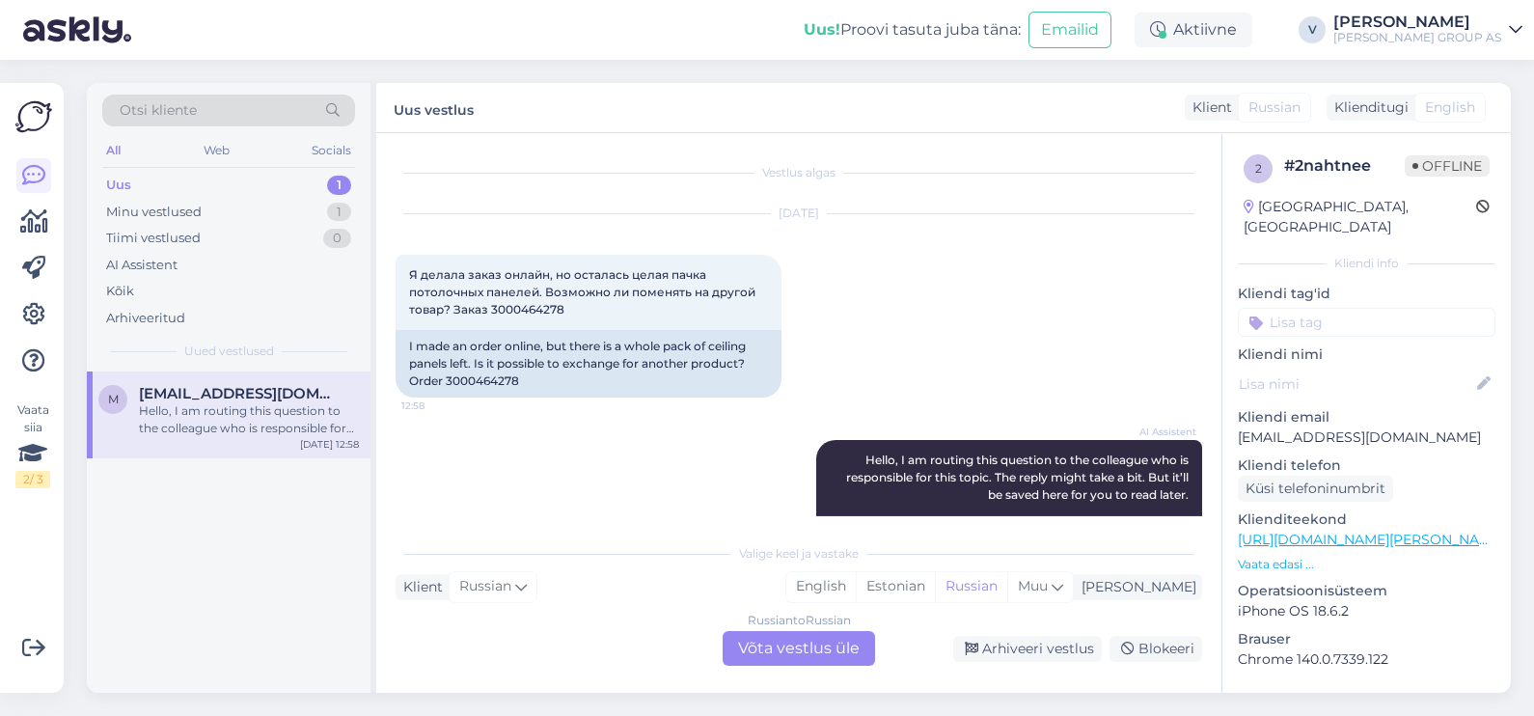
click at [781, 638] on div "Russian to Russian Võta vestlus üle" at bounding box center [799, 648] width 152 height 35
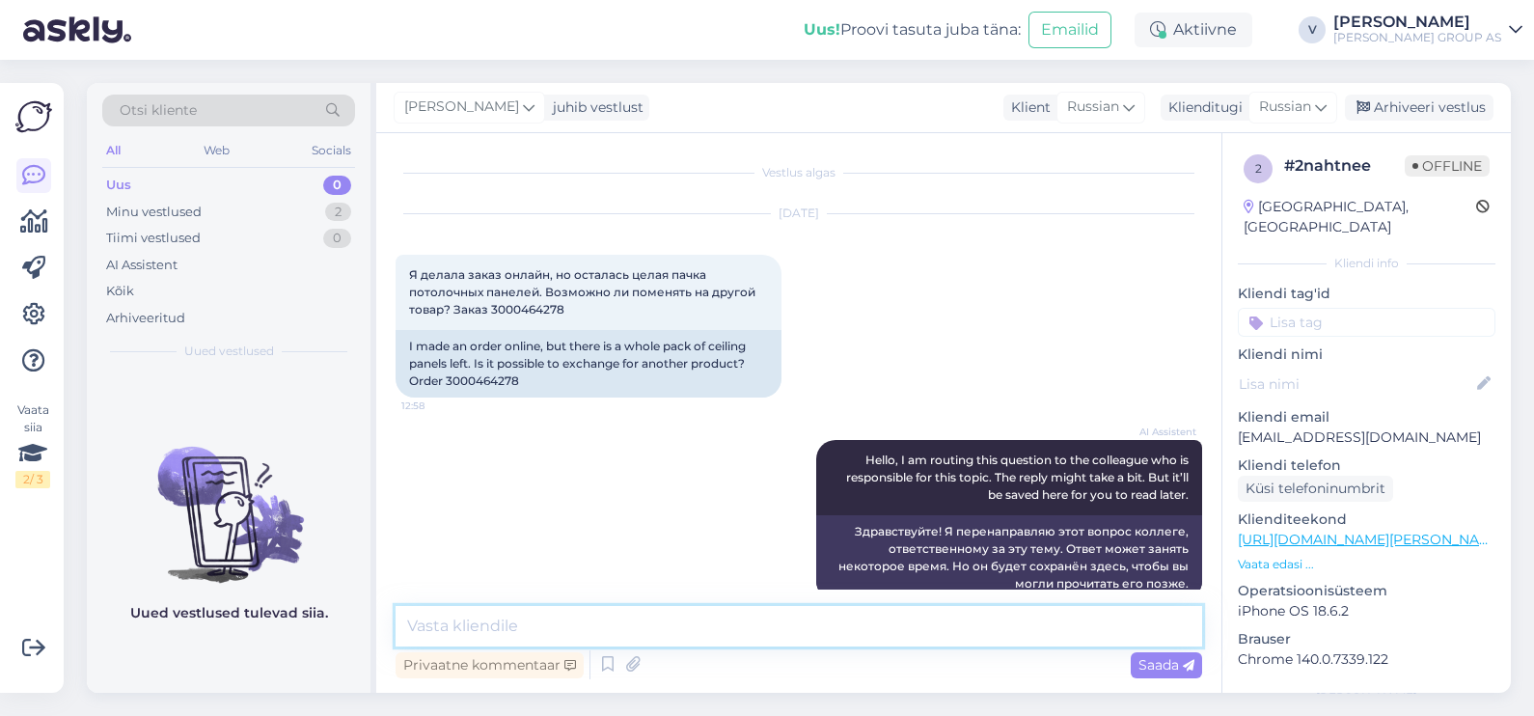
click at [709, 637] on textarea at bounding box center [799, 626] width 807 height 41
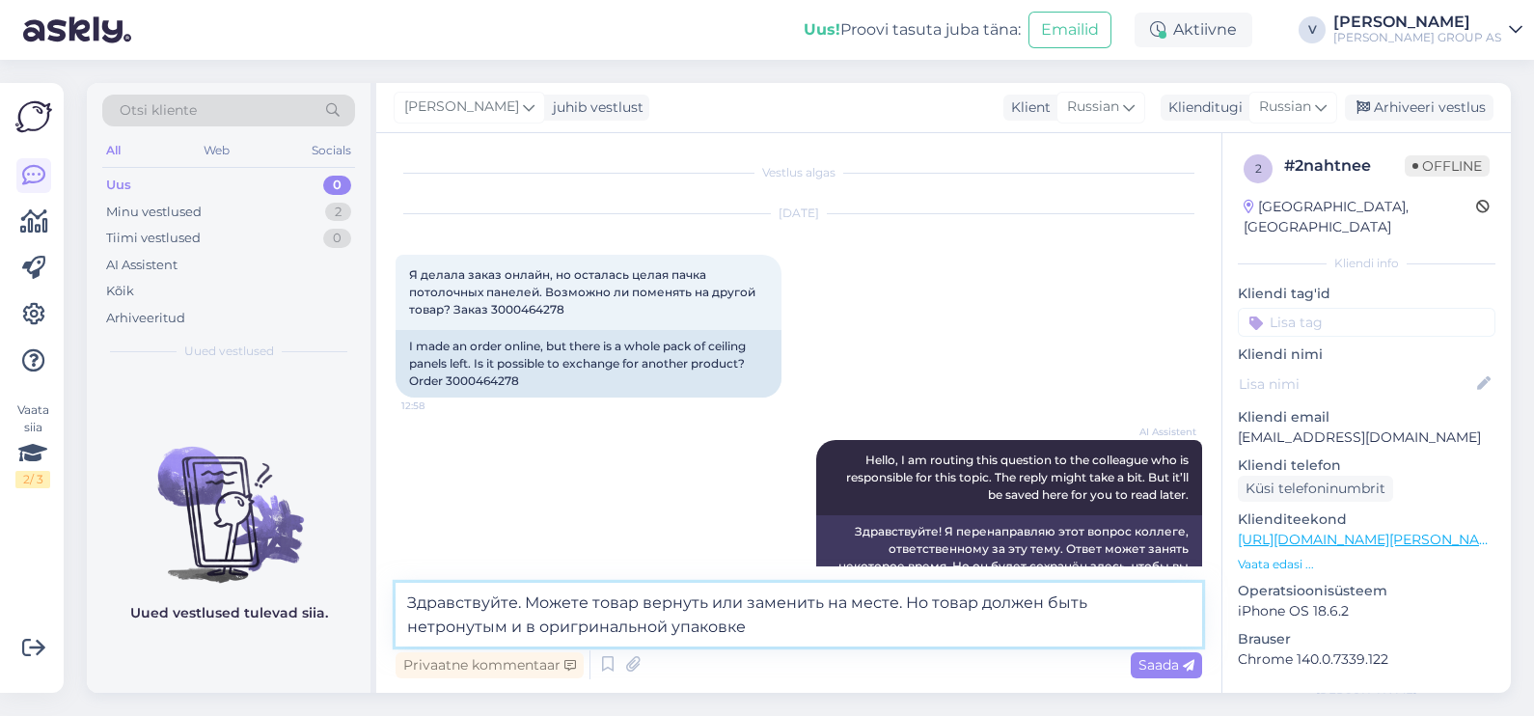
type textarea "Здравствуйте. Можете товар вернуть или заменить на месте. Но товар должен быть …"
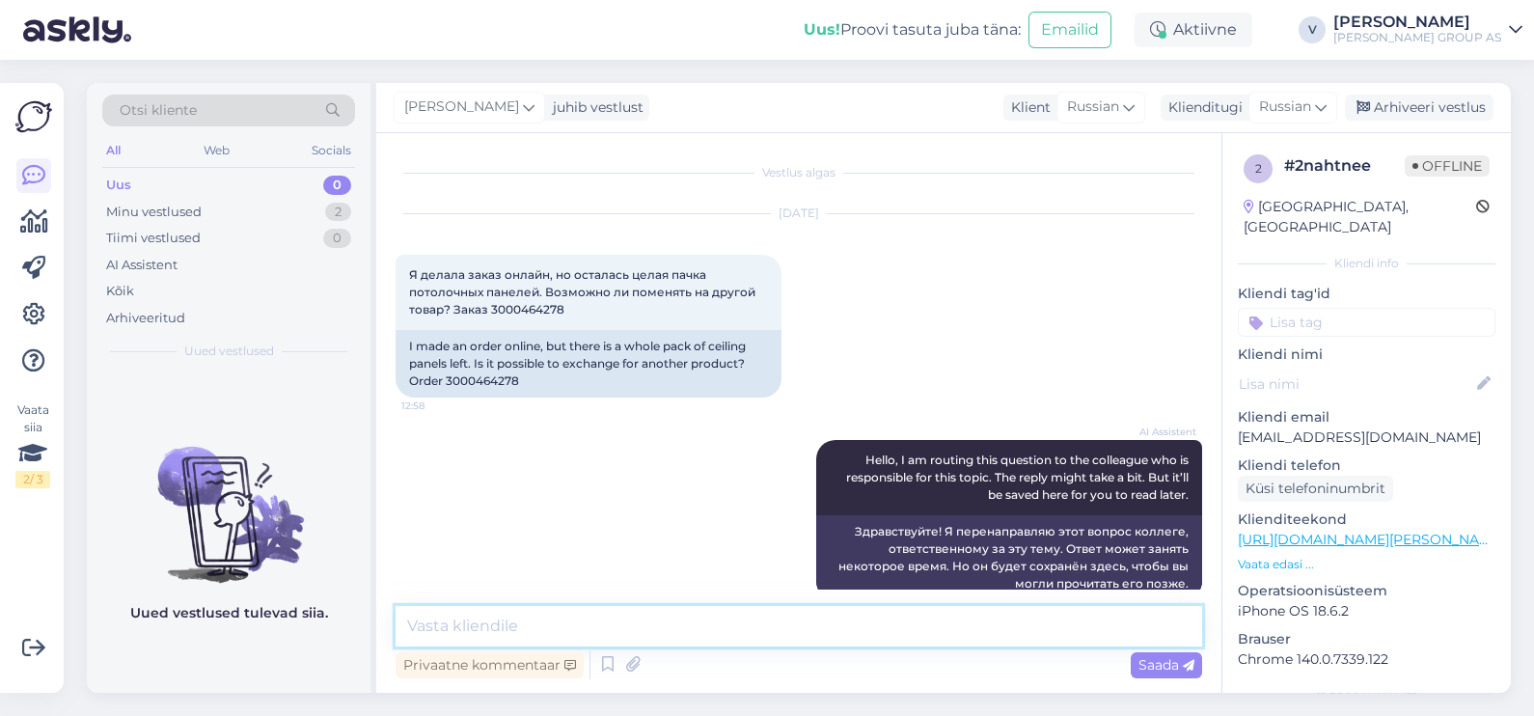
scroll to position [150, 0]
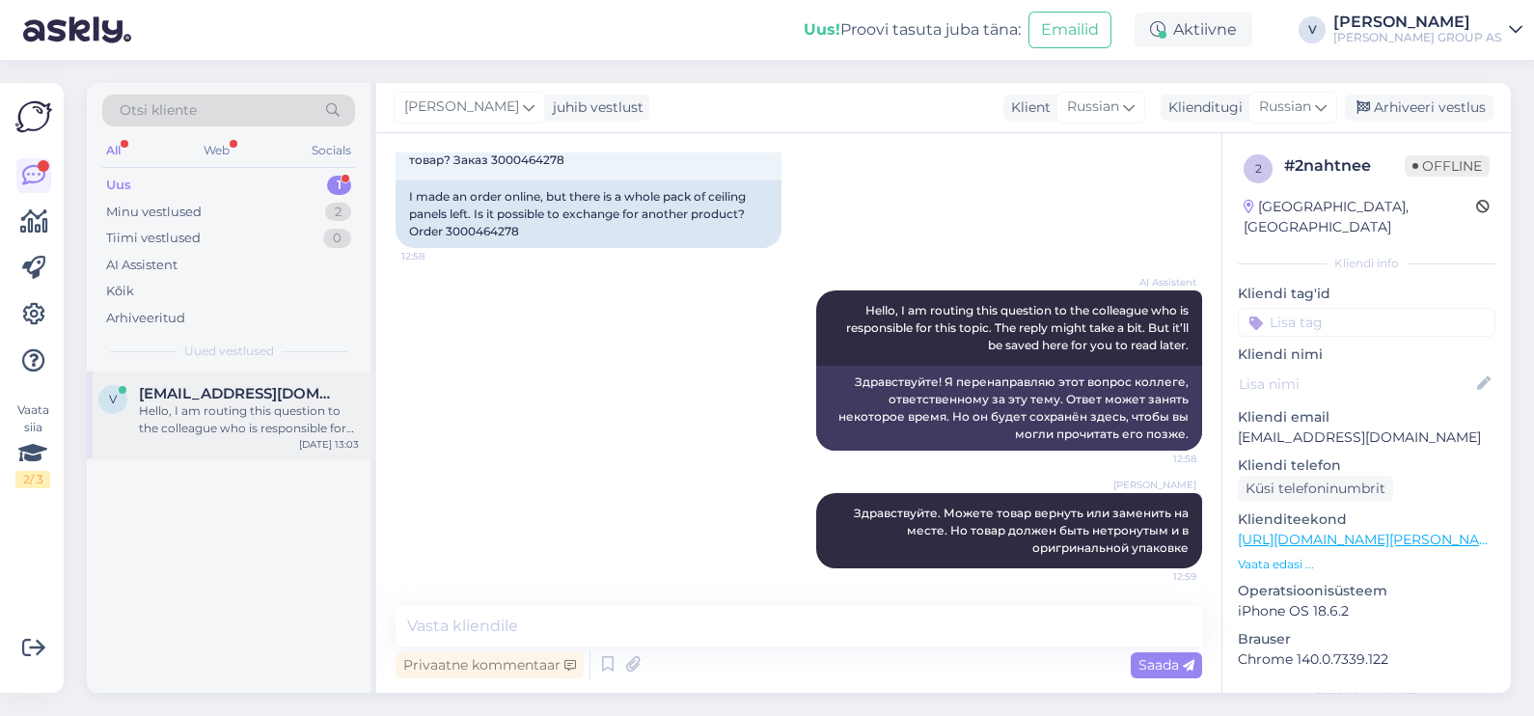
click at [231, 428] on div "Hello, I am routing this question to the colleague who is responsible for this …" at bounding box center [249, 419] width 220 height 35
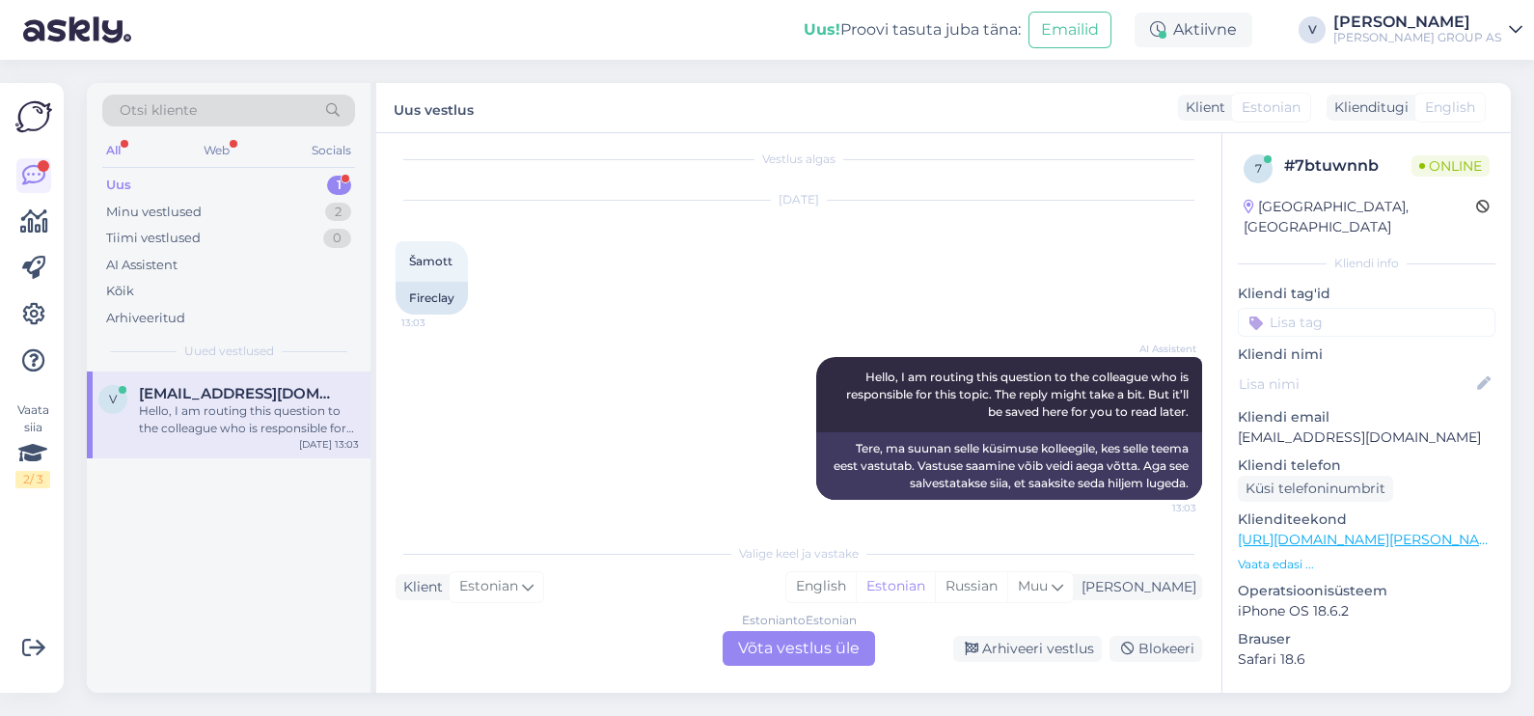
scroll to position [17, 0]
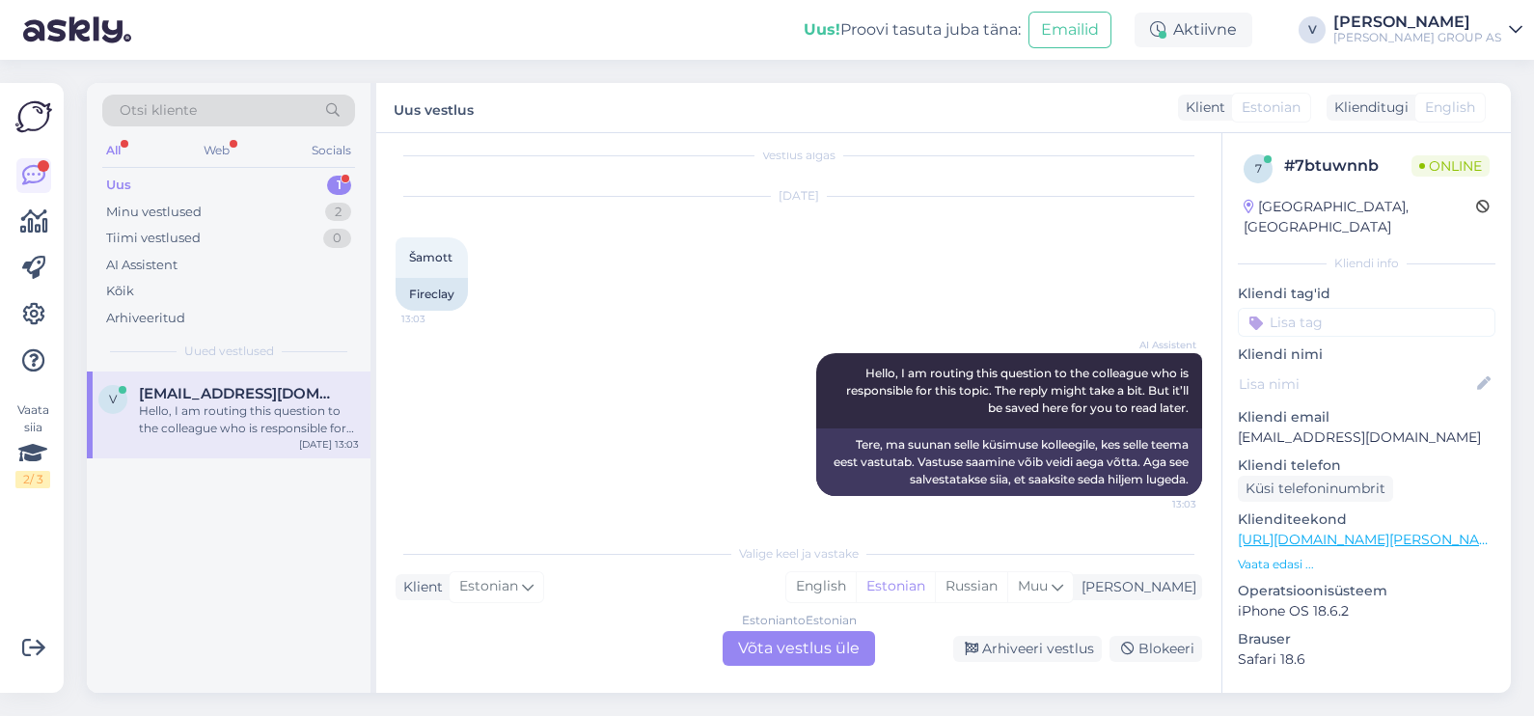
click at [818, 653] on div "Estonian to Estonian Võta vestlus üle" at bounding box center [799, 648] width 152 height 35
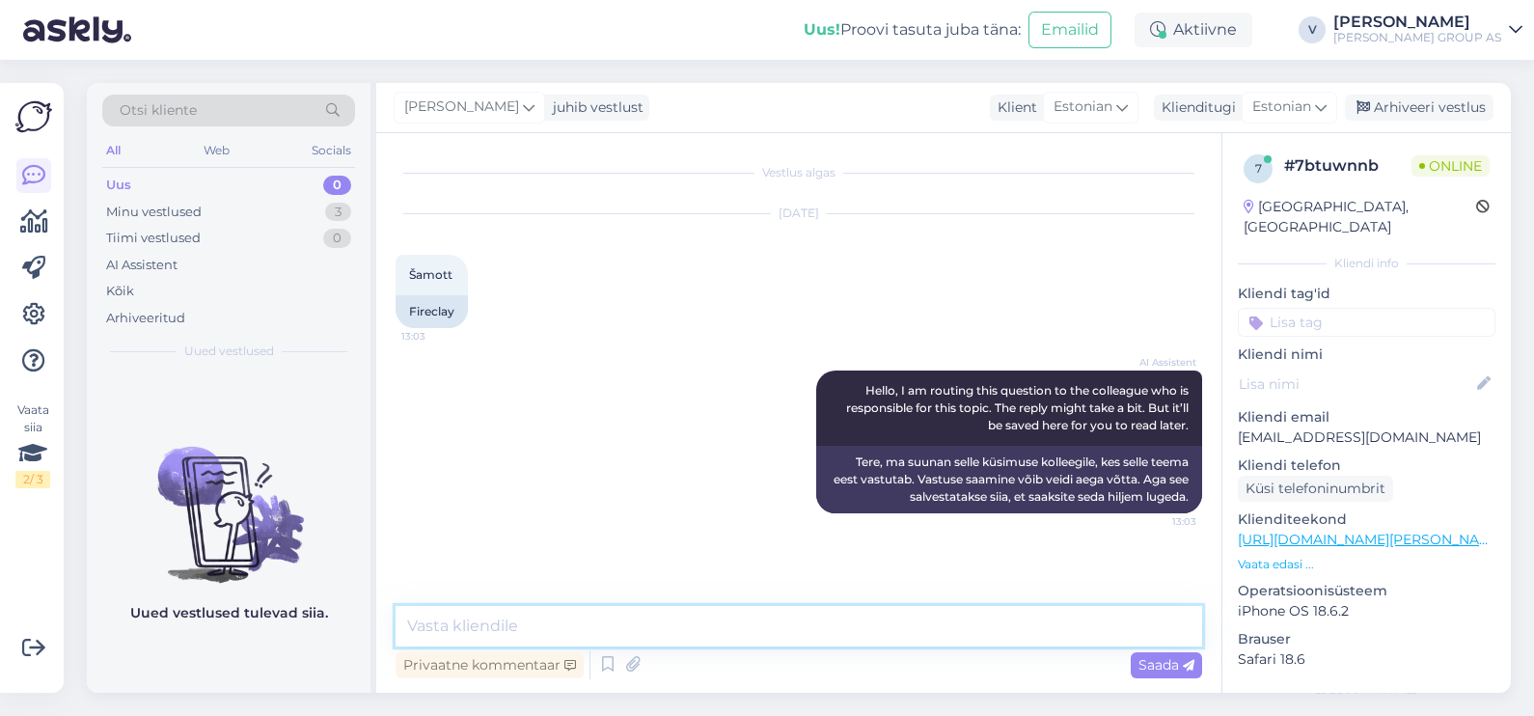
click at [649, 630] on textarea at bounding box center [799, 626] width 807 height 41
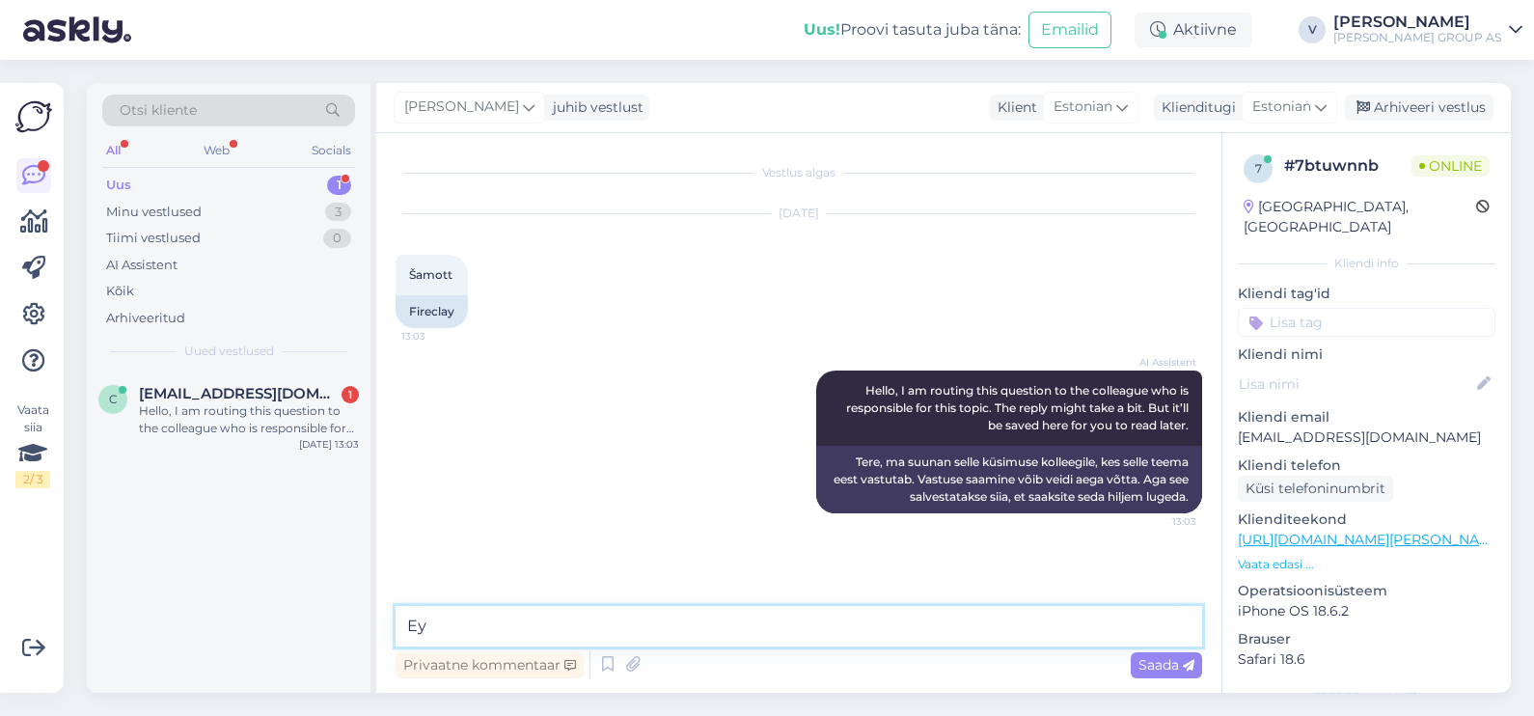
type textarea "Е"
type textarea "Tere, Täpsustage palun kuidas saan aidata?"
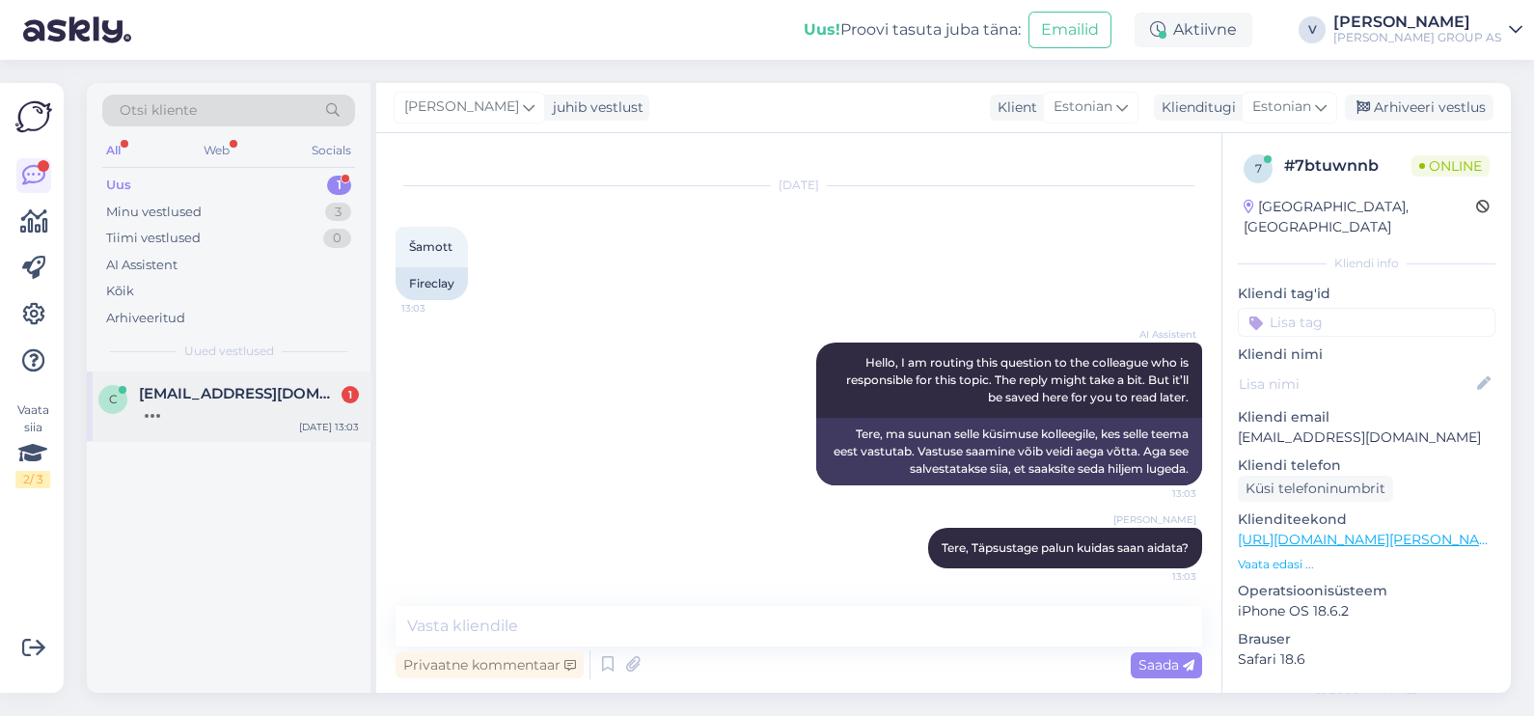
click at [193, 395] on span "choconatka79@gmail.com" at bounding box center [239, 393] width 201 height 17
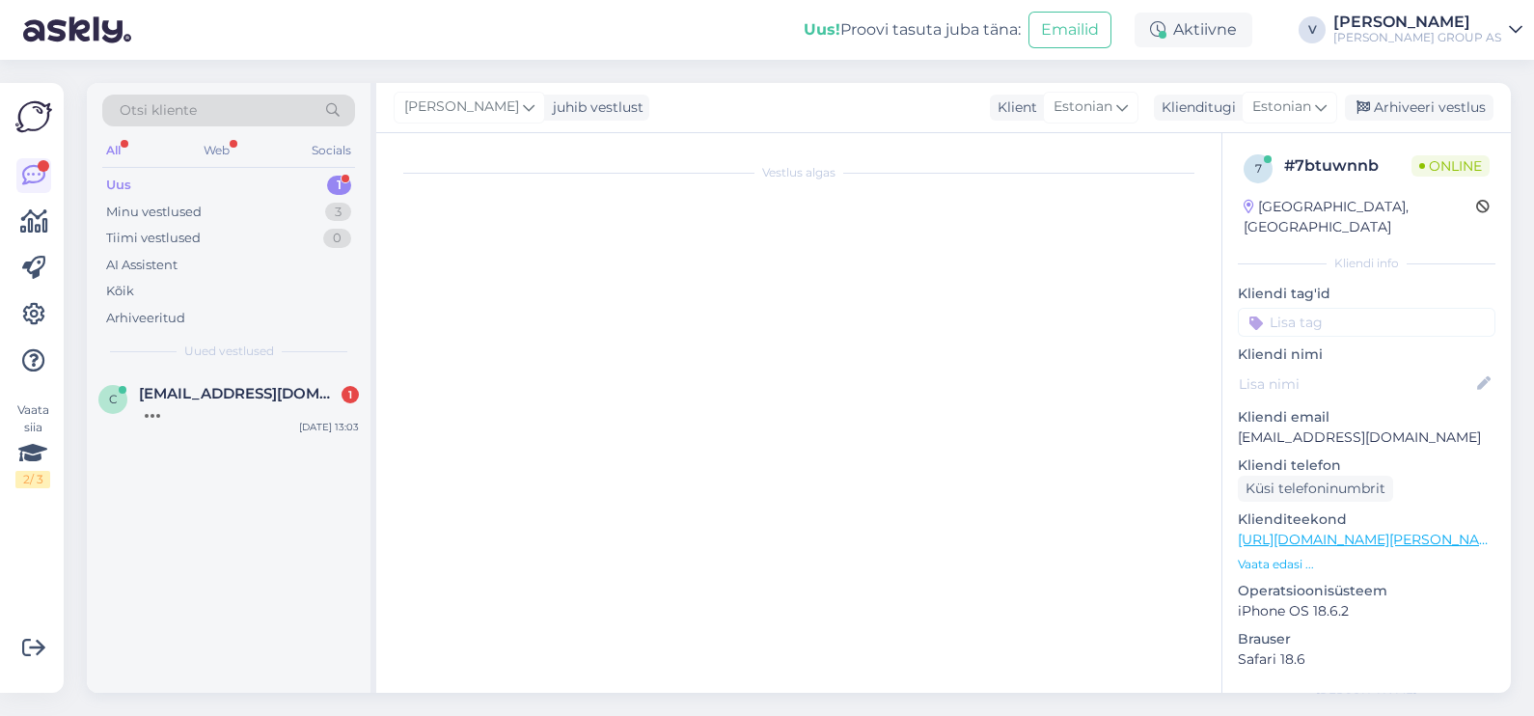
scroll to position [40, 0]
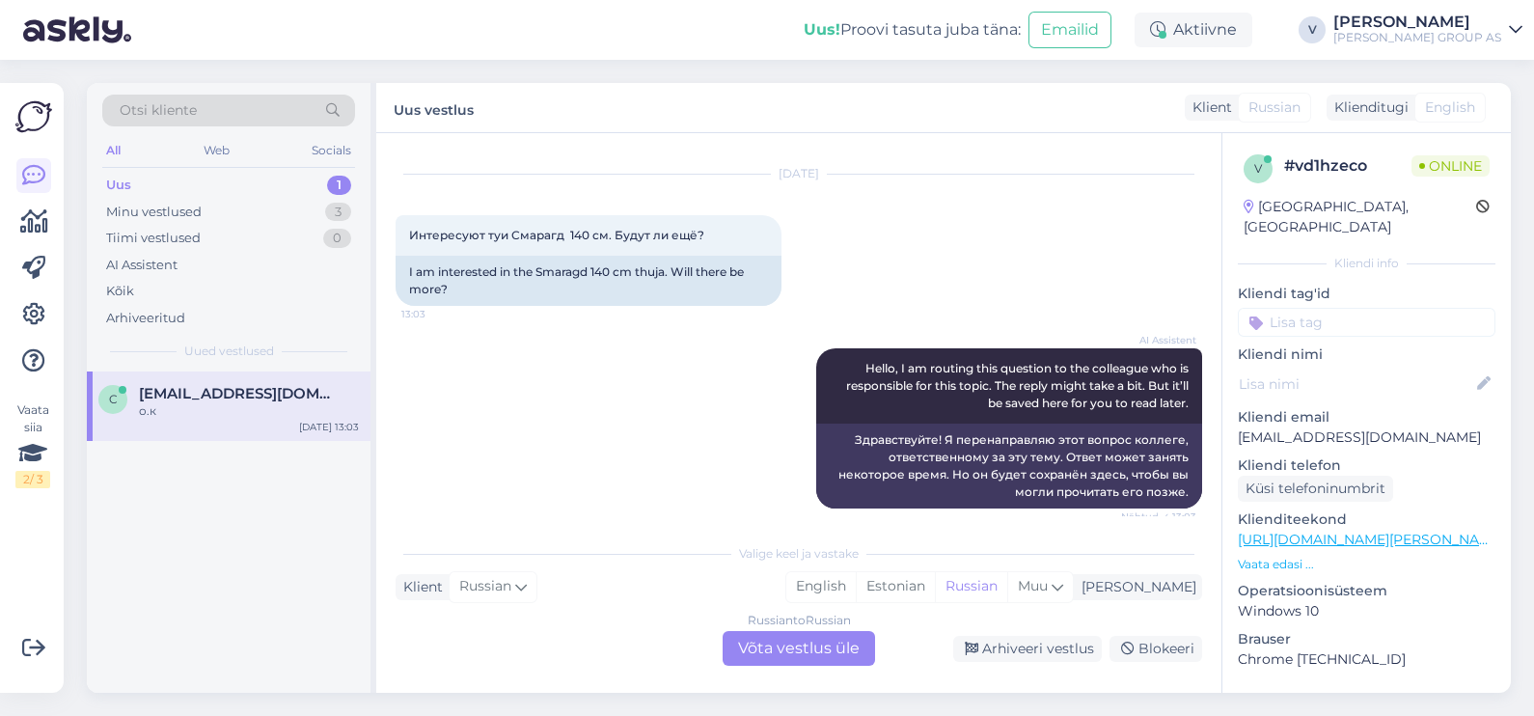
click at [806, 623] on div "Russian to Russian" at bounding box center [799, 620] width 103 height 17
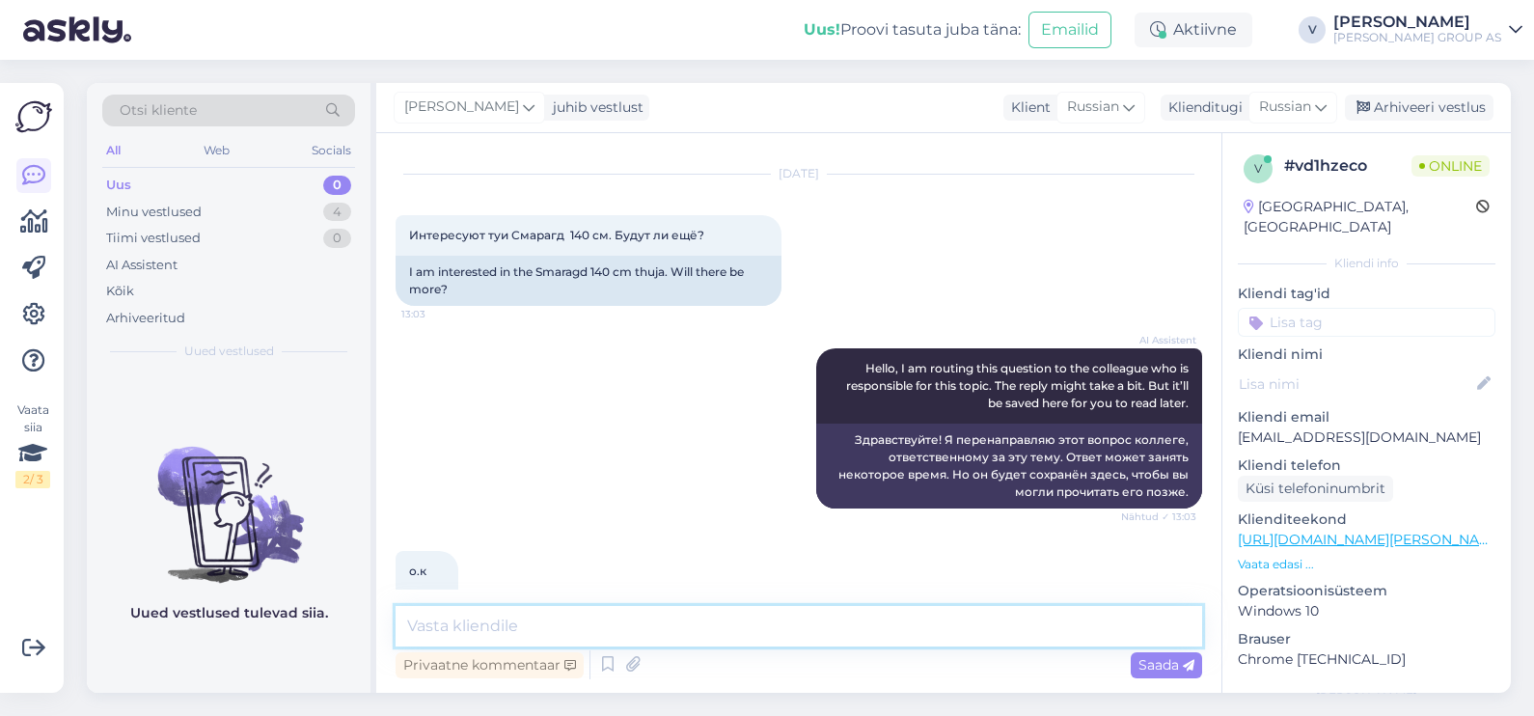
drag, startPoint x: 478, startPoint y: 622, endPoint x: 511, endPoint y: 547, distance: 82.5
click at [480, 619] on textarea at bounding box center [799, 626] width 807 height 41
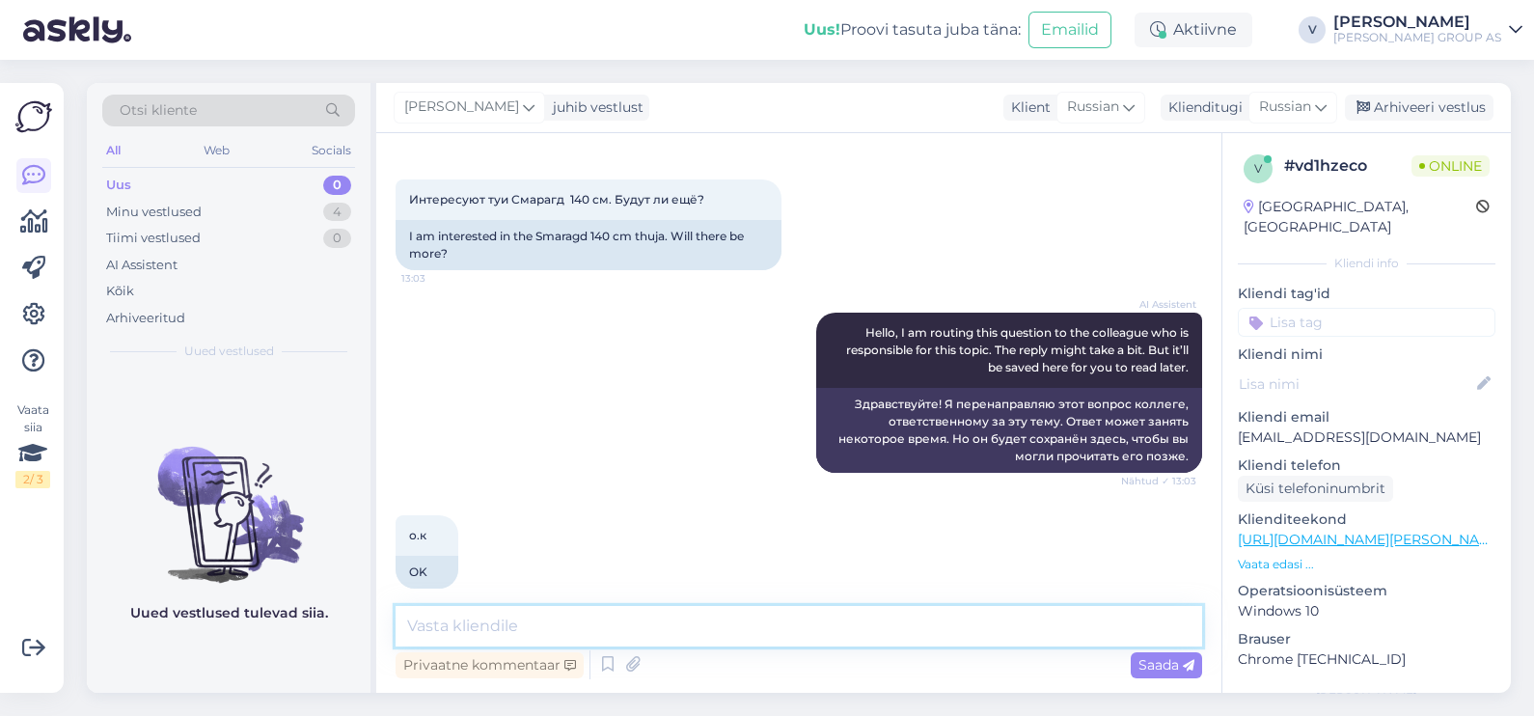
scroll to position [96, 0]
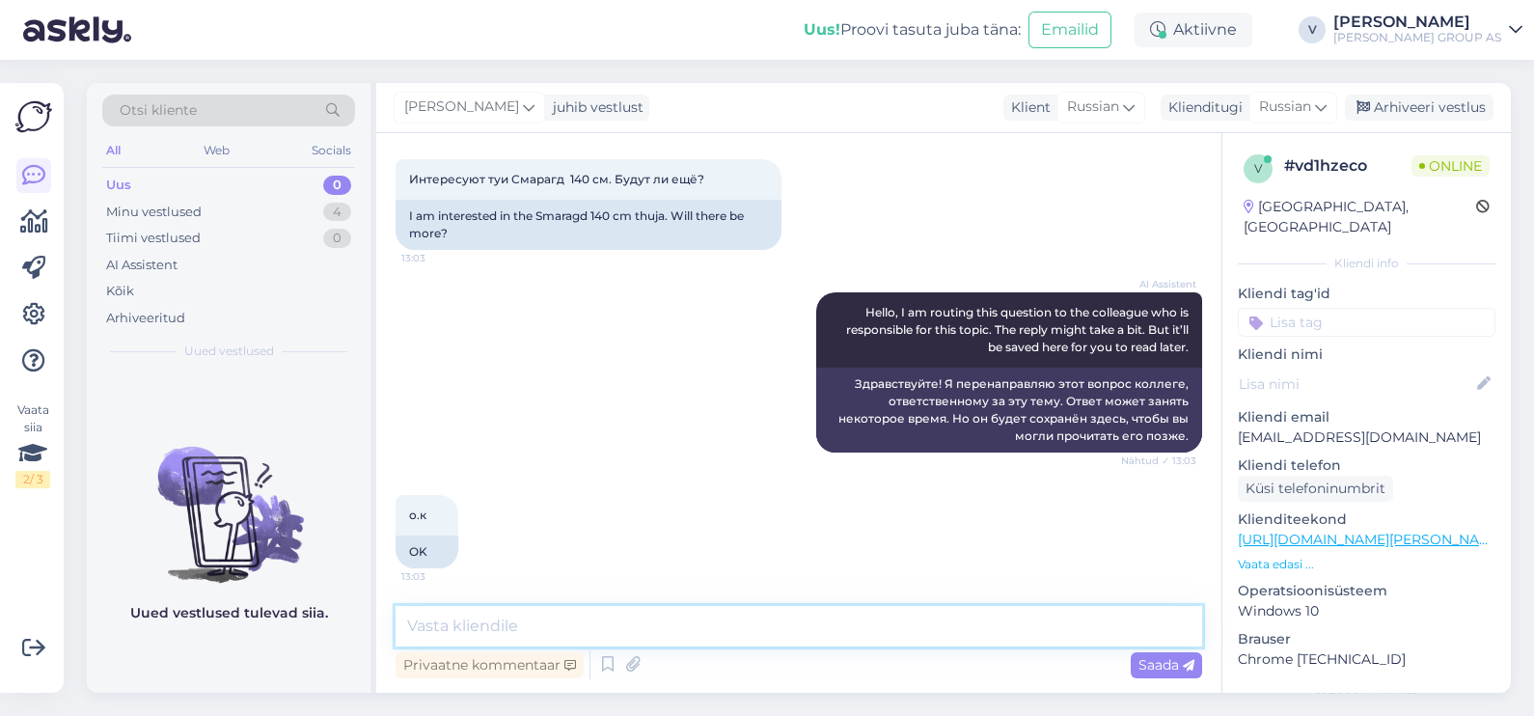
type textarea "Х"
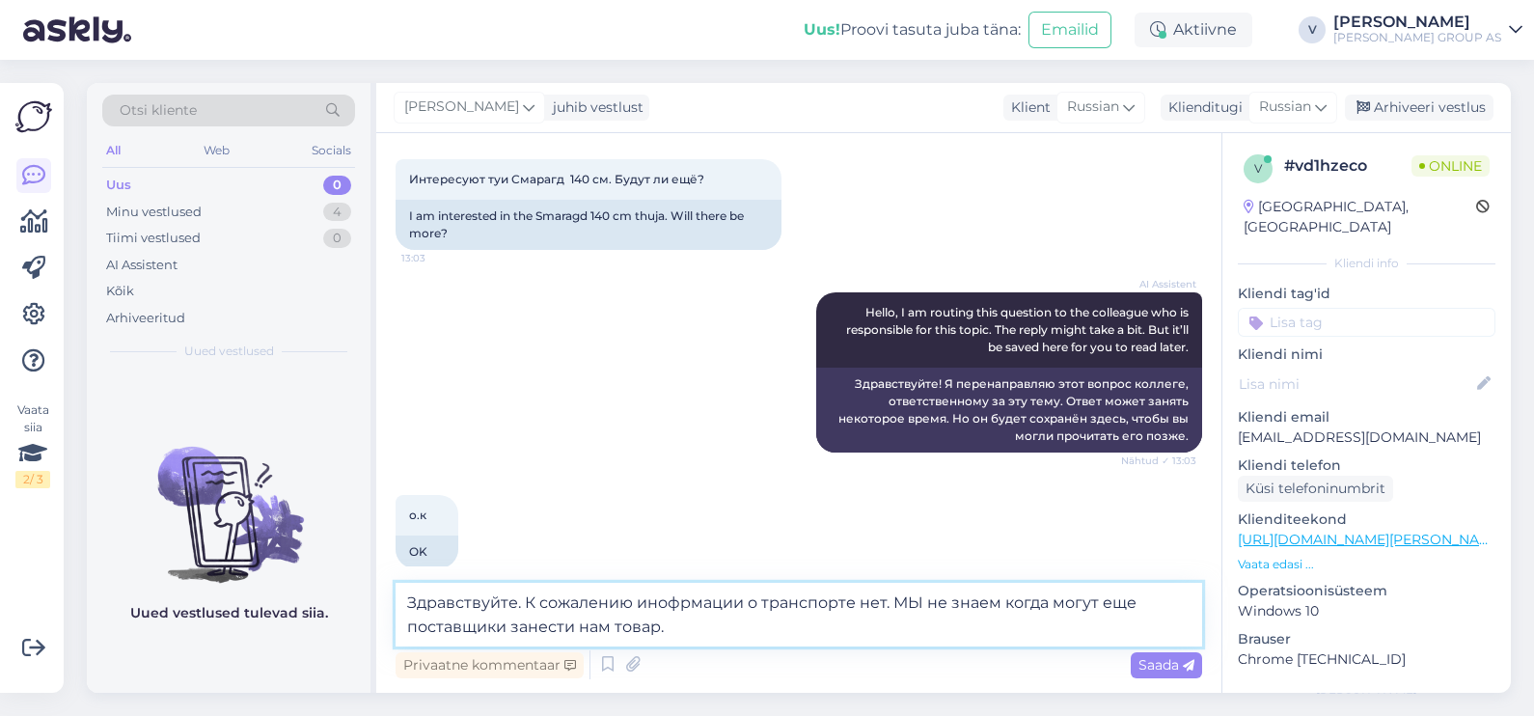
type textarea "Здравствуйте. К сожалению инофрмации о транспорте нет. МЫ не знаем когда могут …"
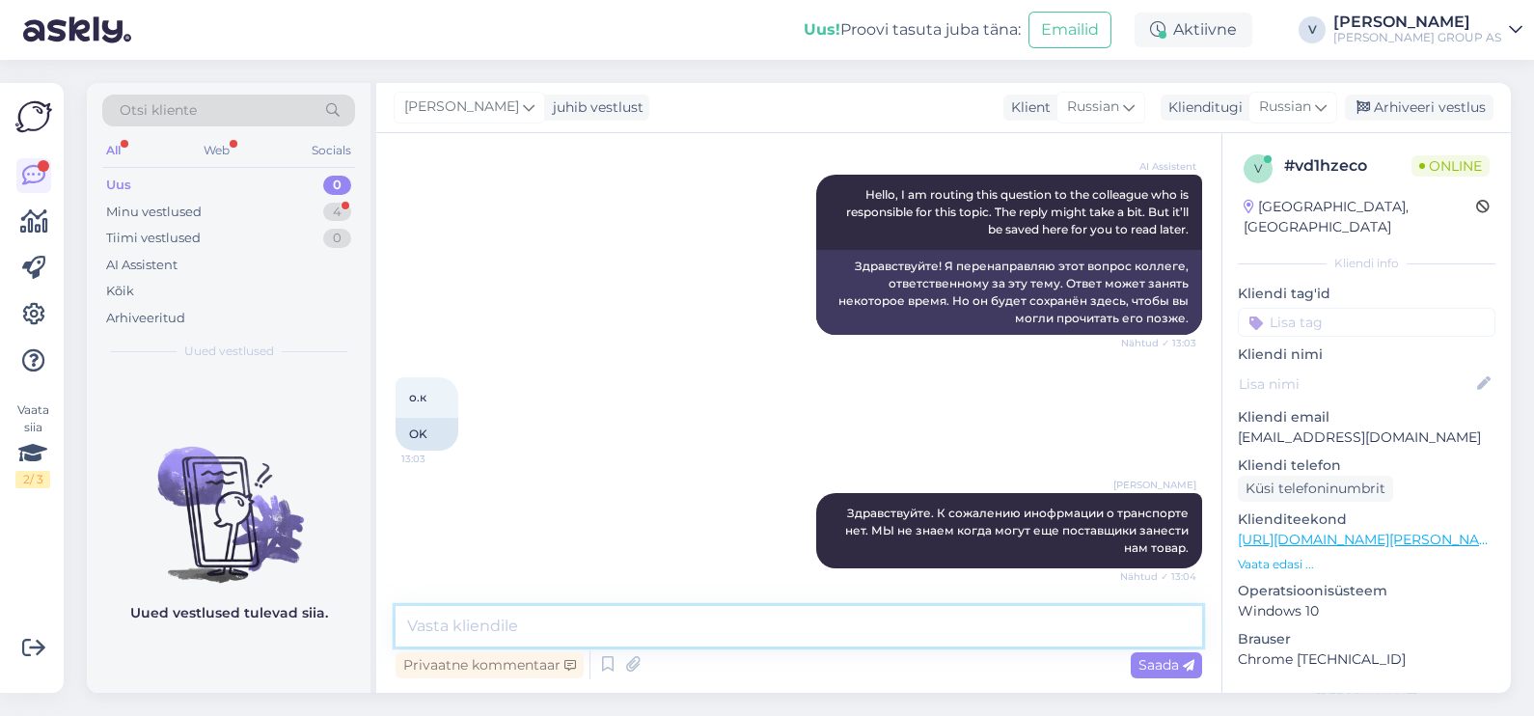
scroll to position [296, 0]
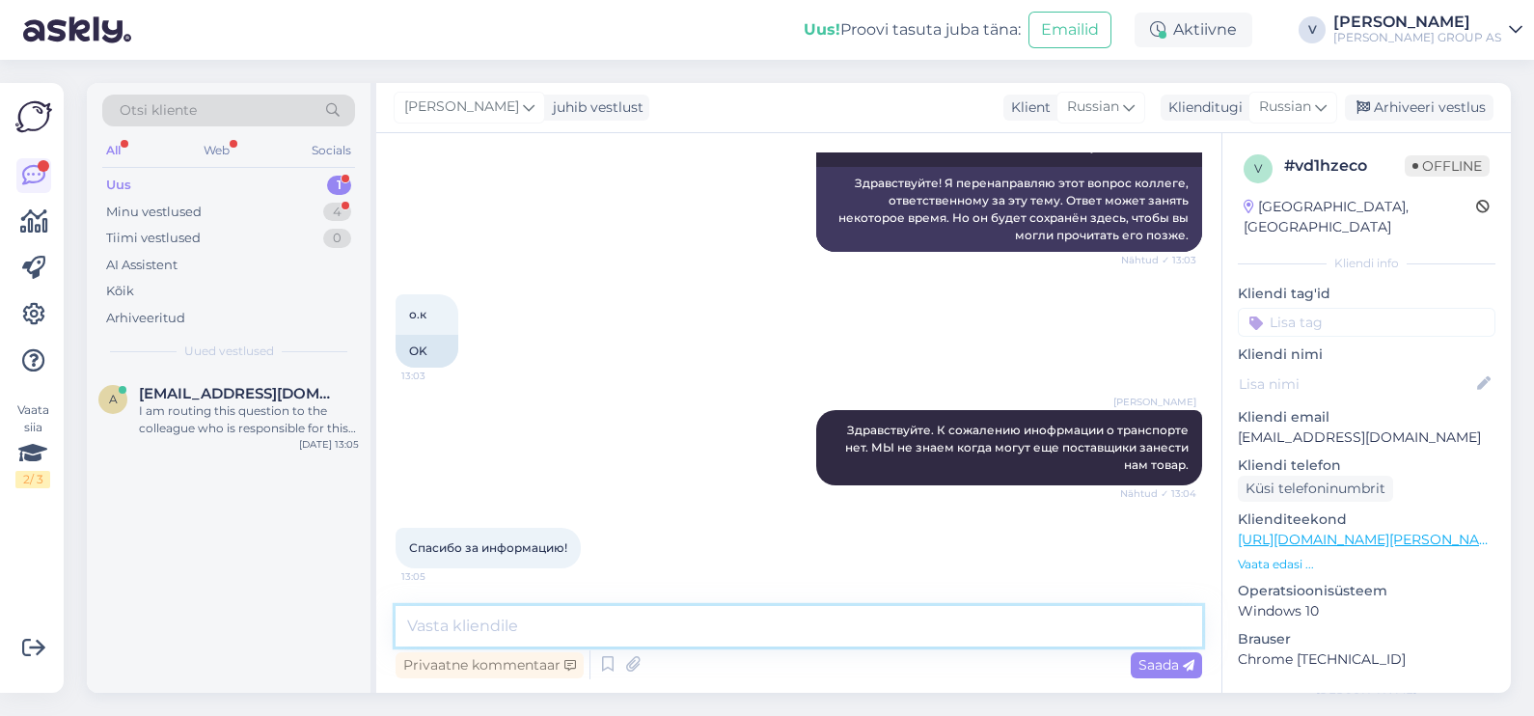
click at [501, 620] on textarea at bounding box center [799, 626] width 807 height 41
click at [1408, 113] on div "Arhiveeri vestlus" at bounding box center [1419, 108] width 149 height 26
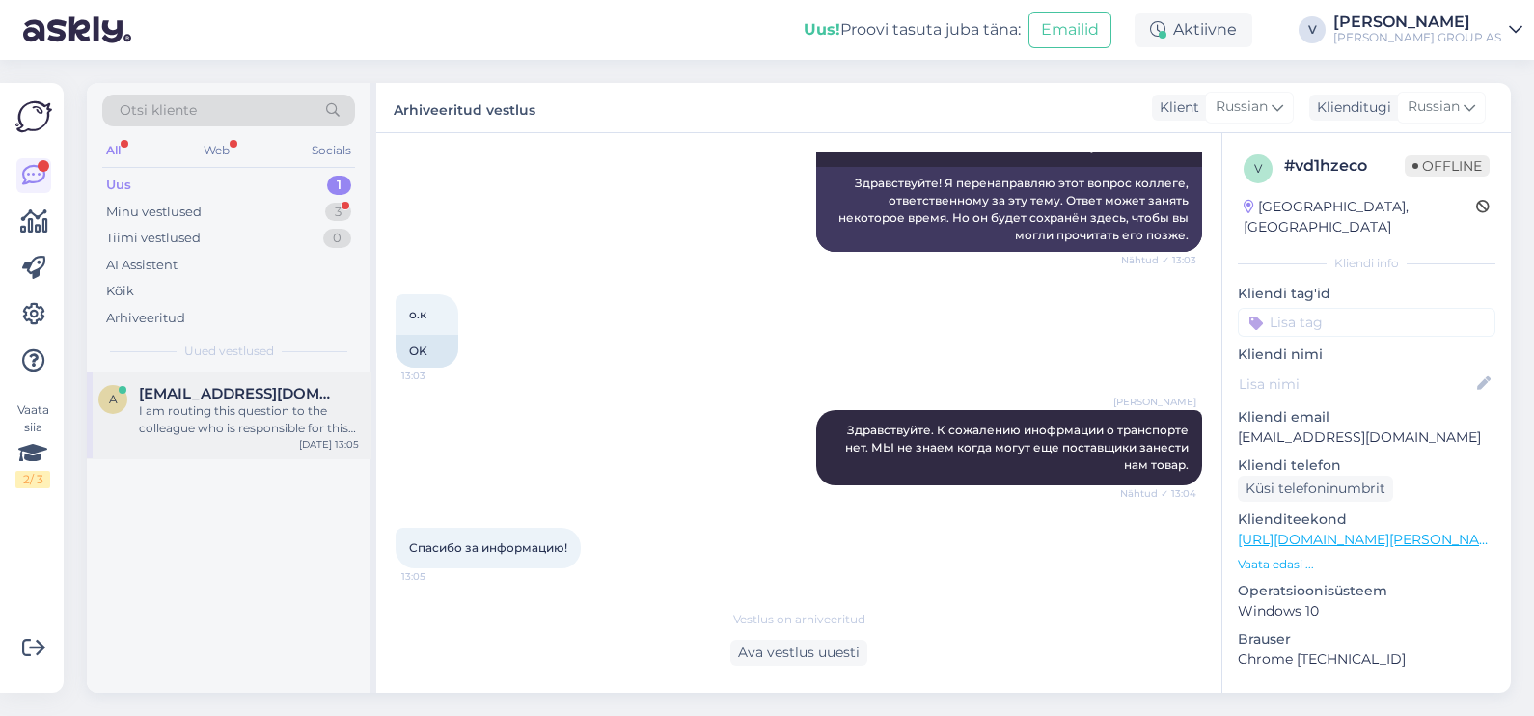
click at [235, 424] on div "I am routing this question to the colleague who is responsible for this topic. …" at bounding box center [249, 419] width 220 height 35
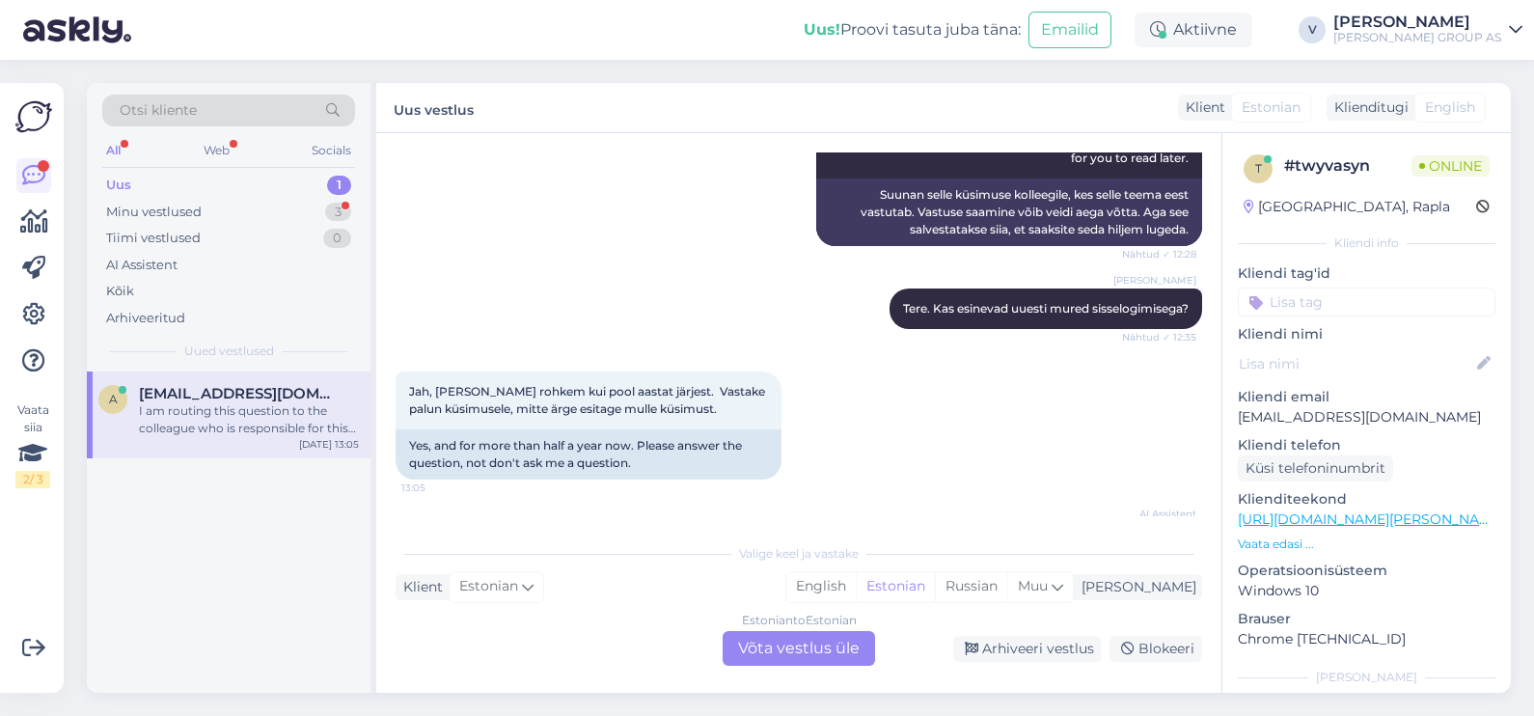
scroll to position [1267, 0]
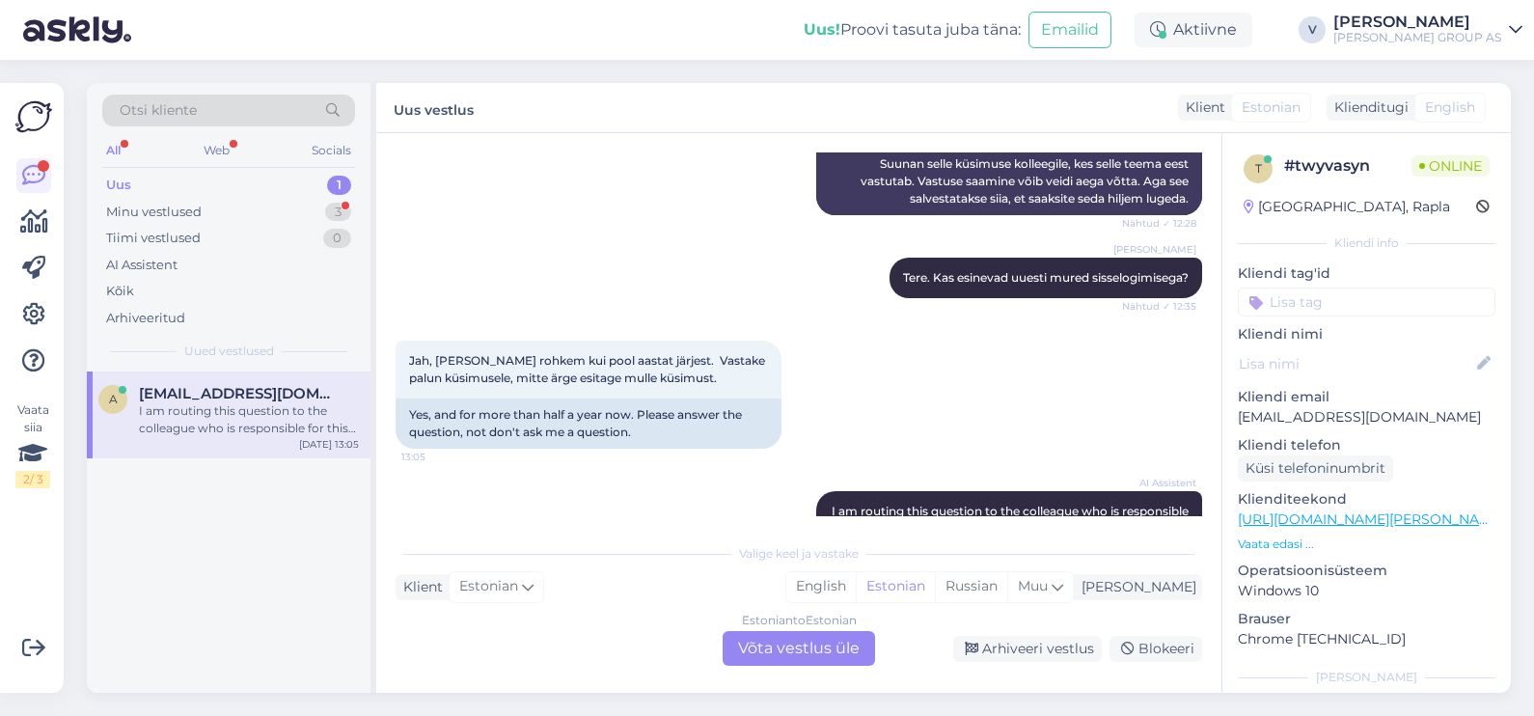
click at [781, 654] on div "Estonian to Estonian Võta vestlus üle" at bounding box center [799, 648] width 152 height 35
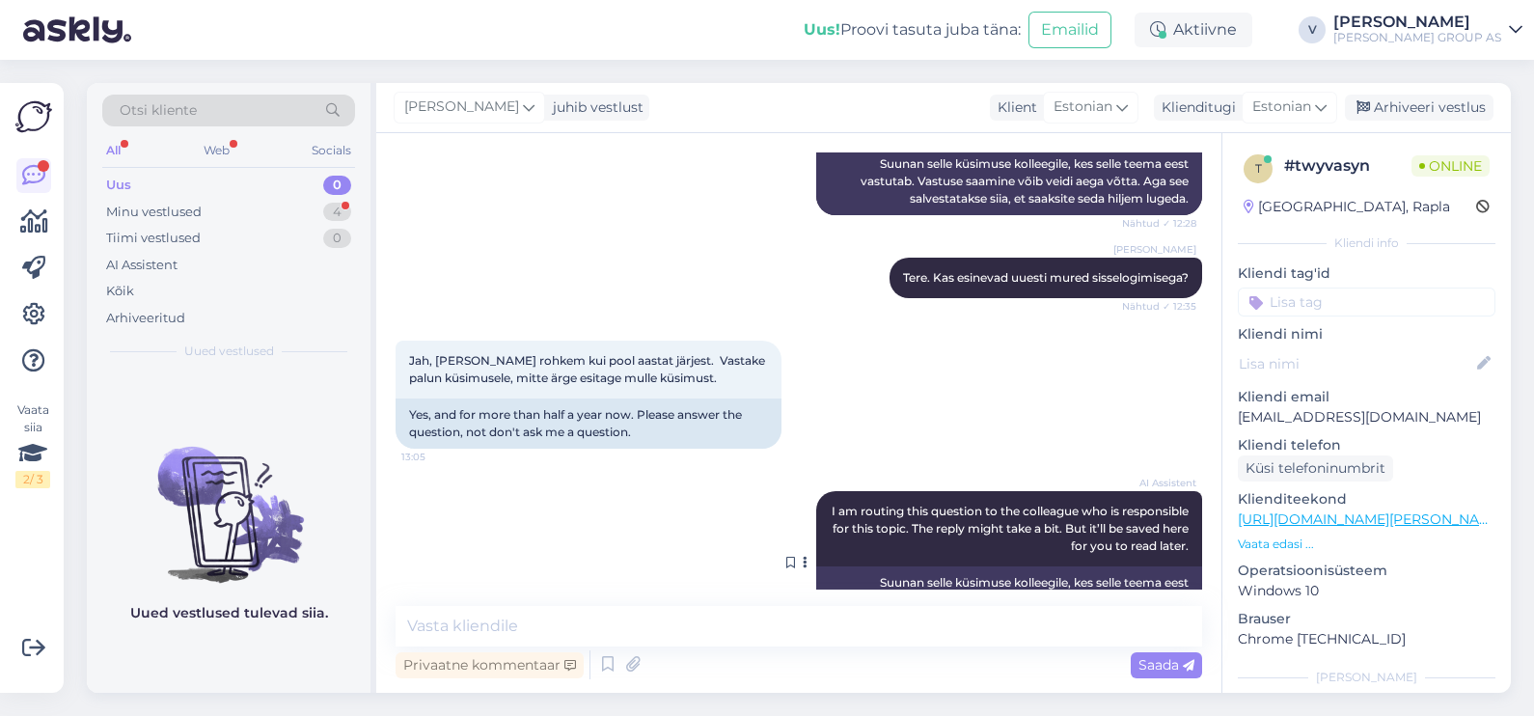
scroll to position [1315, 0]
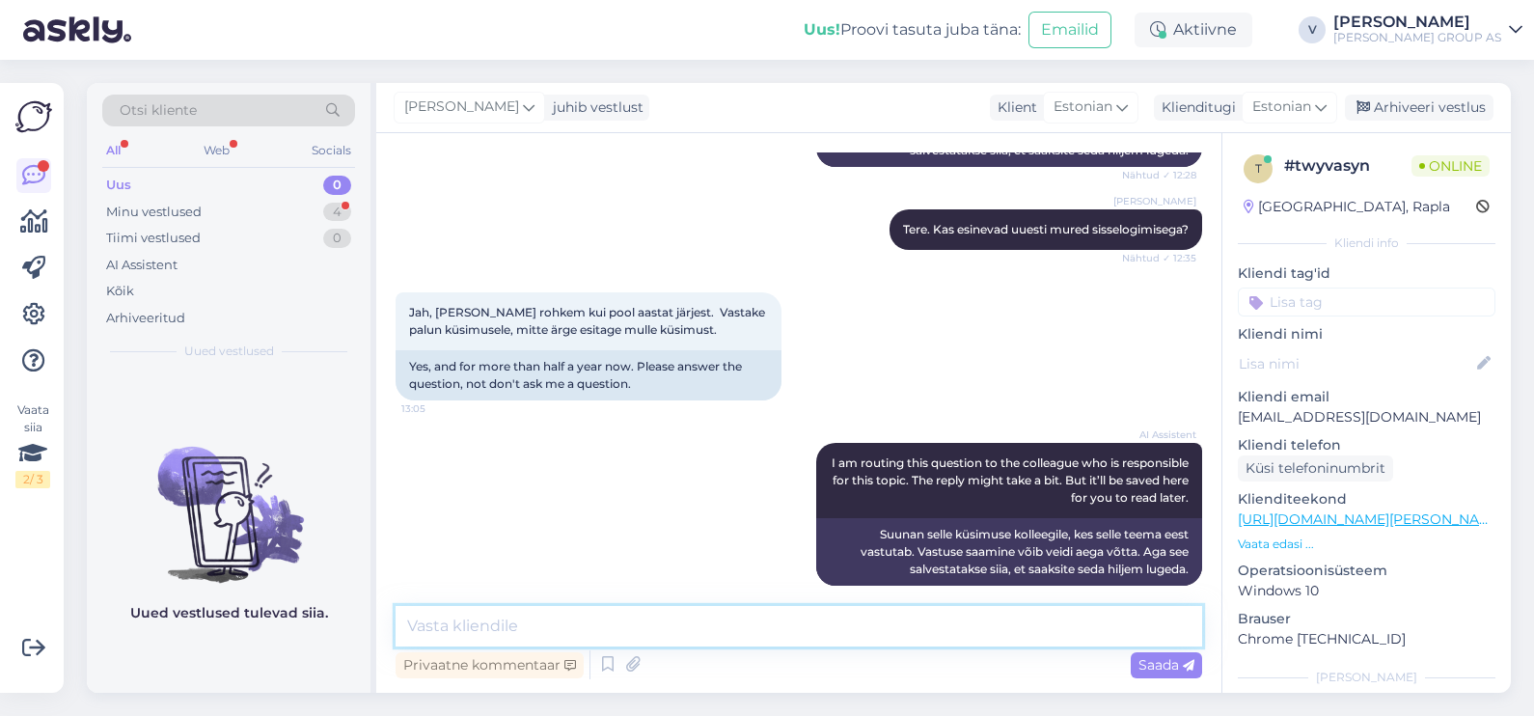
click at [672, 609] on textarea at bounding box center [799, 626] width 807 height 41
type textarea "Л"
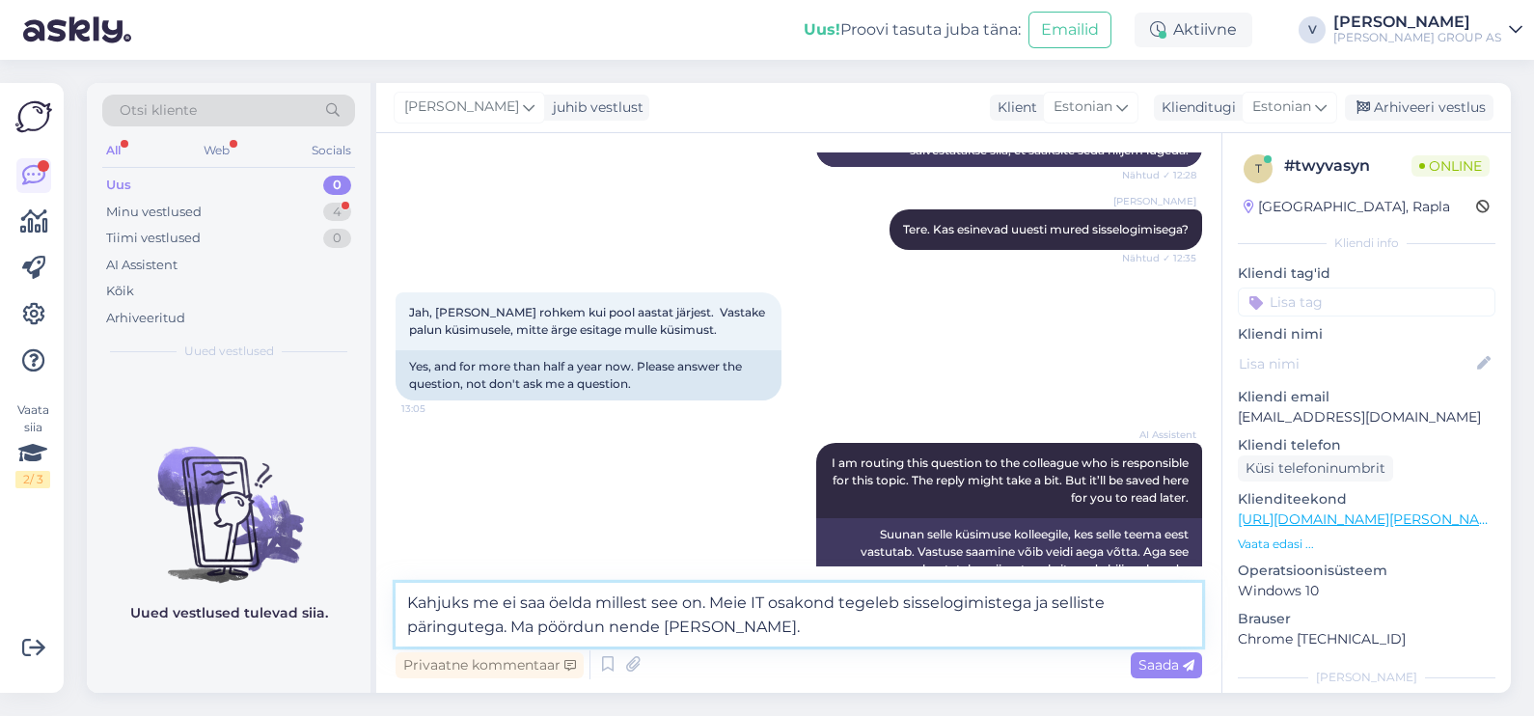
type textarea "Kahjuks me ei saa öelda millest see on. Meie IT osakond tegeleb sisselogimisteg…"
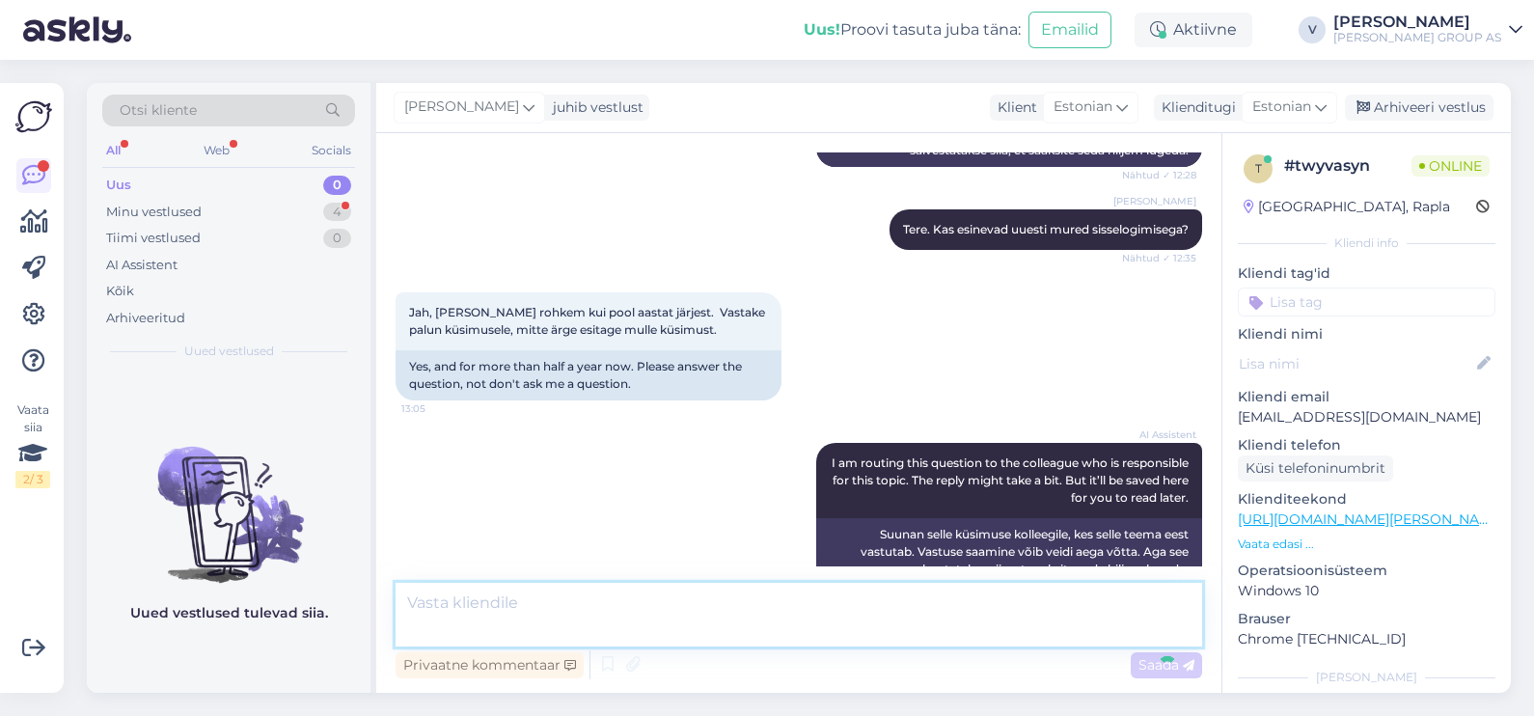
scroll to position [1433, 0]
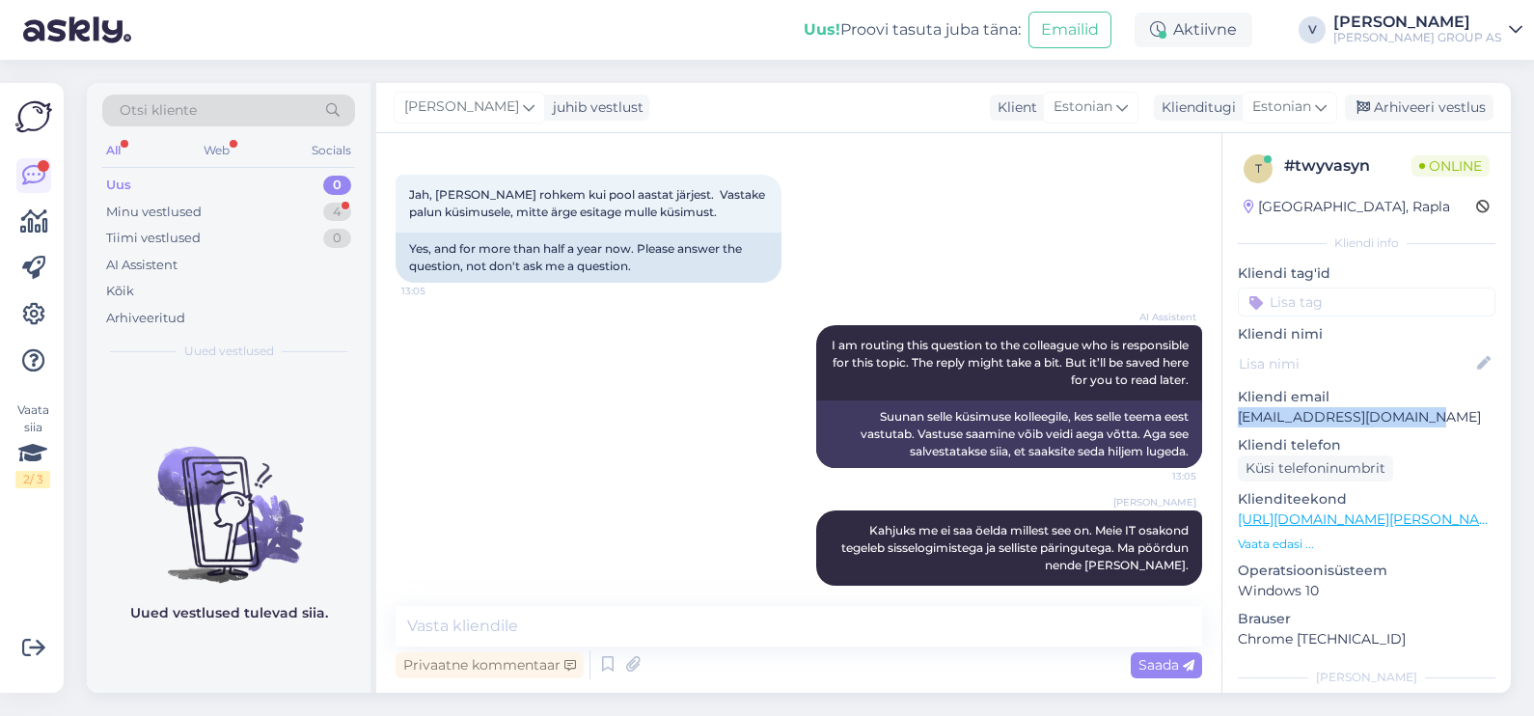
drag, startPoint x: 1238, startPoint y: 415, endPoint x: 1438, endPoint y: 410, distance: 199.8
click at [1438, 410] on p "anni.uiboupin1@gmail.com" at bounding box center [1367, 417] width 258 height 20
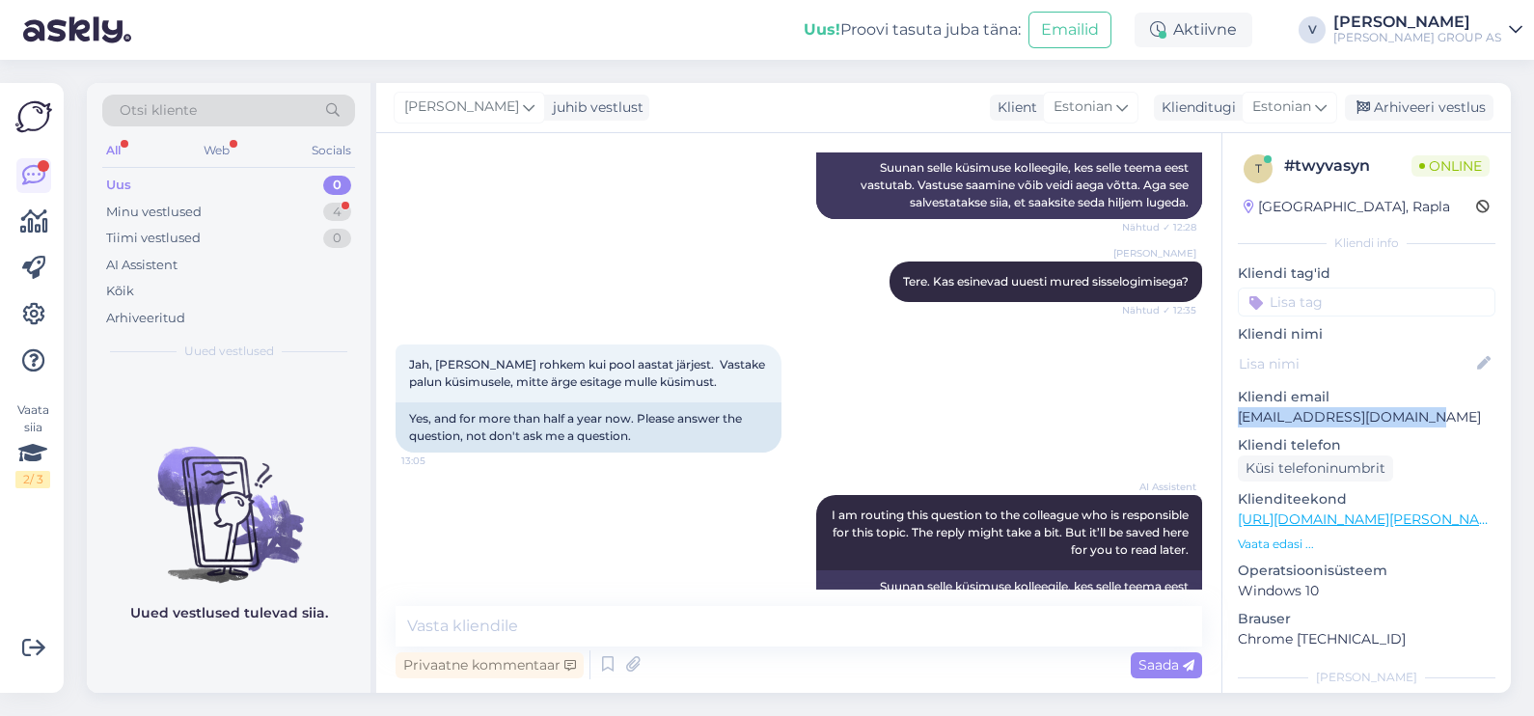
scroll to position [1515, 0]
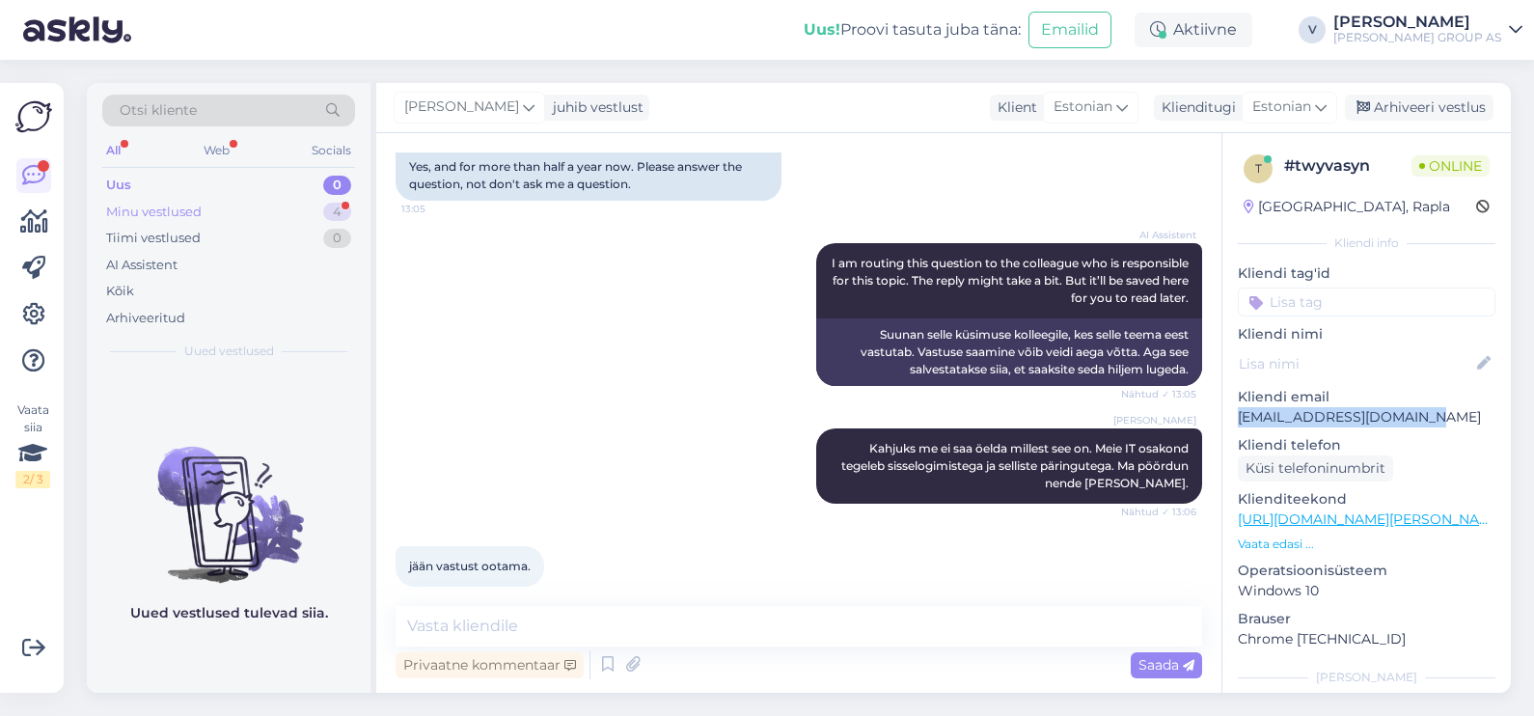
click at [289, 207] on div "Minu vestlused 4" at bounding box center [228, 212] width 253 height 27
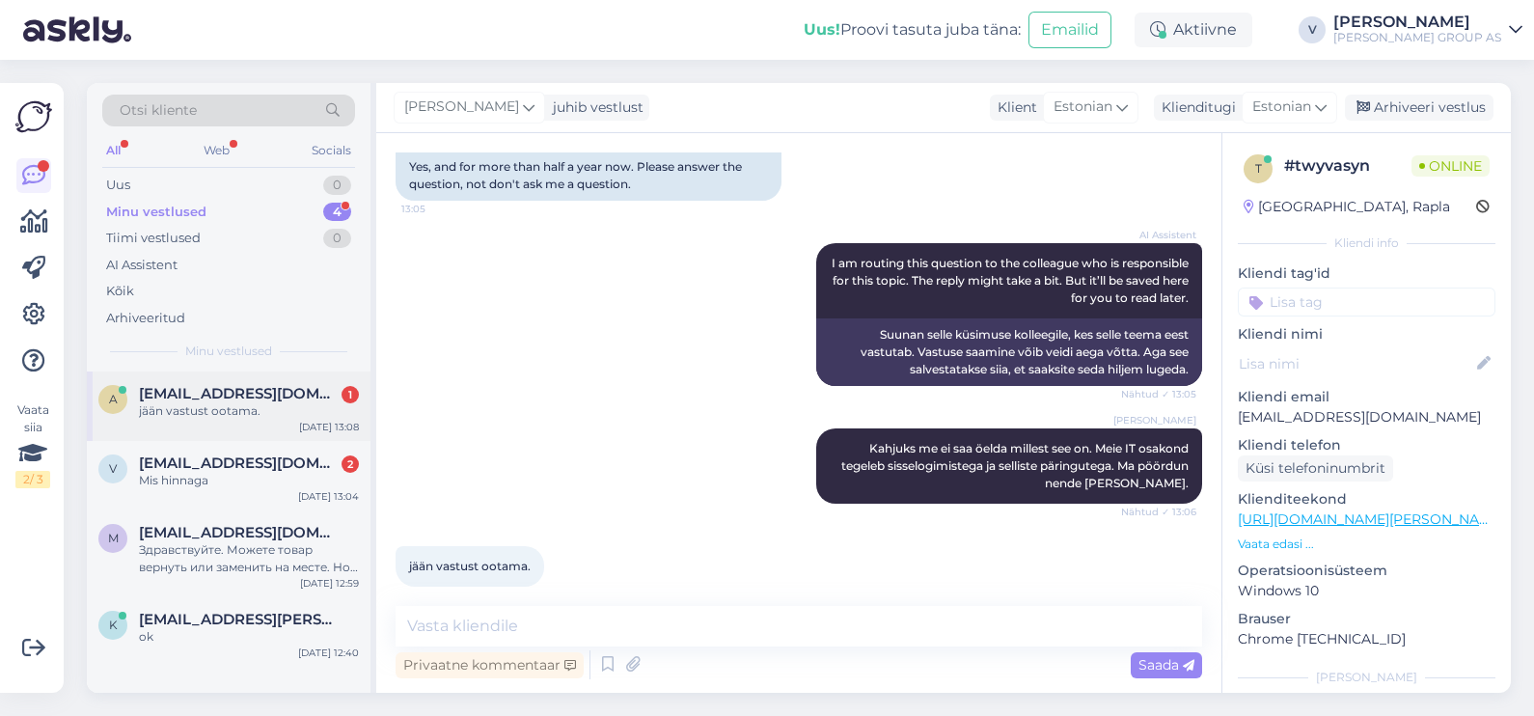
click at [259, 402] on div "jään vastust ootama." at bounding box center [249, 410] width 220 height 17
click at [239, 458] on span "[EMAIL_ADDRESS][DOMAIN_NAME]" at bounding box center [239, 462] width 201 height 17
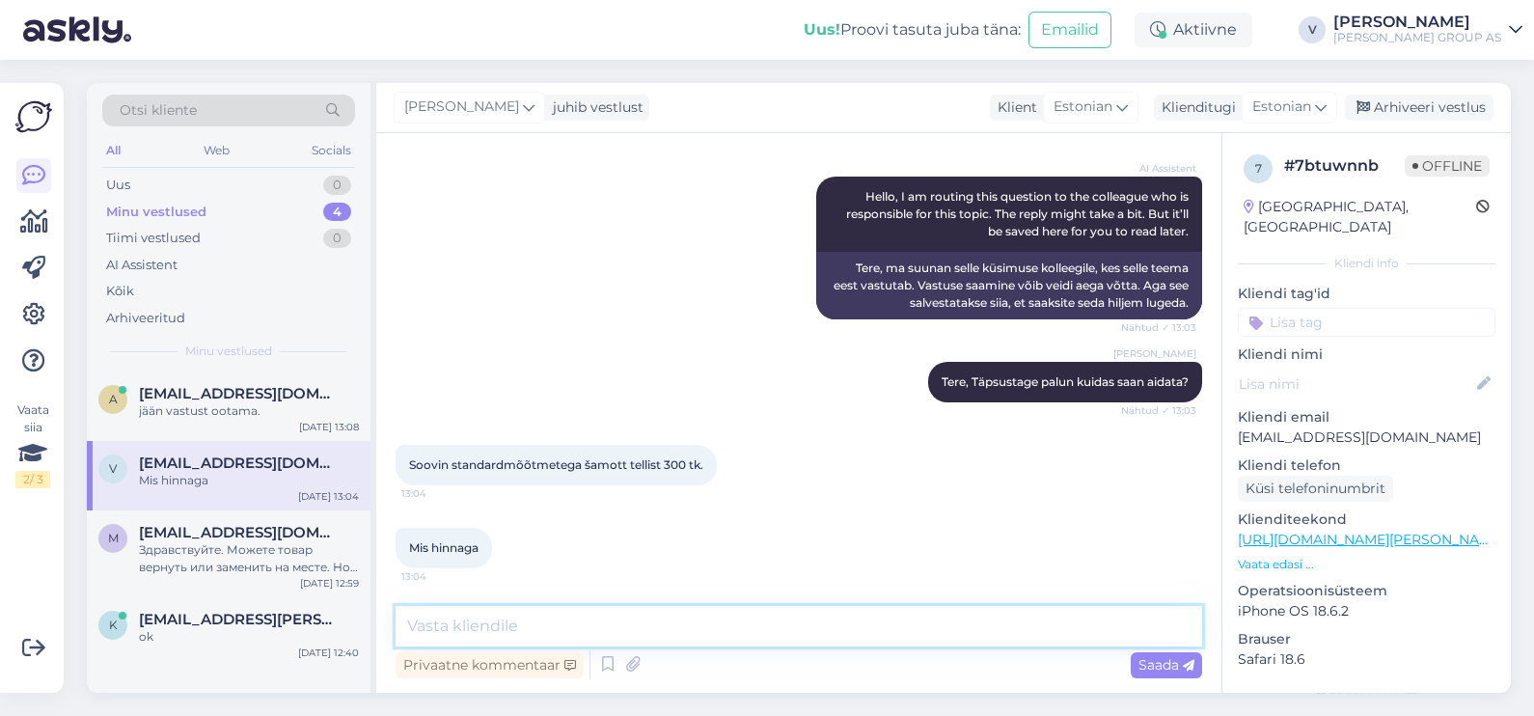
click at [538, 608] on textarea at bounding box center [799, 626] width 807 height 41
drag, startPoint x: 411, startPoint y: 464, endPoint x: 642, endPoint y: 460, distance: 230.6
click at [642, 460] on span "Soovin standardmõõtmetega šamott tellist 300 tk." at bounding box center [556, 464] width 294 height 14
drag, startPoint x: 642, startPoint y: 460, endPoint x: 573, endPoint y: 465, distance: 68.7
click at [578, 465] on span "Soovin standardmõõtmetega šamott tellist 300 tk." at bounding box center [556, 464] width 294 height 14
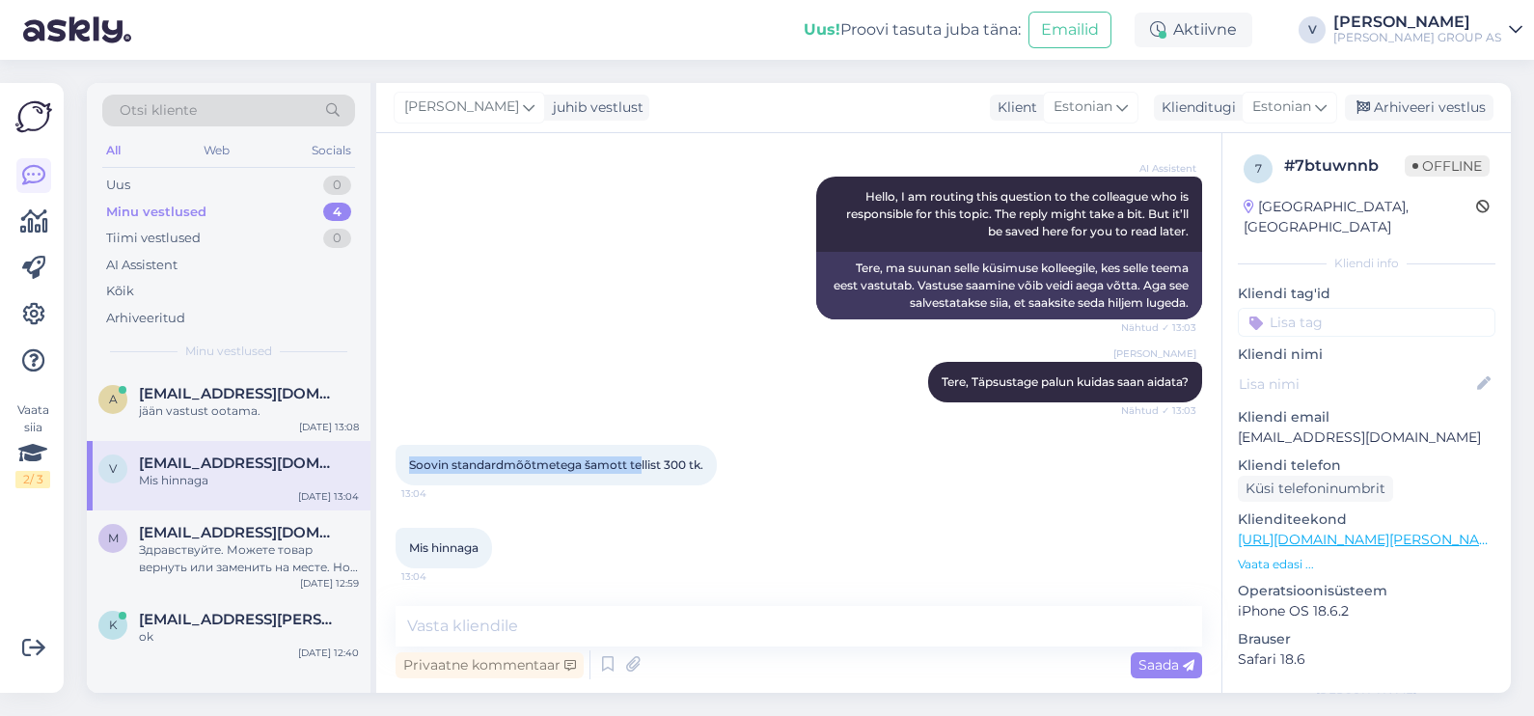
click at [475, 470] on span "Soovin standardmõõtmetega šamott tellist 300 tk." at bounding box center [556, 464] width 294 height 14
click at [598, 457] on span "Soovin standardmõõtmetega šamott tellist 300 tk." at bounding box center [556, 464] width 294 height 14
click at [629, 443] on div "Soovin standardmõõtmetega šamott tellist 300 tk. 13:04" at bounding box center [799, 465] width 807 height 83
click at [678, 473] on div "Soovin standardmõõtmetega šamott tellist 300 tk. 13:04" at bounding box center [556, 465] width 321 height 41
drag, startPoint x: 585, startPoint y: 467, endPoint x: 654, endPoint y: 468, distance: 69.5
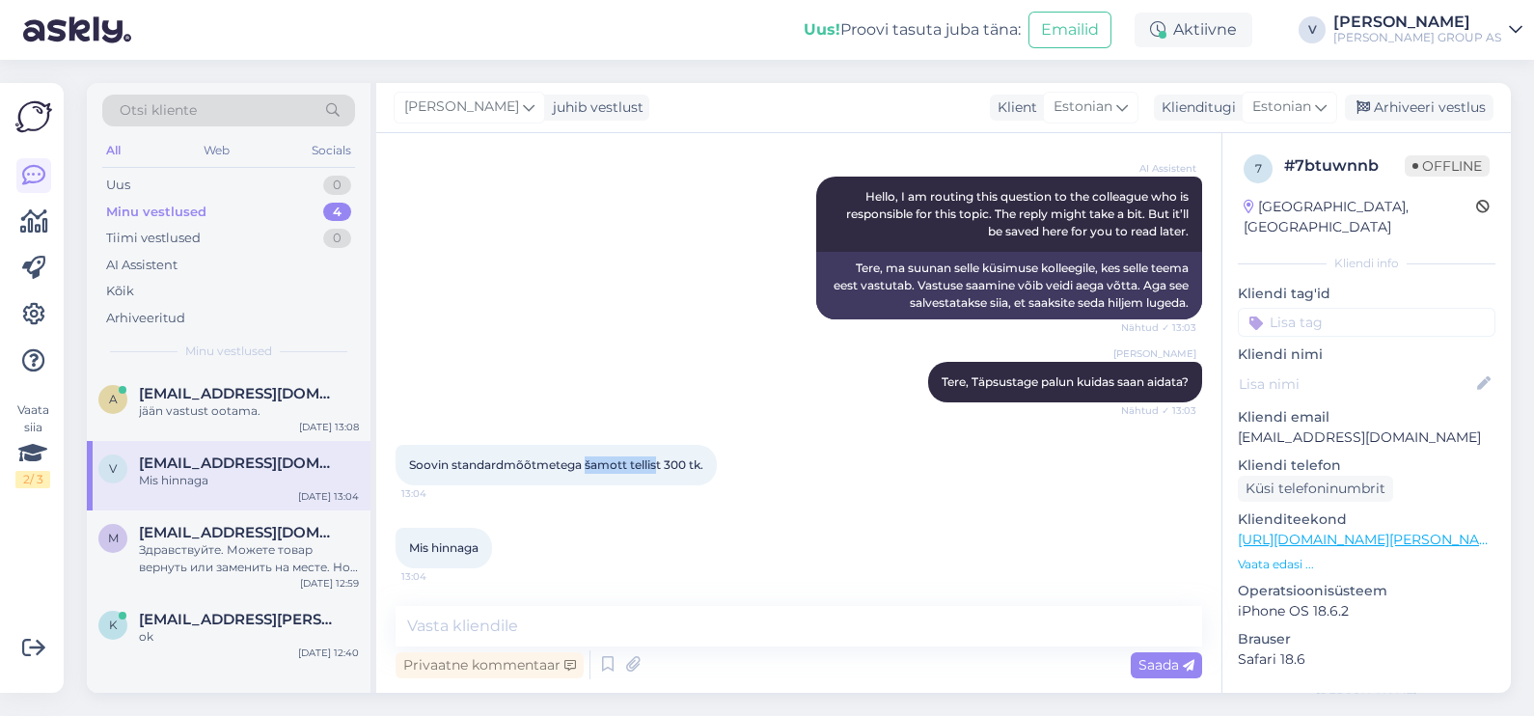
click at [654, 468] on span "Soovin standardmõõtmetega šamott tellist 300 tk." at bounding box center [556, 464] width 294 height 14
click at [565, 606] on div "Vestlus algas Sep 16 2025 Šamott 13:03 Fireclay AI Assistent Hello, I am routin…" at bounding box center [798, 413] width 845 height 560
click at [575, 618] on textarea at bounding box center [799, 626] width 807 height 41
click at [575, 614] on textarea at bounding box center [799, 626] width 807 height 41
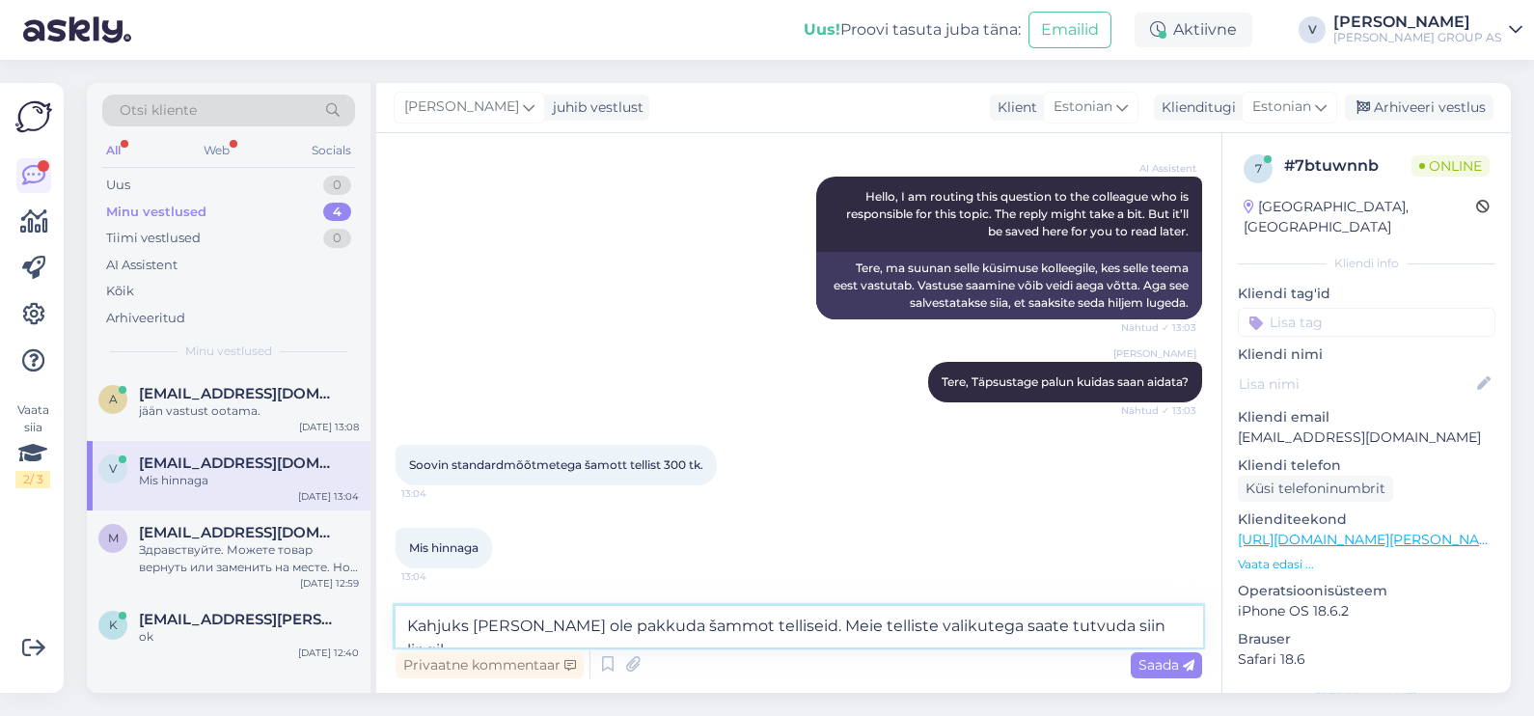
paste textarea "[URL][DOMAIN_NAME][PERSON_NAME]"
type textarea "Kahjuks meil ei ole pakkuda šammot telliseid. Meie telliste valikutega saate tu…"
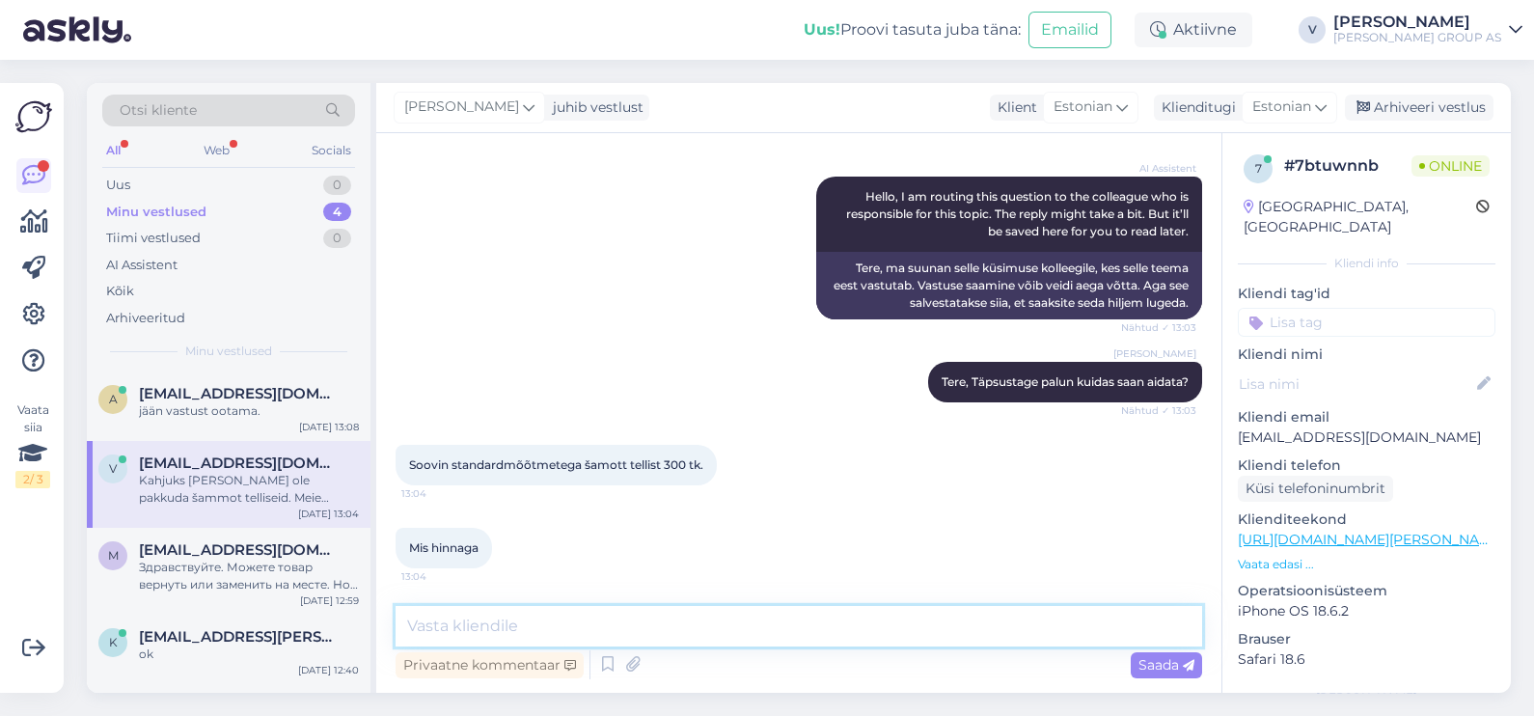
scroll to position [329, 0]
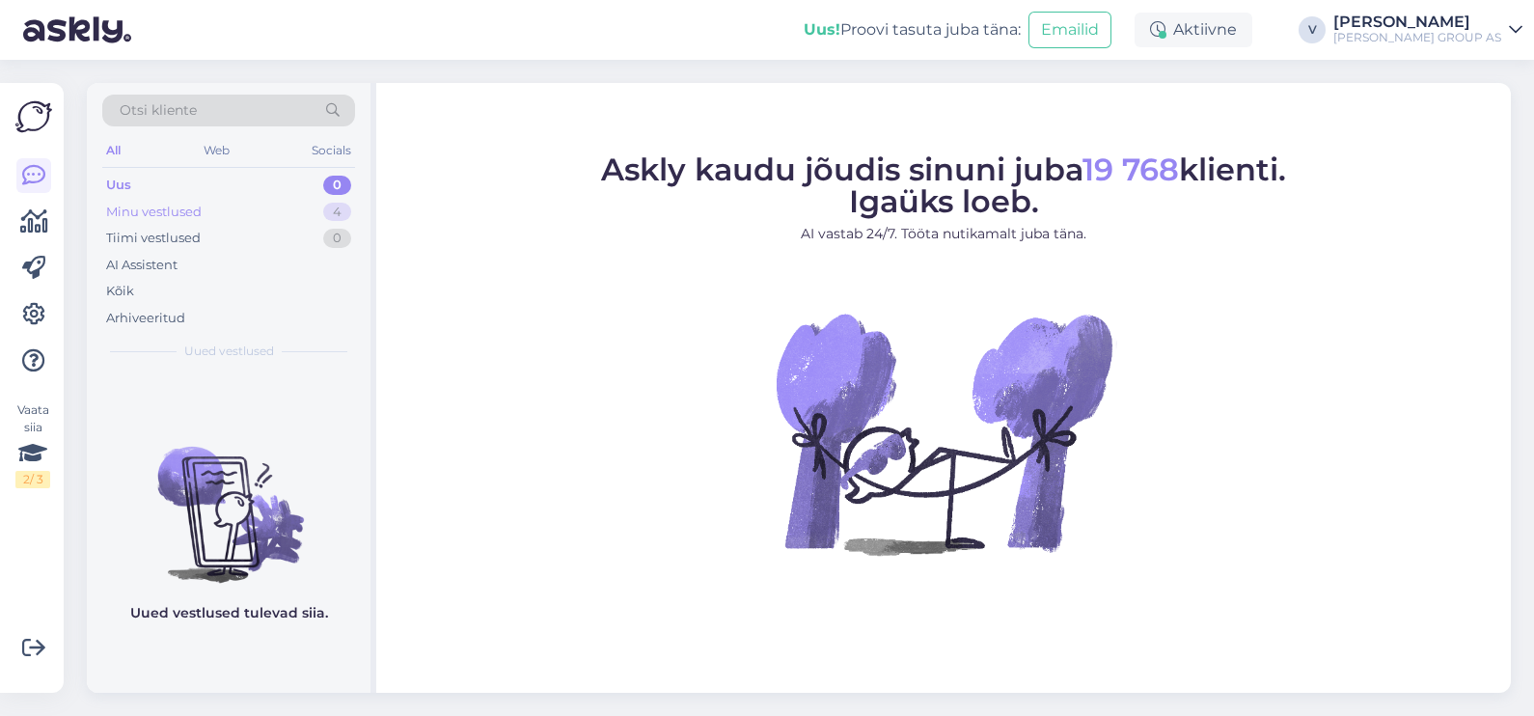
click at [296, 212] on div "Minu vestlused 4" at bounding box center [228, 212] width 253 height 27
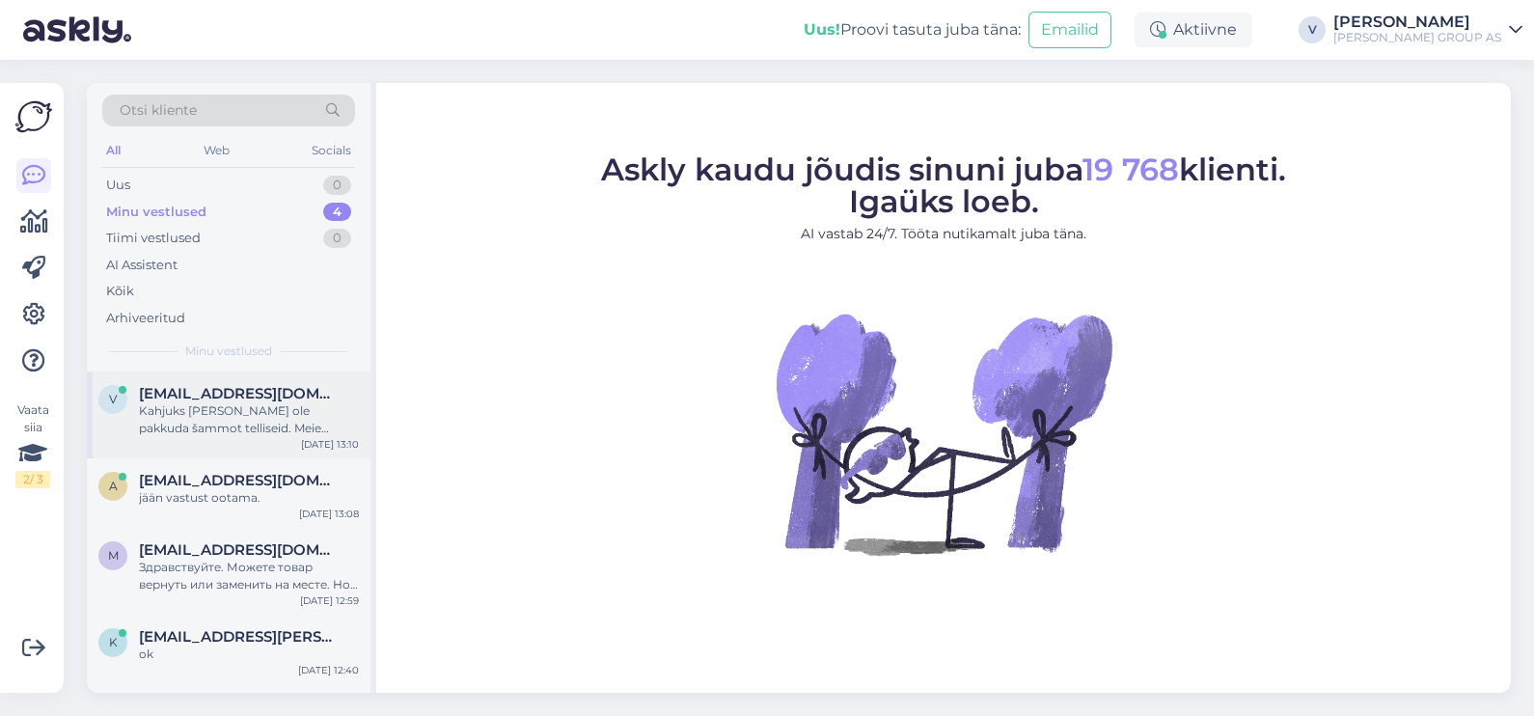
click at [240, 428] on div "Kahjuks meil ei ole pakkuda šammot telliseid. Meie telliste valikutega saate tu…" at bounding box center [249, 419] width 220 height 35
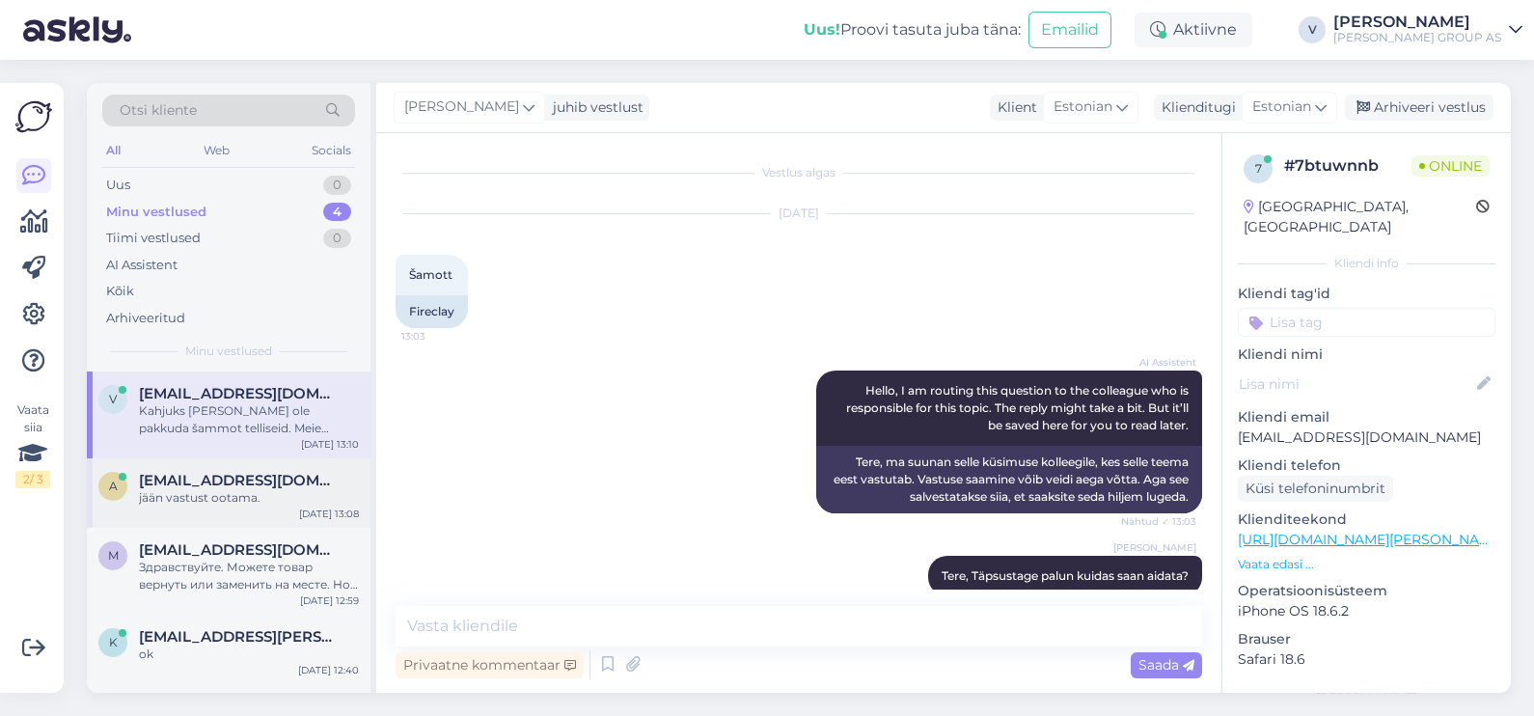
scroll to position [329, 0]
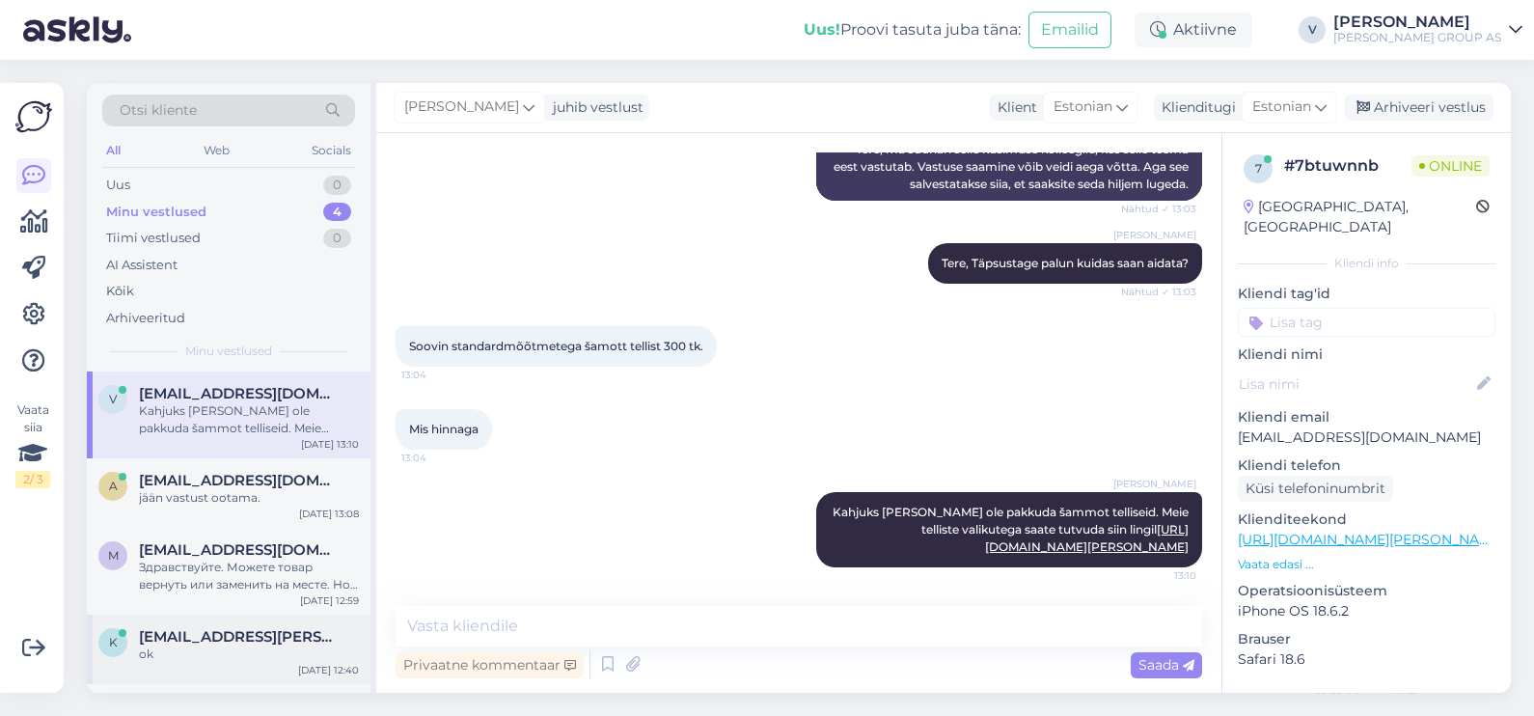
click at [246, 631] on span "klienditugi@bauhoff.ee" at bounding box center [239, 636] width 201 height 17
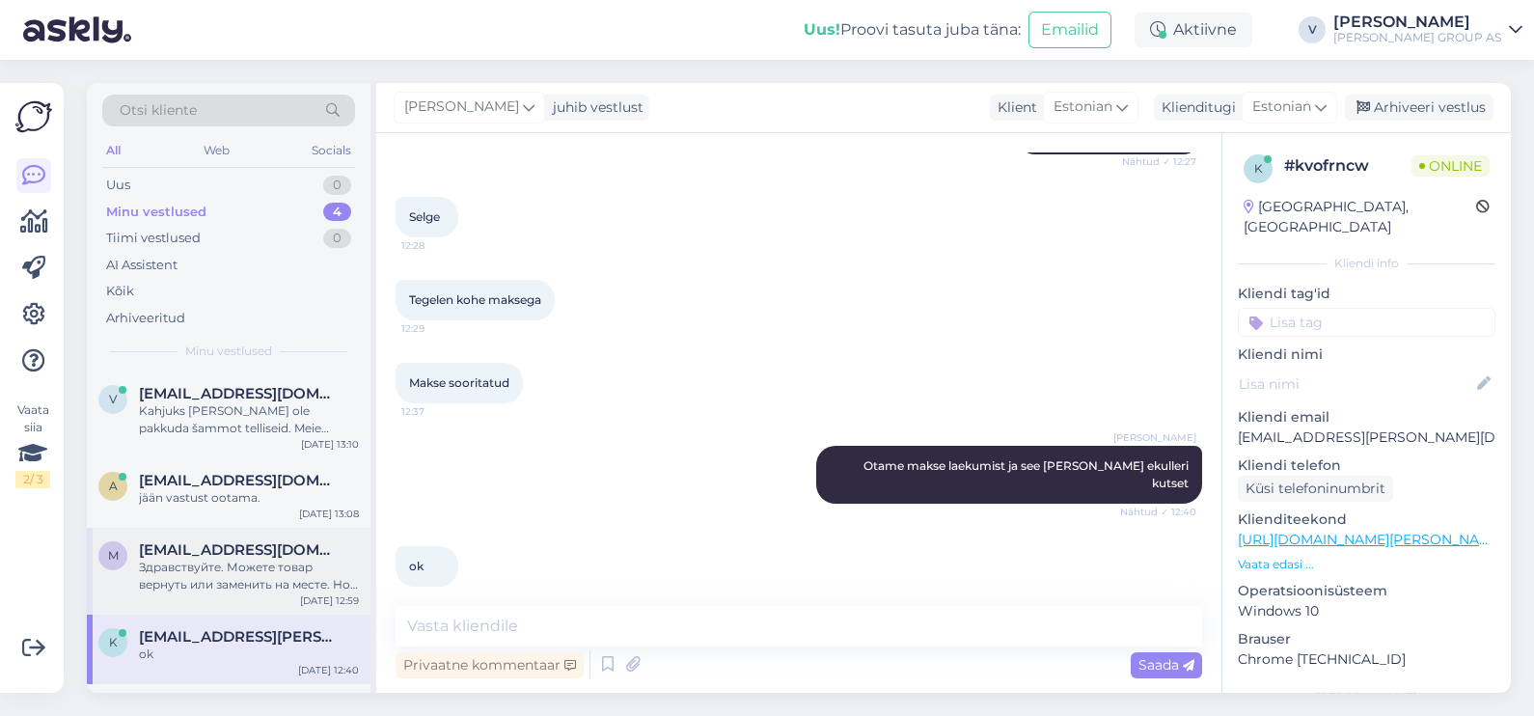
click at [176, 550] on span "Mariamorozenko89@gmail.com" at bounding box center [239, 549] width 201 height 17
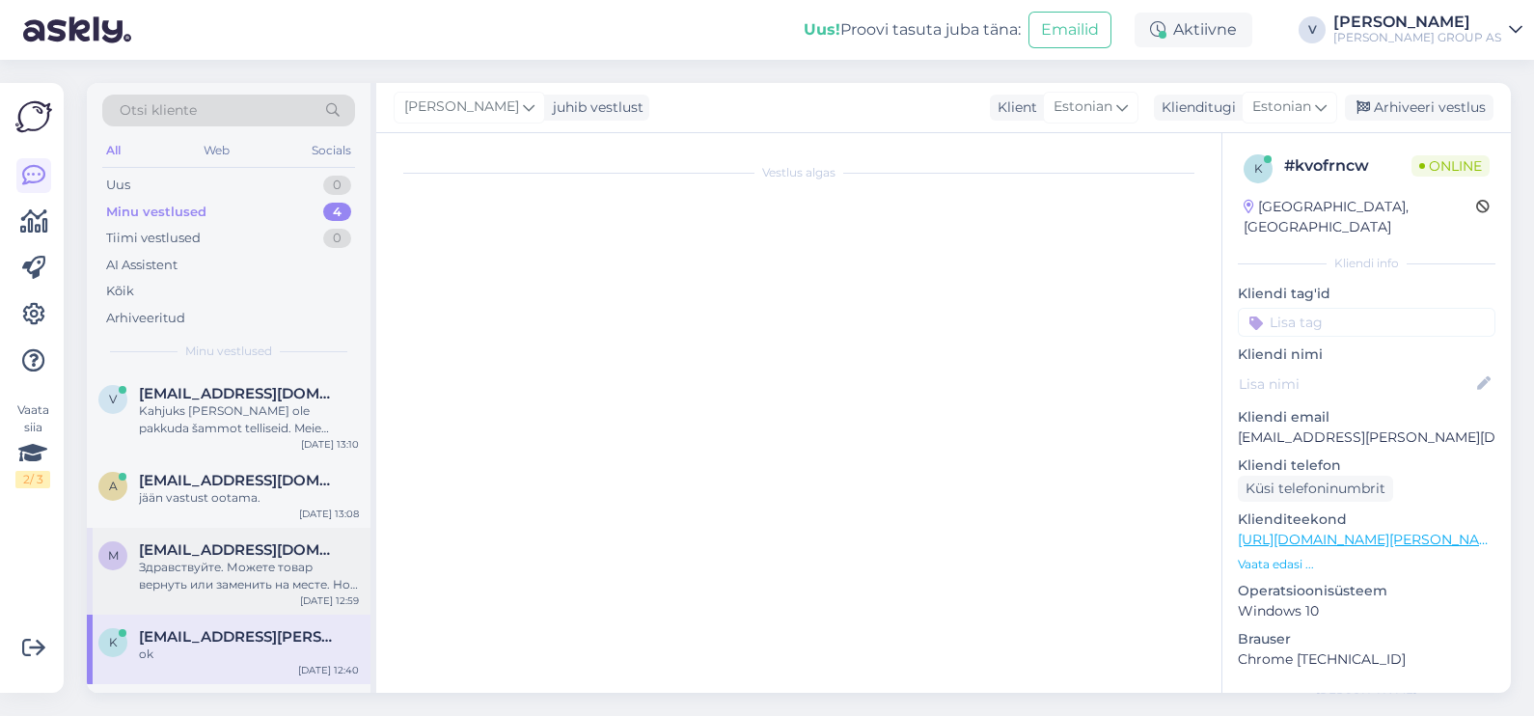
scroll to position [150, 0]
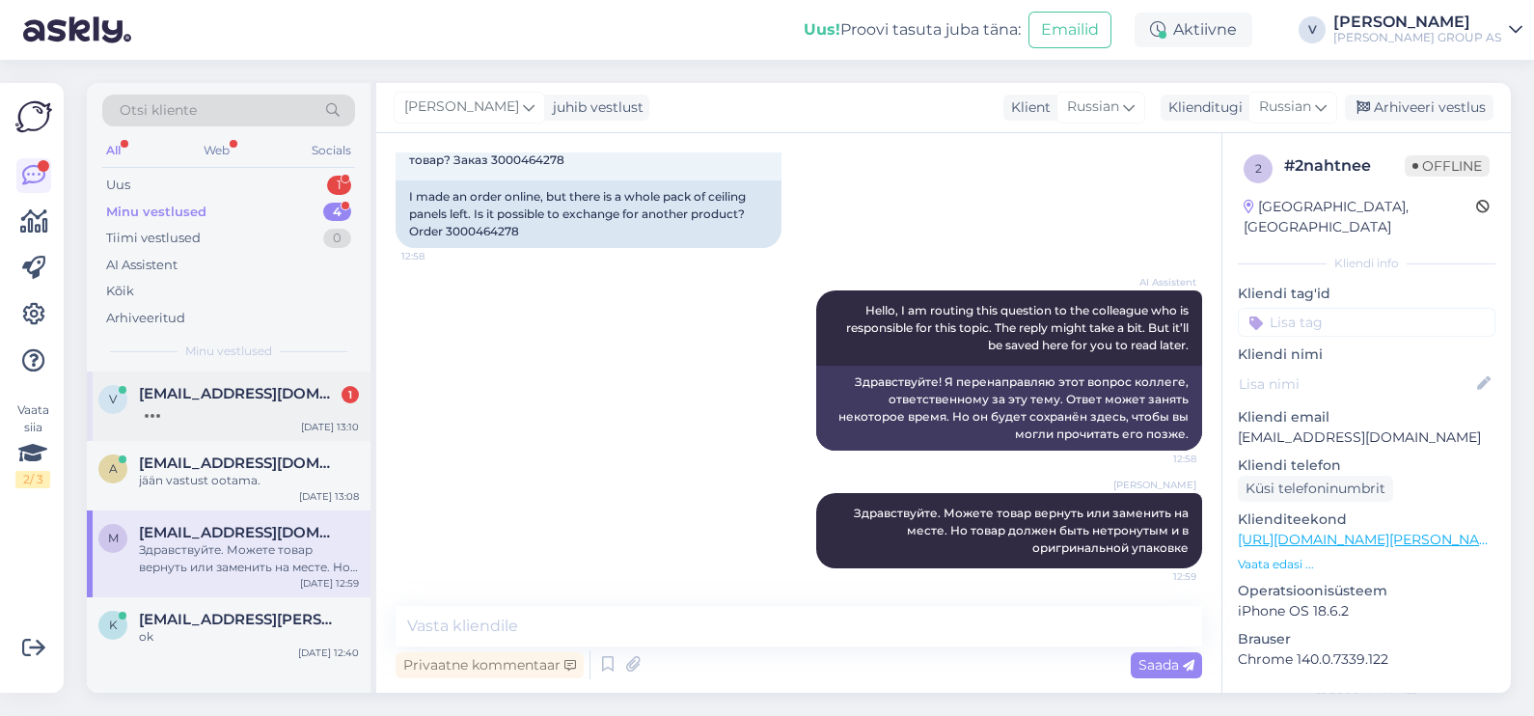
click at [202, 415] on div at bounding box center [249, 410] width 220 height 17
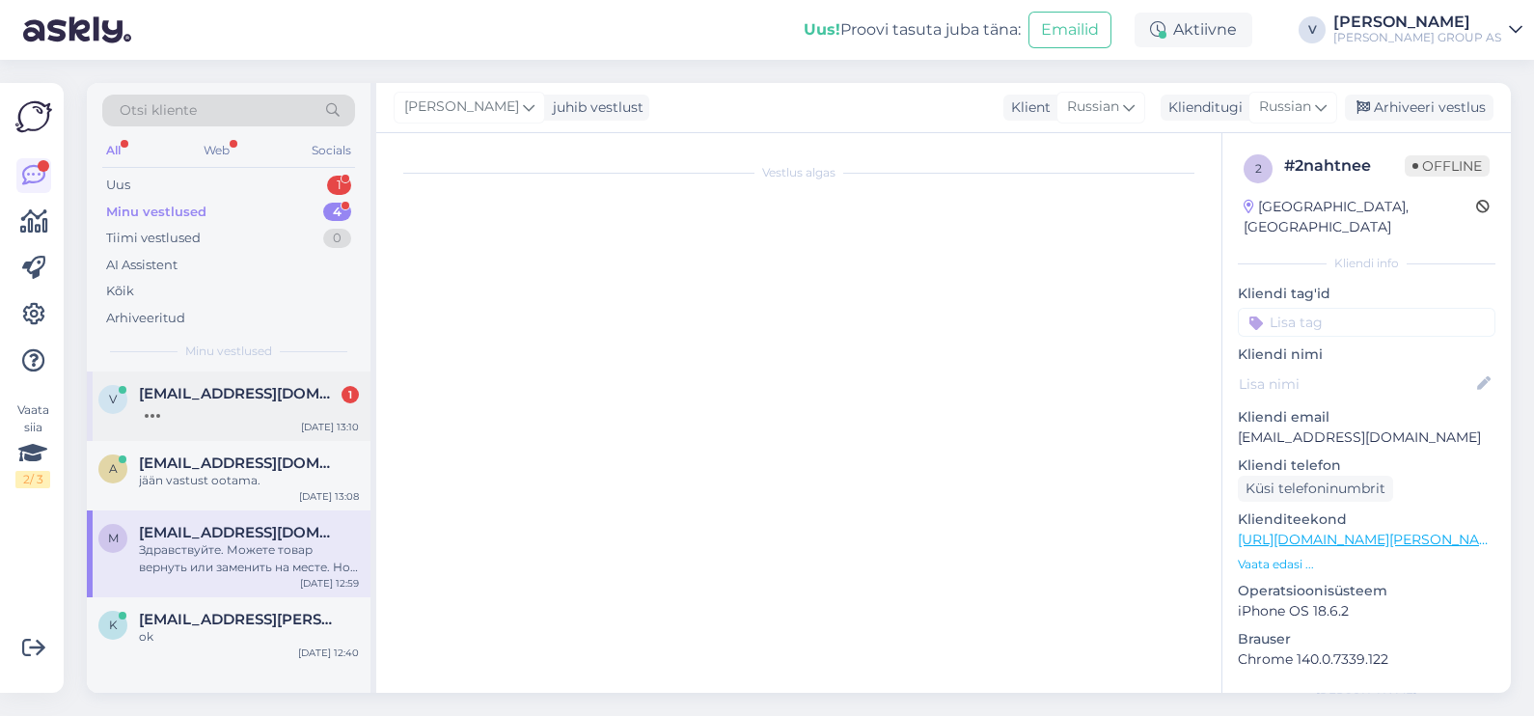
scroll to position [428, 0]
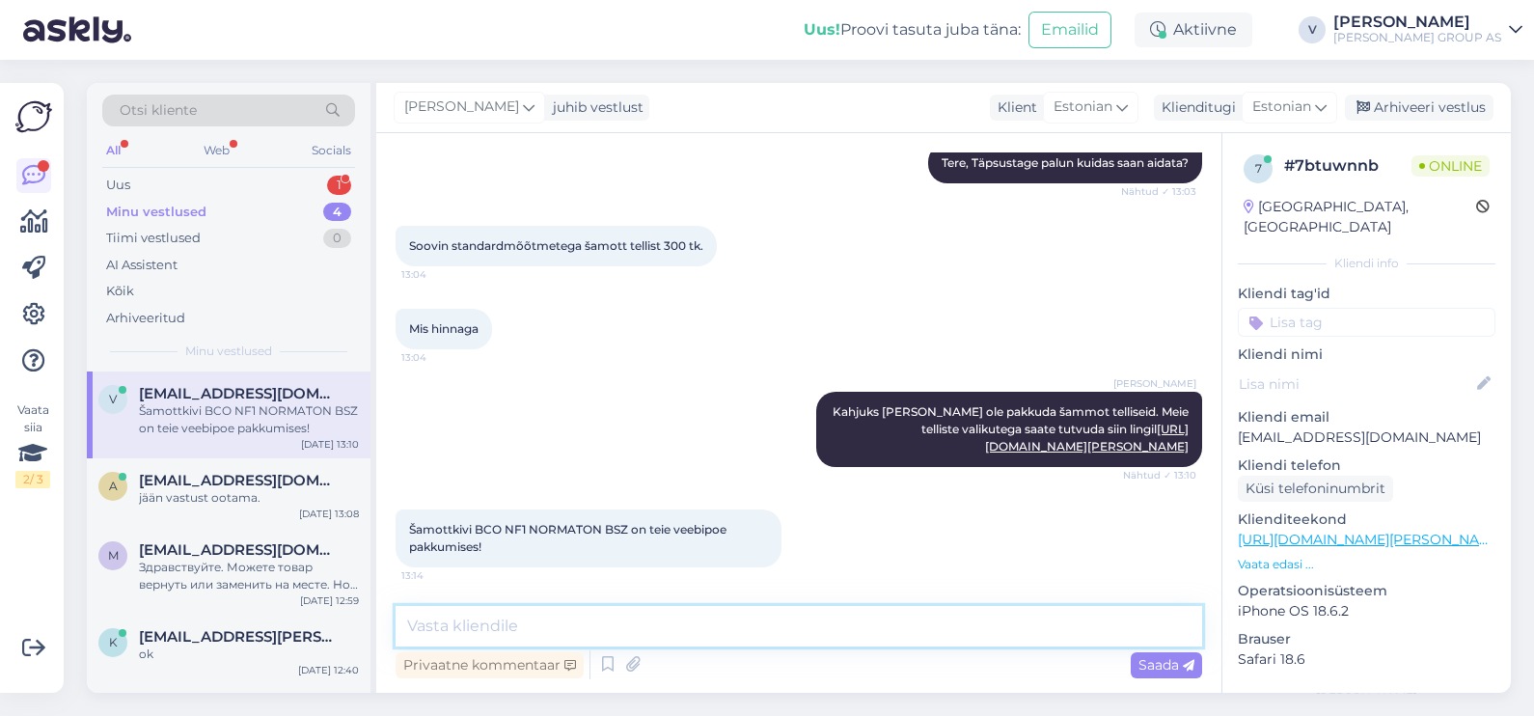
click at [565, 645] on textarea at bounding box center [799, 626] width 807 height 41
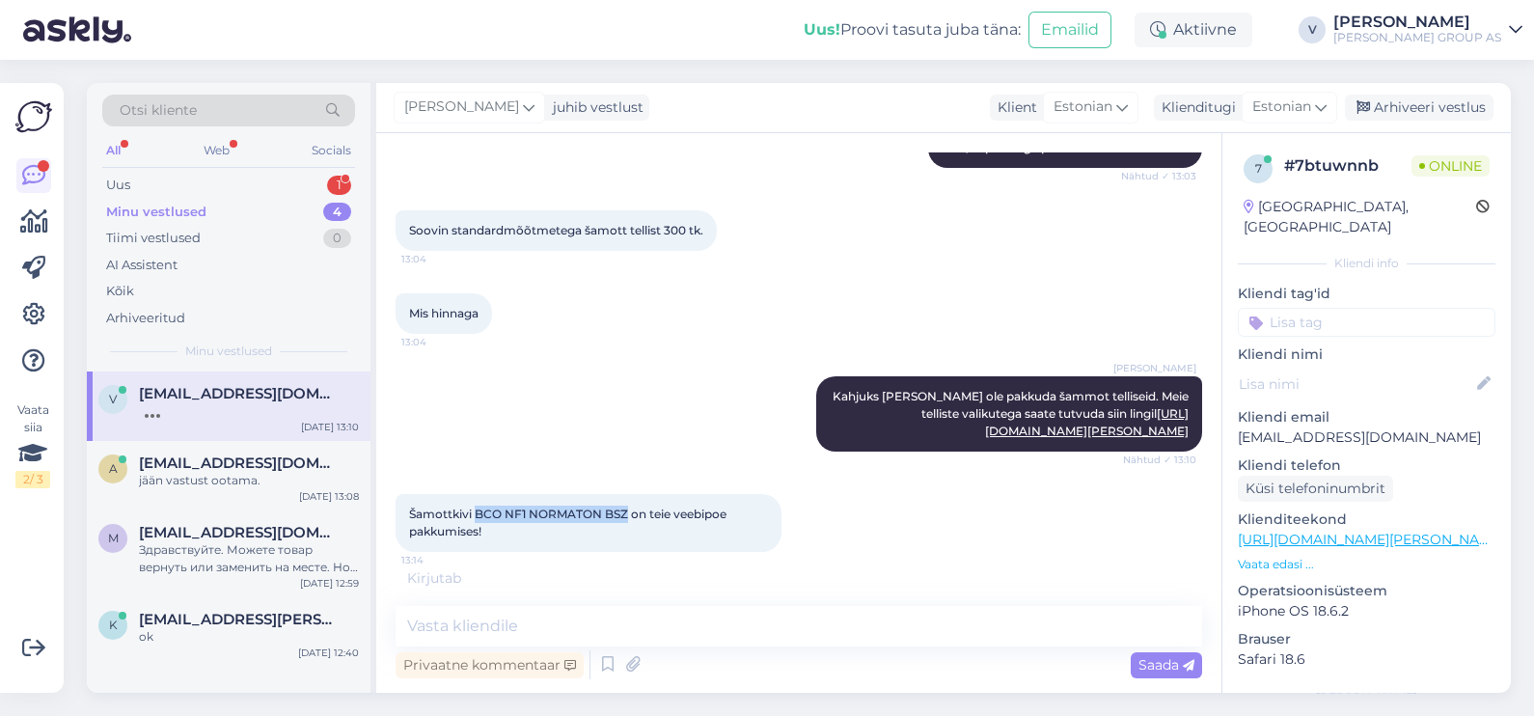
drag, startPoint x: 474, startPoint y: 526, endPoint x: 626, endPoint y: 524, distance: 152.5
click at [626, 524] on span "Šamottkivi BCO NF1 NORMATON BSZ on teie veebipoe pakkumises!" at bounding box center [569, 523] width 320 height 32
copy span "BCO NF1 NORMATON BSZ"
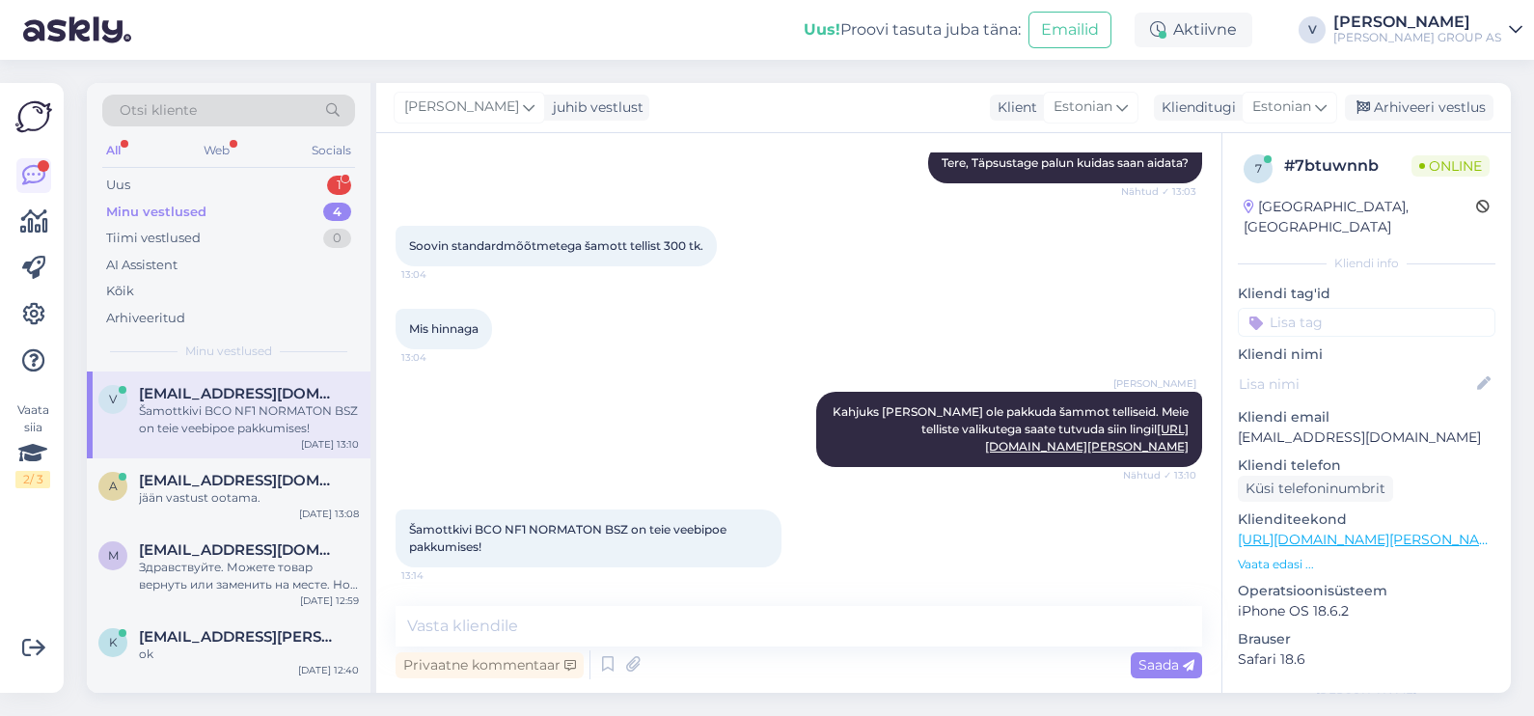
click at [656, 647] on div "Privaatne kommentaar Saada" at bounding box center [799, 664] width 807 height 37
click at [540, 639] on textarea at bounding box center [799, 626] width 807 height 41
paste textarea "[URL][DOMAIN_NAME][PERSON_NAME]"
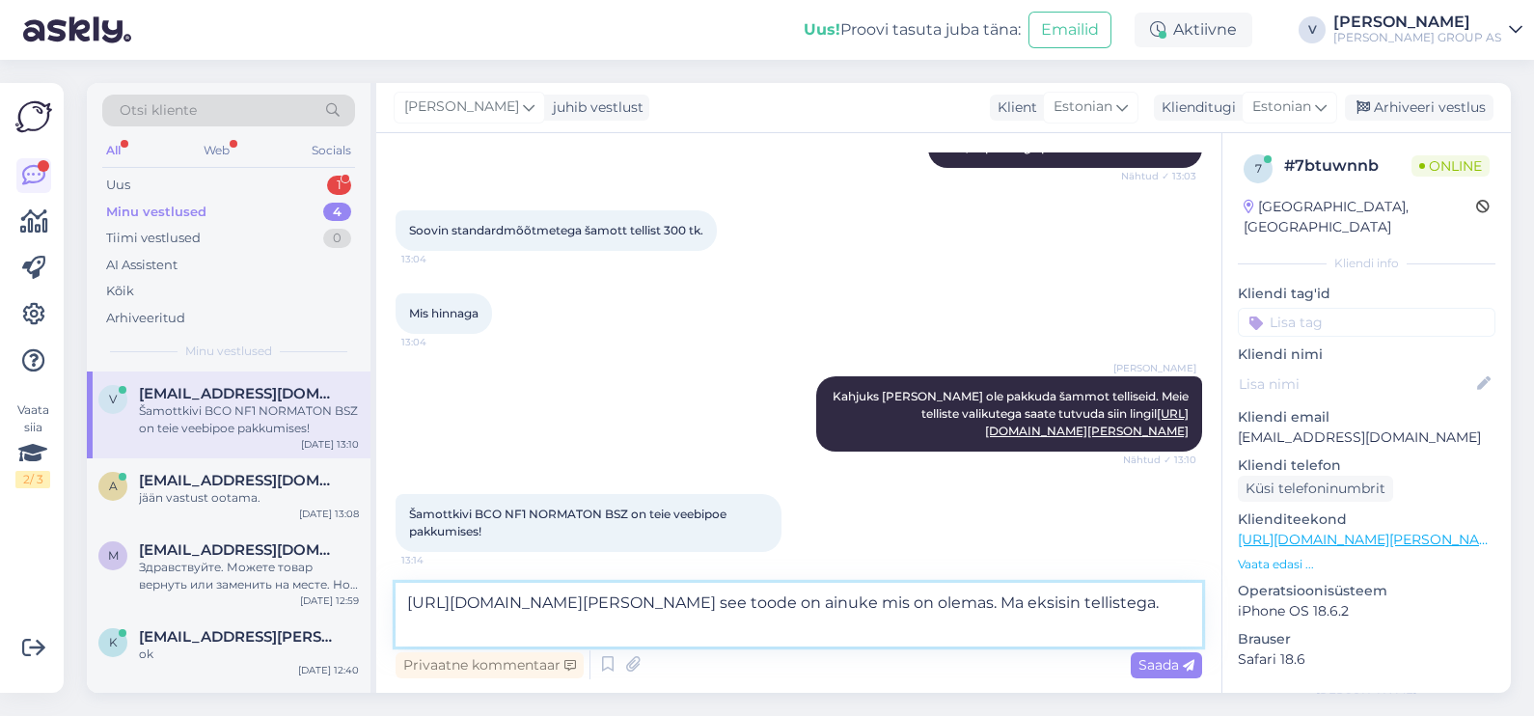
type textarea "https://www.bauhof.ee/et/p/715914/samottkivi-bco-nf1-normaton-bsz-65x114x230mm …"
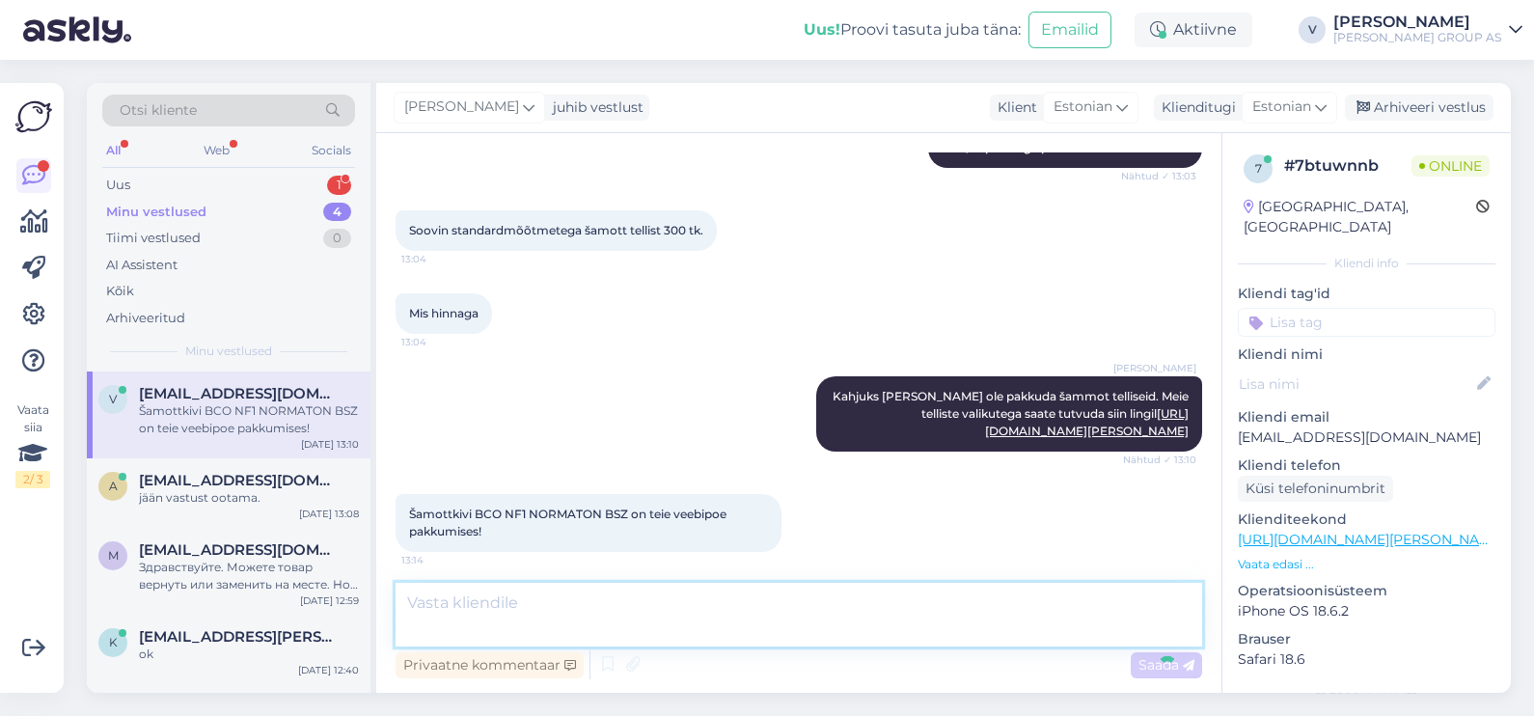
scroll to position [547, 0]
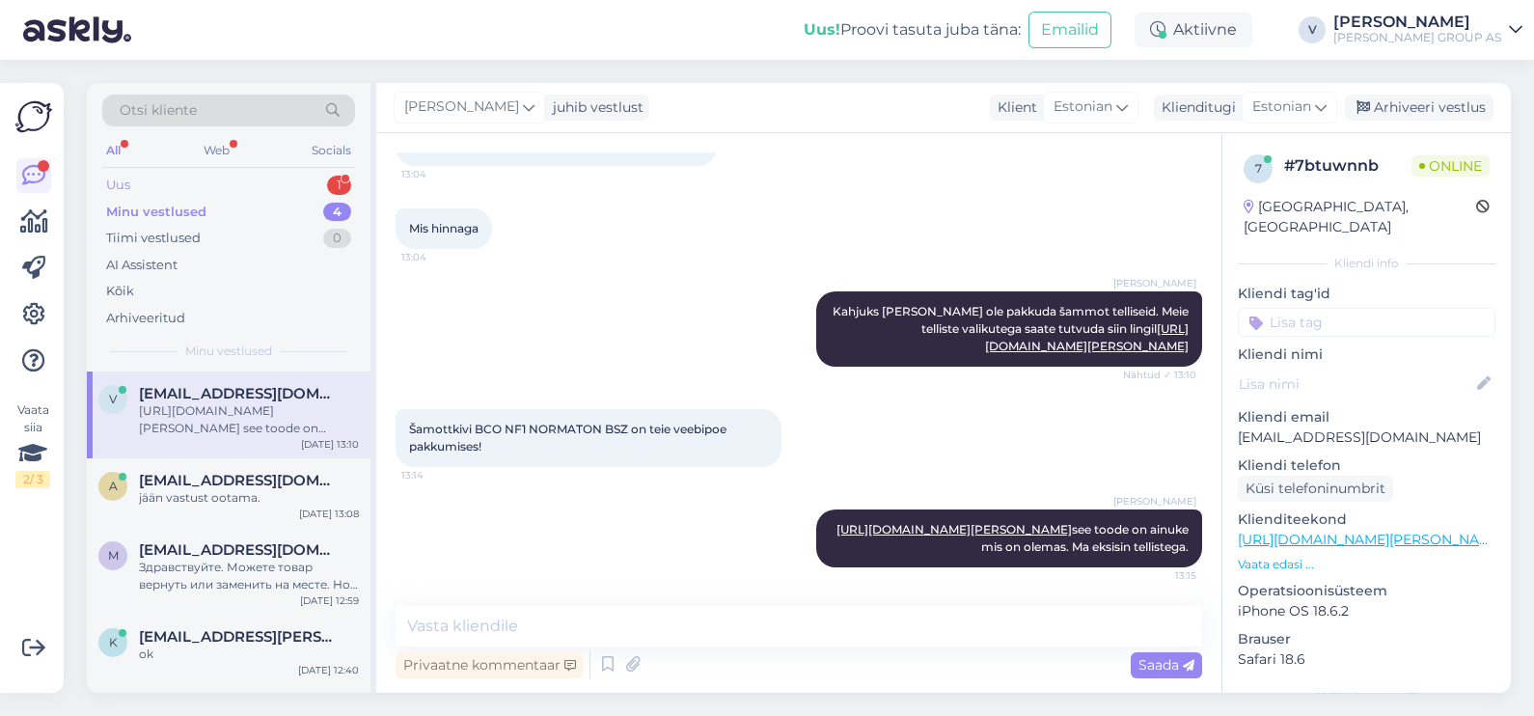
click at [224, 174] on div "Uus 1" at bounding box center [228, 185] width 253 height 27
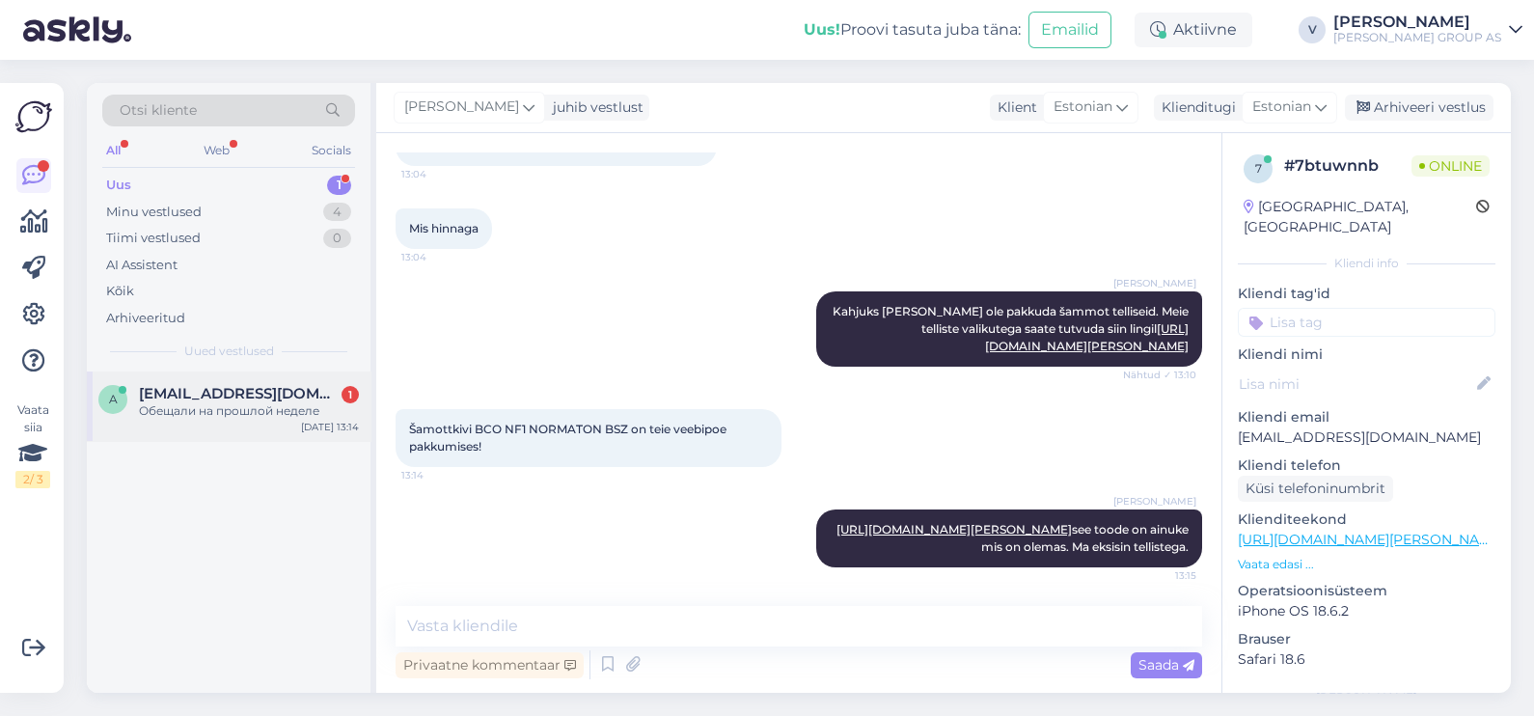
click at [231, 413] on div "Обещали на прошлой неделе" at bounding box center [249, 410] width 220 height 17
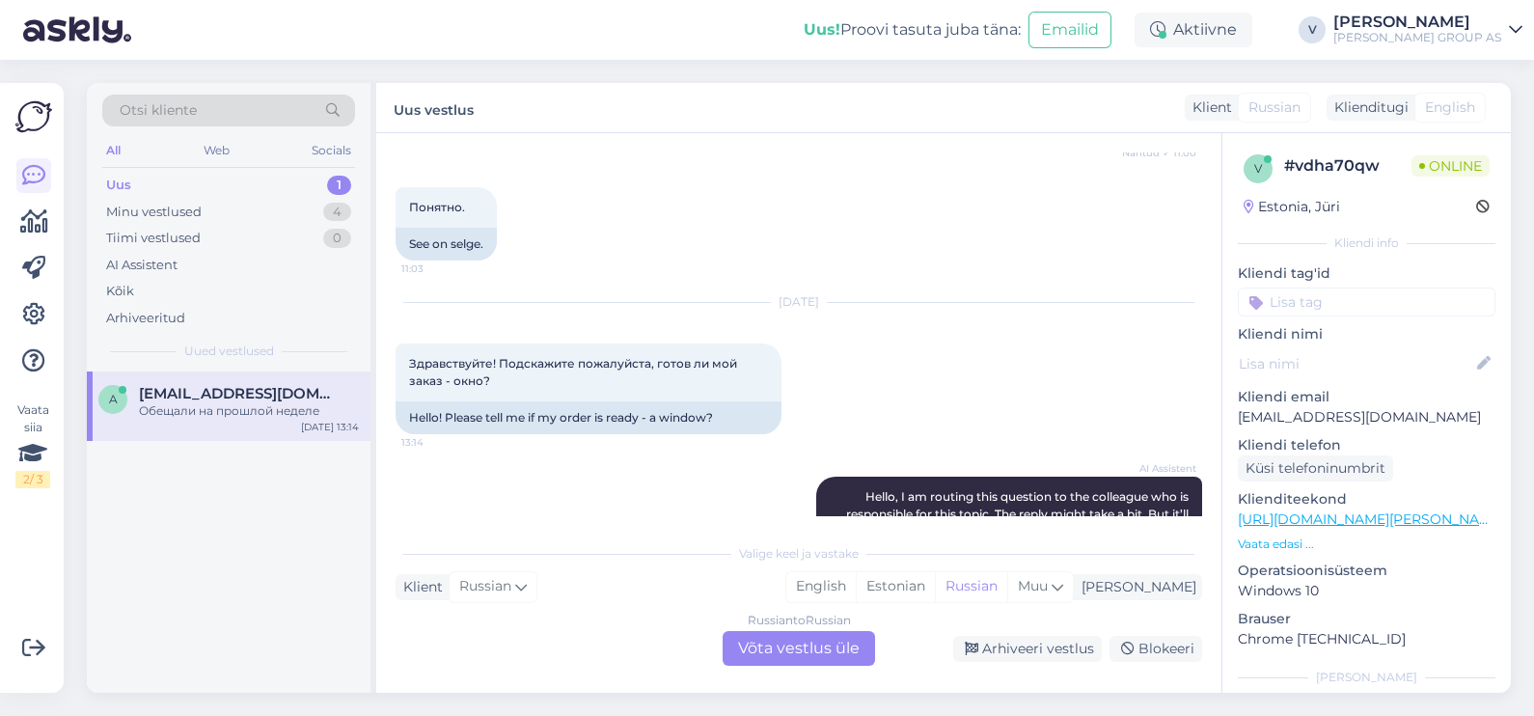
scroll to position [6557, 0]
click at [812, 634] on div "Russian to Russian Võta vestlus üle" at bounding box center [799, 648] width 152 height 35
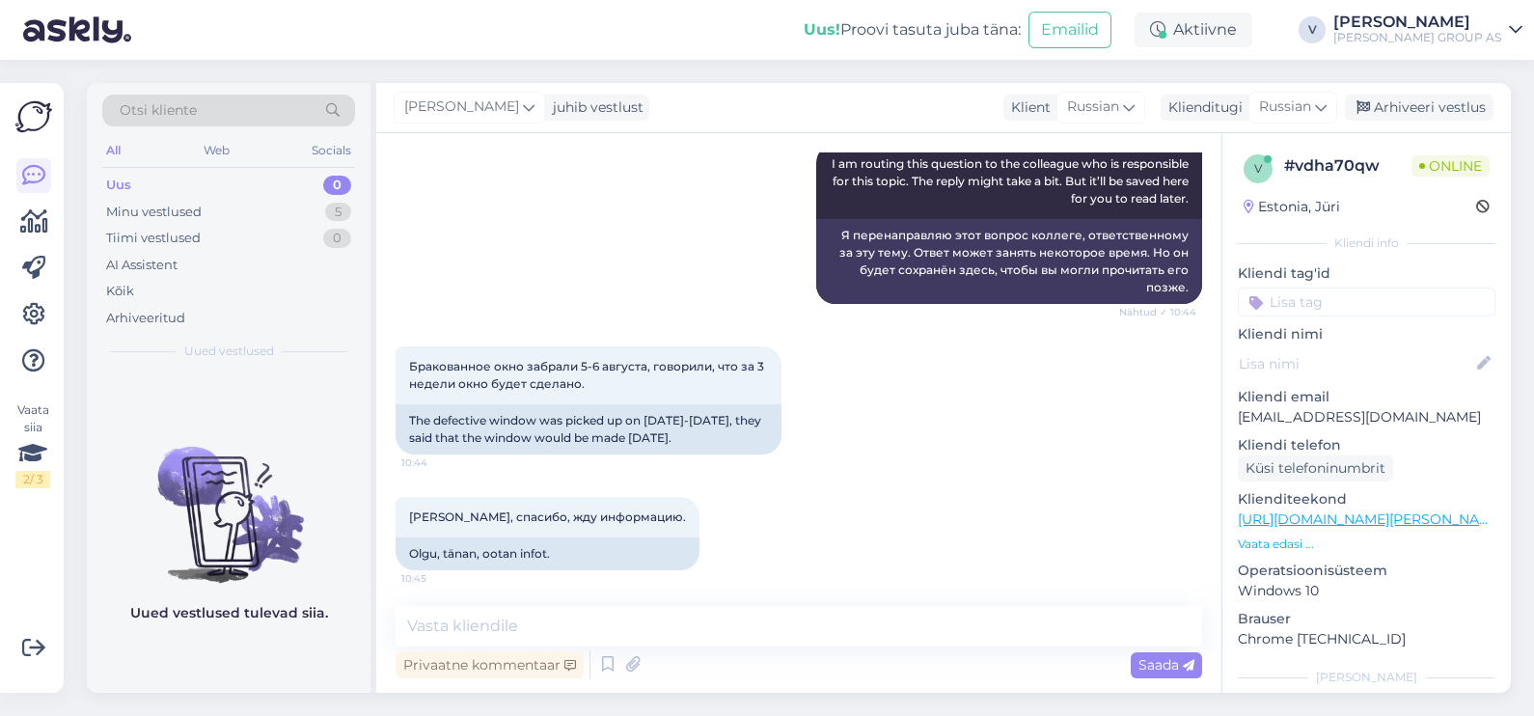
scroll to position [5350, 0]
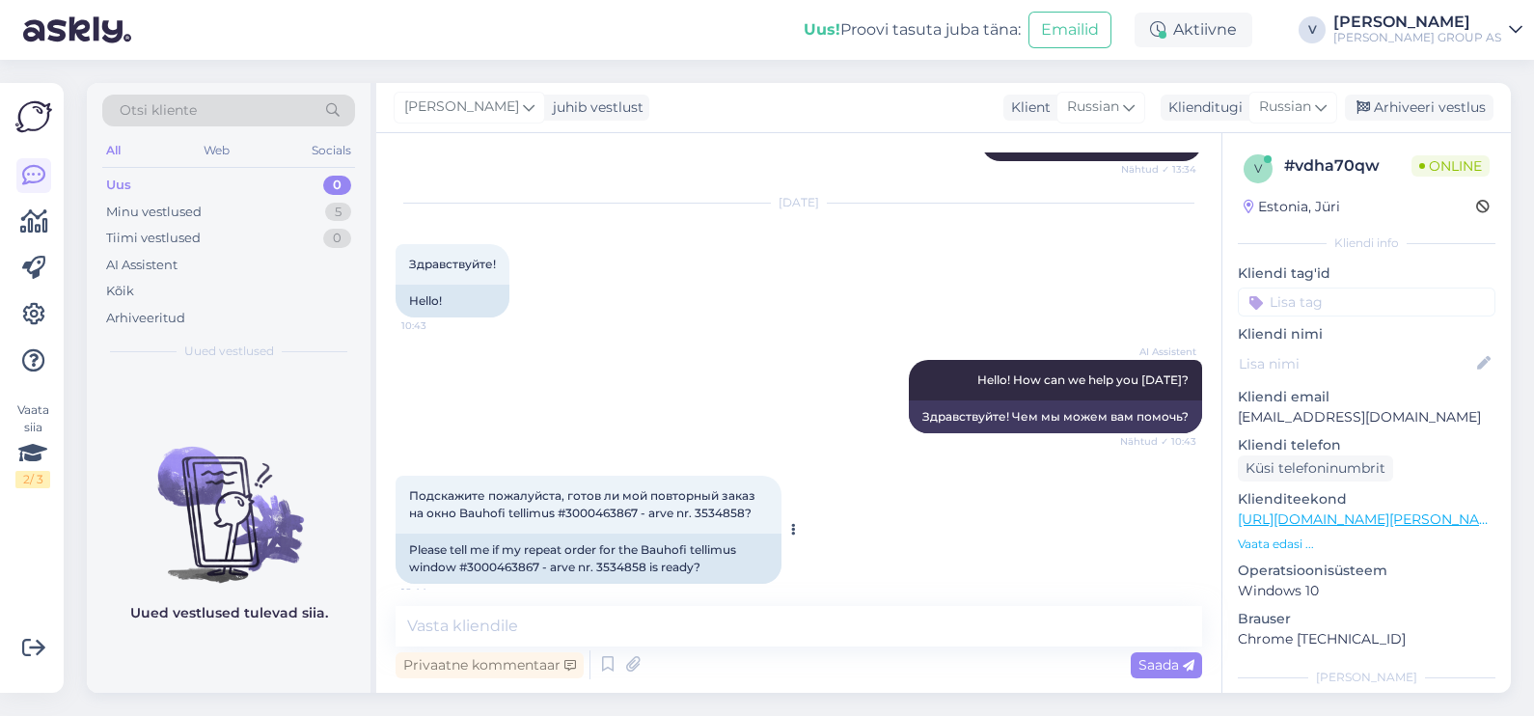
click at [600, 488] on span "Подскажите пожалуйста, готов ли мой повторный заказ на окно Bauhofi tellimus #3…" at bounding box center [583, 504] width 349 height 32
click at [602, 488] on span "Подскажите пожалуйста, готов ли мой повторный заказ на окно Bauhofi tellimus #3…" at bounding box center [583, 504] width 349 height 32
copy span "3000463867"
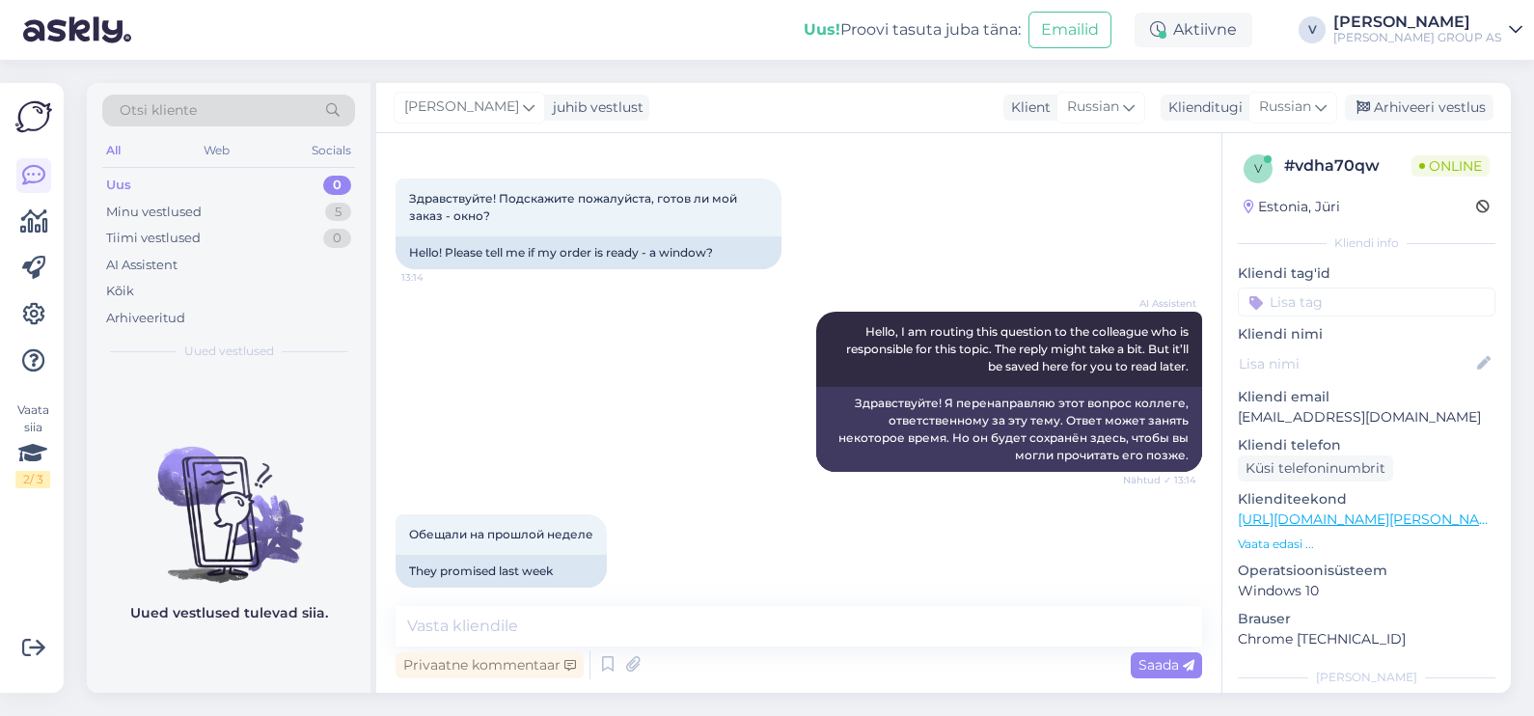
scroll to position [6724, 0]
click at [472, 626] on textarea at bounding box center [799, 626] width 807 height 41
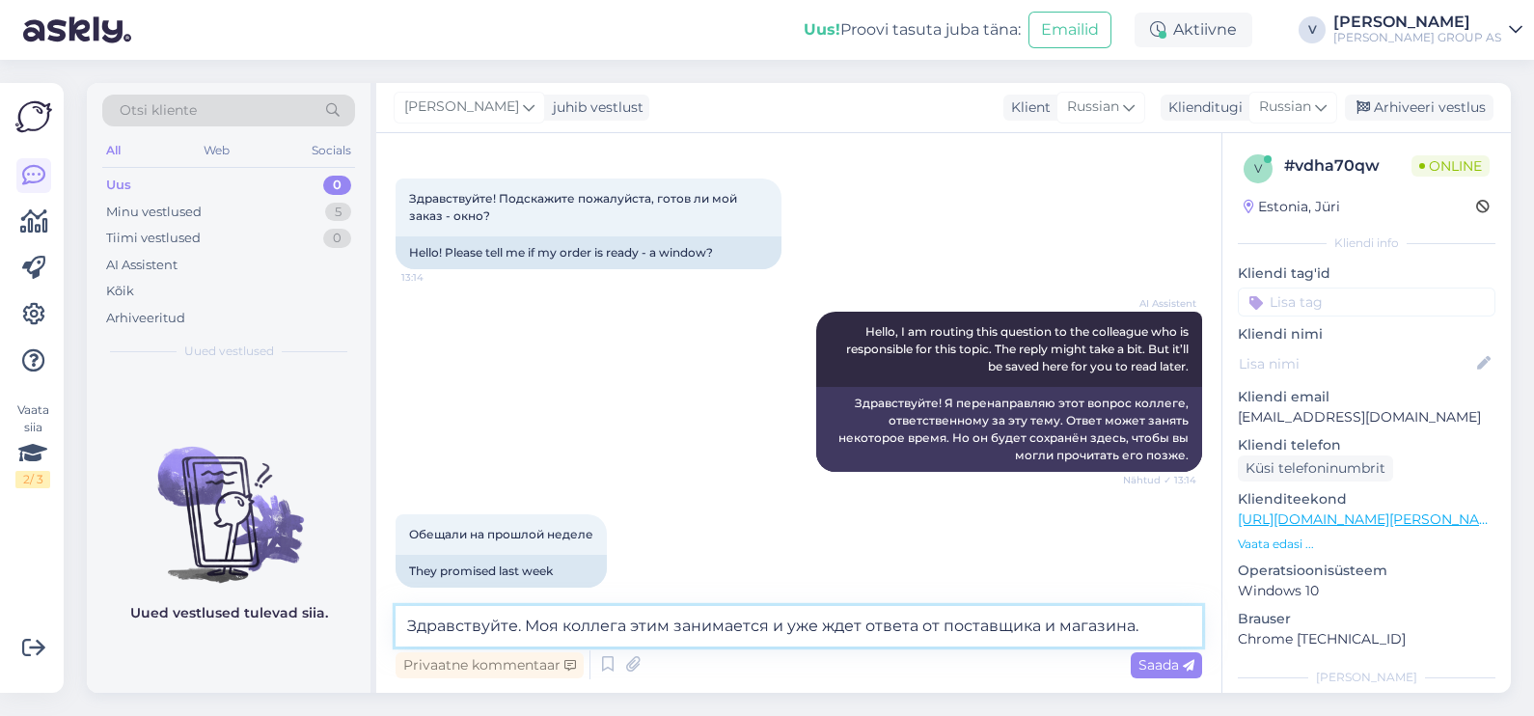
type textarea "Здравствуйте. Моя коллега этим занимается и уже ждет ответа от поставщика и маг…"
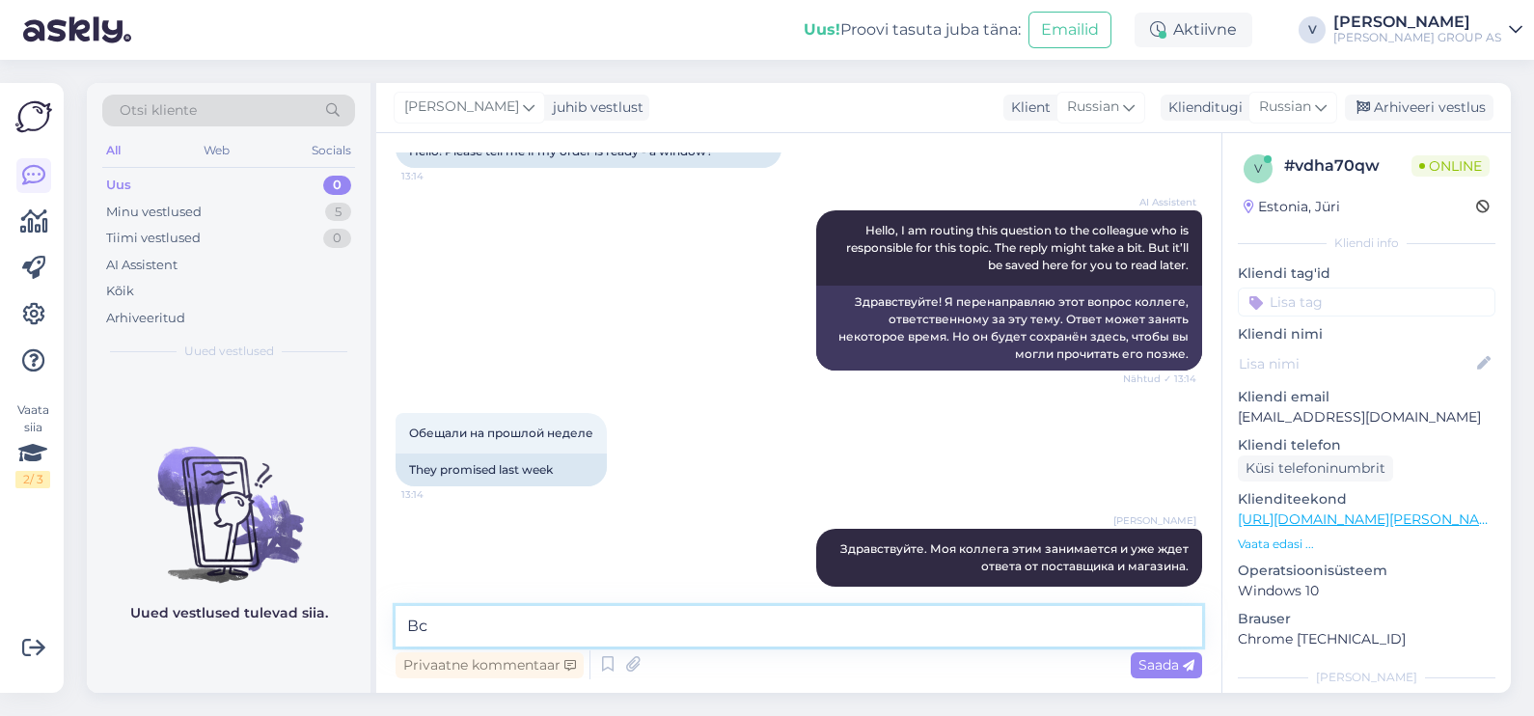
type textarea "В"
type textarea "Сегодня еще раз коллега отправила повторный мейл"
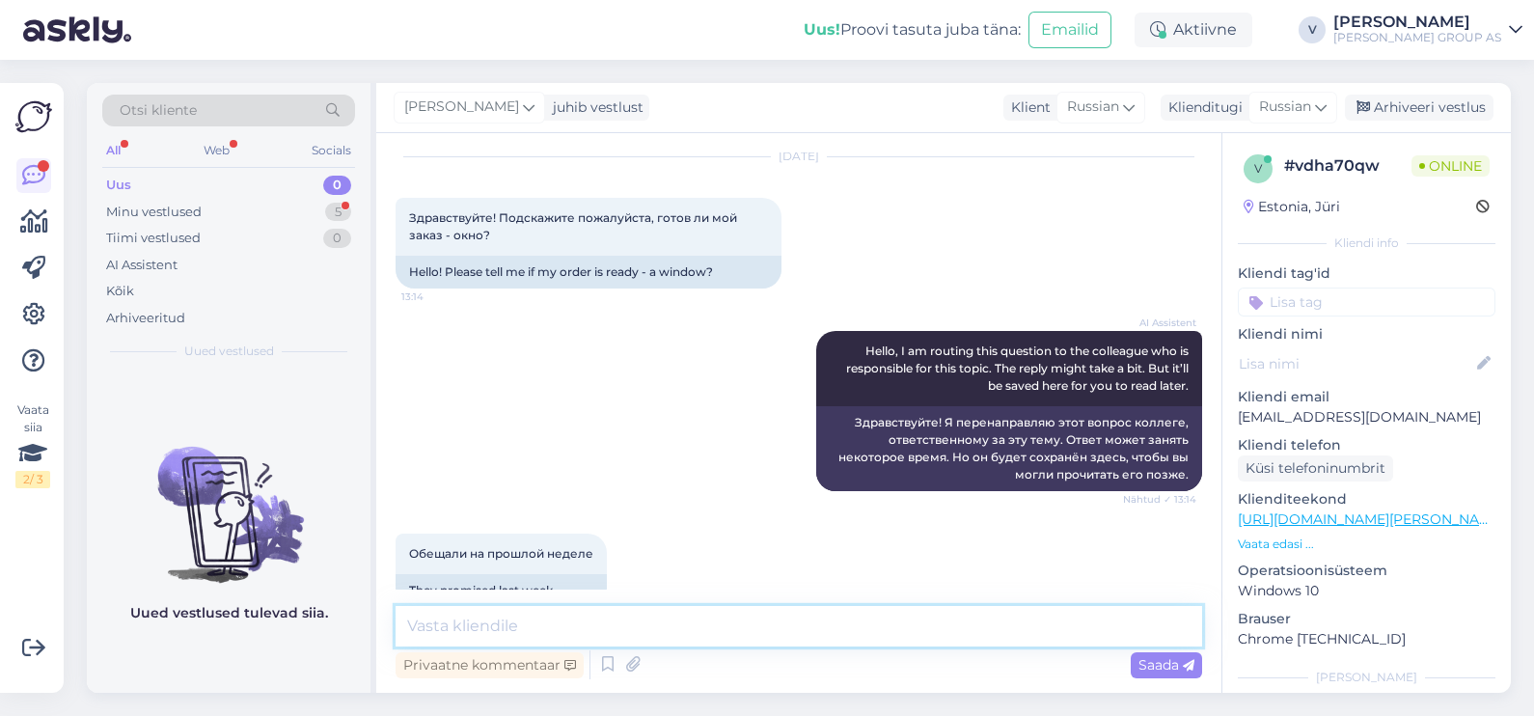
scroll to position [6667, 0]
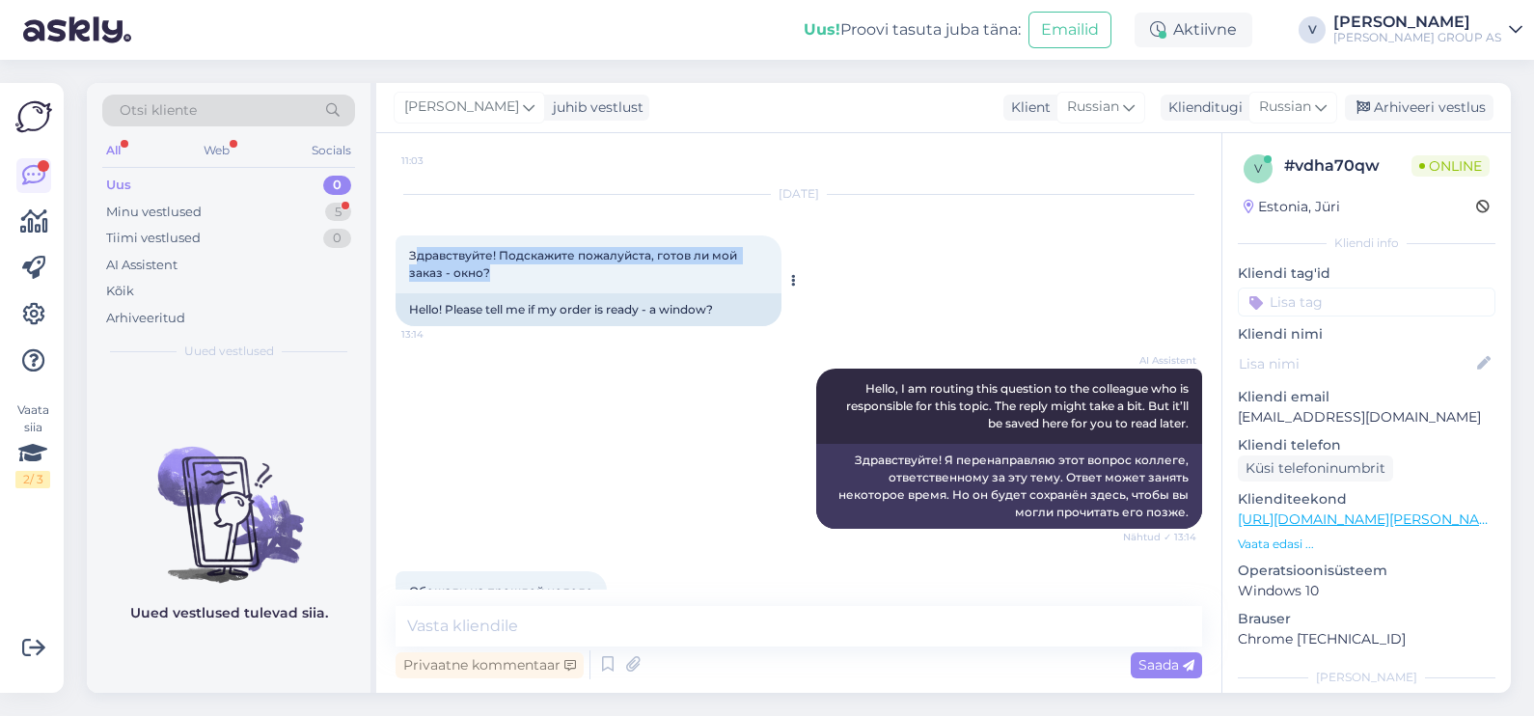
drag, startPoint x: 413, startPoint y: 234, endPoint x: 712, endPoint y: 264, distance: 300.7
click at [712, 264] on div "Здравствуйте! Подскажите пожалуйста, готов ли мой заказ - окно? 13:14" at bounding box center [589, 264] width 386 height 58
click at [150, 189] on div "Uus 0" at bounding box center [228, 185] width 253 height 27
click at [157, 206] on div "Minu vestlused" at bounding box center [154, 212] width 96 height 19
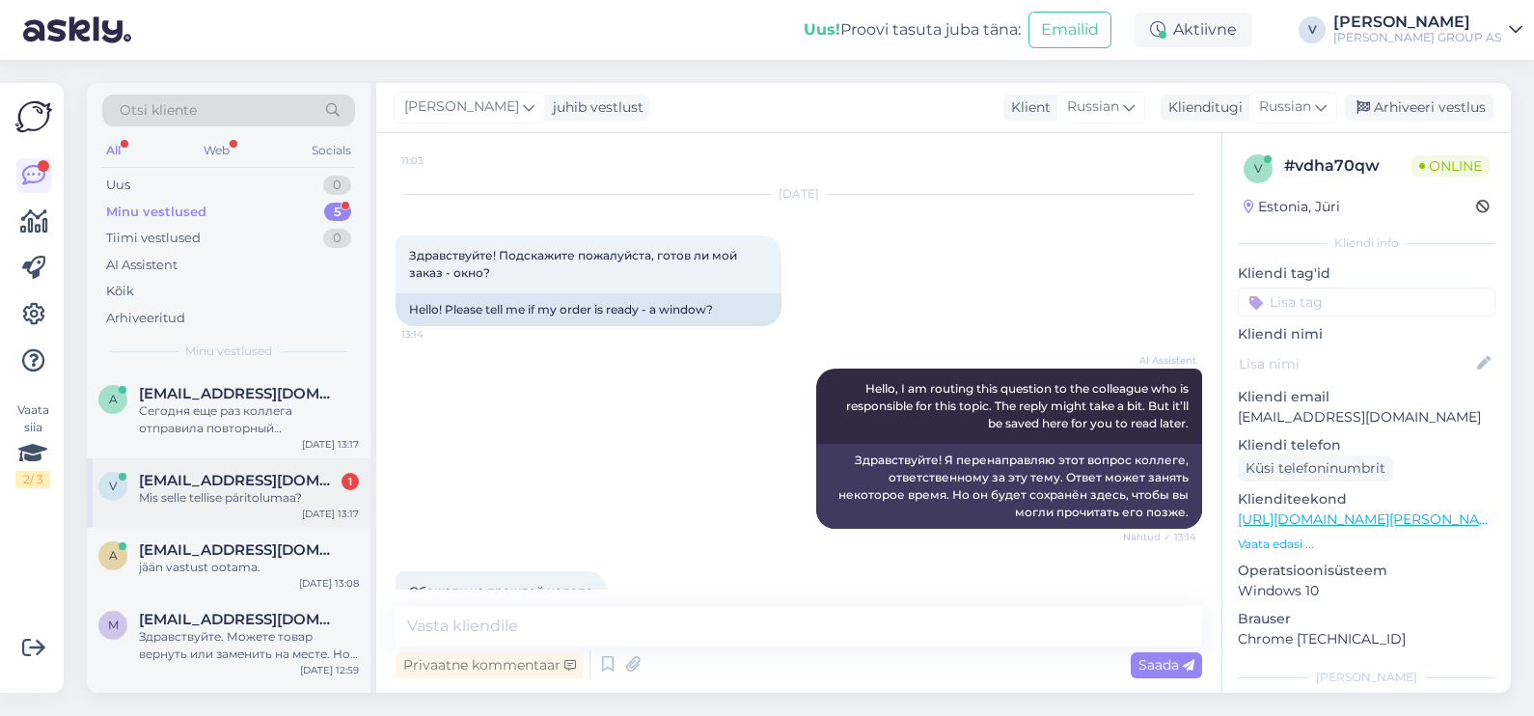
click at [214, 500] on div "Mis selle tellise päritolumaa?" at bounding box center [249, 497] width 220 height 17
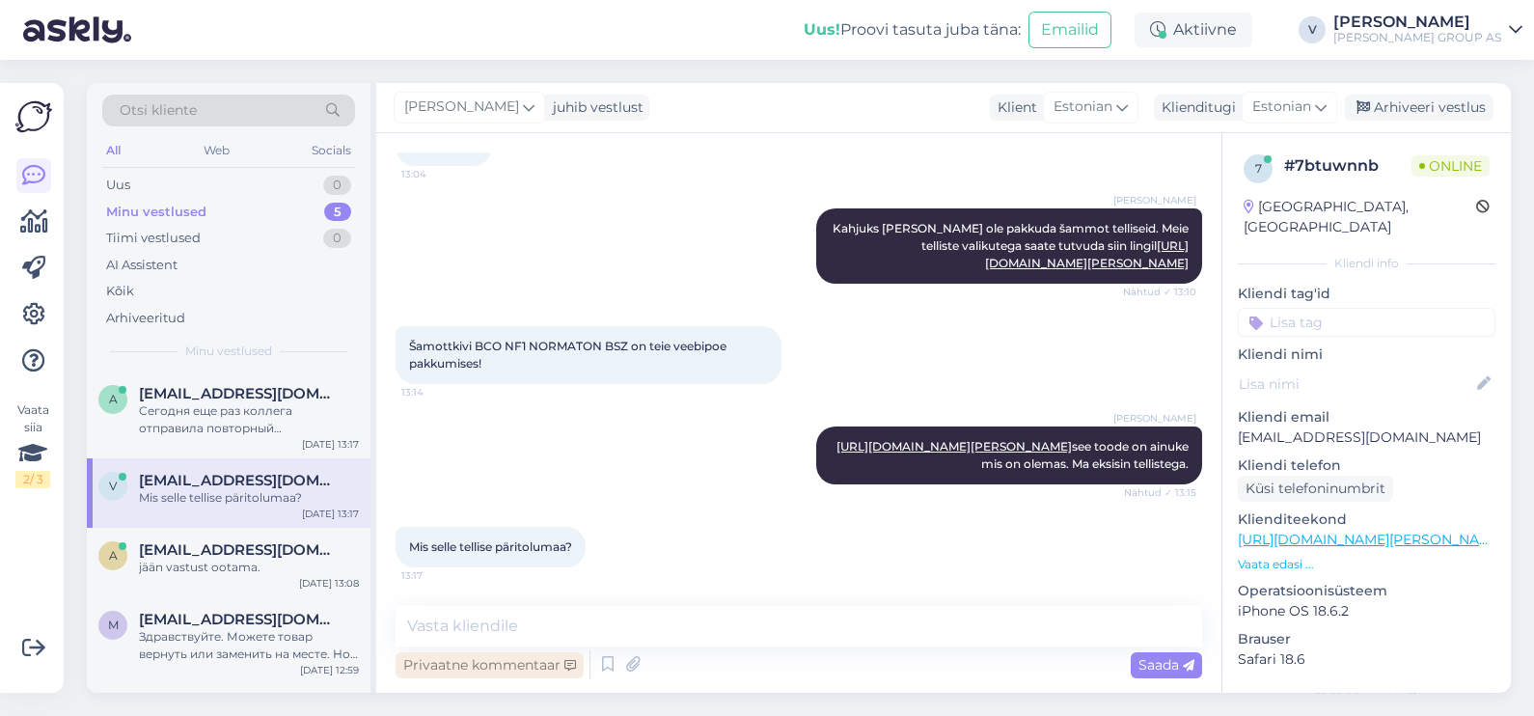
scroll to position [630, 0]
click at [585, 622] on textarea at bounding box center [799, 626] width 807 height 41
drag, startPoint x: 405, startPoint y: 327, endPoint x: 627, endPoint y: 332, distance: 222.0
click at [627, 332] on div "Šamottkivi BCO NF1 NORMATON BSZ on teie veebipoe pakkumises! 13:14" at bounding box center [589, 355] width 386 height 58
copy span "Šamottkivi BCO NF1 NORMATON BSZ"
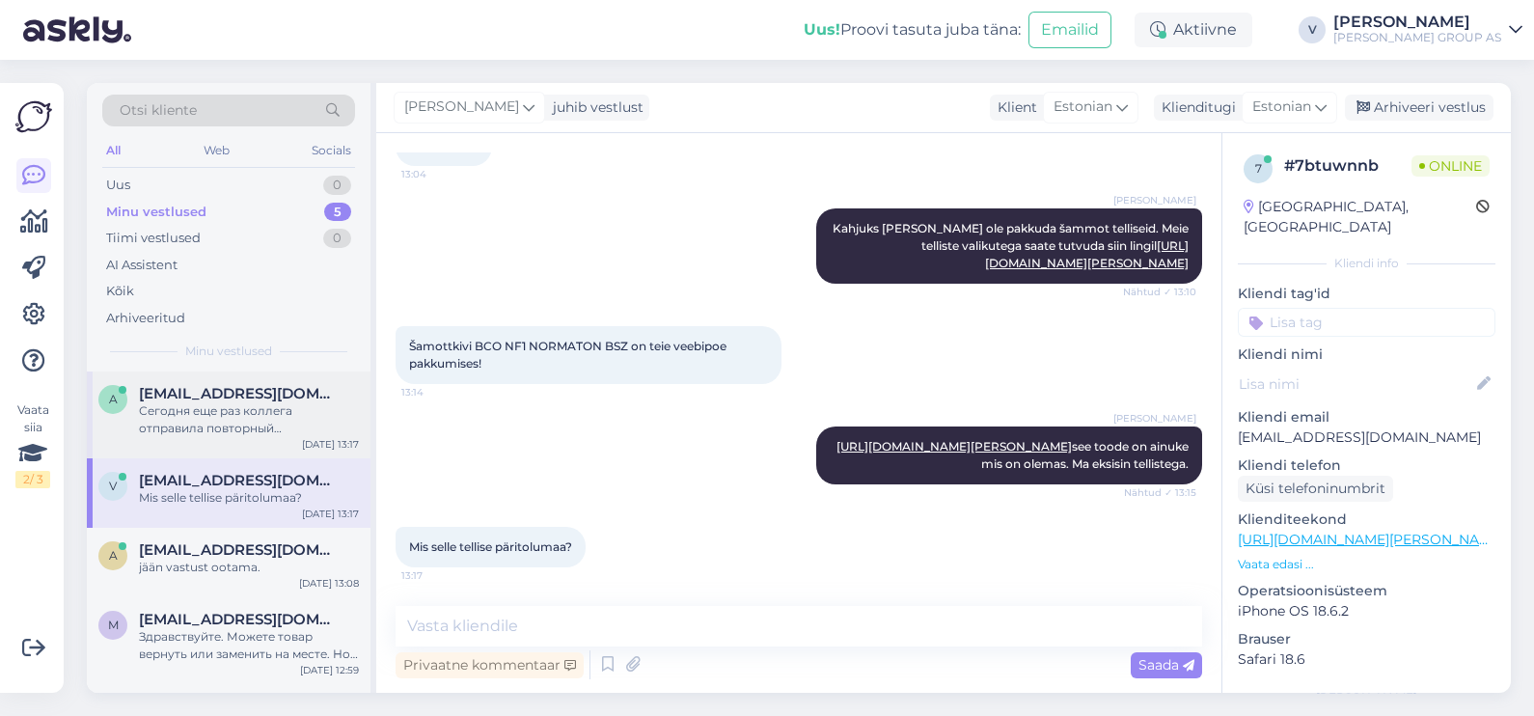
click at [228, 422] on div "Сегодня еще раз коллега отправила повторный мейл" at bounding box center [249, 419] width 220 height 35
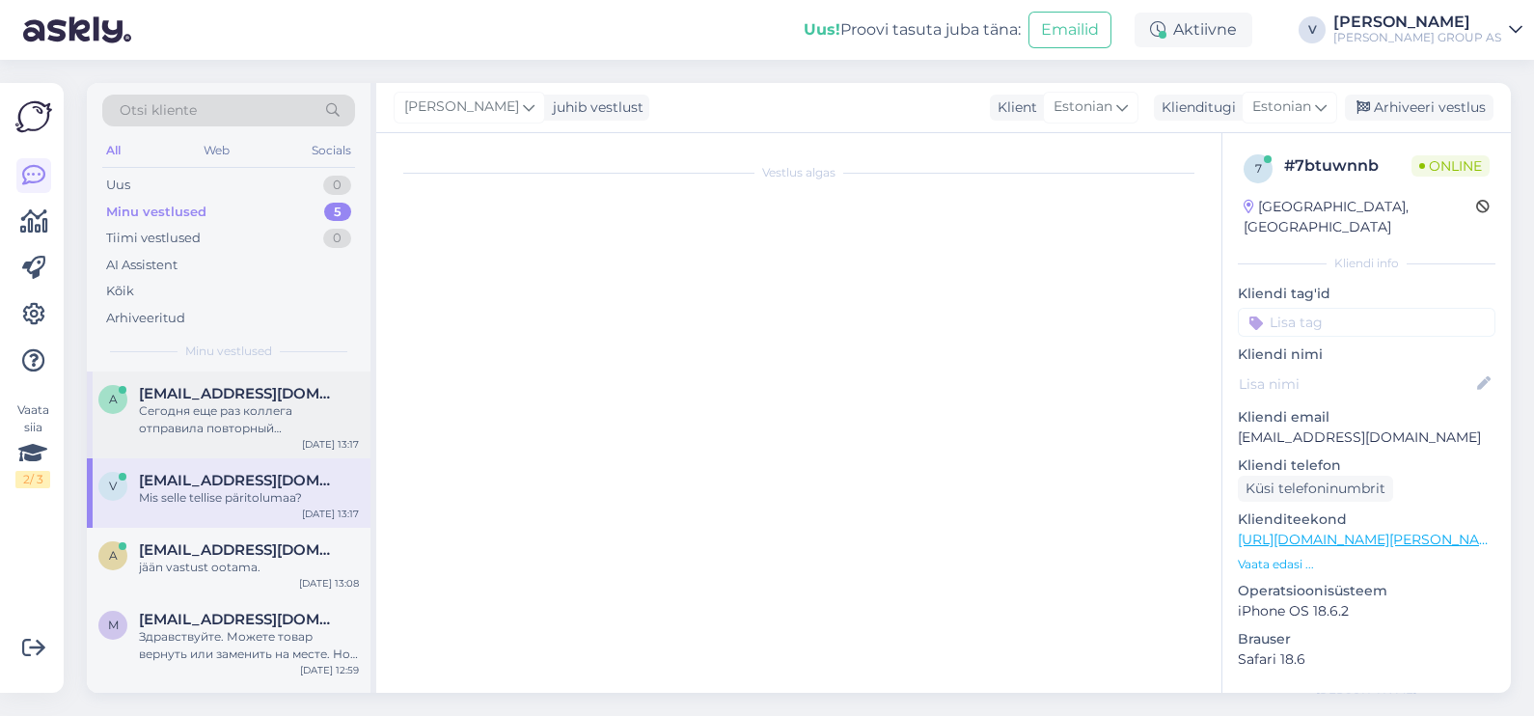
scroll to position [6909, 0]
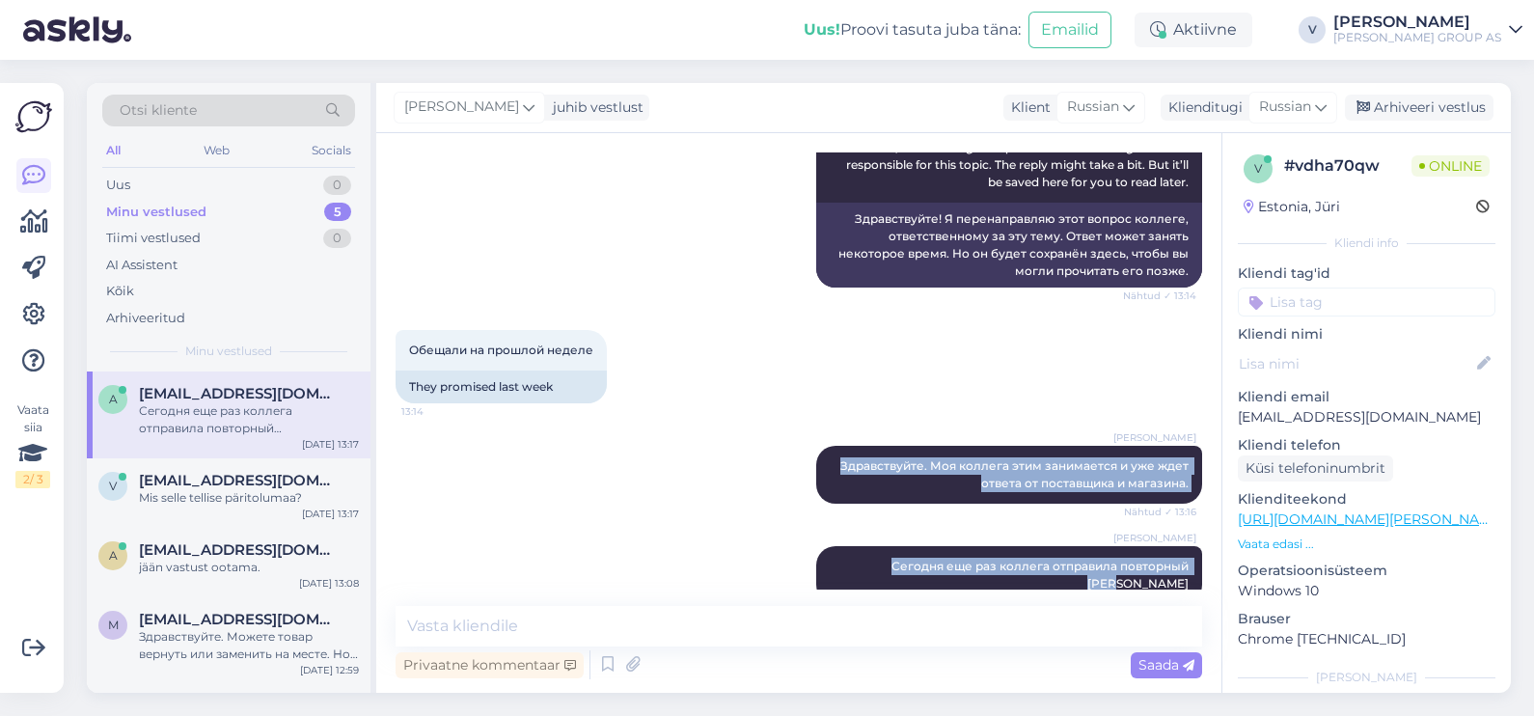
drag, startPoint x: 813, startPoint y: 434, endPoint x: 1184, endPoint y: 564, distance: 392.8
click at [1184, 564] on div "Vestlus algas Jul 23 2025 Здравствуйте!713472 11:28 Hello!713472 AI Assistent H…" at bounding box center [808, 370] width 824 height 436
copy div "Здравствуйте. Моя коллега этим занимается и уже ждет ответа от поставщика и маг…"
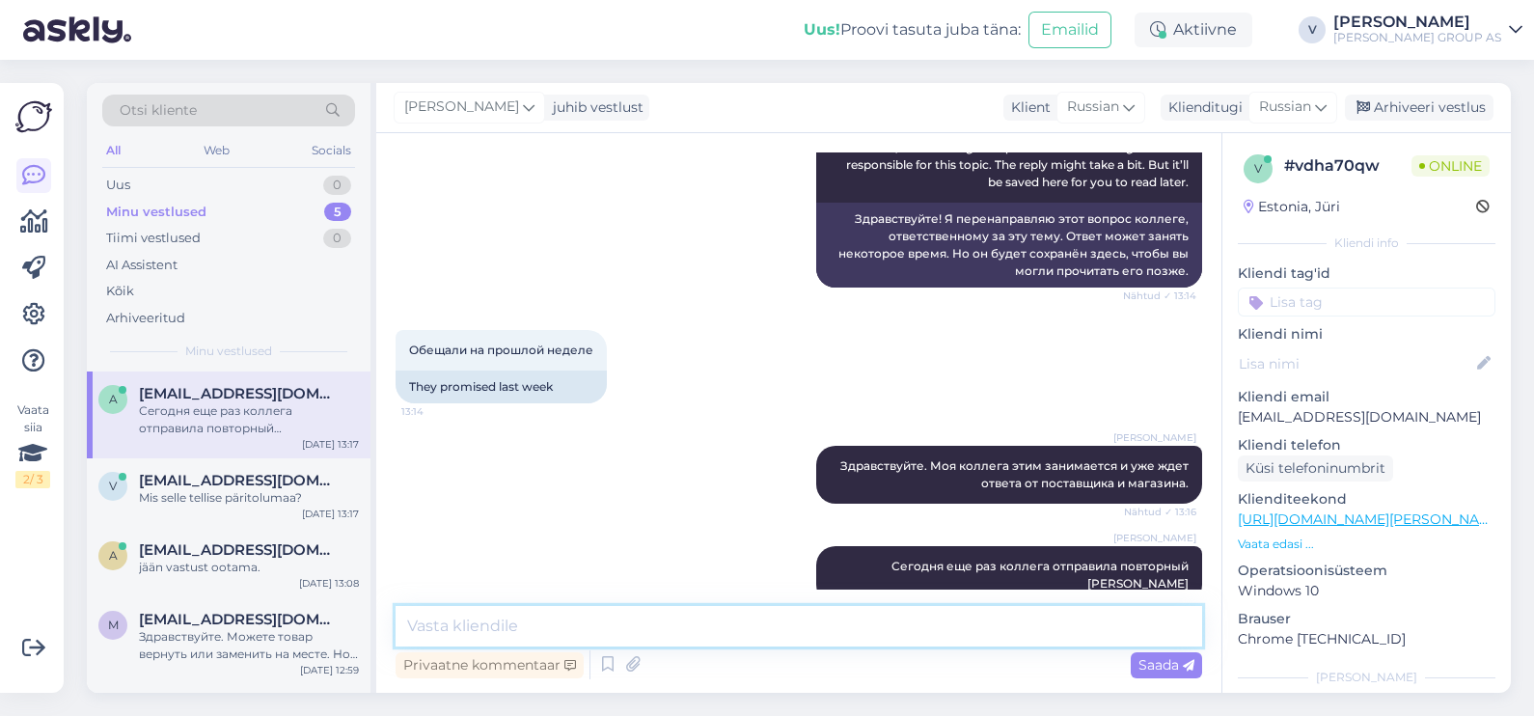
click at [614, 616] on textarea at bounding box center [799, 626] width 807 height 41
click at [210, 478] on span "[EMAIL_ADDRESS][DOMAIN_NAME]" at bounding box center [239, 480] width 201 height 17
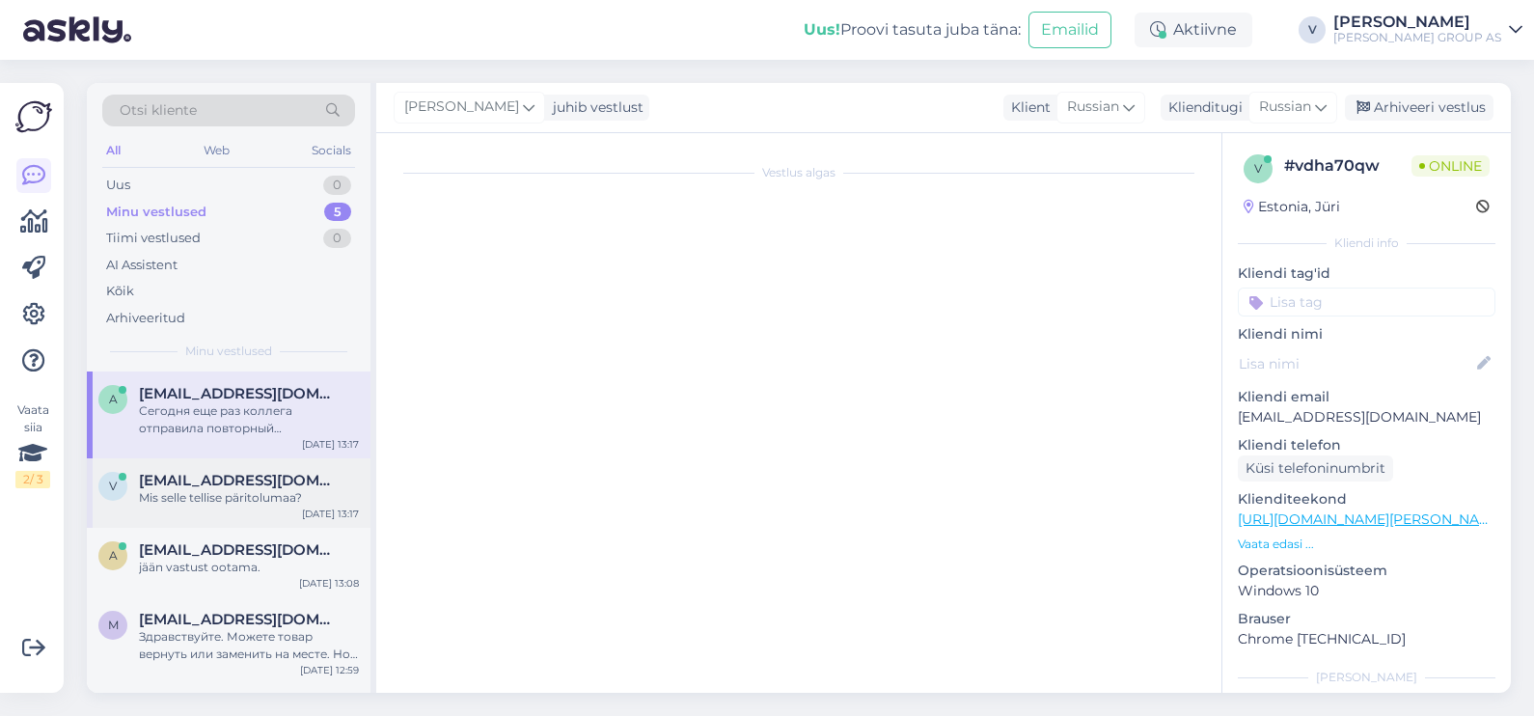
scroll to position [630, 0]
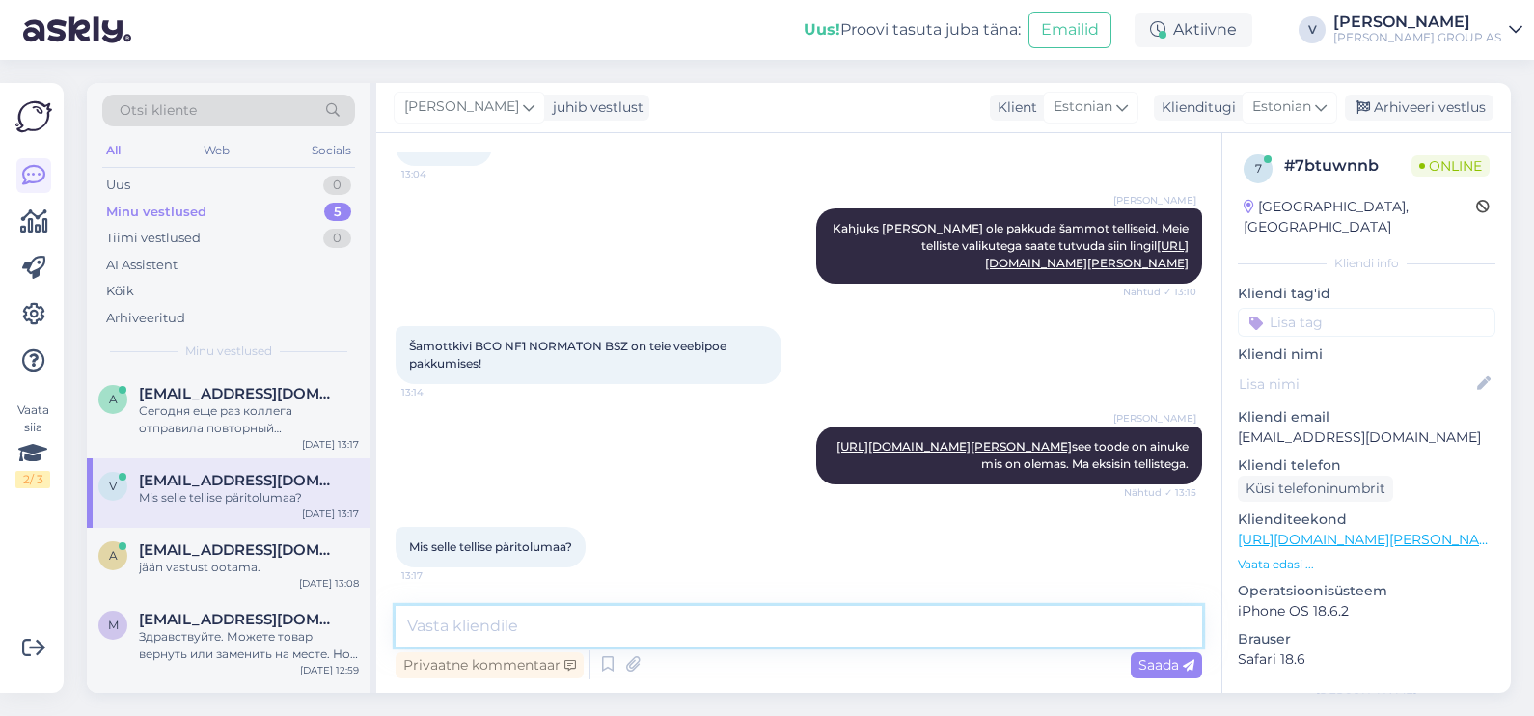
click at [641, 633] on textarea at bounding box center [799, 626] width 807 height 41
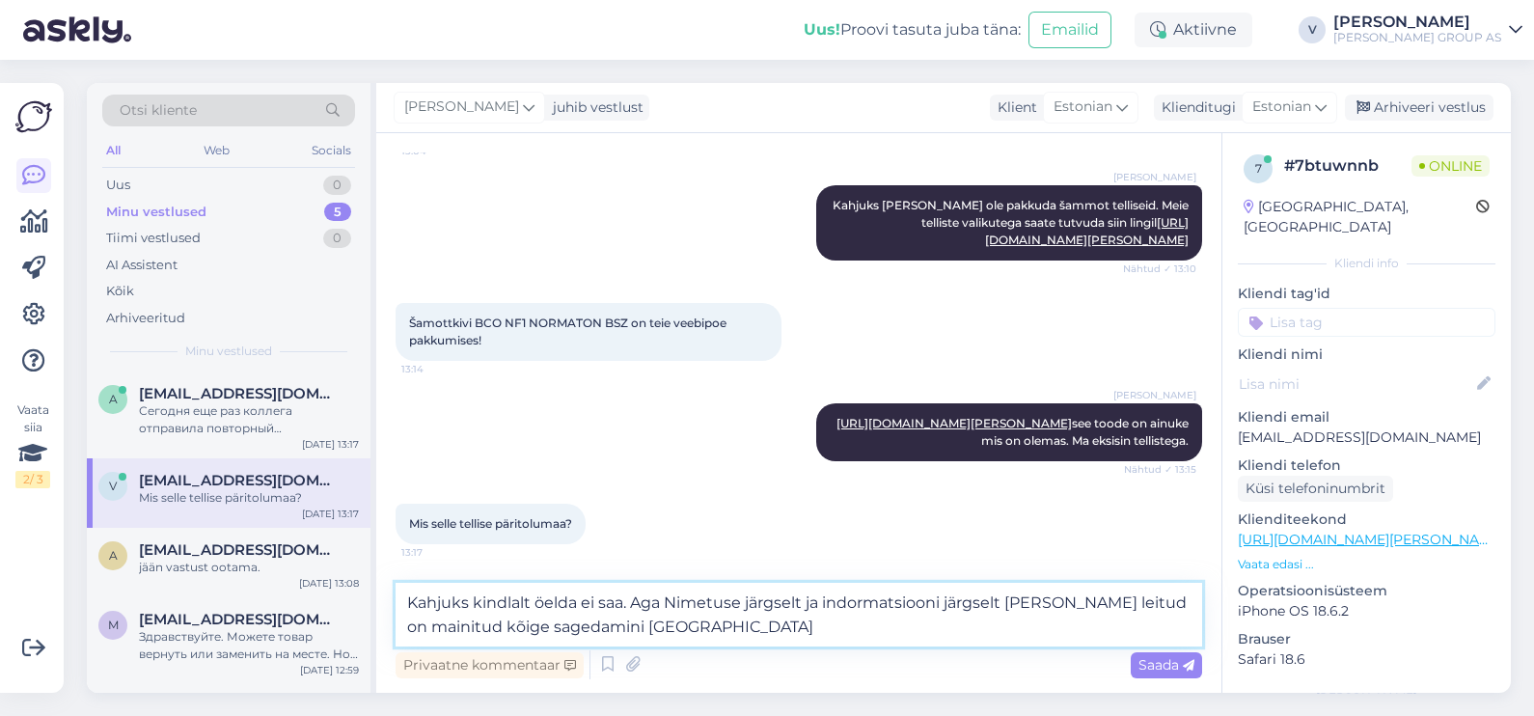
type textarea "Kahjuks kindlalt öelda ei saa. Aga Nimetuse järgselt ja indormatsiooni järgselt…"
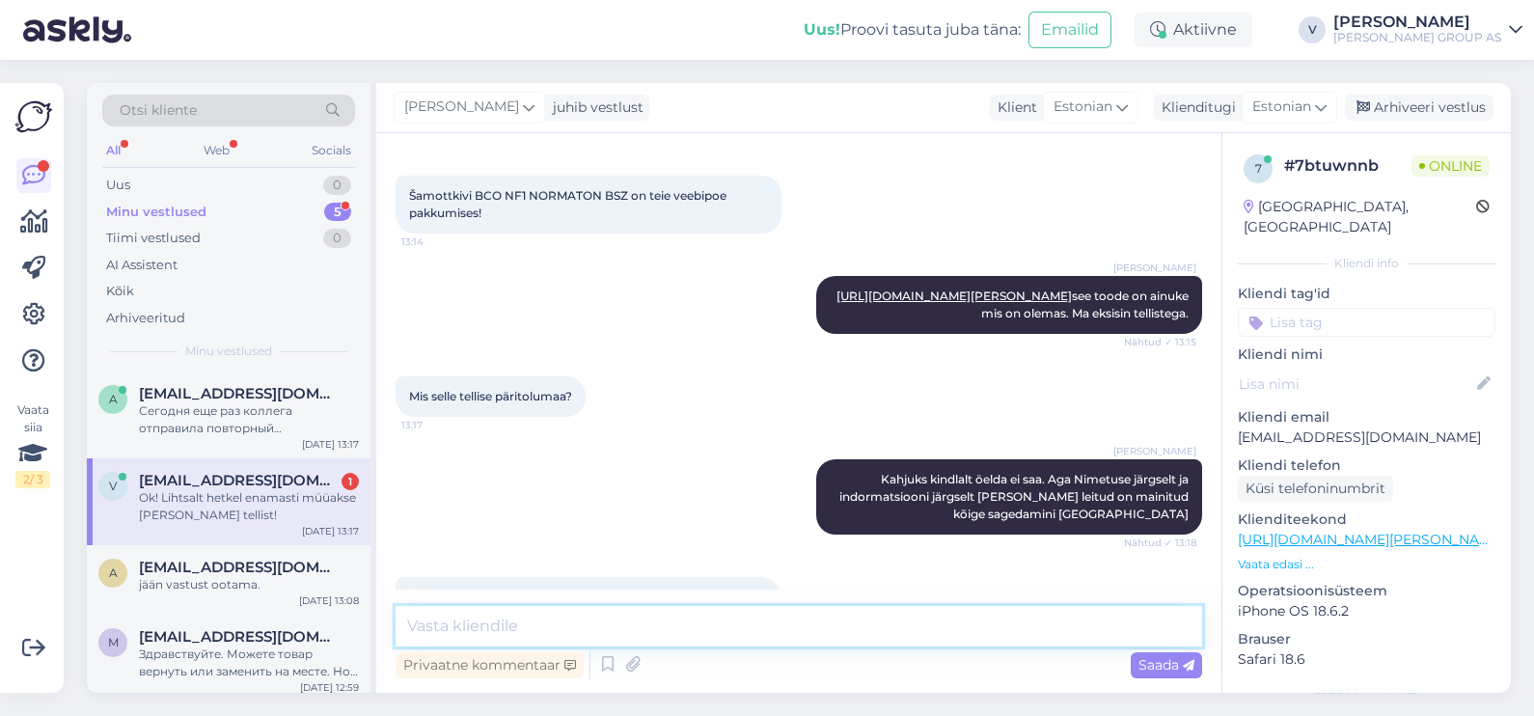
scroll to position [831, 0]
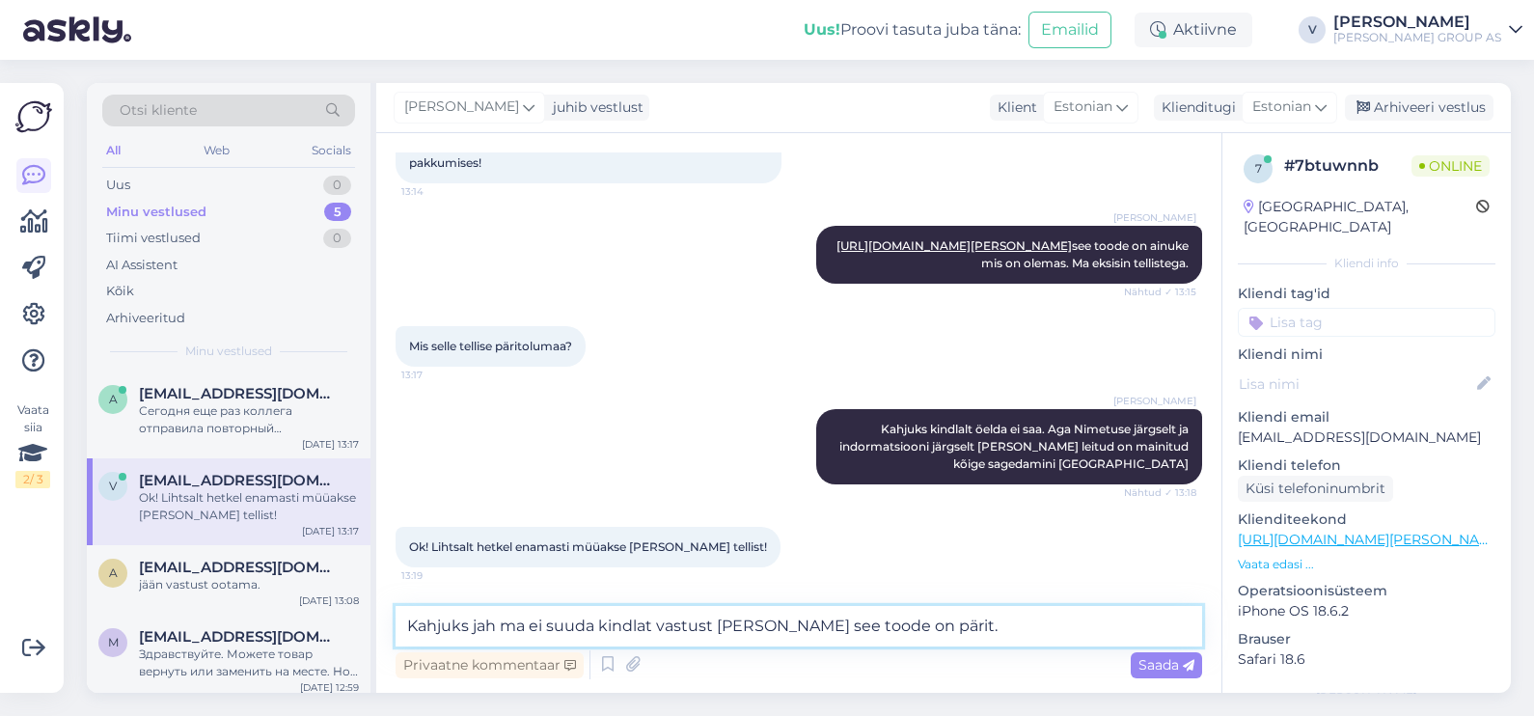
type textarea "Kahjuks jah ma ei suuda kindlat vastust [PERSON_NAME] see toode on pärit."
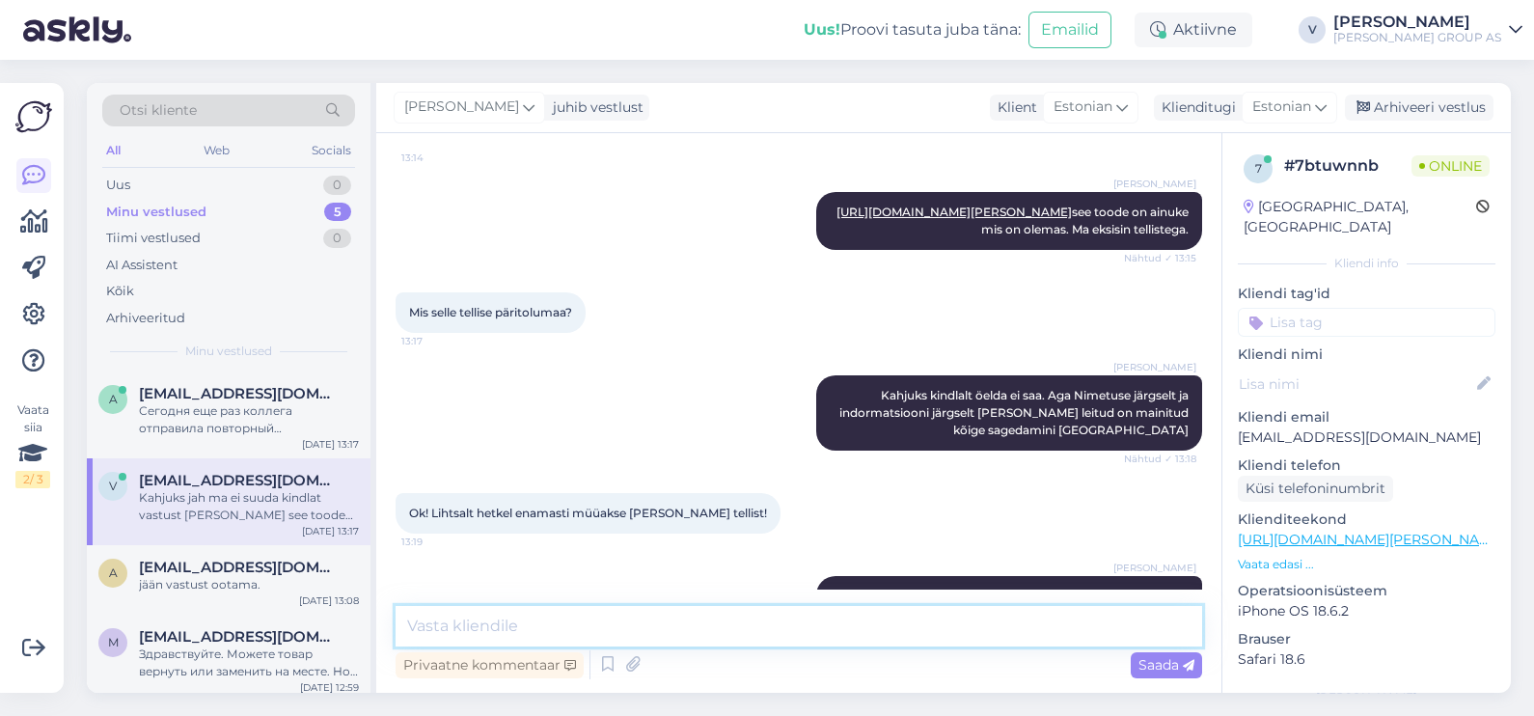
scroll to position [930, 0]
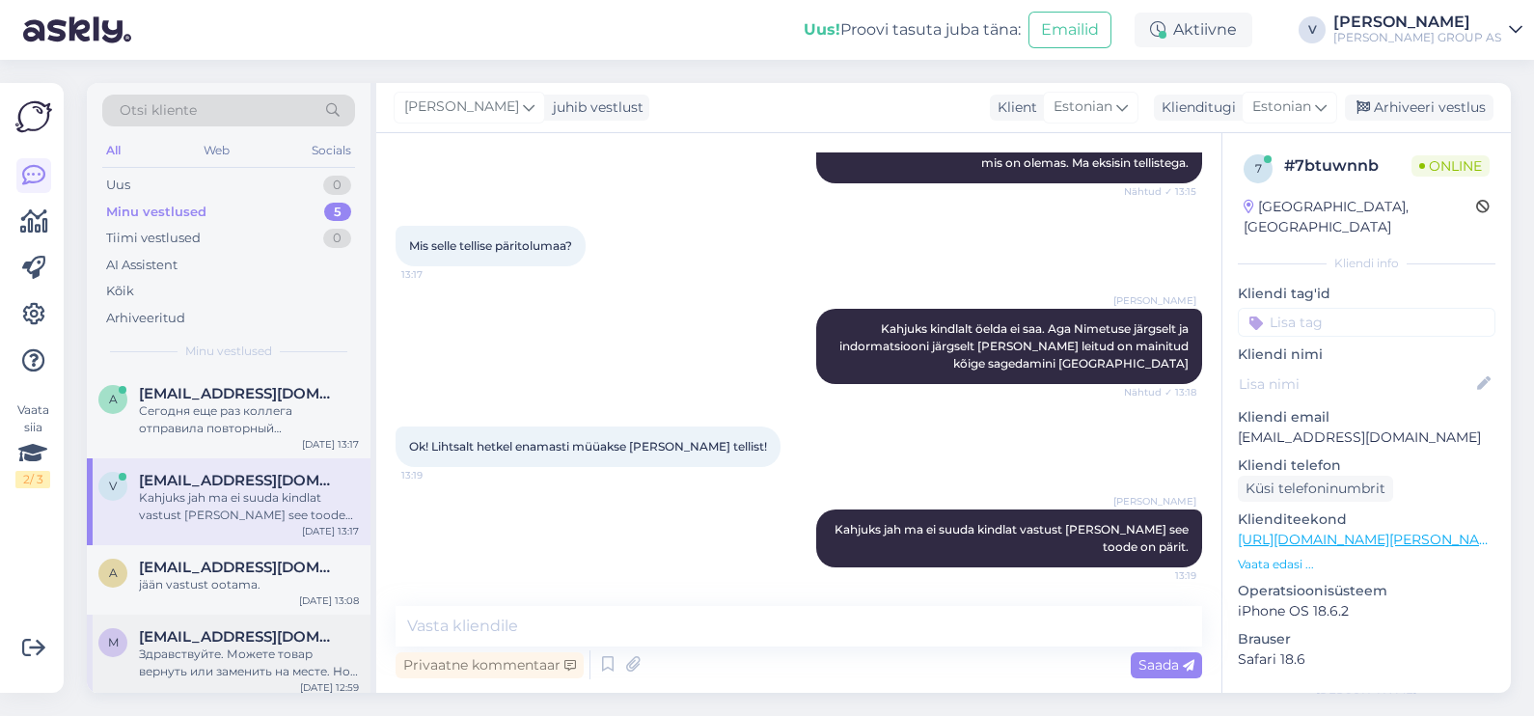
click at [258, 650] on div "Здравствуйте. Можете товар вернуть или заменить на месте. Но товар должен быть …" at bounding box center [249, 663] width 220 height 35
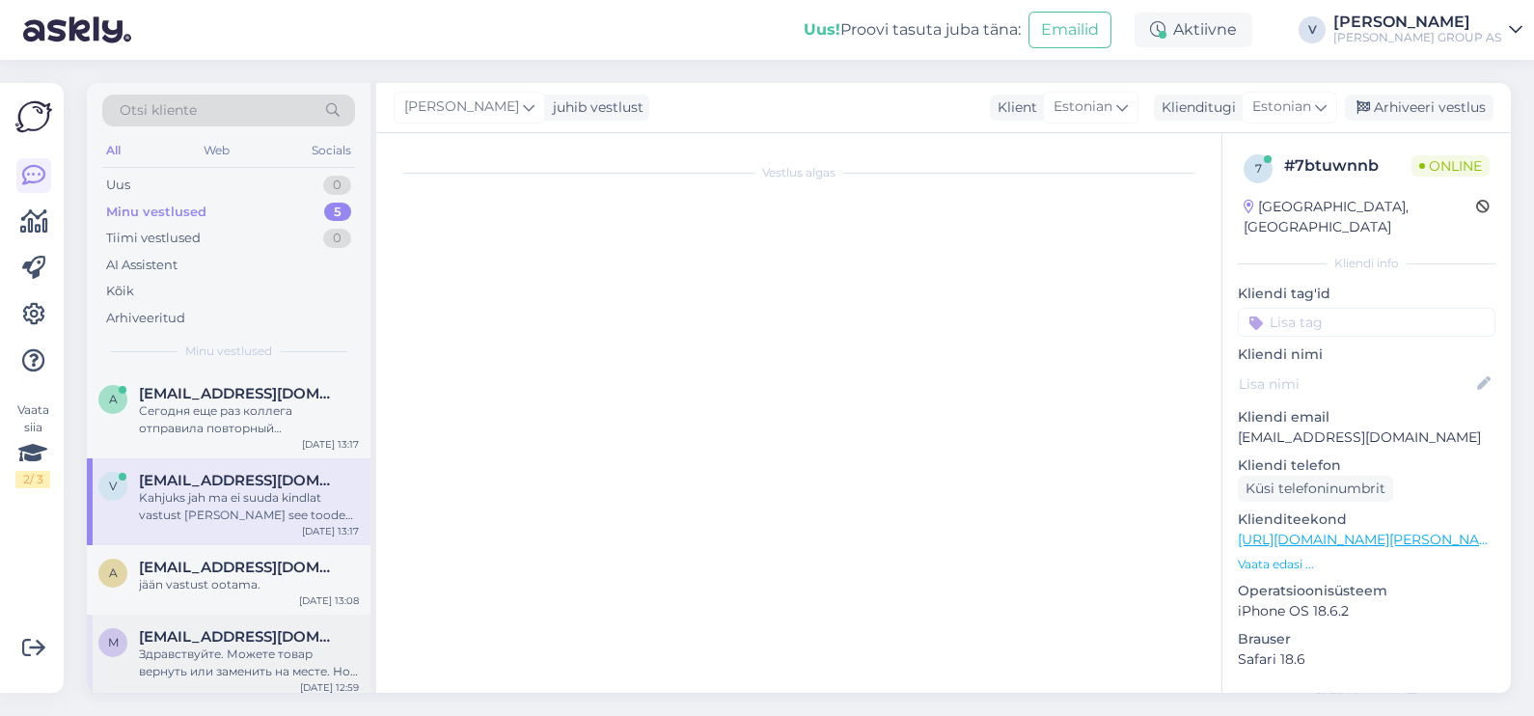
scroll to position [150, 0]
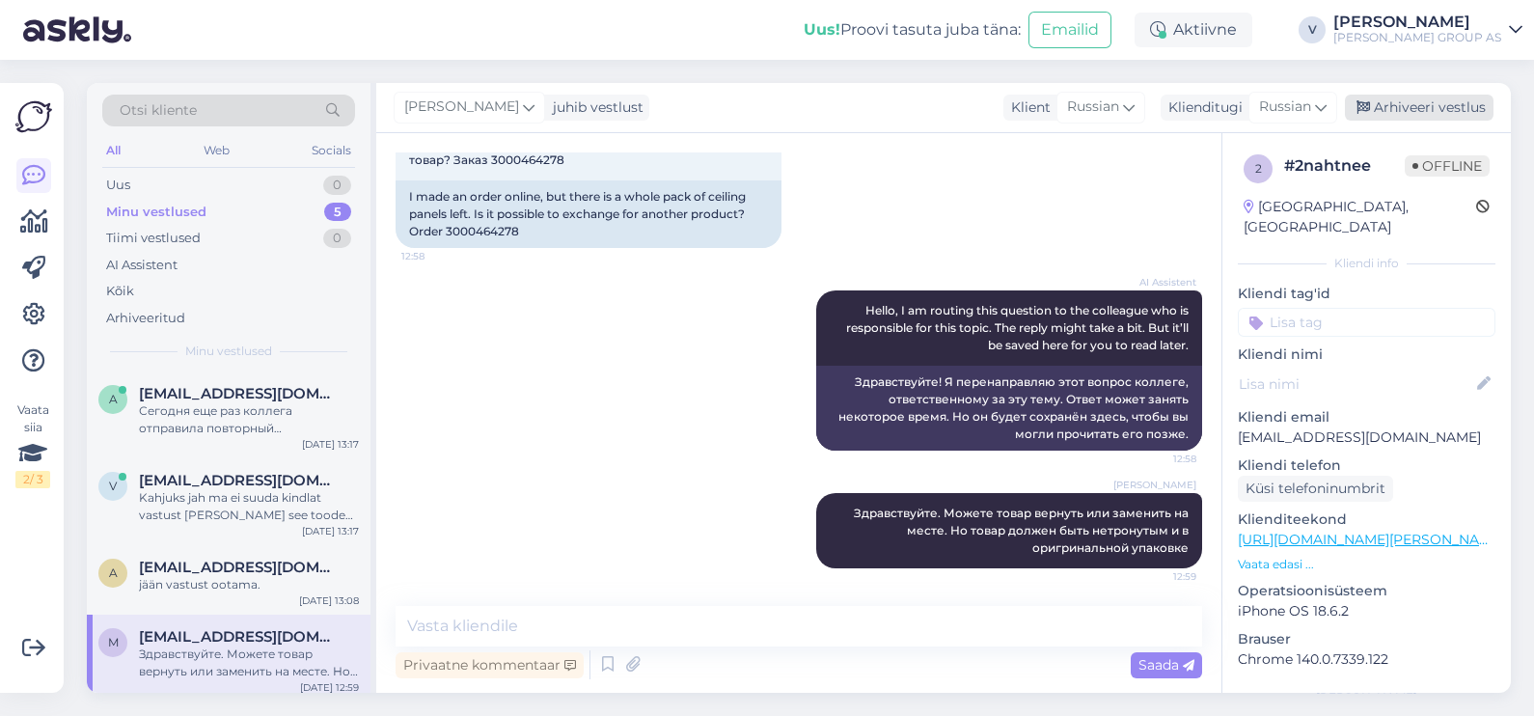
click at [1380, 119] on div "Arhiveeri vestlus" at bounding box center [1419, 108] width 149 height 26
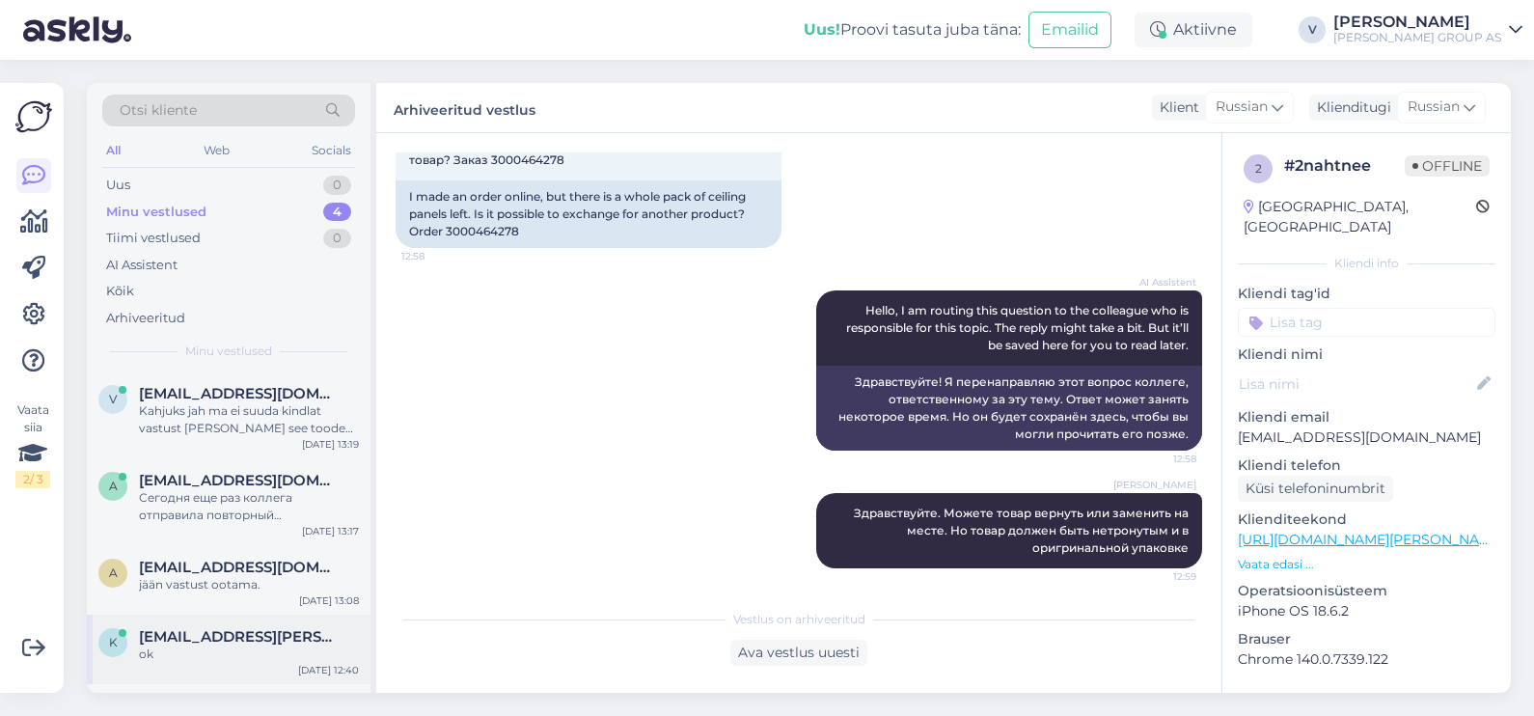
click at [211, 637] on span "[EMAIL_ADDRESS][PERSON_NAME][DOMAIN_NAME]" at bounding box center [239, 636] width 201 height 17
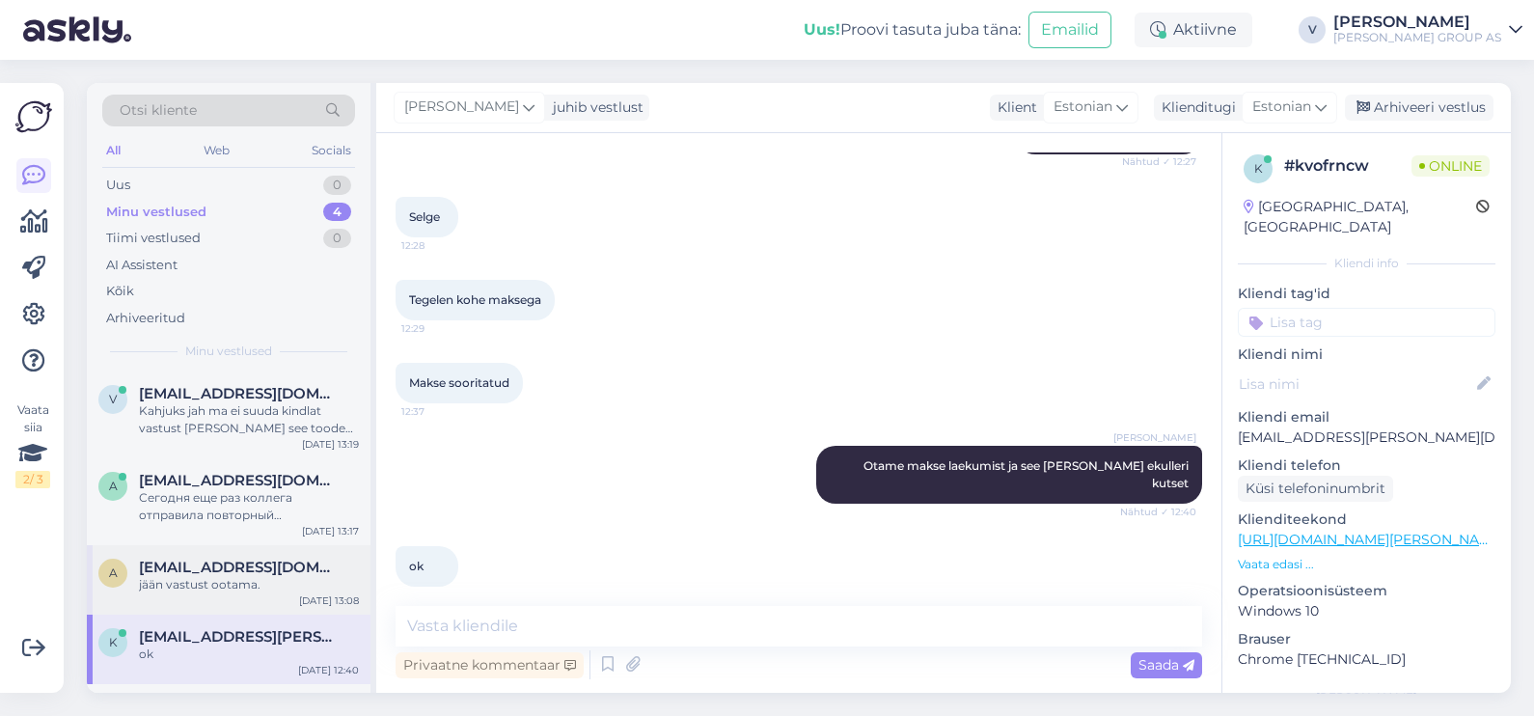
click at [232, 577] on div "jään vastust ootama." at bounding box center [249, 584] width 220 height 17
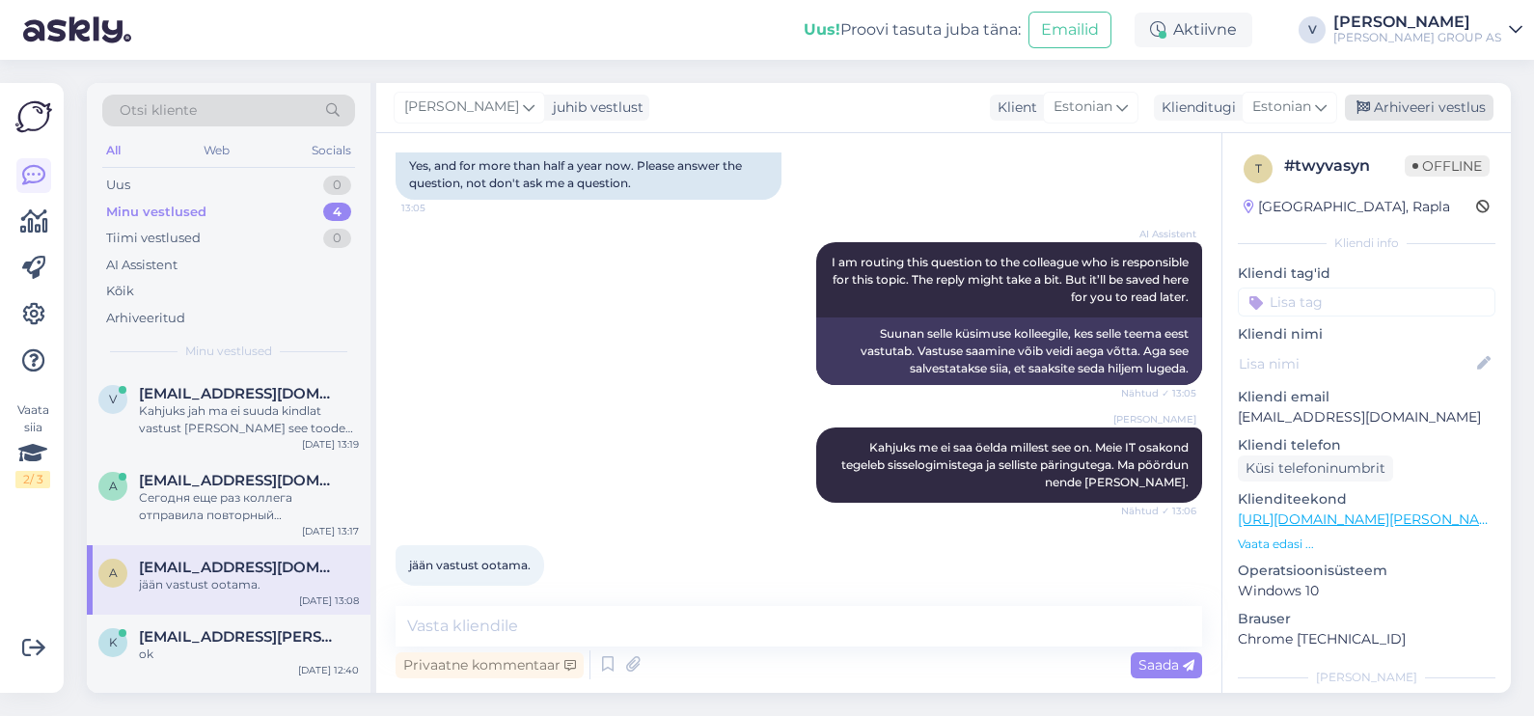
click at [1409, 107] on div "Arhiveeri vestlus" at bounding box center [1419, 108] width 149 height 26
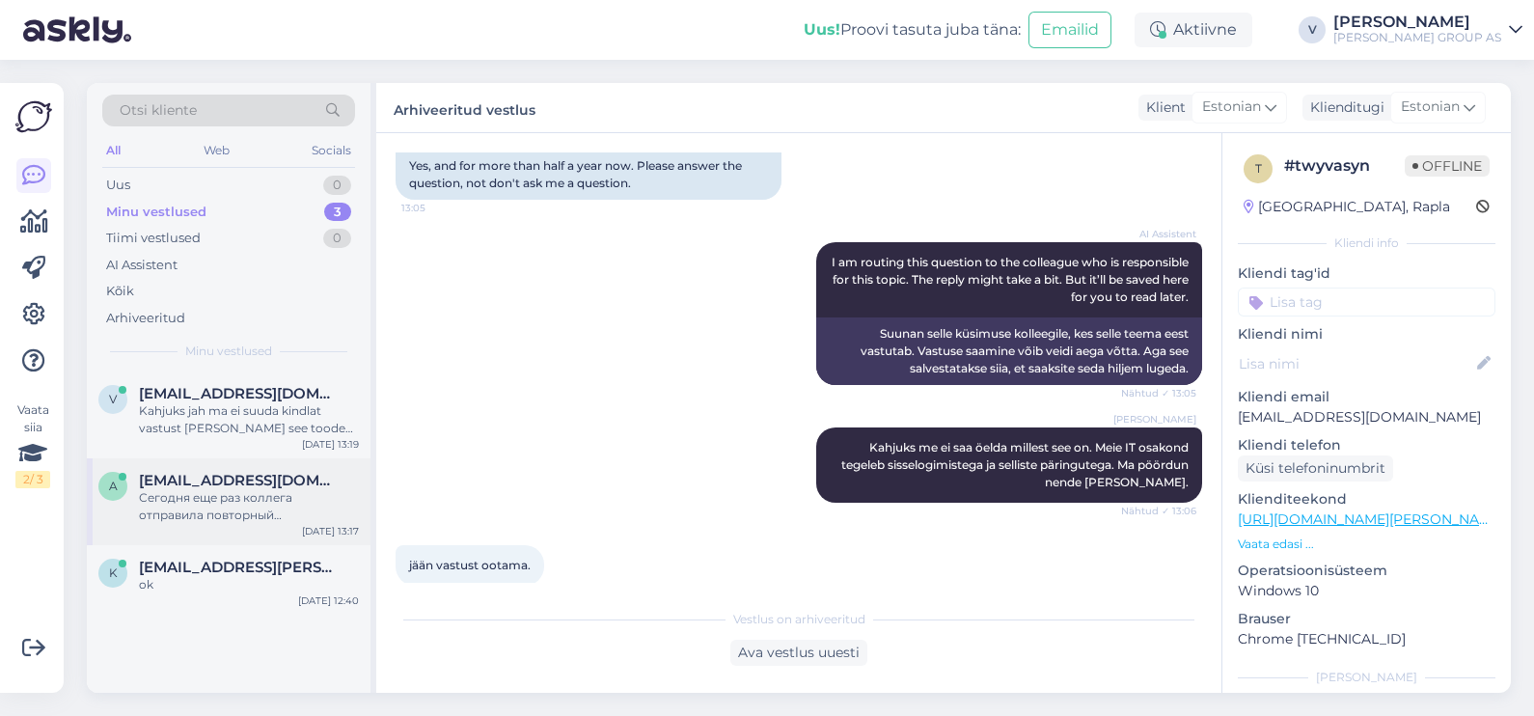
click at [217, 481] on span "alpo_@mail.ru" at bounding box center [239, 480] width 201 height 17
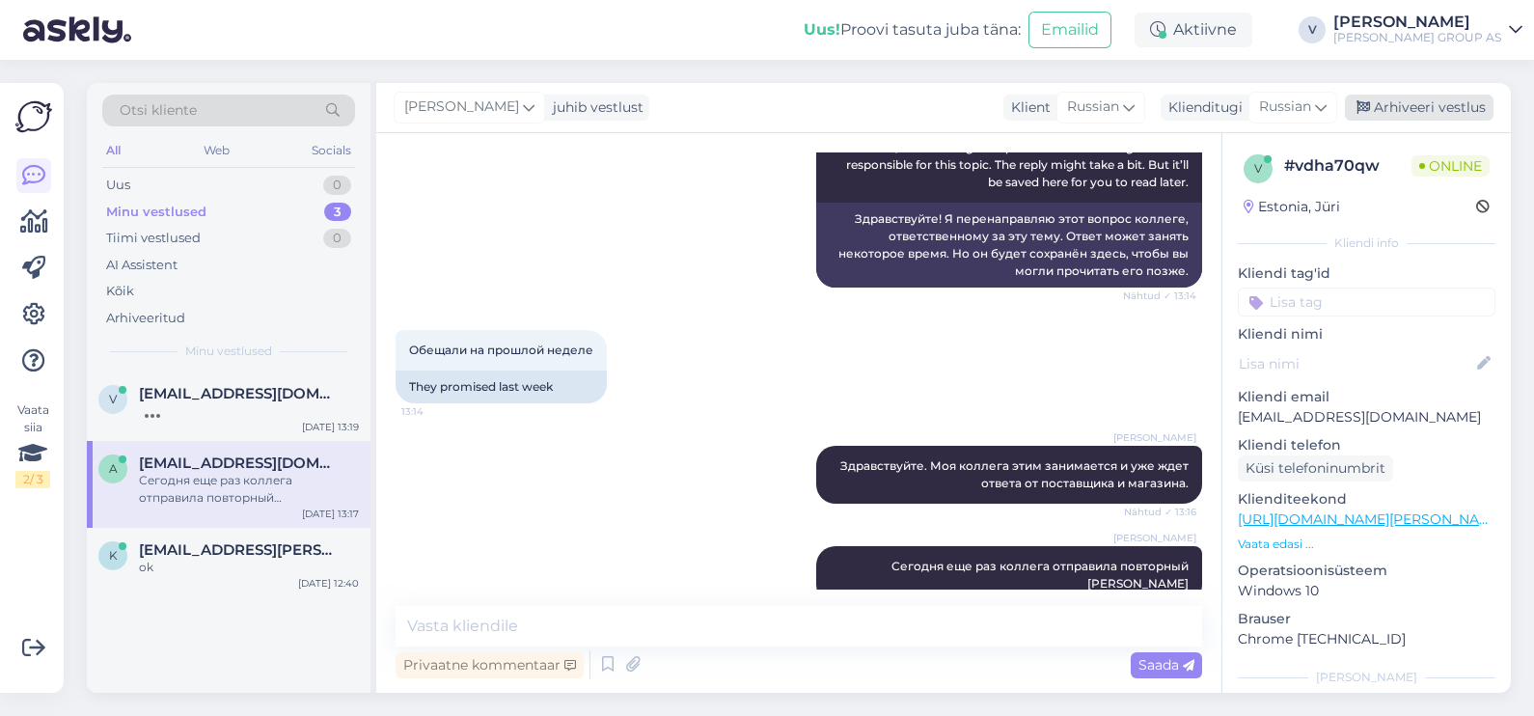
click at [1431, 97] on div "Arhiveeri vestlus" at bounding box center [1419, 108] width 149 height 26
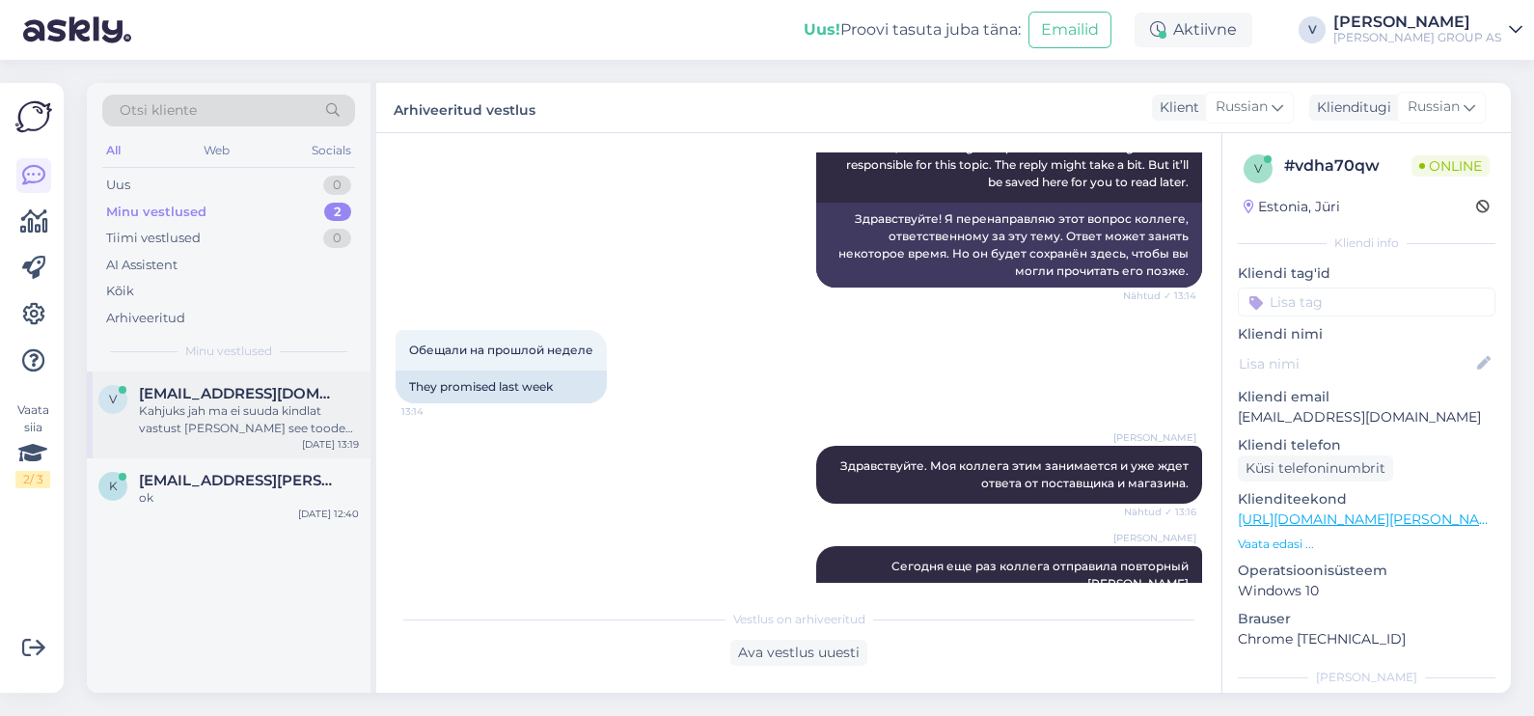
click at [217, 404] on div "Kahjuks jah ma ei suuda kindlat vastust [PERSON_NAME] see toode on pärit." at bounding box center [249, 419] width 220 height 35
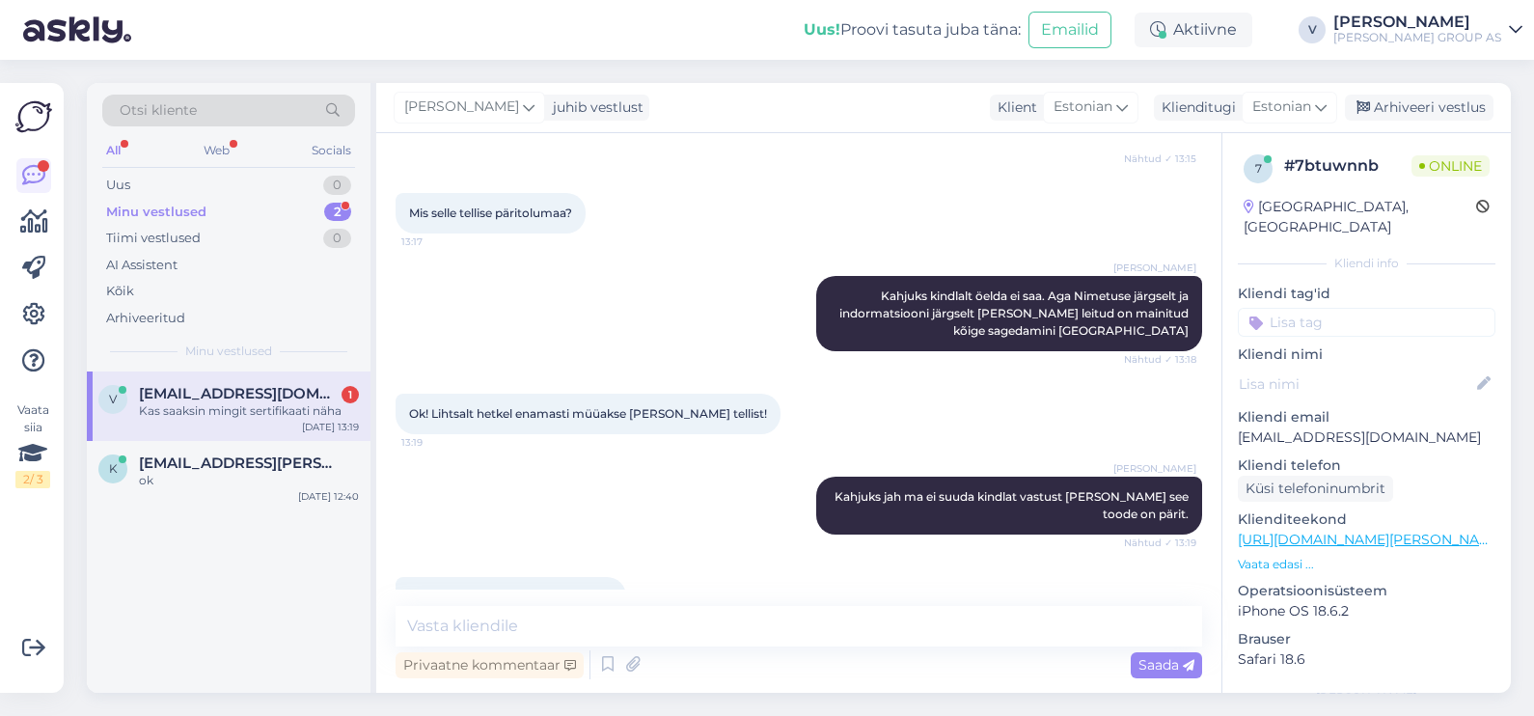
scroll to position [1014, 0]
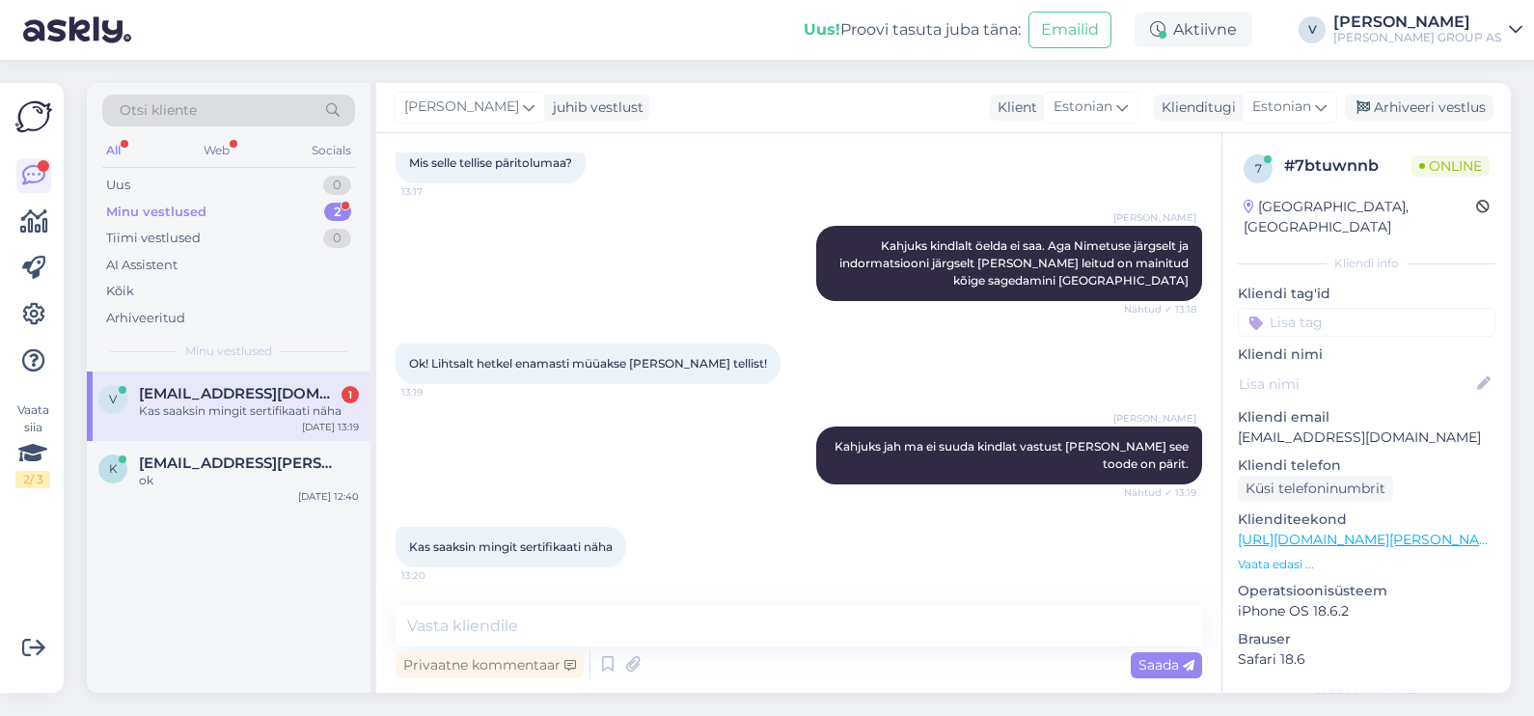
click at [193, 392] on span "[EMAIL_ADDRESS][DOMAIN_NAME]" at bounding box center [239, 393] width 201 height 17
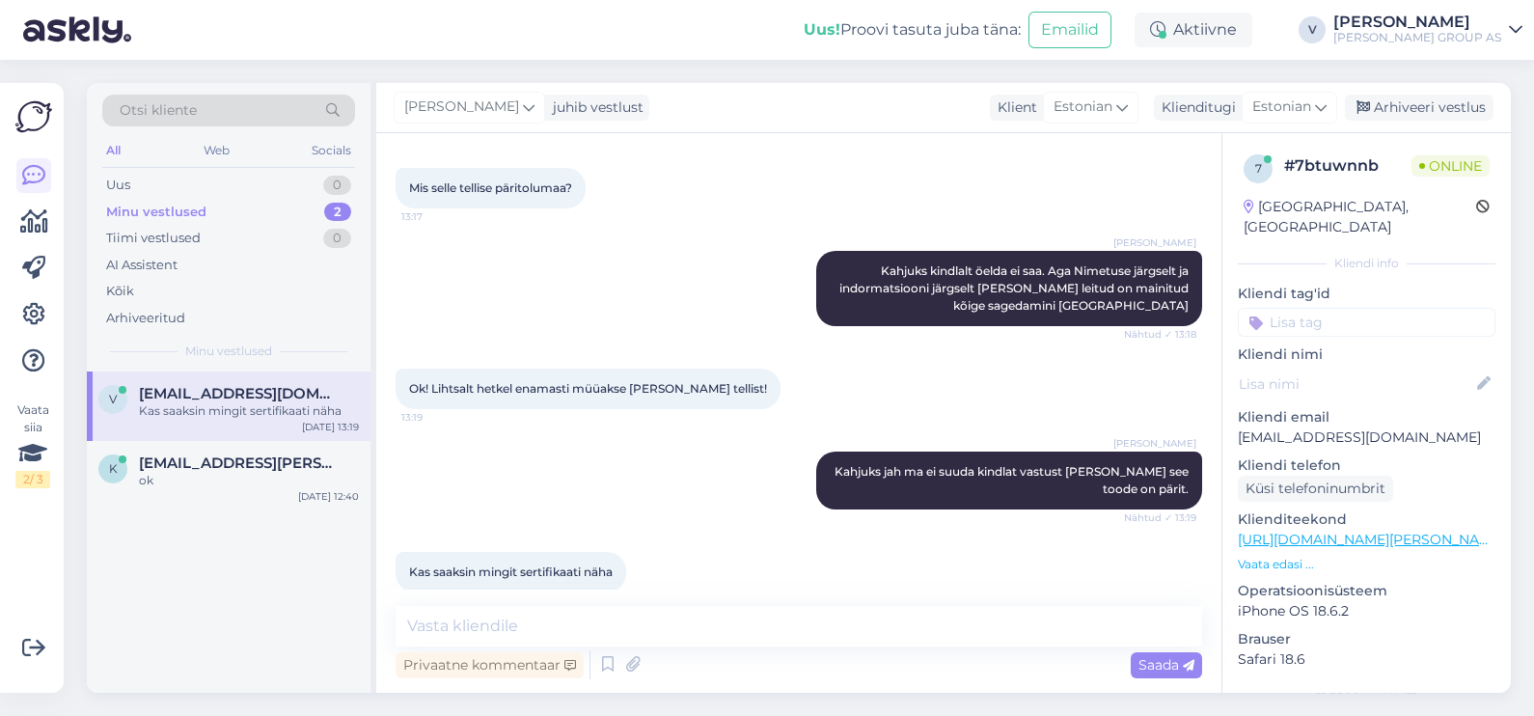
scroll to position [1013, 0]
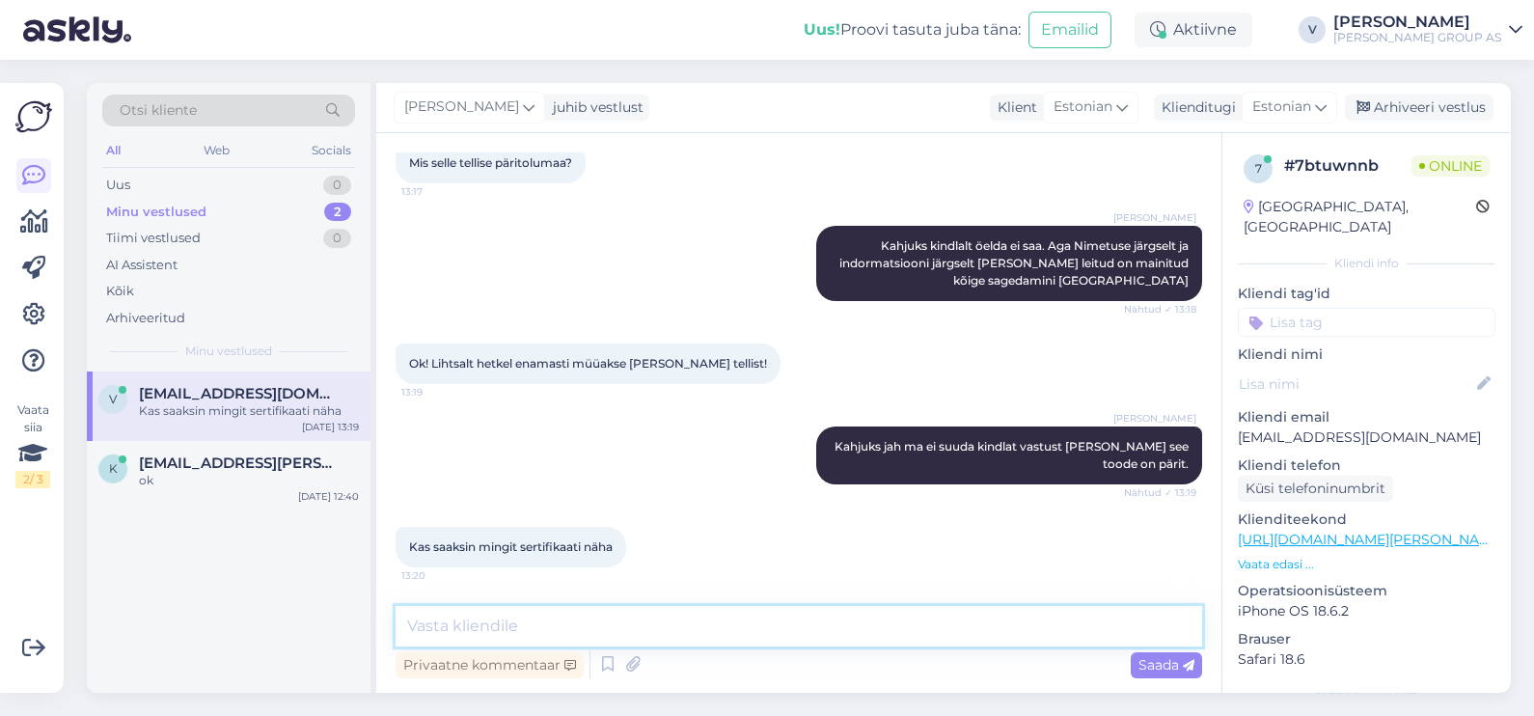
click at [565, 628] on textarea at bounding box center [799, 626] width 807 height 41
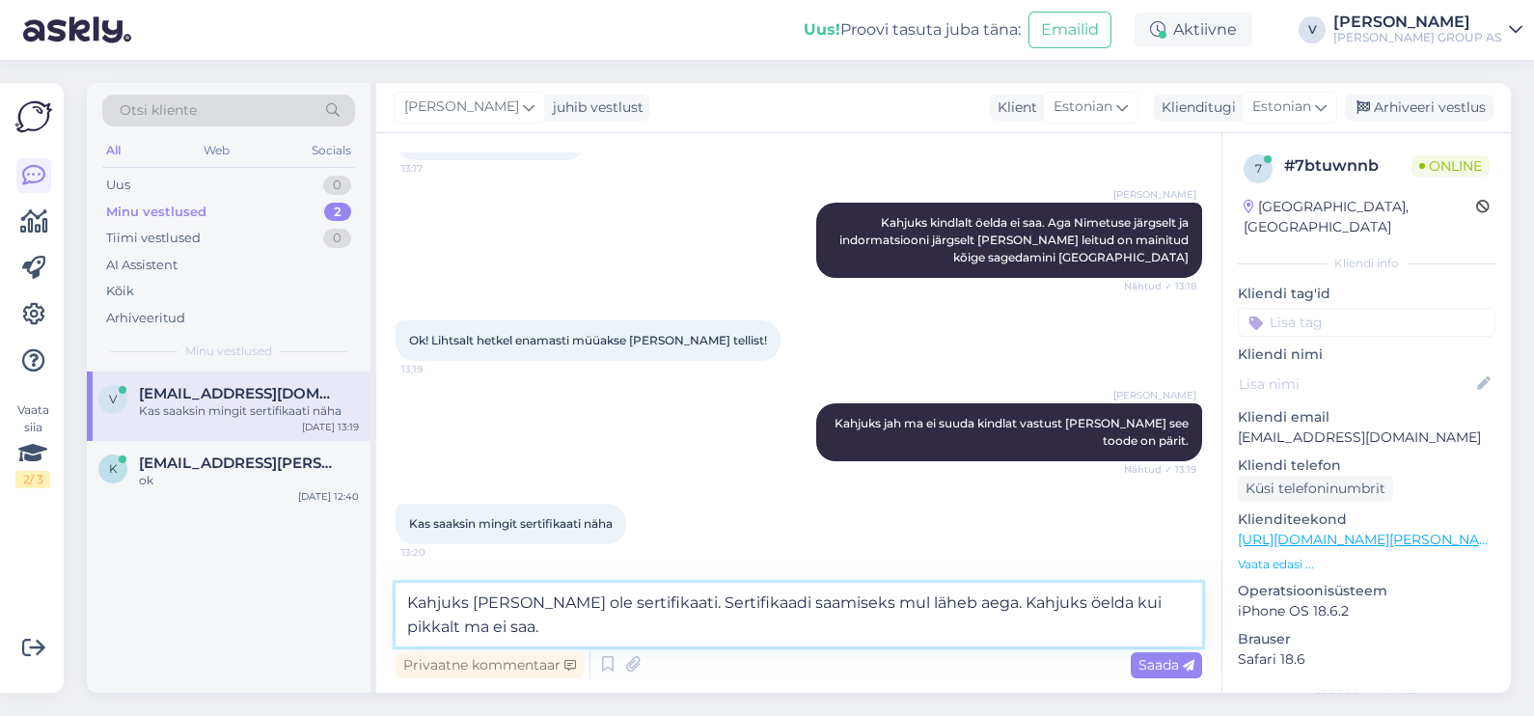
type textarea "Kahjuks [PERSON_NAME] ole sertifikaati. Sertifikaadi saamiseks mul läheb aega. …"
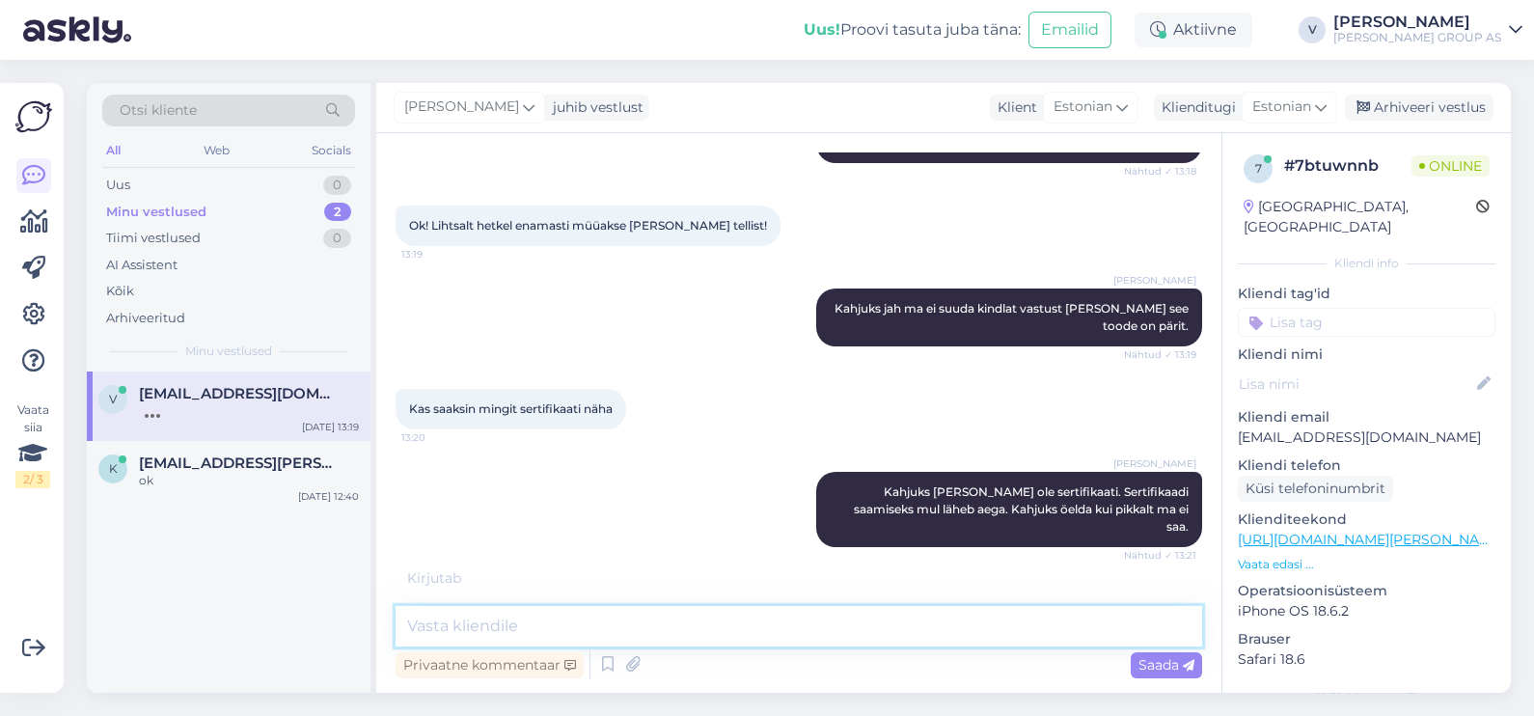
scroll to position [1114, 0]
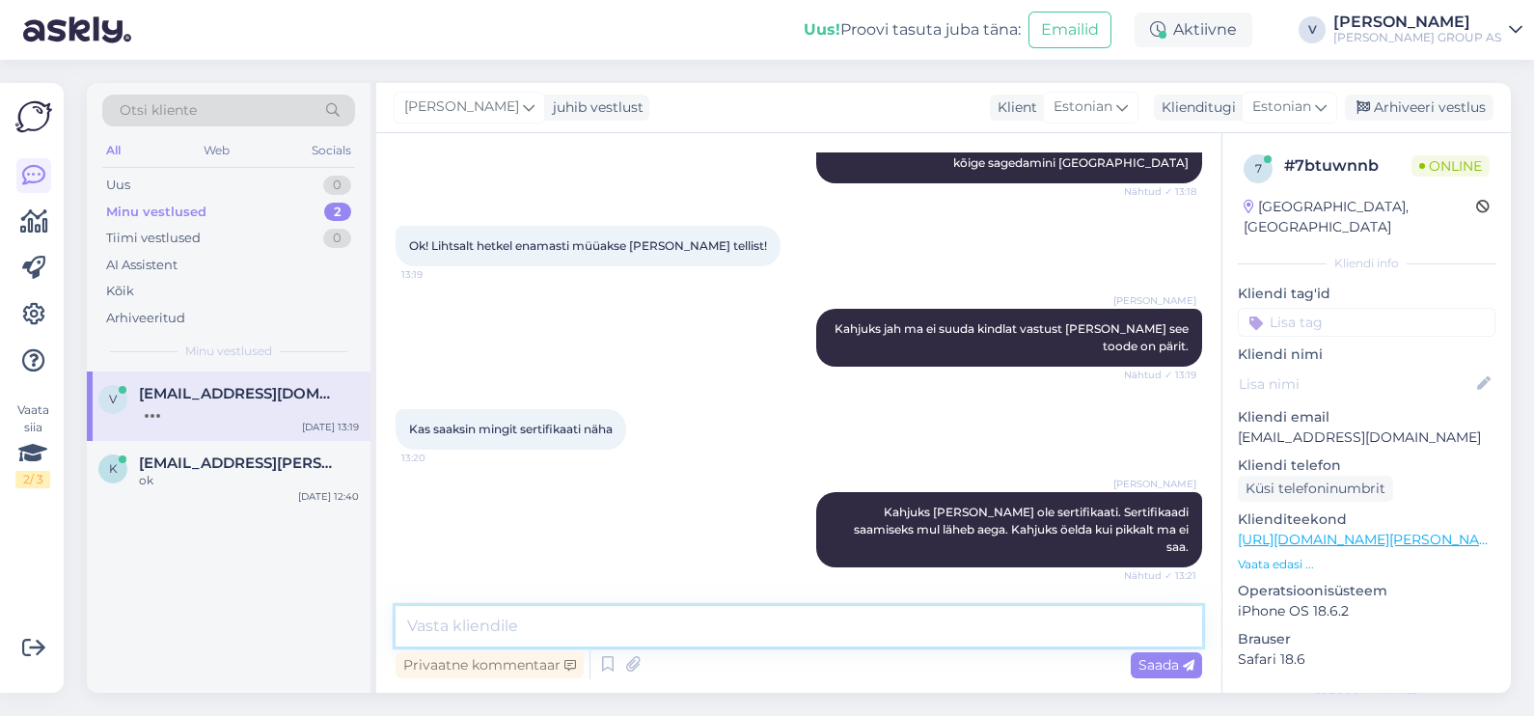
click at [608, 619] on textarea at bounding box center [799, 626] width 807 height 41
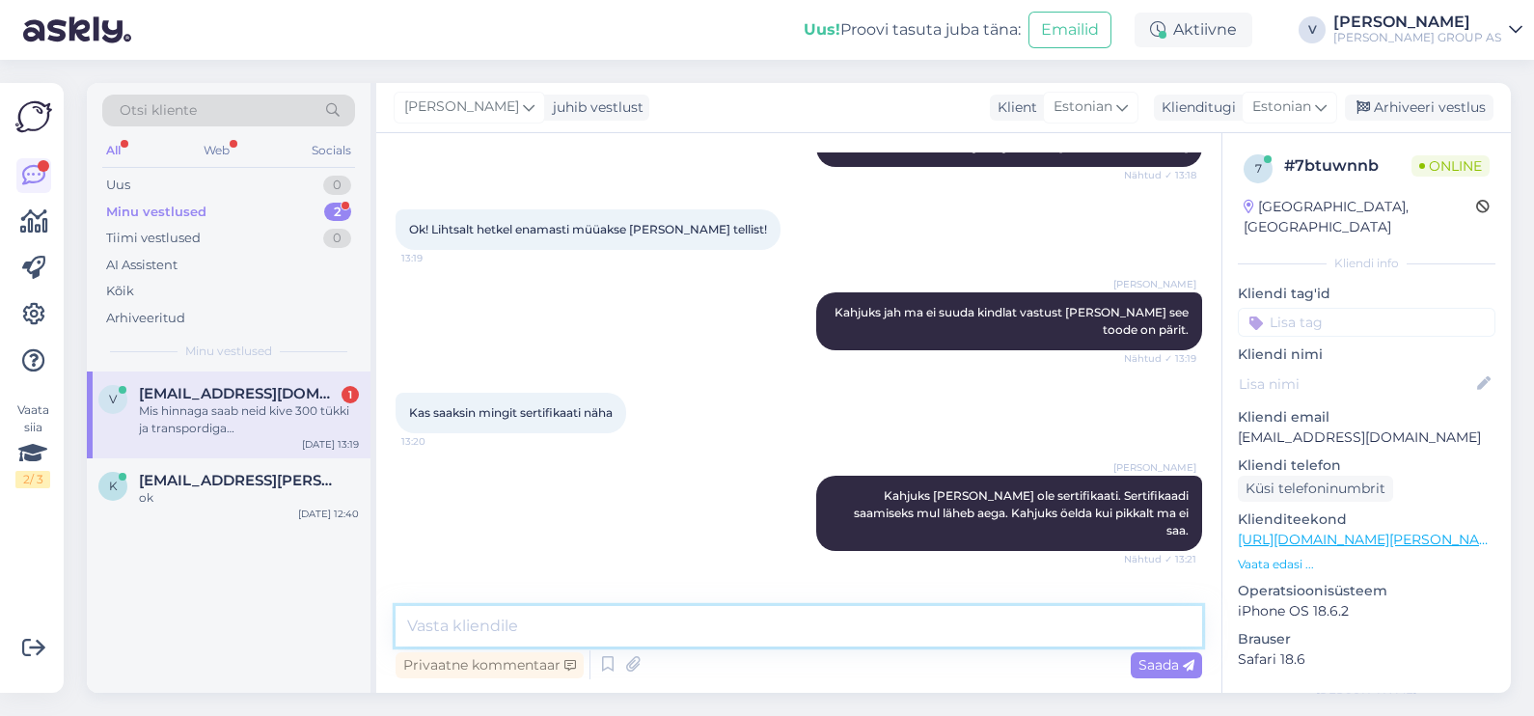
scroll to position [1215, 0]
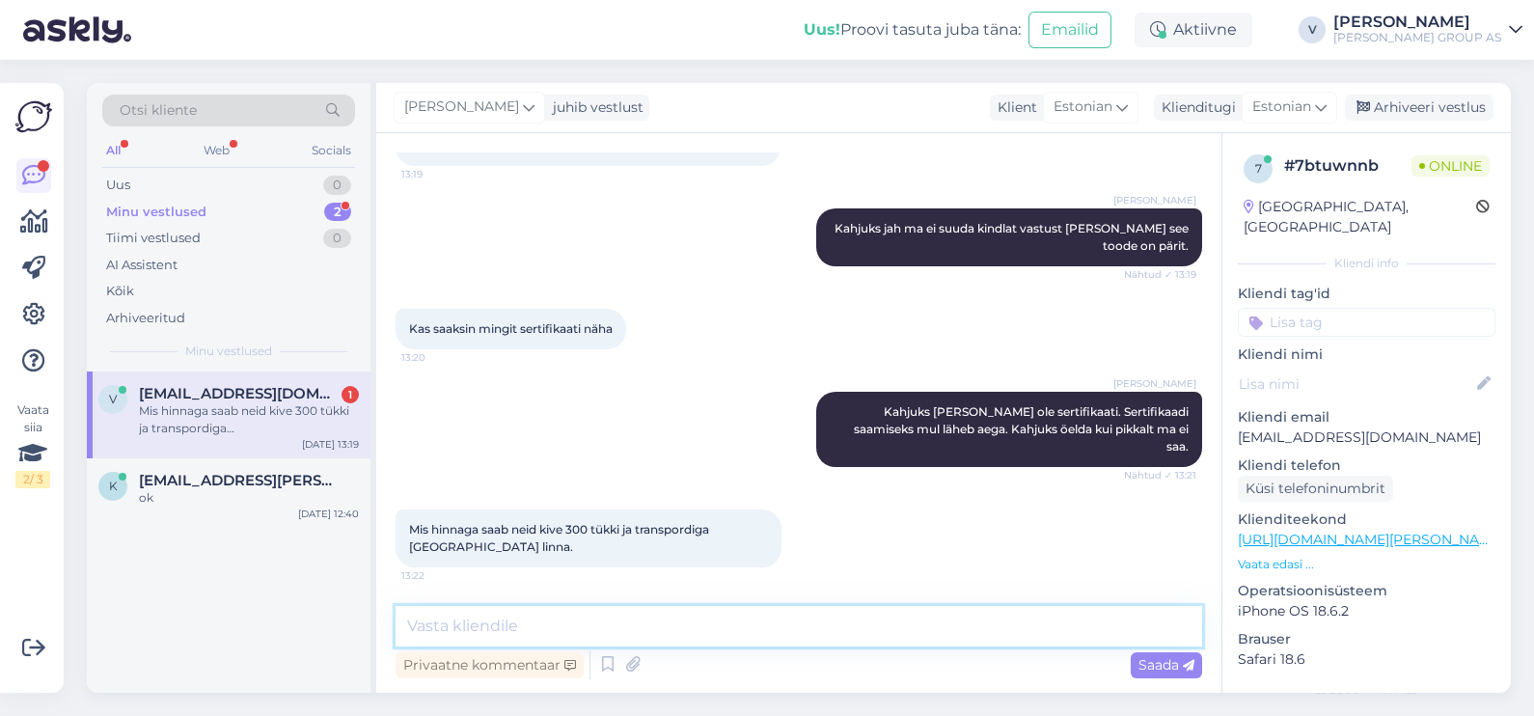
click at [610, 626] on textarea at bounding box center [799, 626] width 807 height 41
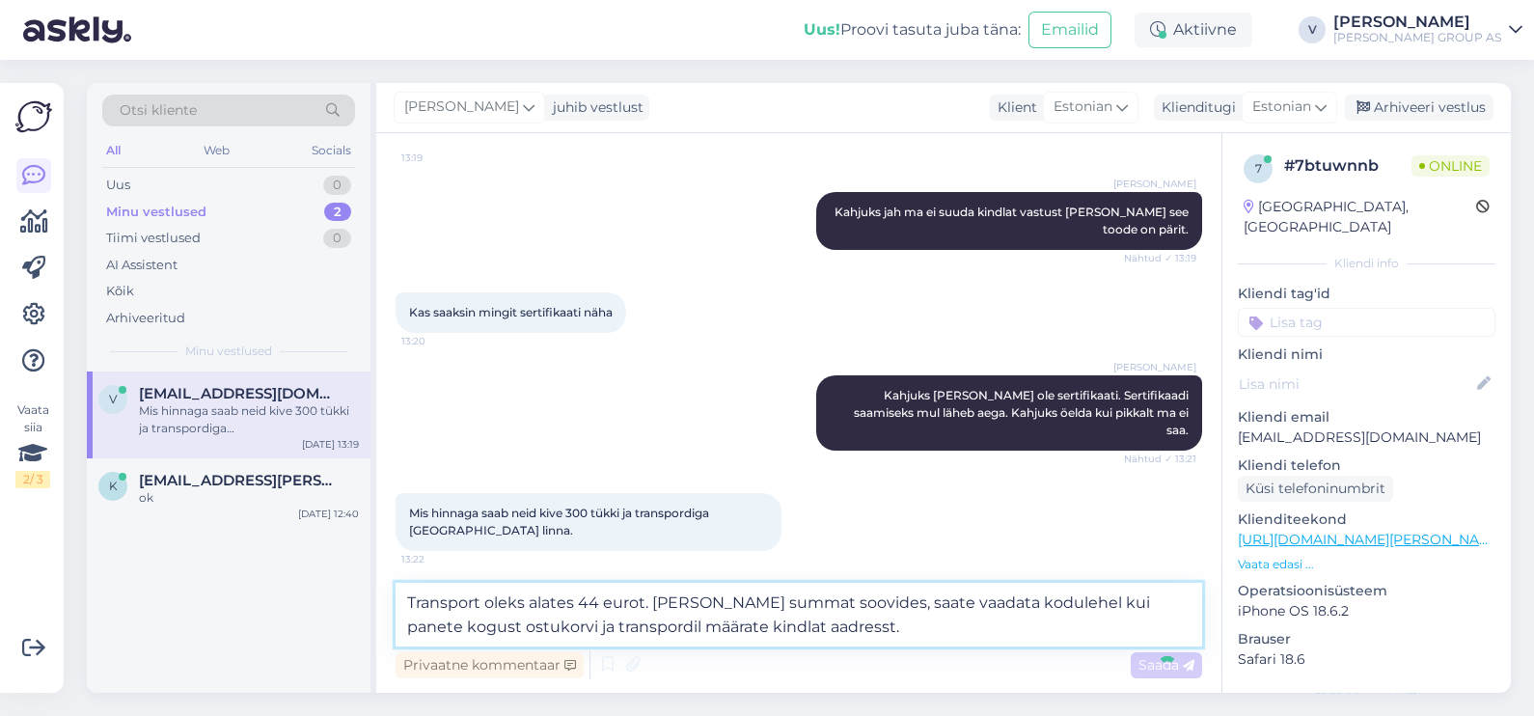
type textarea "Transport oleks alates 44 eurot. Kindlat summat soovides, saate vaadata koduleh…"
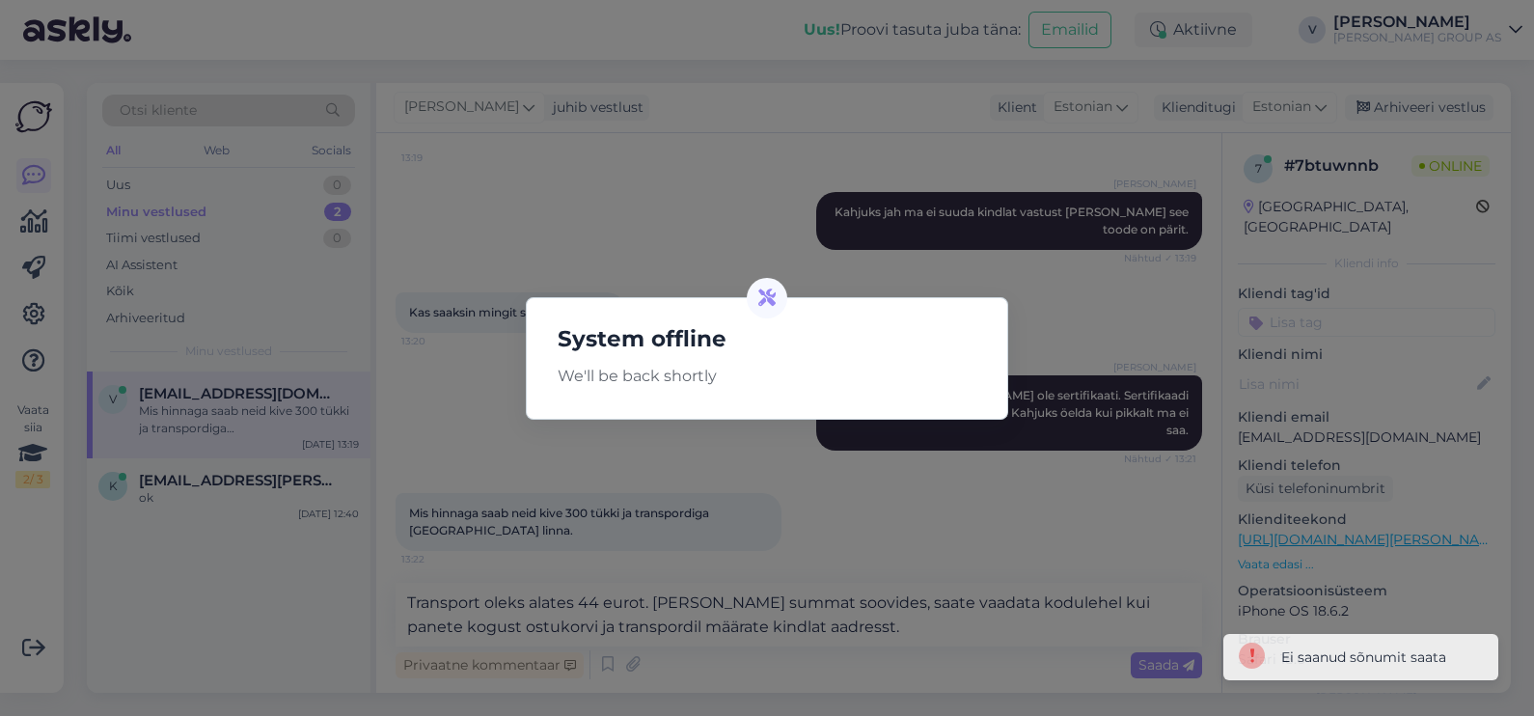
click at [838, 593] on div "System offline We'll be back shortly" at bounding box center [767, 358] width 1534 height 716
drag, startPoint x: 1398, startPoint y: 665, endPoint x: 1071, endPoint y: 577, distance: 338.7
click at [1398, 666] on div "System offline We'll be back shortly" at bounding box center [767, 358] width 1534 height 716
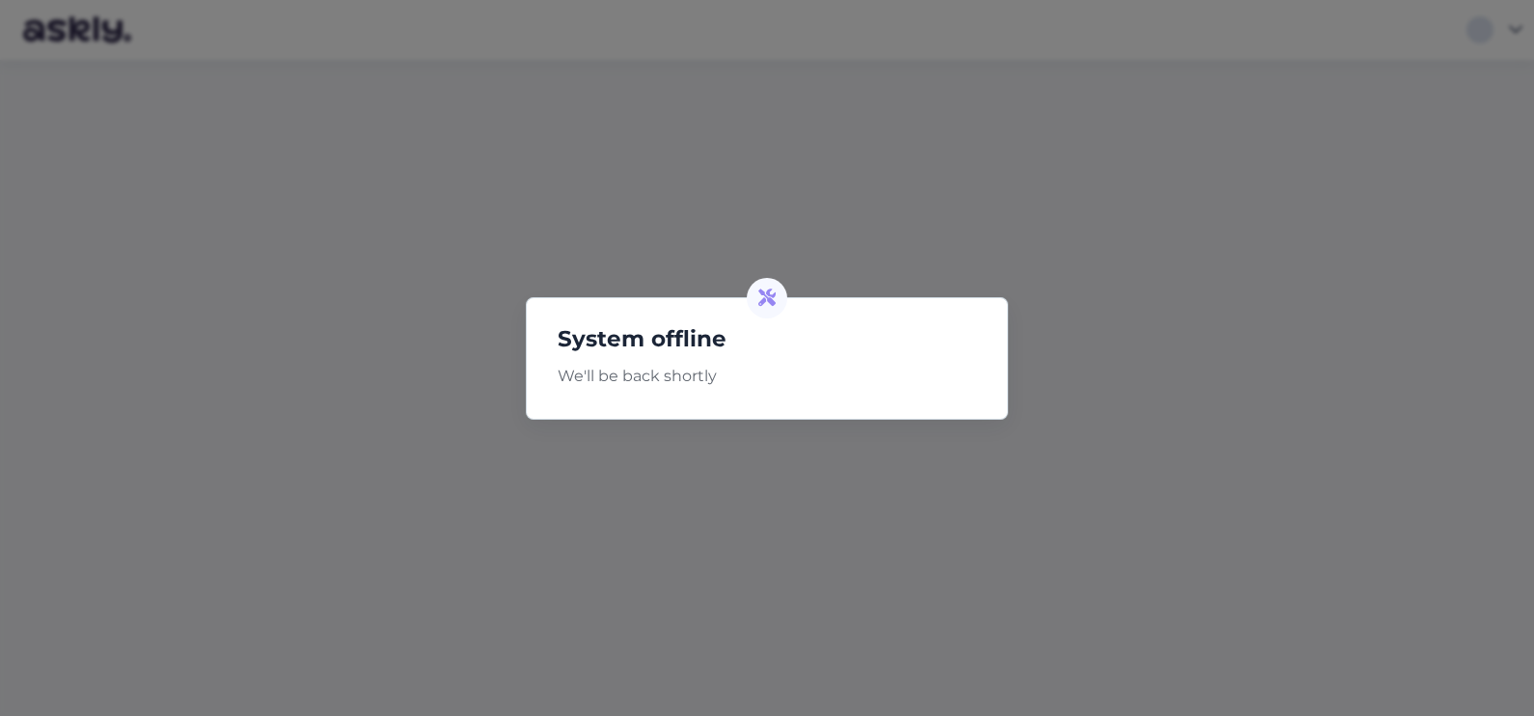
click at [764, 298] on icon at bounding box center [766, 297] width 17 height 17
click at [709, 376] on p "We'll be back shortly" at bounding box center [767, 376] width 450 height 23
click at [1177, 187] on div "System offline We'll be back shortly" at bounding box center [767, 358] width 1534 height 716
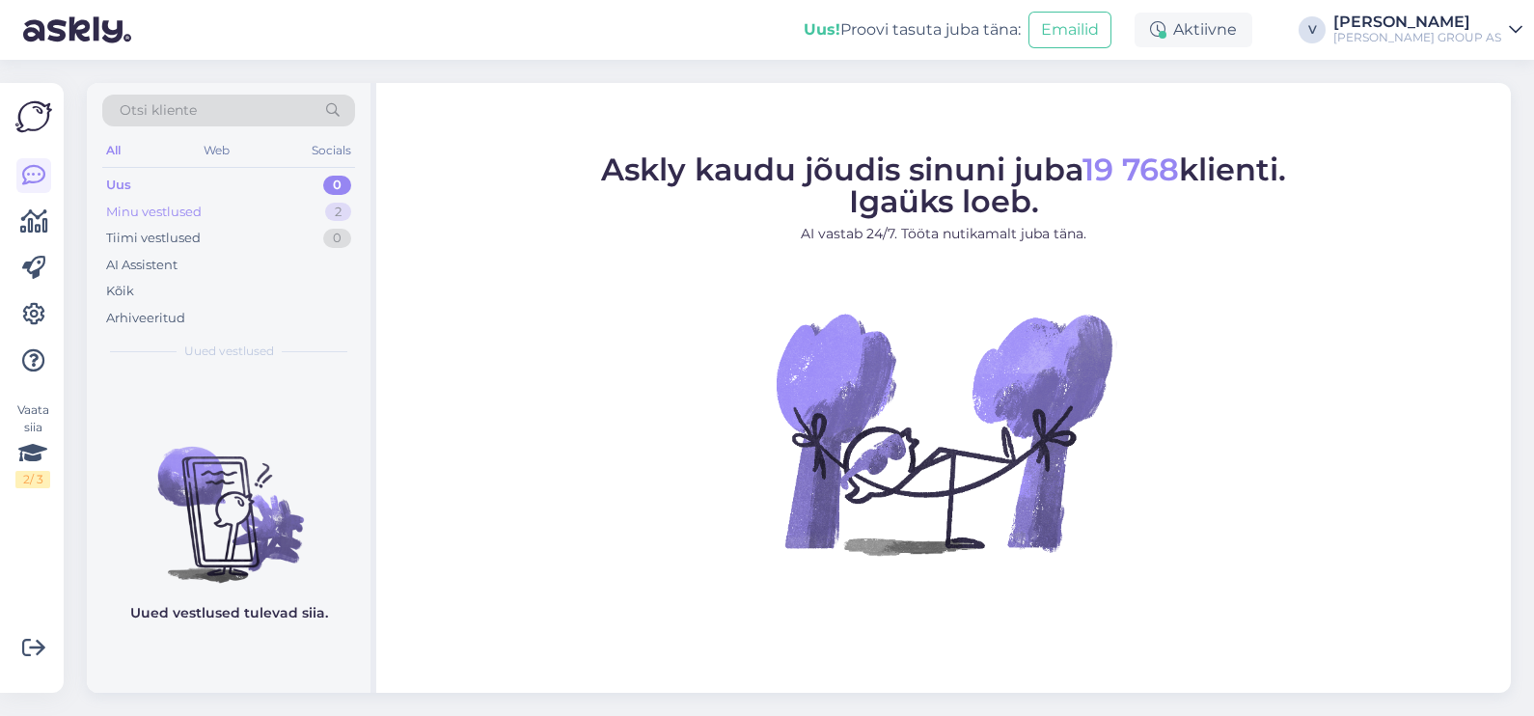
click at [248, 205] on div "Minu vestlused 2" at bounding box center [228, 212] width 253 height 27
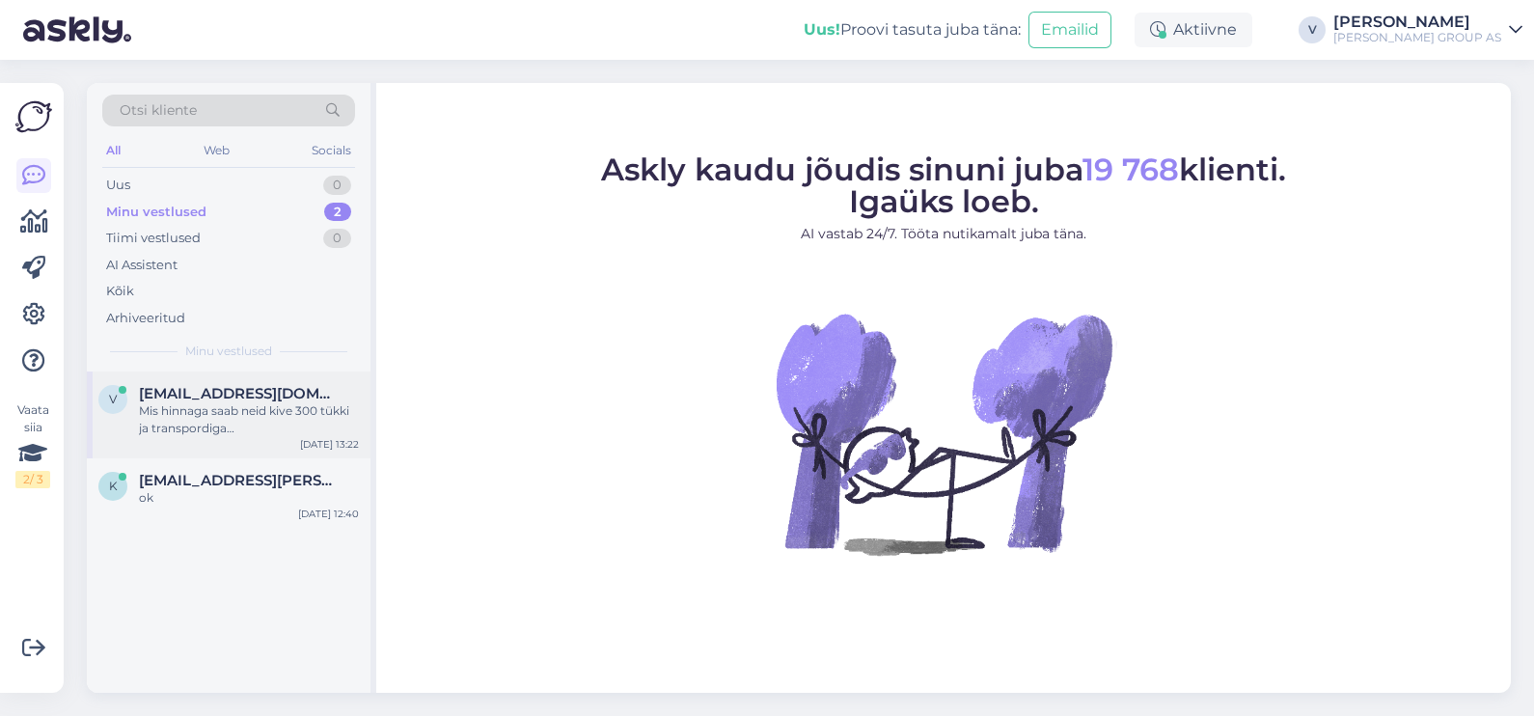
click at [229, 439] on div "V [EMAIL_ADDRESS][DOMAIN_NAME] Mis hinnaga saab neid kive 300 tükki ja transpor…" at bounding box center [229, 414] width 284 height 87
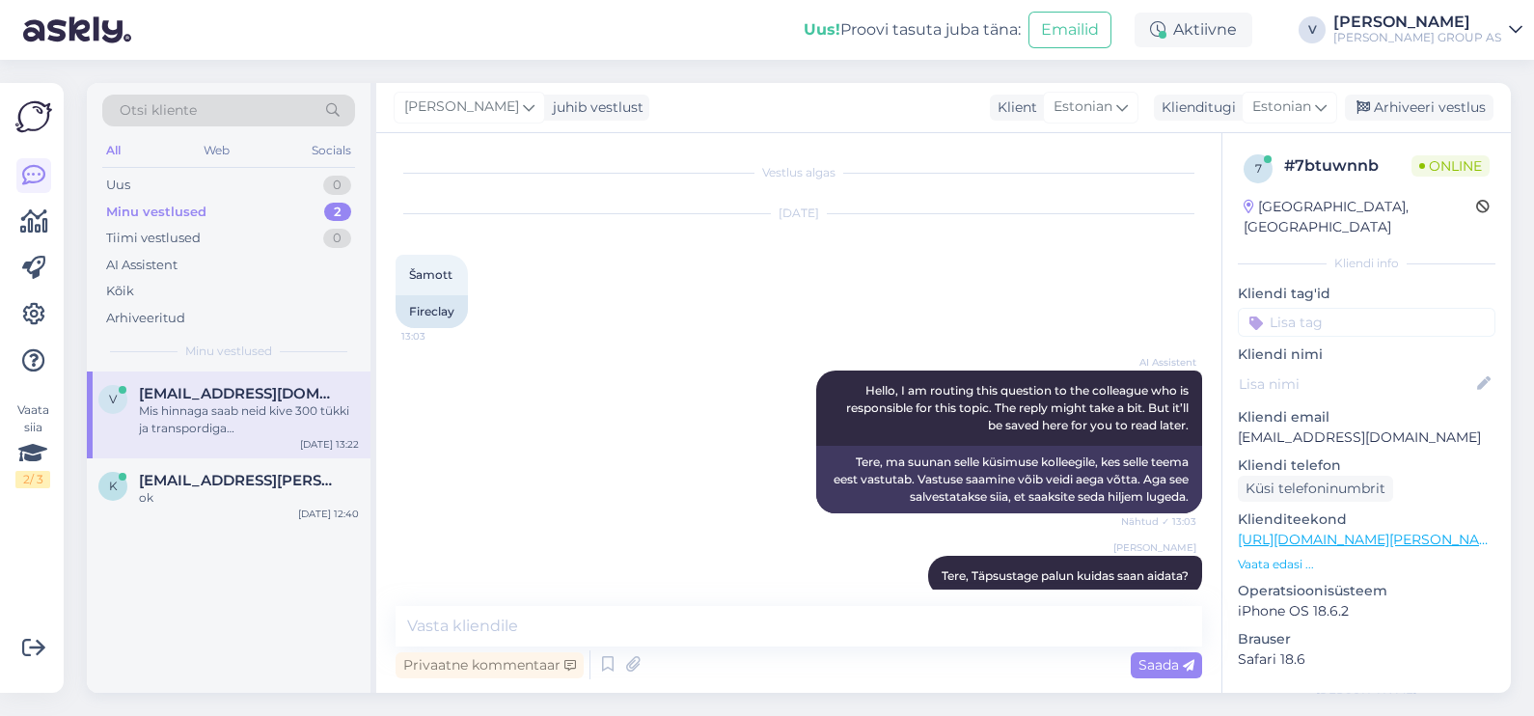
scroll to position [1215, 0]
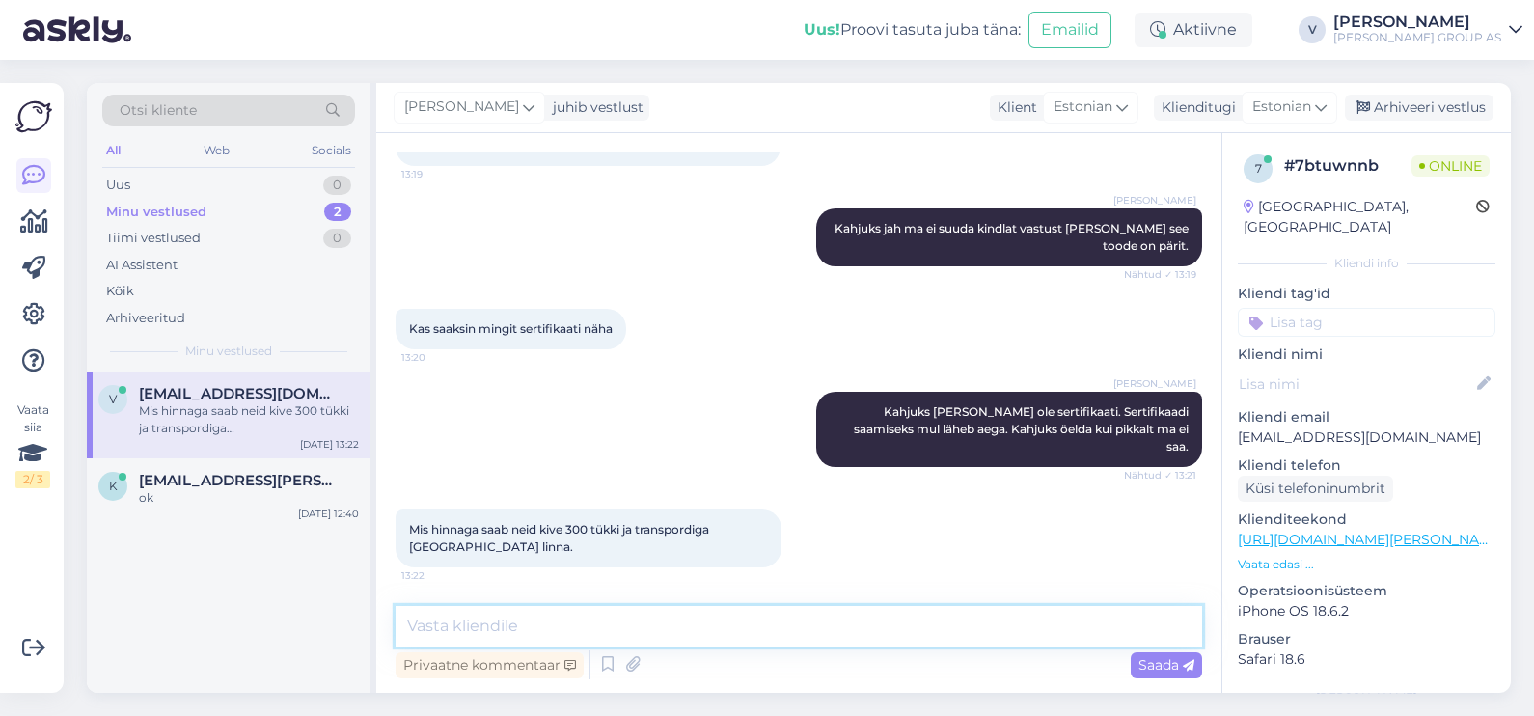
click at [679, 632] on textarea at bounding box center [799, 626] width 807 height 41
